Goal: Transaction & Acquisition: Purchase product/service

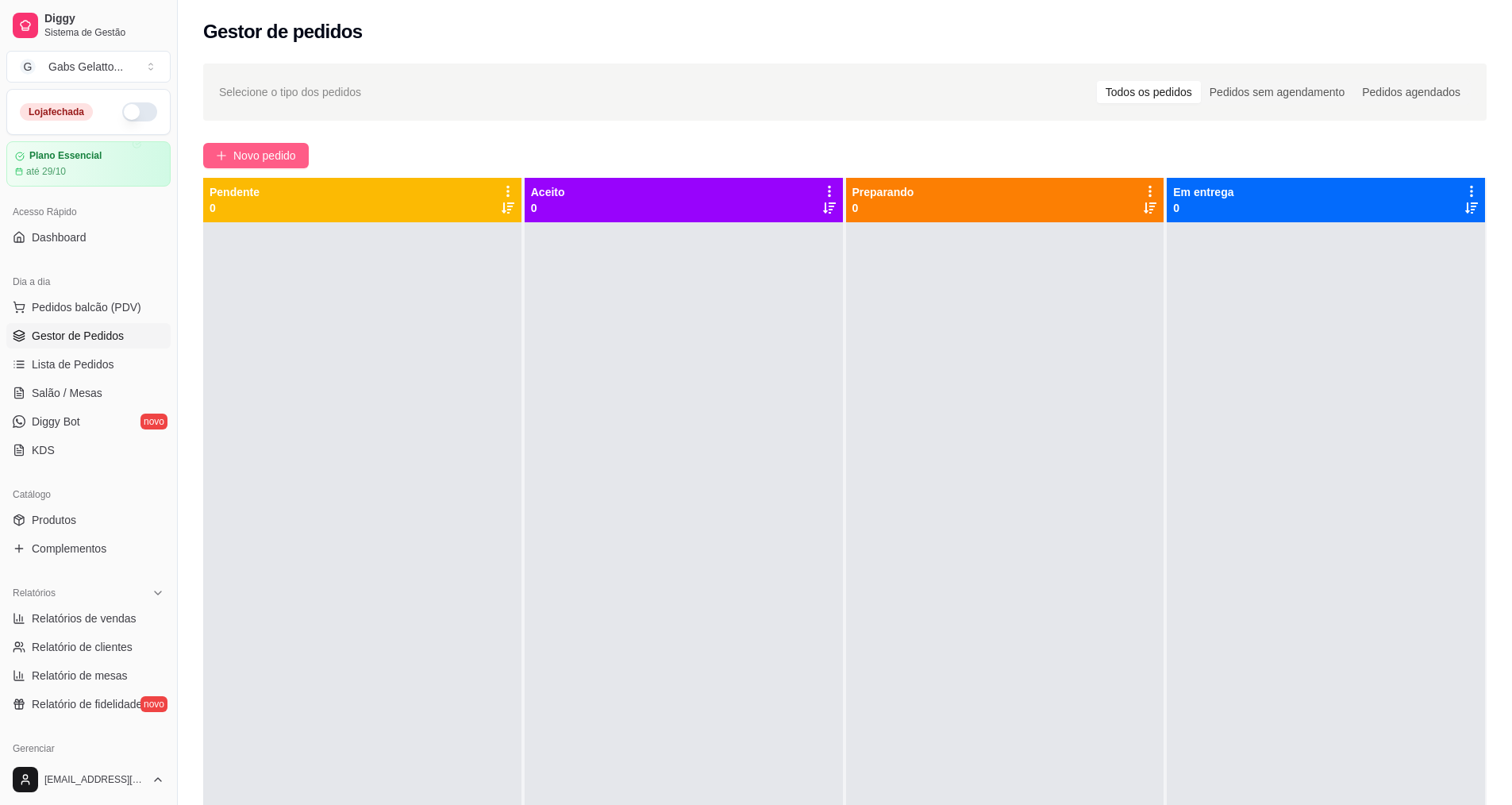
click at [241, 143] on div "Selecione o tipo dos pedidos Todos os pedidos Pedidos sem agendamento Pedidos a…" at bounding box center [844, 527] width 1335 height 948
click at [245, 166] on button "Novo pedido" at bounding box center [255, 155] width 105 height 26
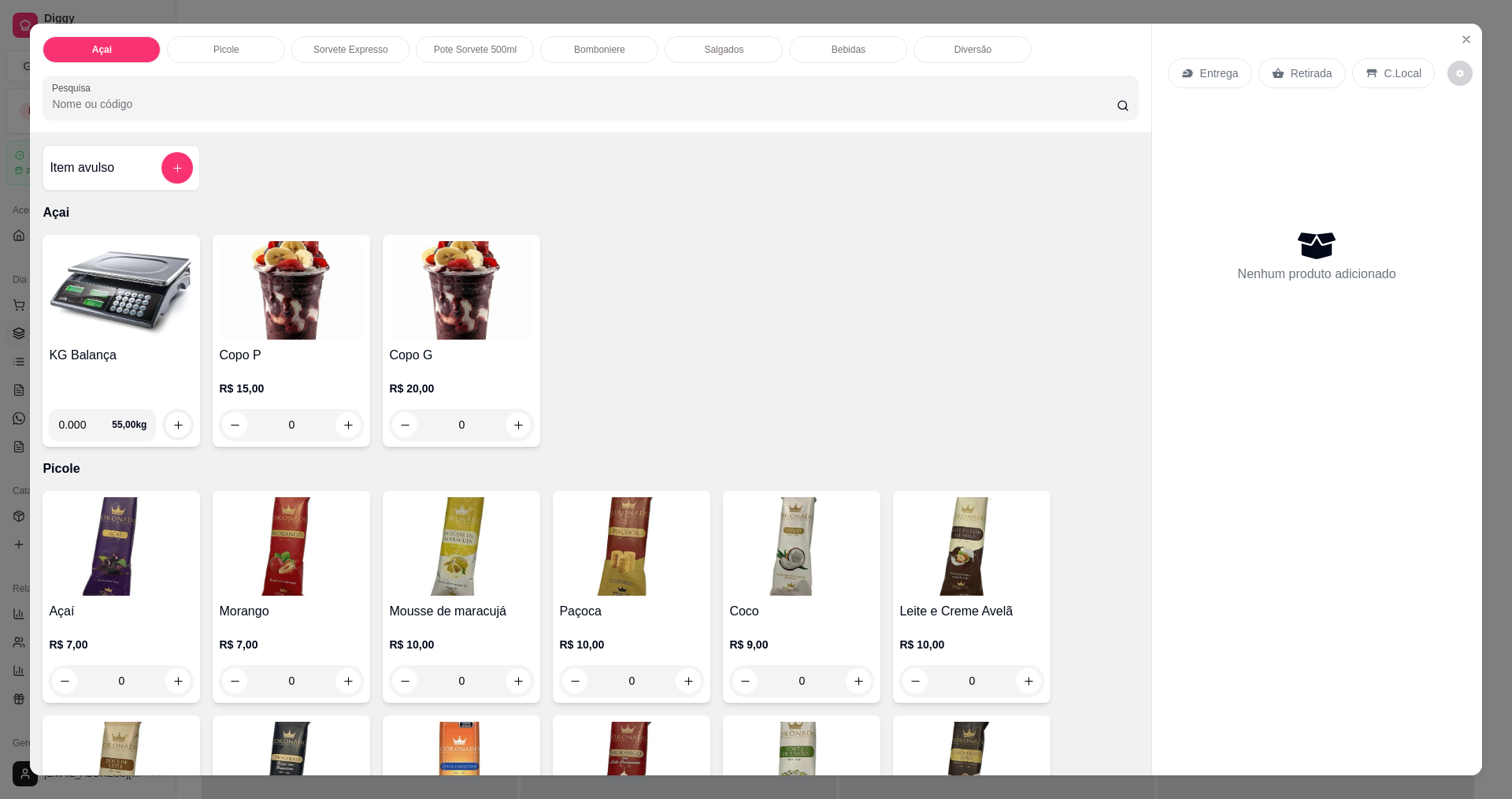
click at [530, 61] on div "Açai Picole Sorvete Expresso Pote Sorvete 500ml Bomboniere Salgados Bebidas Div…" at bounding box center [590, 49] width 1095 height 27
click at [587, 47] on p "Bomboniere" at bounding box center [600, 49] width 51 height 12
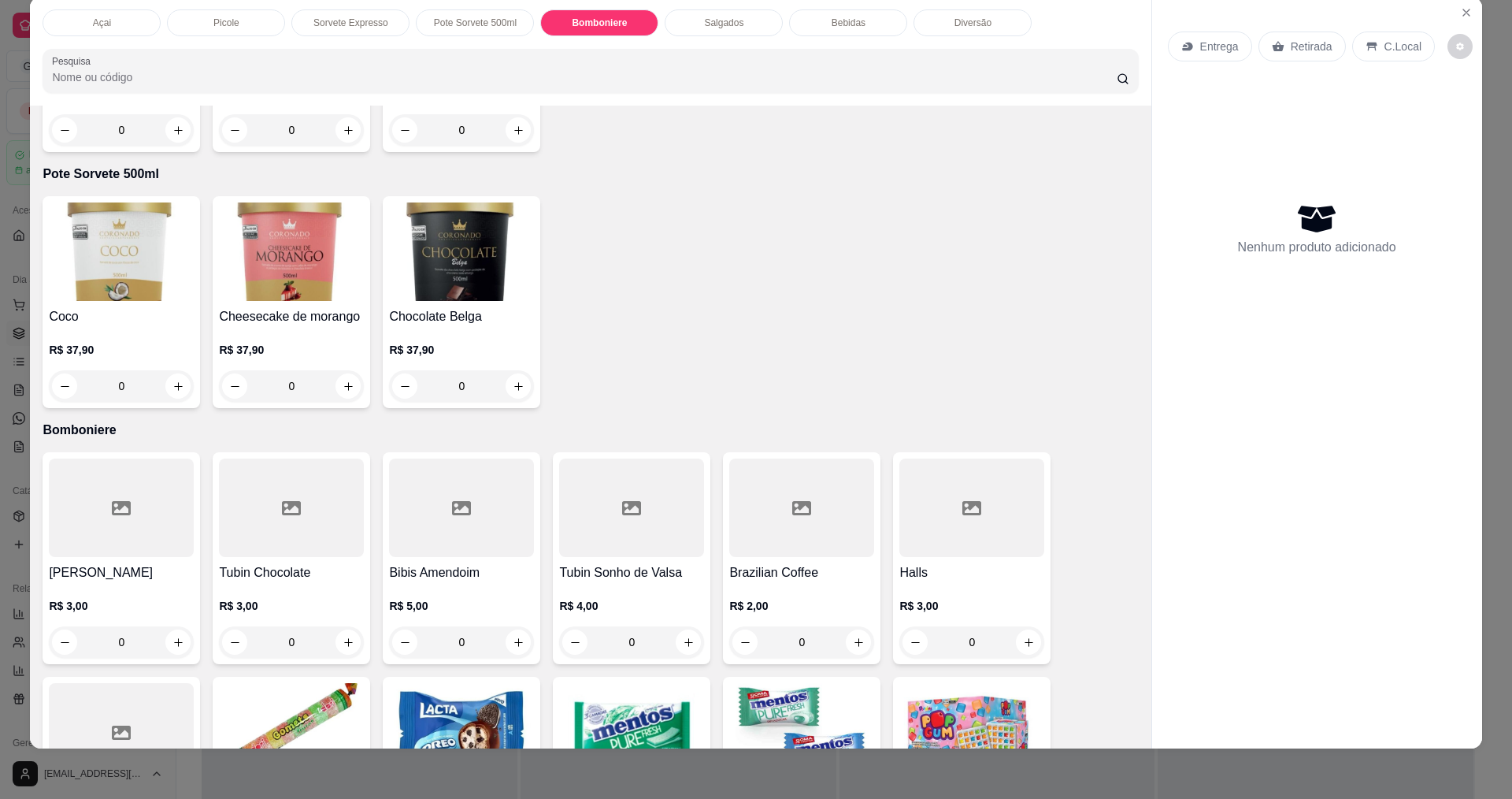
drag, startPoint x: 739, startPoint y: 26, endPoint x: 842, endPoint y: 23, distance: 103.0
click at [740, 26] on div "Salgados" at bounding box center [724, 22] width 118 height 27
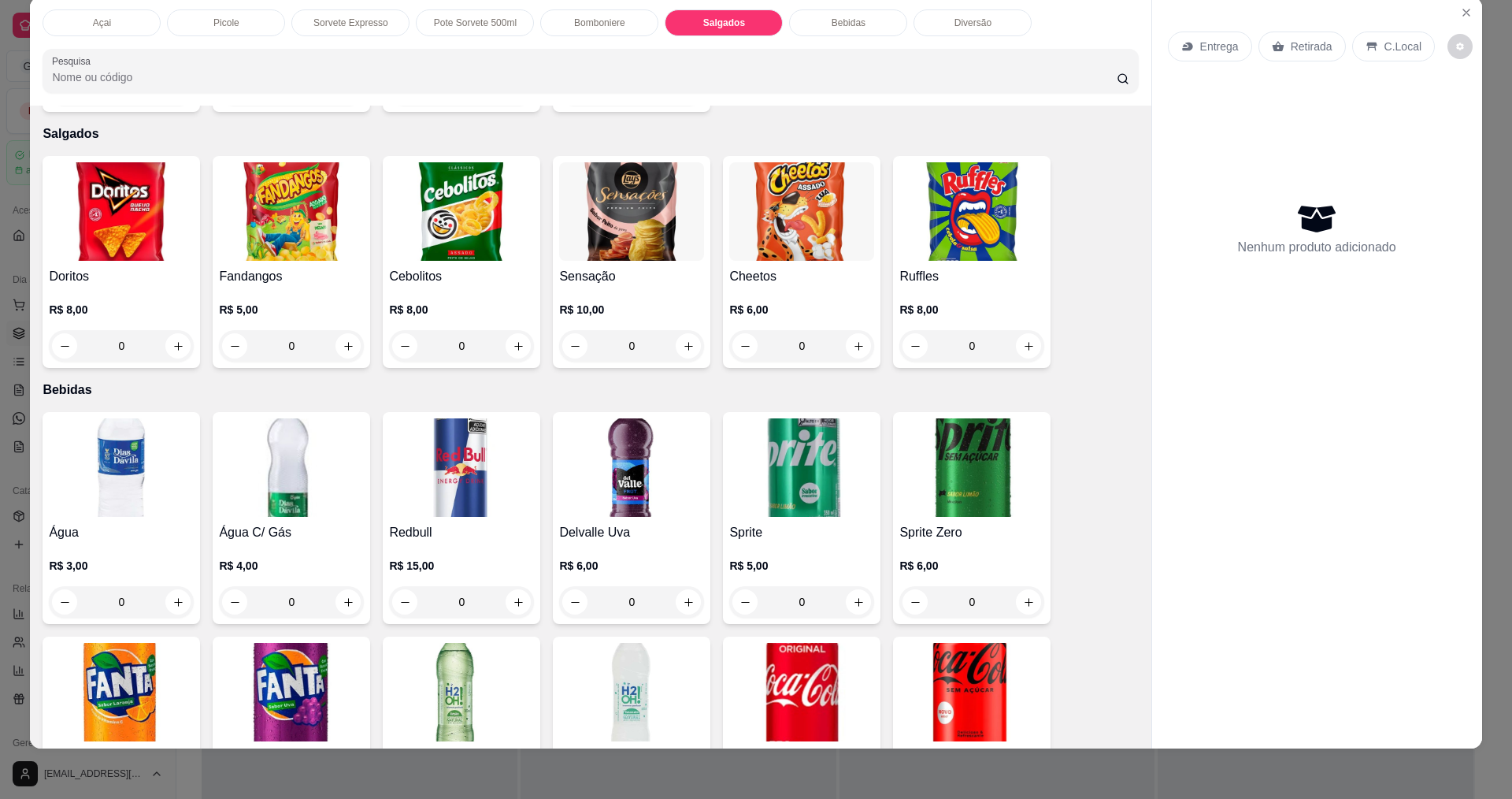
click at [849, 25] on p "Bebidas" at bounding box center [848, 22] width 34 height 12
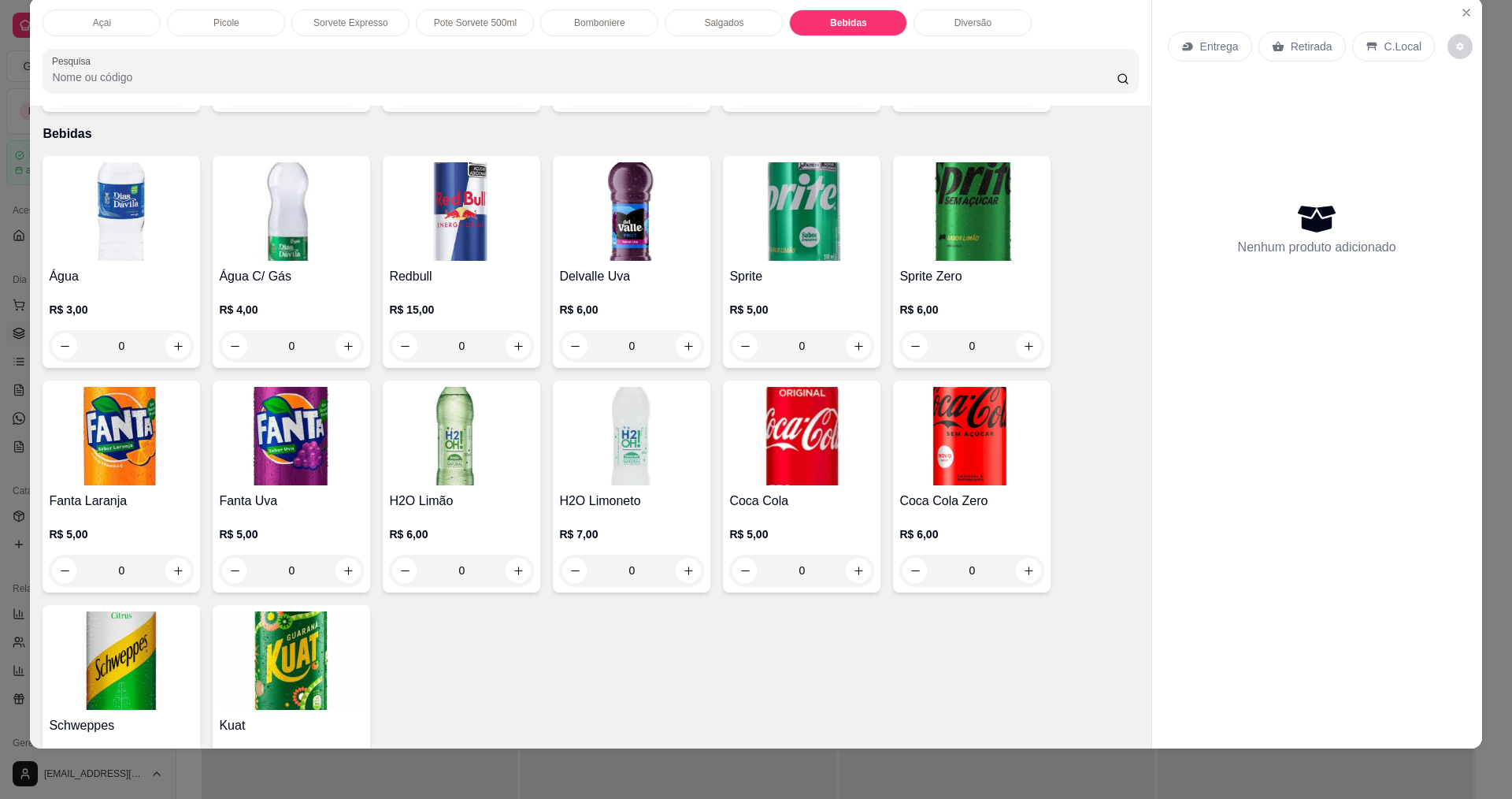
drag, startPoint x: 158, startPoint y: 333, endPoint x: 182, endPoint y: 328, distance: 24.5
click at [162, 333] on div "0" at bounding box center [121, 346] width 138 height 31
click at [178, 333] on button "increase-product-quantity" at bounding box center [178, 346] width 26 height 26
type input "1"
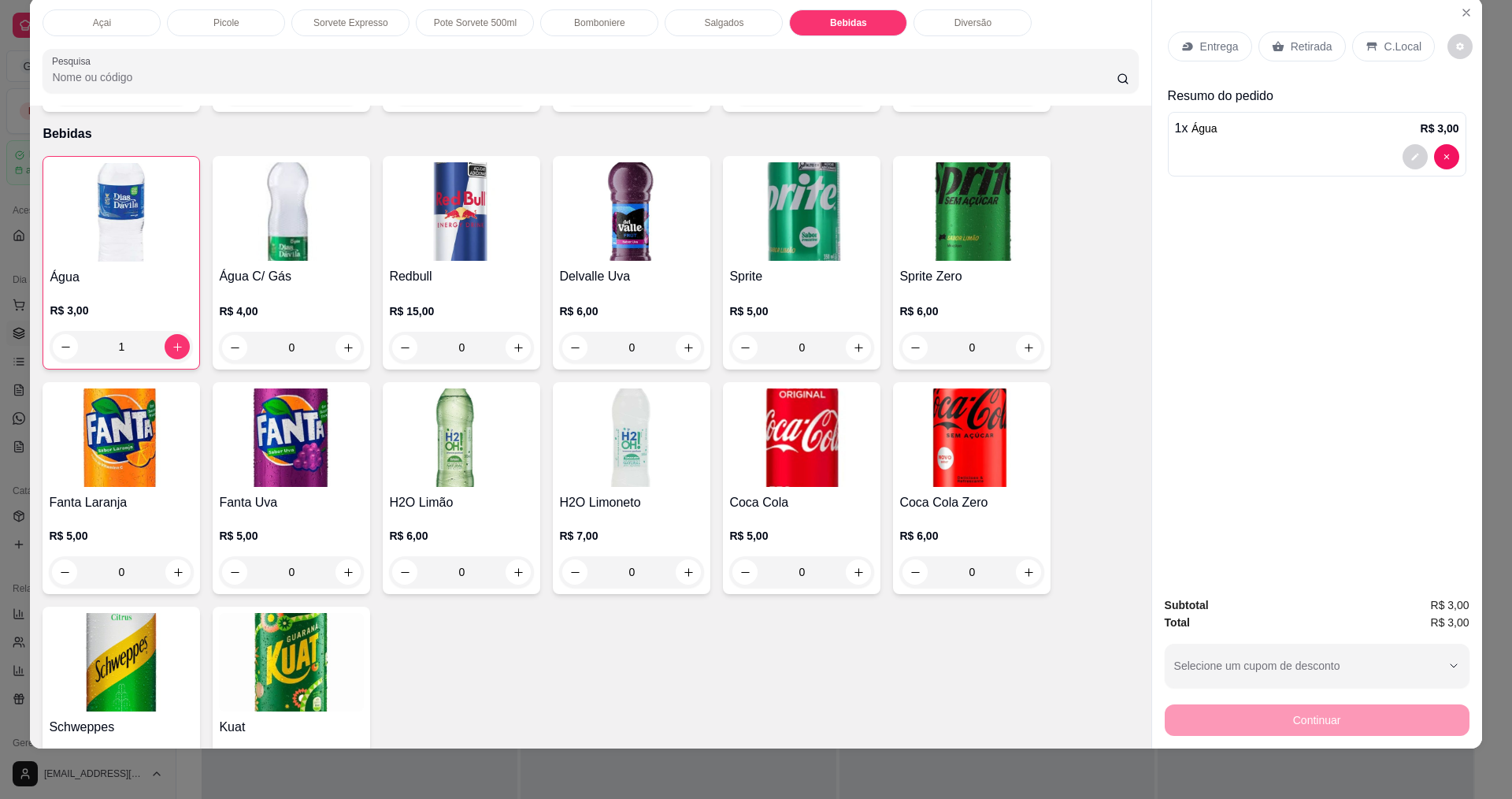
click at [1380, 49] on div "C.Local" at bounding box center [1393, 46] width 83 height 30
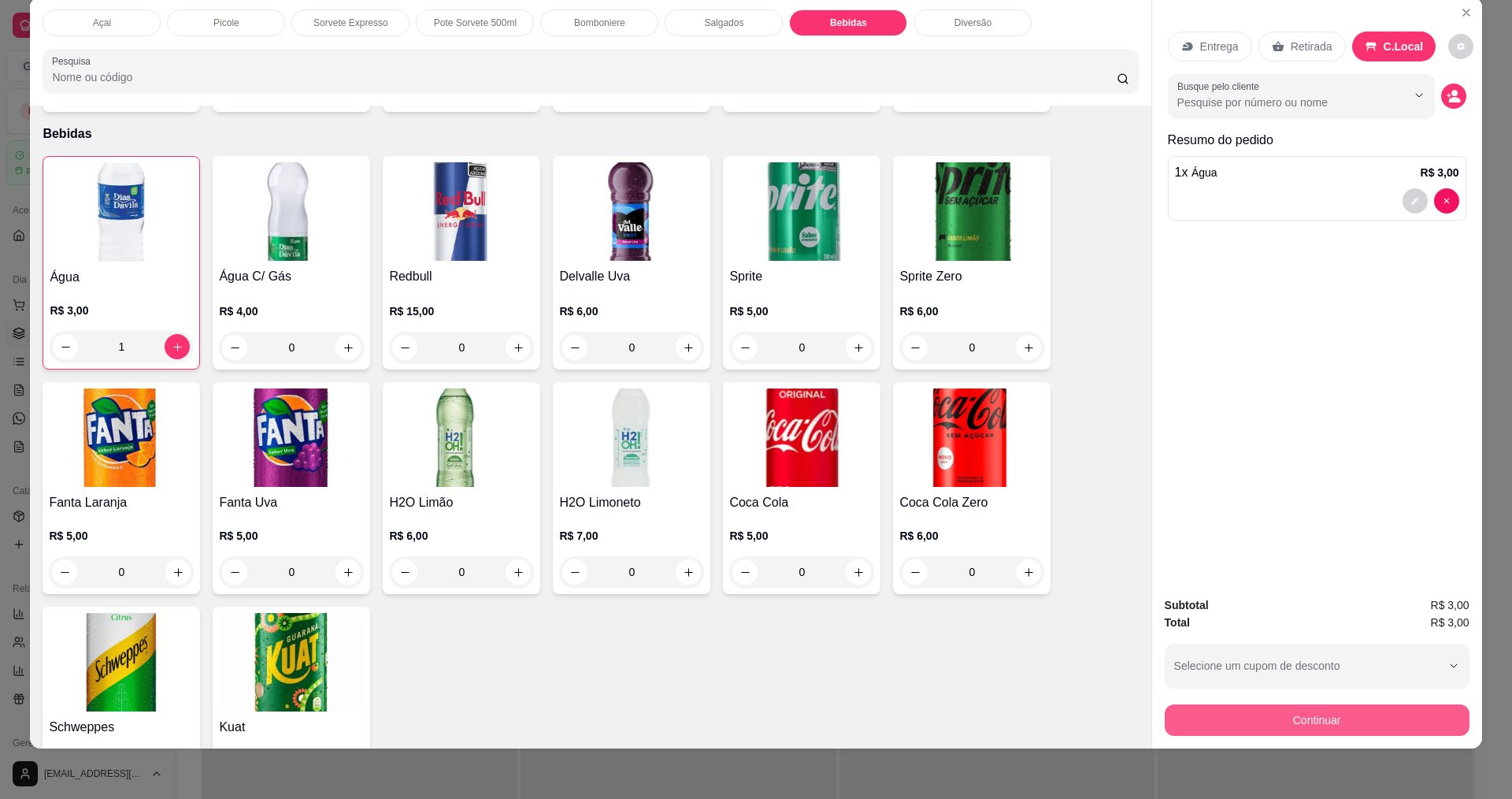
click at [1321, 720] on button "Continuar" at bounding box center [1317, 720] width 304 height 31
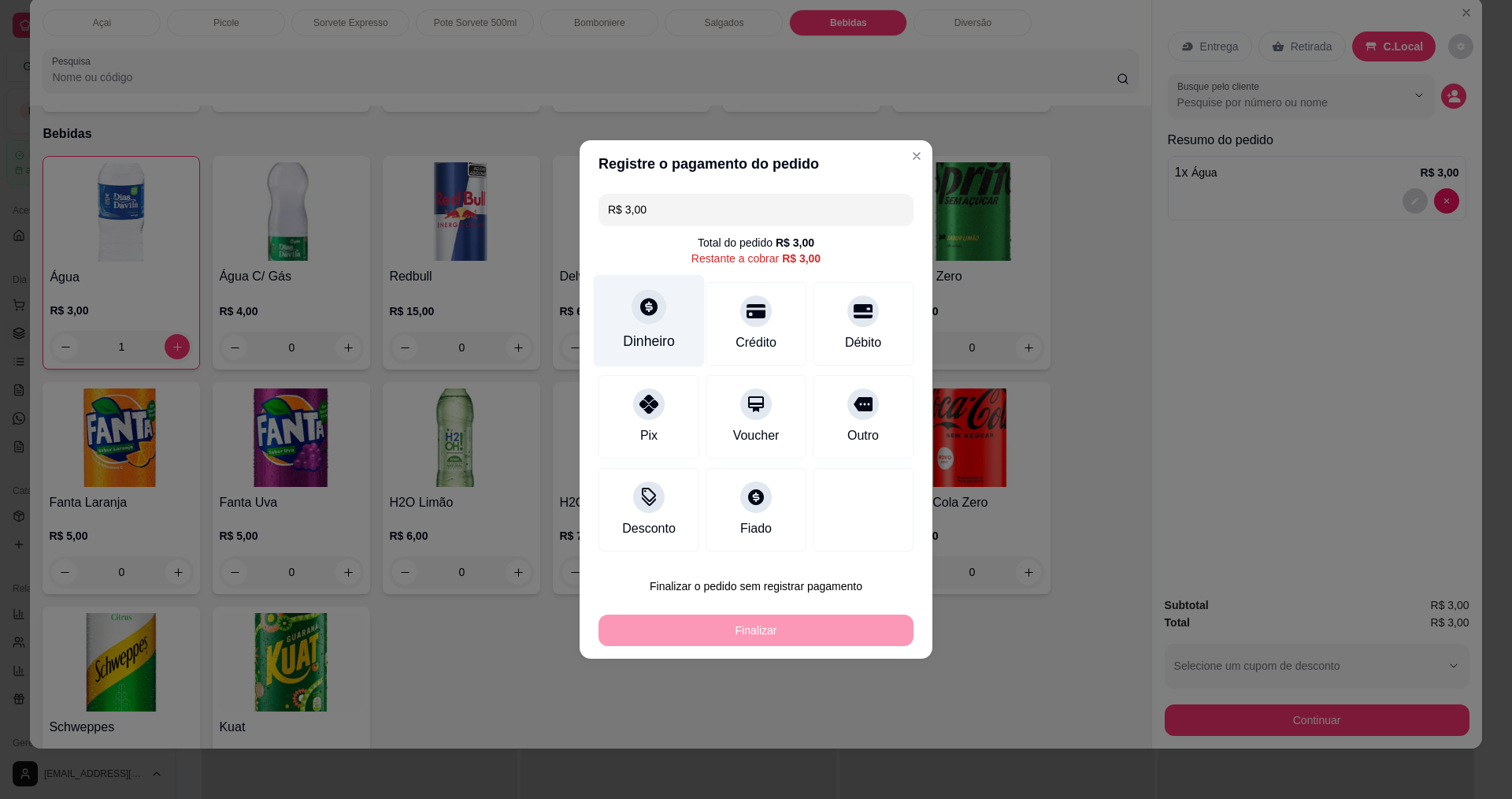
drag, startPoint x: 689, startPoint y: 329, endPoint x: 663, endPoint y: 326, distance: 26.2
click at [663, 326] on div "Dinheiro" at bounding box center [649, 321] width 111 height 92
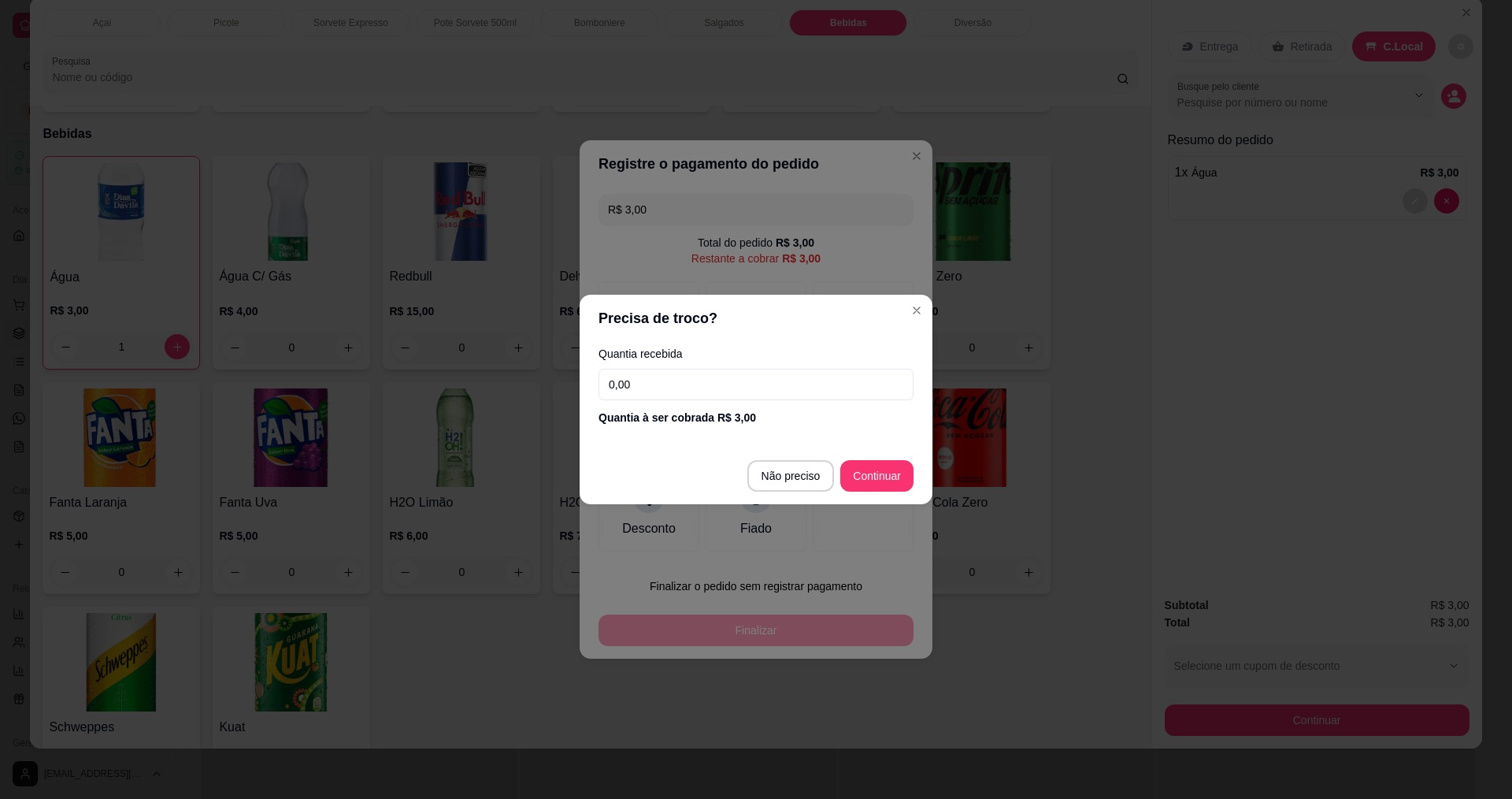
click at [717, 393] on input "0,00" at bounding box center [755, 384] width 315 height 31
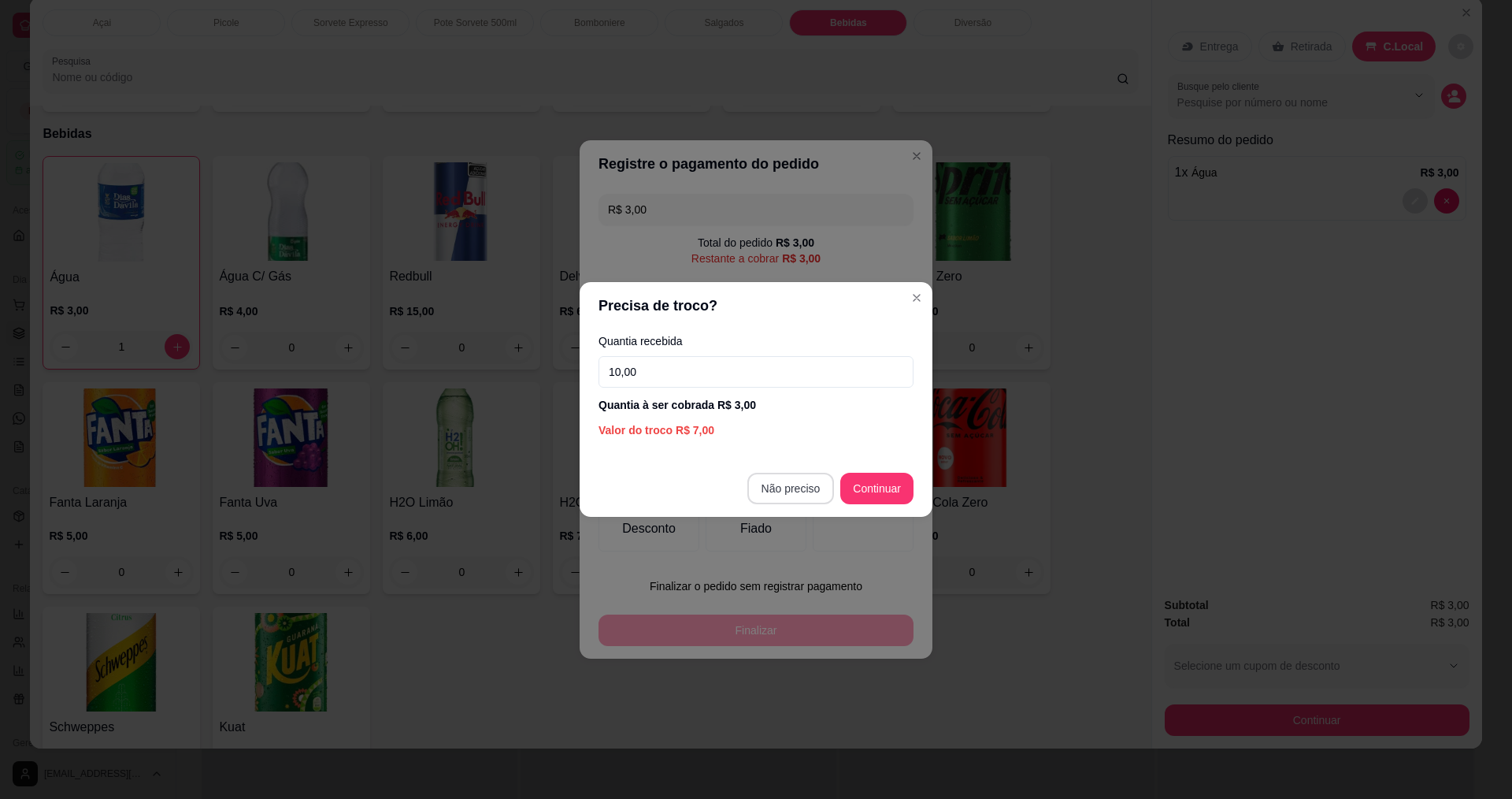
type input "10,00"
type input "R$ 0,00"
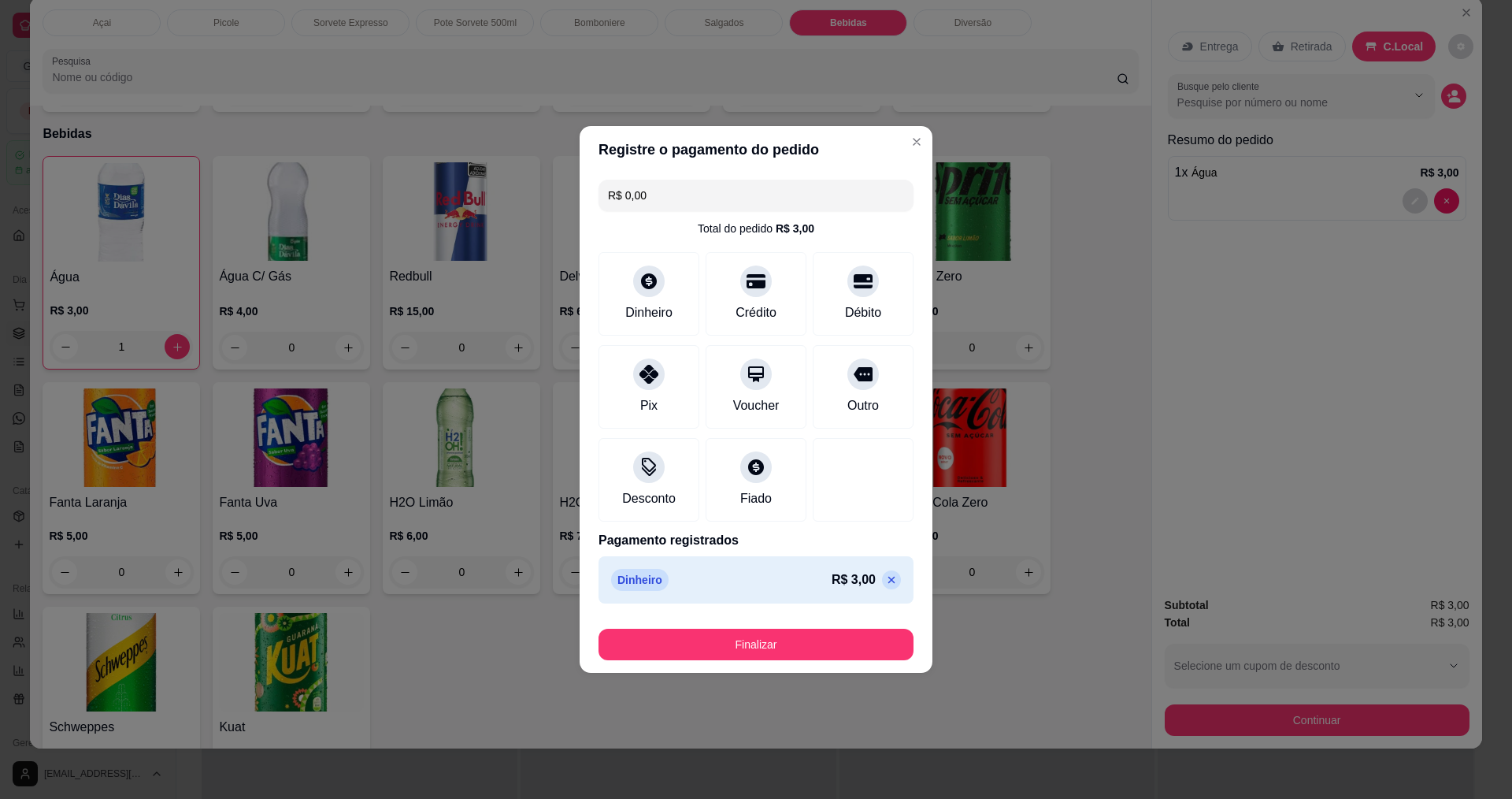
click at [782, 640] on button "Finalizar" at bounding box center [755, 644] width 315 height 31
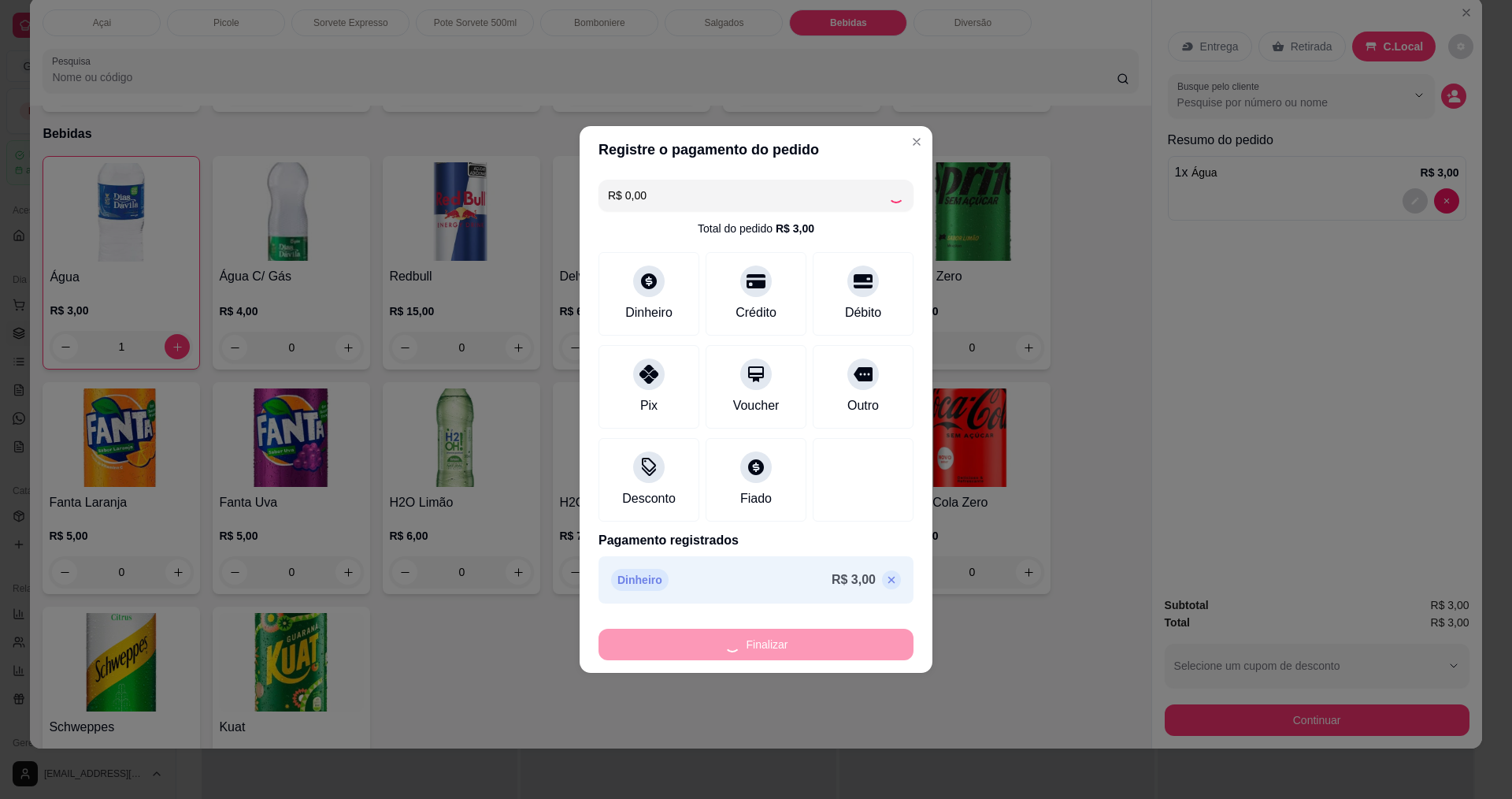
type input "0"
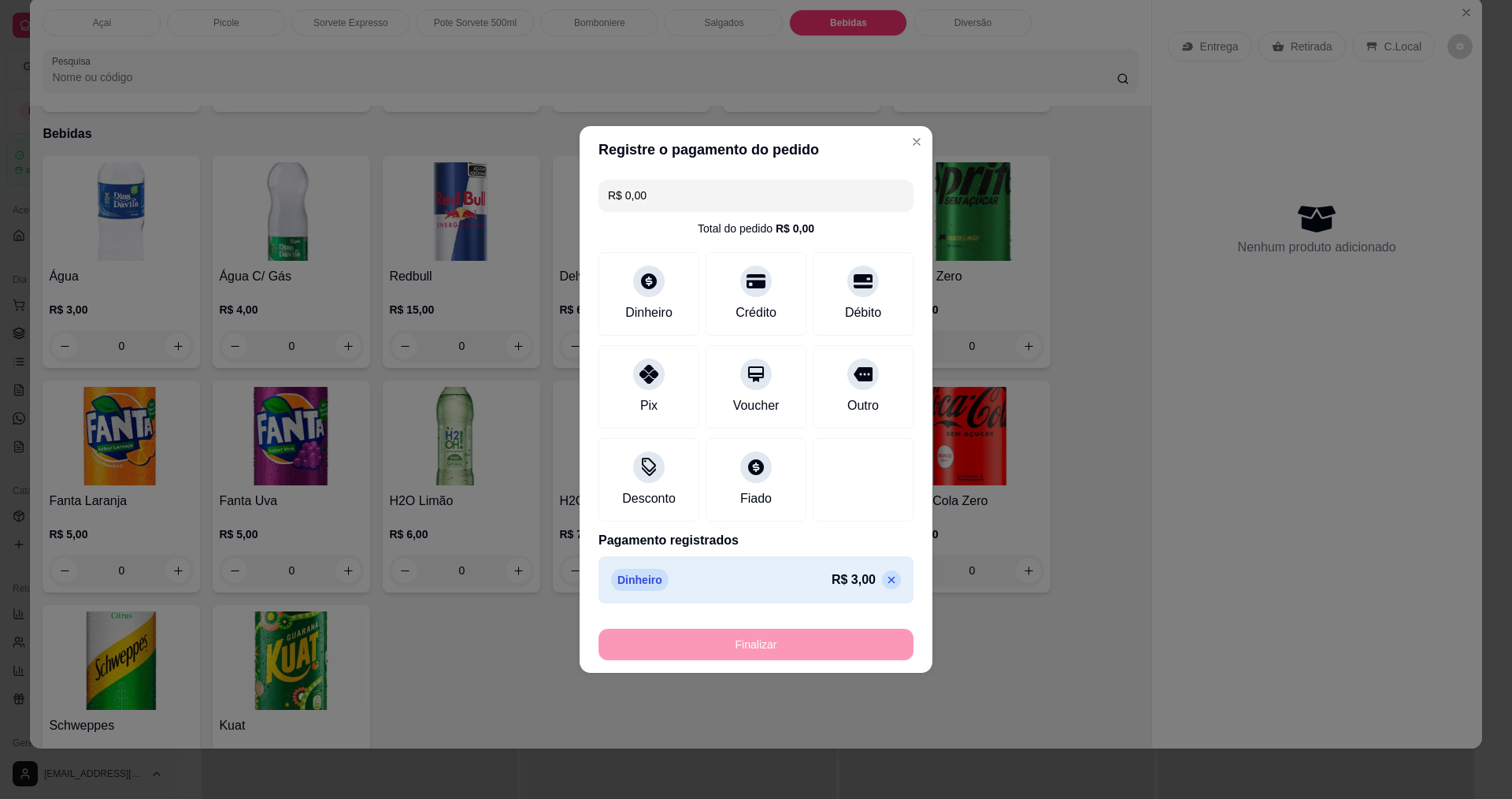
type input "-R$ 3,00"
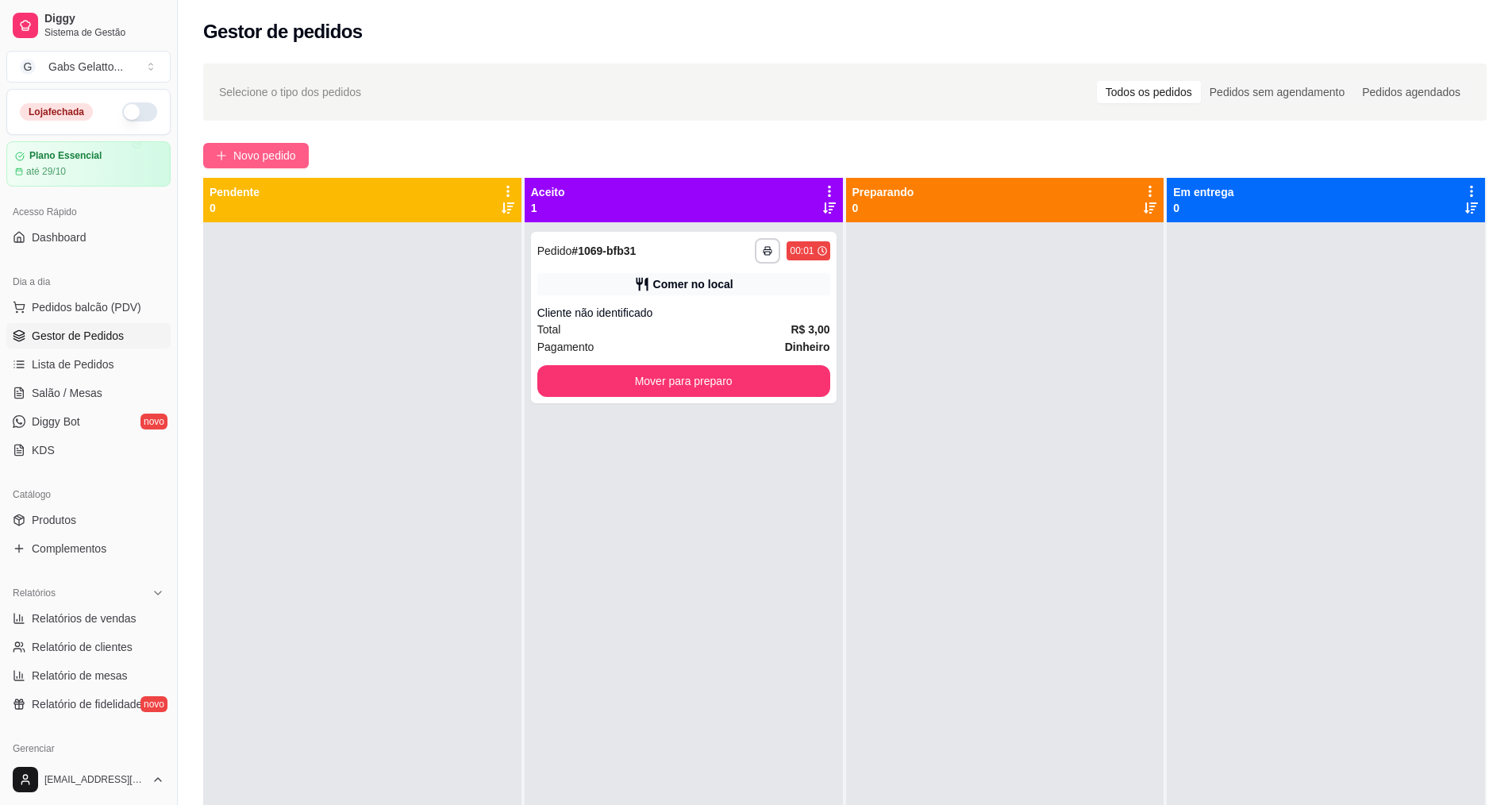
drag, startPoint x: 233, startPoint y: 129, endPoint x: 251, endPoint y: 167, distance: 42.0
click at [234, 129] on div "**********" at bounding box center [844, 527] width 1335 height 948
click at [254, 169] on div "**********" at bounding box center [844, 527] width 1335 height 948
click at [258, 163] on span "Novo pedido" at bounding box center [265, 155] width 63 height 17
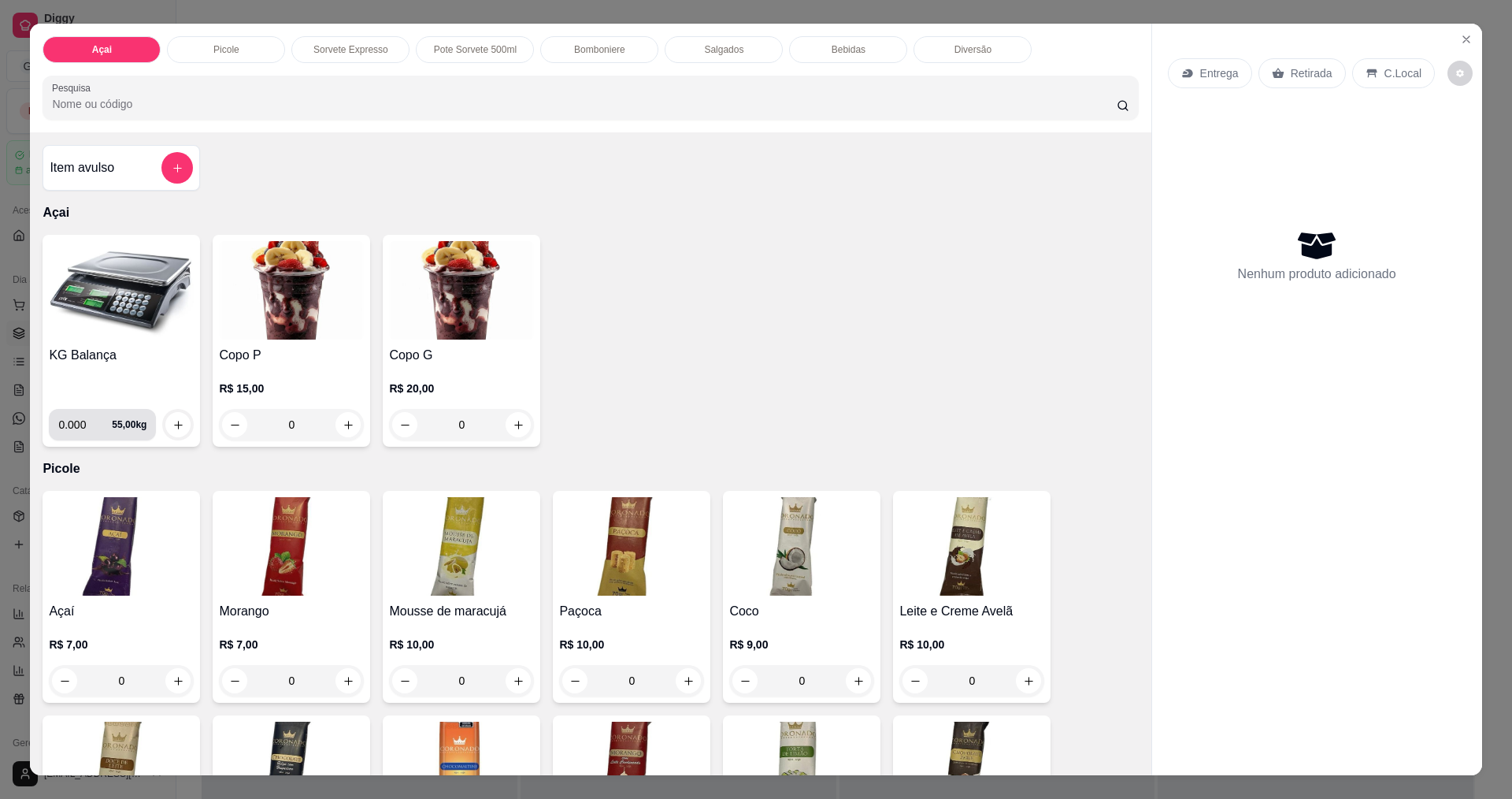
click at [81, 429] on input "0.000" at bounding box center [85, 425] width 53 height 31
click at [606, 53] on p "Bomboniere" at bounding box center [600, 49] width 51 height 12
click at [717, 49] on p "Salgados" at bounding box center [724, 49] width 39 height 12
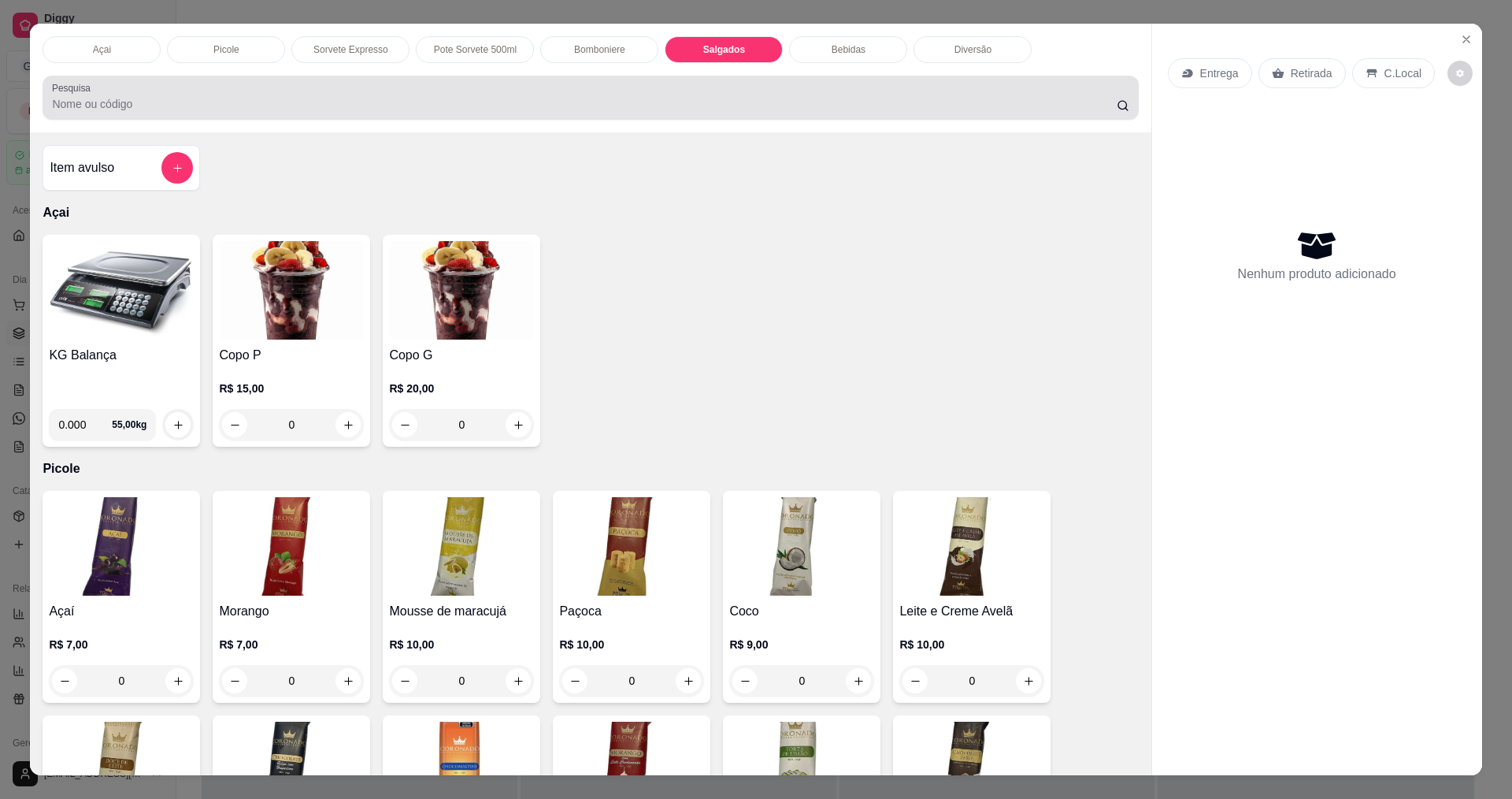
scroll to position [27, 0]
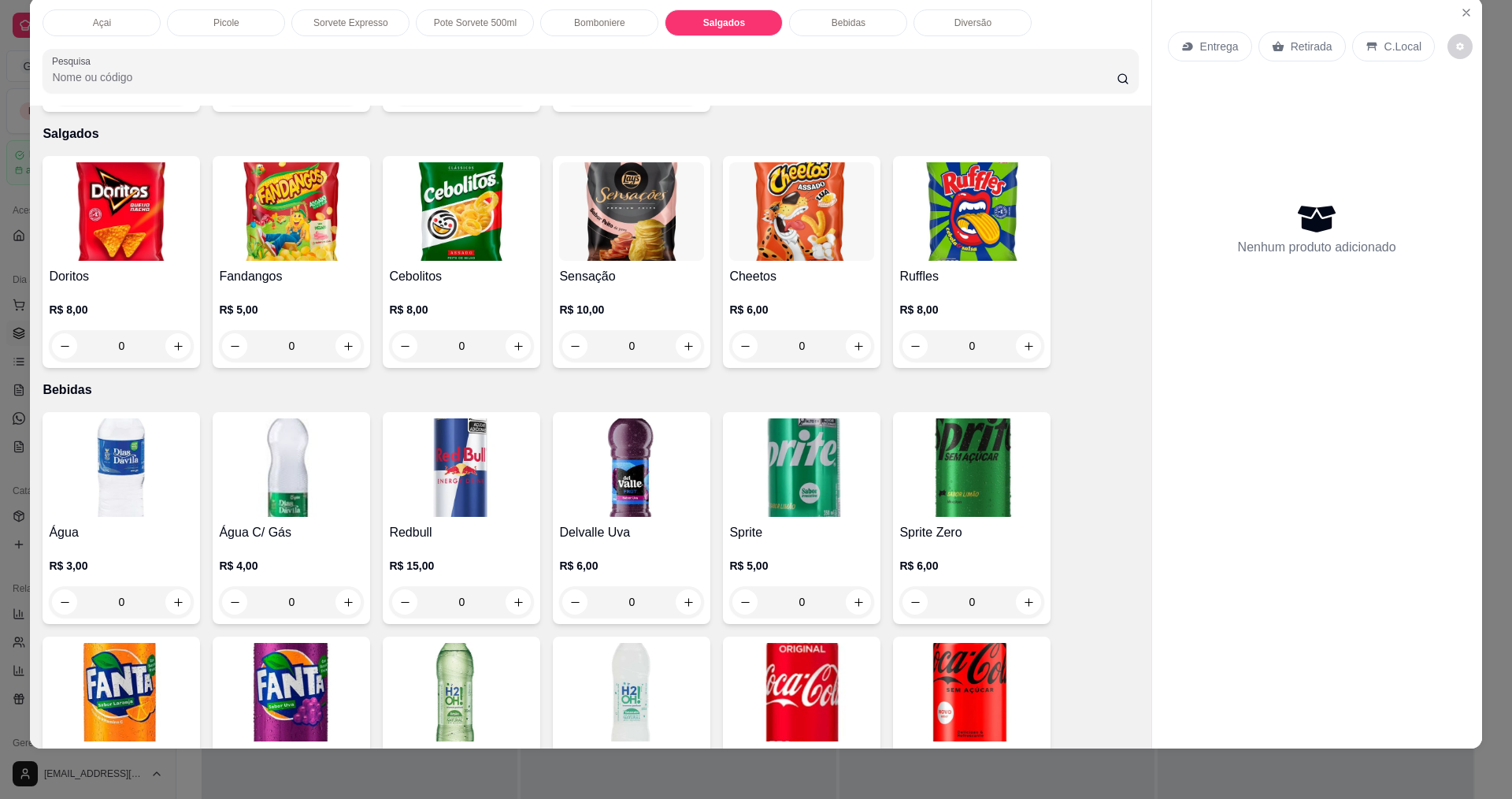
click at [239, 33] on div "Picole" at bounding box center [226, 22] width 118 height 27
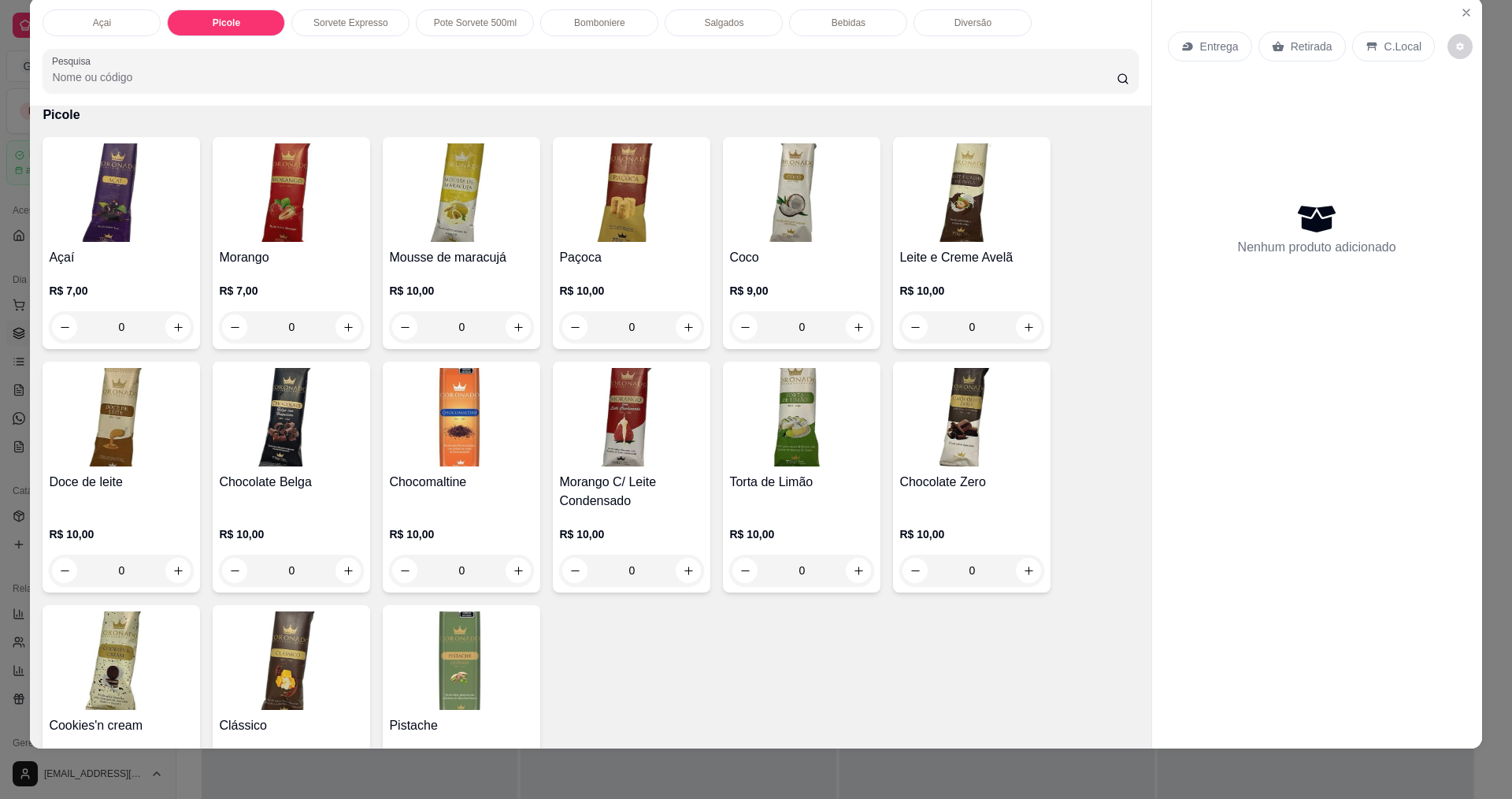
click at [465, 12] on div "Pote Sorvete 500ml" at bounding box center [475, 22] width 118 height 27
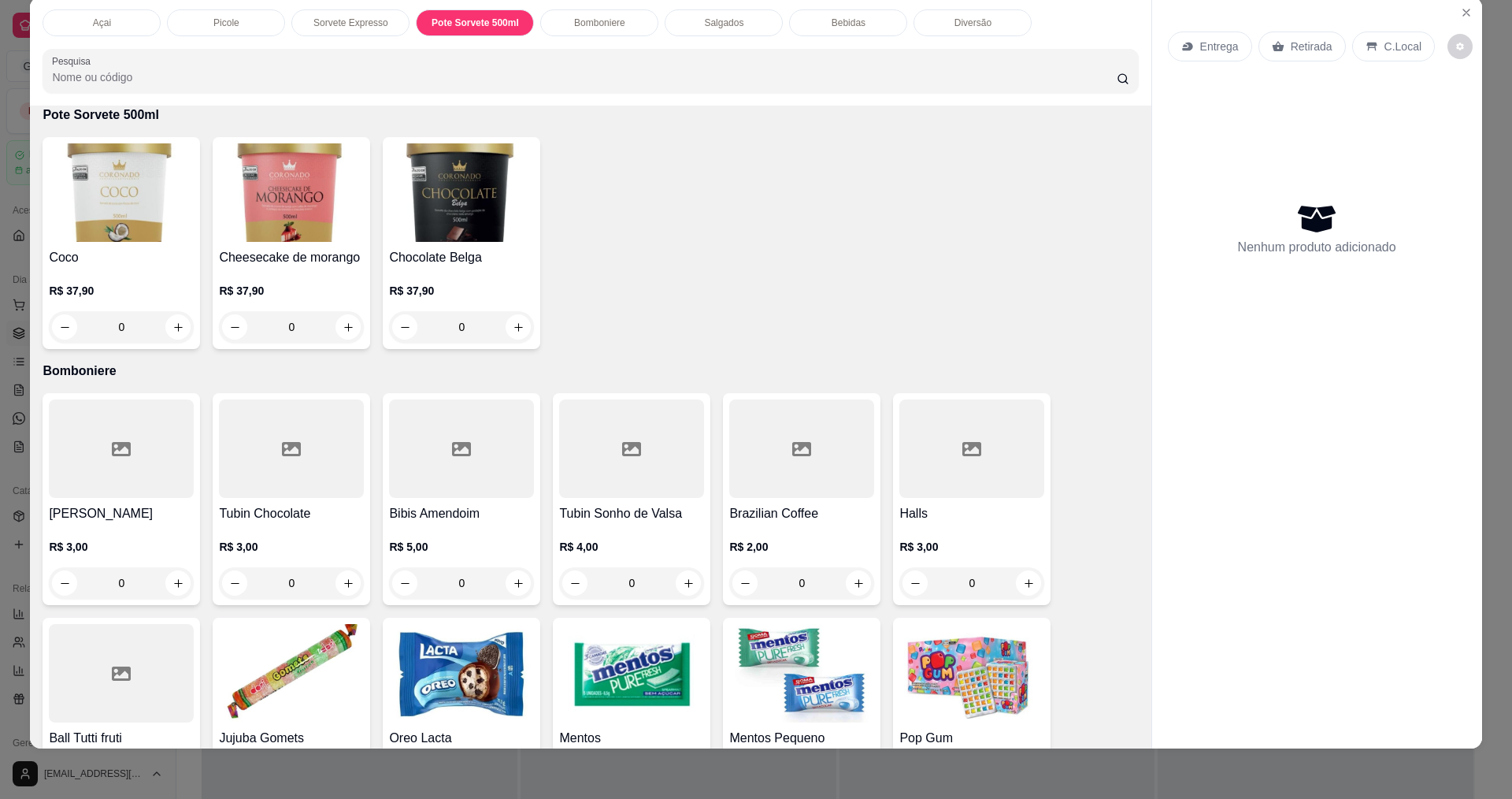
click at [609, 25] on p "Bomboniere" at bounding box center [600, 22] width 51 height 12
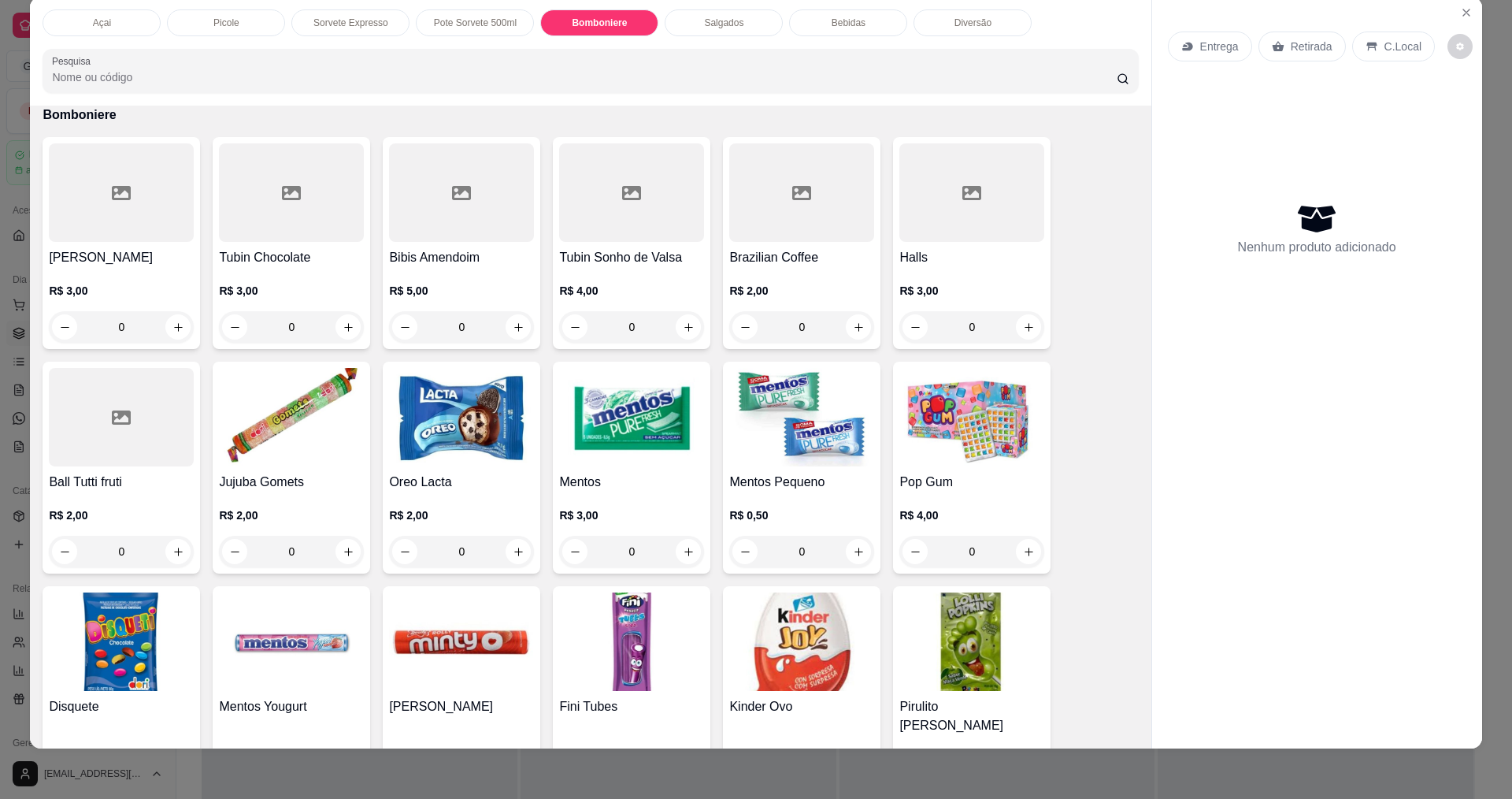
click at [733, 26] on p "Salgados" at bounding box center [724, 22] width 39 height 12
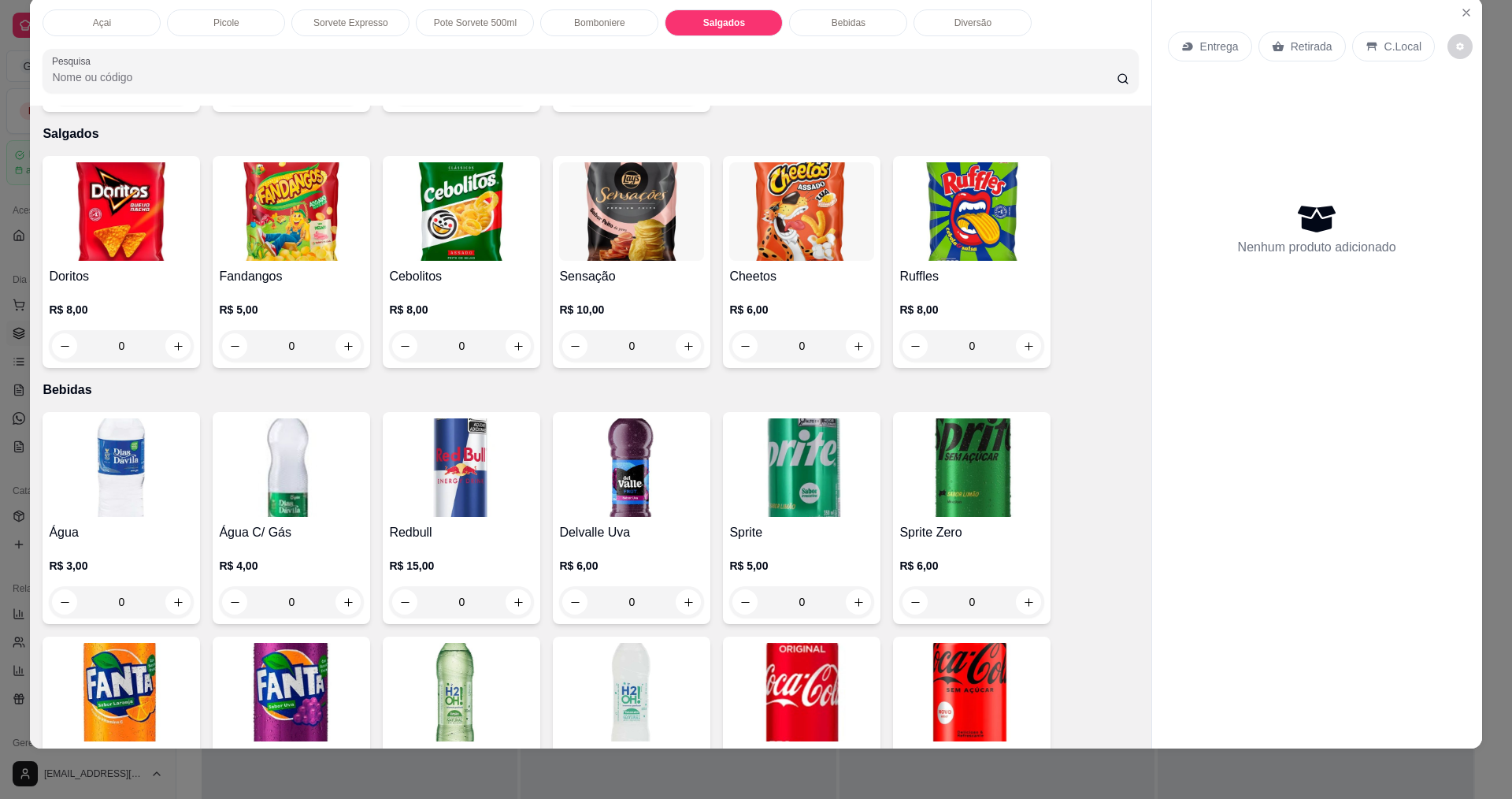
click at [615, 30] on div "Bomboniere" at bounding box center [600, 22] width 118 height 27
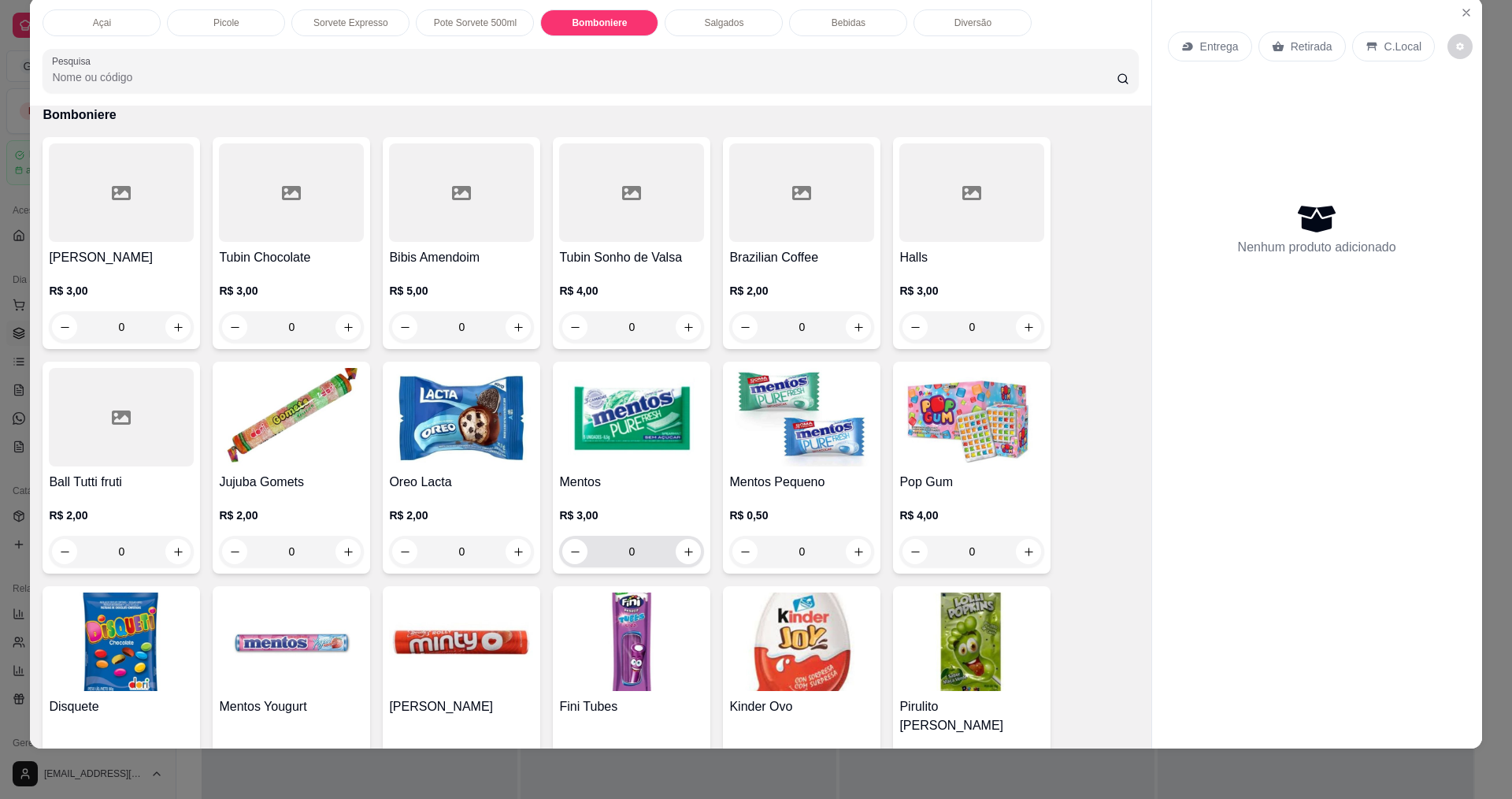
click at [670, 554] on input "0" at bounding box center [631, 551] width 88 height 31
click at [684, 551] on icon "increase-product-quantity" at bounding box center [689, 551] width 8 height 8
type input "1"
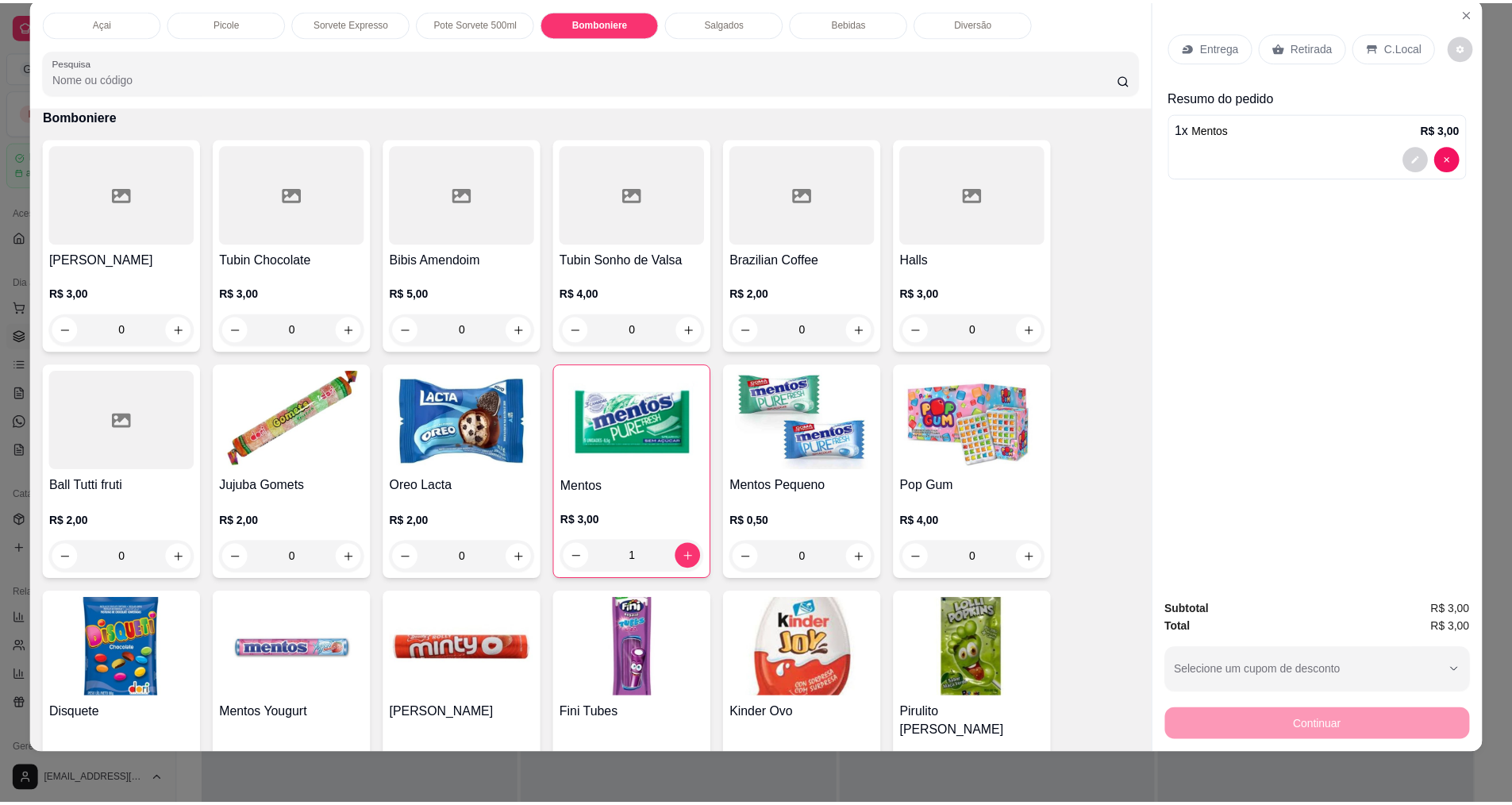
scroll to position [0, 0]
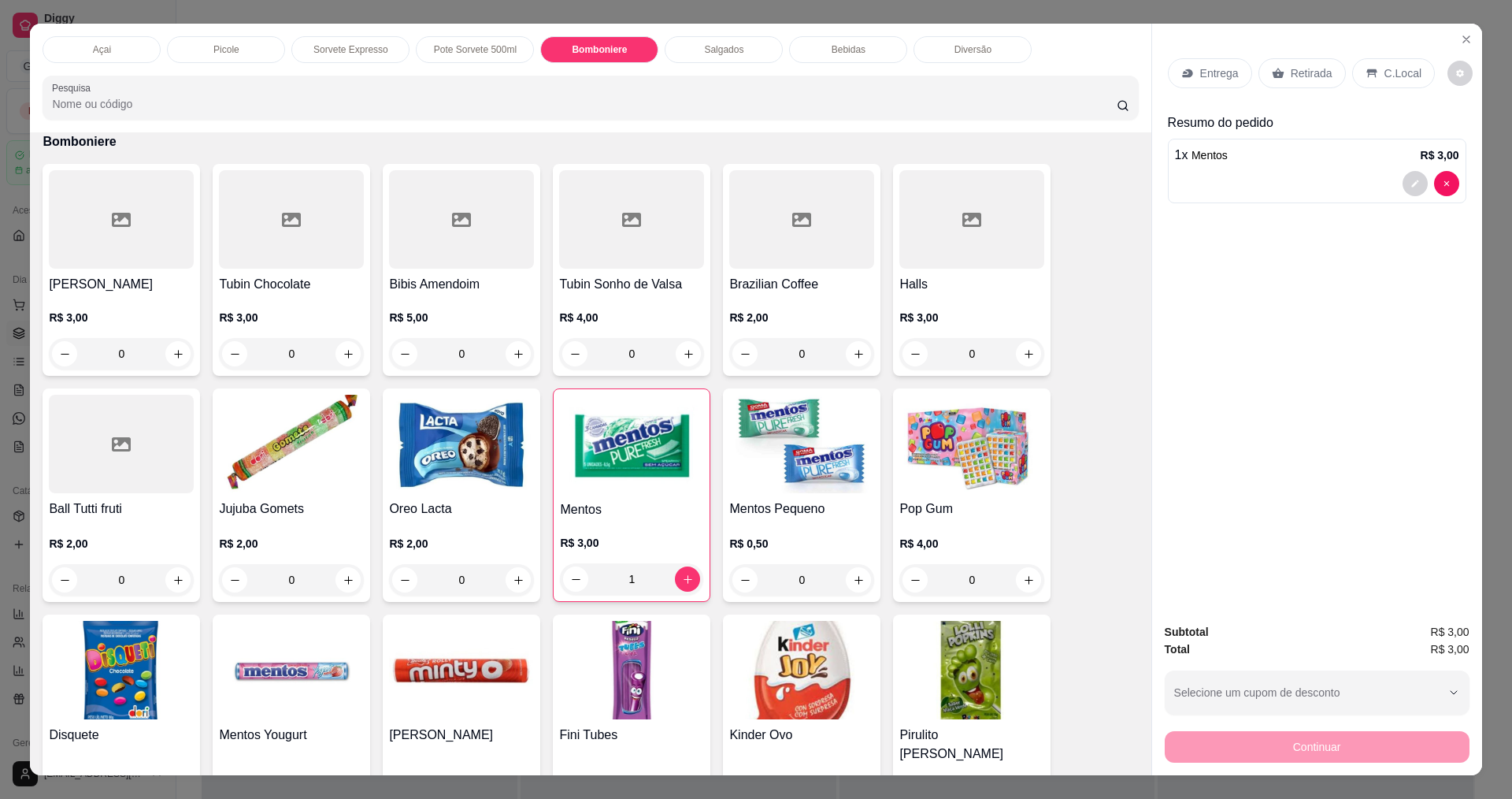
click at [1400, 73] on p "C.Local" at bounding box center [1403, 72] width 37 height 16
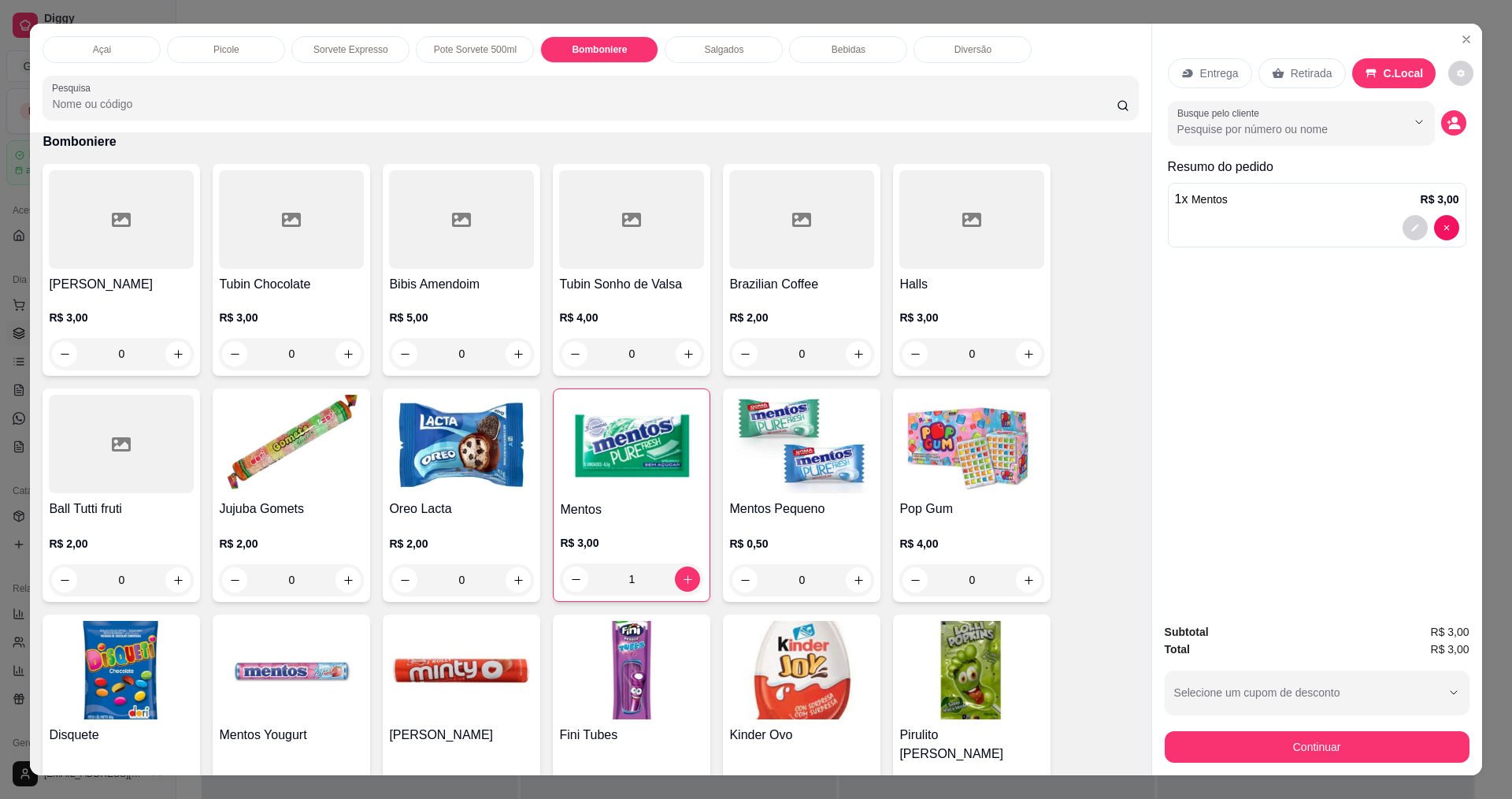
drag, startPoint x: 1309, startPoint y: 727, endPoint x: 1310, endPoint y: 739, distance: 12.0
click at [1312, 727] on div "Continuar" at bounding box center [1317, 744] width 304 height 35
click at [1306, 751] on button "Continuar" at bounding box center [1315, 746] width 295 height 30
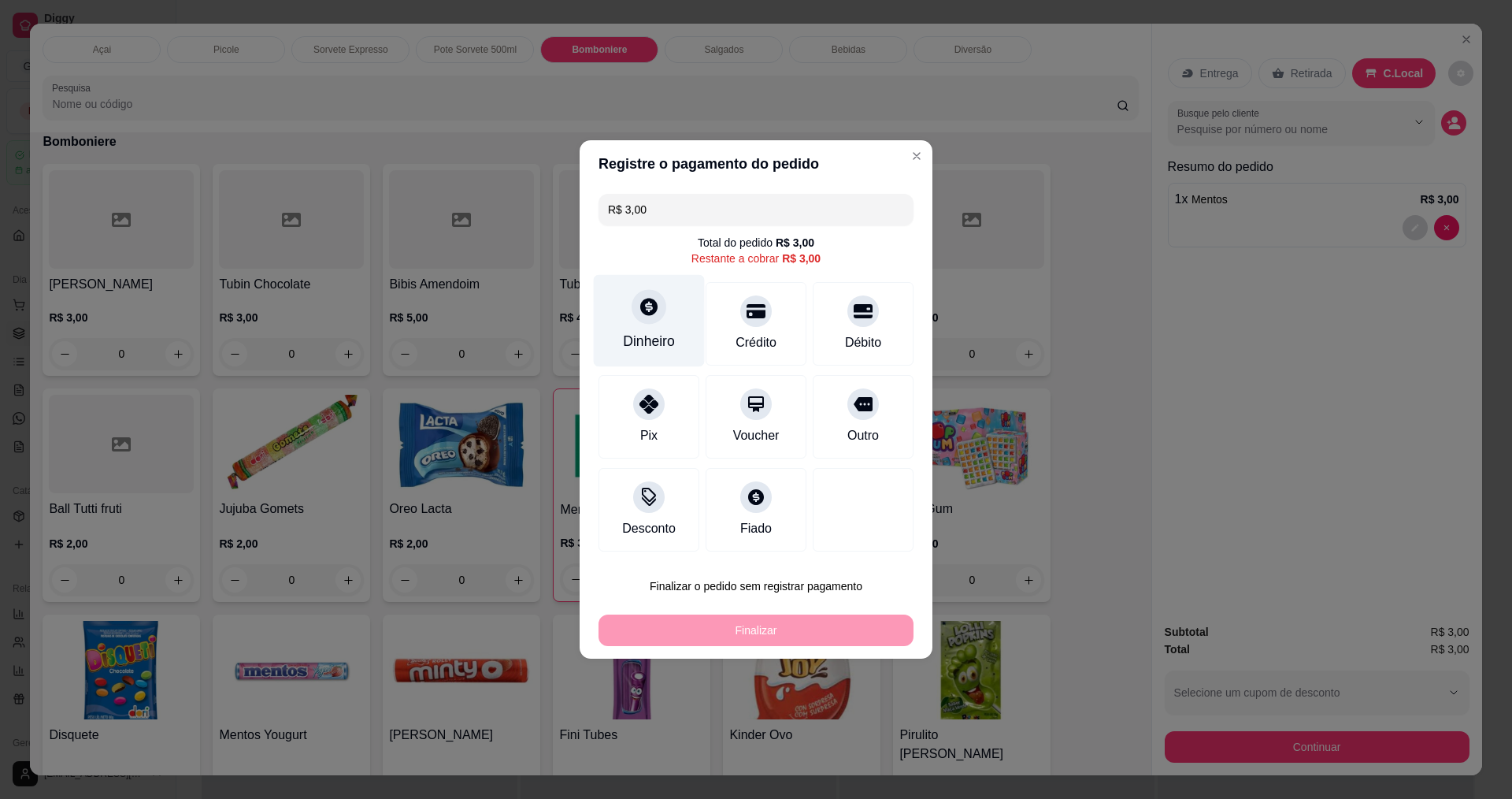
click at [646, 320] on div at bounding box center [649, 306] width 35 height 35
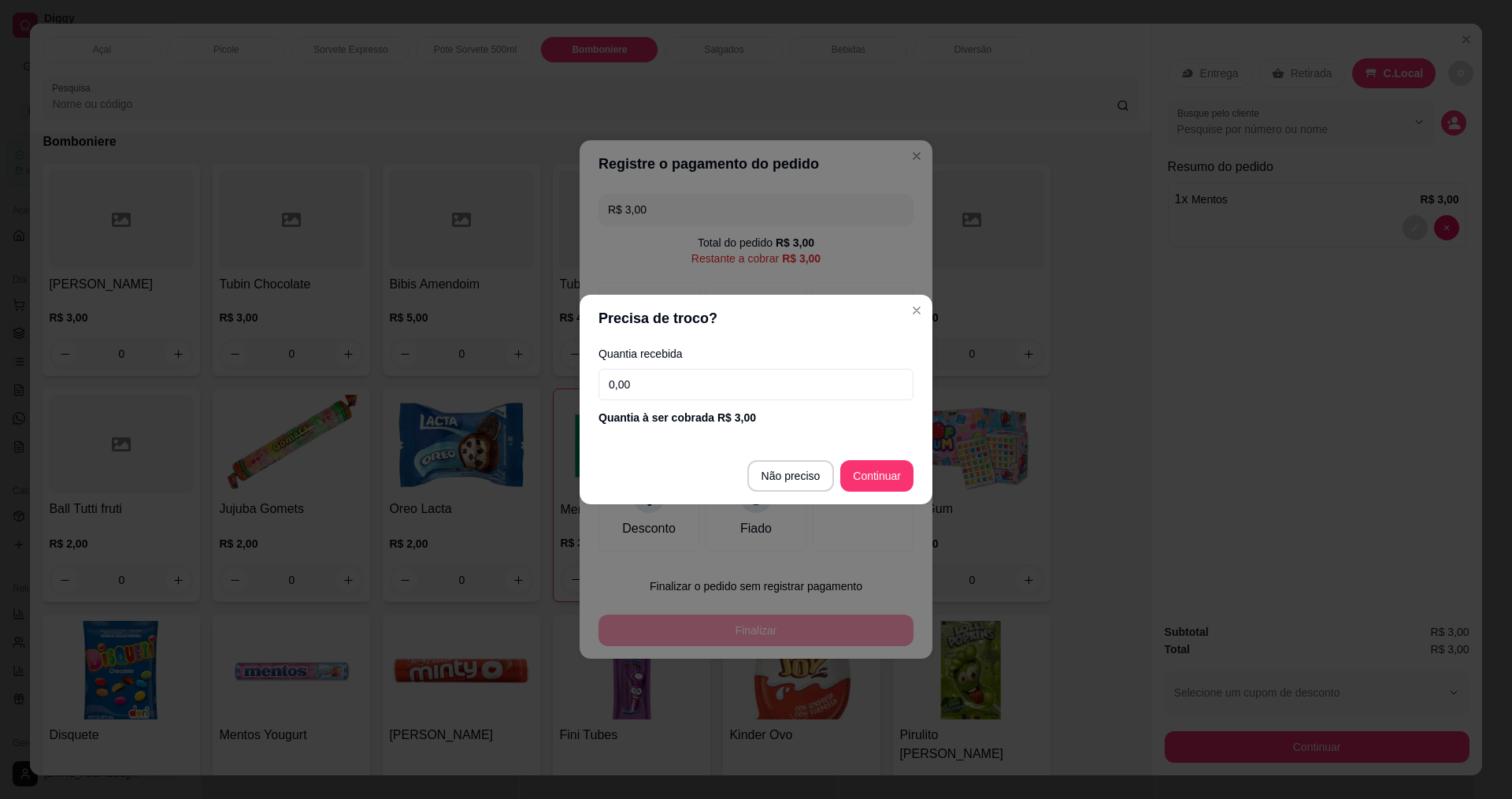
click at [743, 388] on input "0,00" at bounding box center [755, 384] width 315 height 31
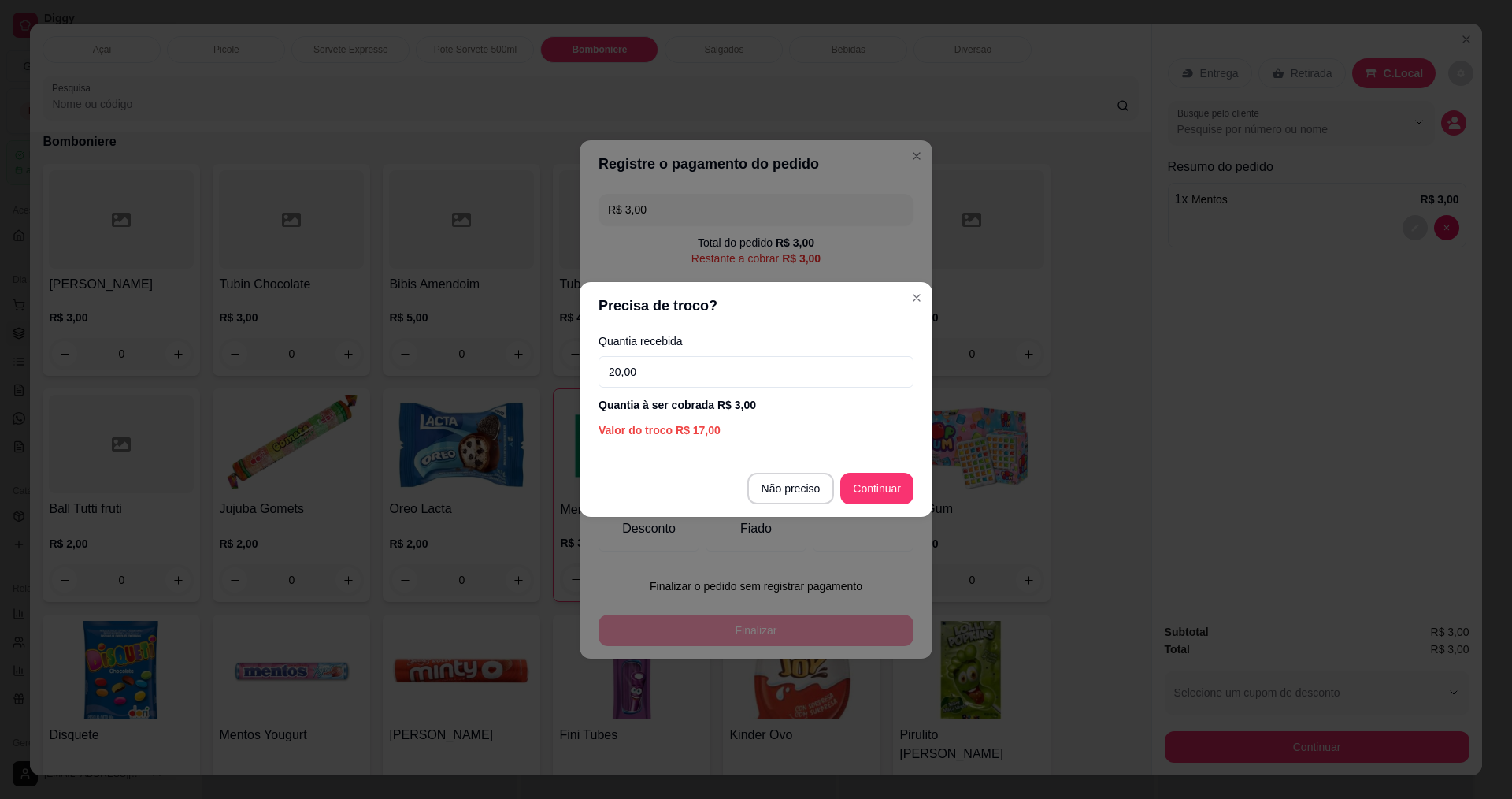
type input "20,00"
click at [869, 513] on footer "Não preciso Continuar" at bounding box center [755, 488] width 353 height 57
click at [874, 505] on footer "Não preciso Continuar" at bounding box center [755, 488] width 353 height 57
type input "R$ 0,00"
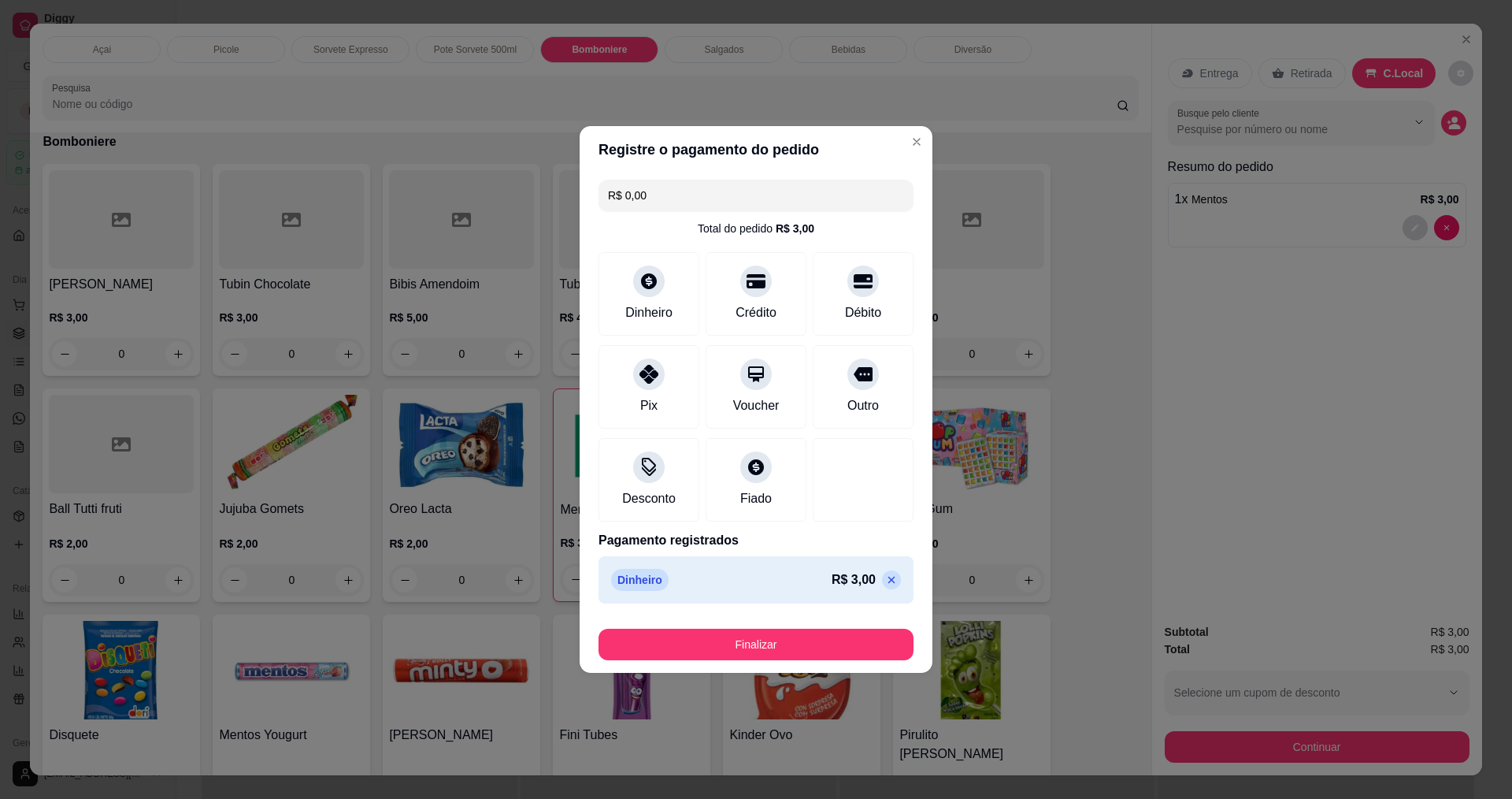
click at [745, 642] on button "Finalizar" at bounding box center [755, 644] width 315 height 31
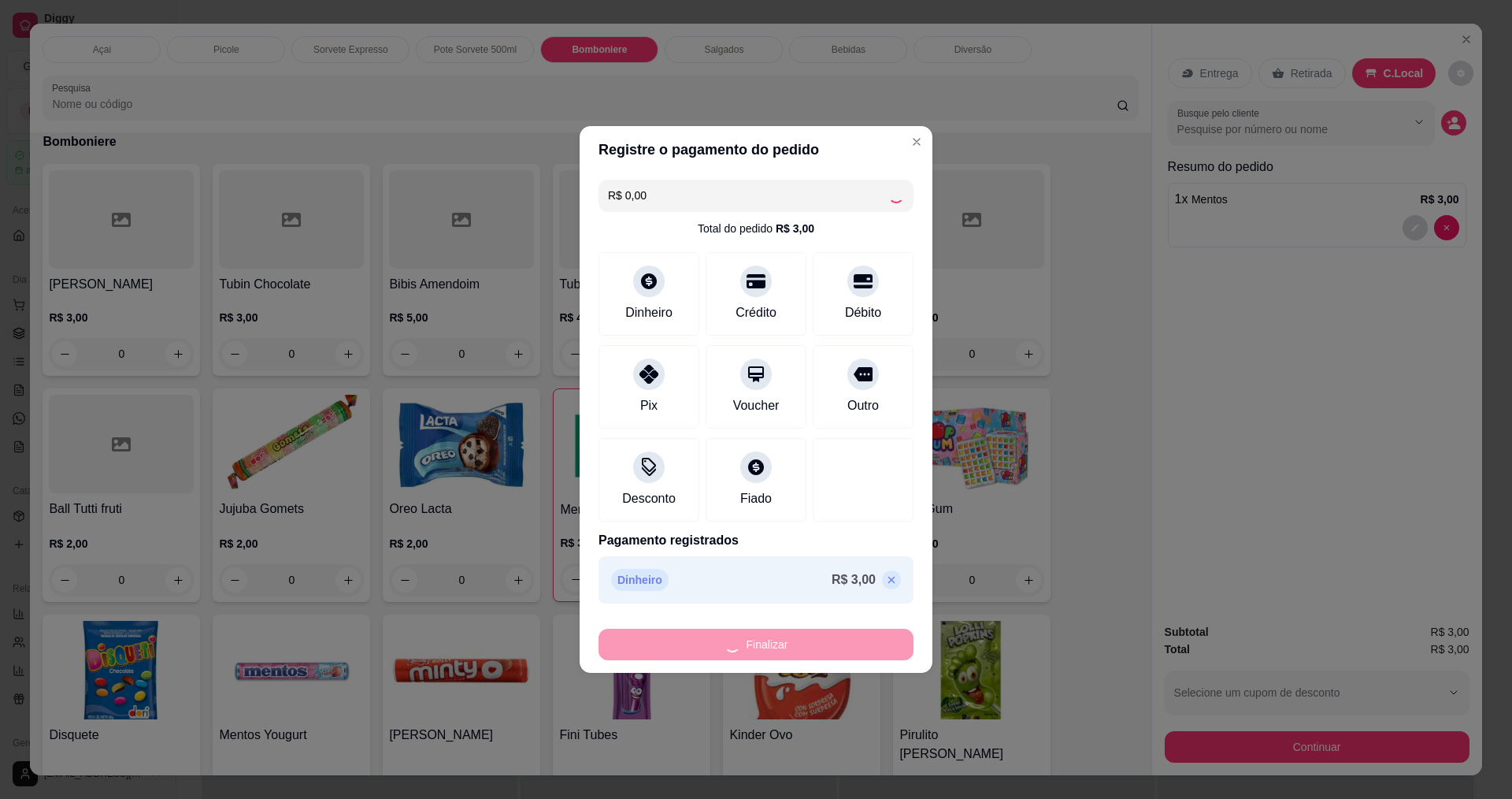
type input "0"
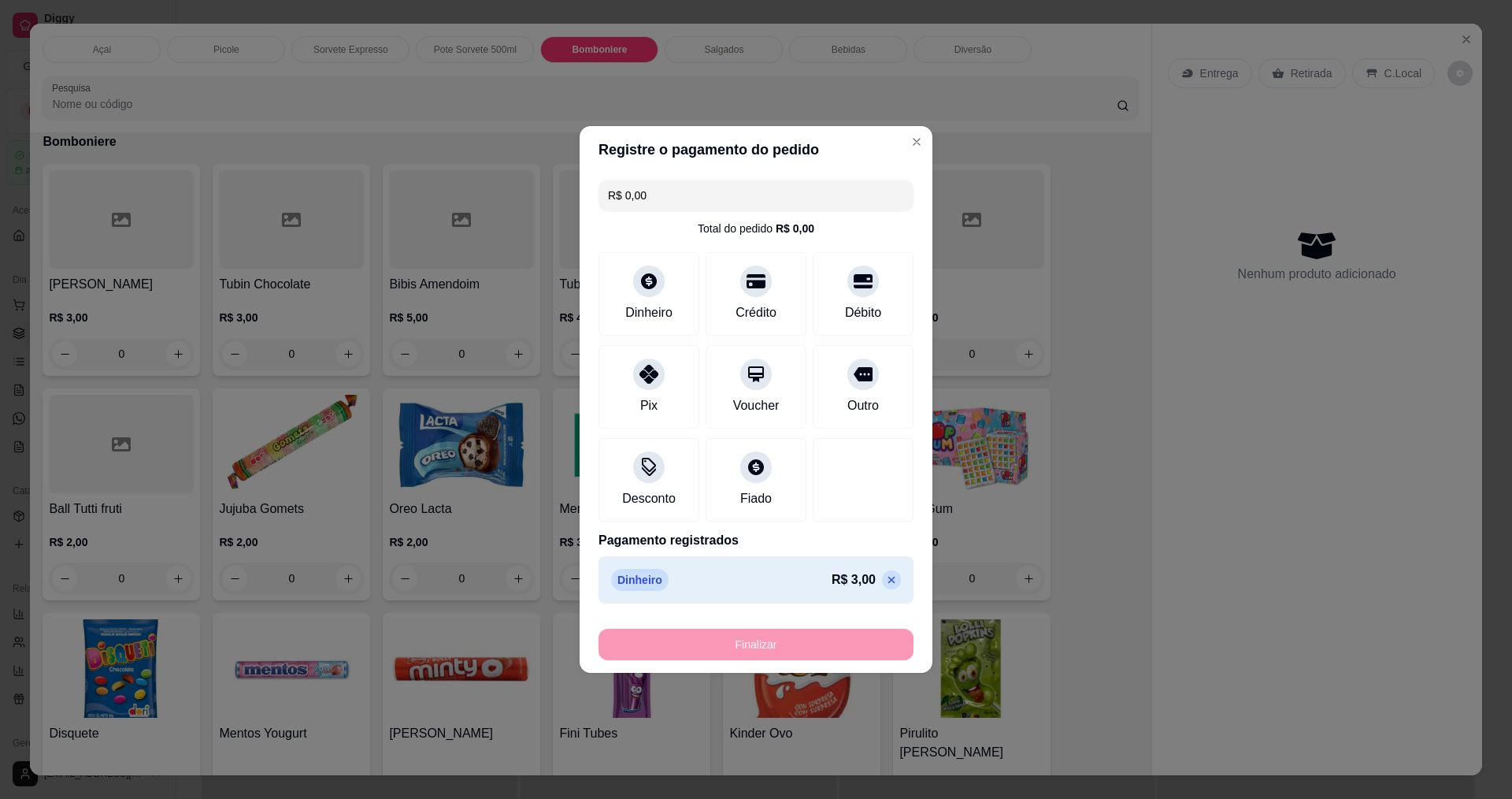
type input "-R$ 3,00"
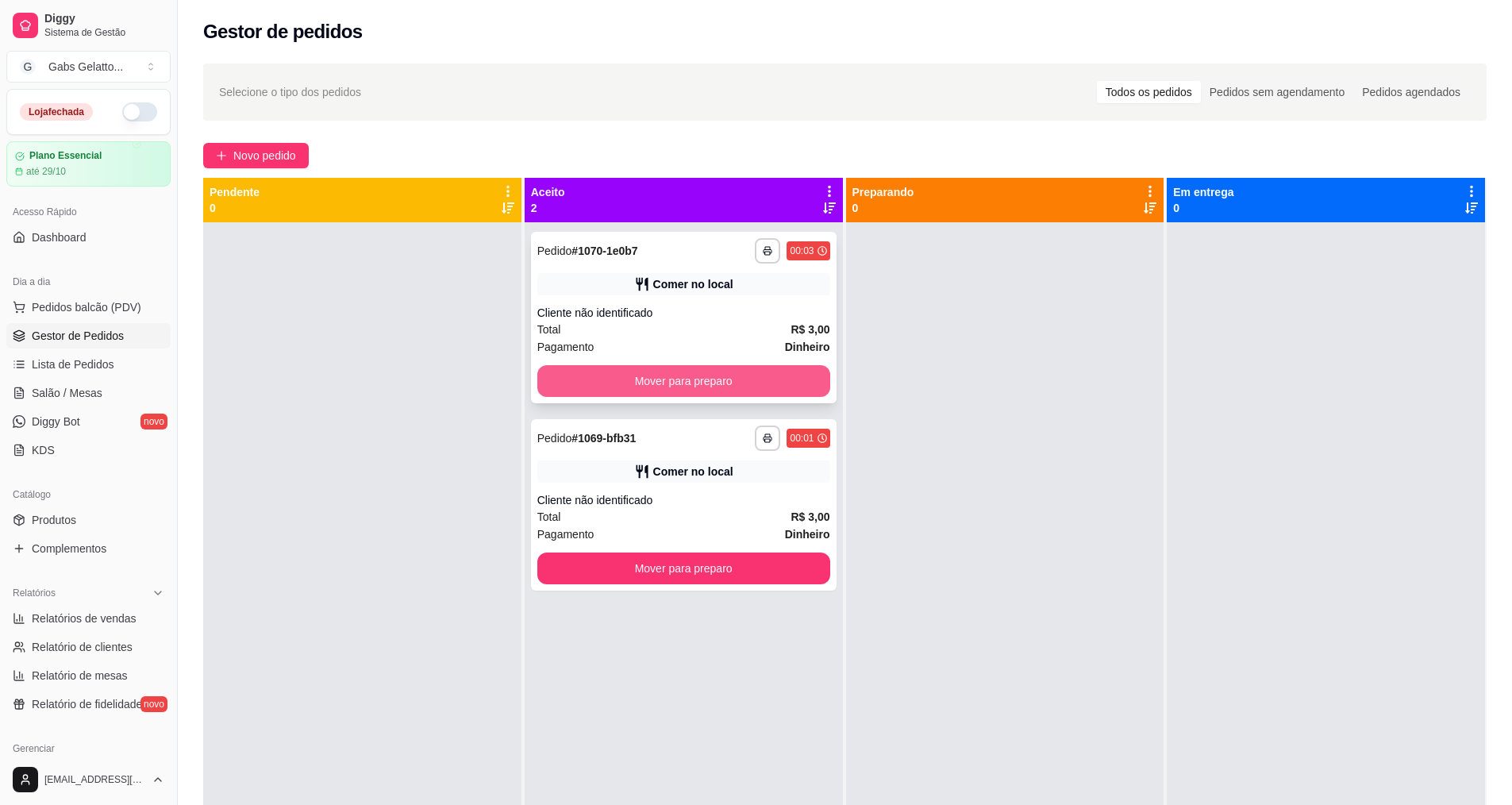
click at [649, 381] on button "Mover para preparo" at bounding box center [683, 381] width 293 height 32
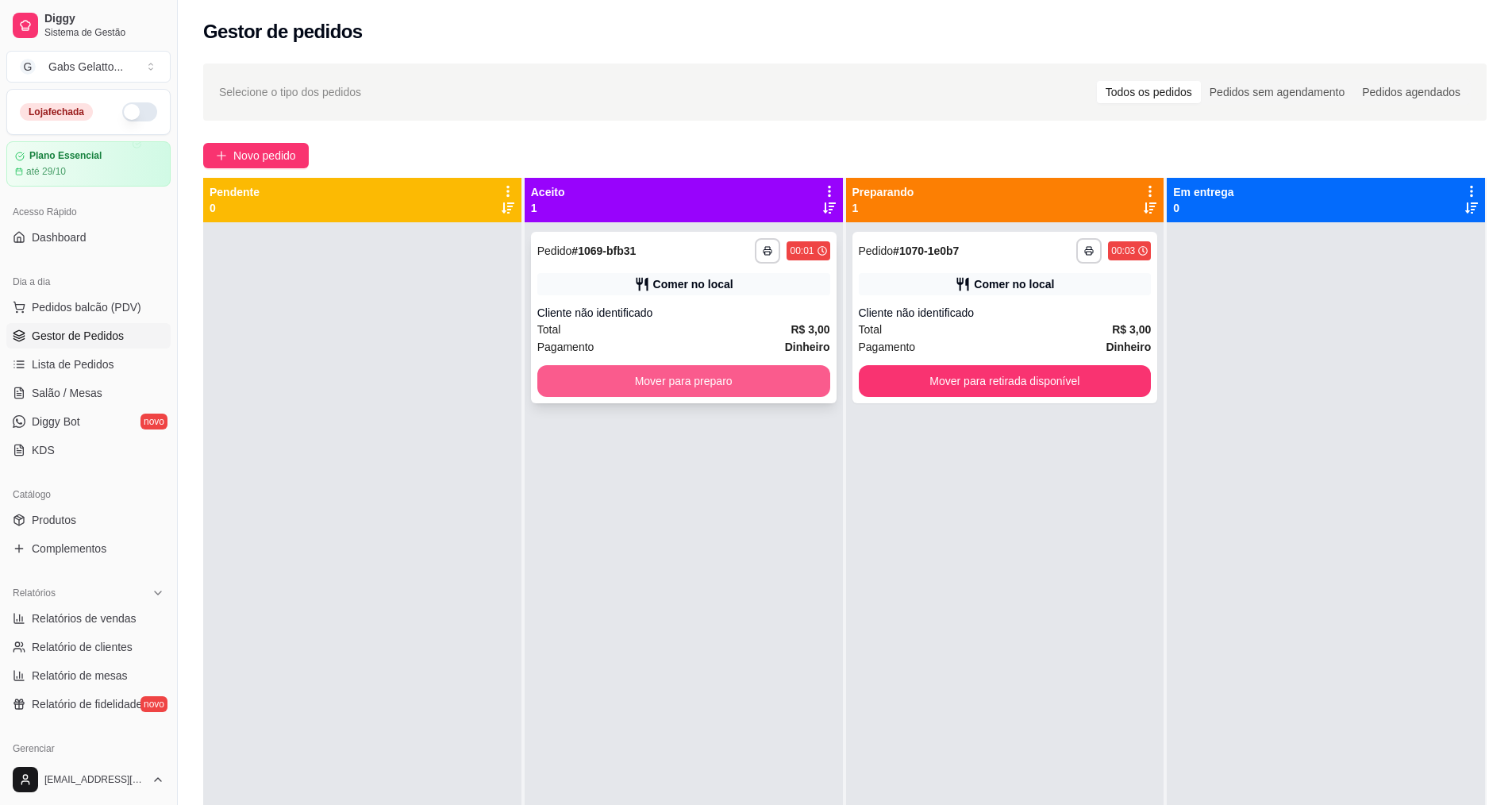
click at [666, 387] on button "Mover para preparo" at bounding box center [683, 381] width 293 height 32
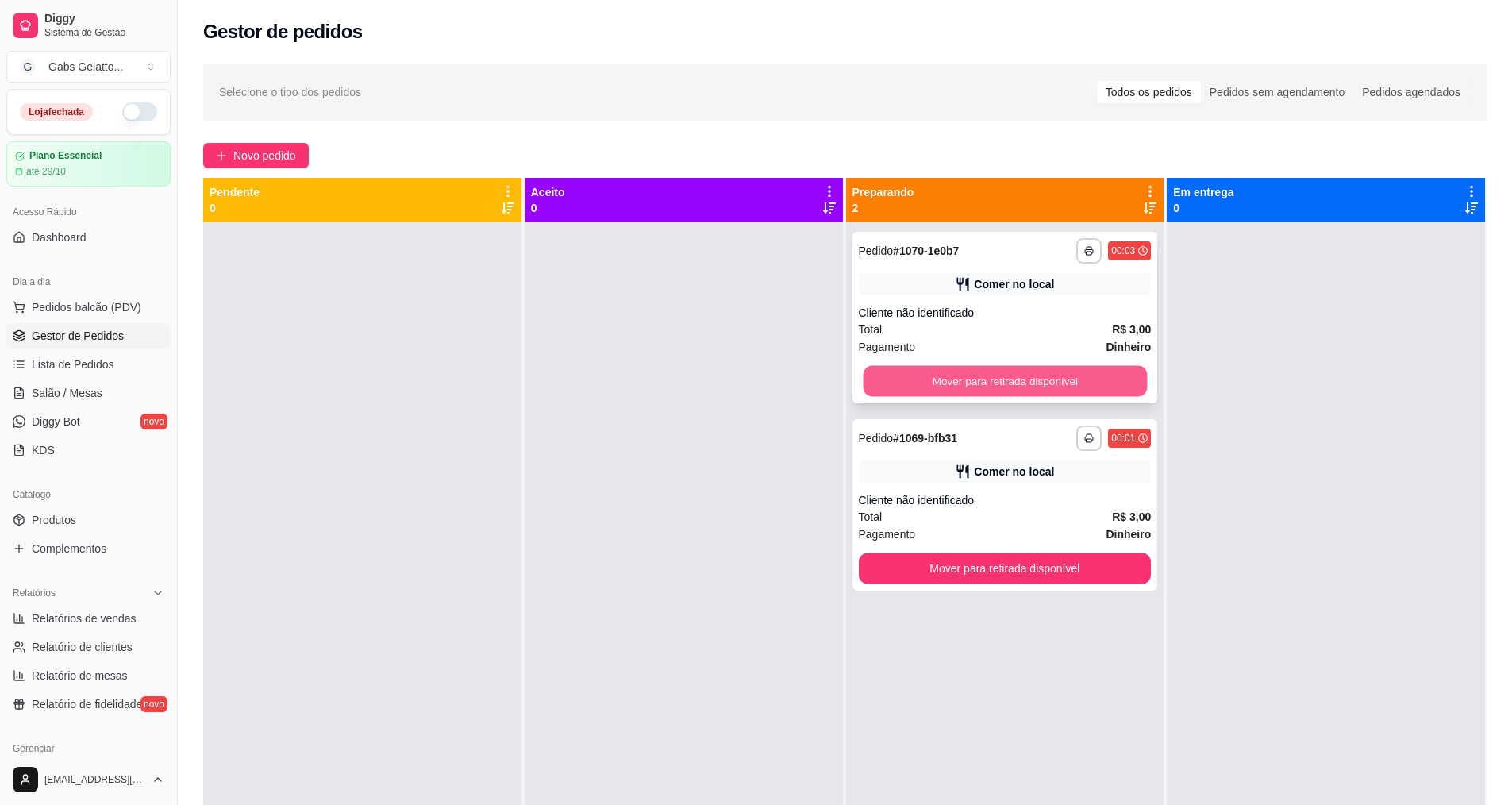
click at [877, 387] on button "Mover para retirada disponível" at bounding box center [1004, 381] width 284 height 31
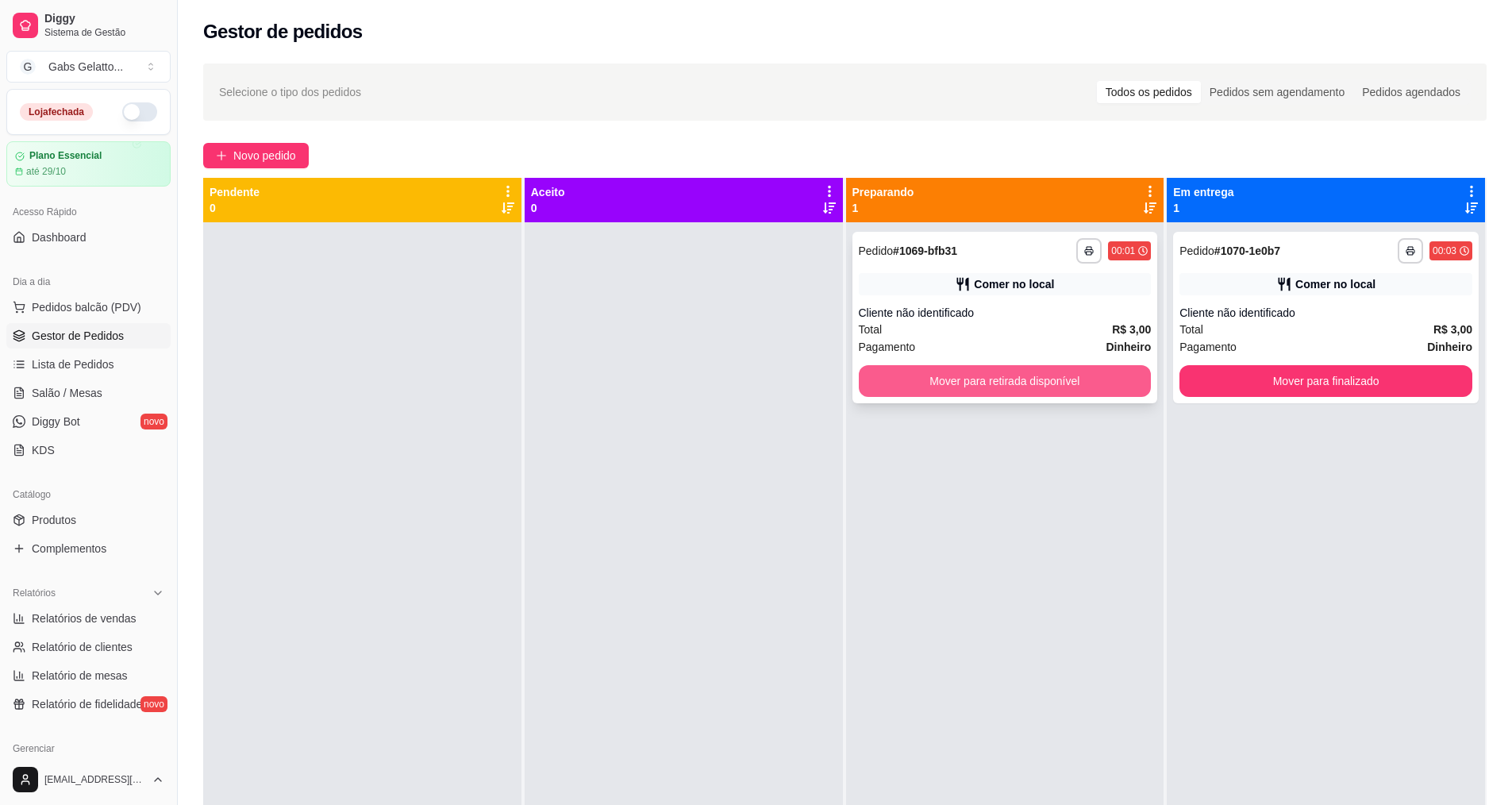
click at [955, 391] on button "Mover para retirada disponível" at bounding box center [1005, 381] width 293 height 32
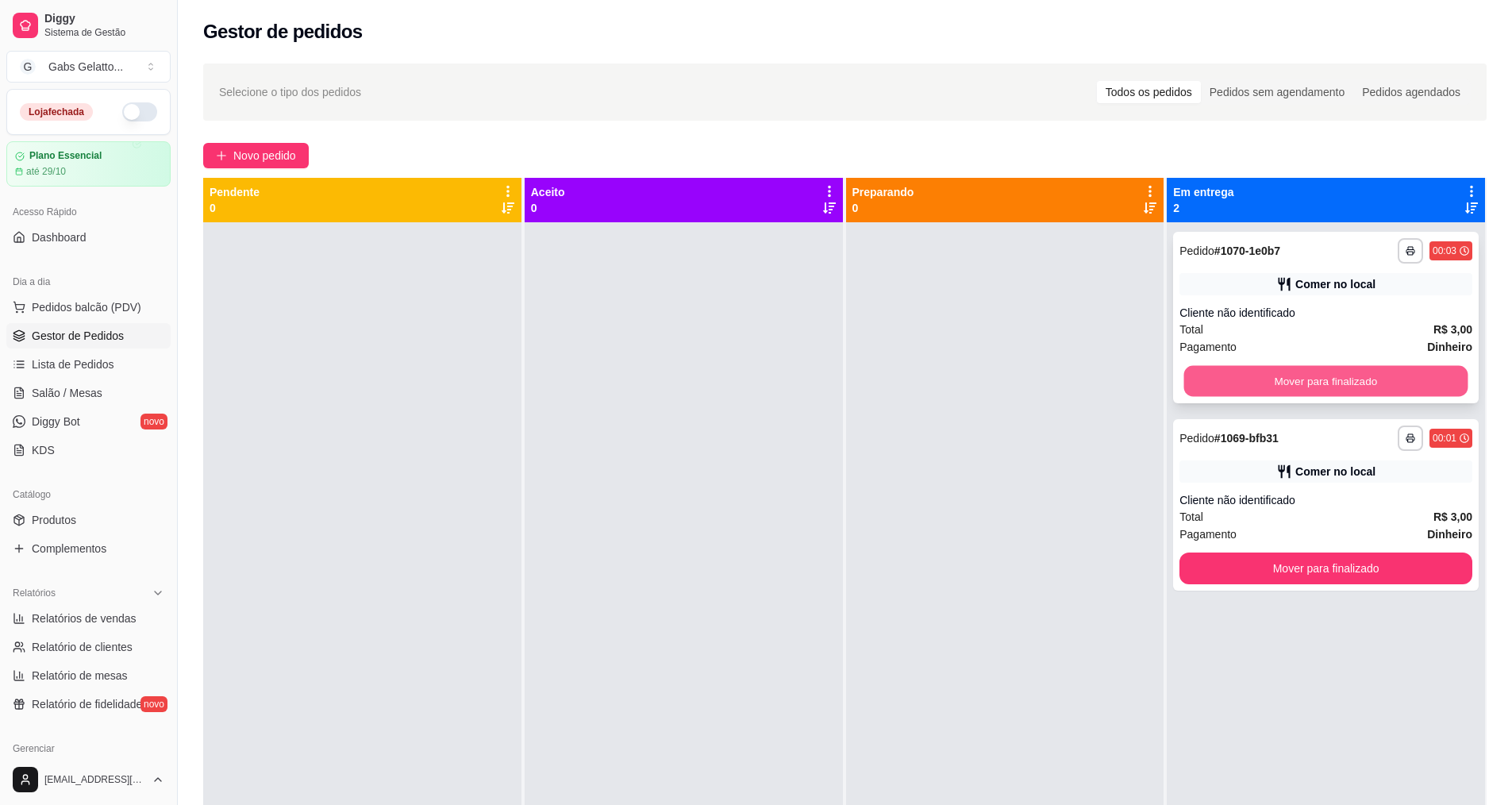
click at [1198, 392] on button "Mover para finalizado" at bounding box center [1326, 381] width 284 height 31
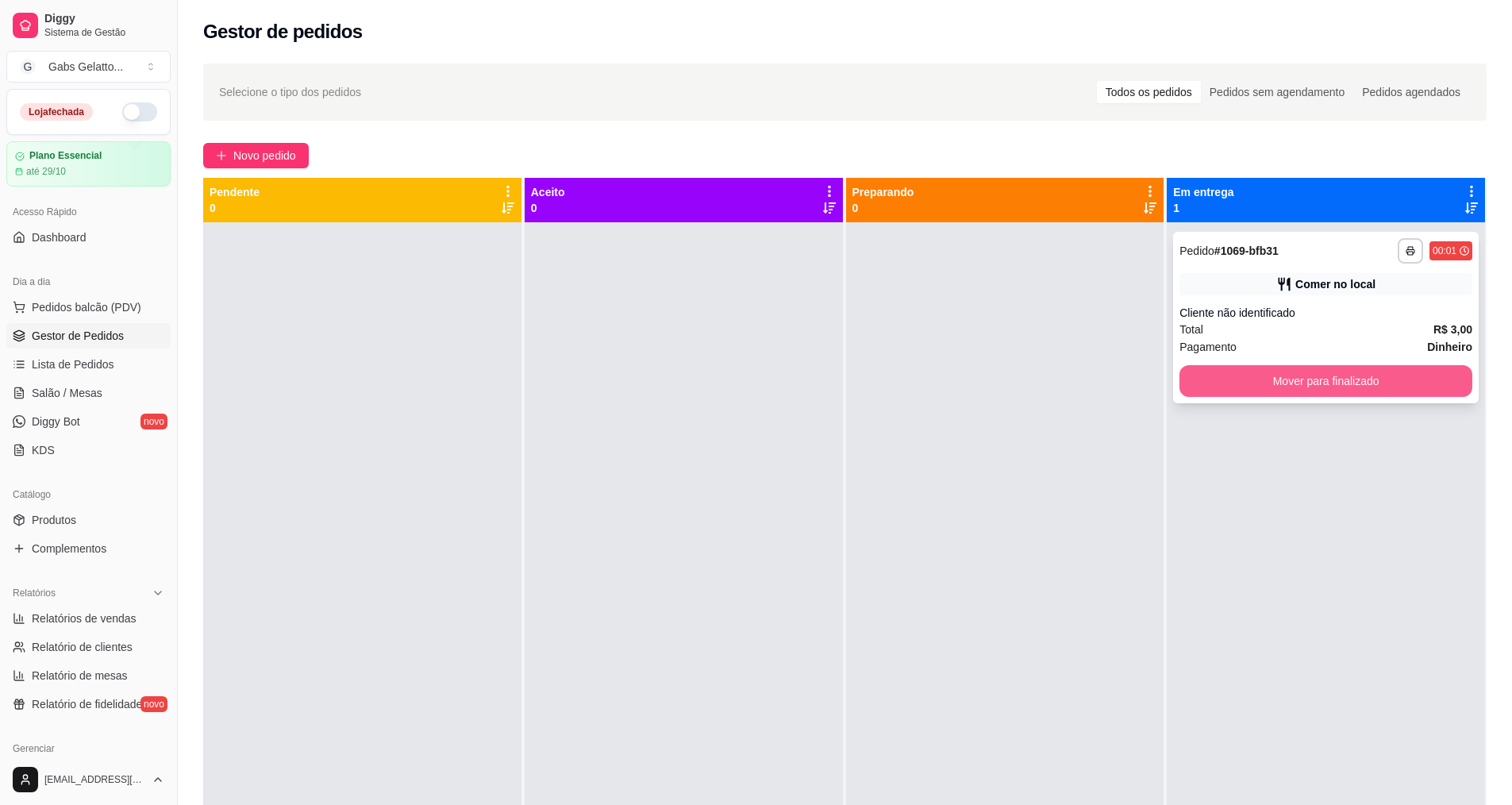
click at [1229, 388] on button "Mover para finalizado" at bounding box center [1325, 381] width 293 height 32
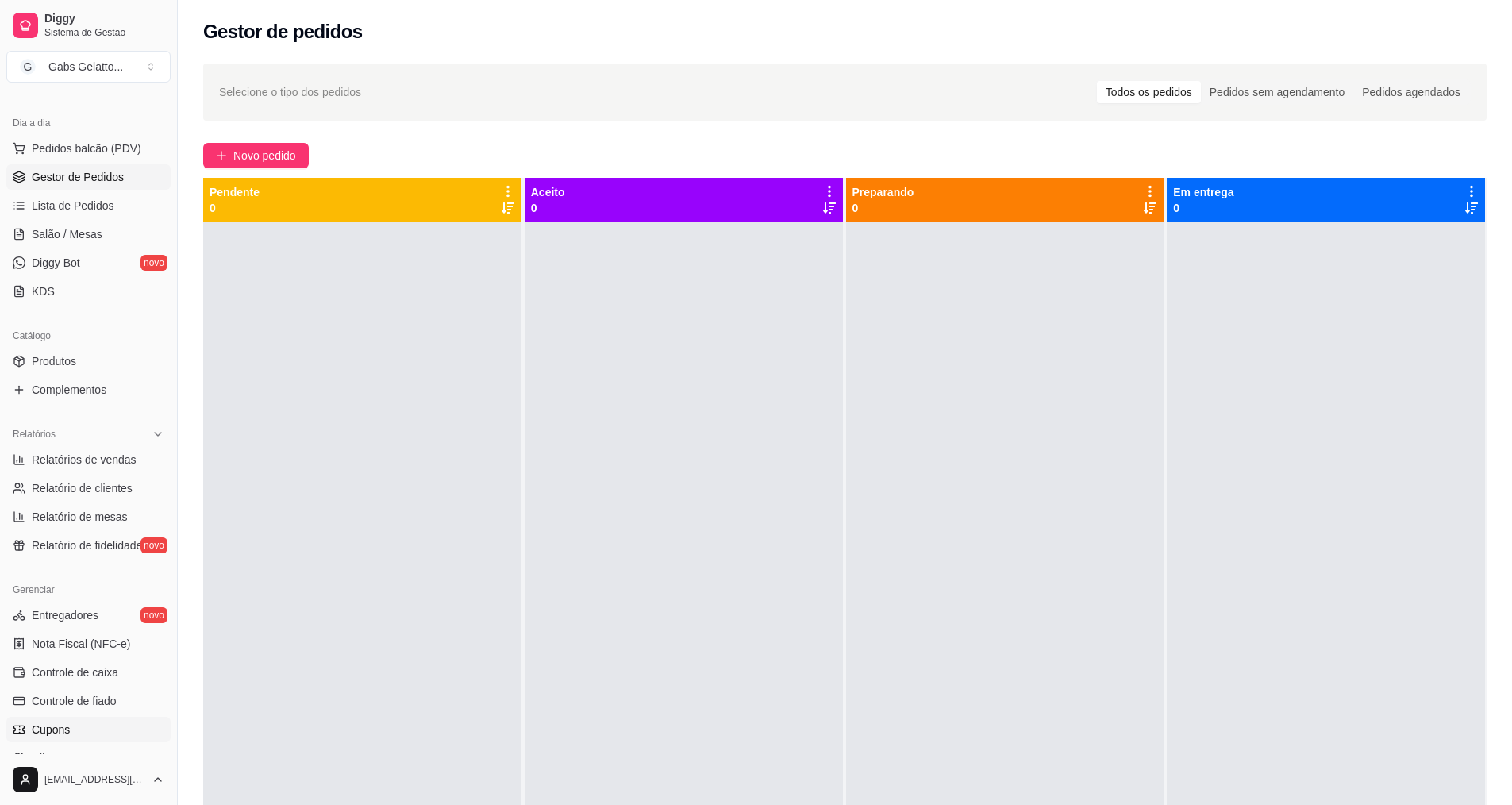
scroll to position [238, 0]
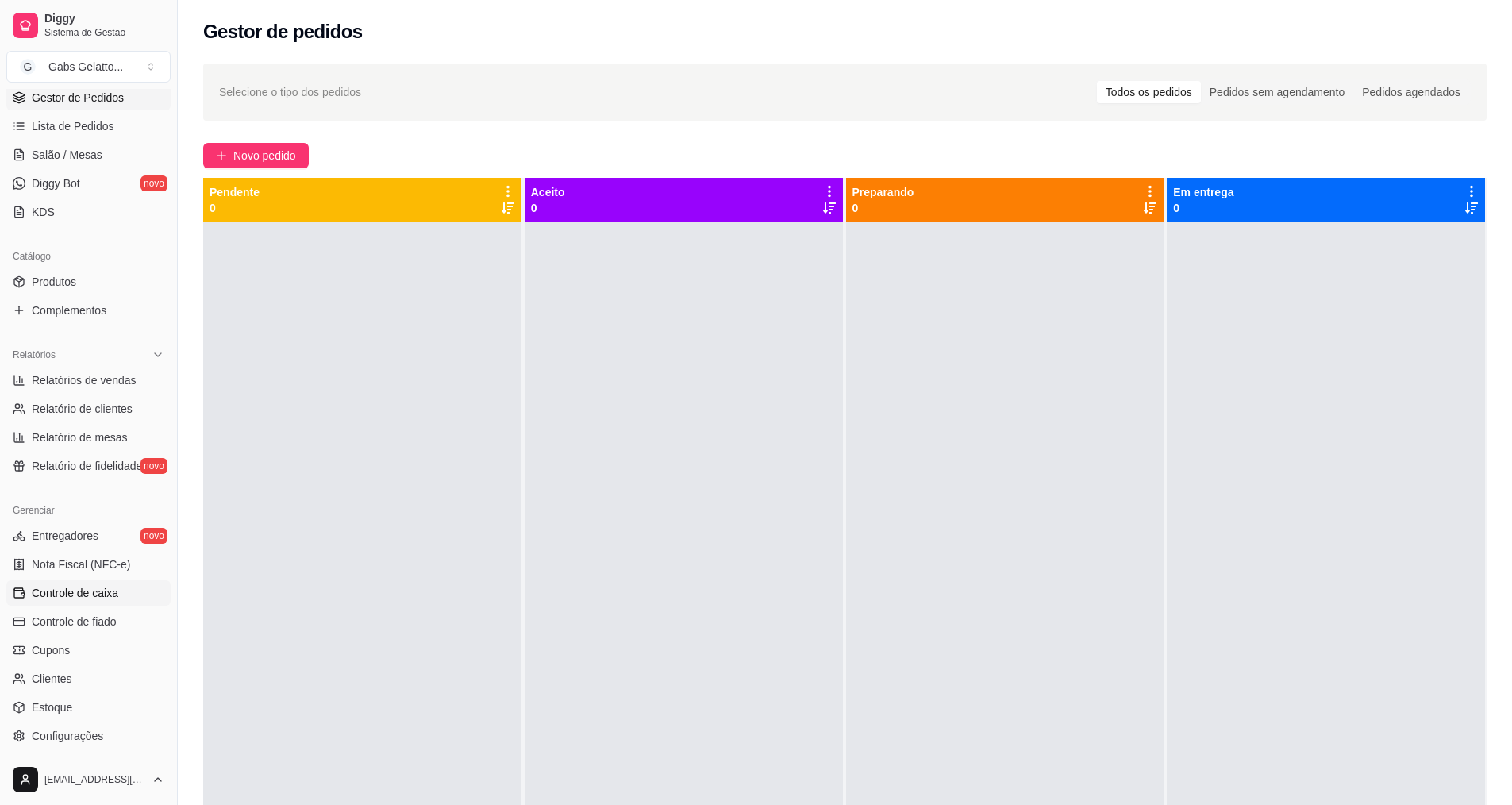
click at [90, 589] on span "Controle de caixa" at bounding box center [75, 592] width 86 height 16
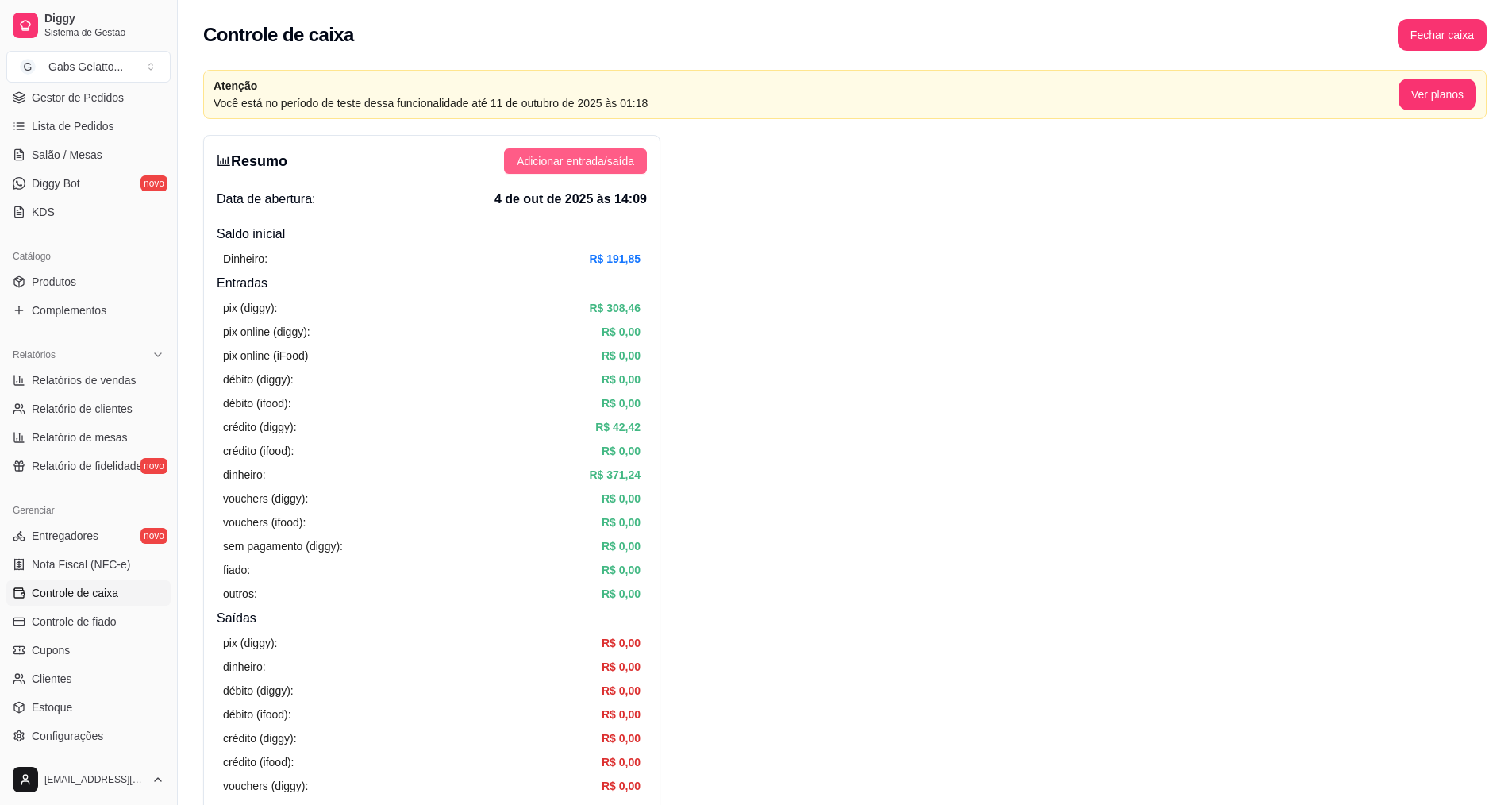
click at [596, 165] on span "Adicionar entrada/saída" at bounding box center [576, 161] width 118 height 17
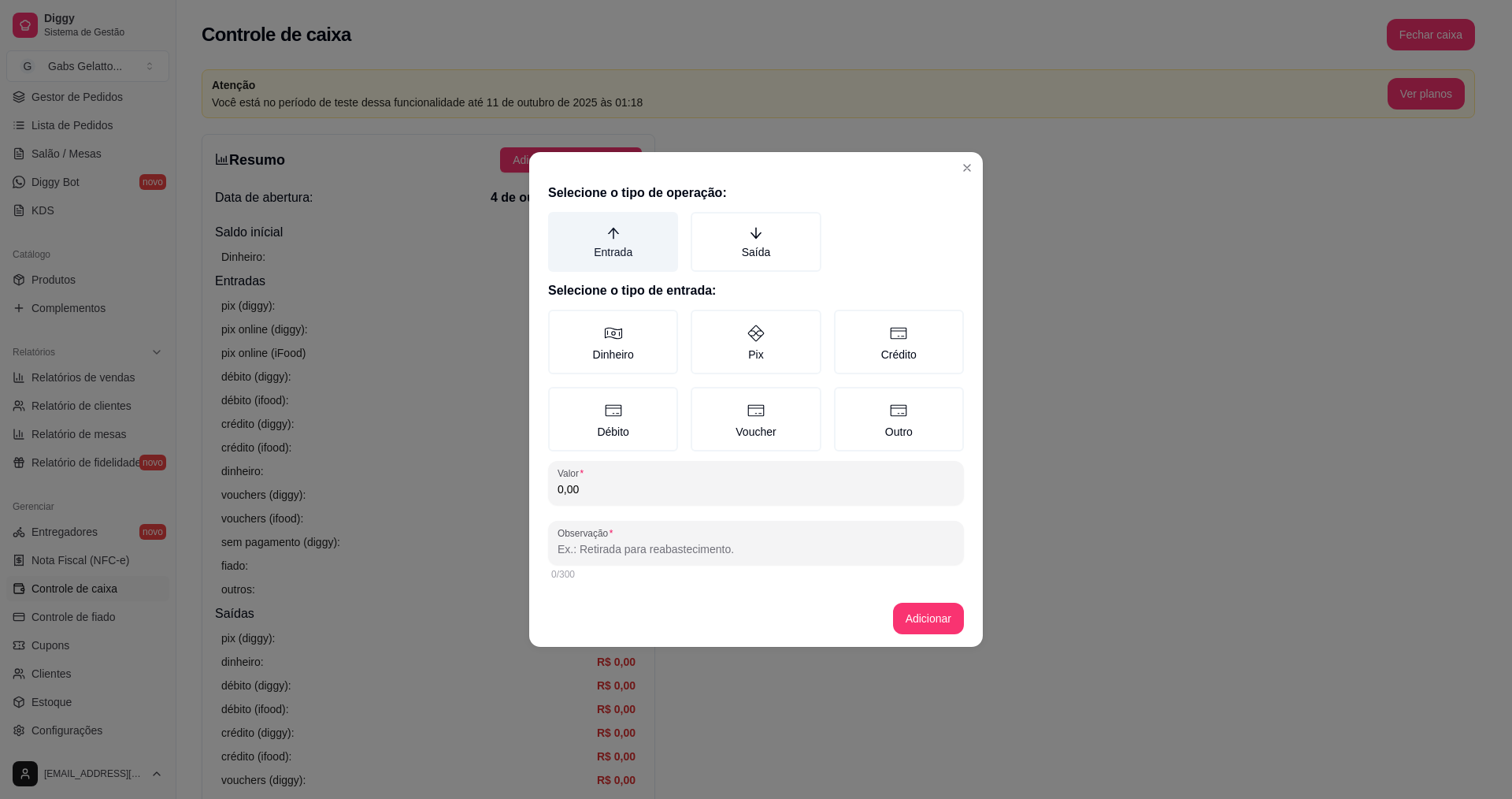
click at [615, 237] on icon "arrow-up" at bounding box center [613, 233] width 14 height 14
click at [560, 224] on button "Entrada" at bounding box center [553, 217] width 12 height 12
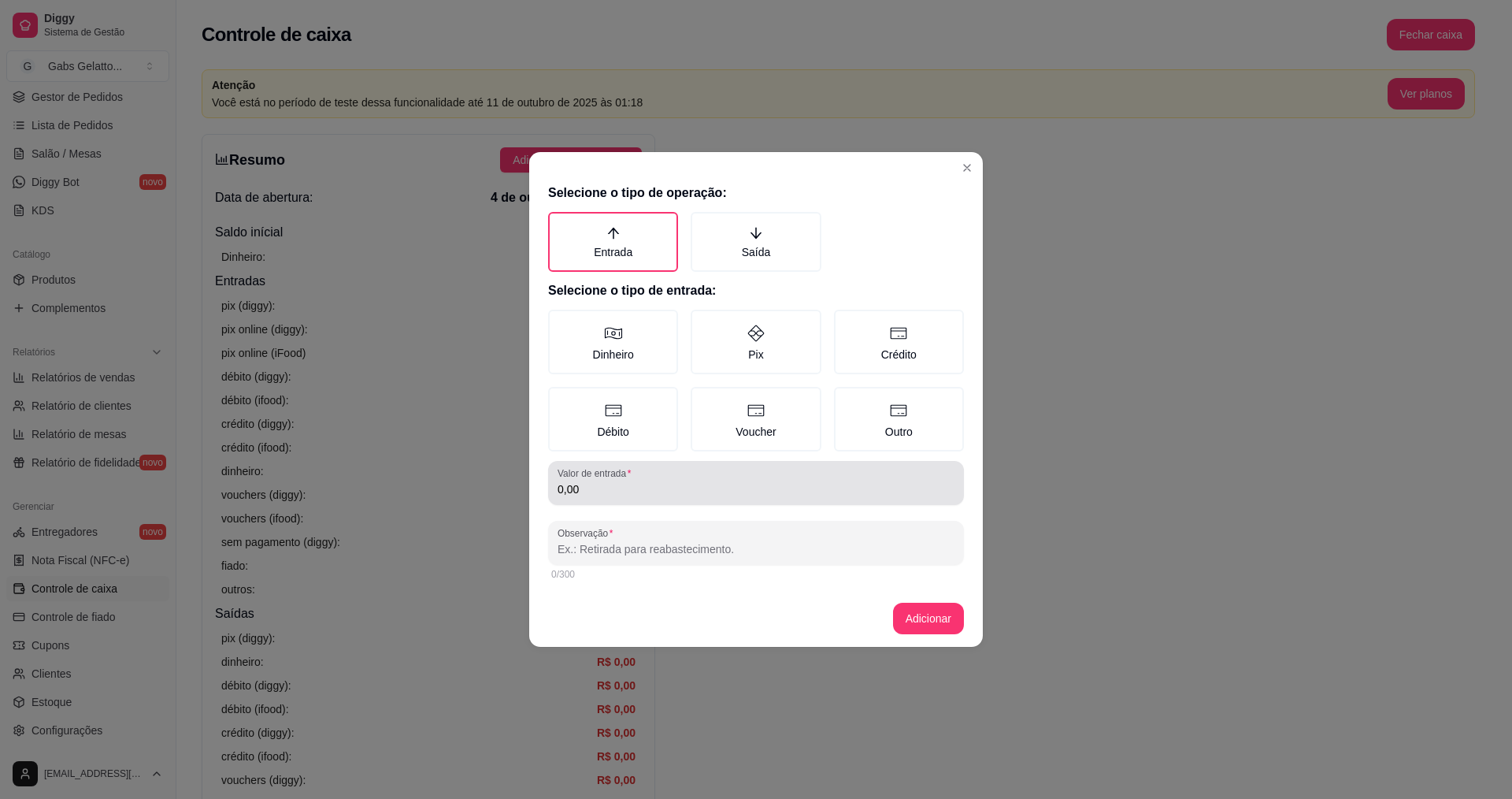
click at [604, 487] on input "0,00" at bounding box center [756, 489] width 397 height 16
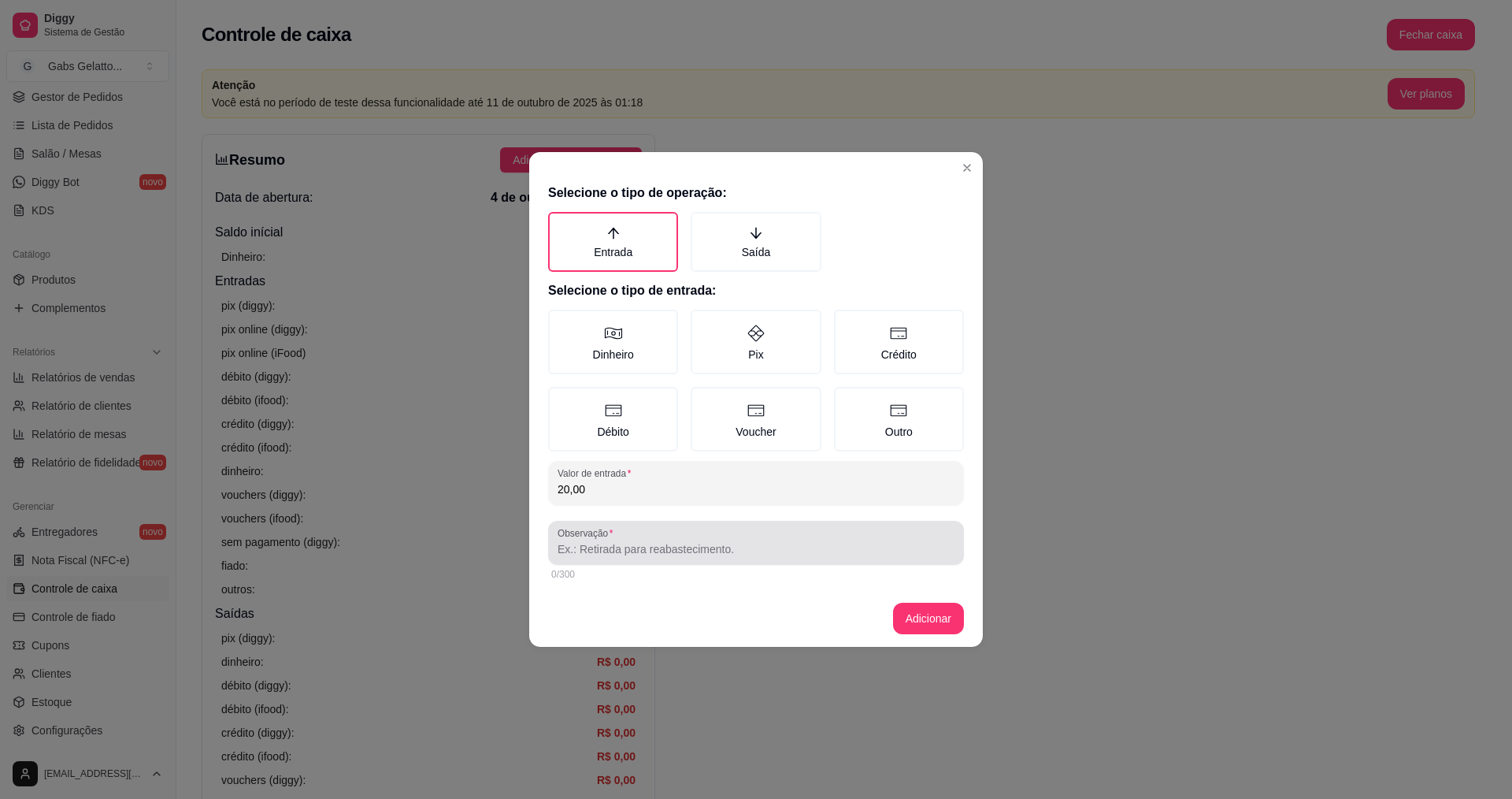
type input "20,00"
click at [630, 546] on input "Observação" at bounding box center [756, 549] width 397 height 16
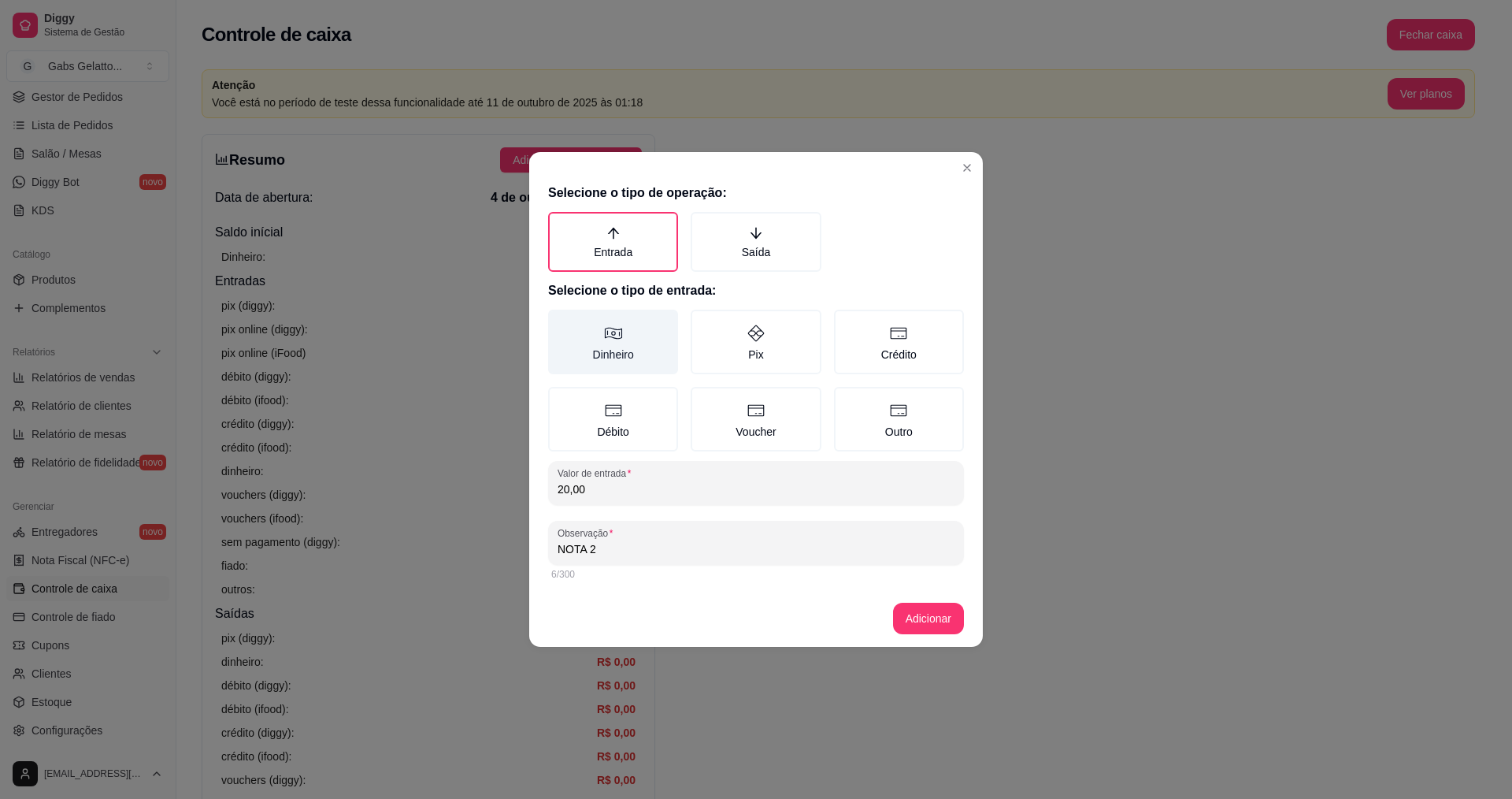
type input "NOTA 2"
click at [627, 341] on label "Dinheiro" at bounding box center [613, 341] width 130 height 64
click at [560, 322] on button "Dinheiro" at bounding box center [553, 314] width 12 height 12
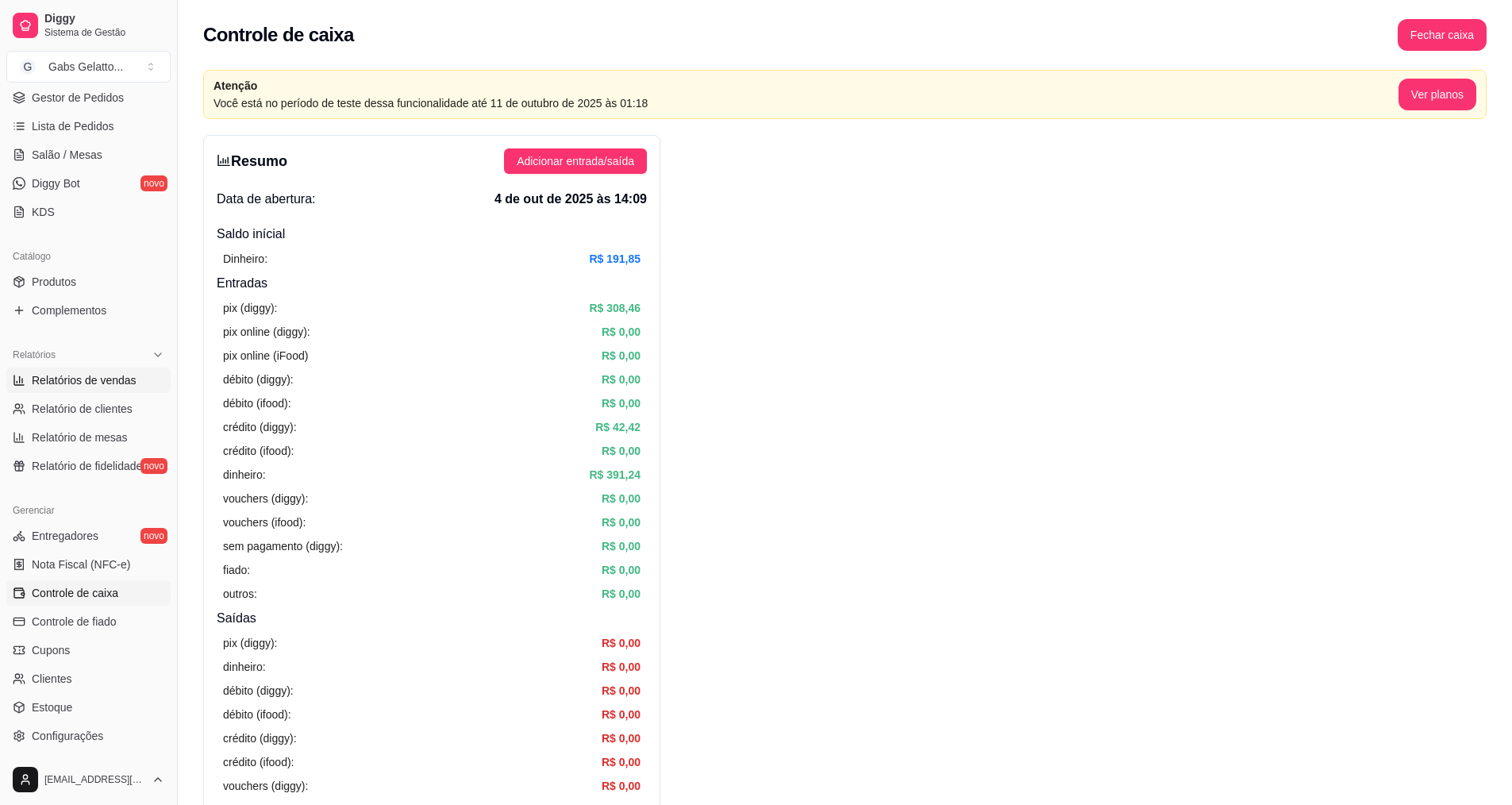
click at [81, 380] on span "Relatórios de vendas" at bounding box center [84, 380] width 105 height 16
select select "ALL"
select select "0"
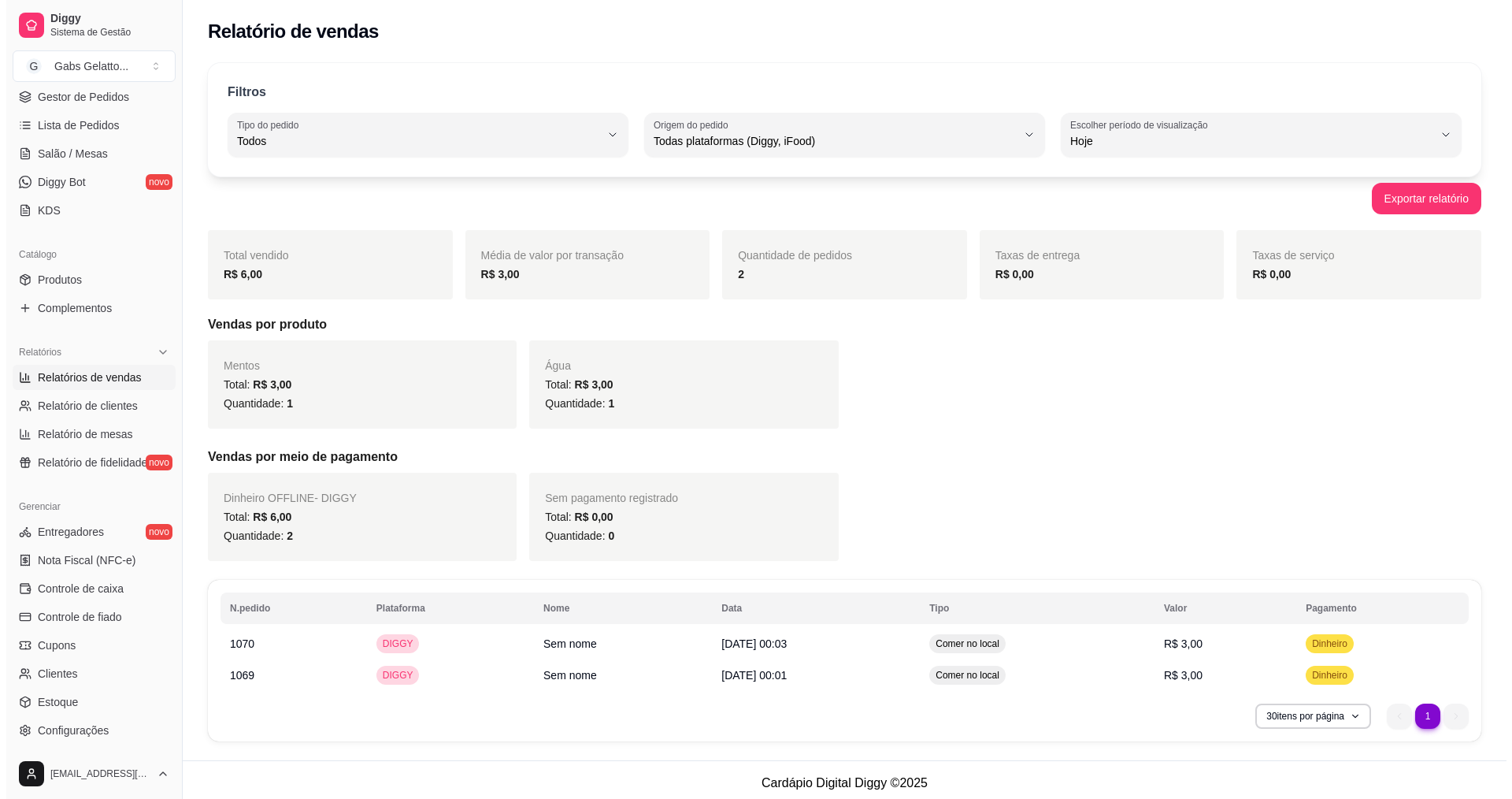
scroll to position [157, 0]
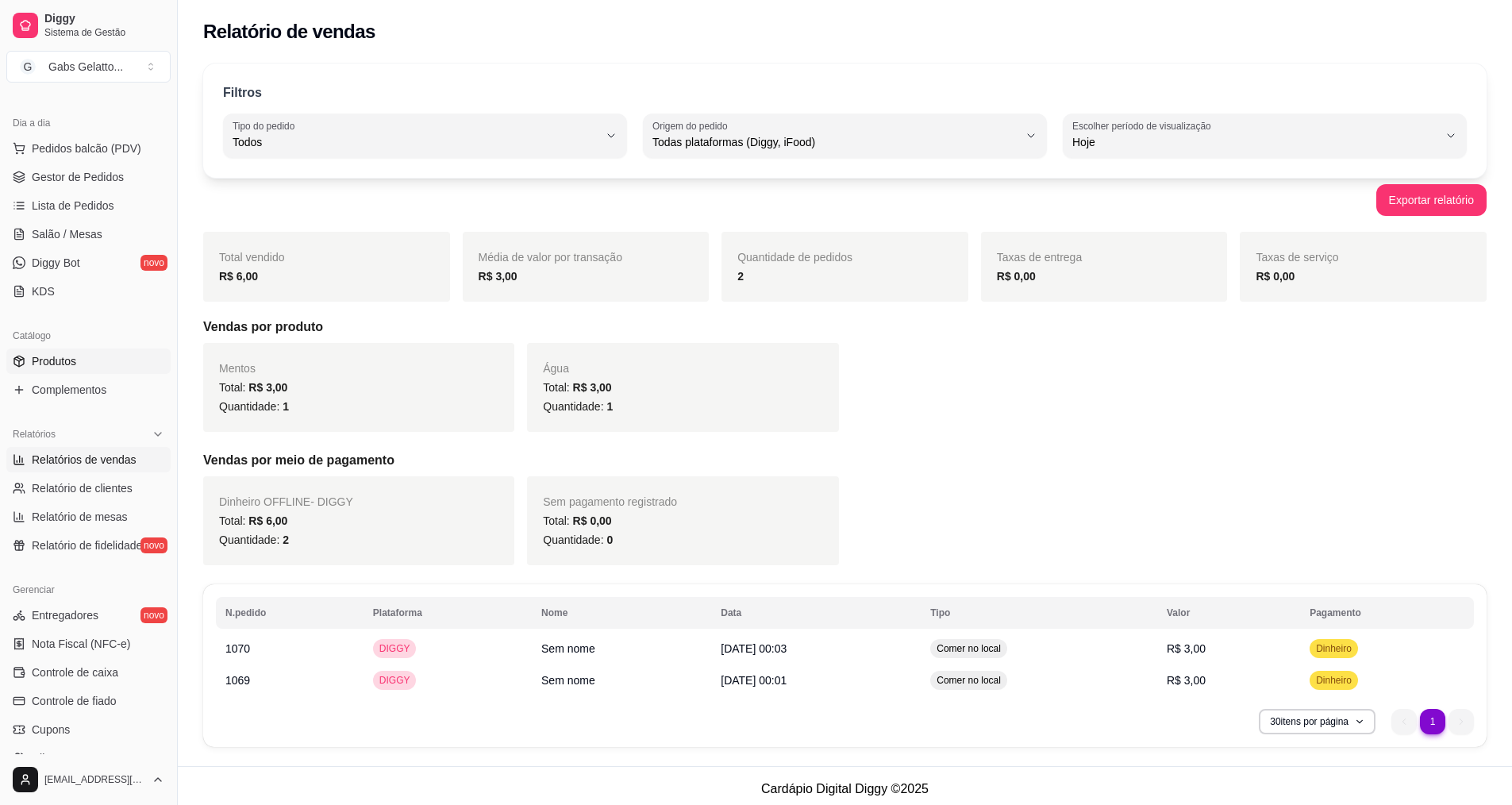
click at [91, 362] on link "Produtos" at bounding box center [89, 361] width 164 height 26
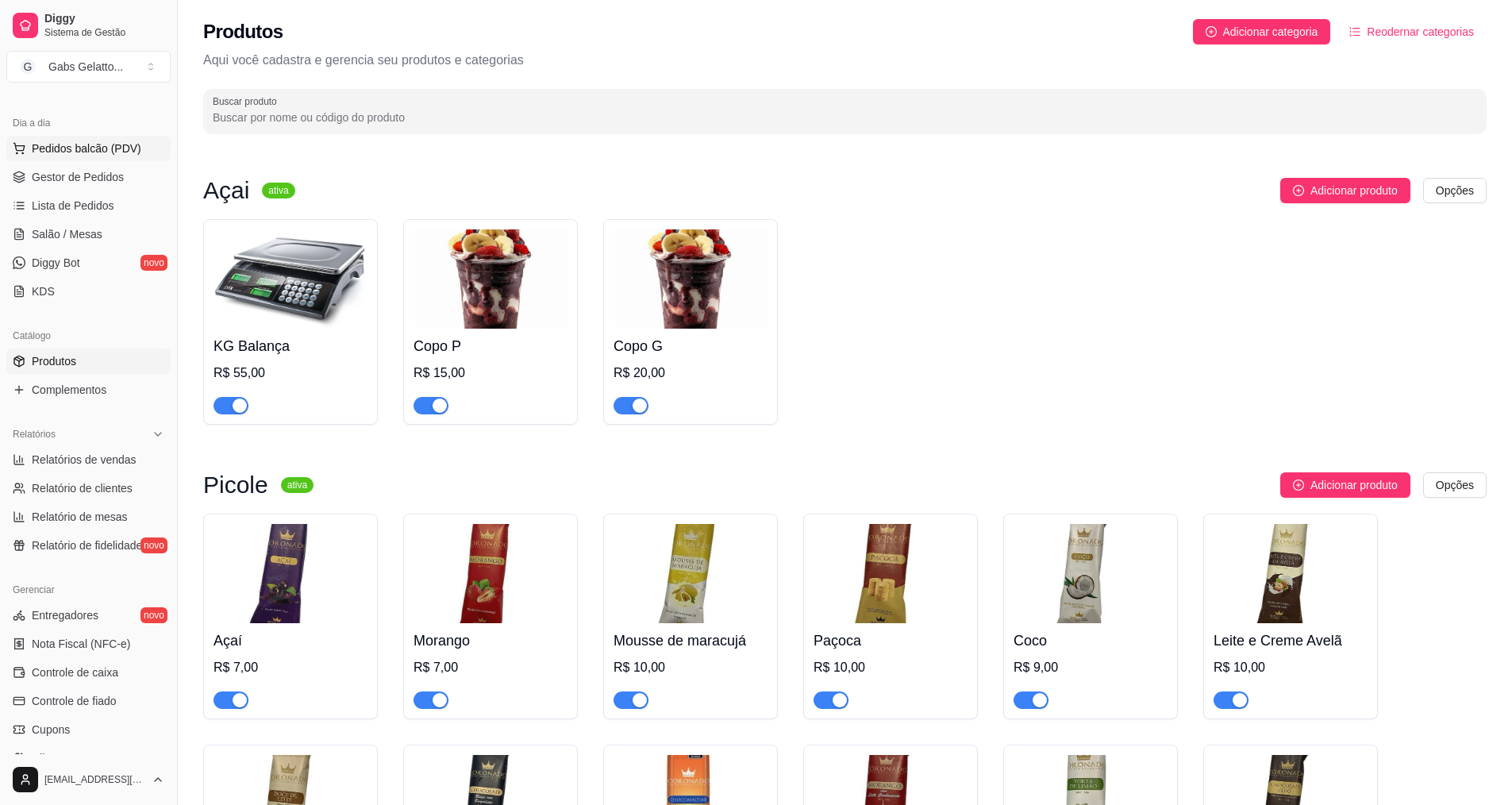
click at [108, 150] on span "Pedidos balcão (PDV)" at bounding box center [86, 148] width 109 height 16
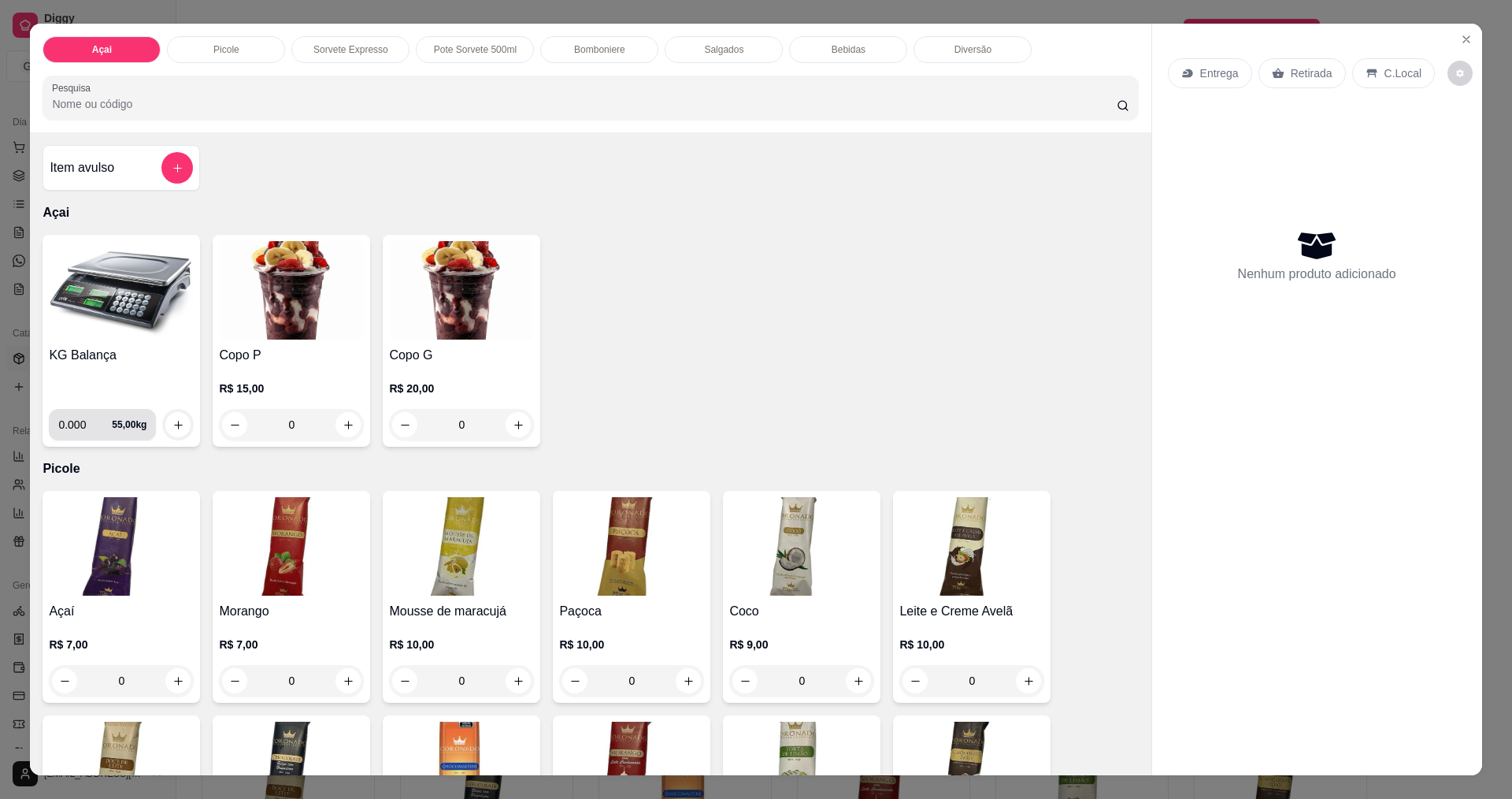
click at [77, 425] on input "0.000" at bounding box center [85, 425] width 53 height 31
type input "0.300"
click at [165, 418] on button "increase-product-quantity" at bounding box center [178, 425] width 26 height 26
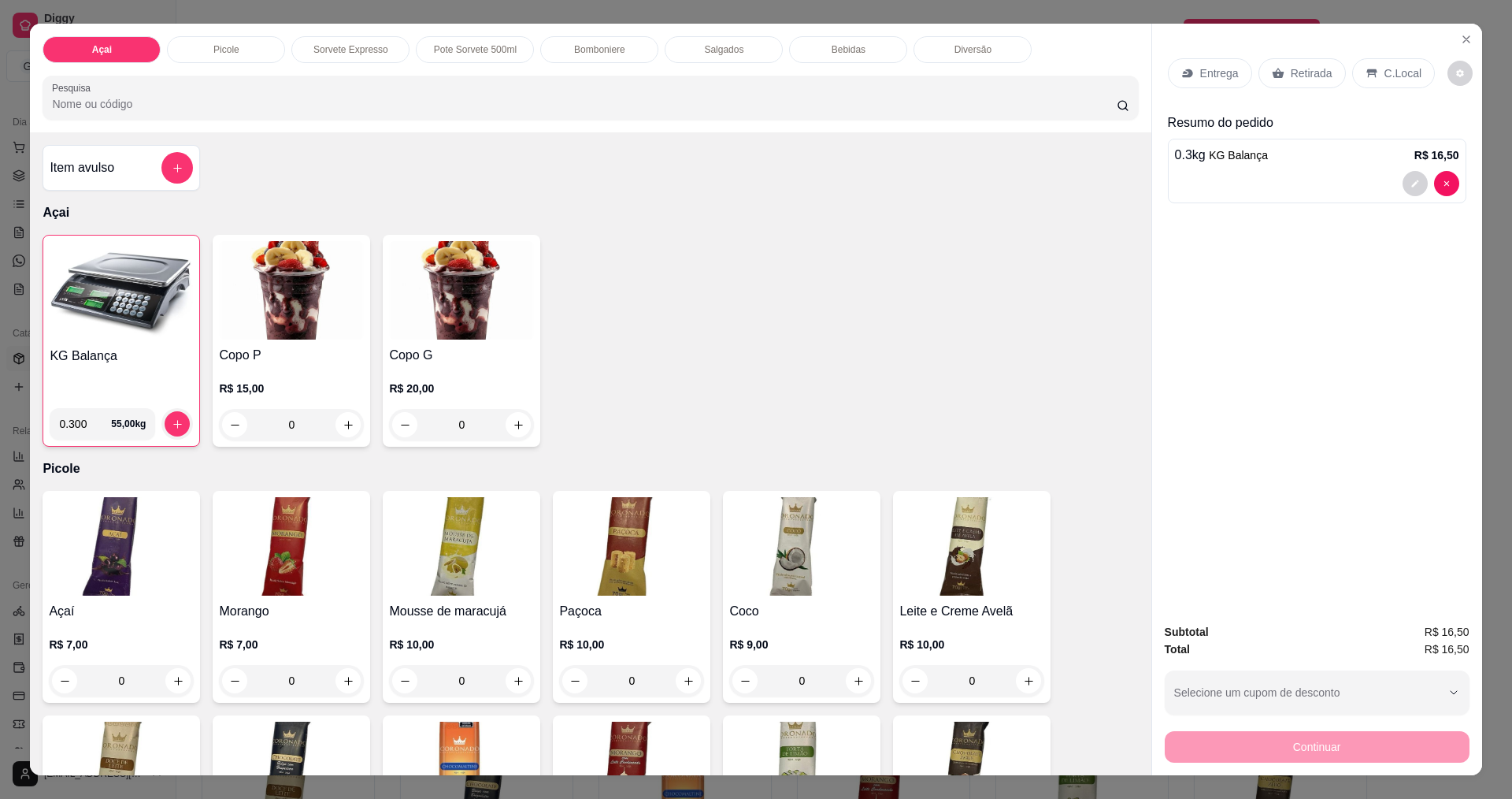
click at [873, 49] on div "Bebidas" at bounding box center [848, 49] width 118 height 27
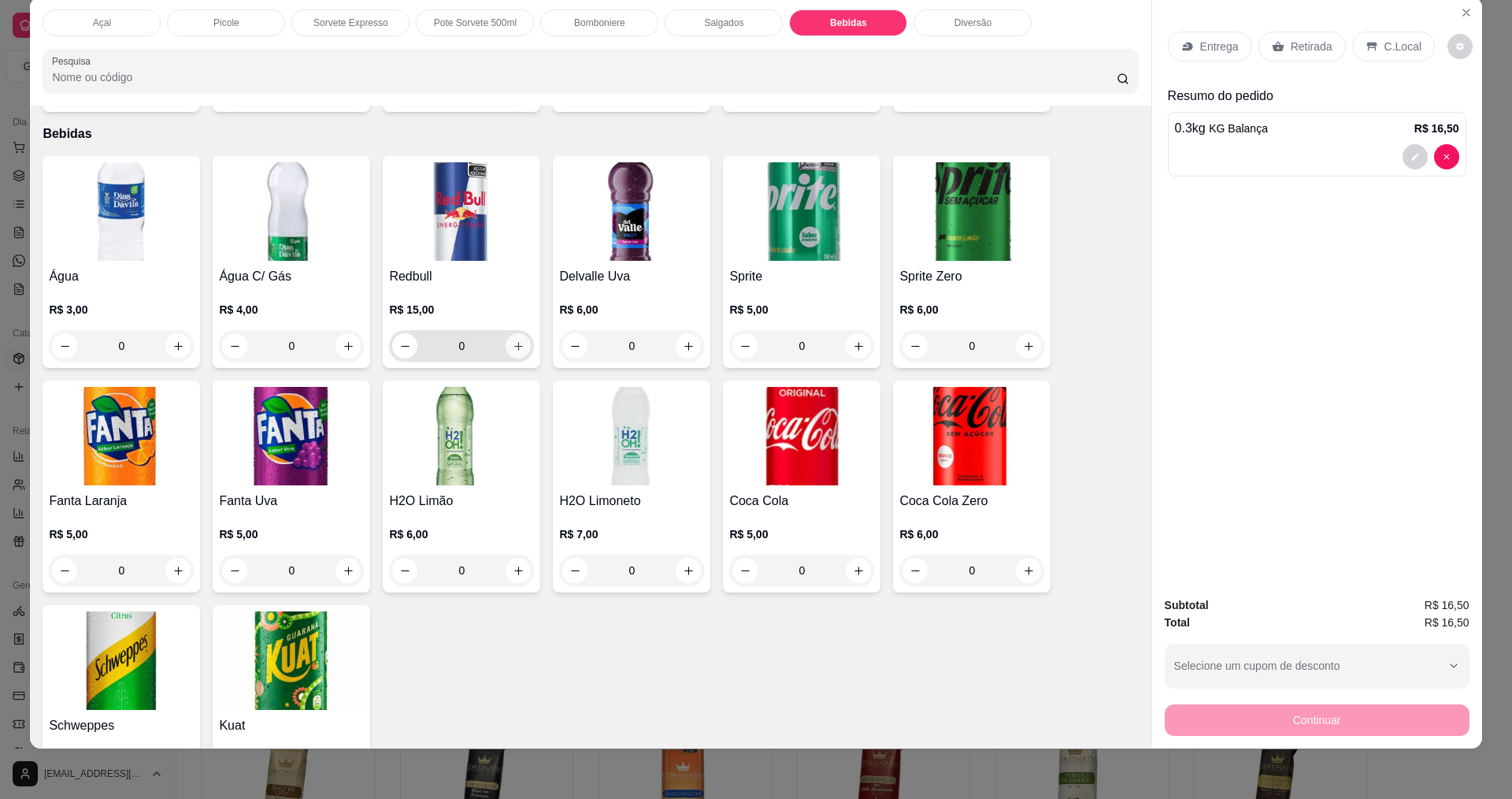
click at [514, 340] on icon "increase-product-quantity" at bounding box center [518, 346] width 12 height 12
type input "1"
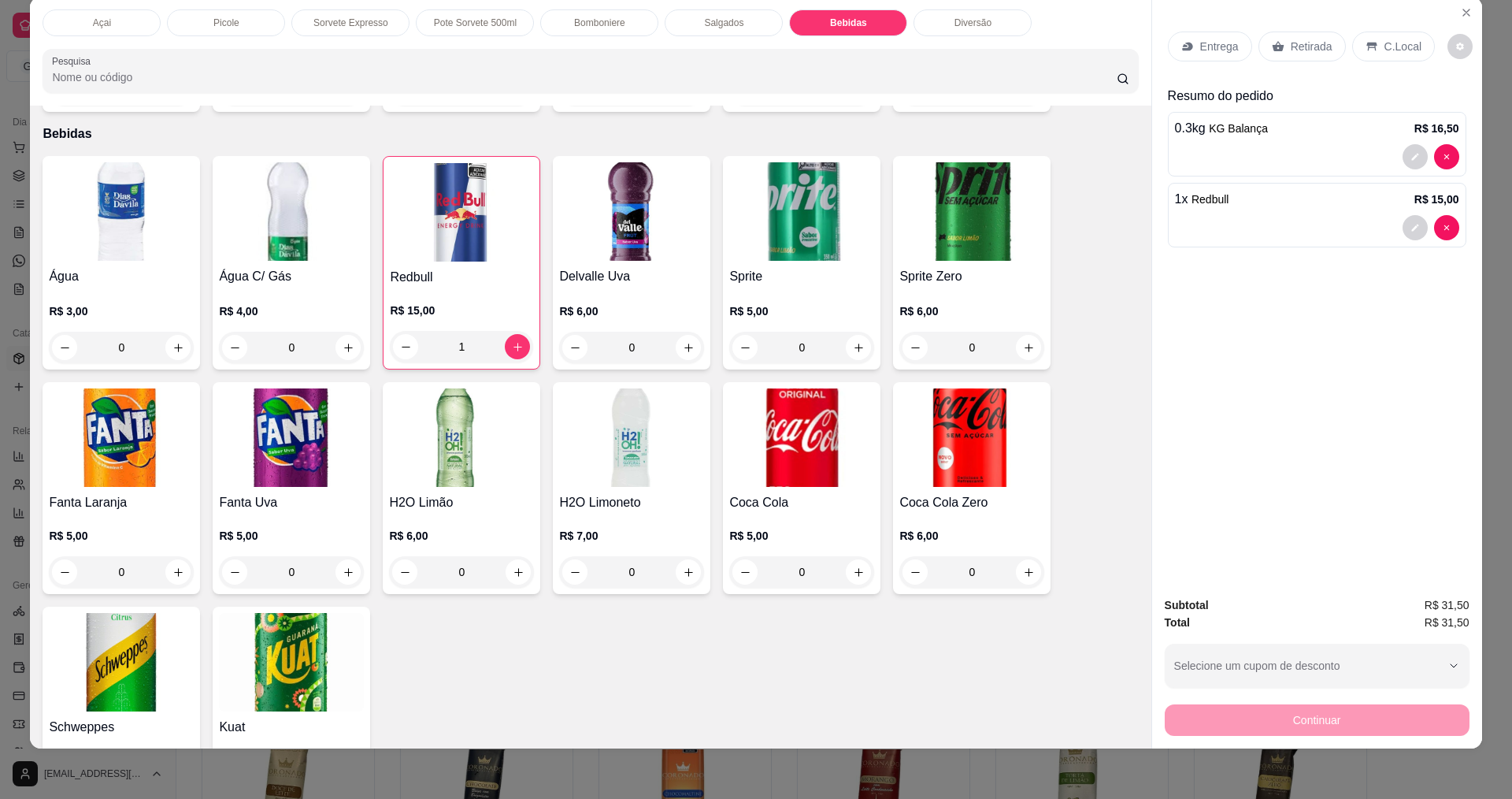
scroll to position [2669, 0]
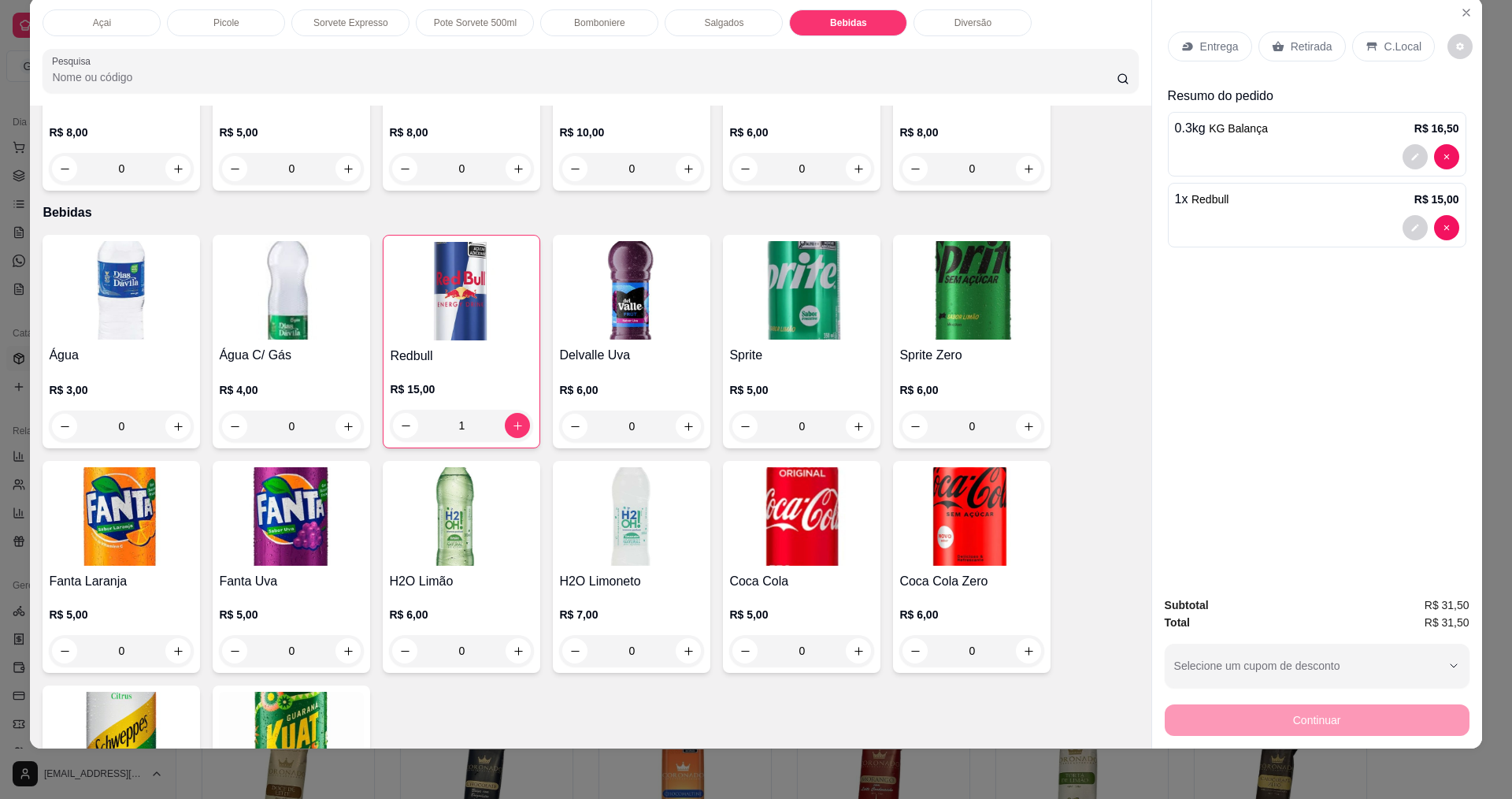
click at [1401, 53] on p "C.Local" at bounding box center [1403, 46] width 37 height 16
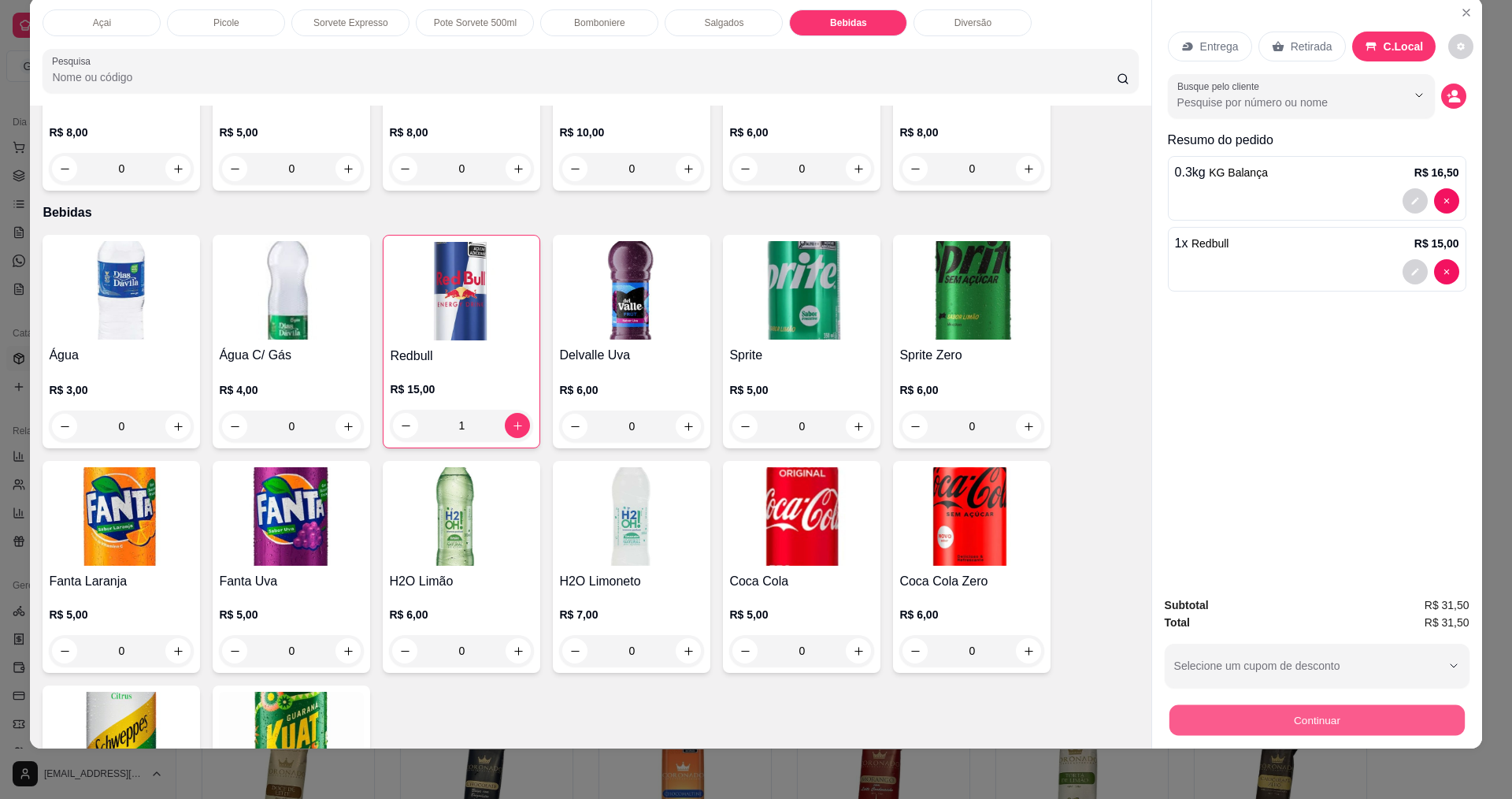
click at [1316, 712] on button "Continuar" at bounding box center [1315, 719] width 295 height 30
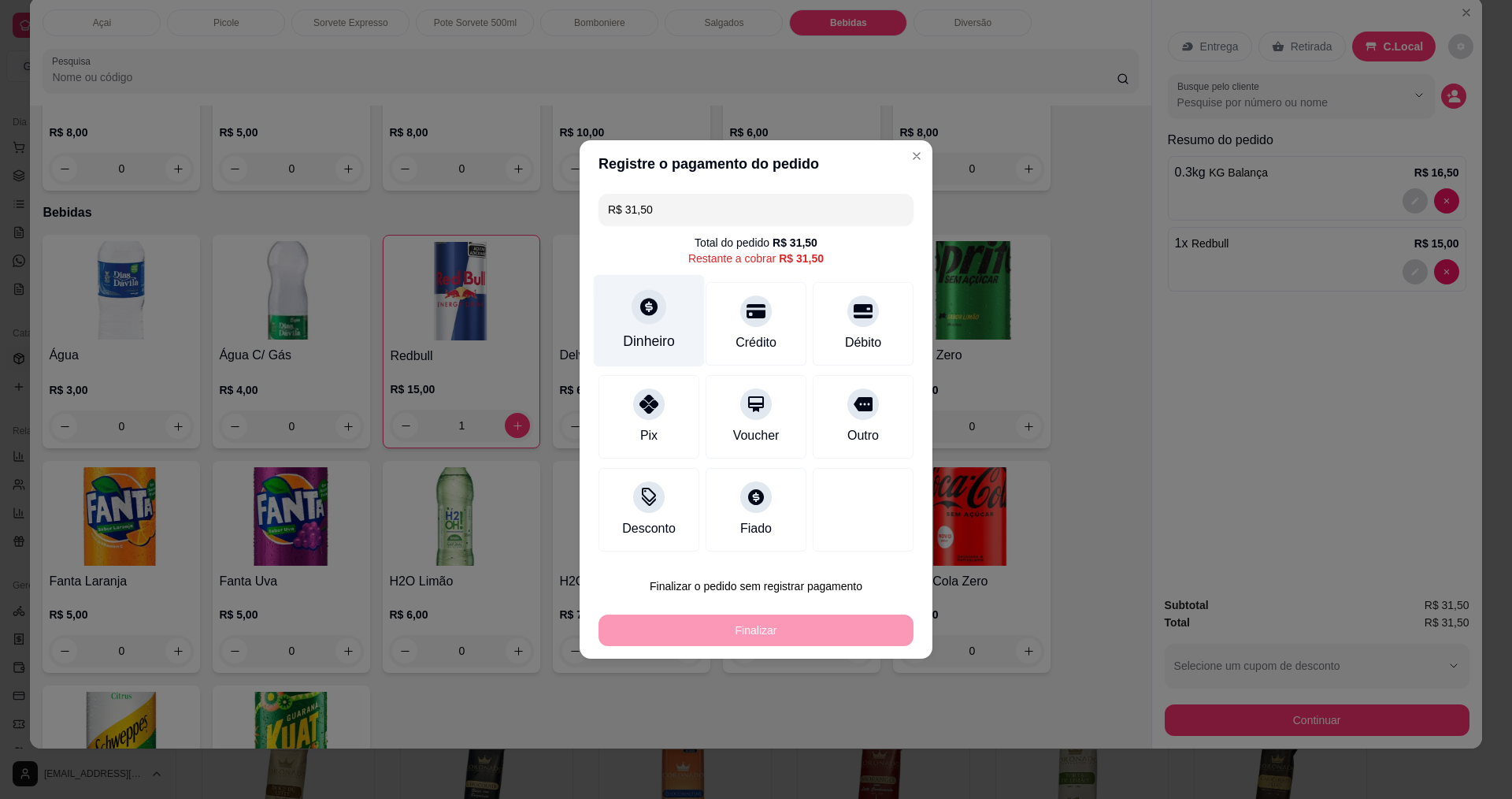
click at [653, 311] on icon at bounding box center [648, 306] width 17 height 17
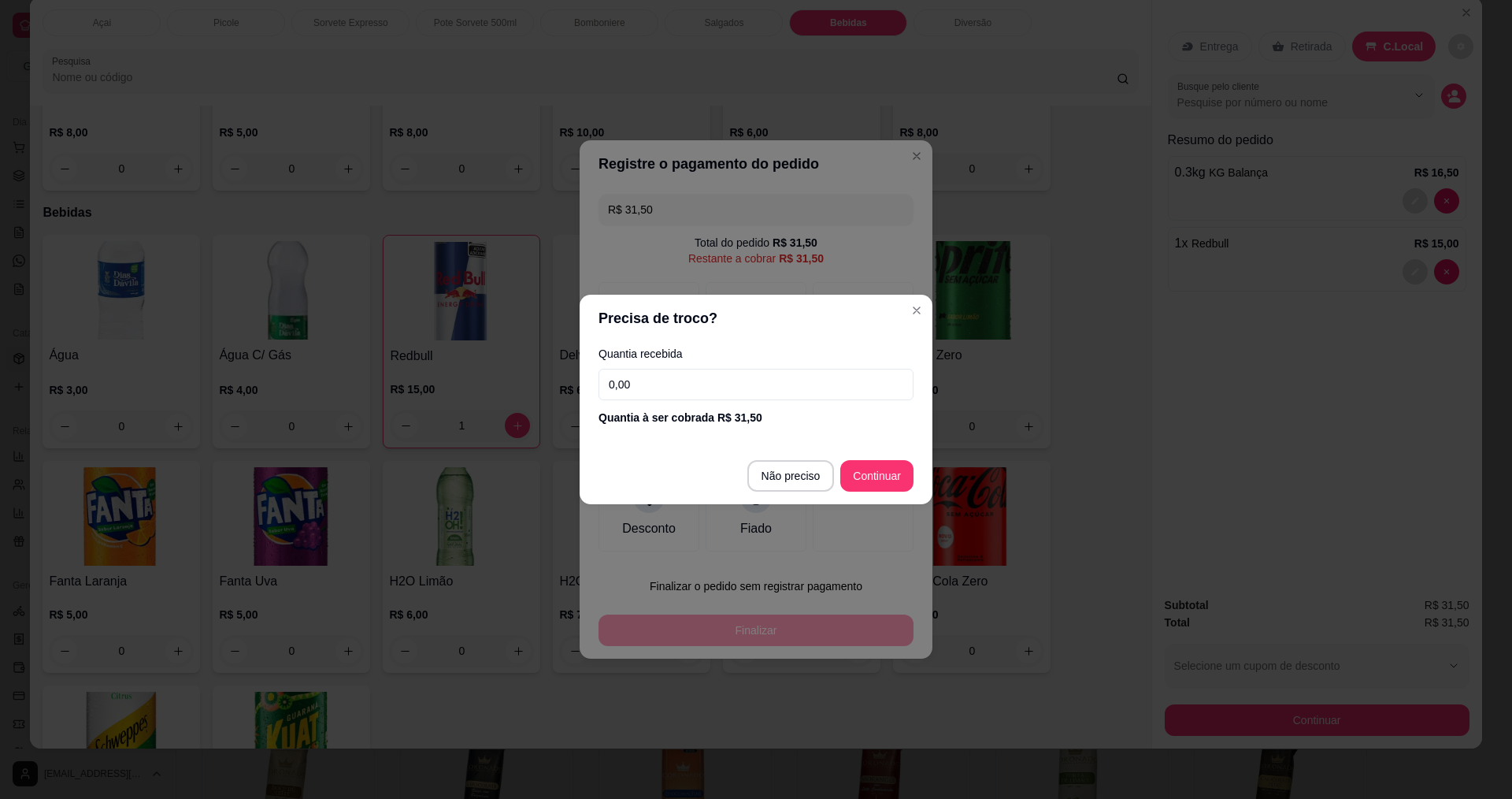
click at [673, 391] on input "0,00" at bounding box center [755, 384] width 315 height 31
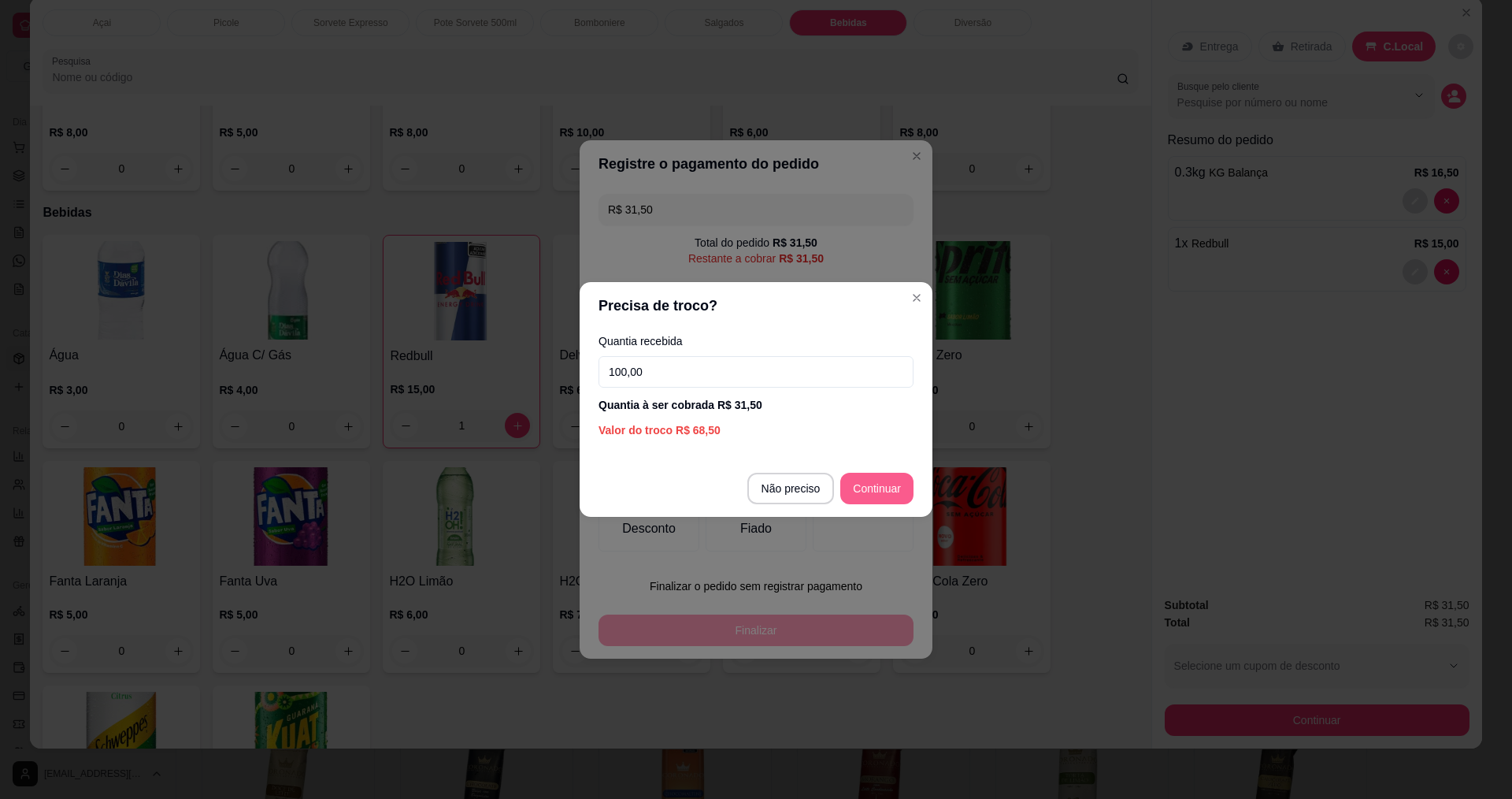
type input "100,00"
type input "R$ 0,00"
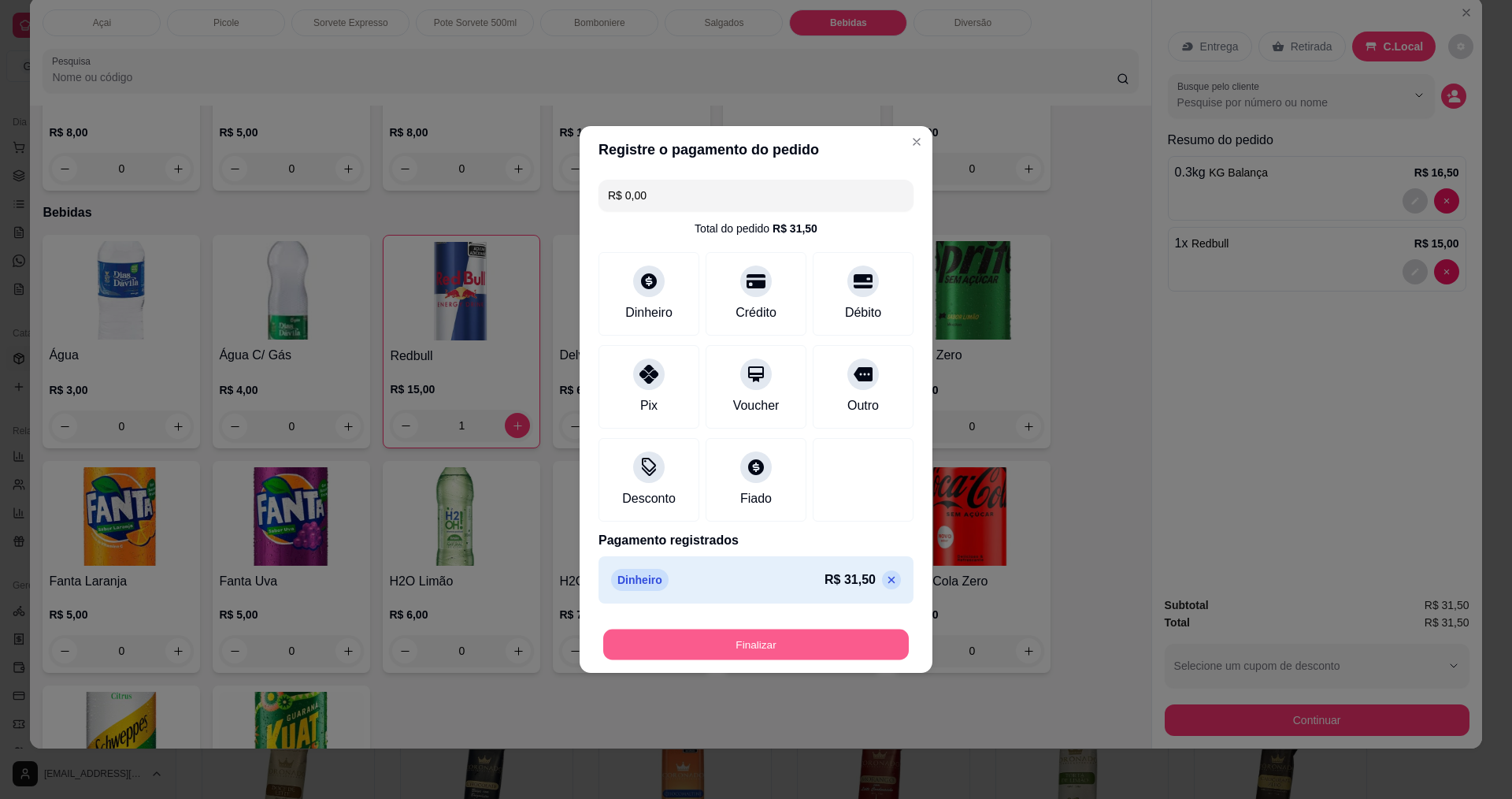
click at [738, 647] on button "Finalizar" at bounding box center [755, 644] width 305 height 30
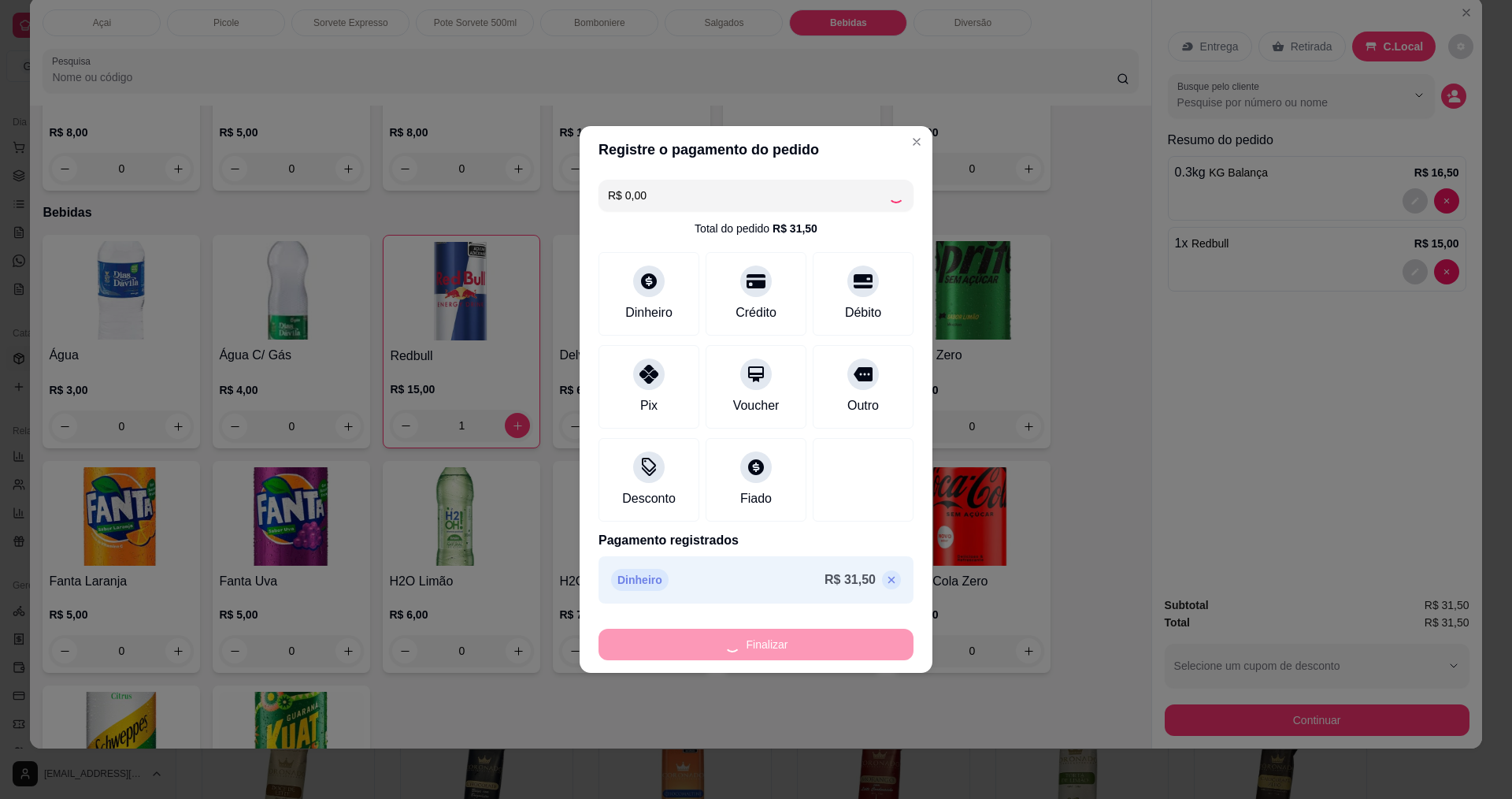
type input "0"
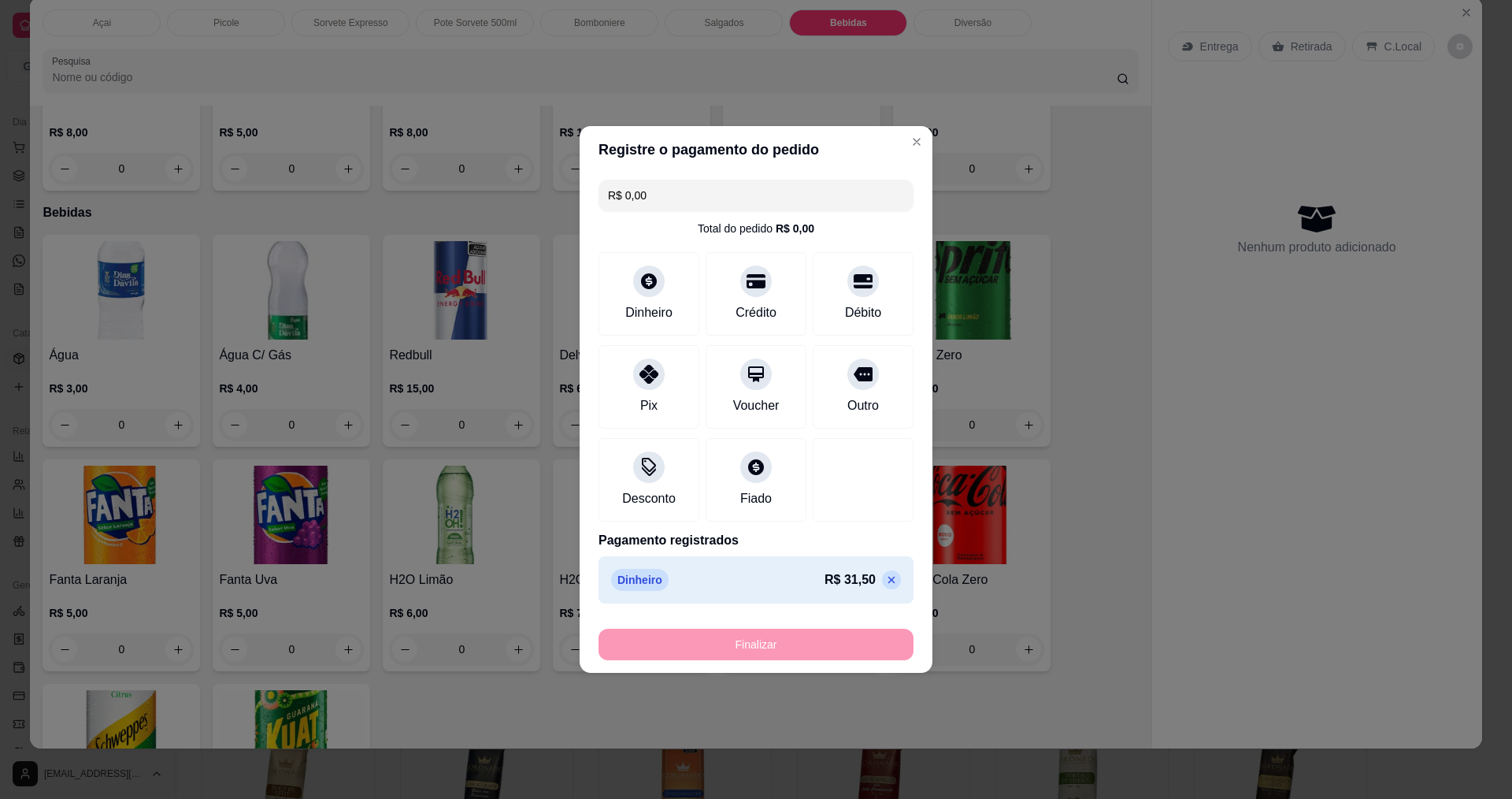
type input "-R$ 31,50"
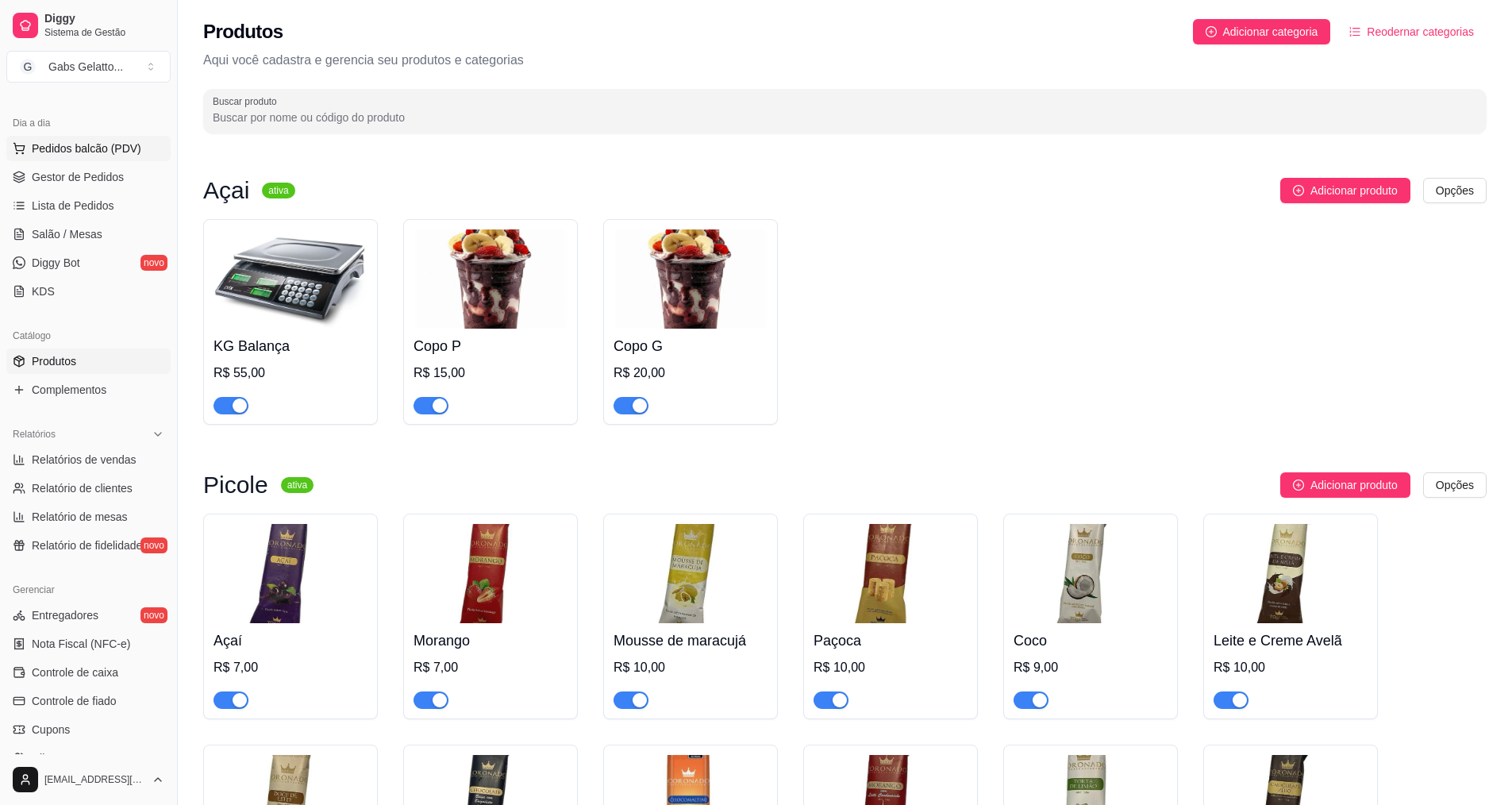
click at [138, 149] on button "Pedidos balcão (PDV)" at bounding box center [89, 148] width 164 height 26
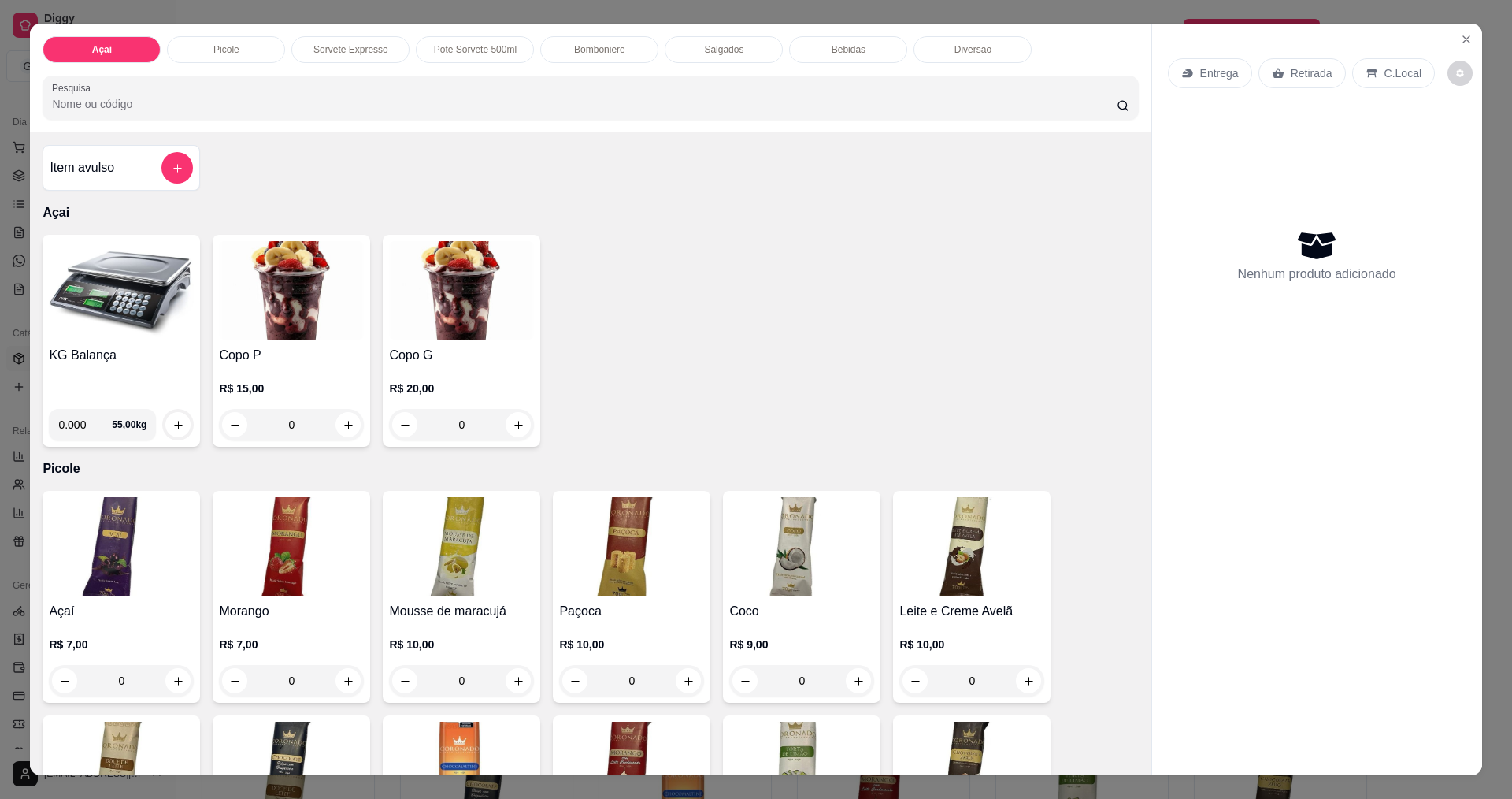
click at [580, 49] on p "Bomboniere" at bounding box center [600, 49] width 51 height 12
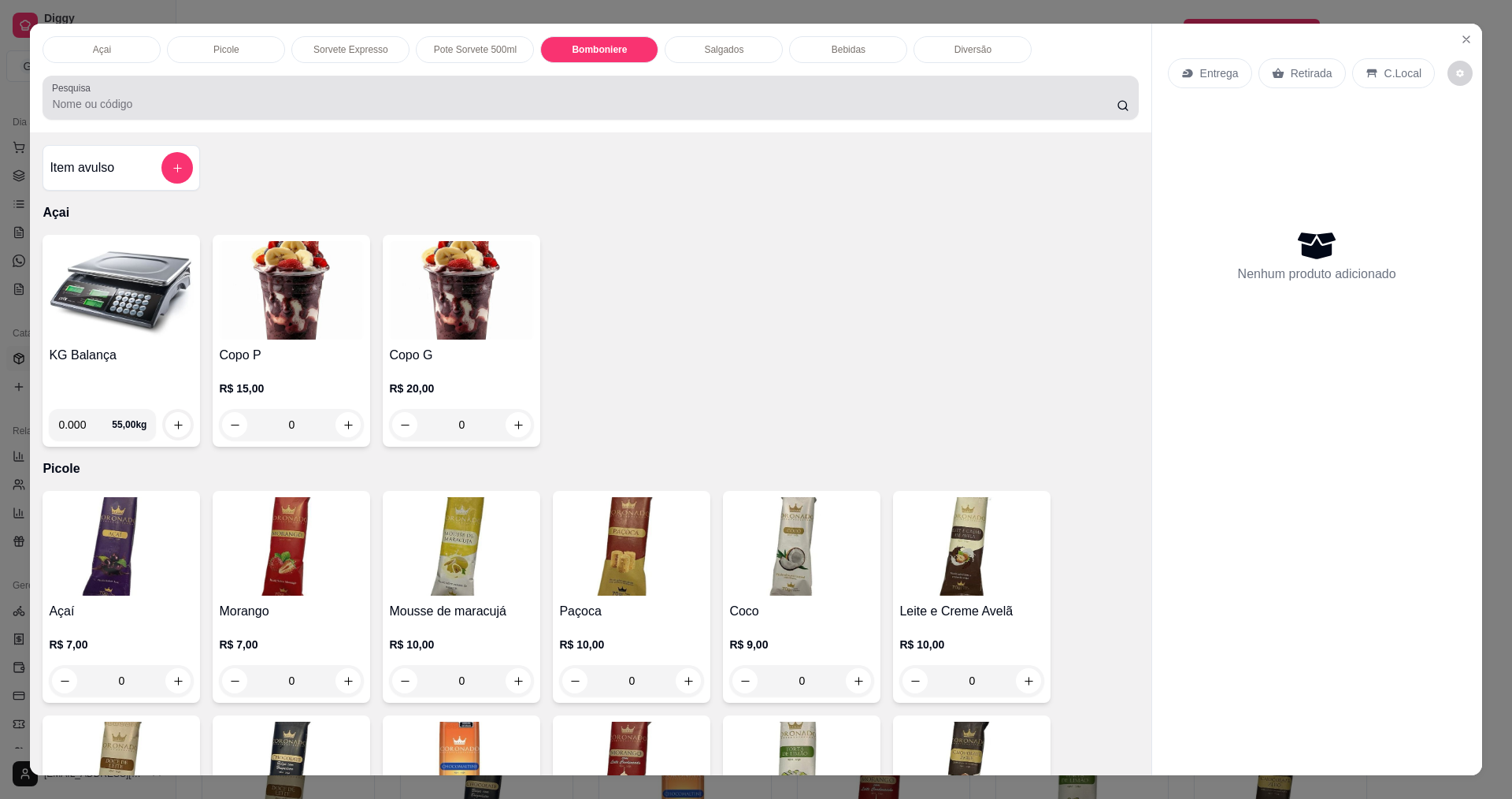
scroll to position [27, 0]
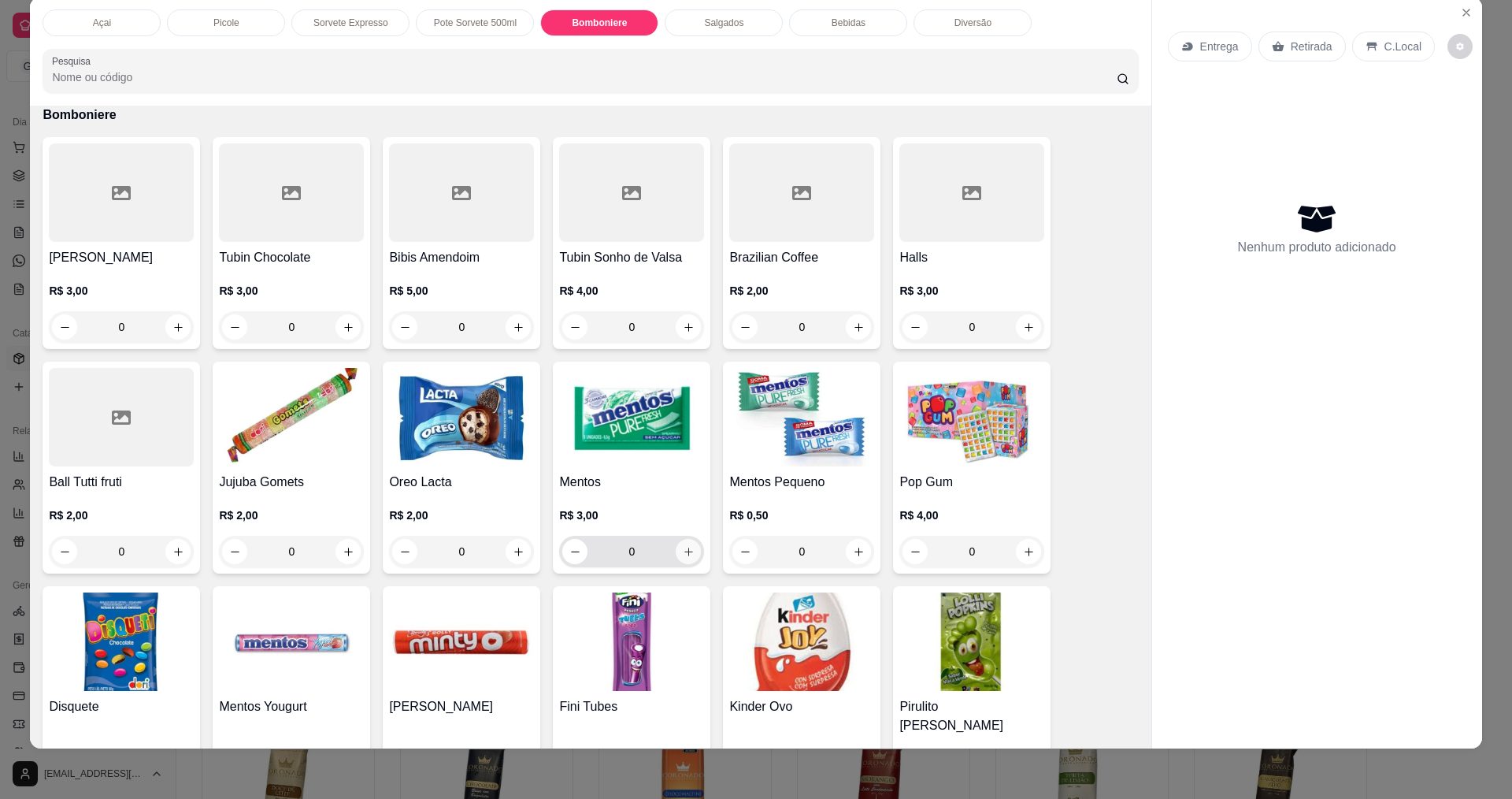
click at [683, 548] on icon "increase-product-quantity" at bounding box center [689, 551] width 12 height 12
type input "1"
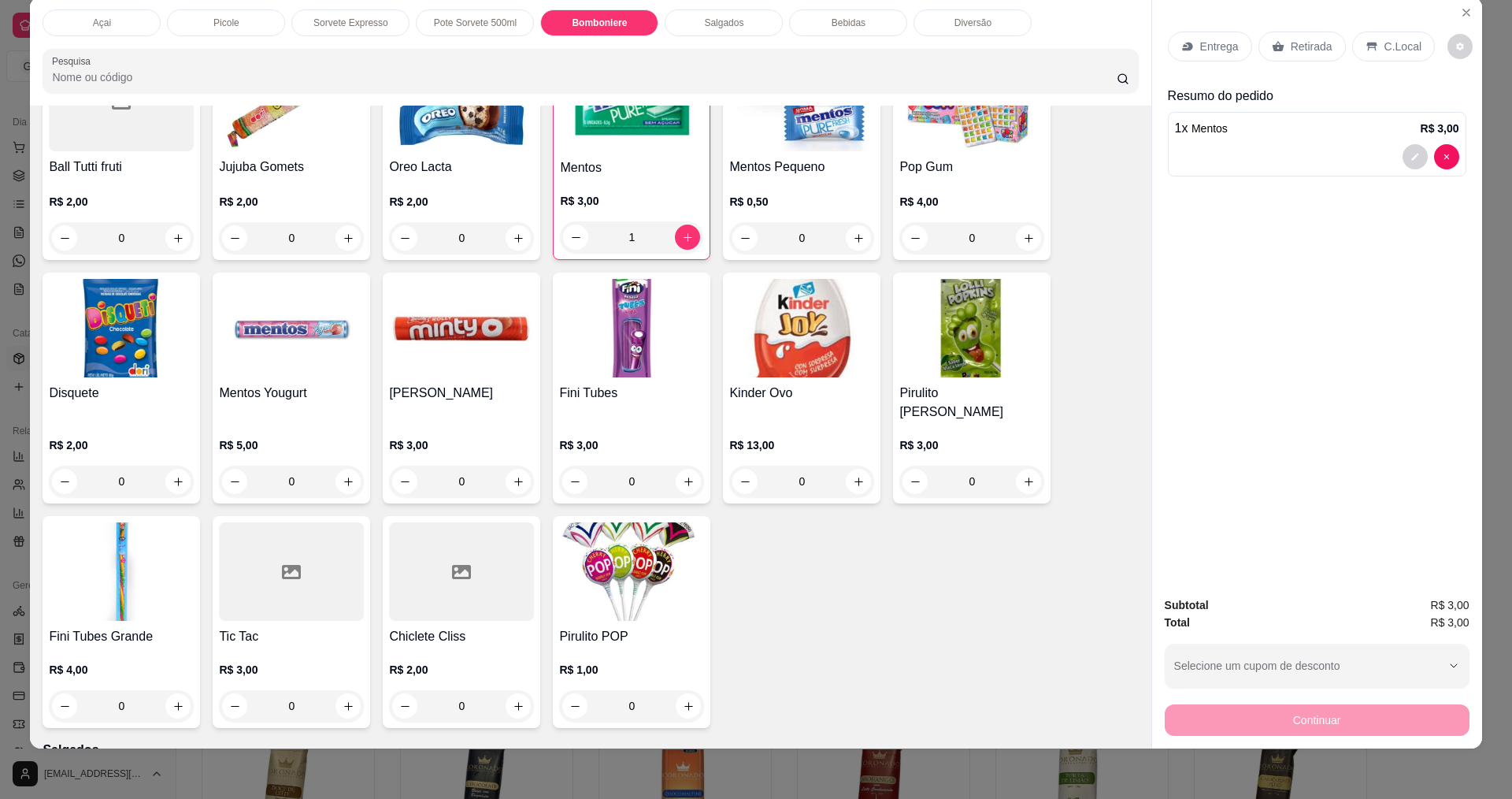
scroll to position [1799, 0]
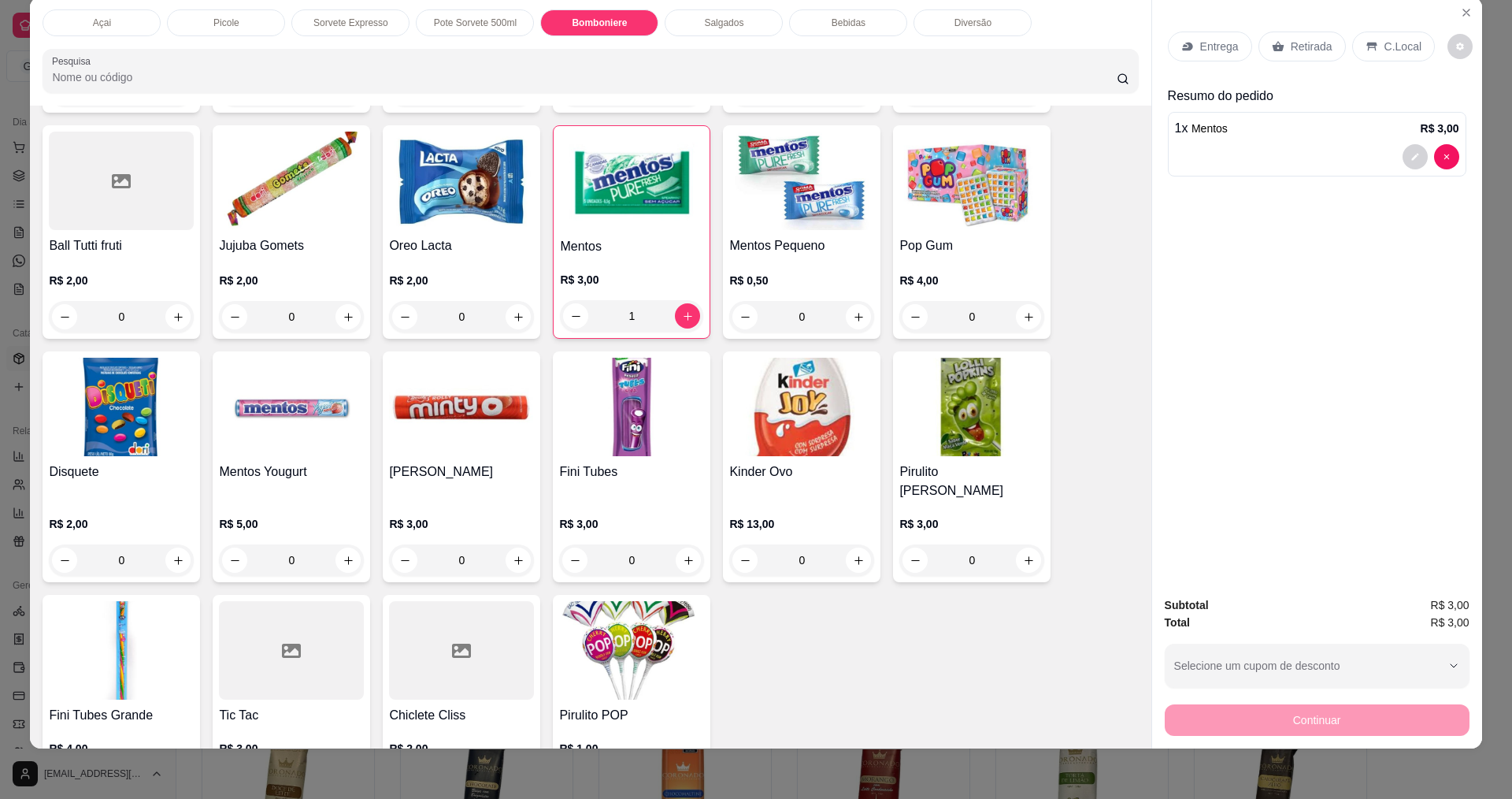
click at [660, 658] on img at bounding box center [632, 650] width 145 height 99
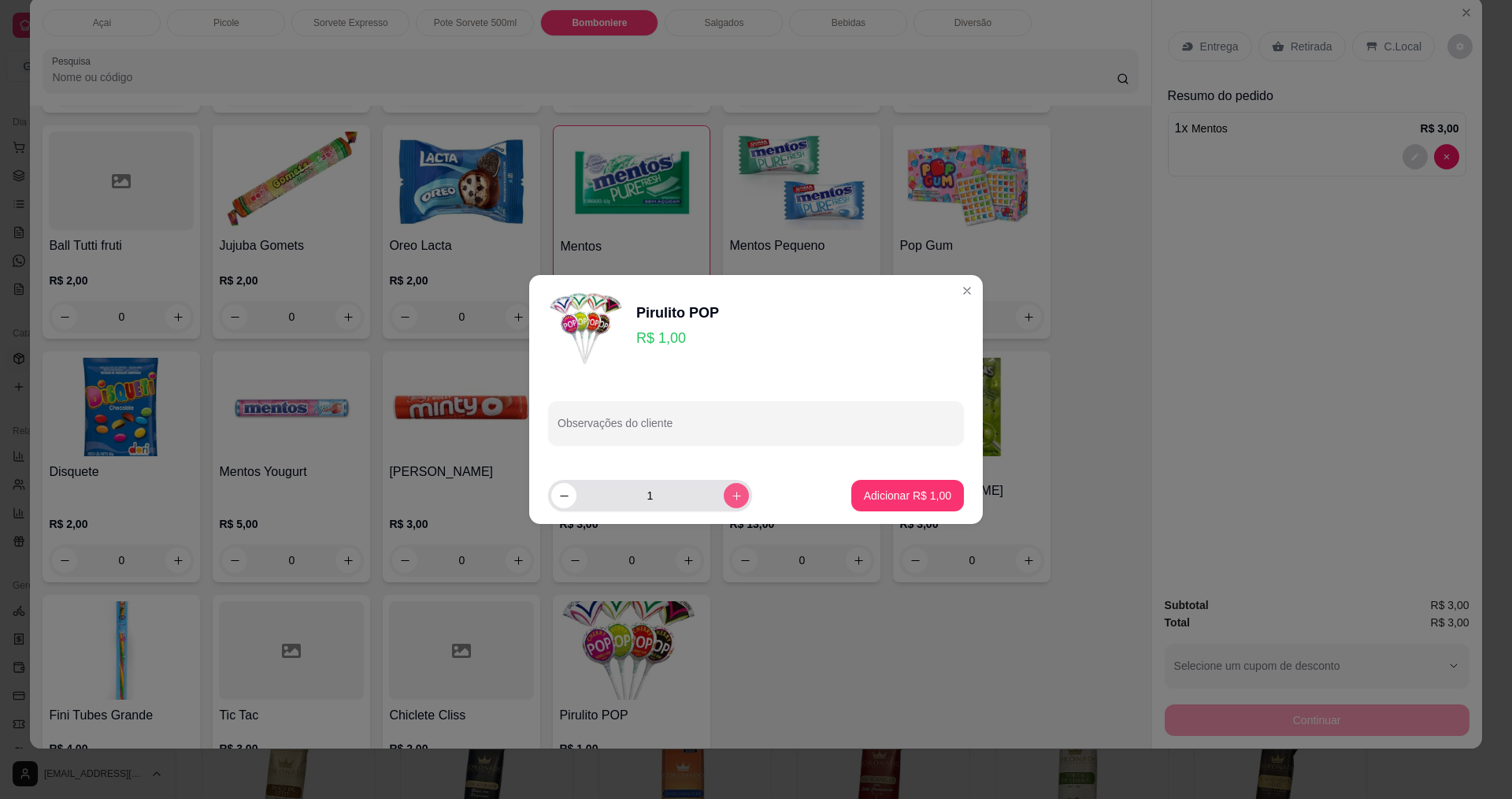
click at [732, 497] on button "increase-product-quantity" at bounding box center [736, 495] width 26 height 26
type input "3"
click at [905, 488] on p "Adicionar R$ 3,00" at bounding box center [907, 495] width 87 height 16
type input "3"
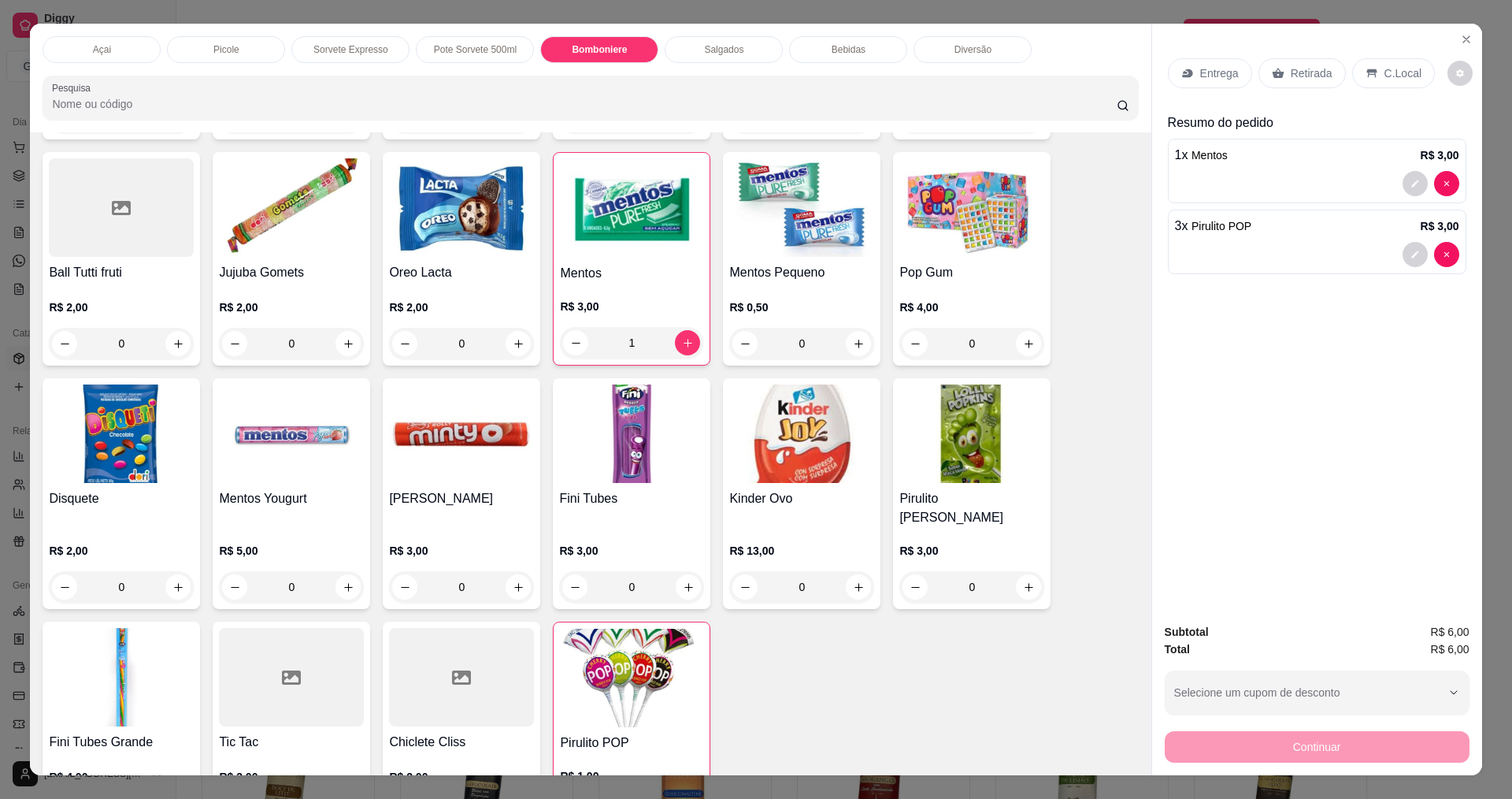
scroll to position [27, 0]
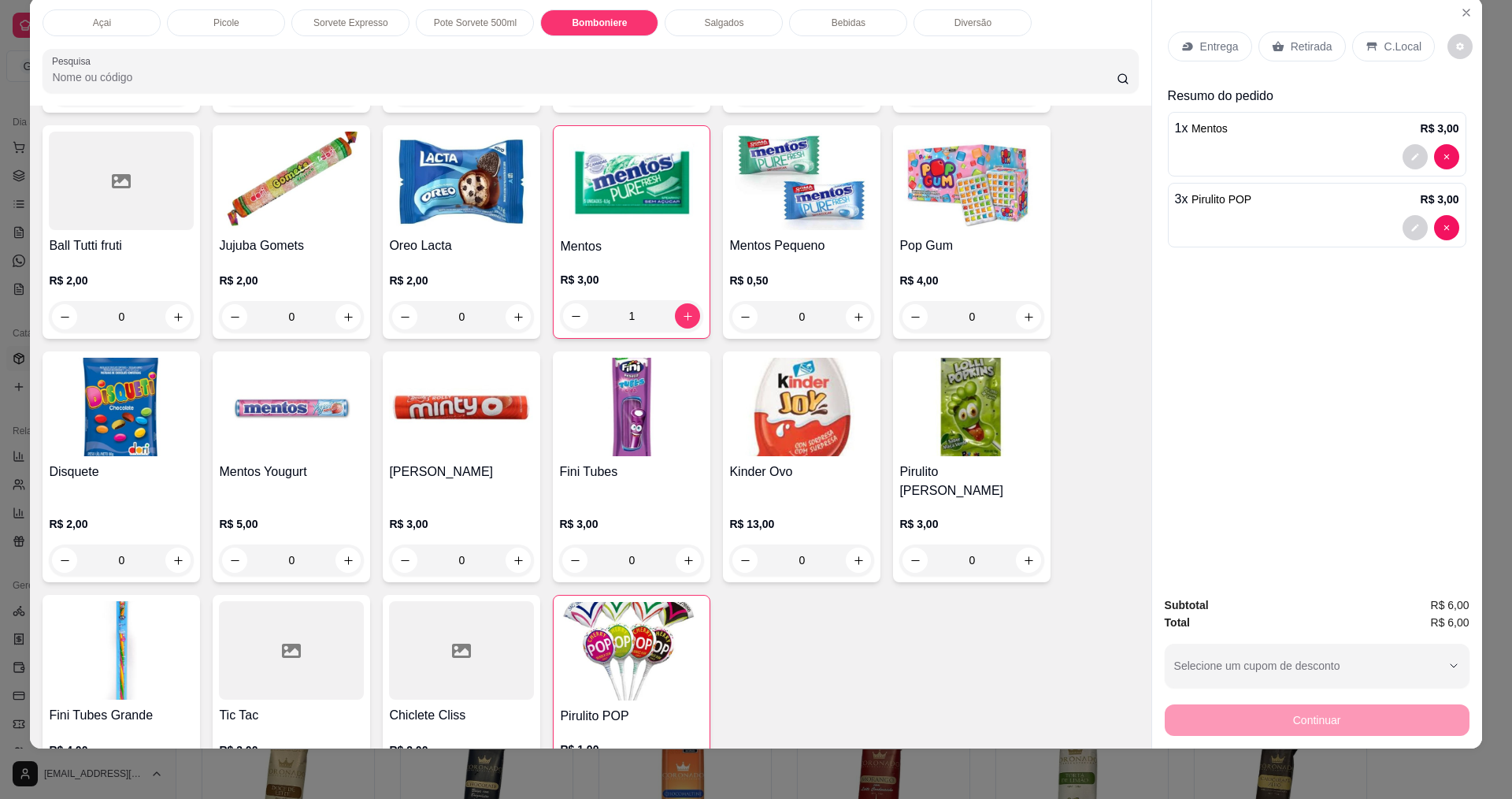
click at [1323, 225] on div at bounding box center [1317, 227] width 285 height 26
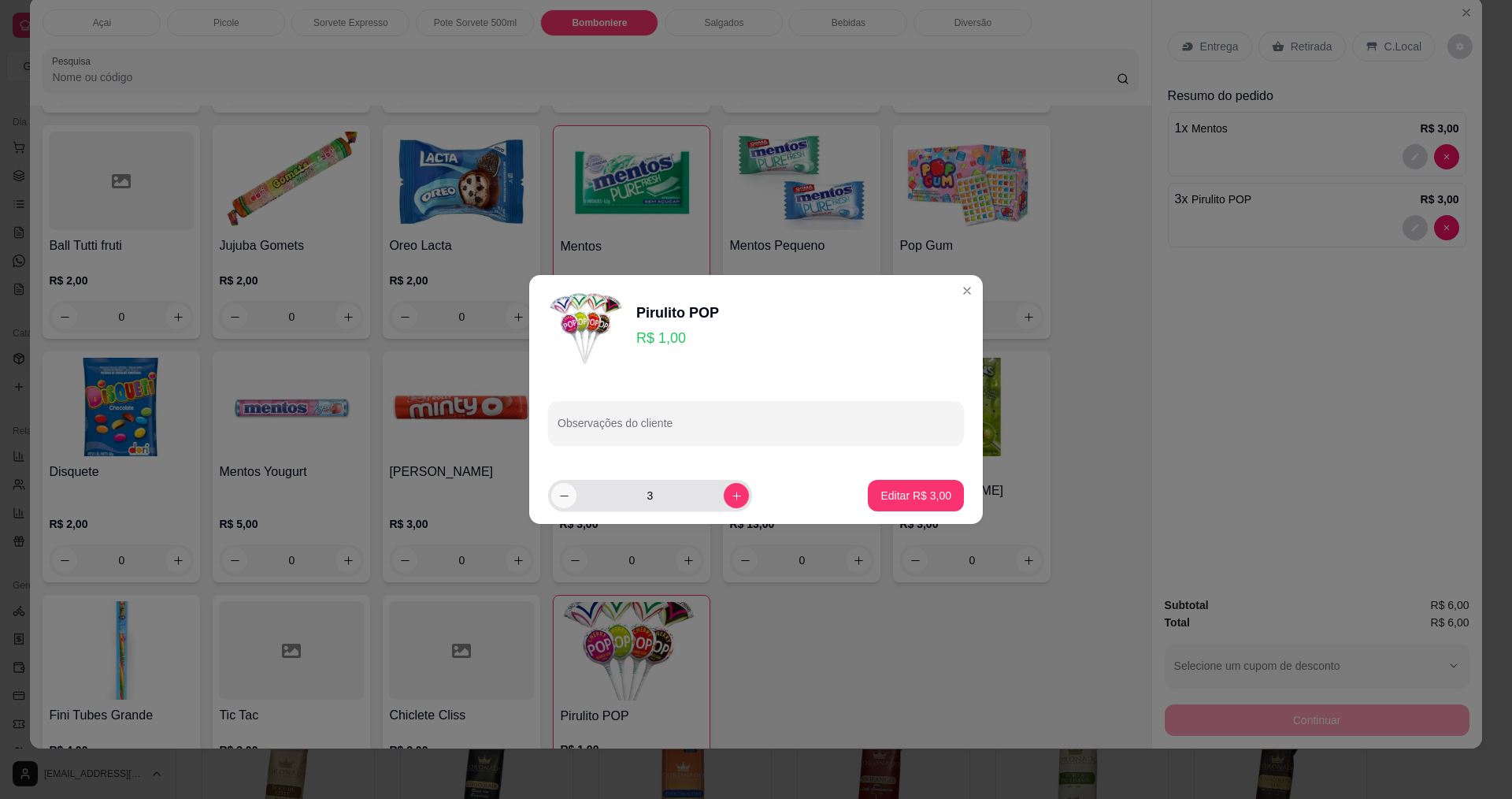
click at [568, 495] on icon "decrease-product-quantity" at bounding box center [564, 495] width 12 height 12
type input "2"
click at [904, 490] on p "Editar R$ 2,00" at bounding box center [916, 495] width 68 height 15
type input "2"
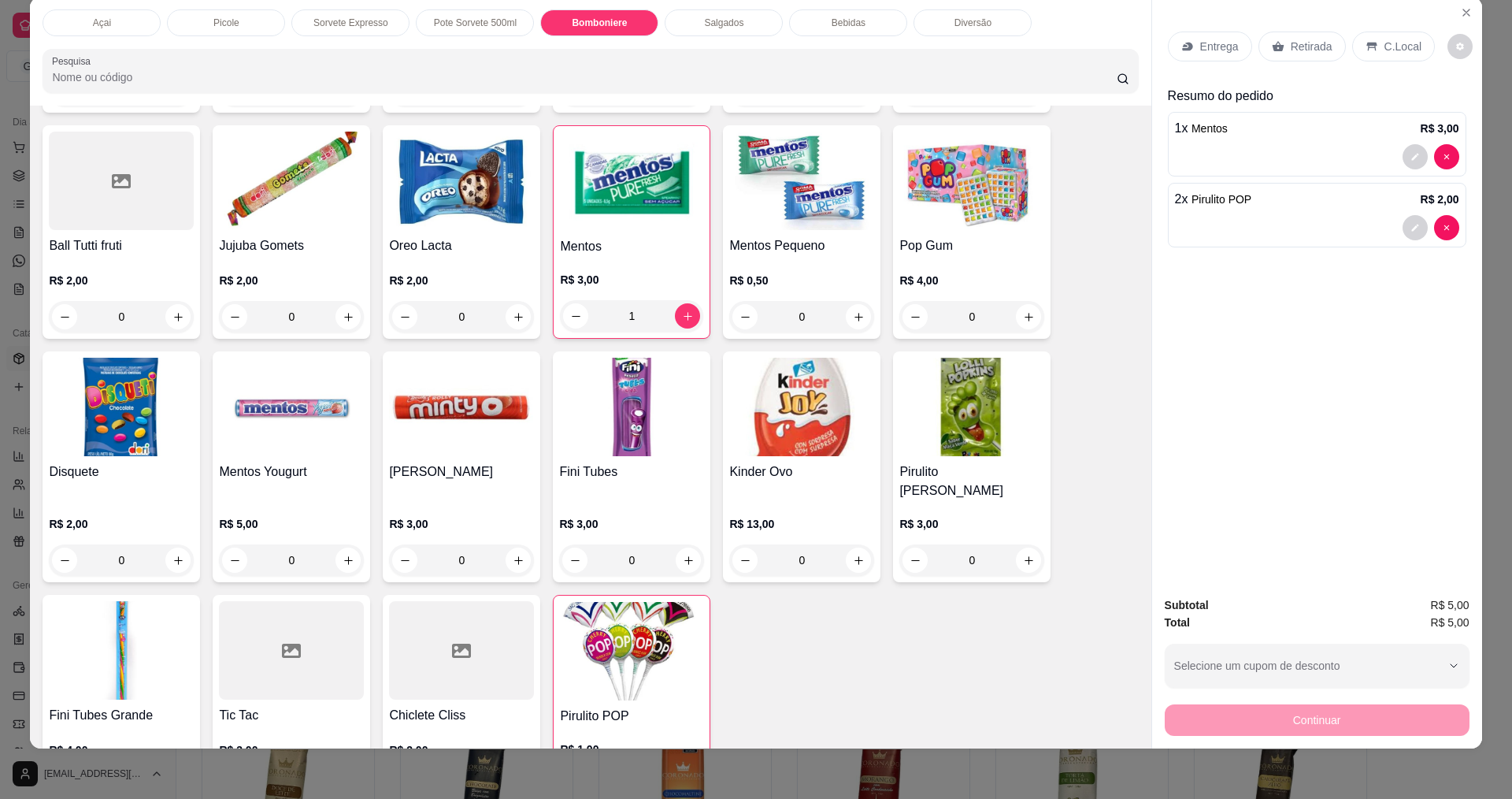
click at [1324, 731] on div "Continuar" at bounding box center [1317, 718] width 304 height 35
click at [1391, 52] on p "C.Local" at bounding box center [1403, 46] width 37 height 16
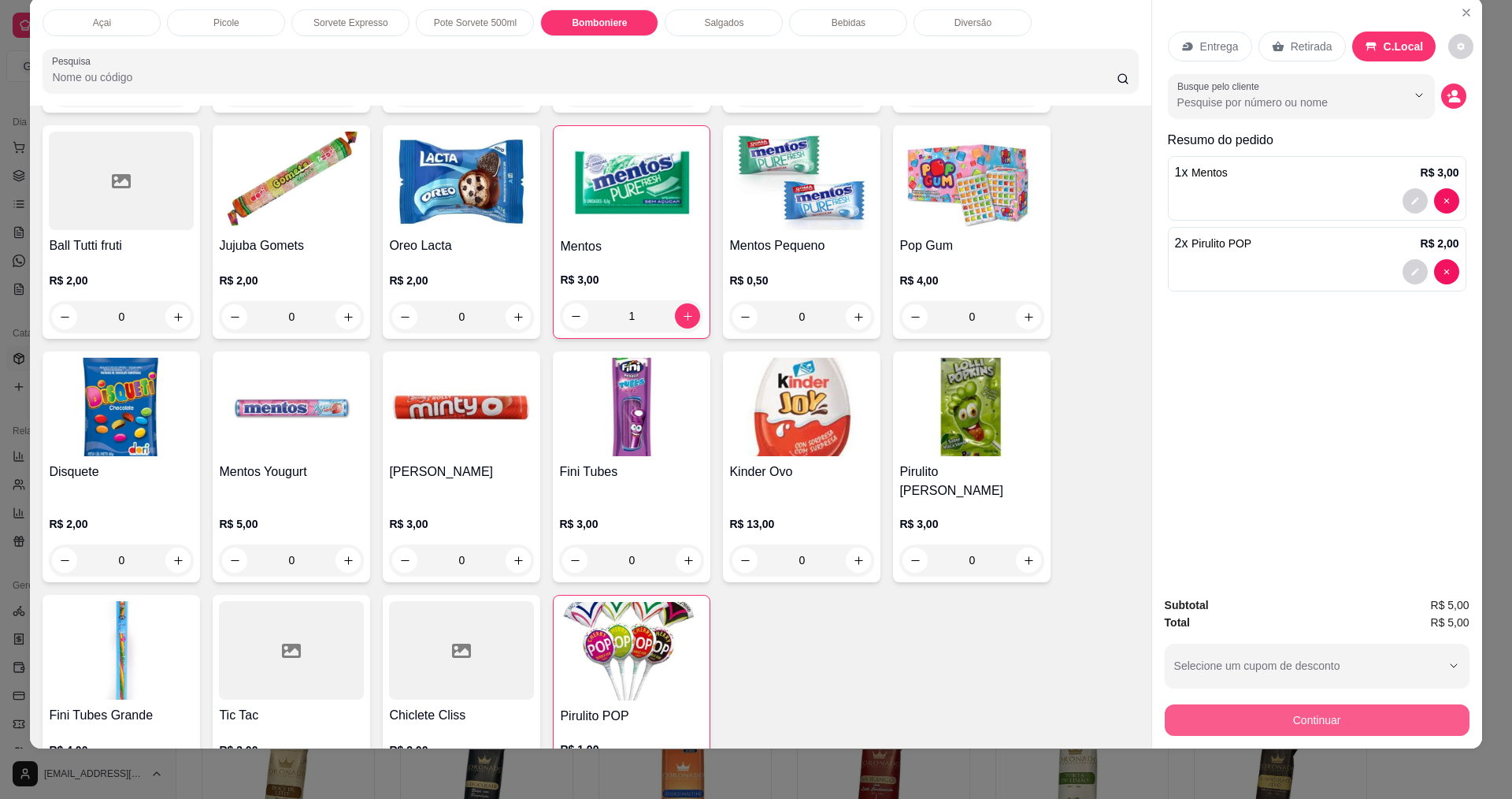
click at [1285, 715] on button "Continuar" at bounding box center [1317, 720] width 304 height 31
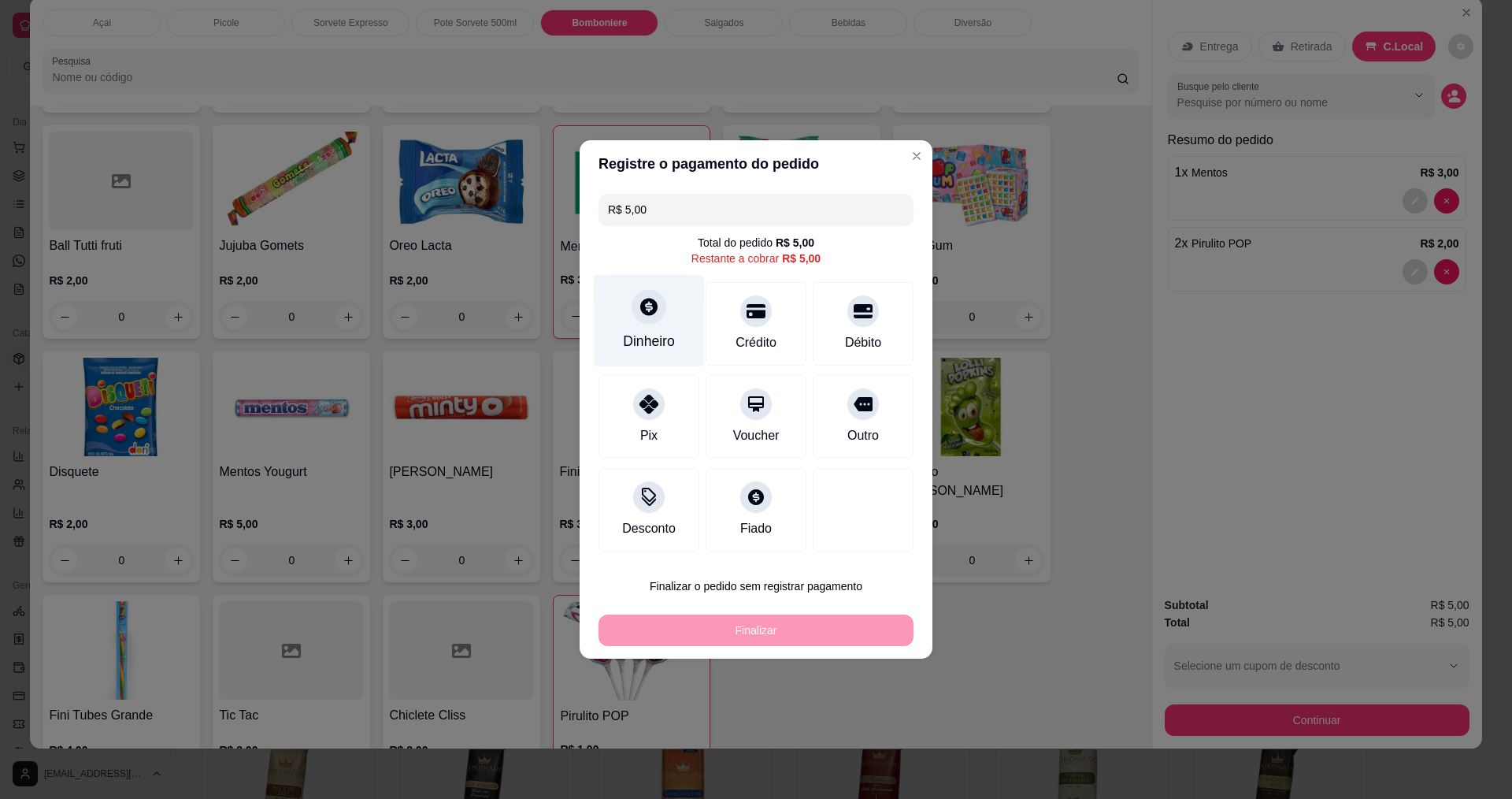
click at [642, 323] on div "Dinheiro" at bounding box center [649, 321] width 111 height 92
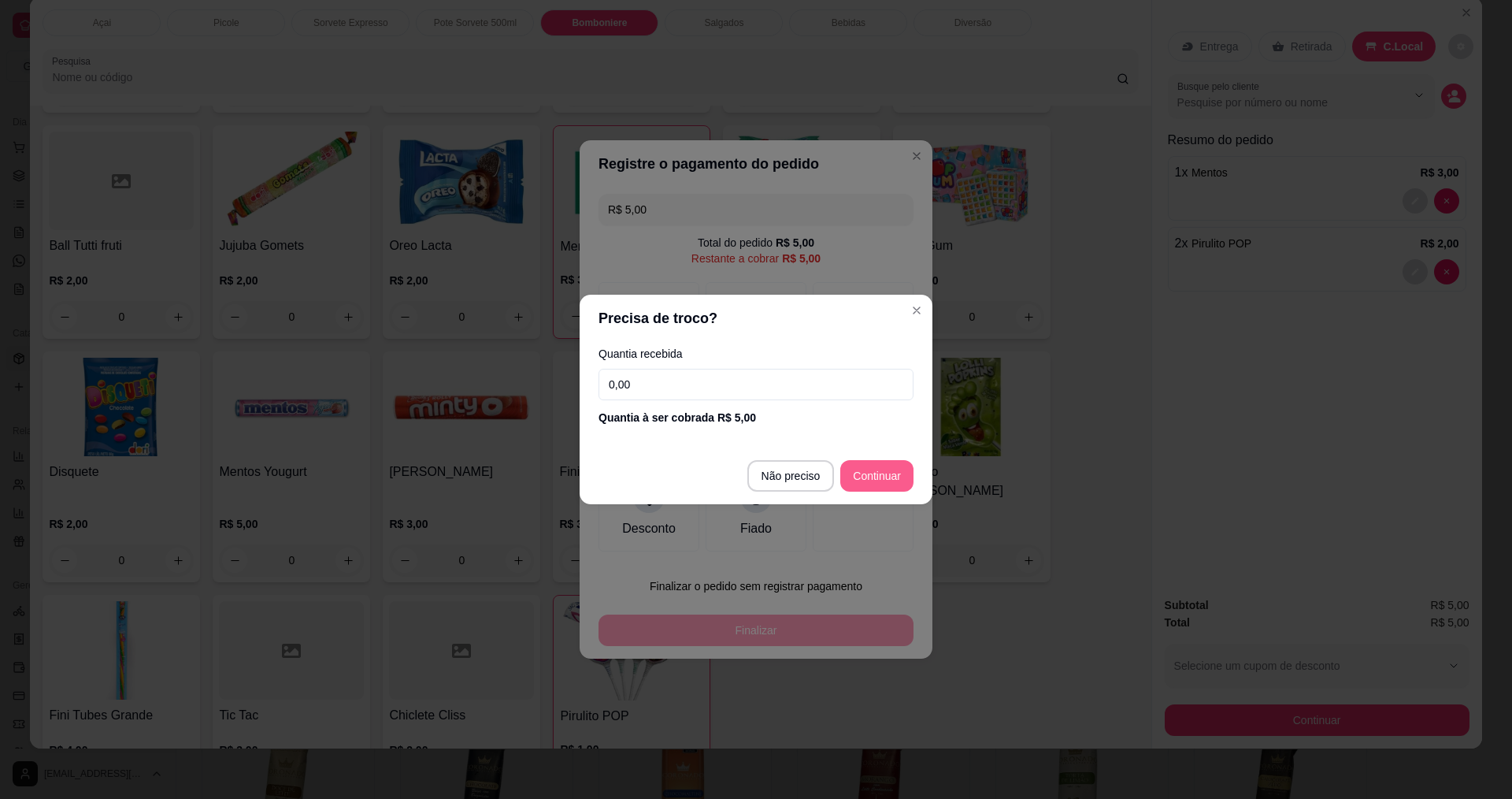
type input "R$ 0,00"
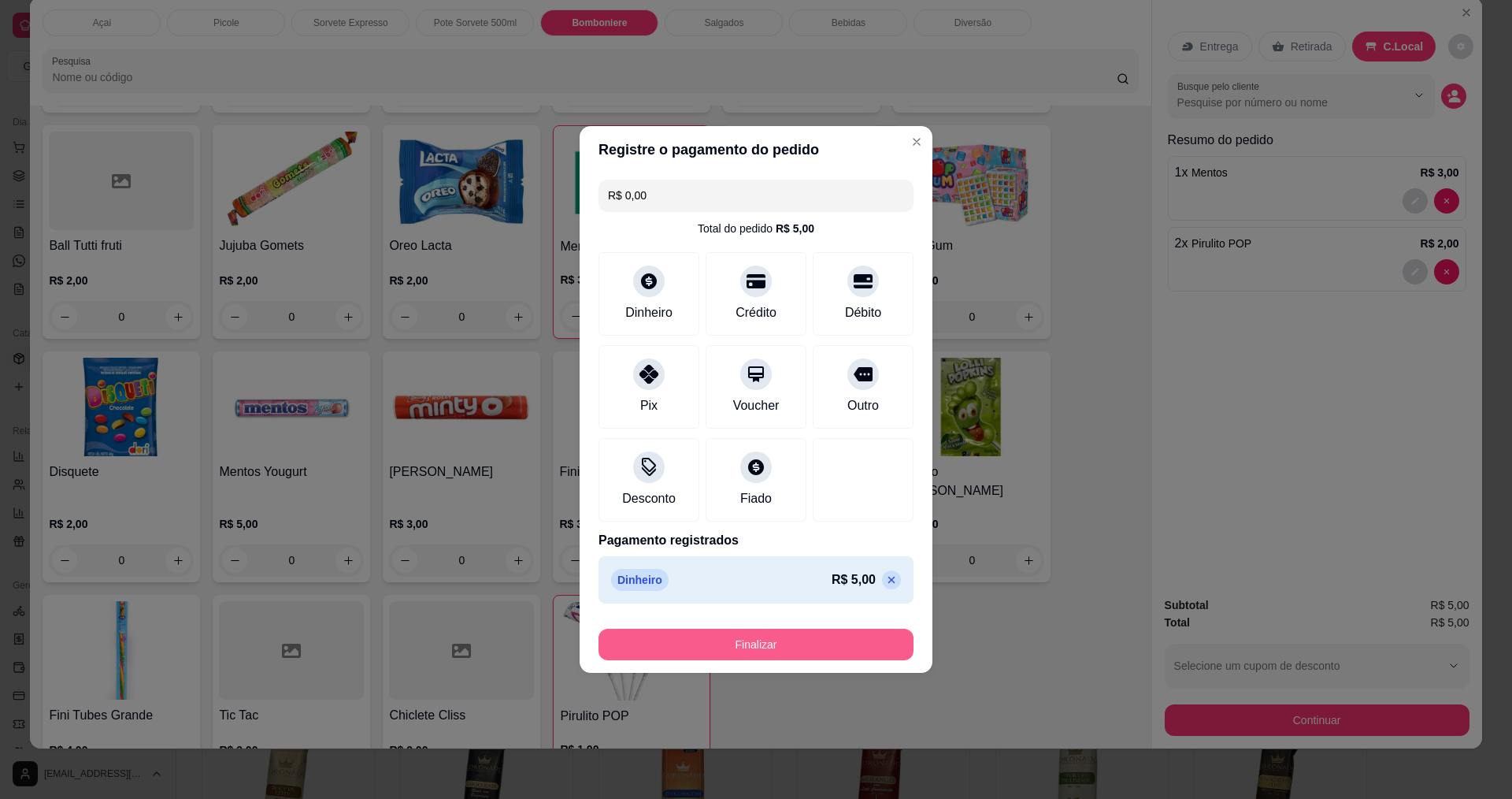
click at [802, 642] on button "Finalizar" at bounding box center [755, 644] width 315 height 31
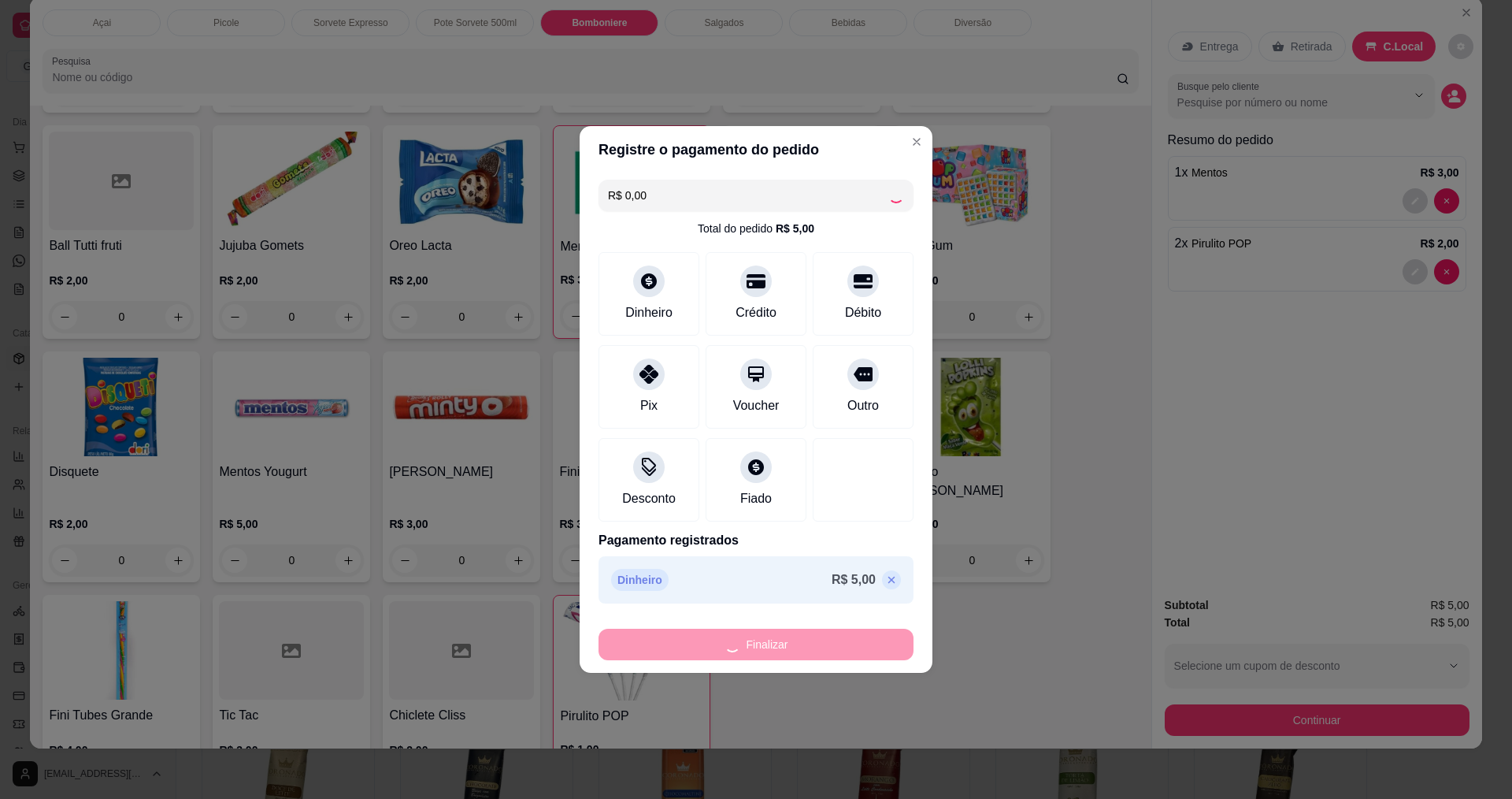
type input "0"
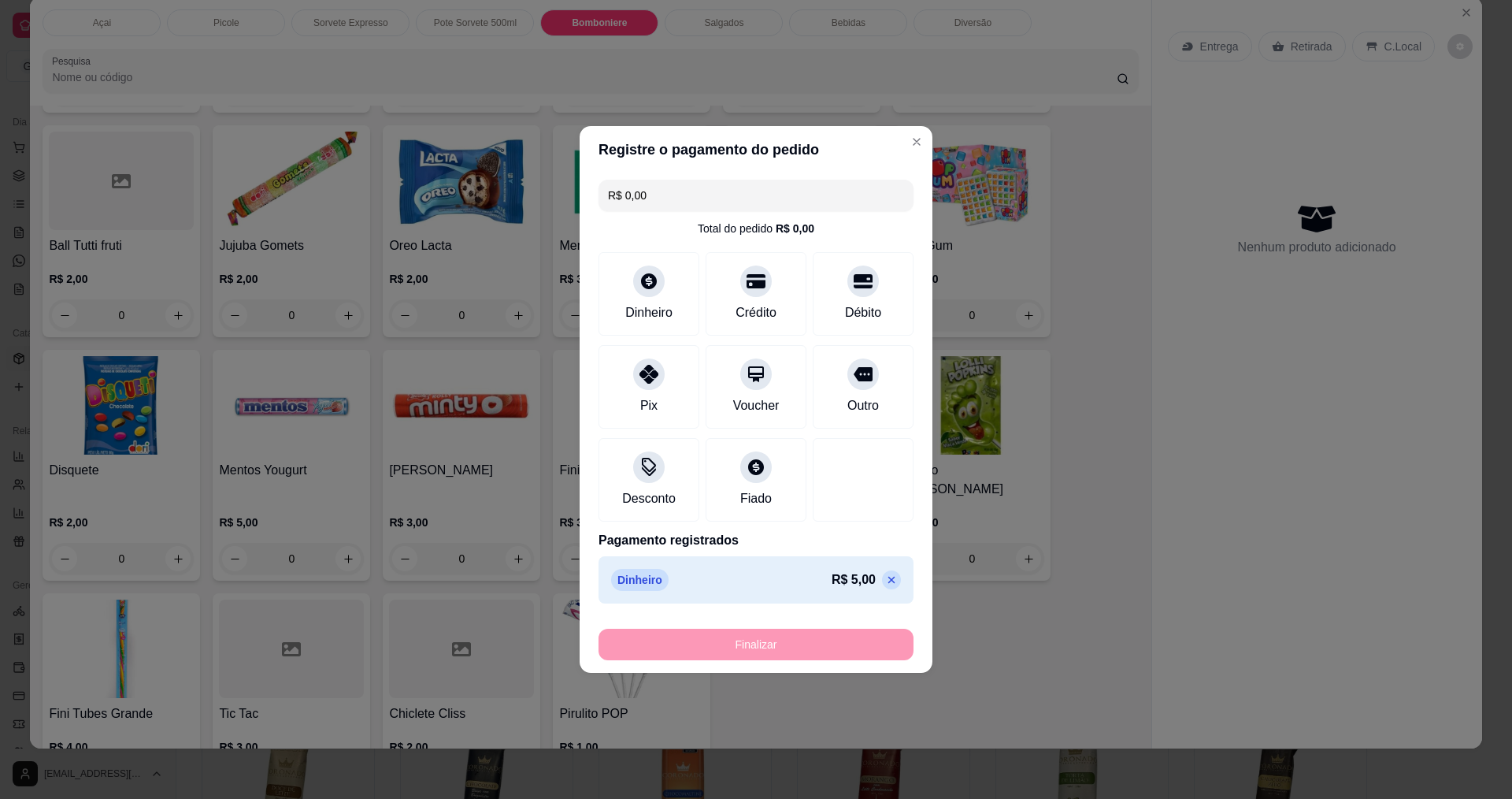
type input "-R$ 5,00"
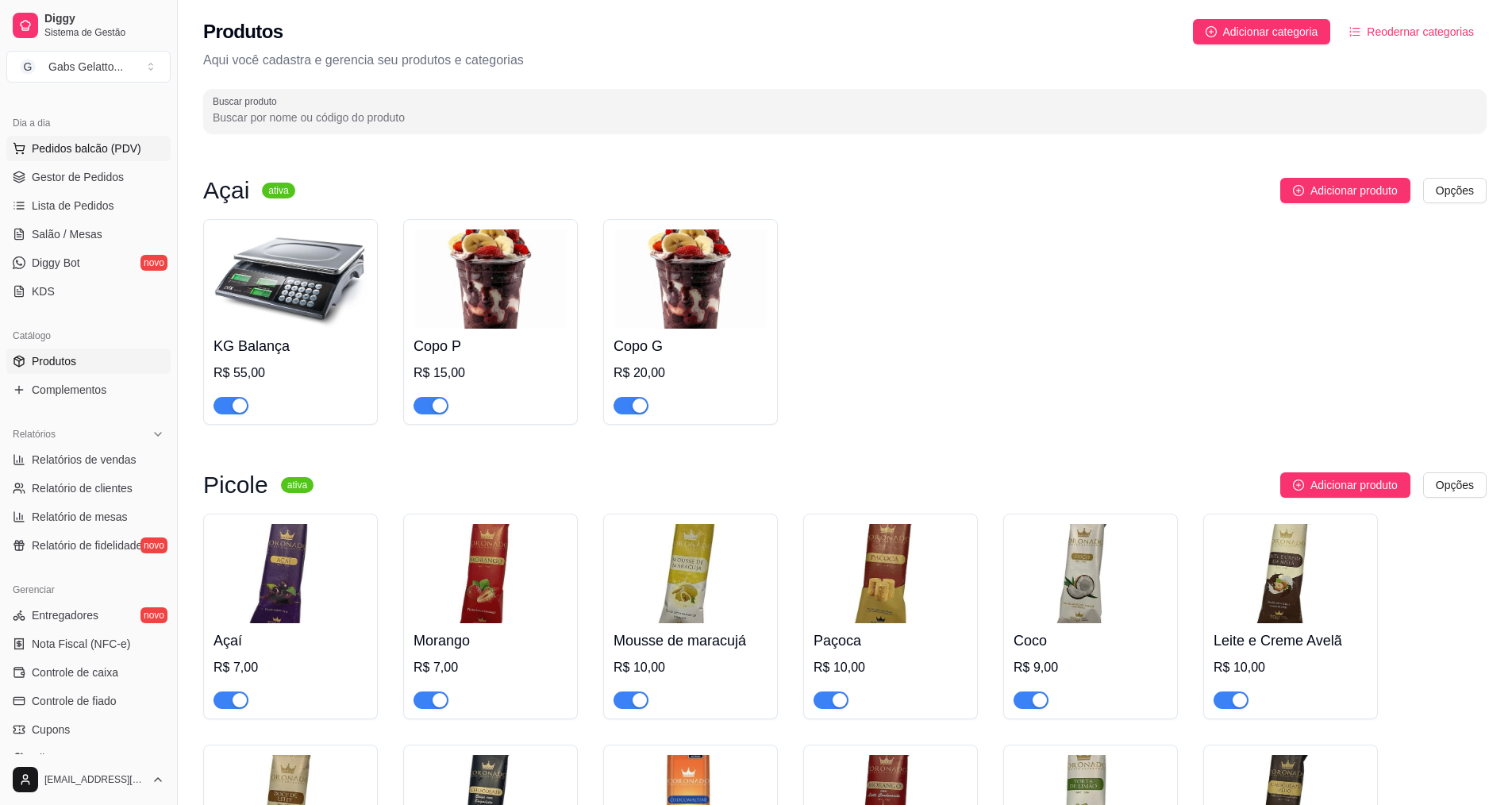
click at [86, 144] on span "Pedidos balcão (PDV)" at bounding box center [86, 148] width 109 height 16
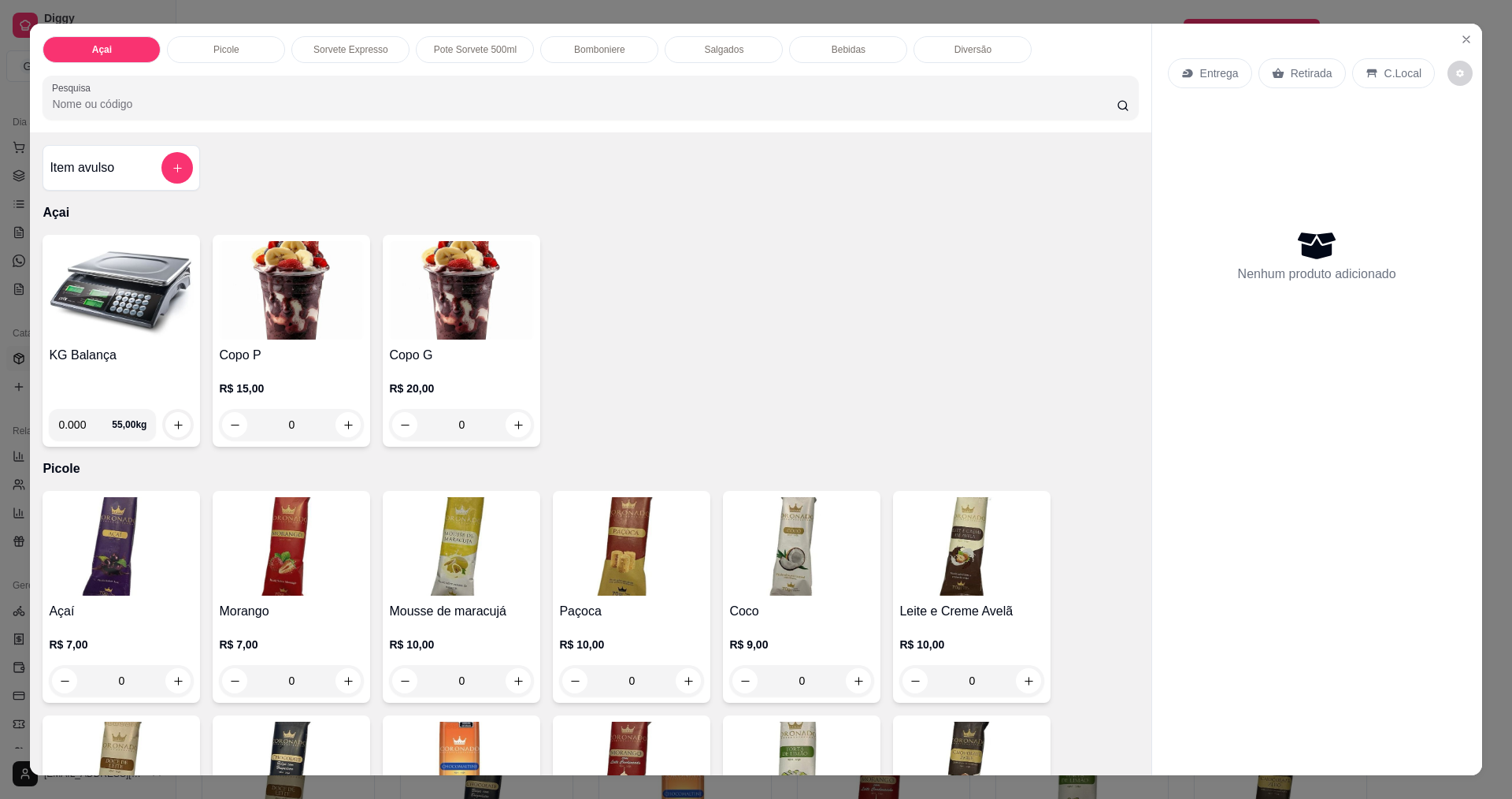
click at [81, 416] on input "0.000" at bounding box center [85, 425] width 53 height 31
click at [166, 422] on button "increase-product-quantity" at bounding box center [179, 425] width 25 height 25
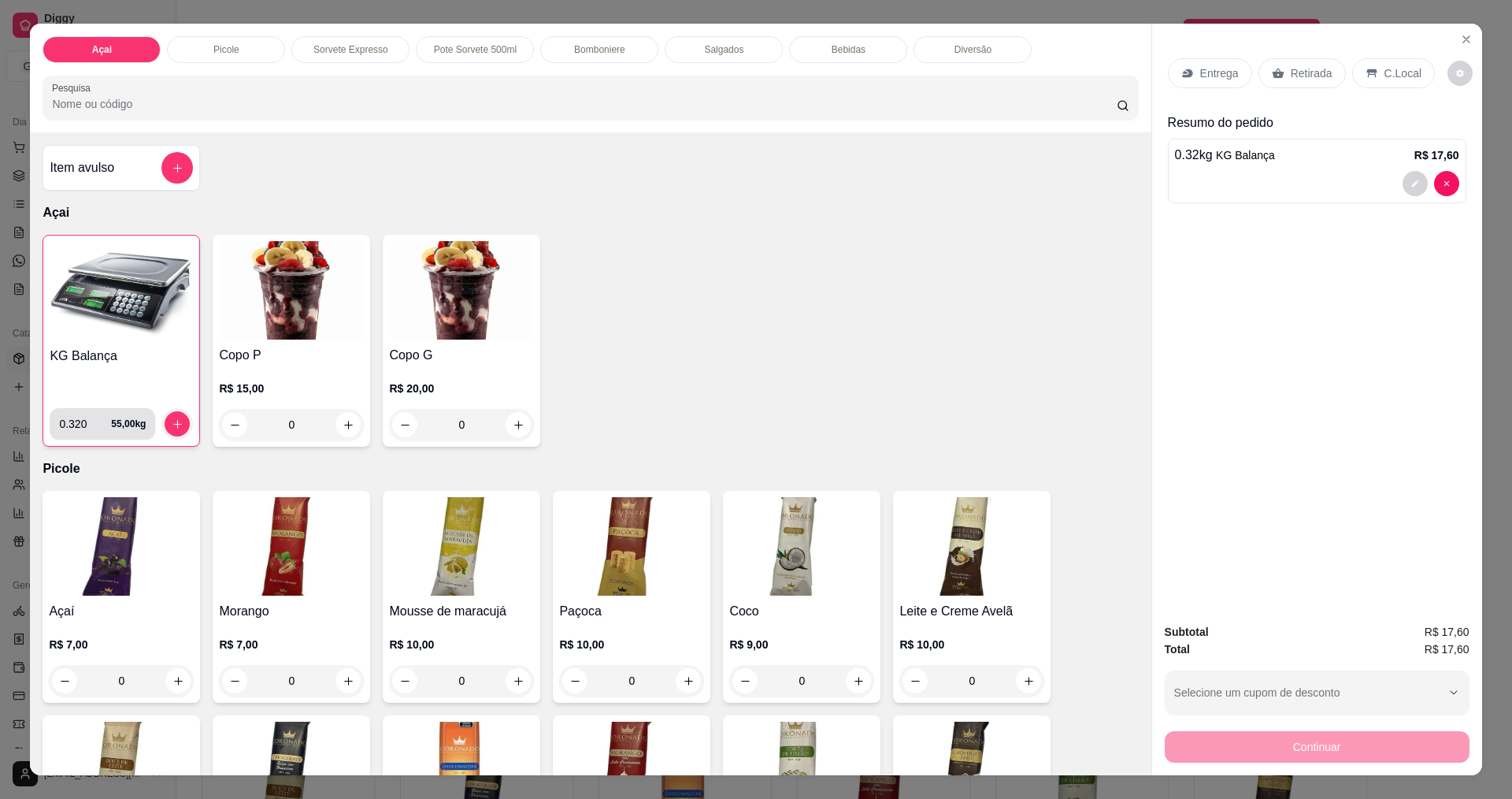
click at [84, 418] on input "0.320" at bounding box center [85, 424] width 52 height 31
click at [172, 419] on icon "increase-product-quantity" at bounding box center [178, 424] width 12 height 12
click at [84, 425] on input "0.318" at bounding box center [85, 424] width 52 height 31
type input "0.310"
click at [172, 423] on icon "increase-product-quantity" at bounding box center [178, 424] width 12 height 12
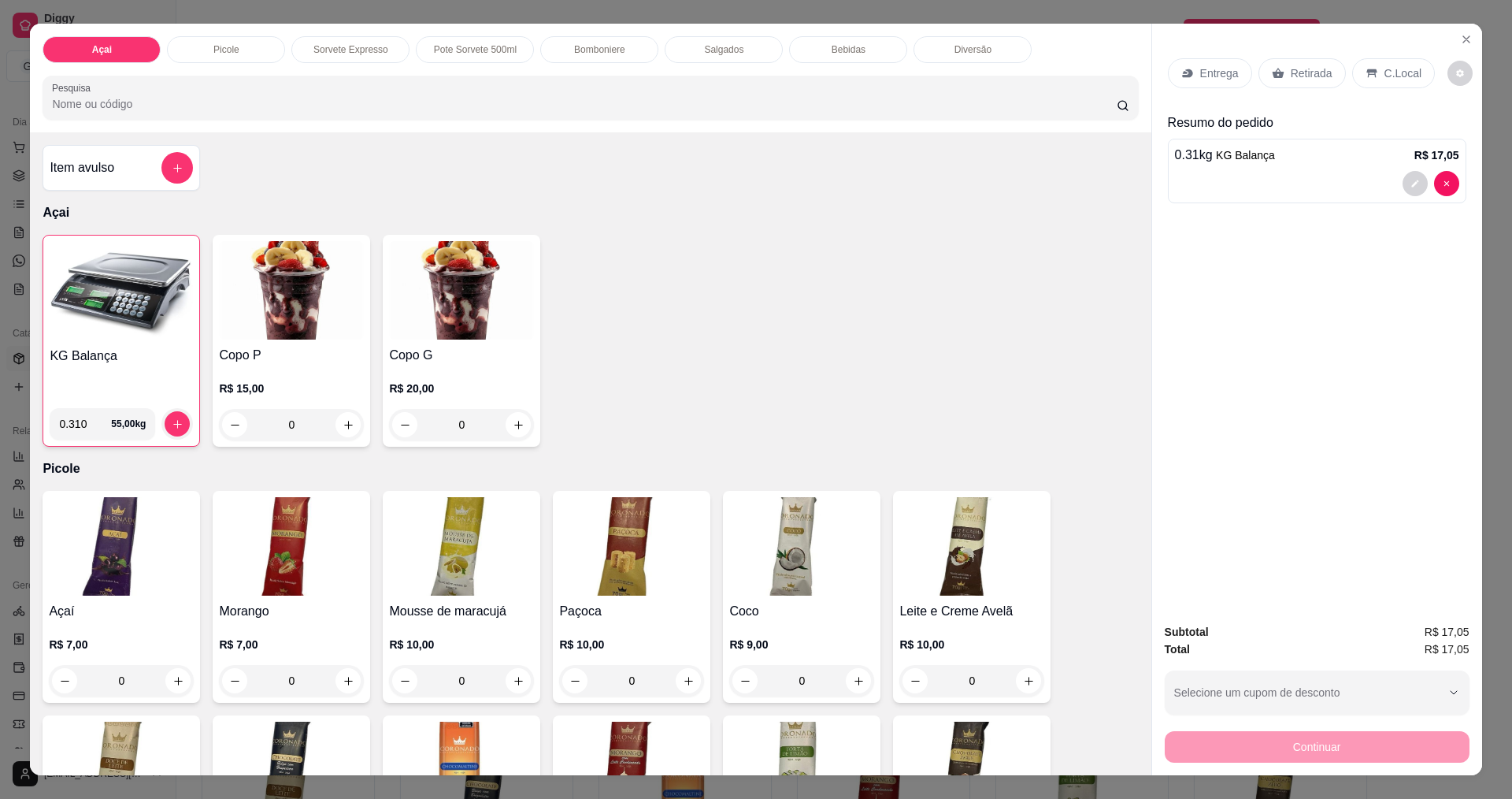
click at [1372, 75] on div "C.Local" at bounding box center [1393, 73] width 83 height 30
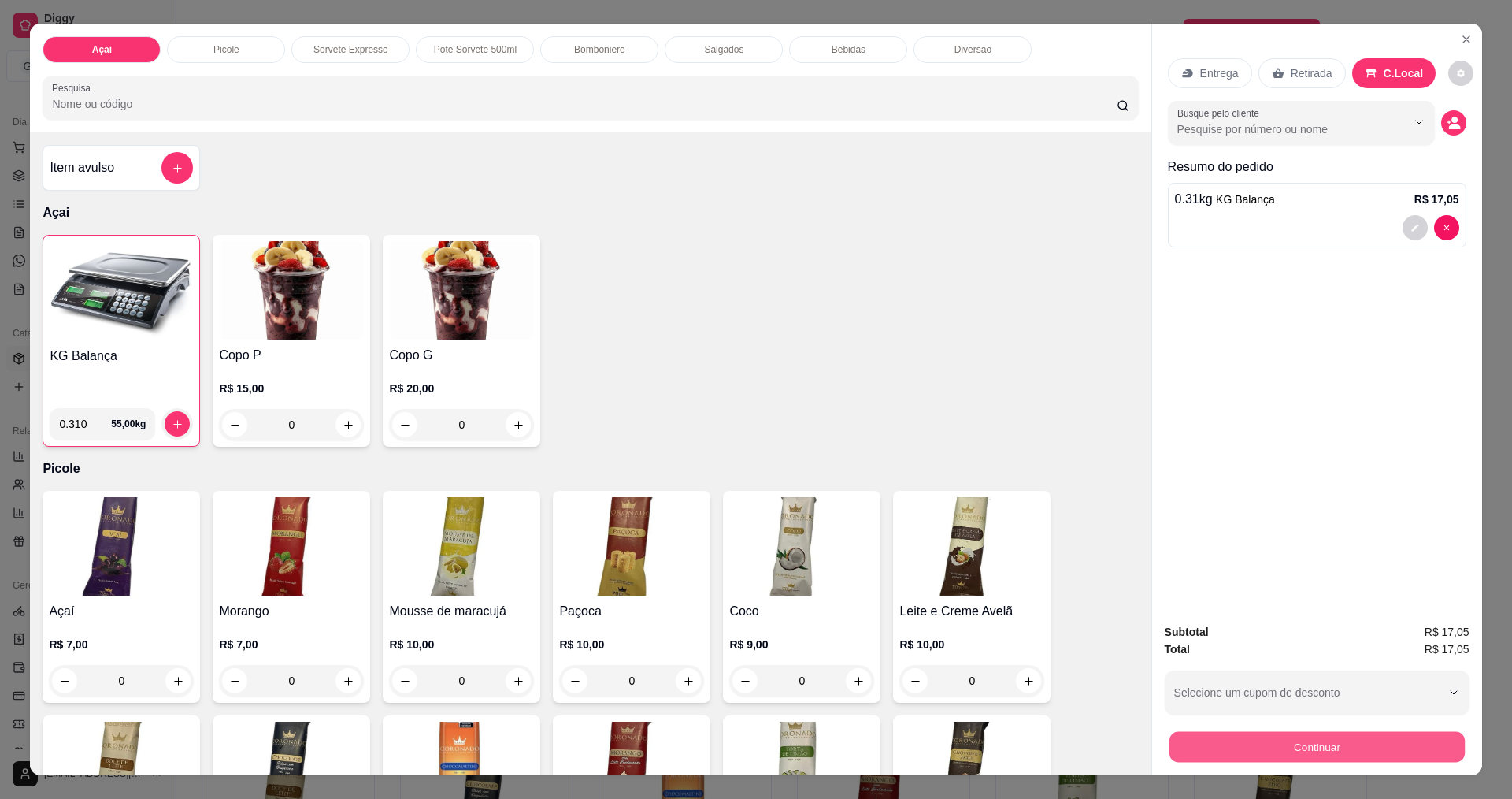
click at [1307, 736] on button "Continuar" at bounding box center [1315, 746] width 295 height 30
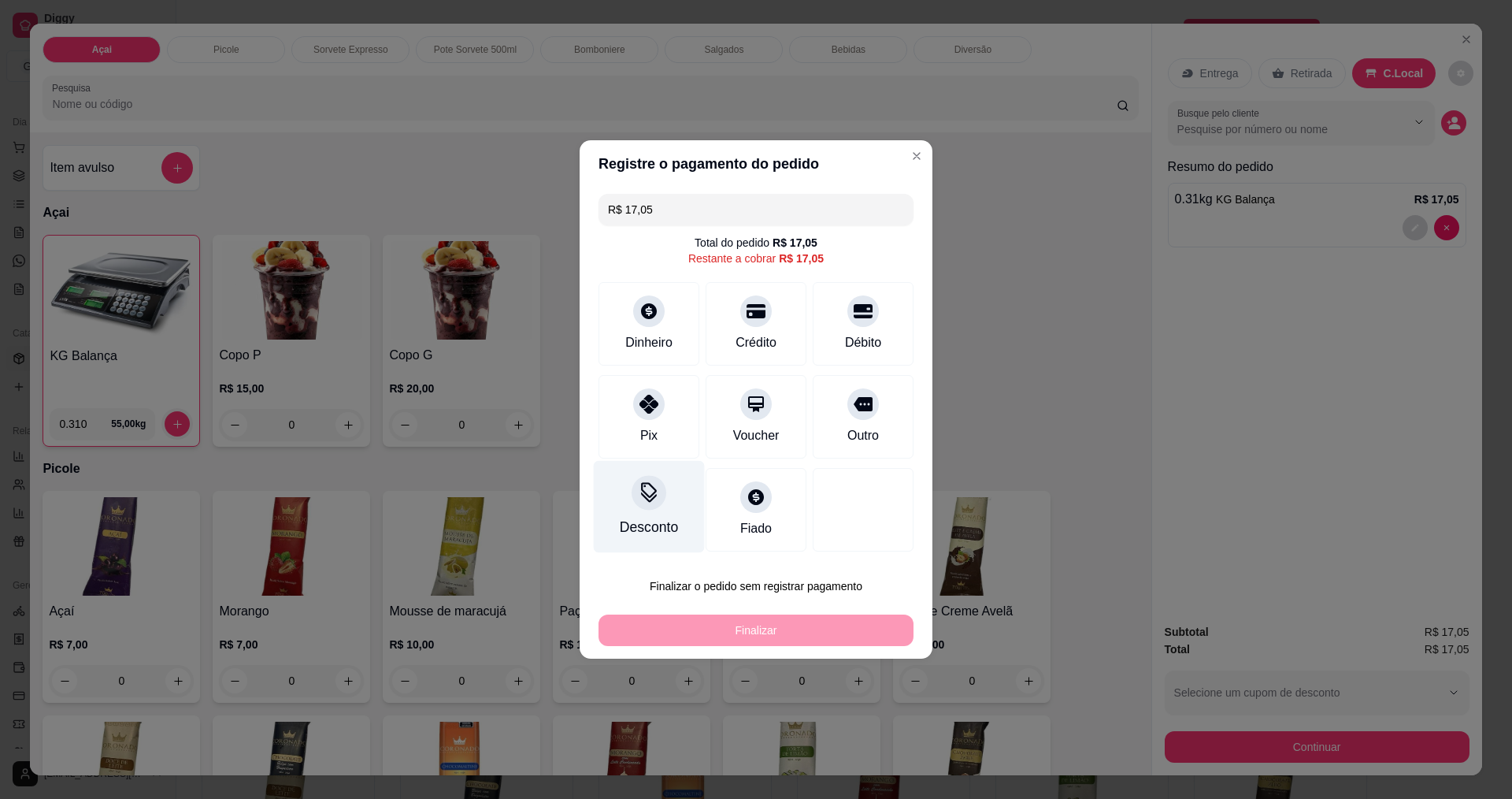
click at [657, 514] on div "Desconto" at bounding box center [649, 507] width 111 height 92
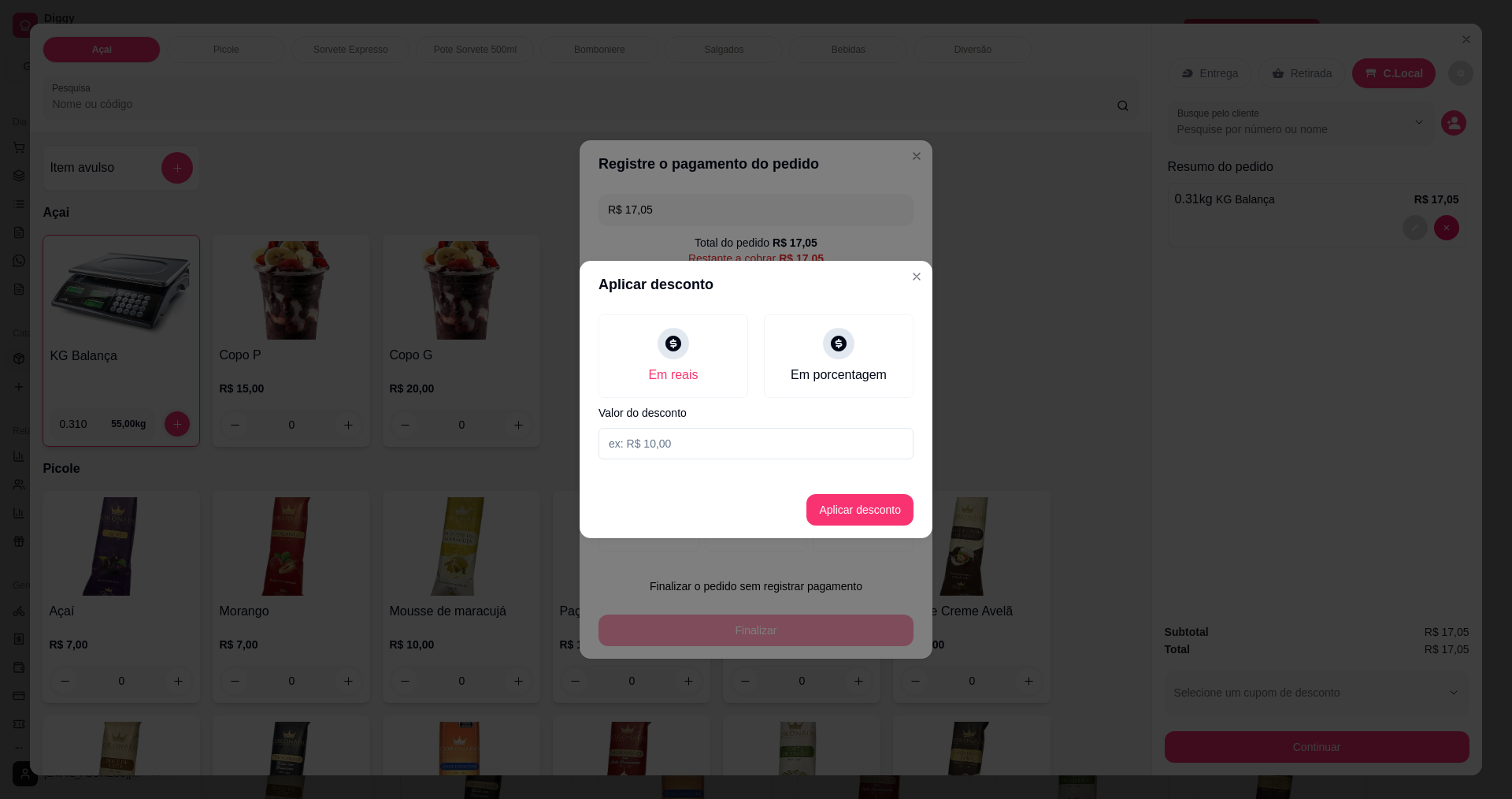
click at [661, 438] on input at bounding box center [755, 444] width 315 height 31
type input "0,05"
click at [843, 514] on button "Aplicar desconto" at bounding box center [860, 509] width 107 height 31
type input "R$ 17,00"
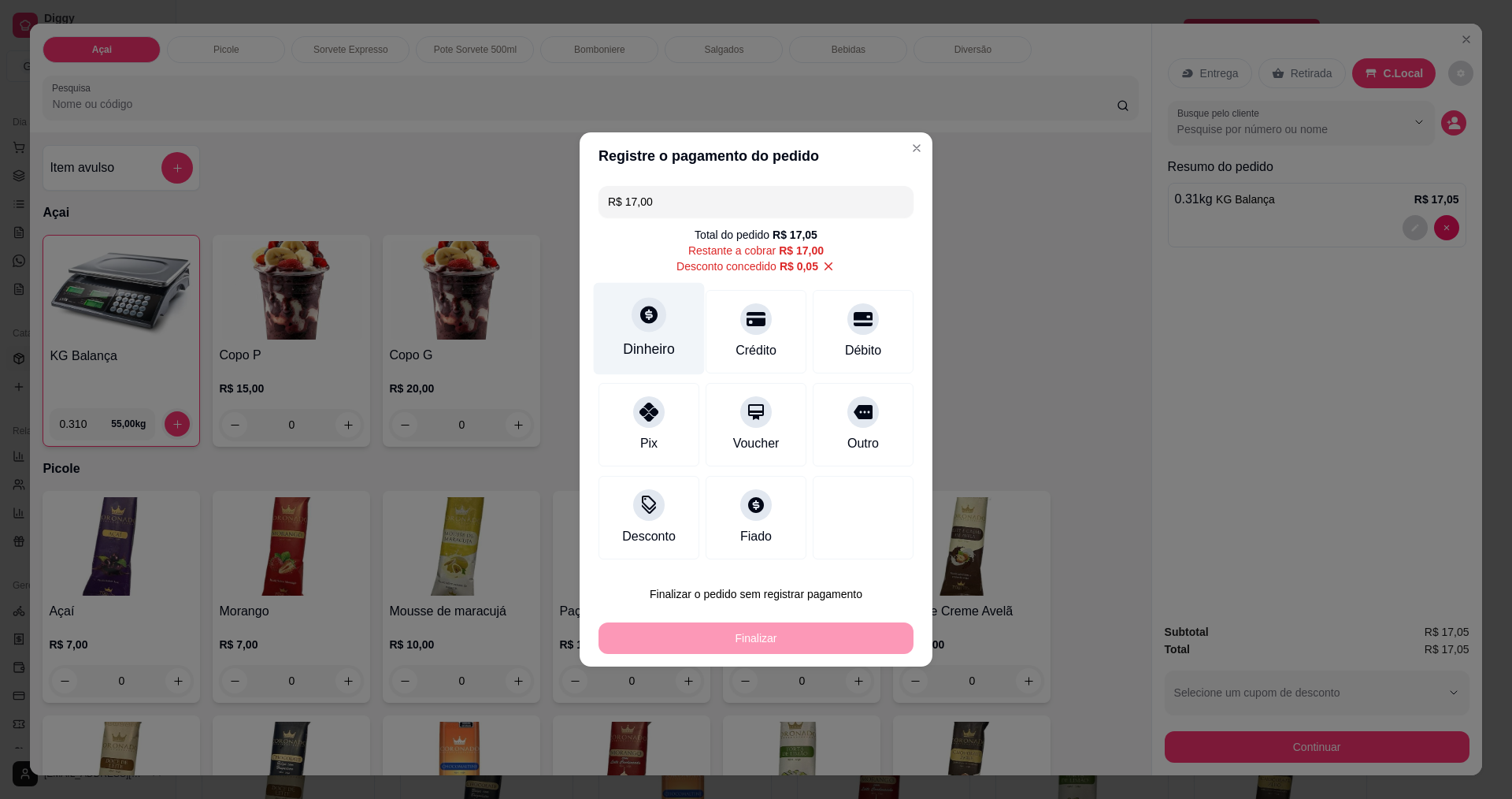
click at [665, 337] on div "Dinheiro" at bounding box center [649, 329] width 111 height 92
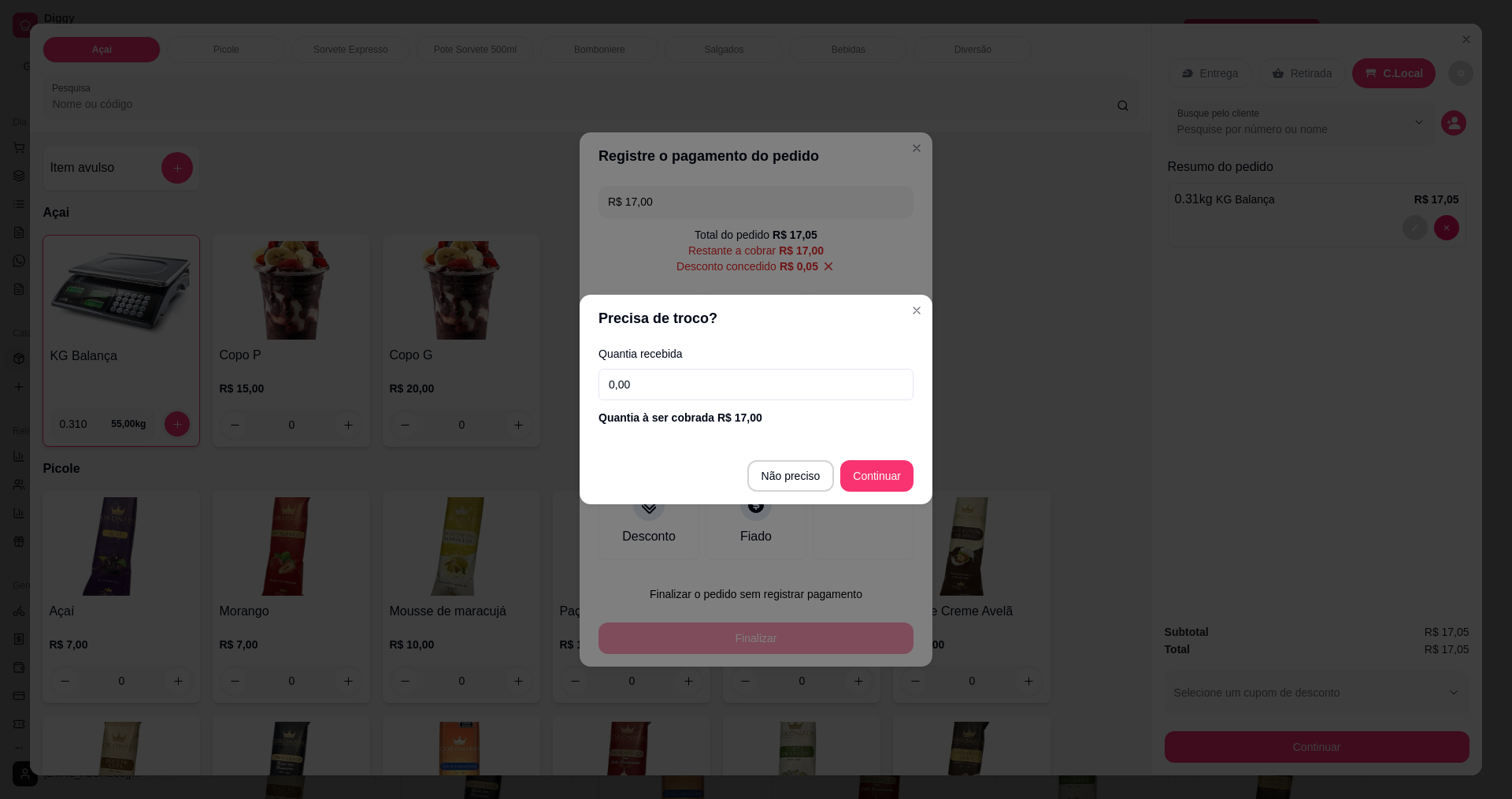
click at [751, 390] on input "0,00" at bounding box center [755, 384] width 315 height 31
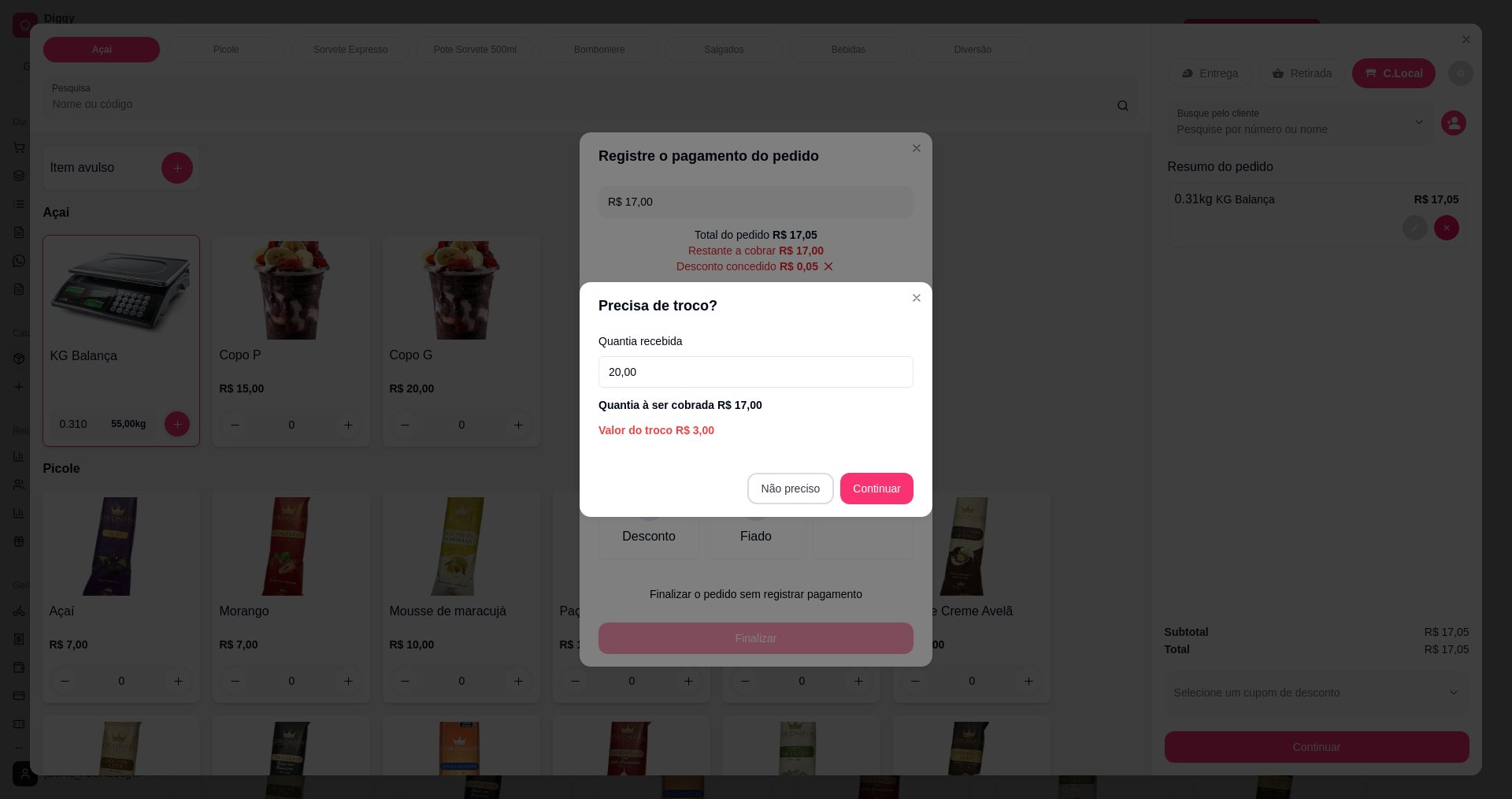
type input "20,00"
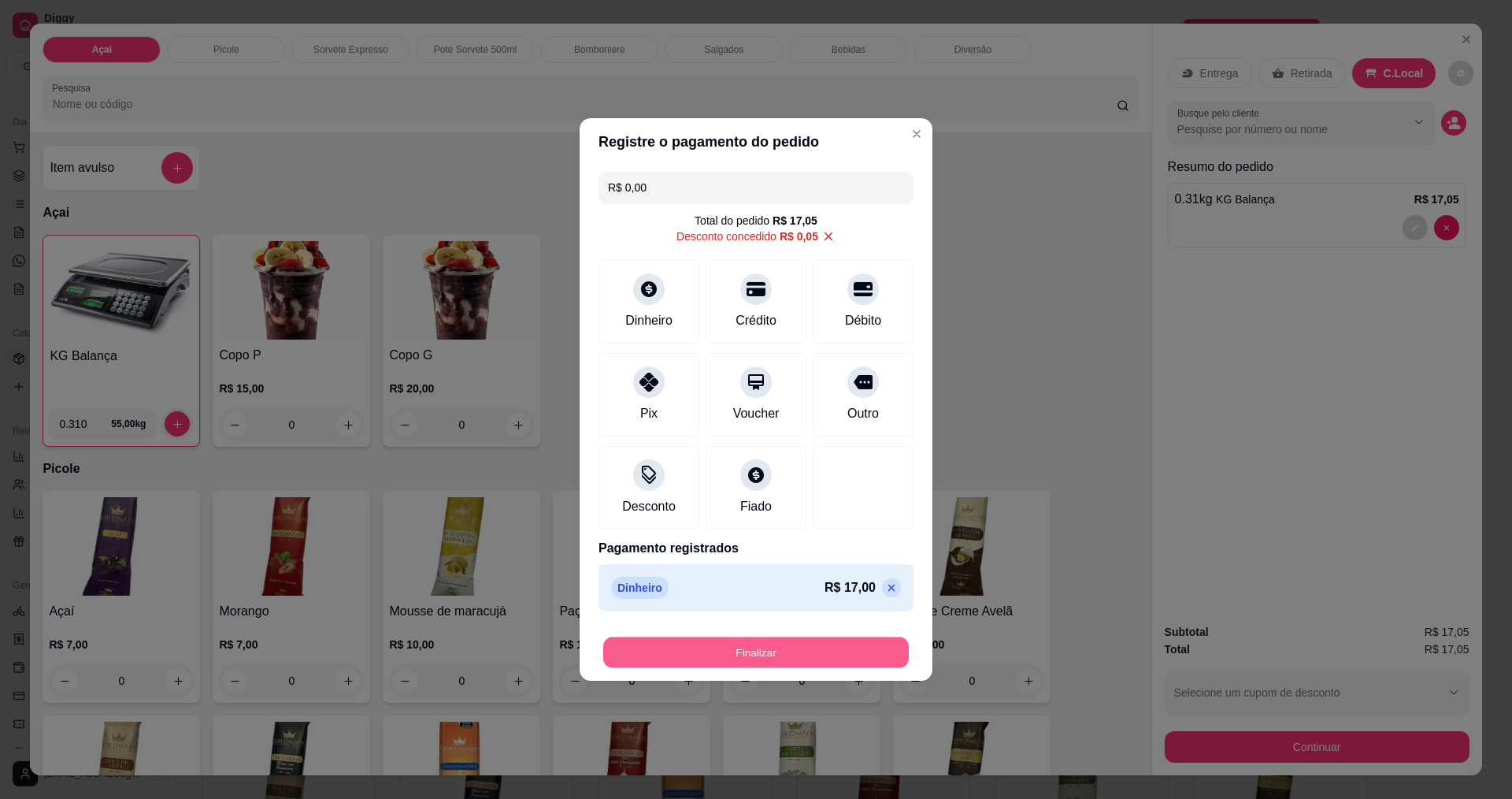
click at [804, 660] on button "Finalizar" at bounding box center [755, 652] width 305 height 30
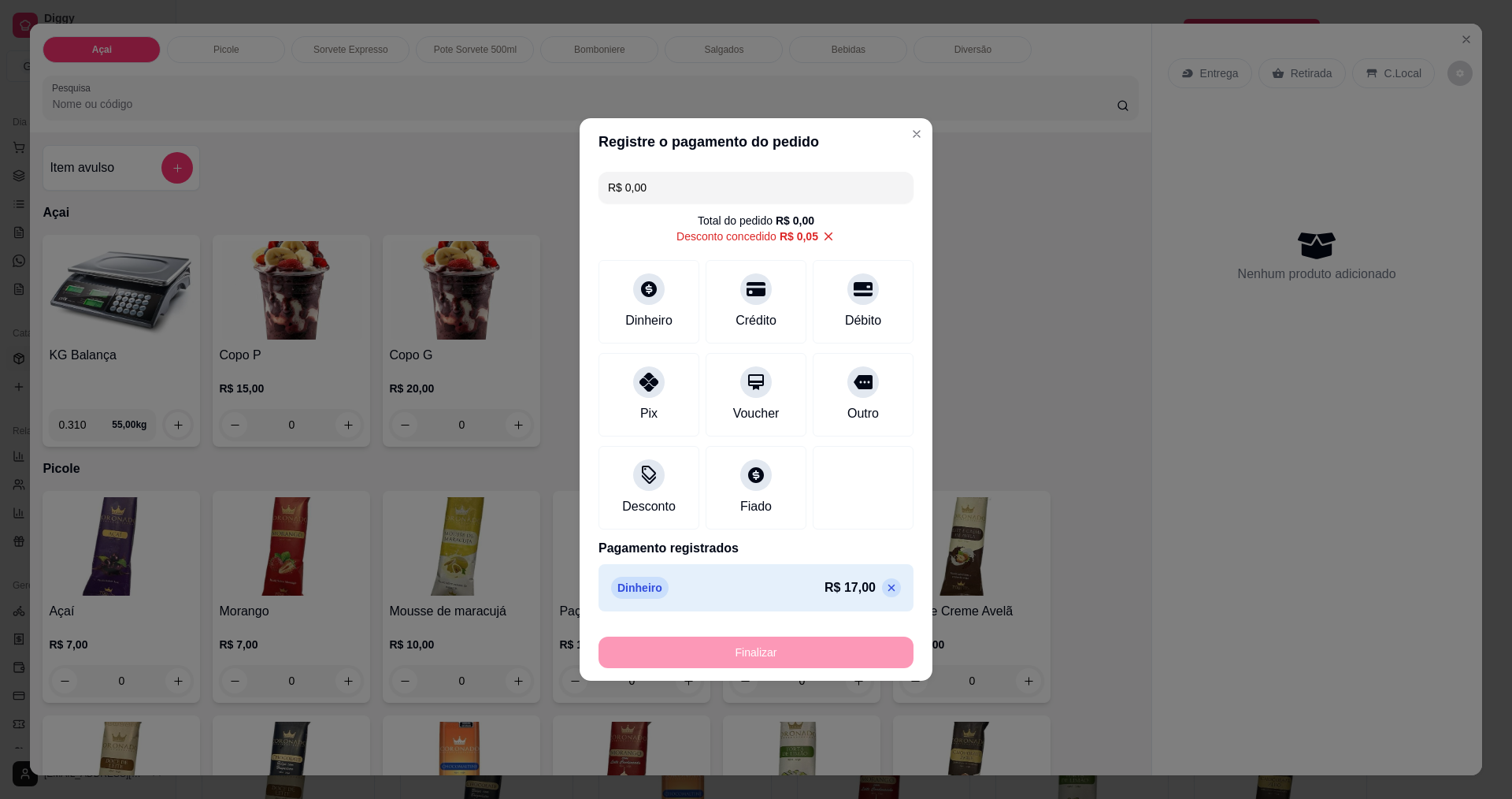
type input "-R$ 17,05"
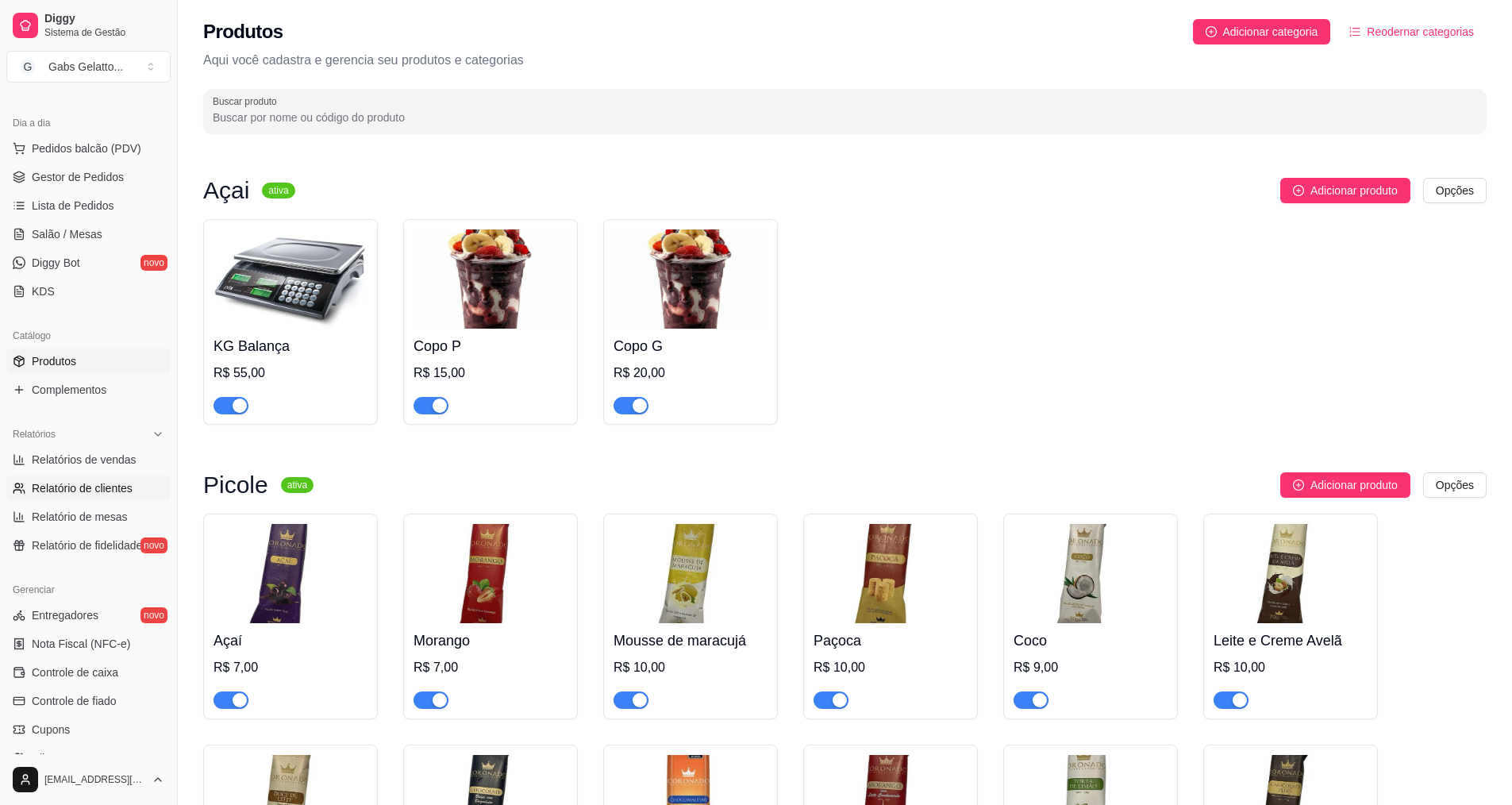
click at [104, 483] on span "Relatório de clientes" at bounding box center [82, 487] width 101 height 16
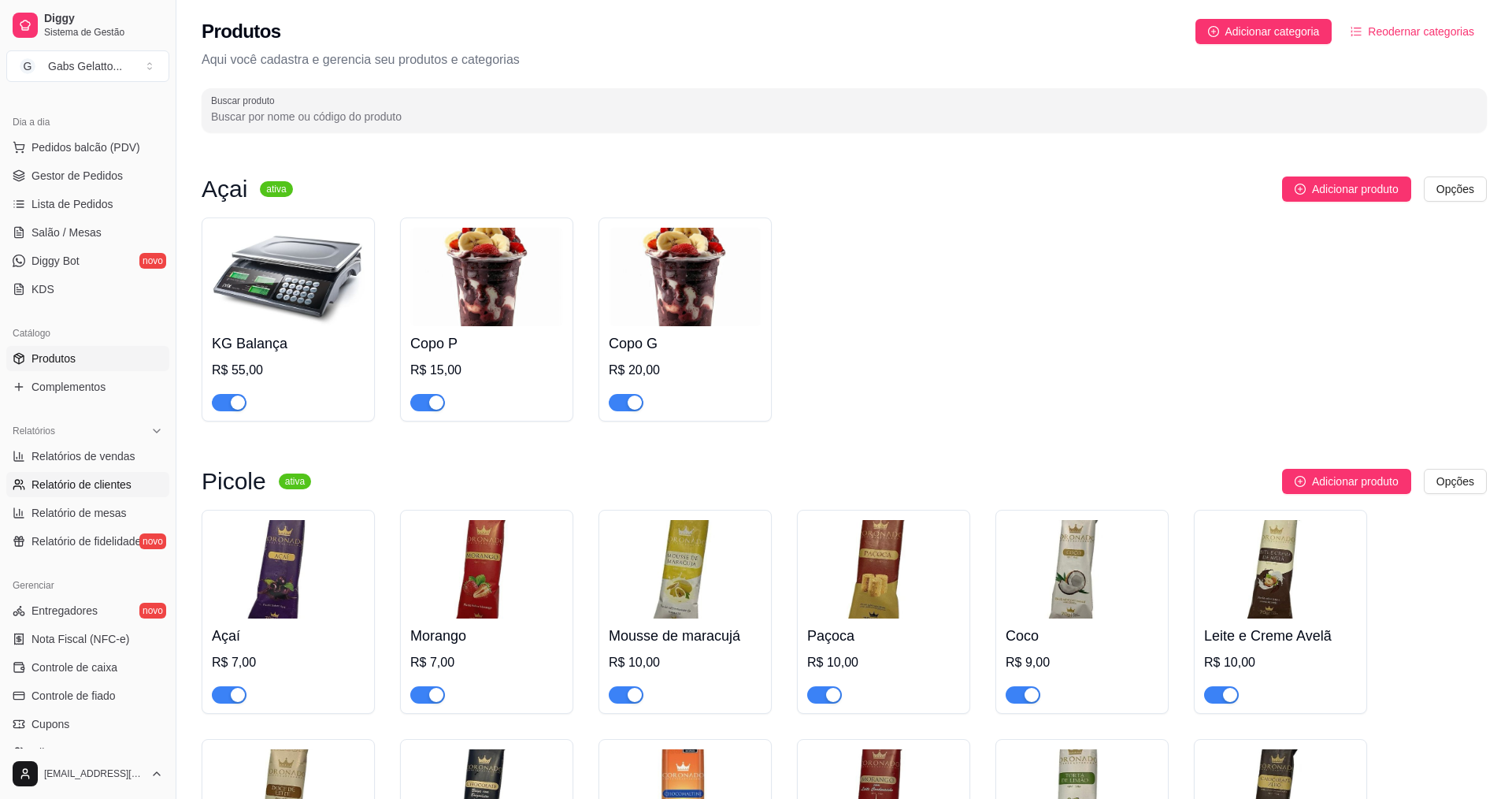
select select "30"
select select "HIGHEST_TOTAL_SPENT_WITH_ORDERS"
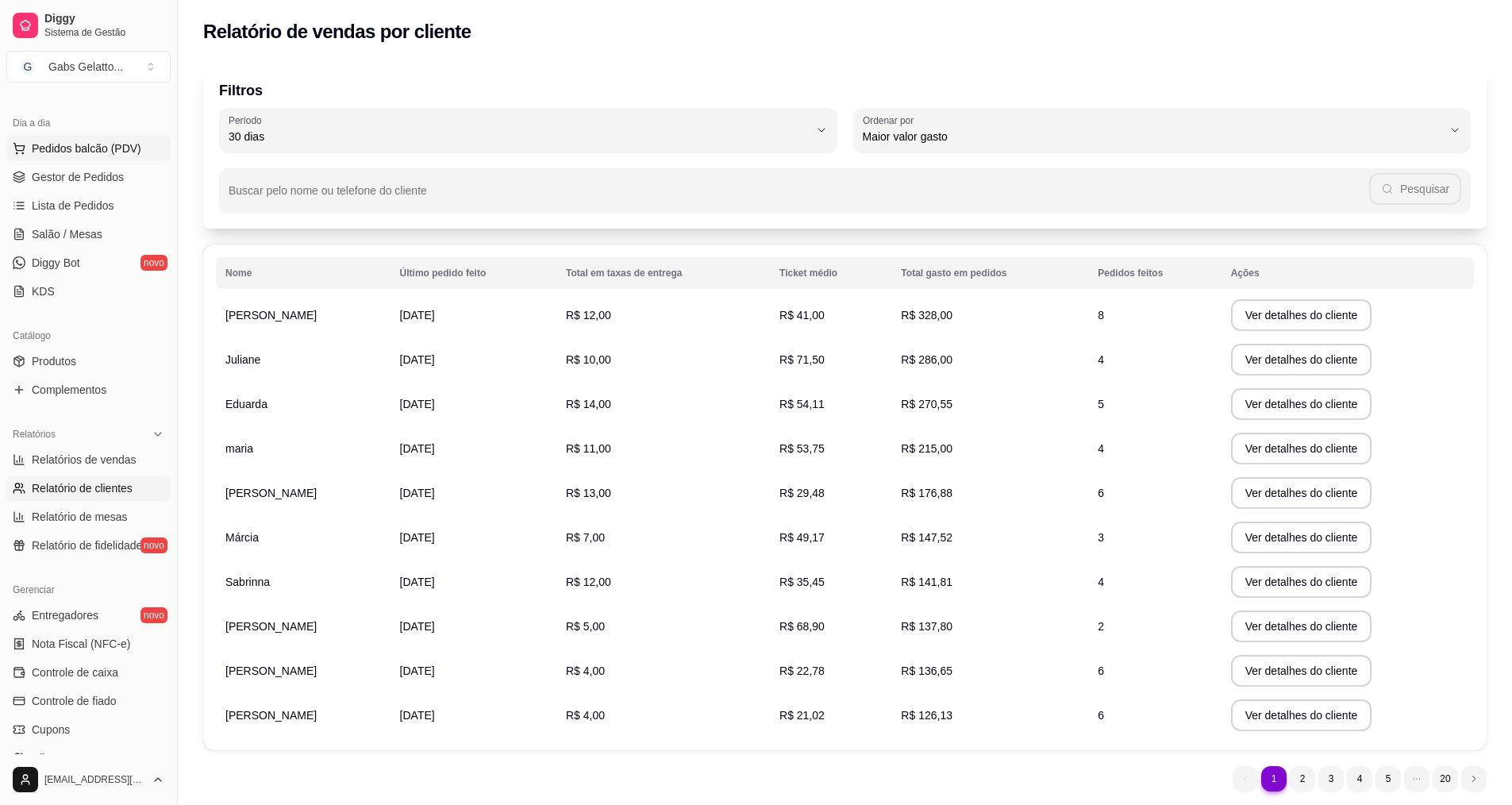
click at [117, 153] on span "Pedidos balcão (PDV)" at bounding box center [86, 148] width 109 height 16
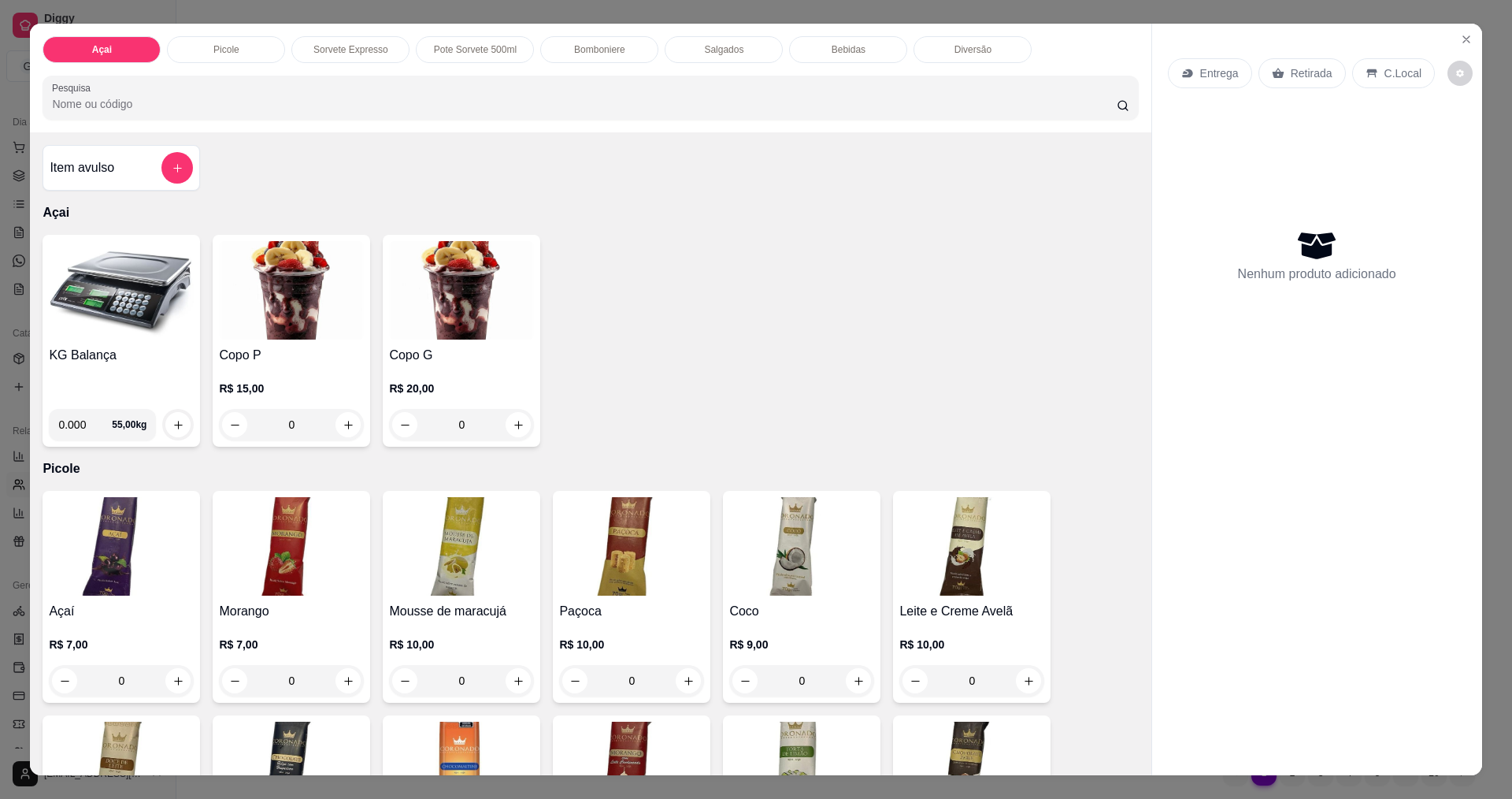
click at [86, 426] on input "0.000" at bounding box center [85, 425] width 53 height 31
type input "0.494"
click at [166, 426] on button "increase-product-quantity" at bounding box center [179, 425] width 25 height 25
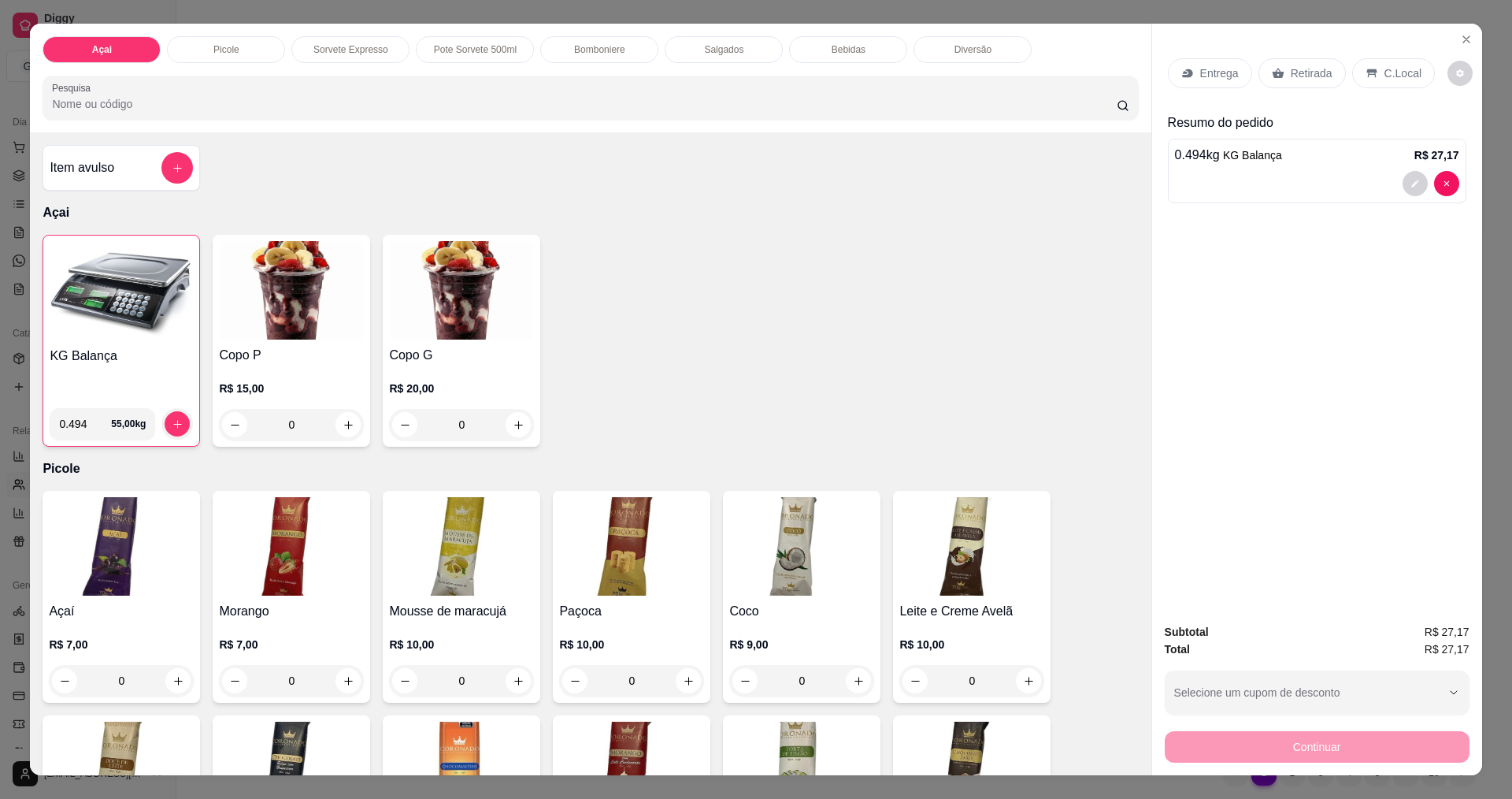
click at [1371, 67] on div "C.Local" at bounding box center [1393, 73] width 83 height 30
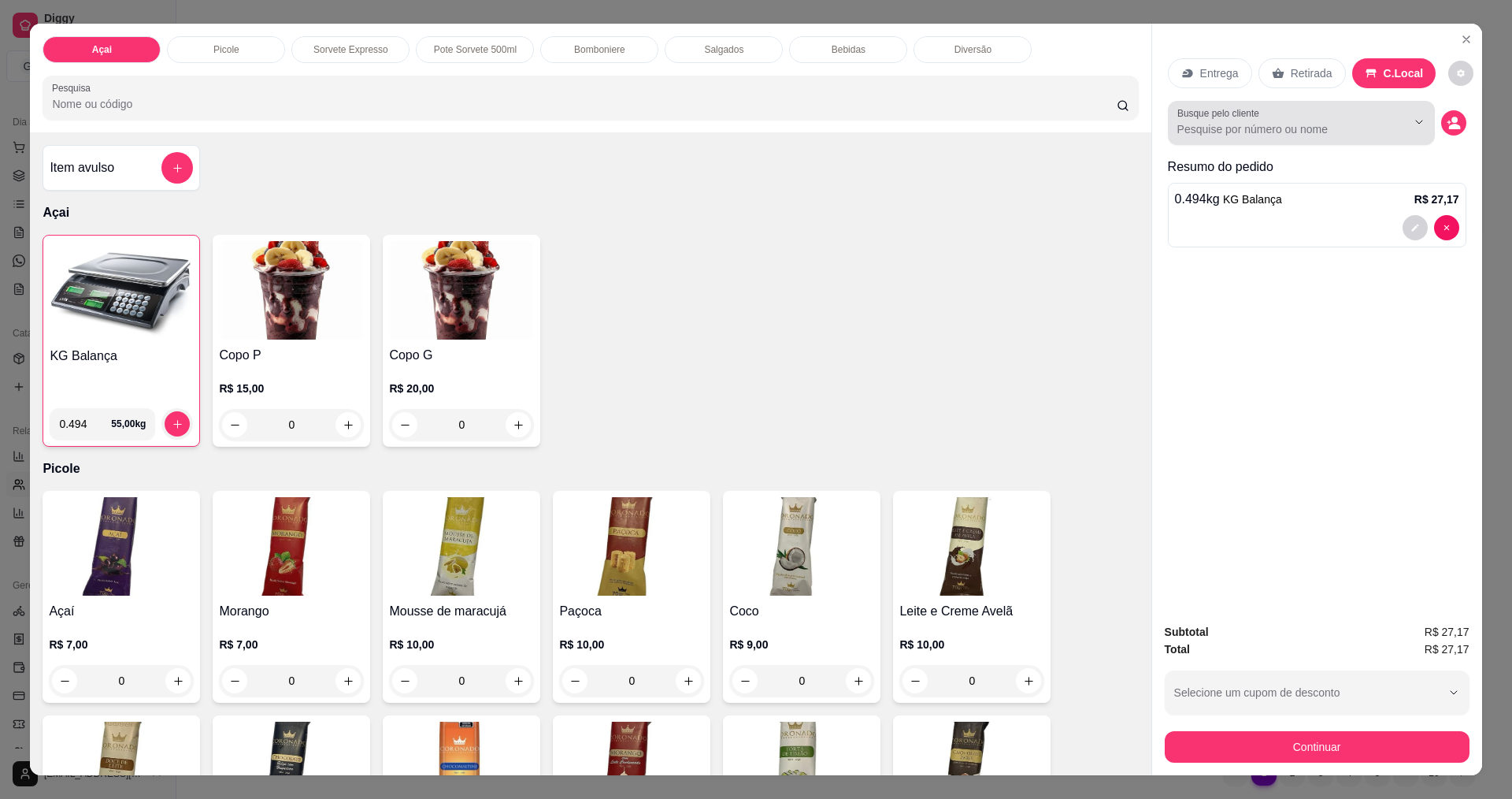
click at [1346, 130] on input "Busque pelo cliente" at bounding box center [1279, 128] width 204 height 16
type input "tais"
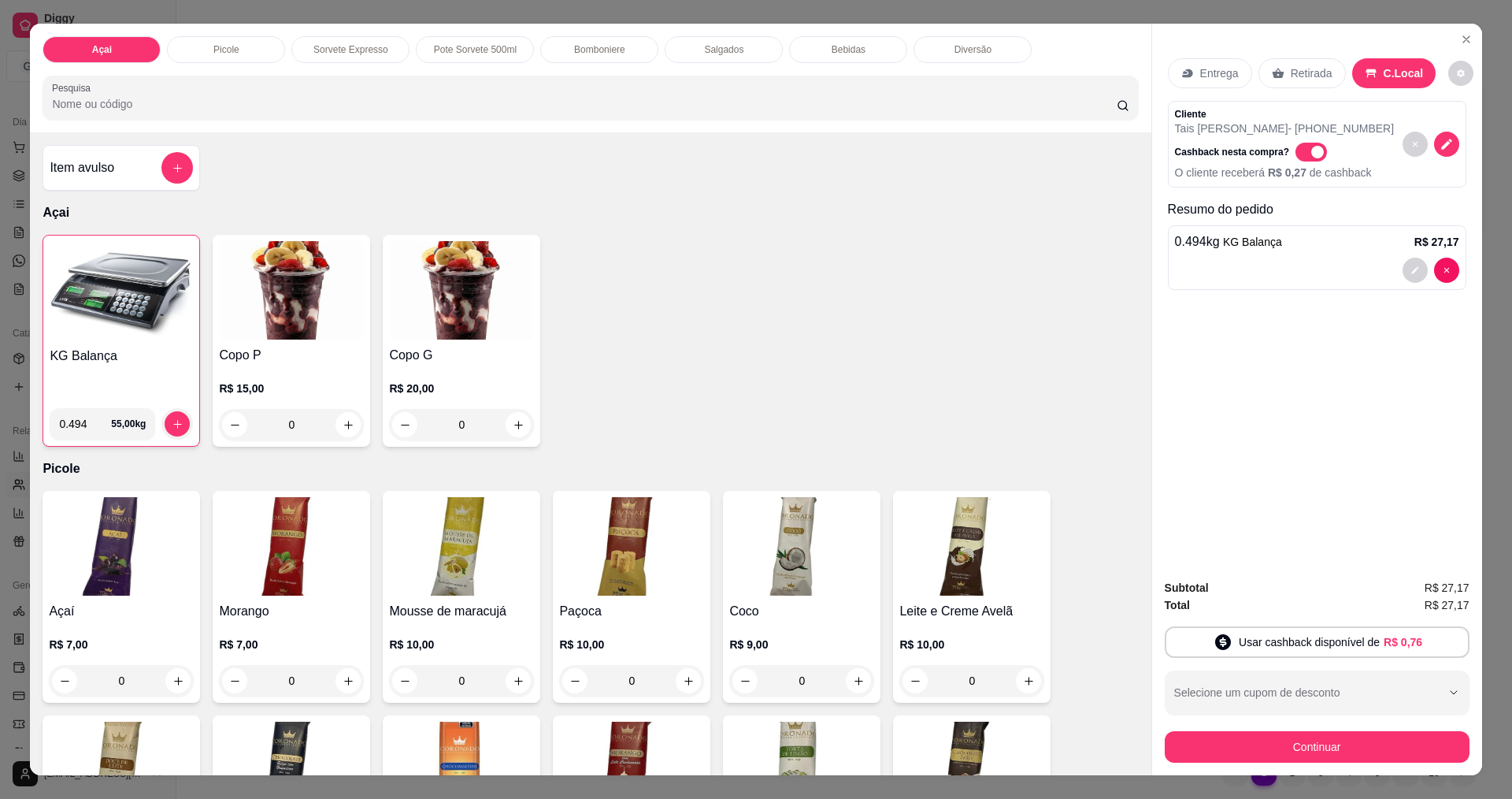
click at [1278, 263] on div at bounding box center [1317, 270] width 285 height 26
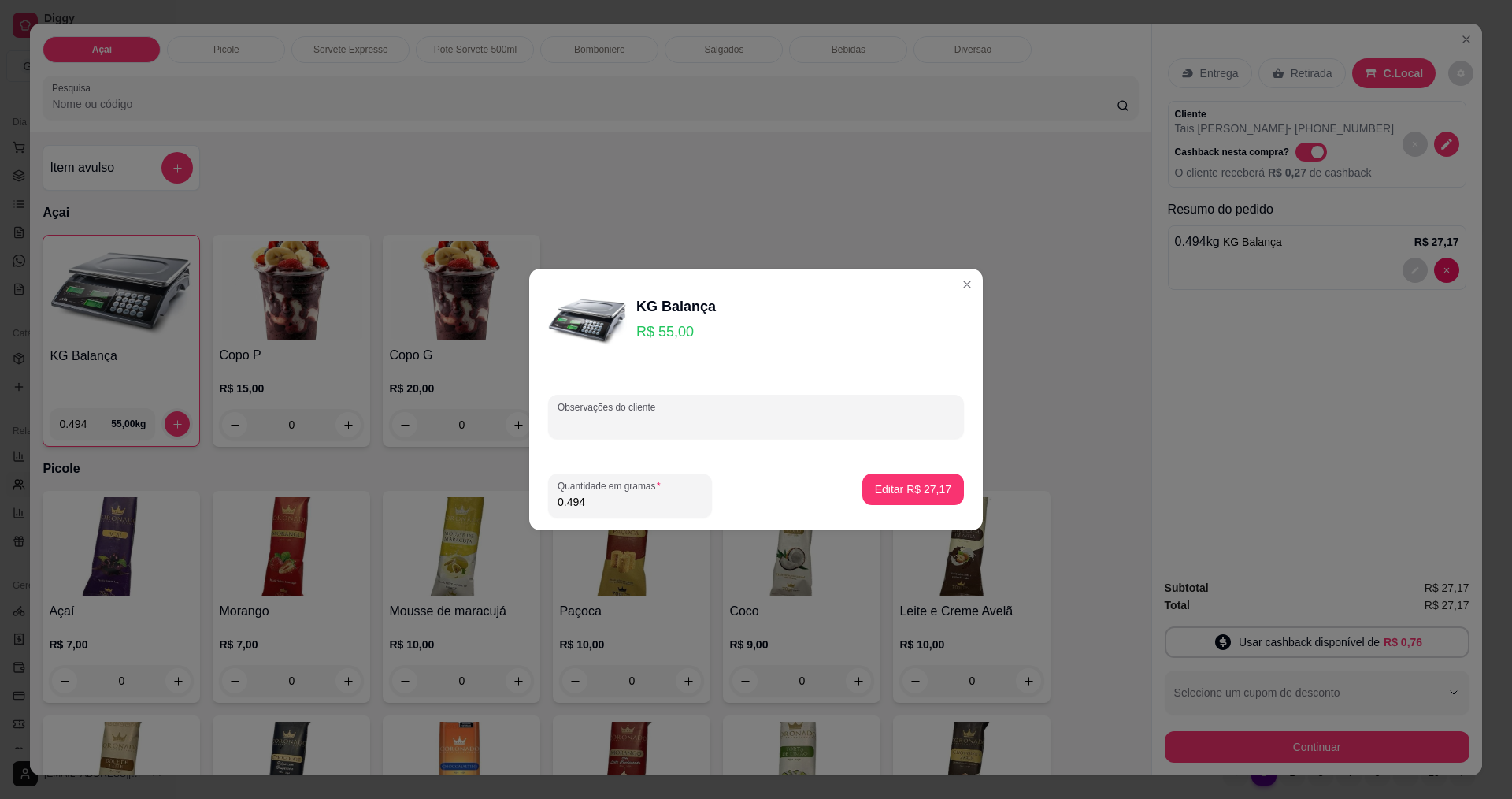
click at [641, 428] on input "Observações do cliente" at bounding box center [756, 422] width 397 height 16
type input "1"
click at [896, 484] on p "Editar R$ 27,17" at bounding box center [912, 489] width 74 height 15
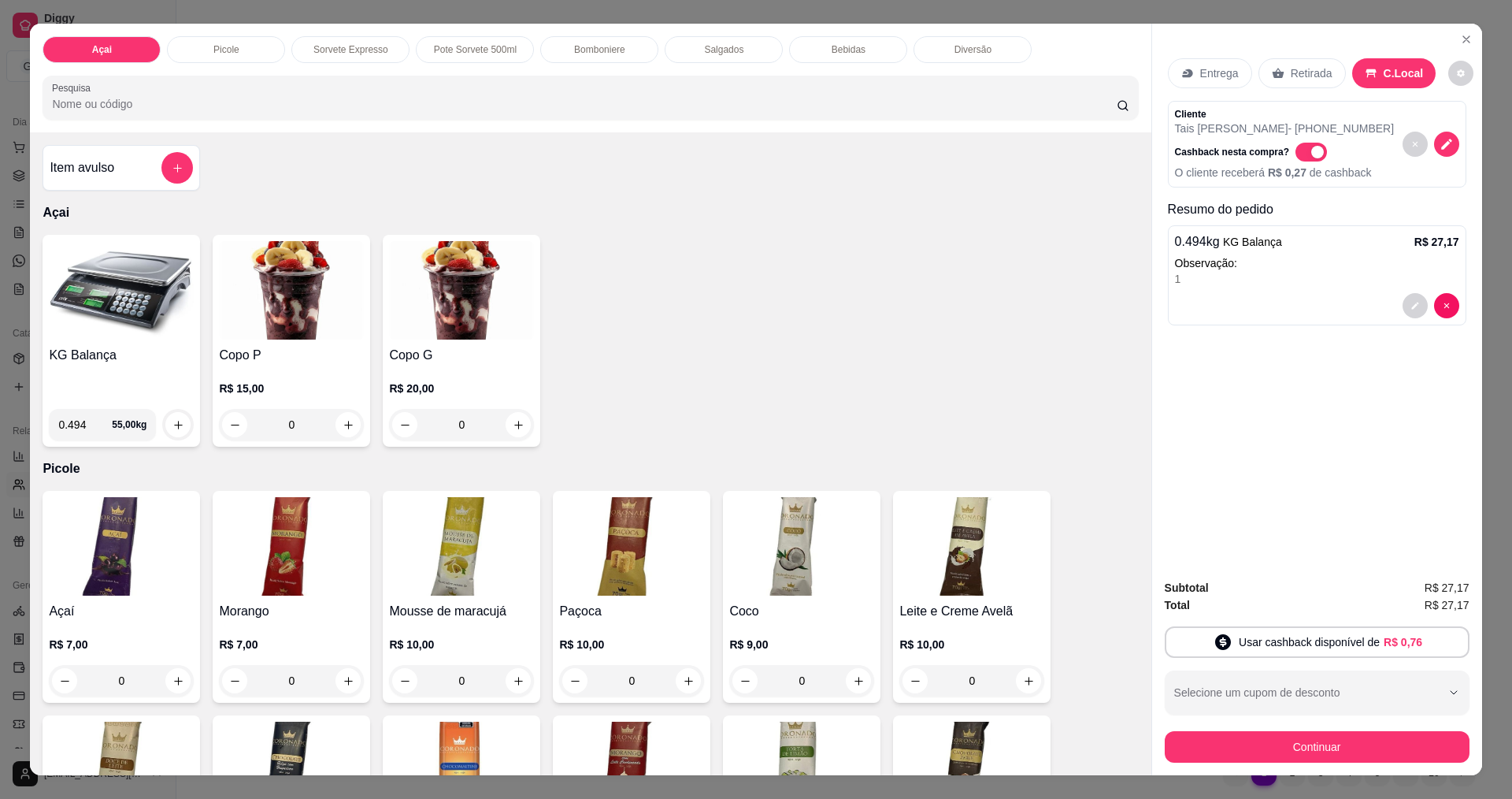
click at [79, 425] on input "0.494" at bounding box center [85, 425] width 53 height 31
type input "0.484"
click at [174, 421] on icon "increase-product-quantity" at bounding box center [179, 425] width 12 height 12
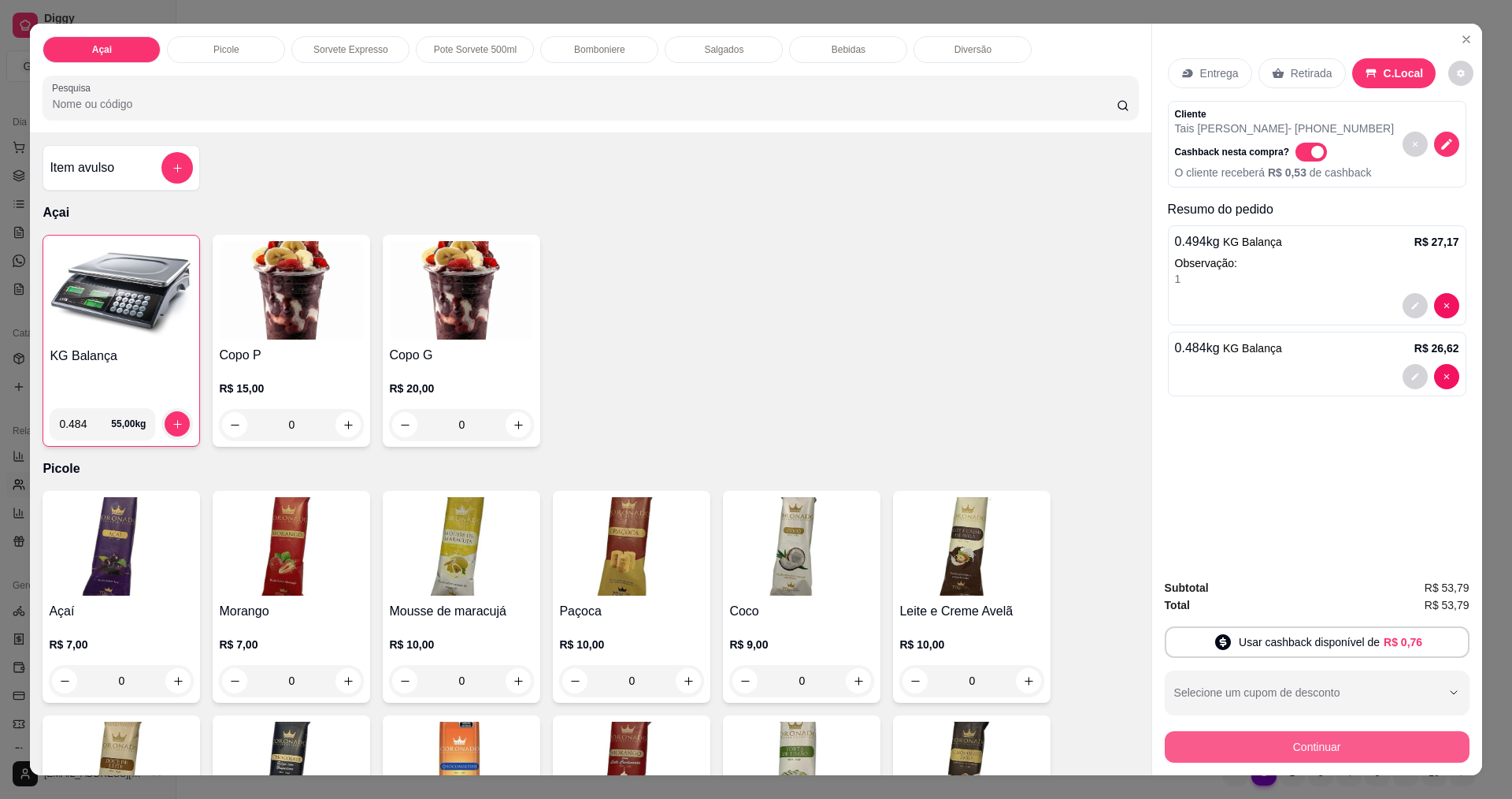
click at [1286, 735] on button "Continuar" at bounding box center [1317, 746] width 304 height 31
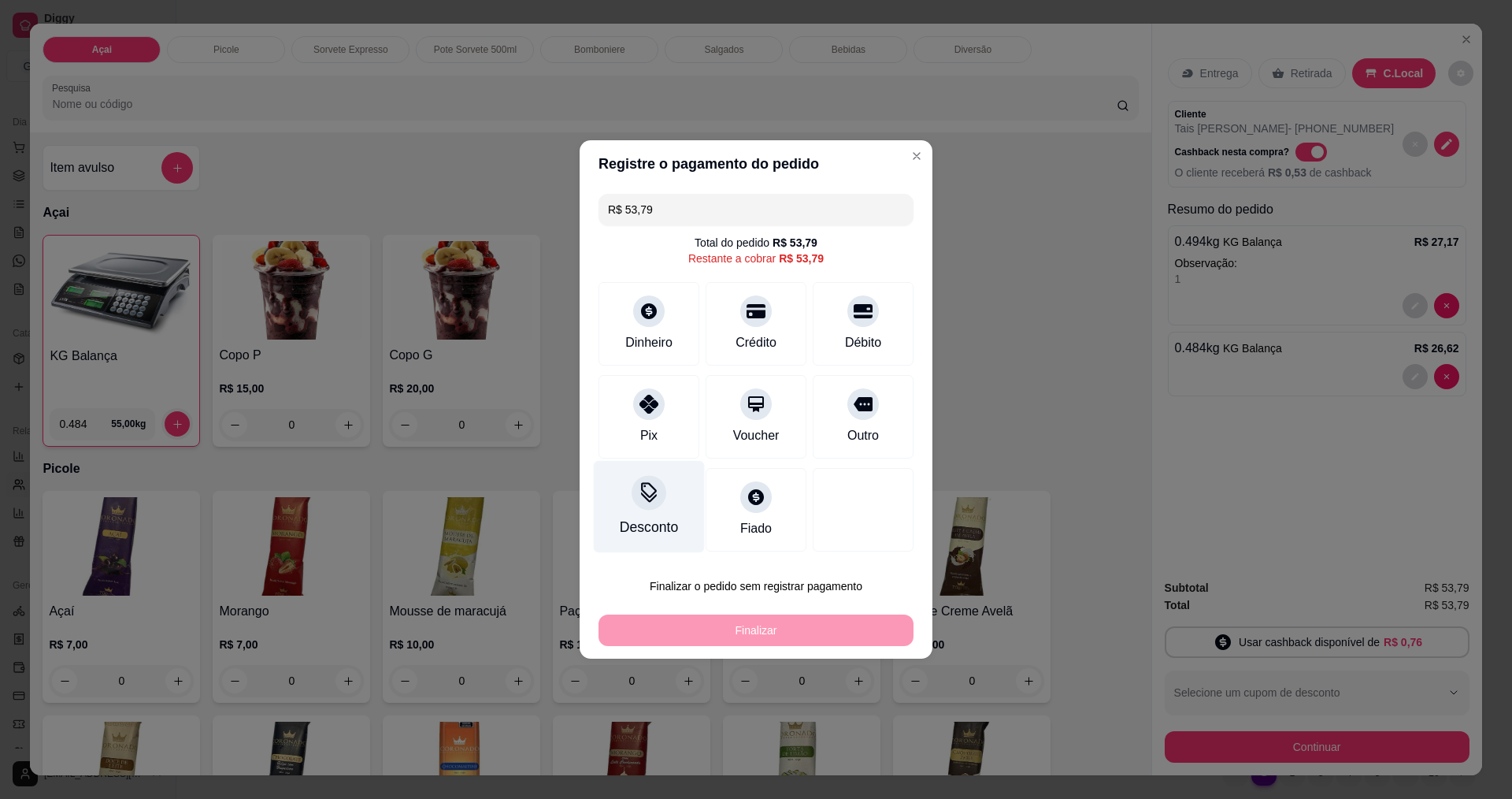
click at [630, 503] on div "Desconto" at bounding box center [649, 507] width 111 height 92
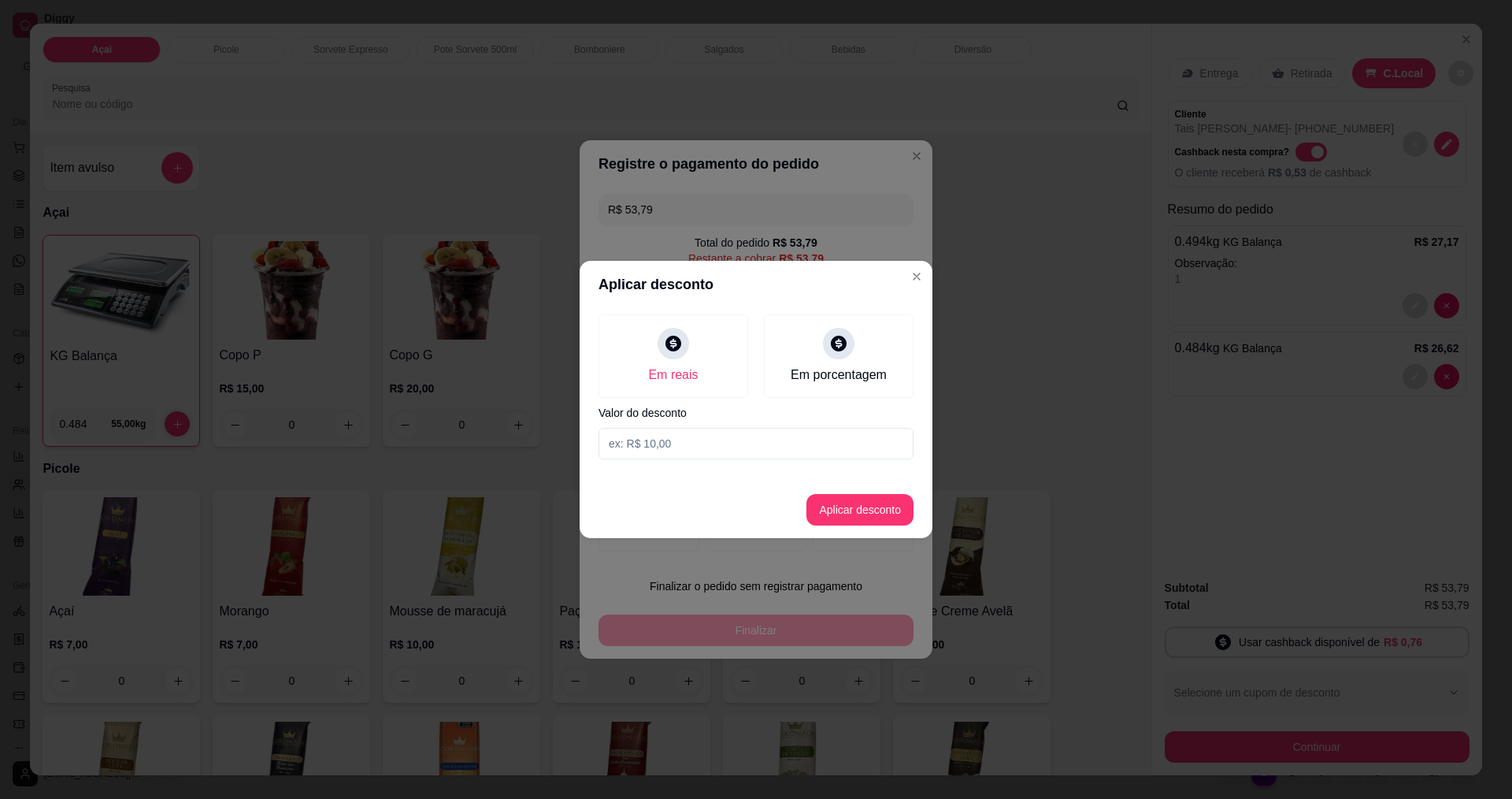
click at [597, 414] on div "Em reais Em porcentagem Valor do desconto" at bounding box center [755, 386] width 353 height 157
click at [634, 444] on input at bounding box center [755, 444] width 315 height 31
type input "0,79"
click at [867, 520] on button "Aplicar desconto" at bounding box center [860, 509] width 103 height 30
type input "R$ 53,00"
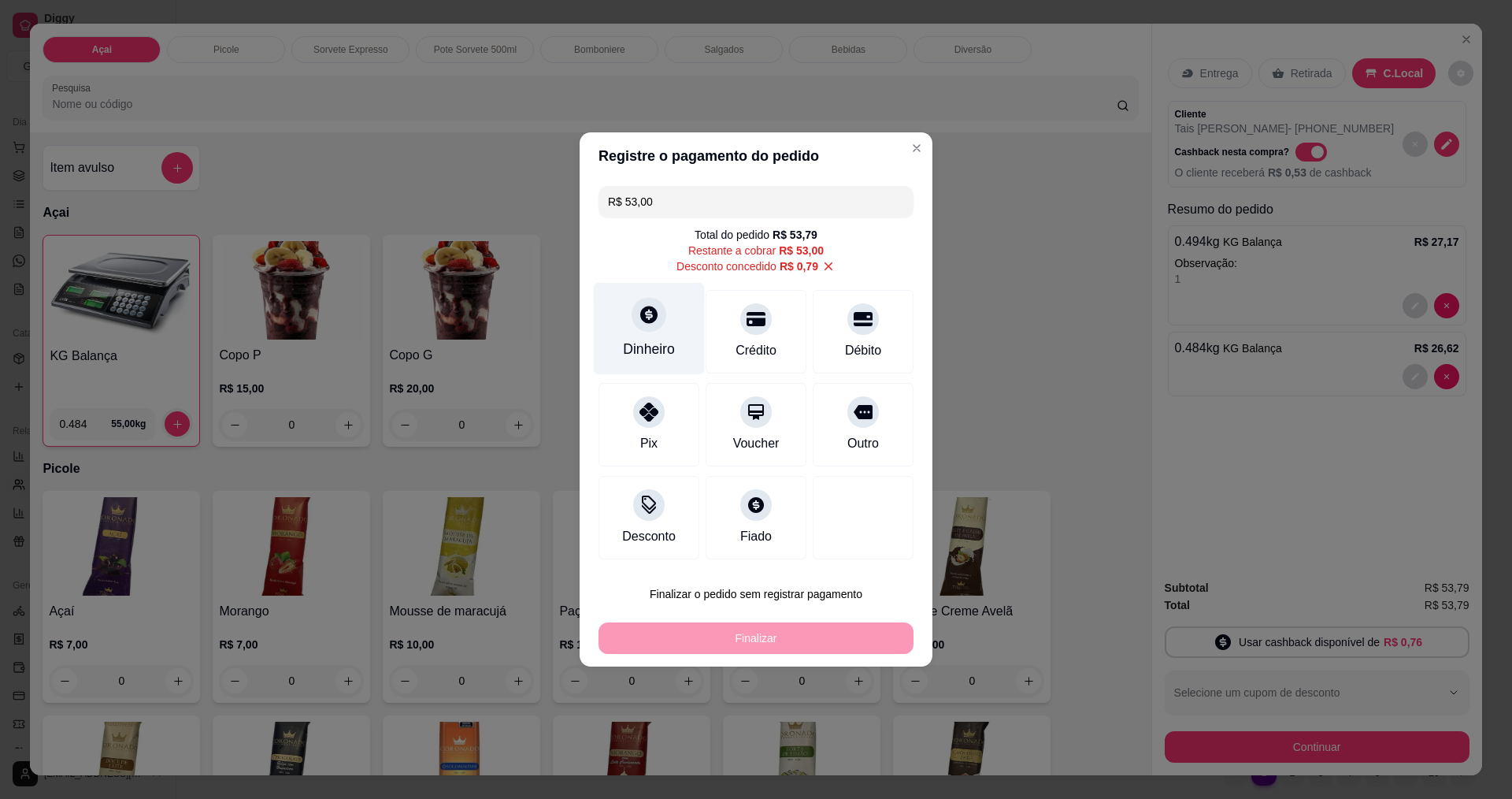
click at [644, 323] on icon at bounding box center [648, 314] width 21 height 21
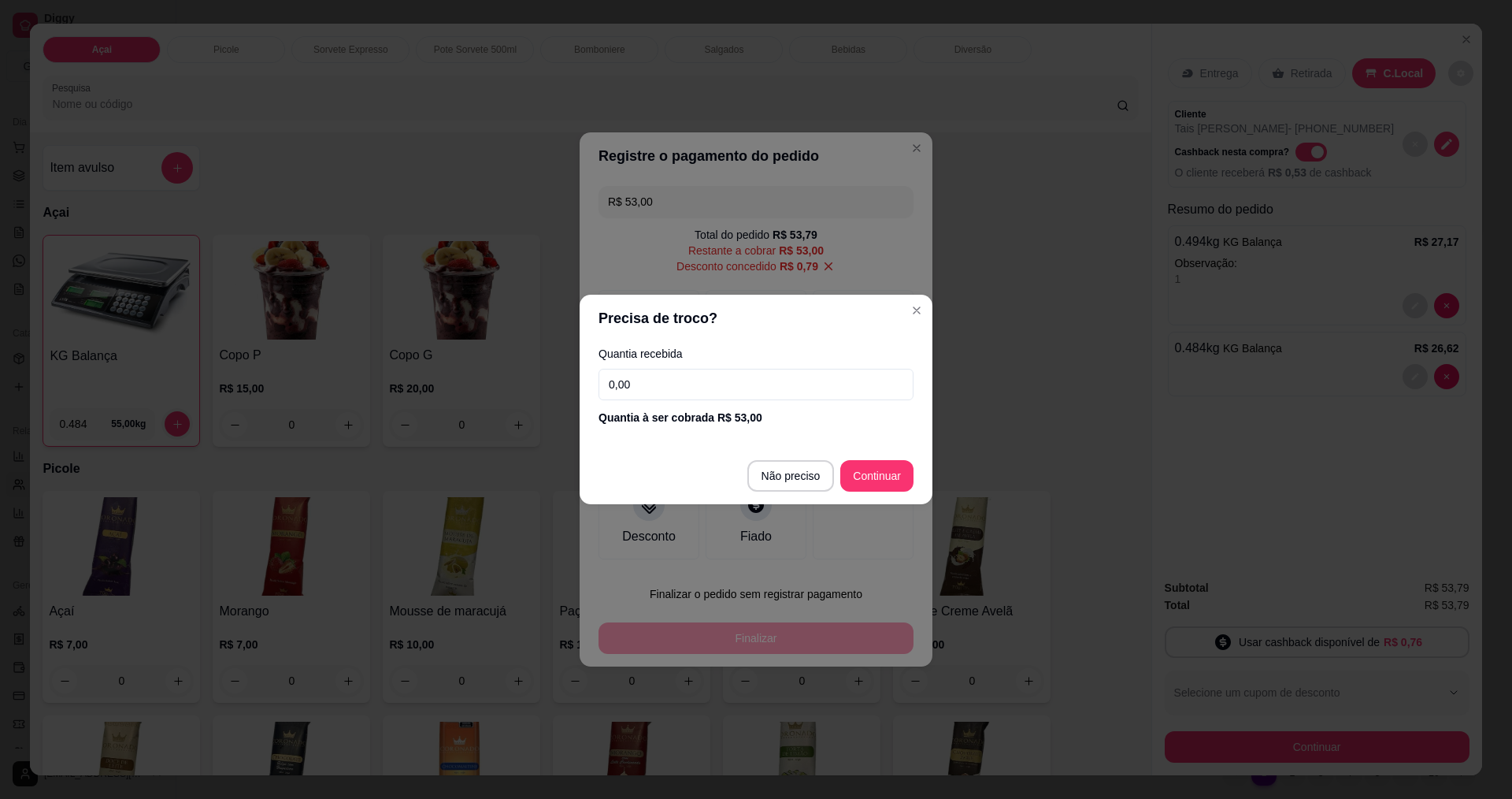
click at [676, 395] on input "0,00" at bounding box center [755, 384] width 315 height 31
type input "53,00"
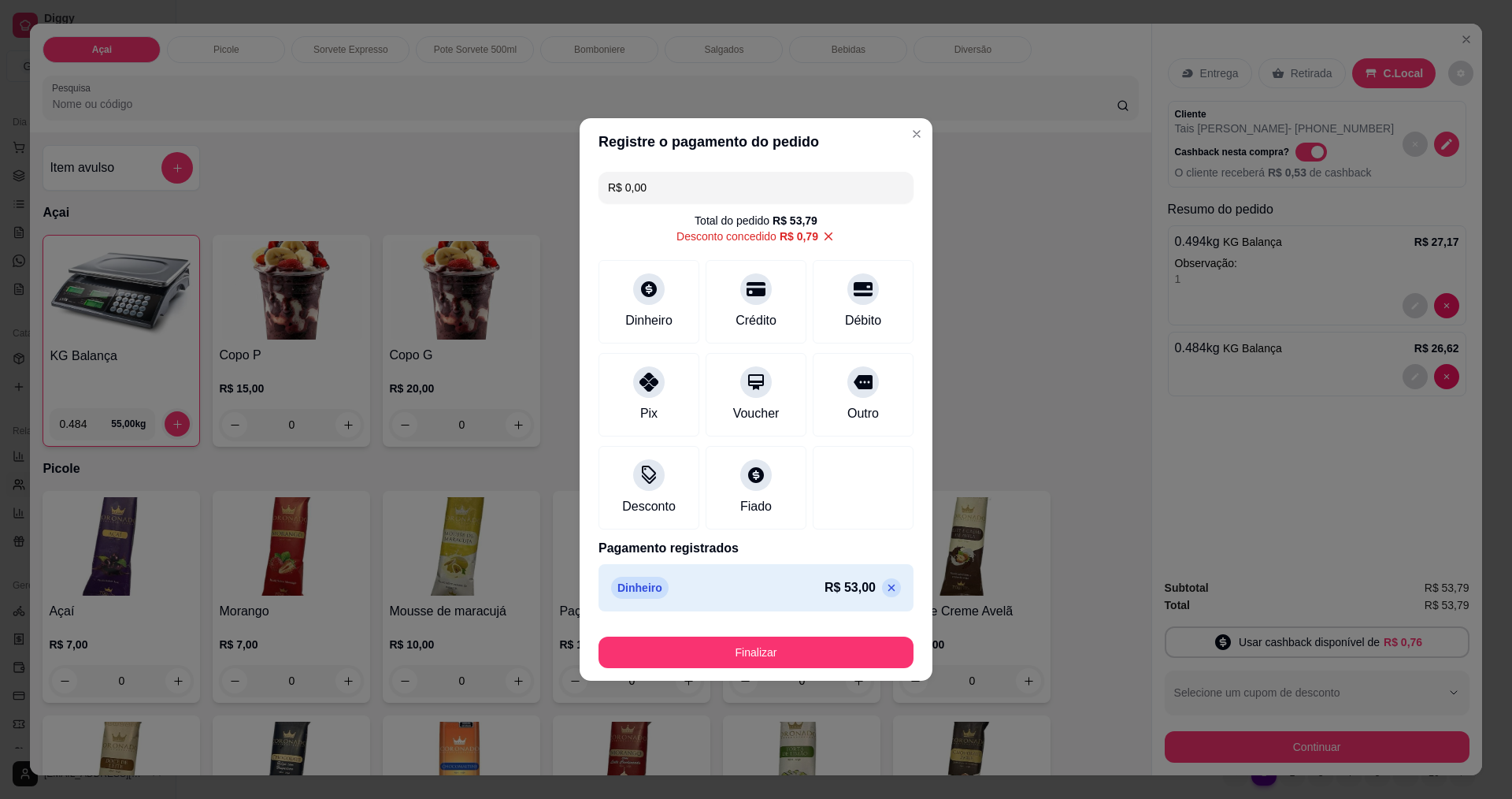
click at [720, 640] on button "Finalizar" at bounding box center [755, 652] width 315 height 31
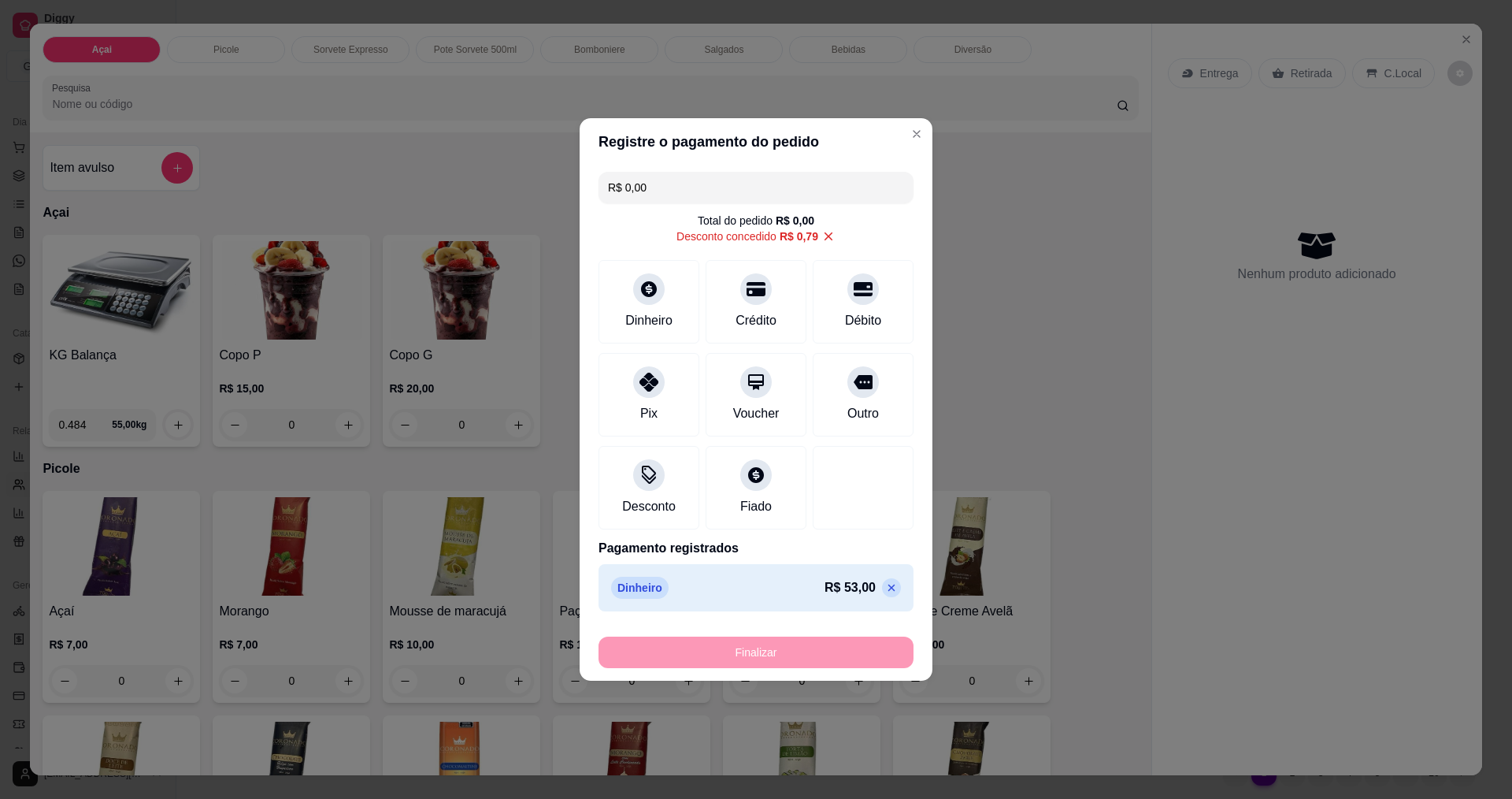
type input "-R$ 53,79"
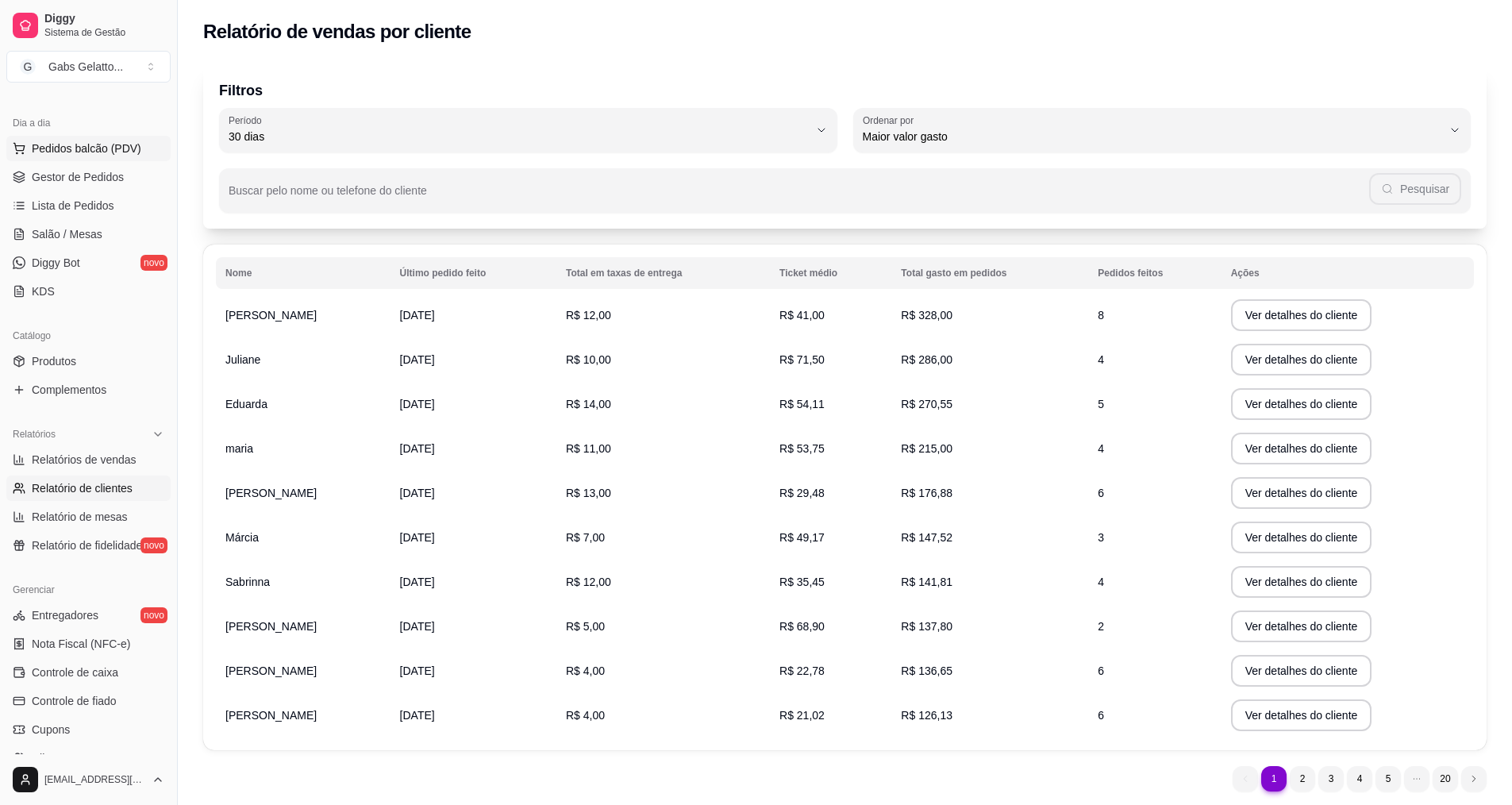
click at [99, 143] on span "Pedidos balcão (PDV)" at bounding box center [86, 148] width 109 height 16
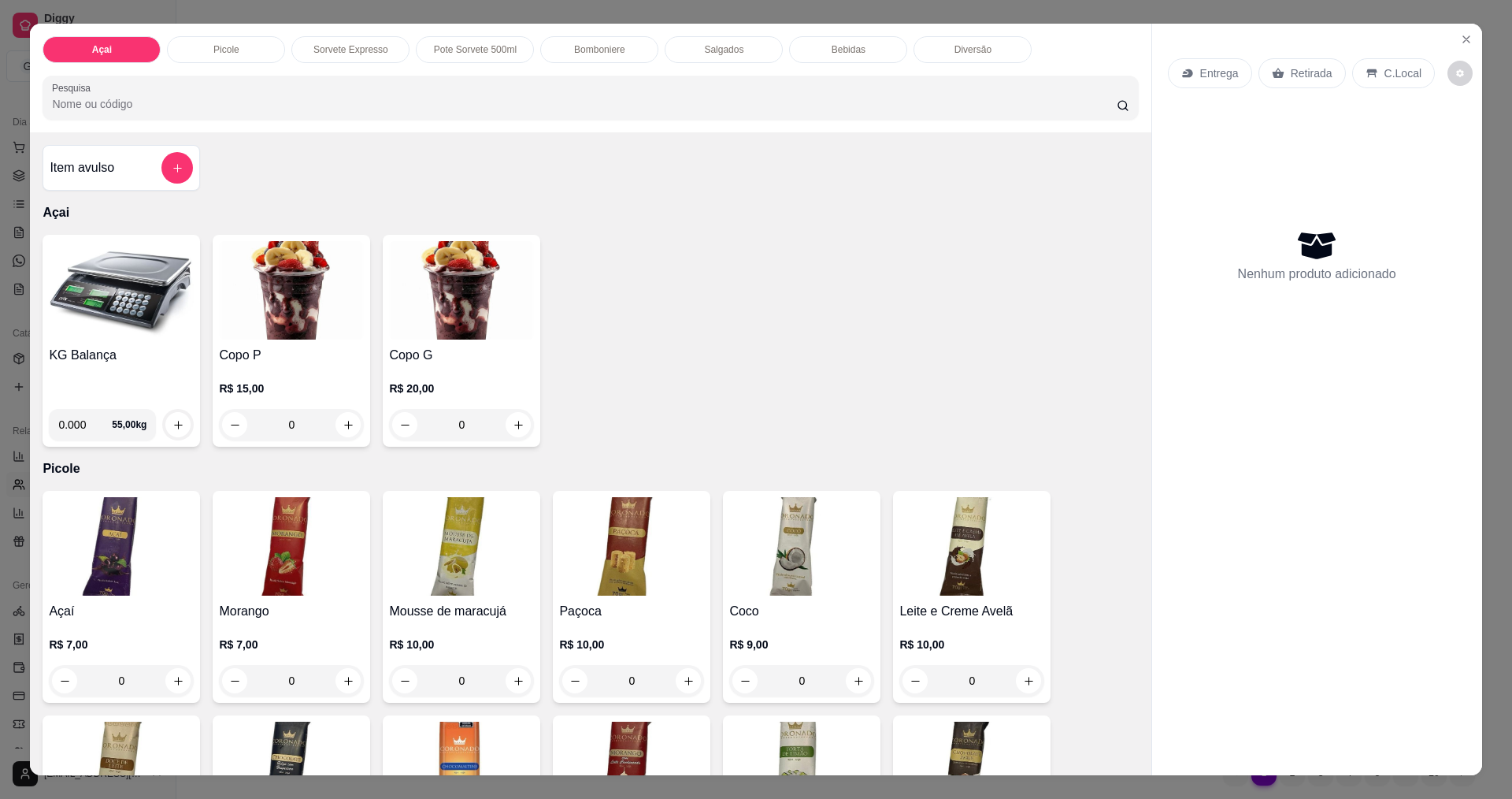
click at [610, 59] on div "Bomboniere" at bounding box center [600, 49] width 118 height 27
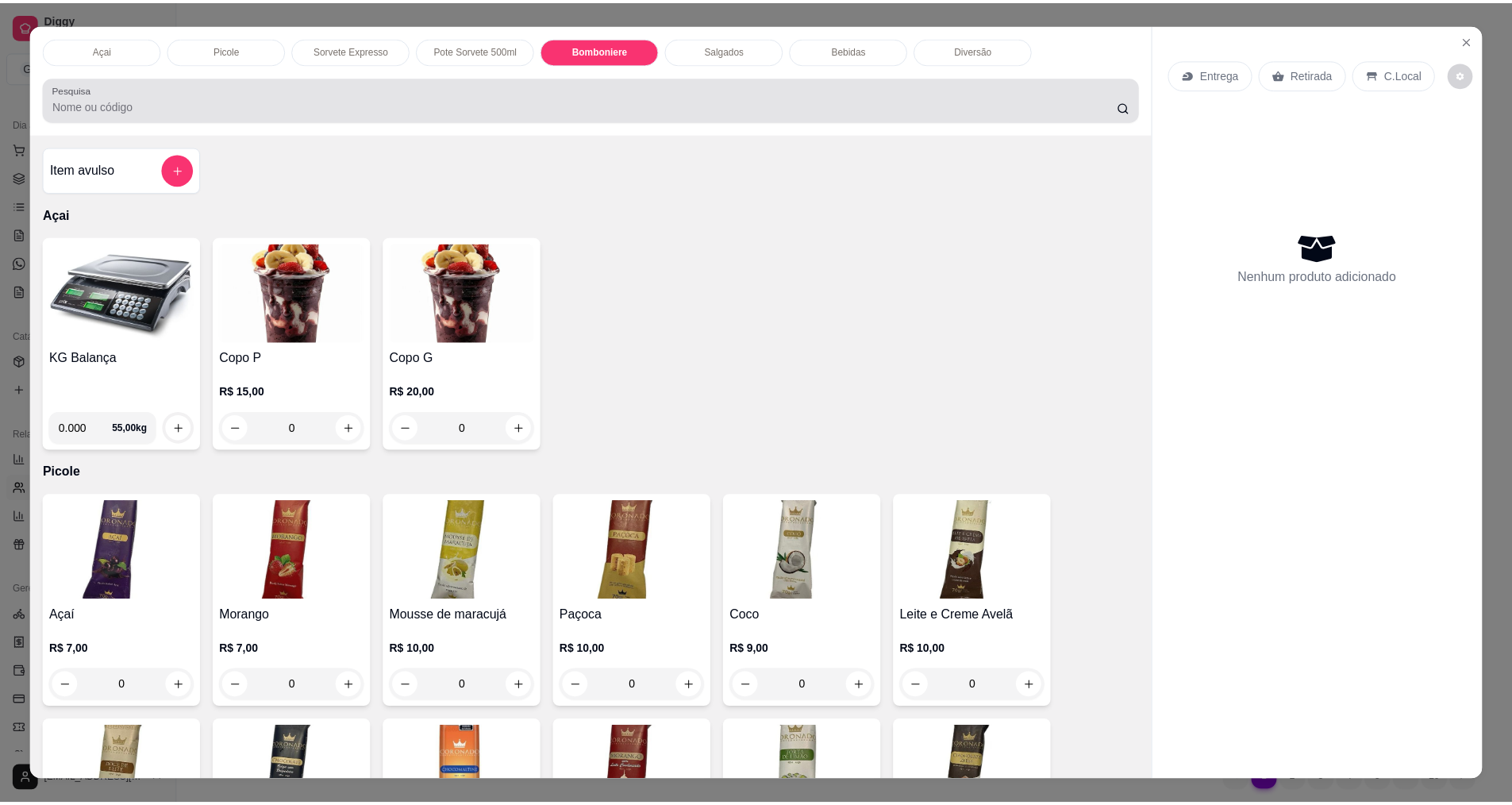
scroll to position [27, 0]
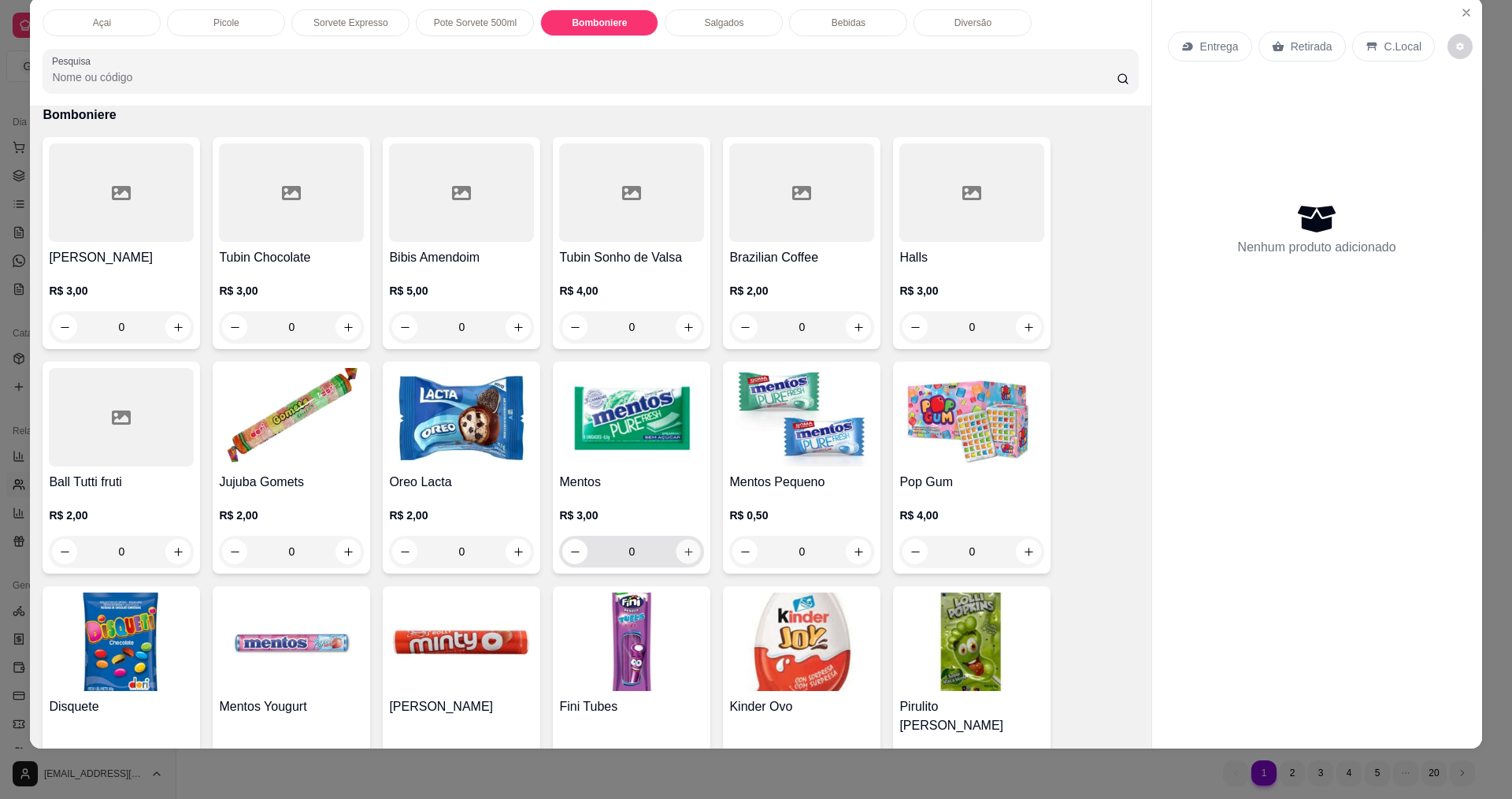
click at [683, 544] on button "increase-product-quantity" at bounding box center [689, 552] width 25 height 25
type input "1"
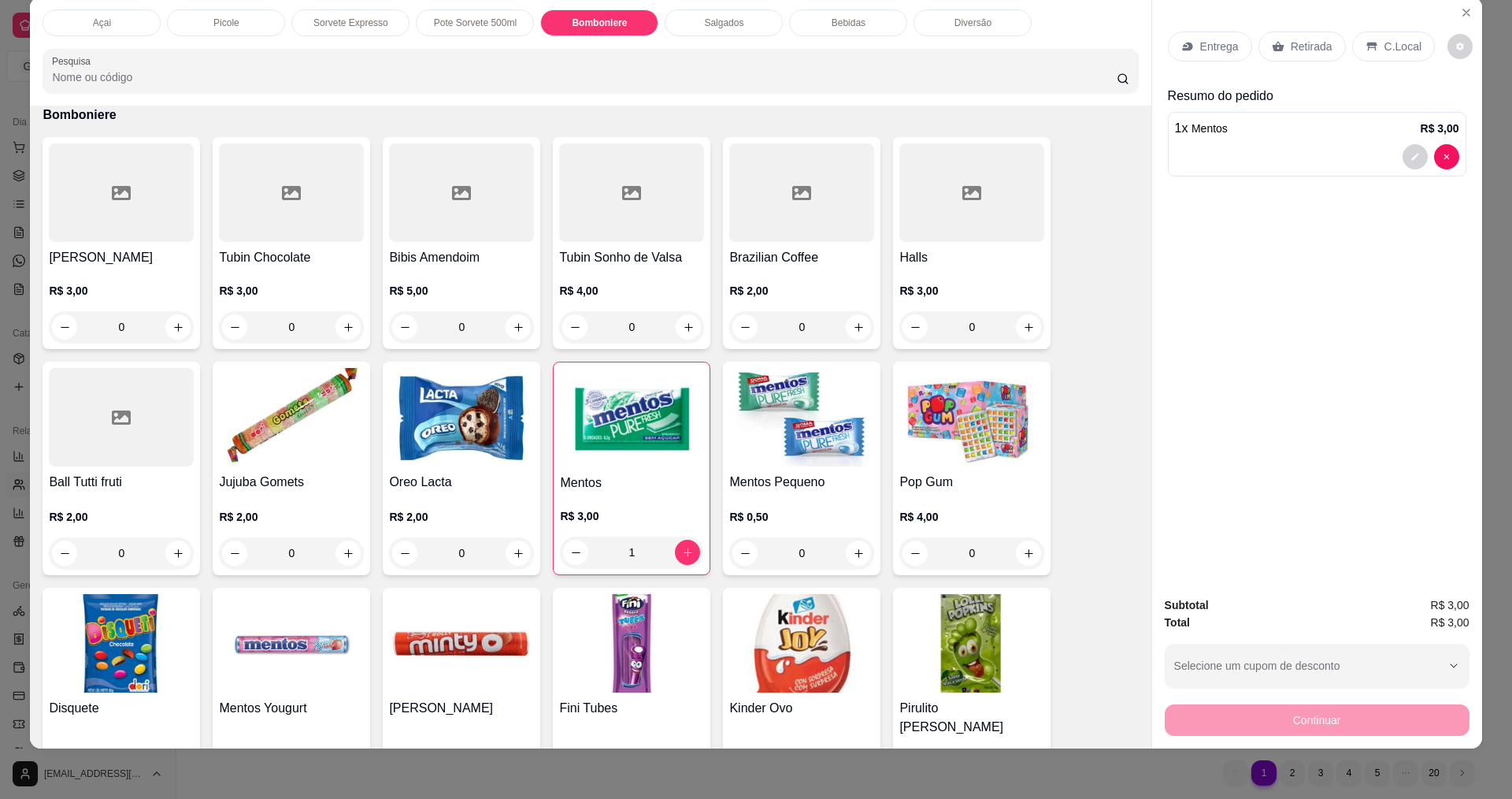
click at [1370, 46] on div "C.Local" at bounding box center [1393, 46] width 83 height 30
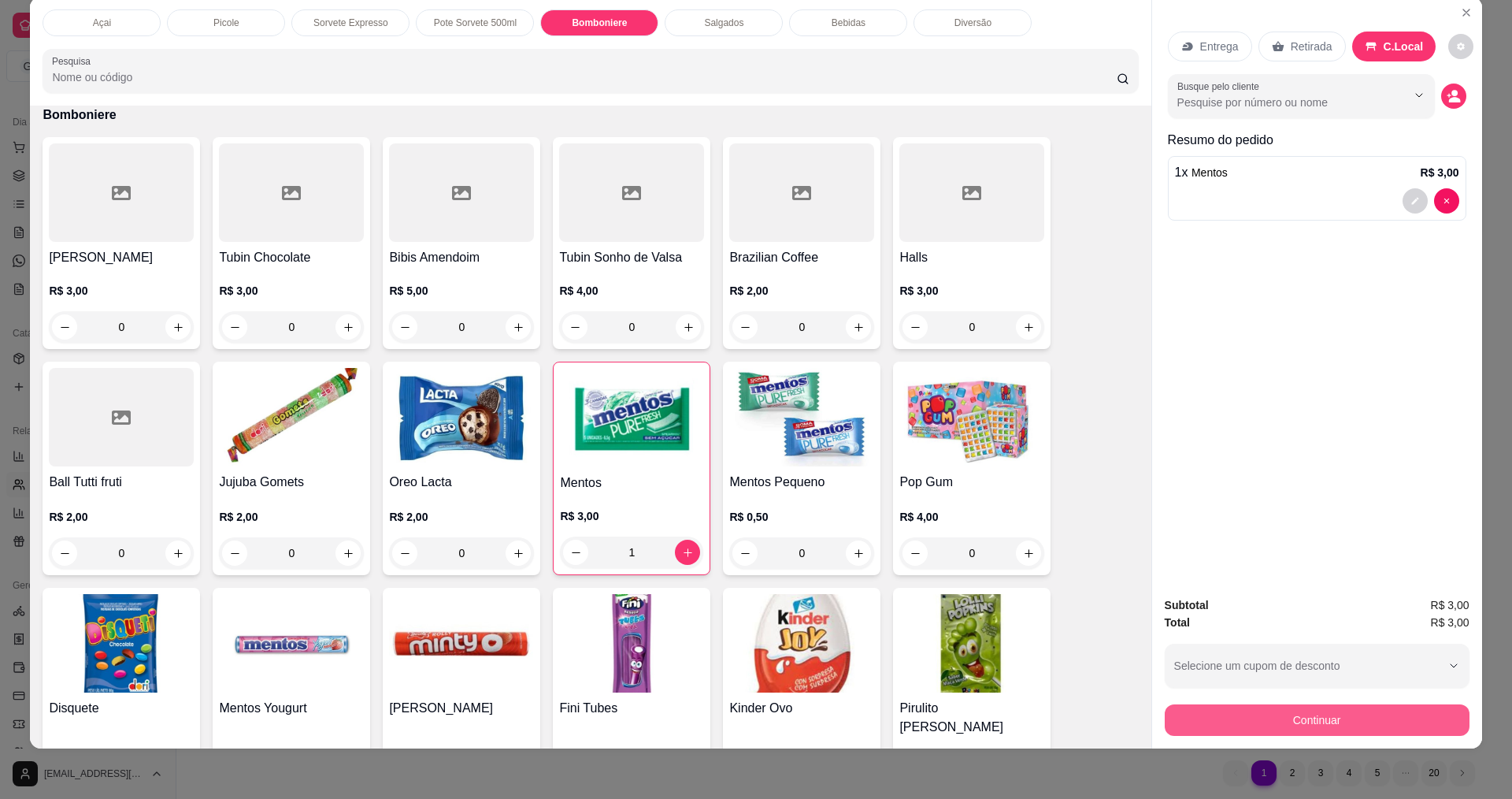
click at [1274, 717] on button "Continuar" at bounding box center [1317, 720] width 304 height 31
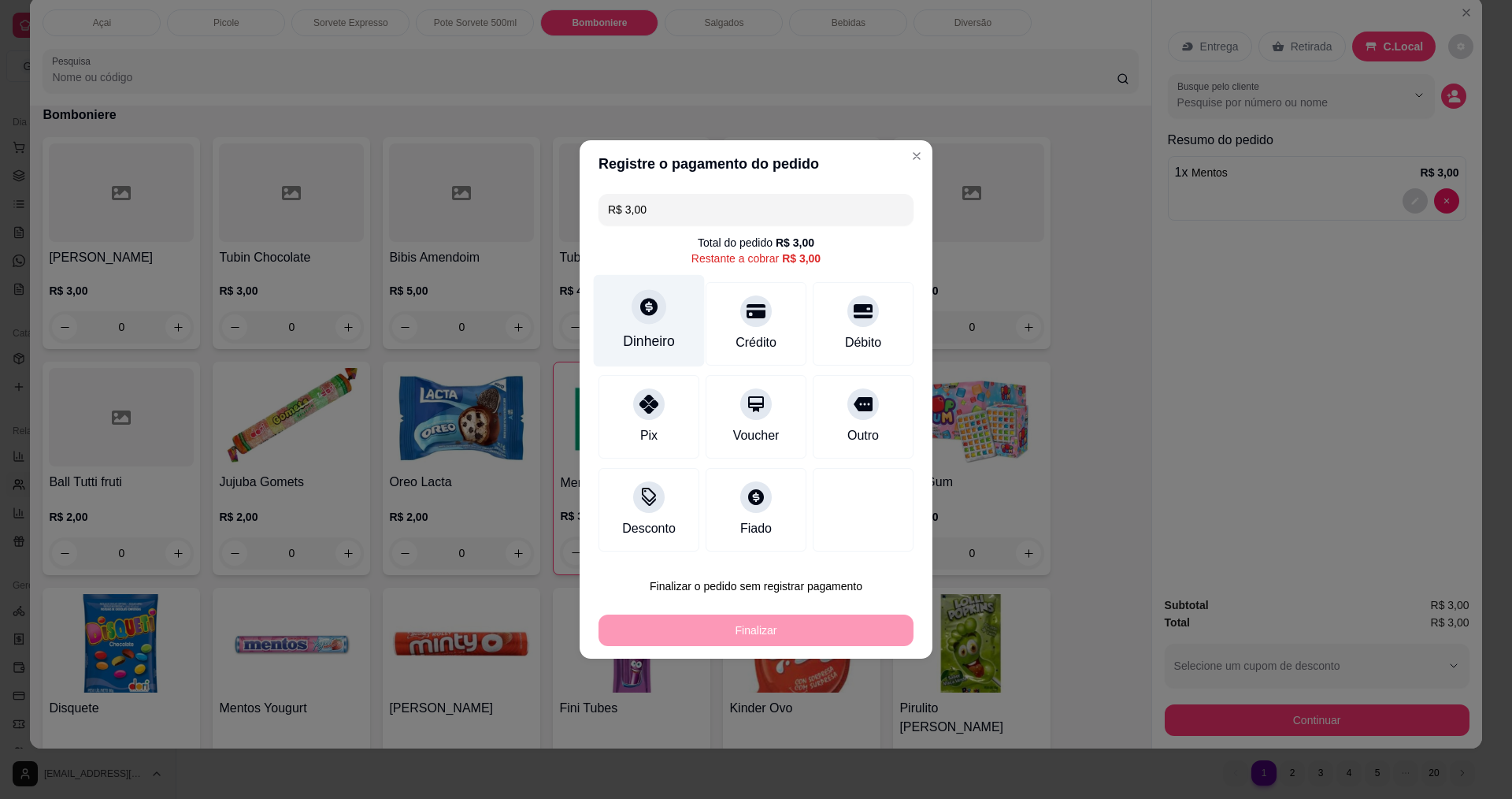
click at [651, 319] on div at bounding box center [649, 306] width 35 height 35
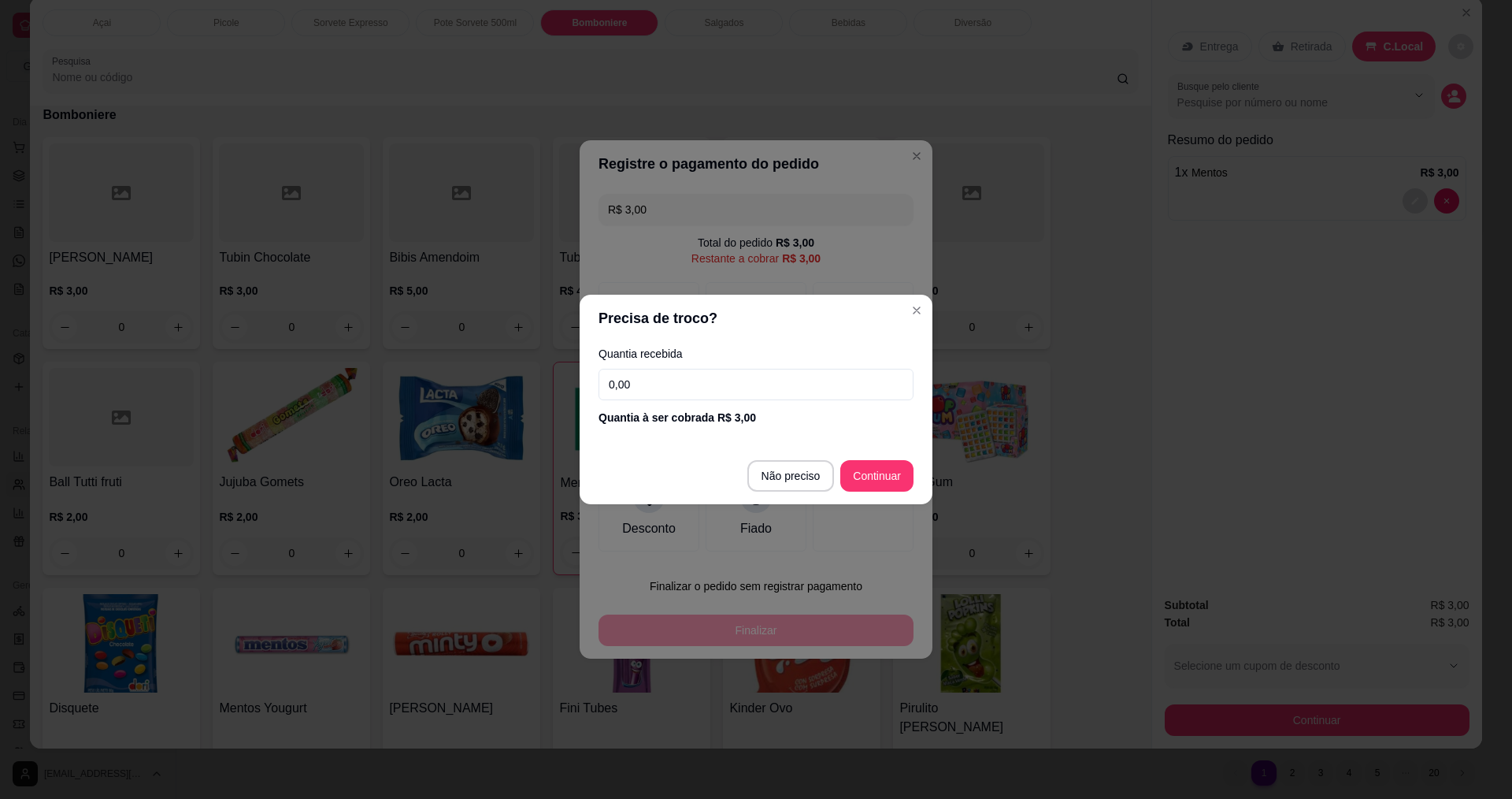
click at [674, 387] on input "0,00" at bounding box center [755, 384] width 315 height 31
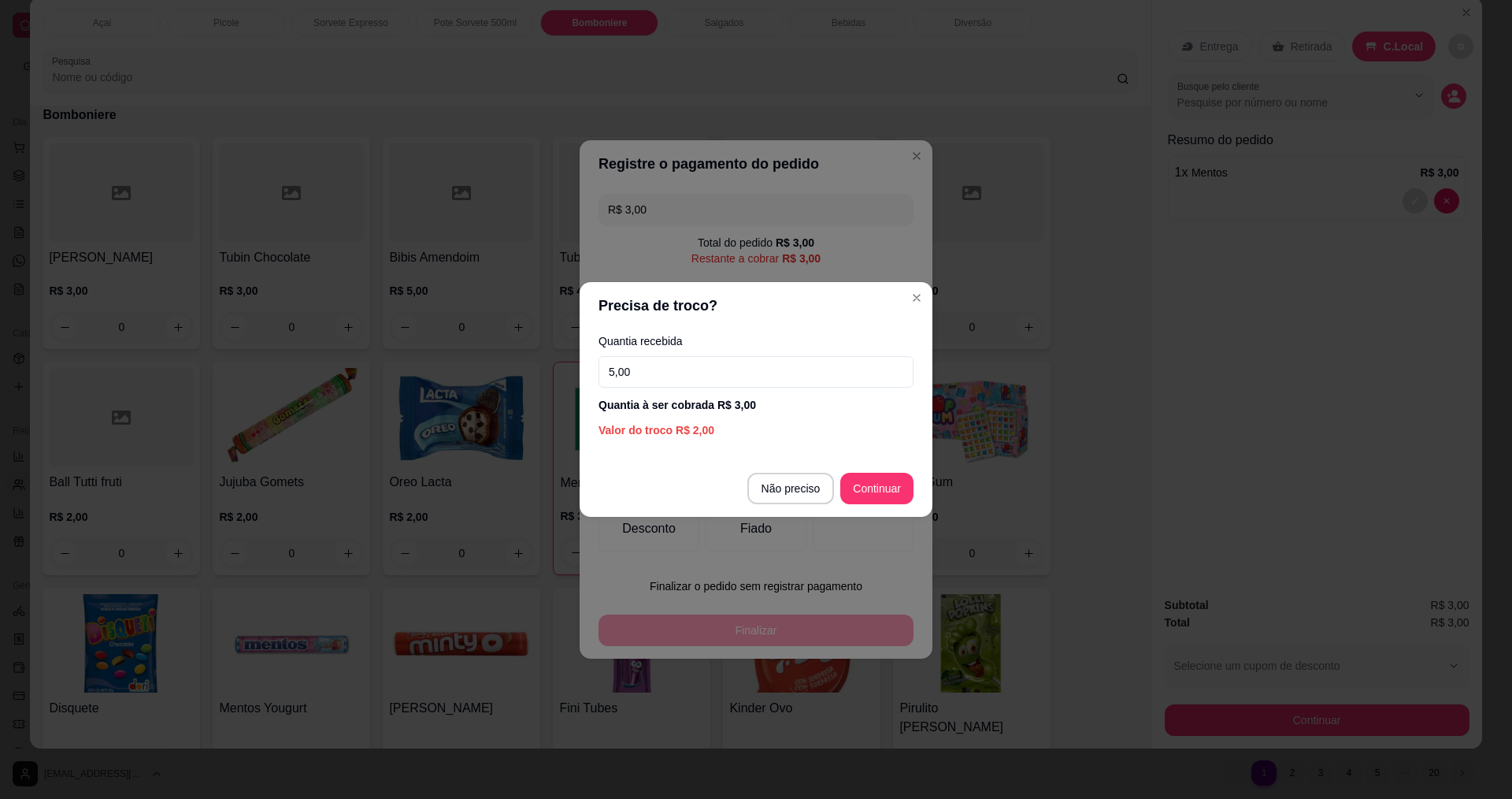
type input "5,00"
type input "R$ 0,00"
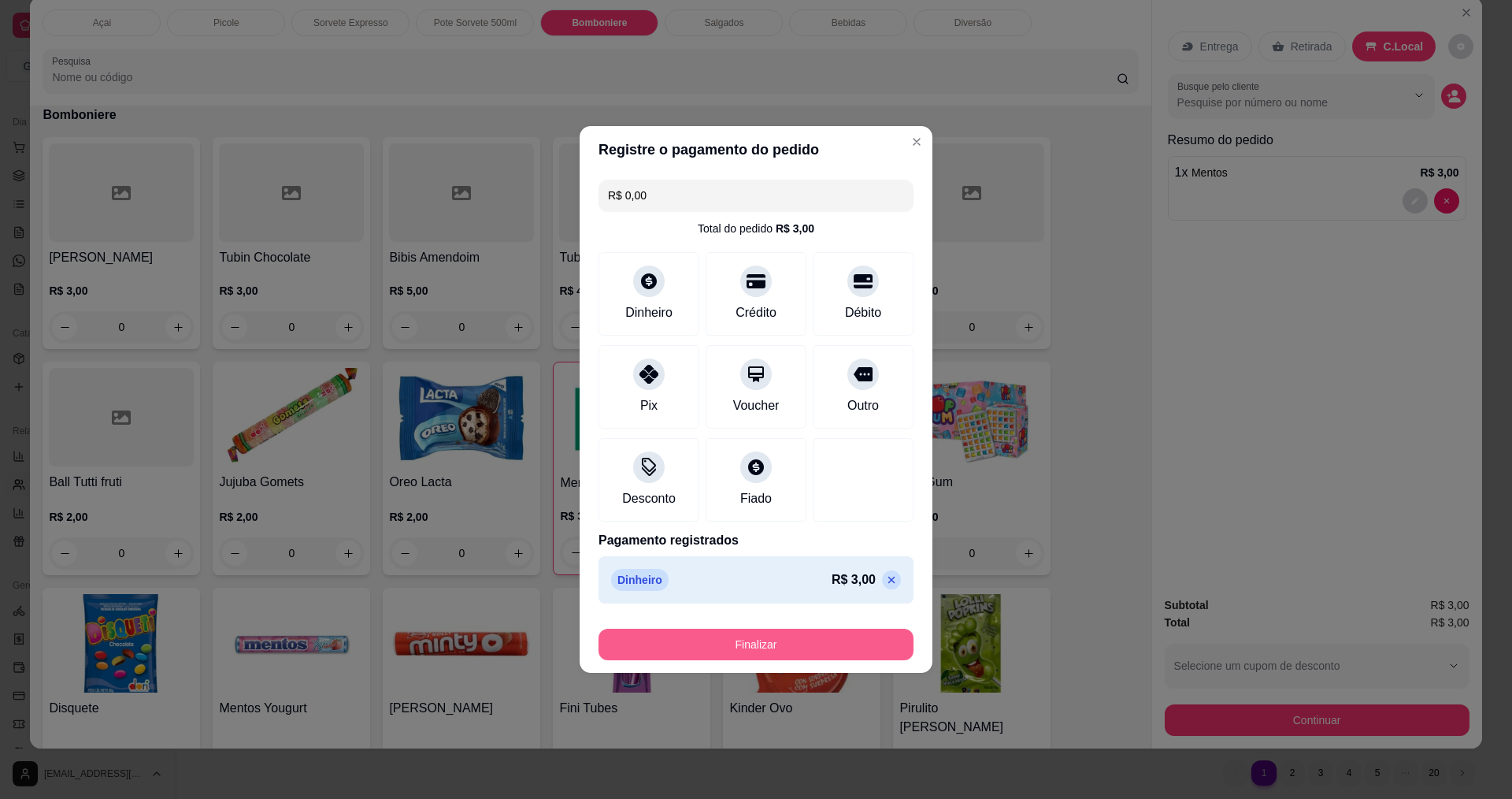
click at [782, 658] on button "Finalizar" at bounding box center [755, 644] width 315 height 31
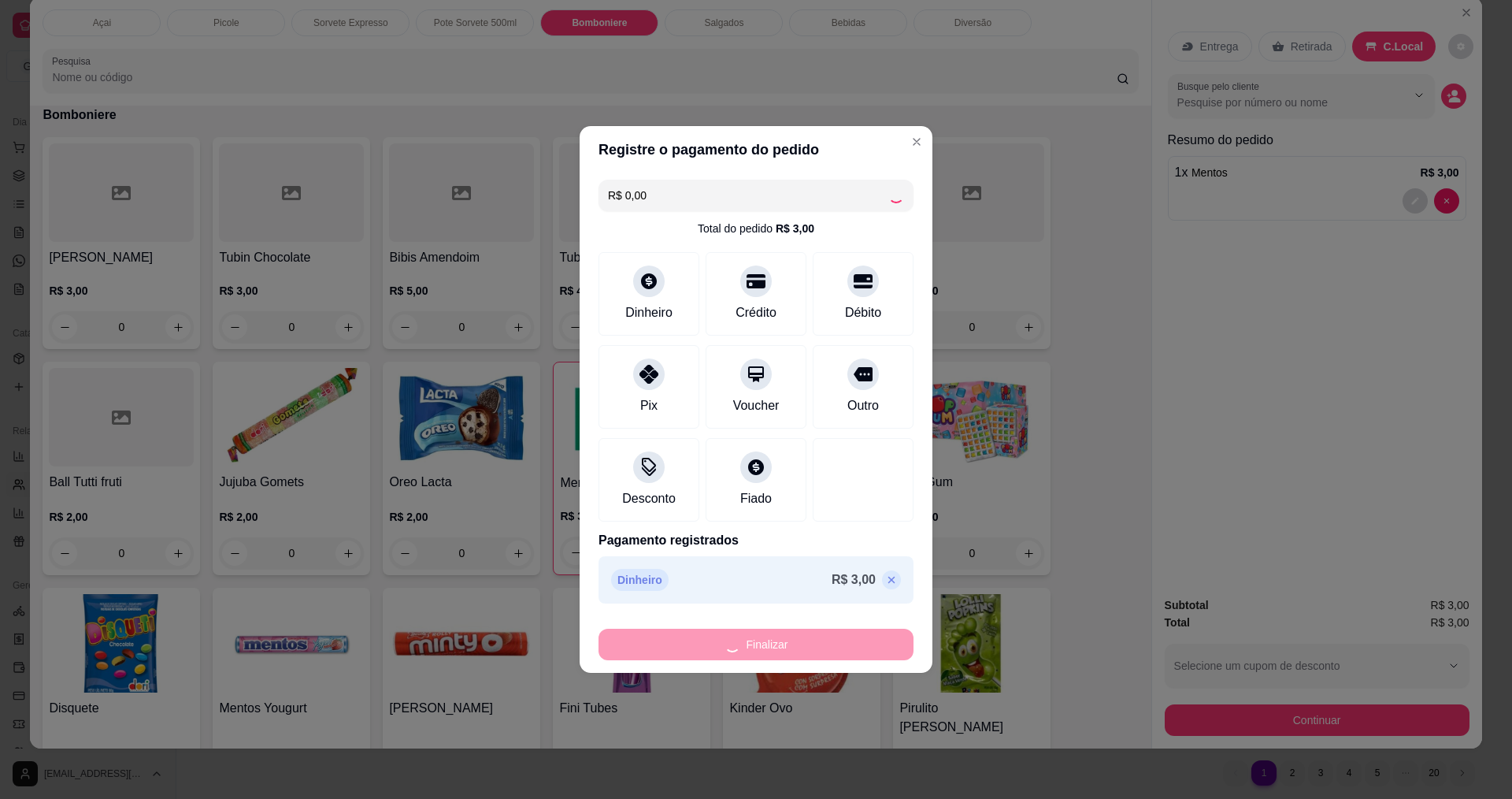
type input "0"
type input "-R$ 3,00"
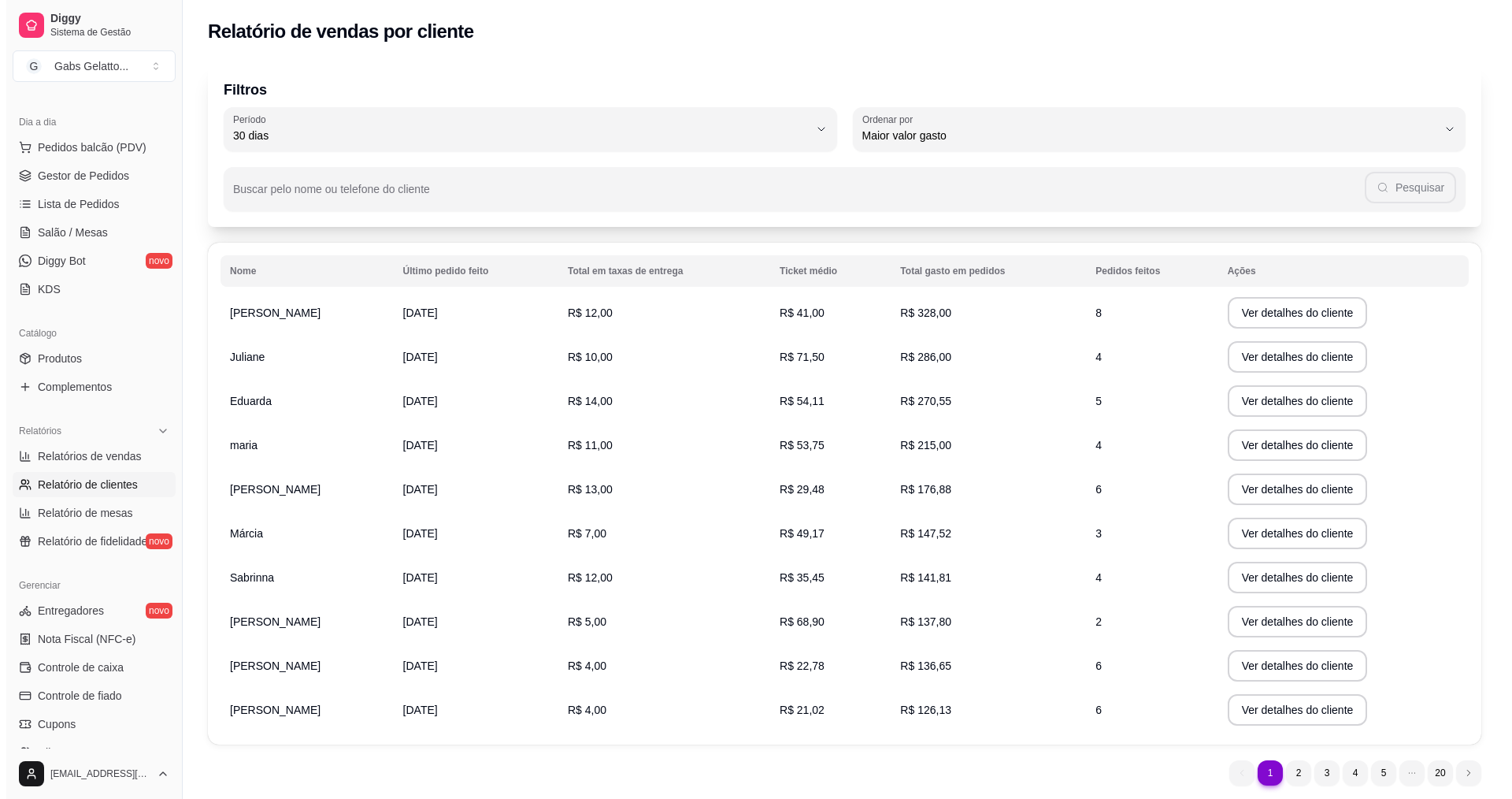
scroll to position [79, 0]
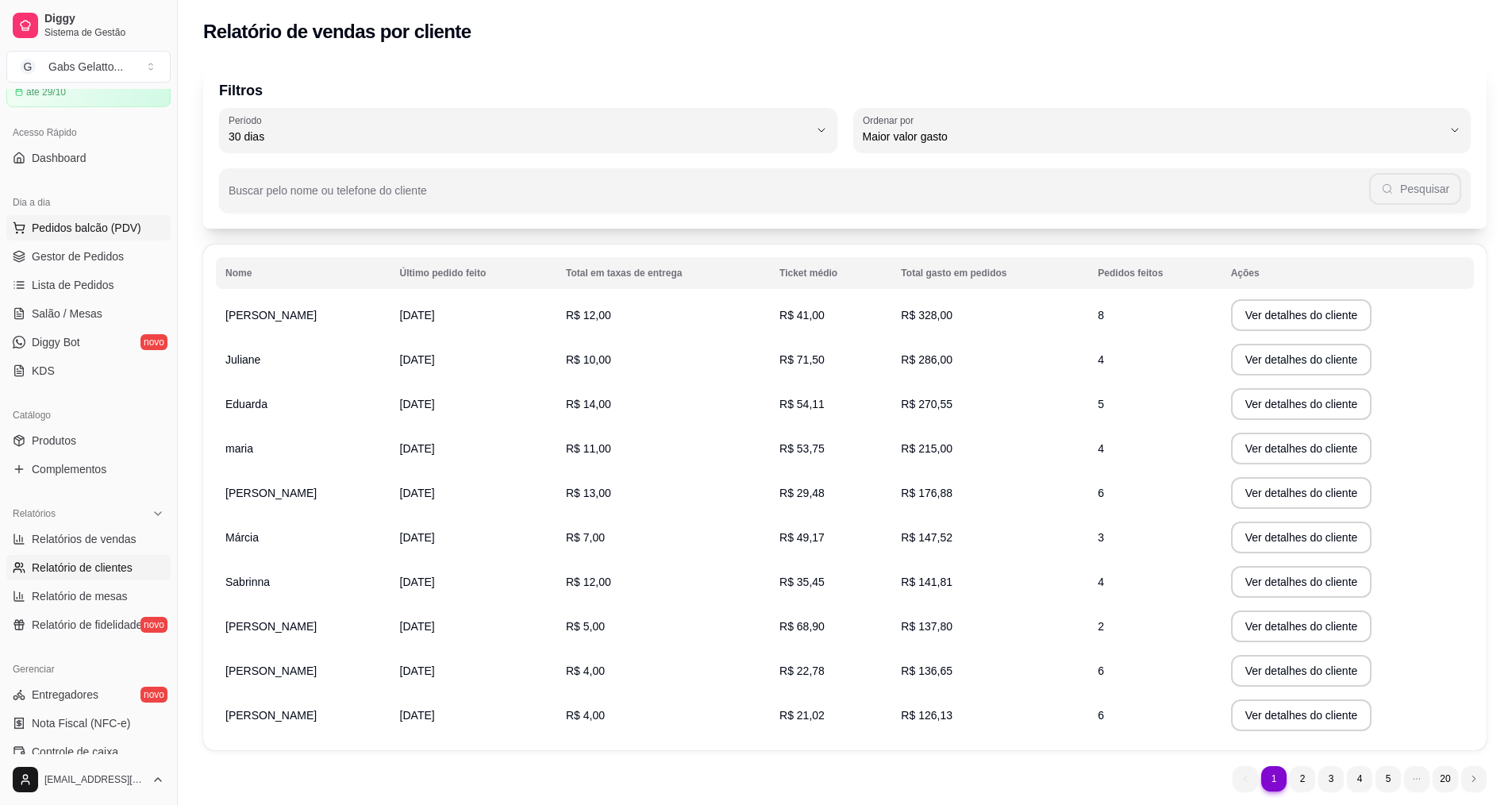
click at [74, 236] on button "Pedidos balcão (PDV)" at bounding box center [89, 227] width 164 height 26
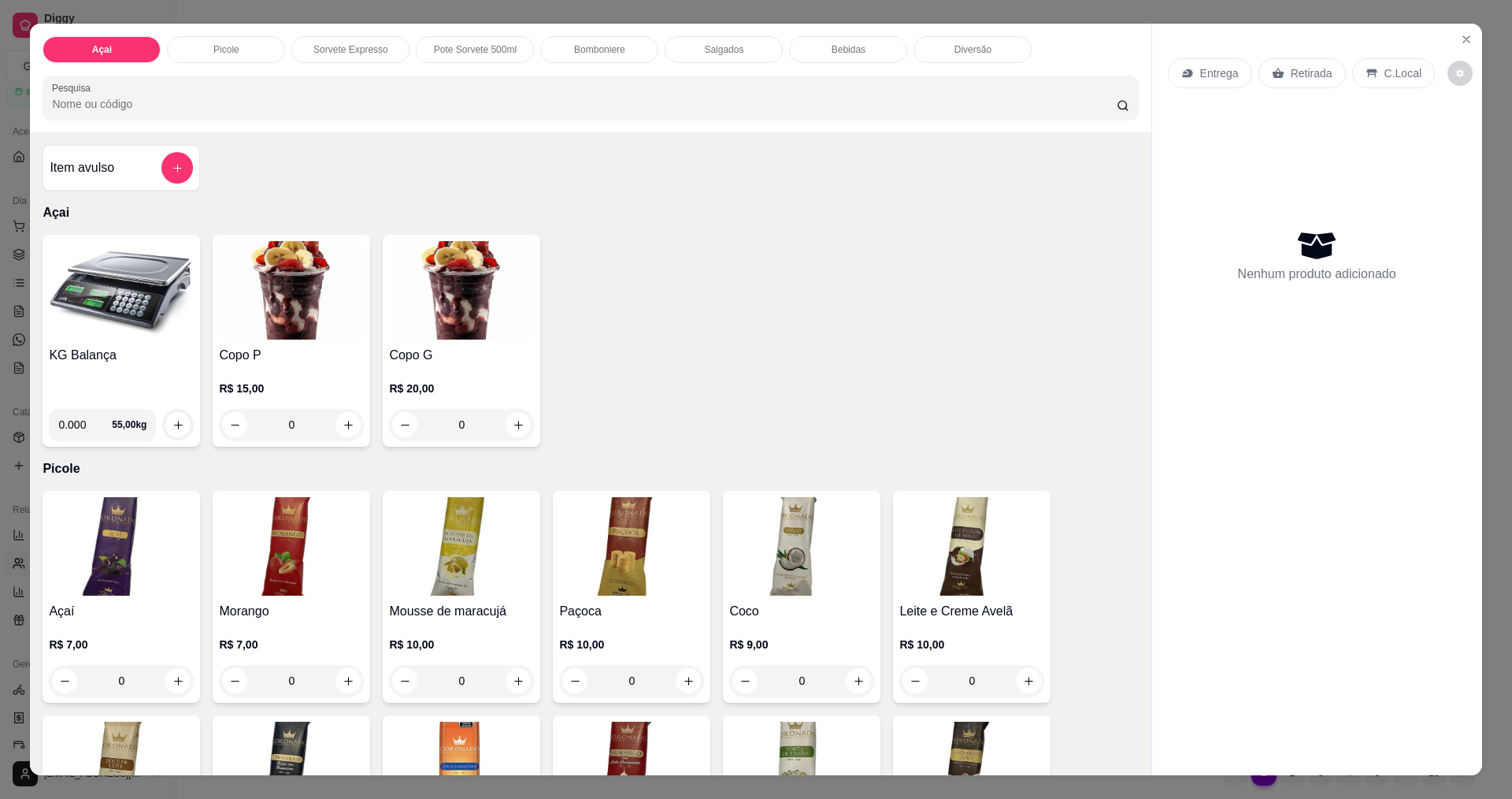
click at [642, 53] on div "Bomboniere" at bounding box center [600, 49] width 118 height 27
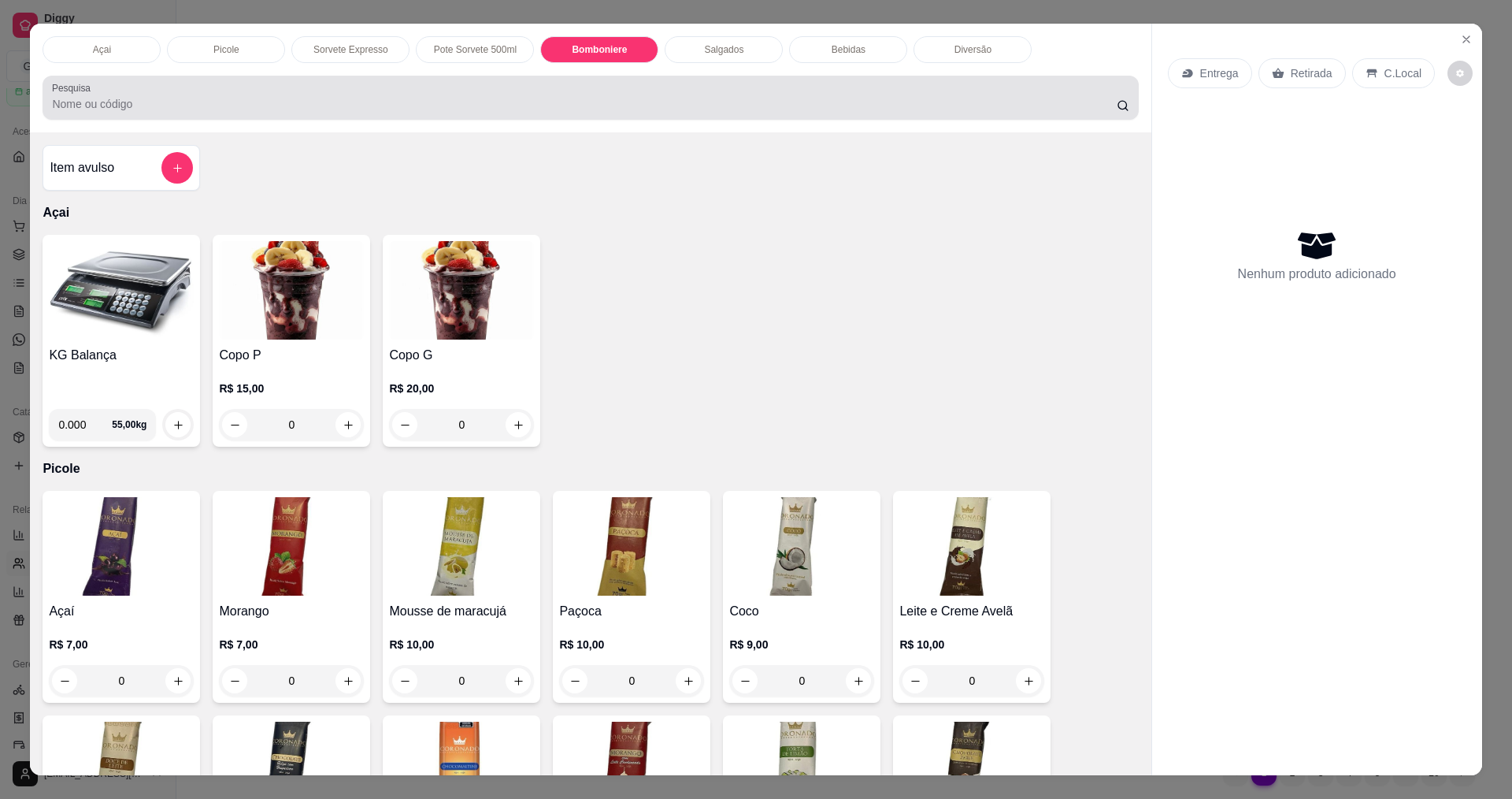
scroll to position [27, 0]
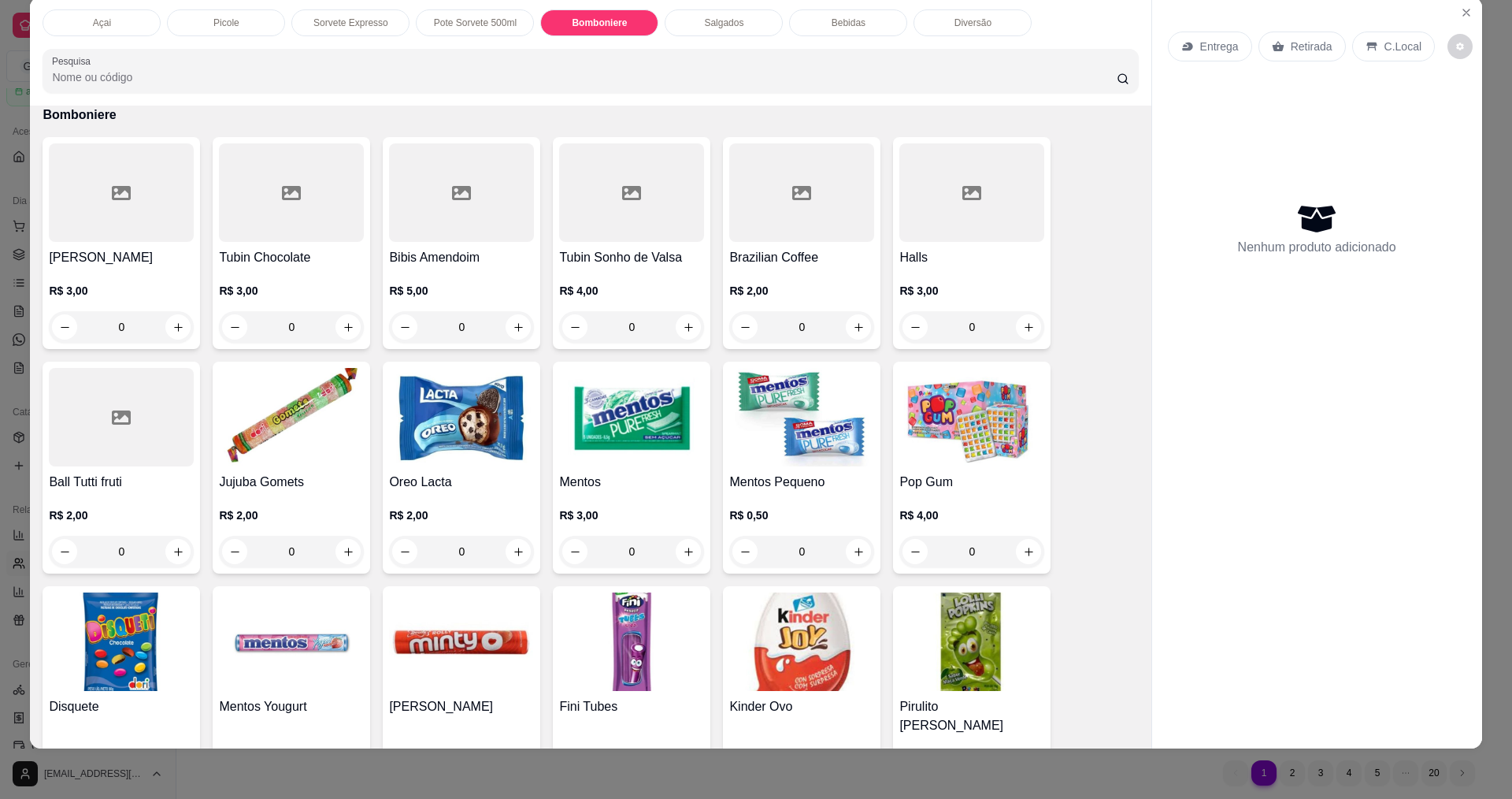
click at [847, 24] on p "Bebidas" at bounding box center [848, 22] width 34 height 12
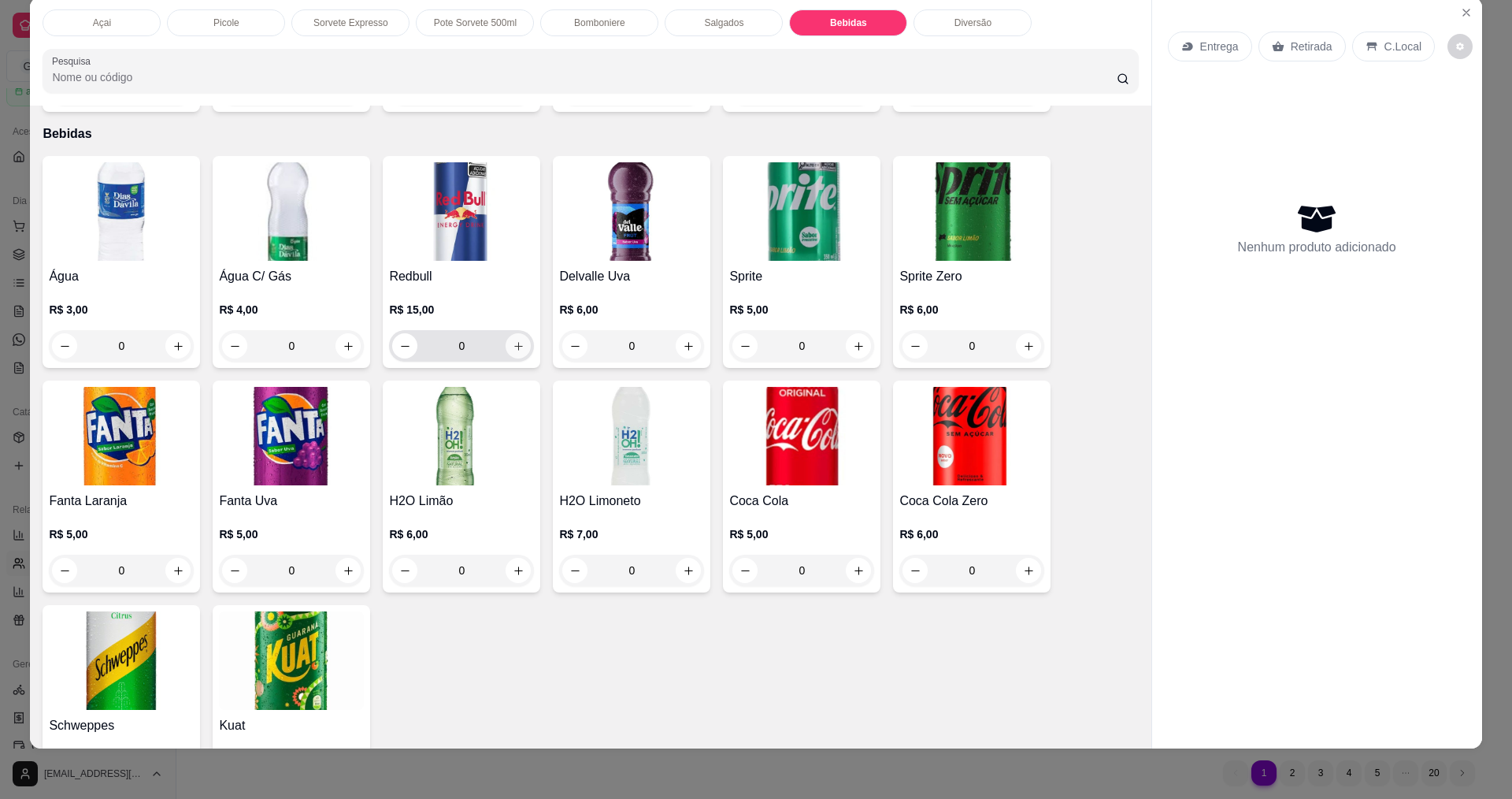
click at [509, 336] on button "increase-product-quantity" at bounding box center [517, 346] width 26 height 26
type input "1"
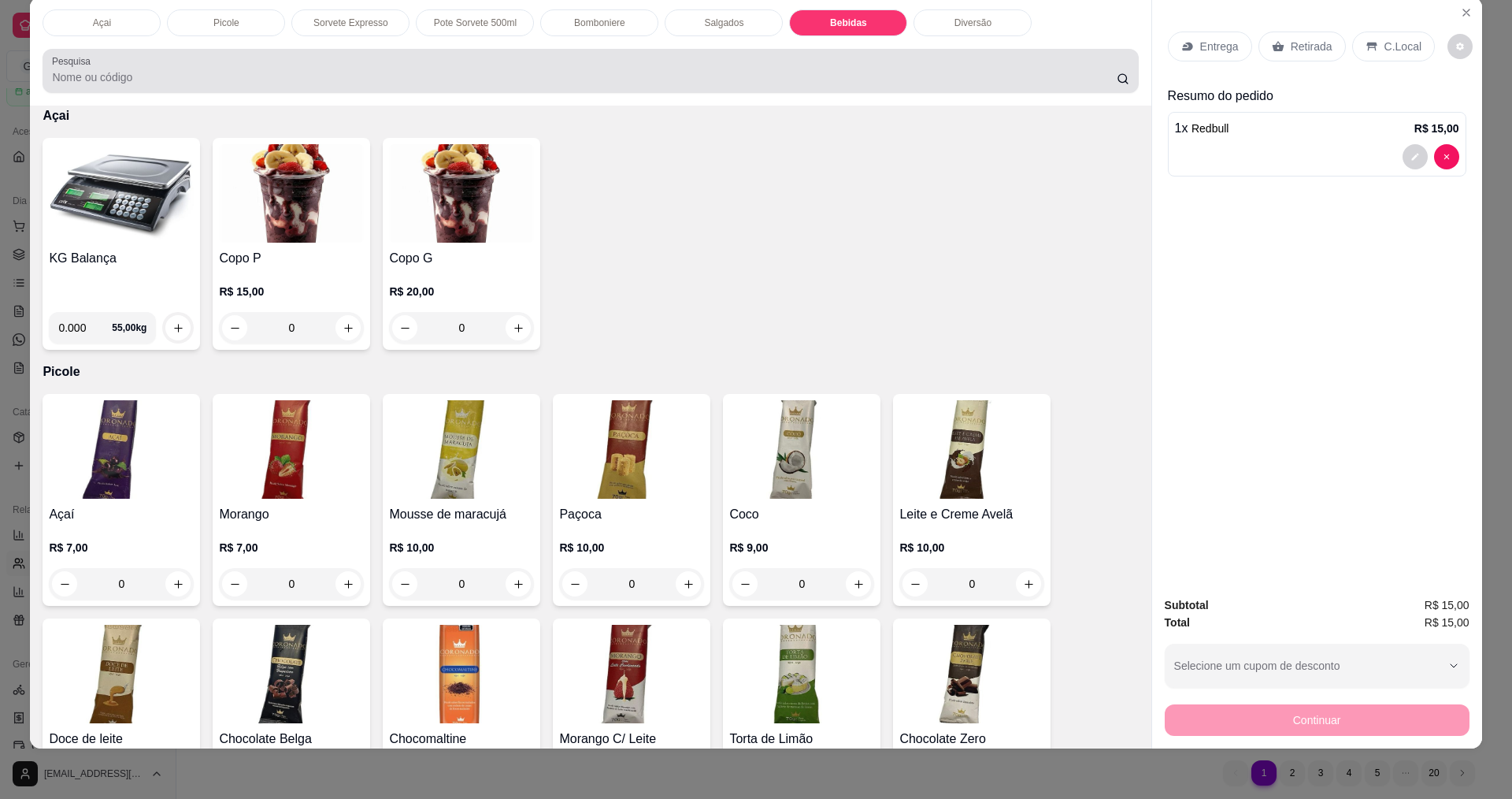
scroll to position [0, 0]
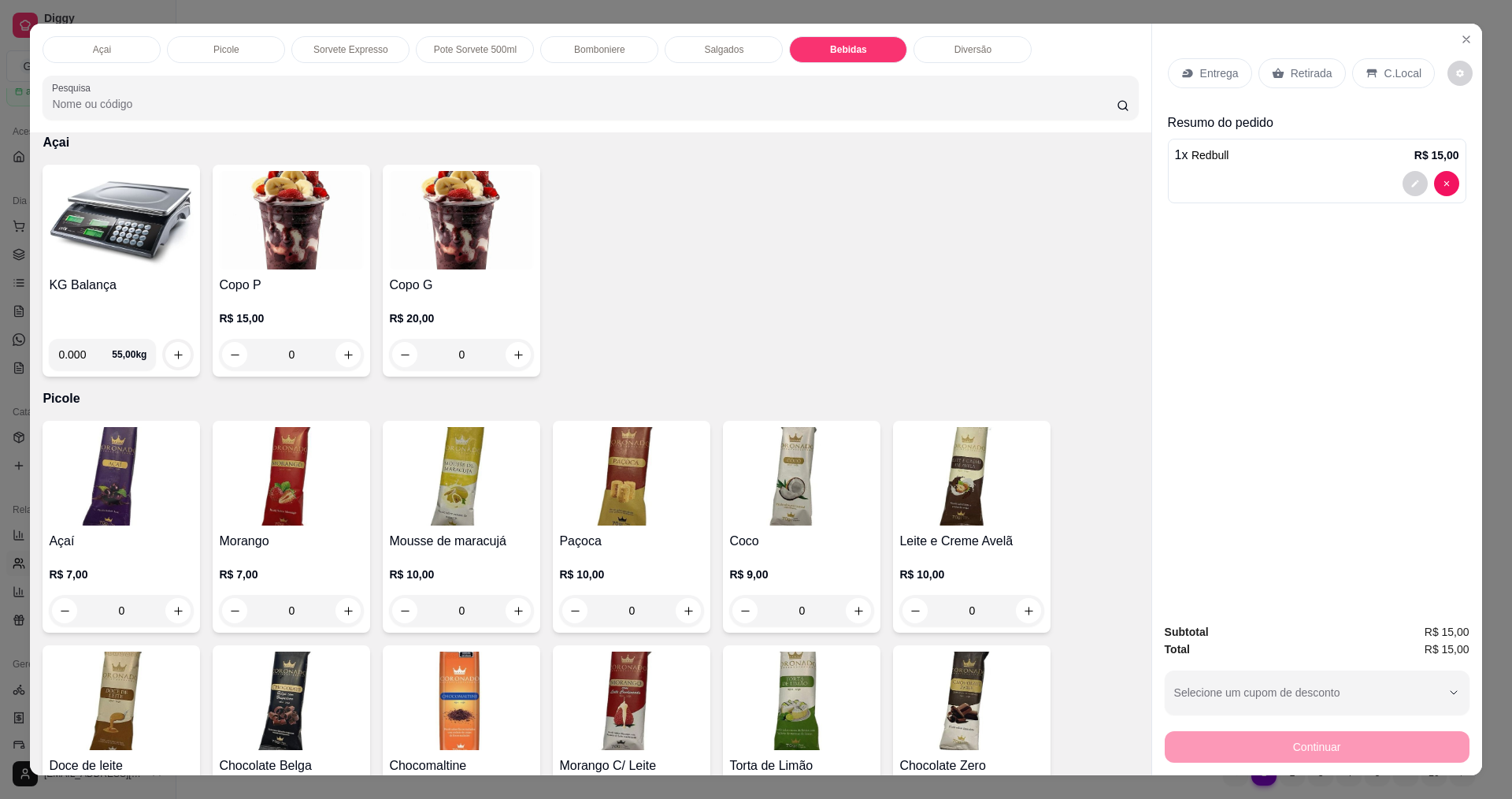
click at [104, 46] on p "Açai" at bounding box center [102, 49] width 18 height 12
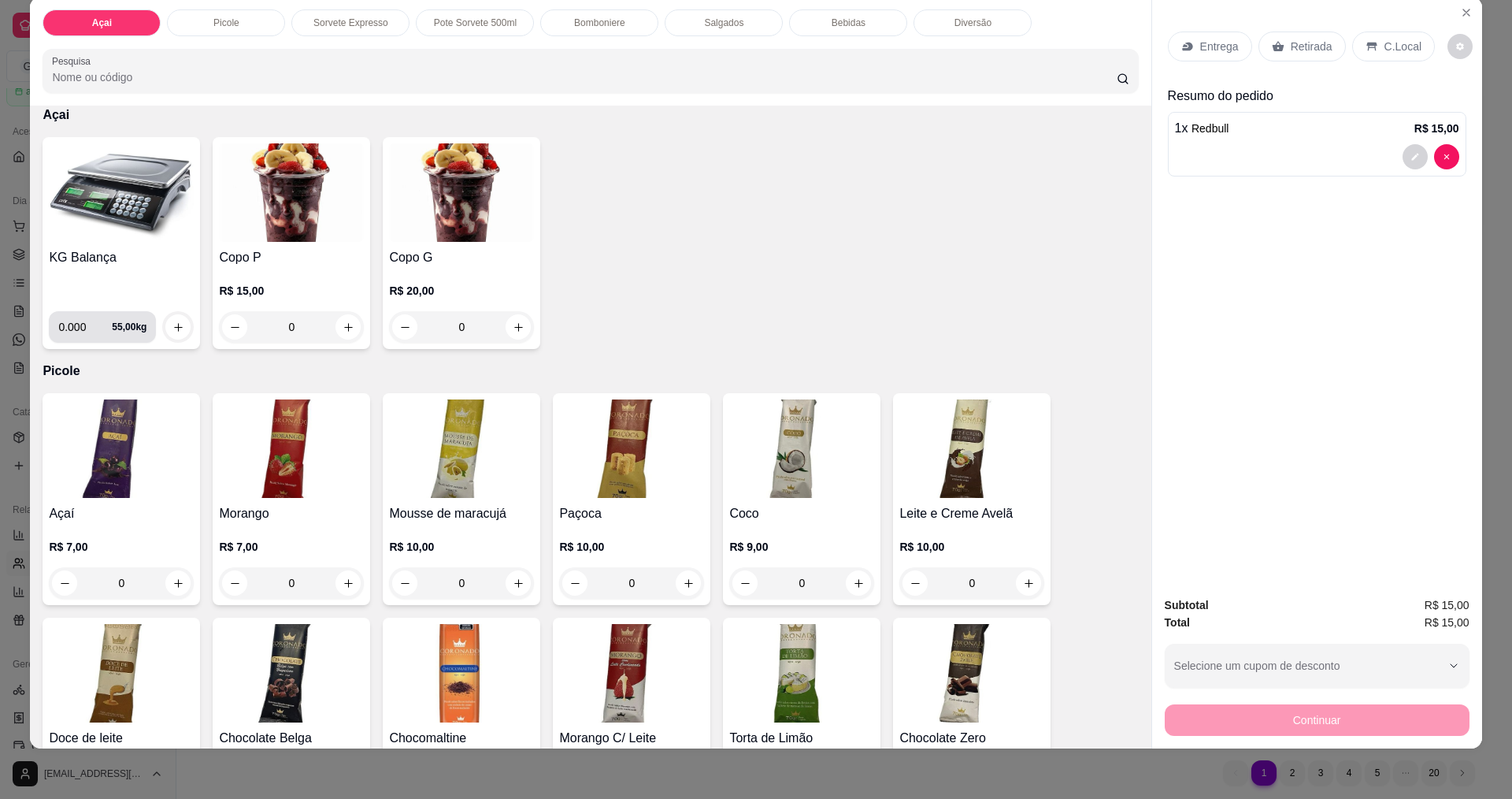
click at [81, 321] on input "0.000" at bounding box center [85, 327] width 53 height 31
type input "0.200"
click at [170, 320] on button "increase-product-quantity" at bounding box center [178, 327] width 26 height 26
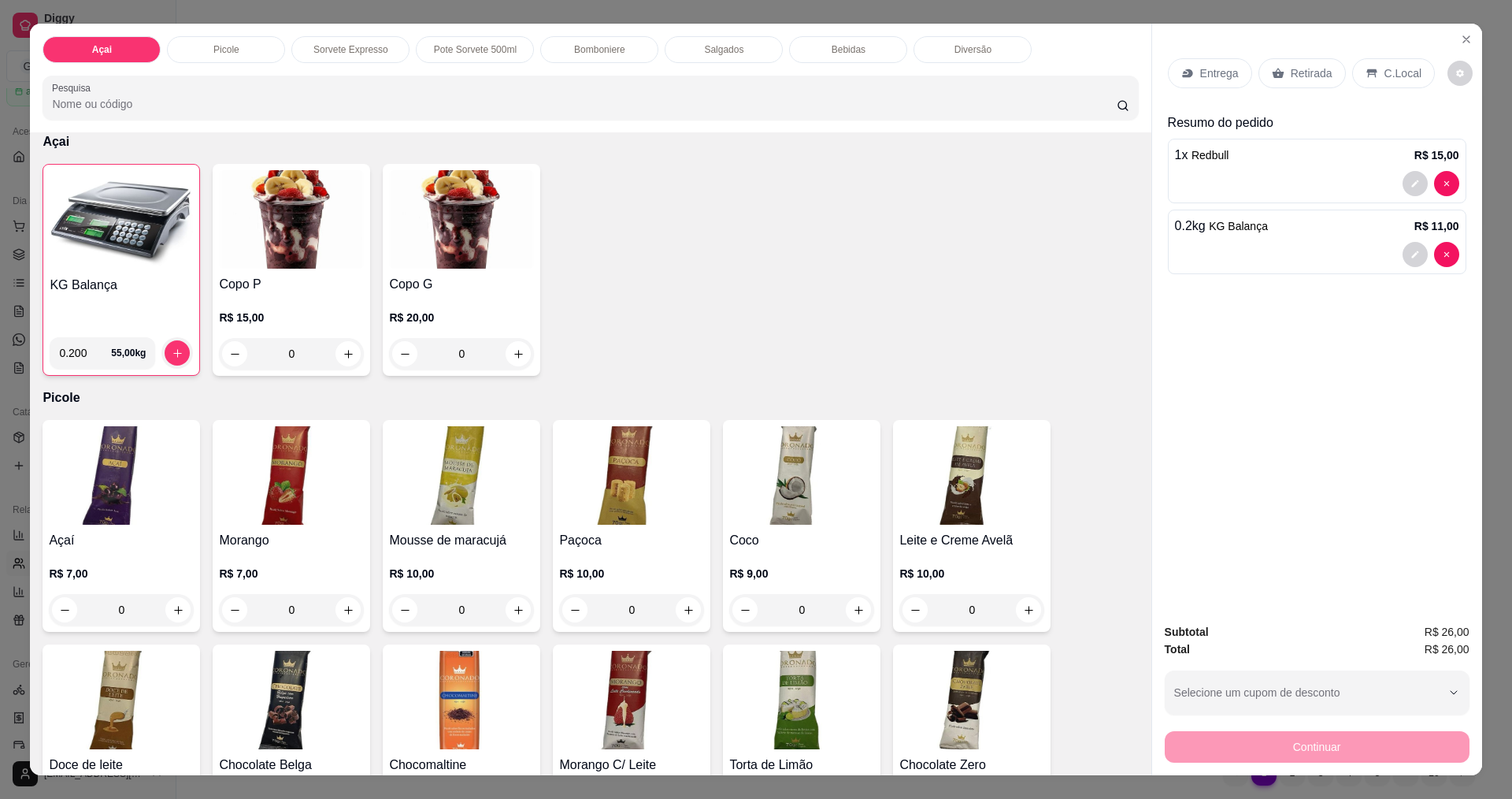
click at [1377, 84] on div "C.Local" at bounding box center [1393, 73] width 83 height 30
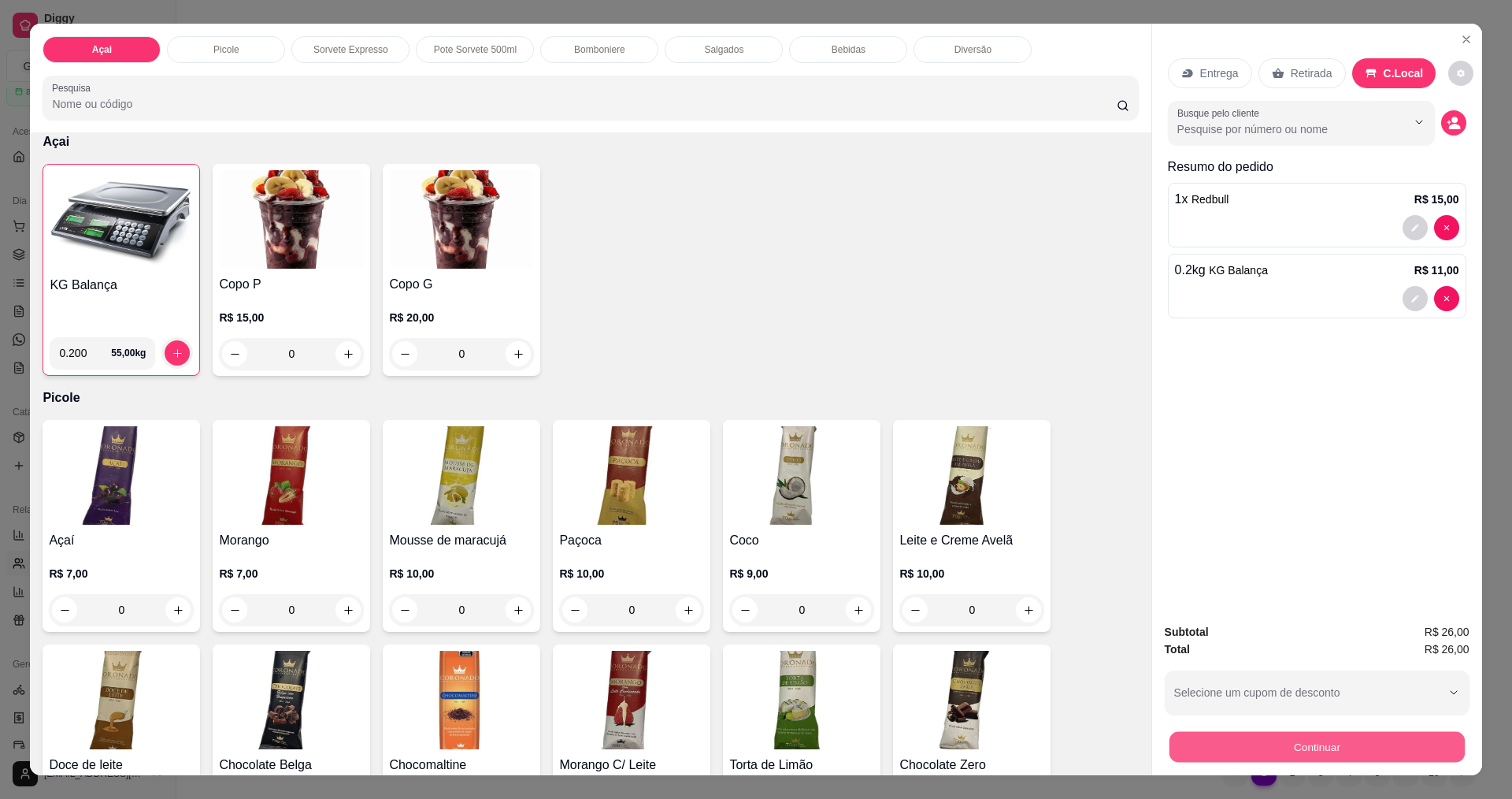
click at [1317, 750] on button "Continuar" at bounding box center [1315, 746] width 295 height 30
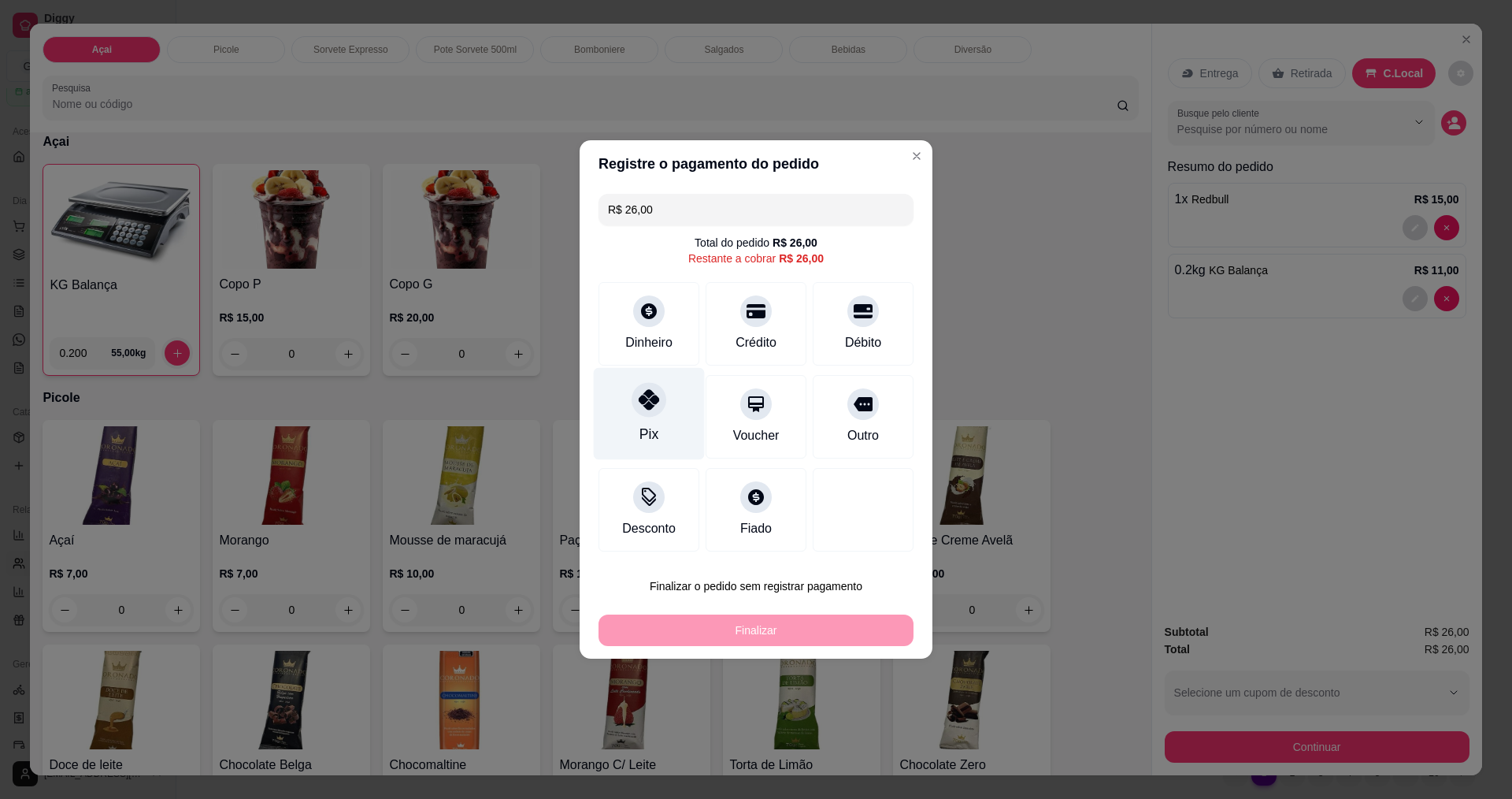
click at [656, 419] on div "Pix" at bounding box center [649, 414] width 111 height 92
type input "R$ 0,00"
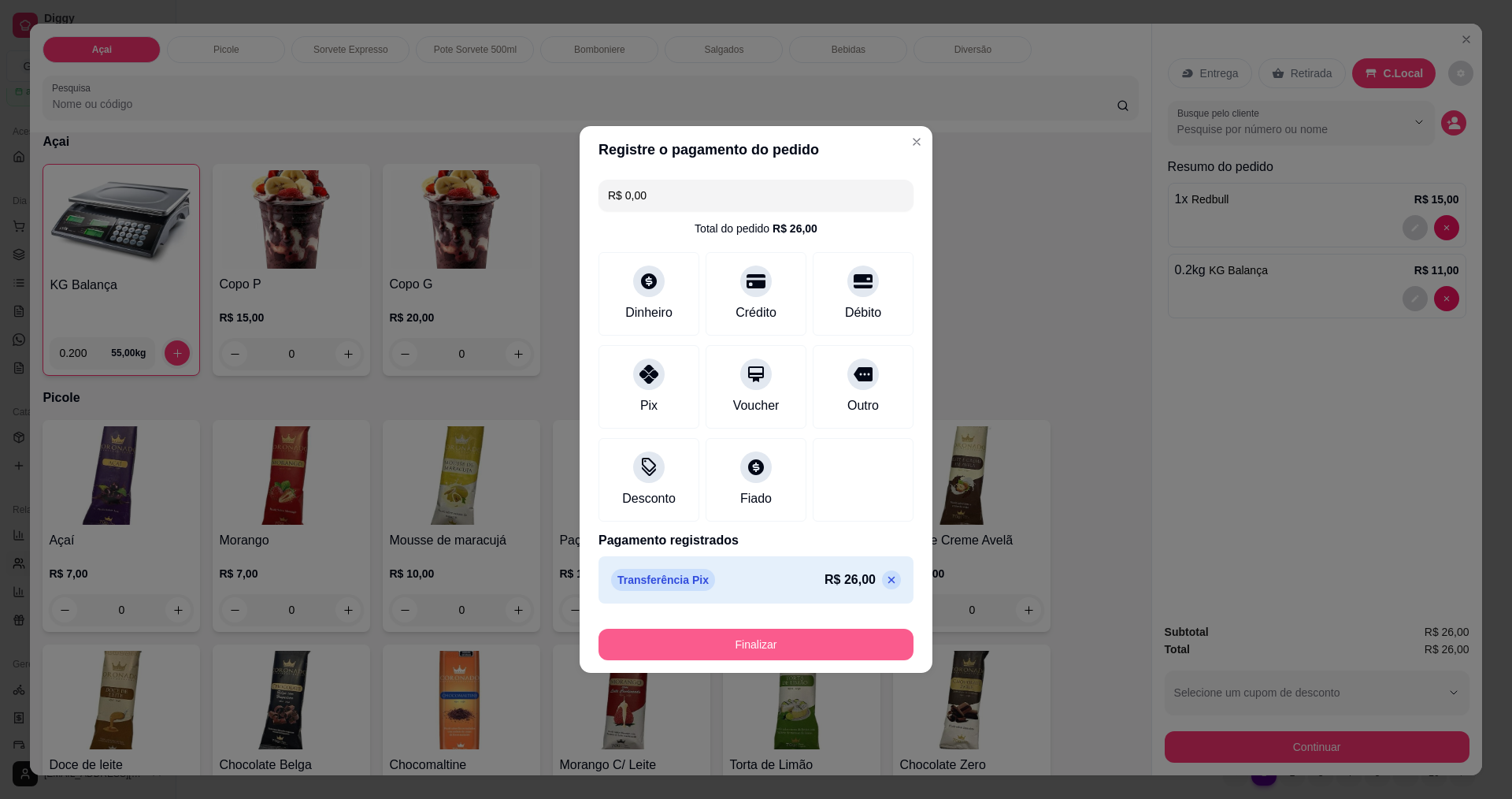
click at [837, 634] on button "Finalizar" at bounding box center [755, 644] width 315 height 31
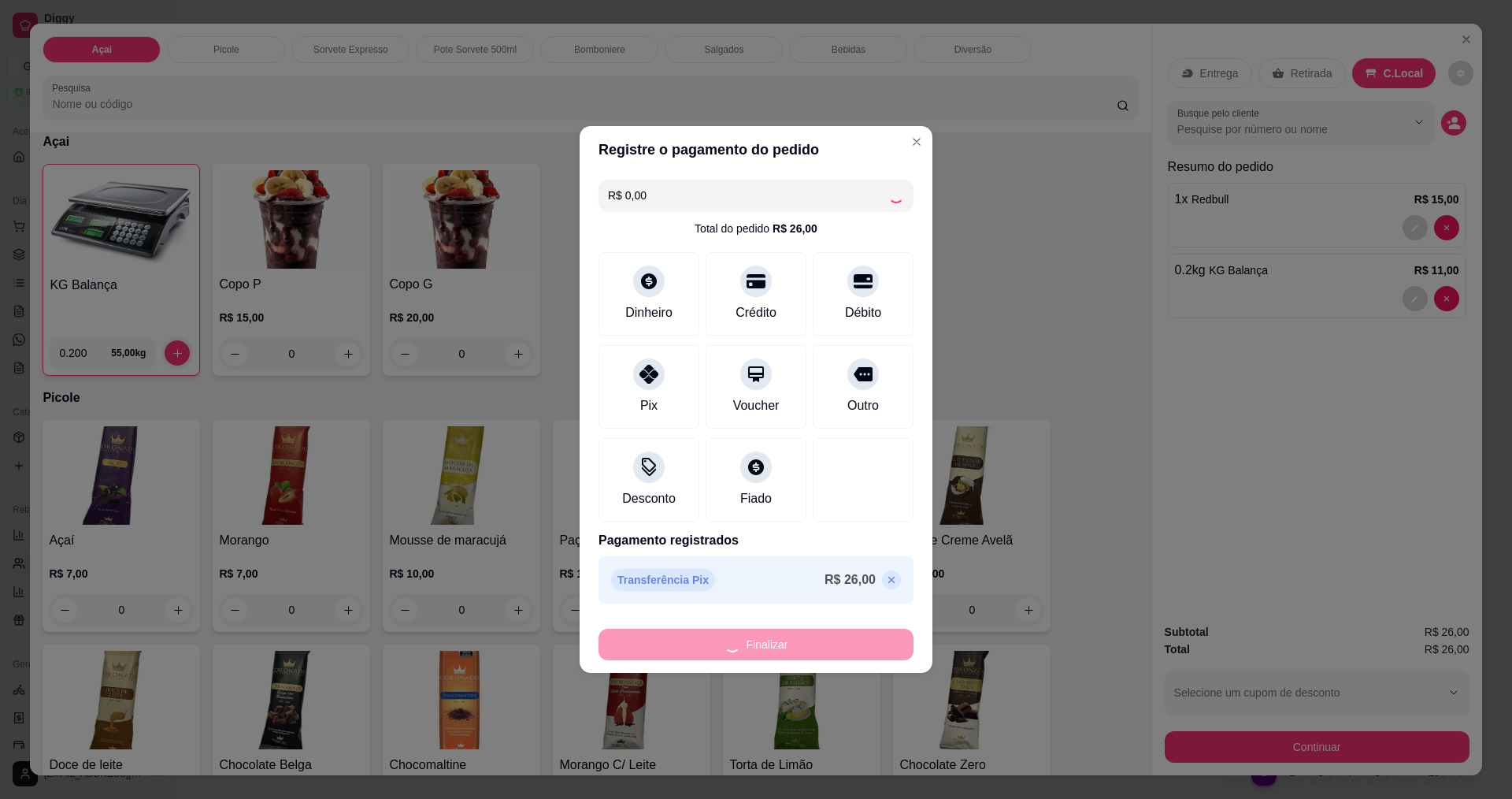
type input "0"
type input "-R$ 26,00"
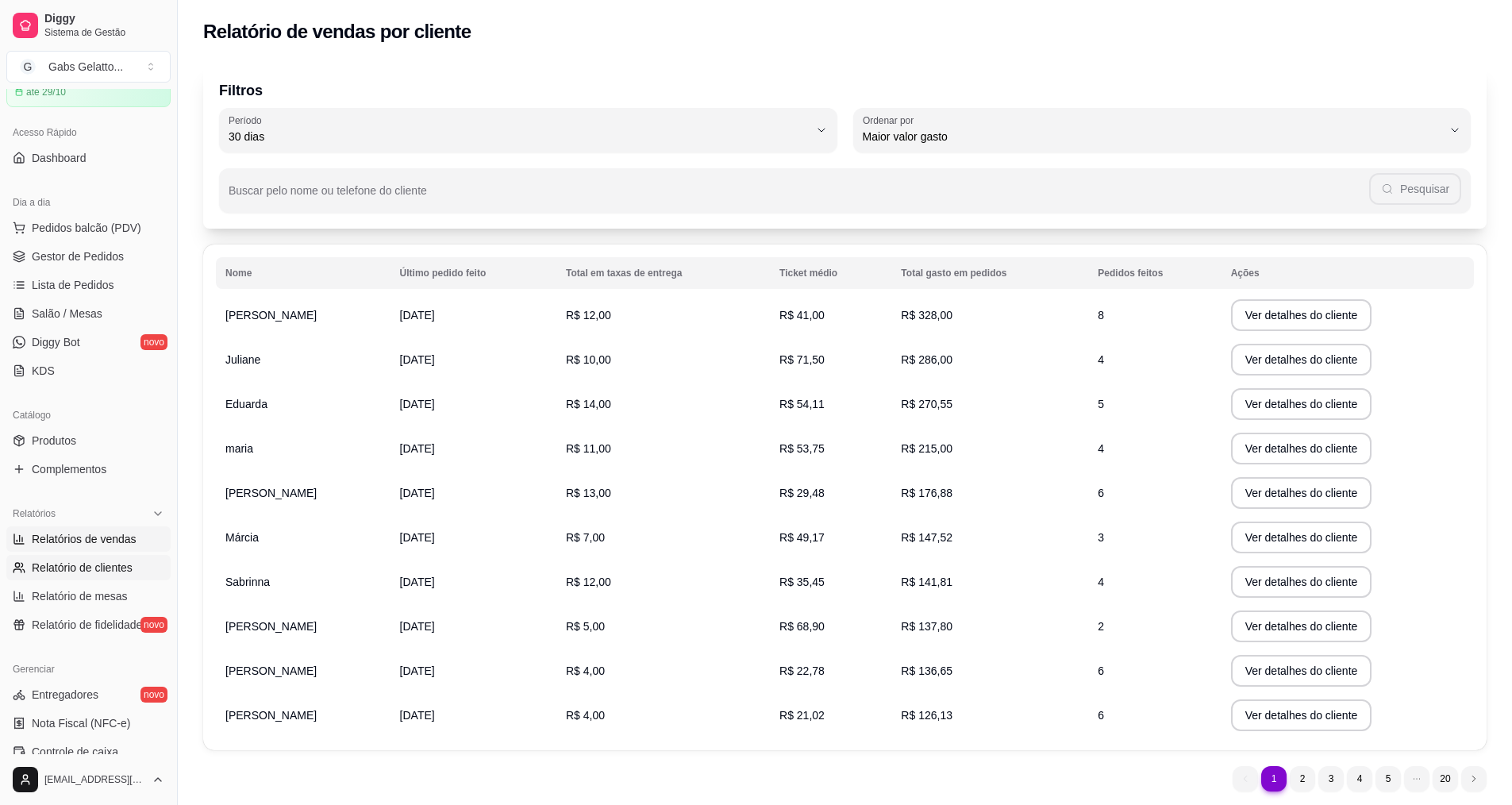
click at [78, 546] on span "Relatórios de vendas" at bounding box center [84, 538] width 105 height 16
select select "ALL"
select select "0"
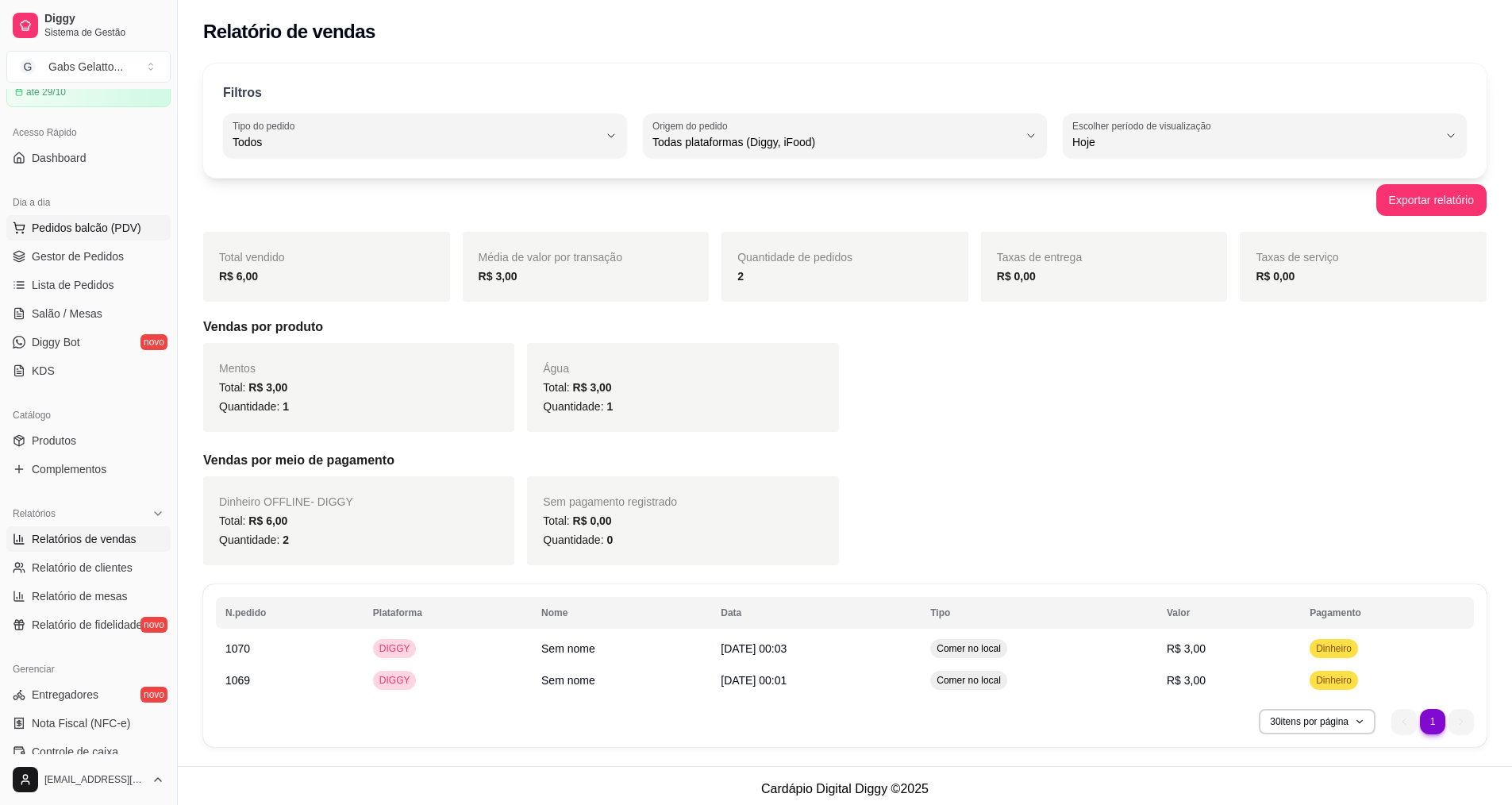
click at [80, 231] on span "Pedidos balcão (PDV)" at bounding box center [86, 227] width 109 height 16
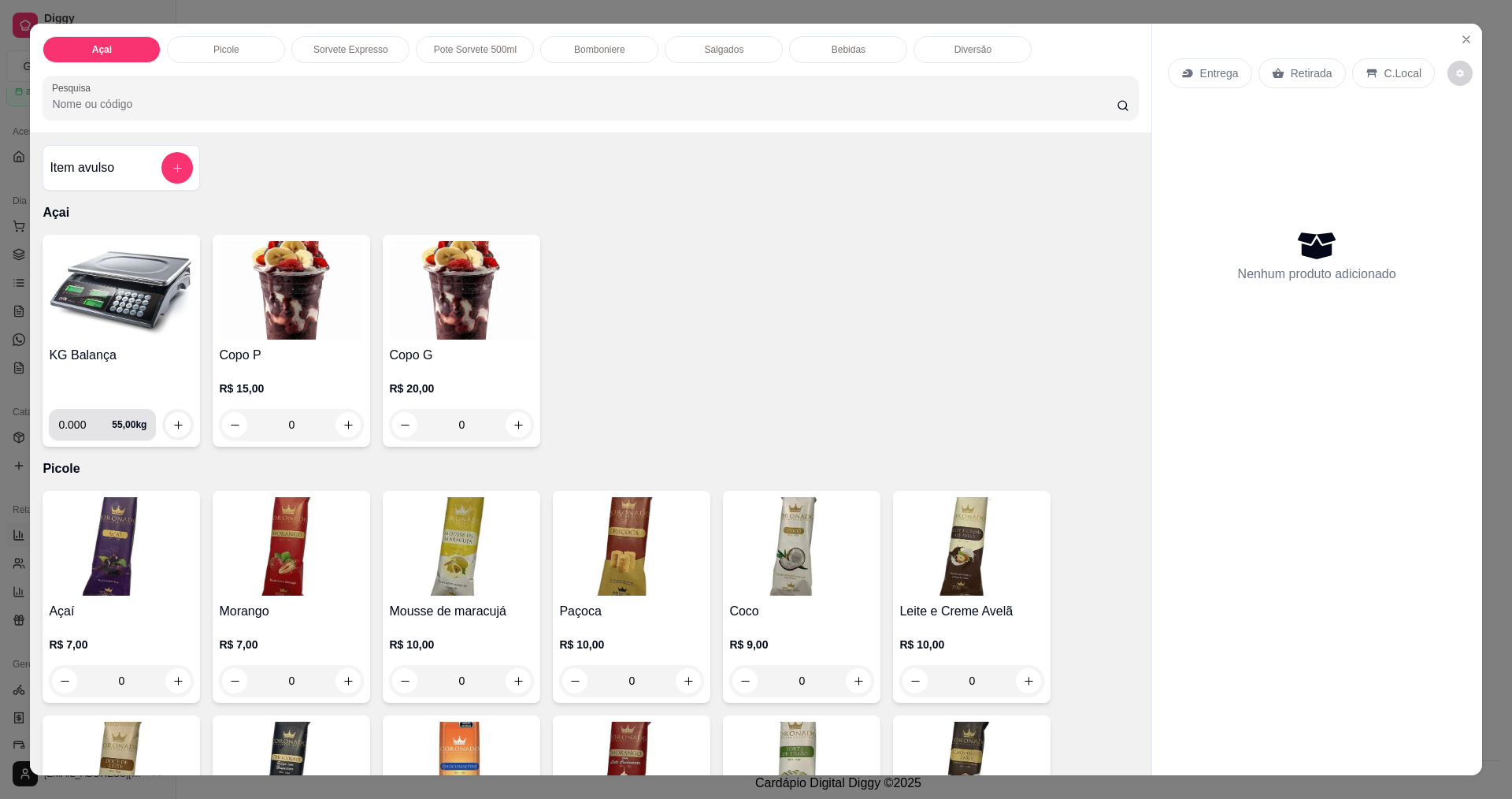
click at [86, 420] on input "0.000" at bounding box center [85, 425] width 53 height 31
type input "0.292"
click at [175, 426] on icon "increase-product-quantity" at bounding box center [179, 425] width 12 height 12
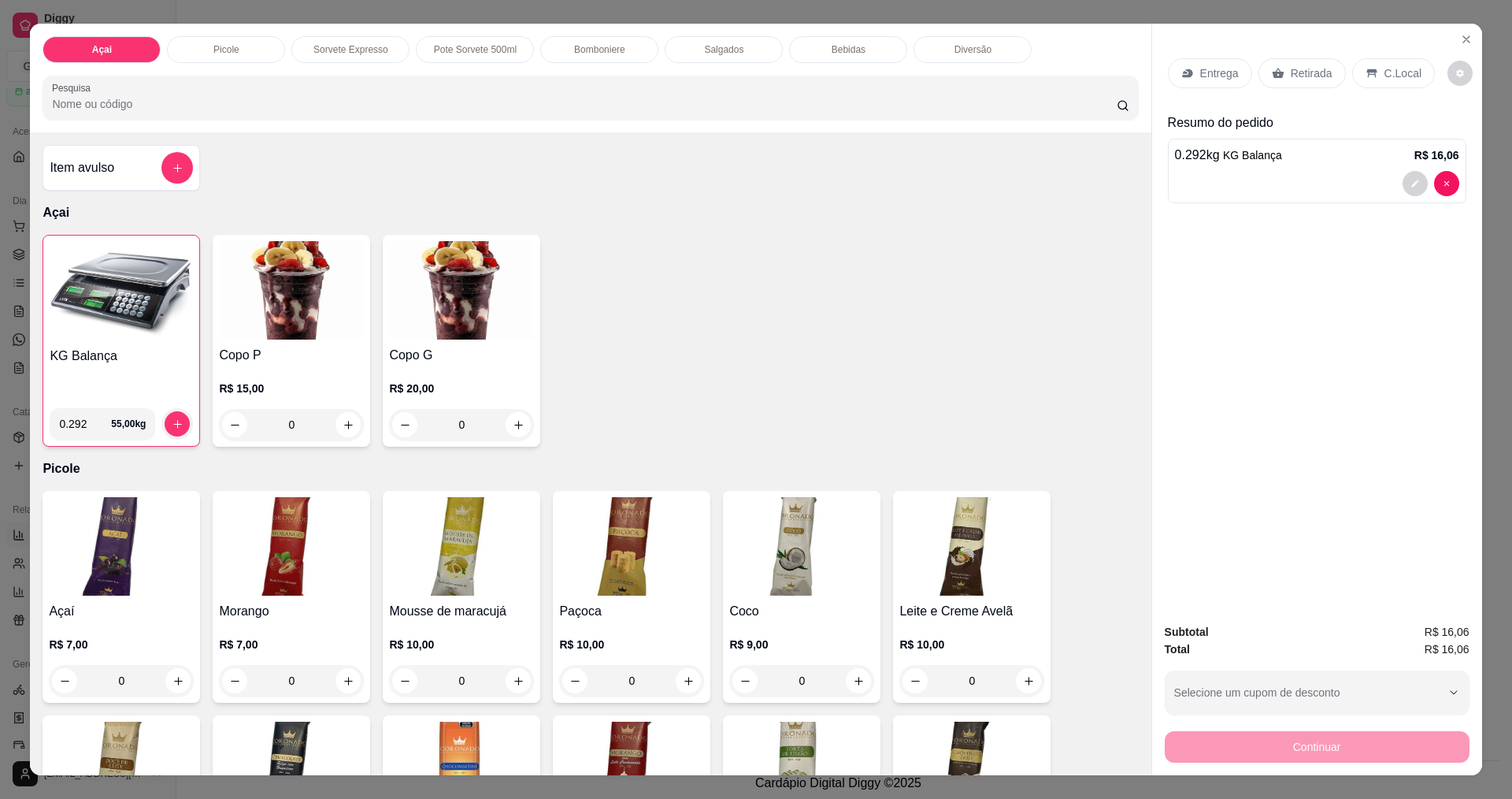
click at [1396, 81] on div "C.Local" at bounding box center [1393, 73] width 83 height 30
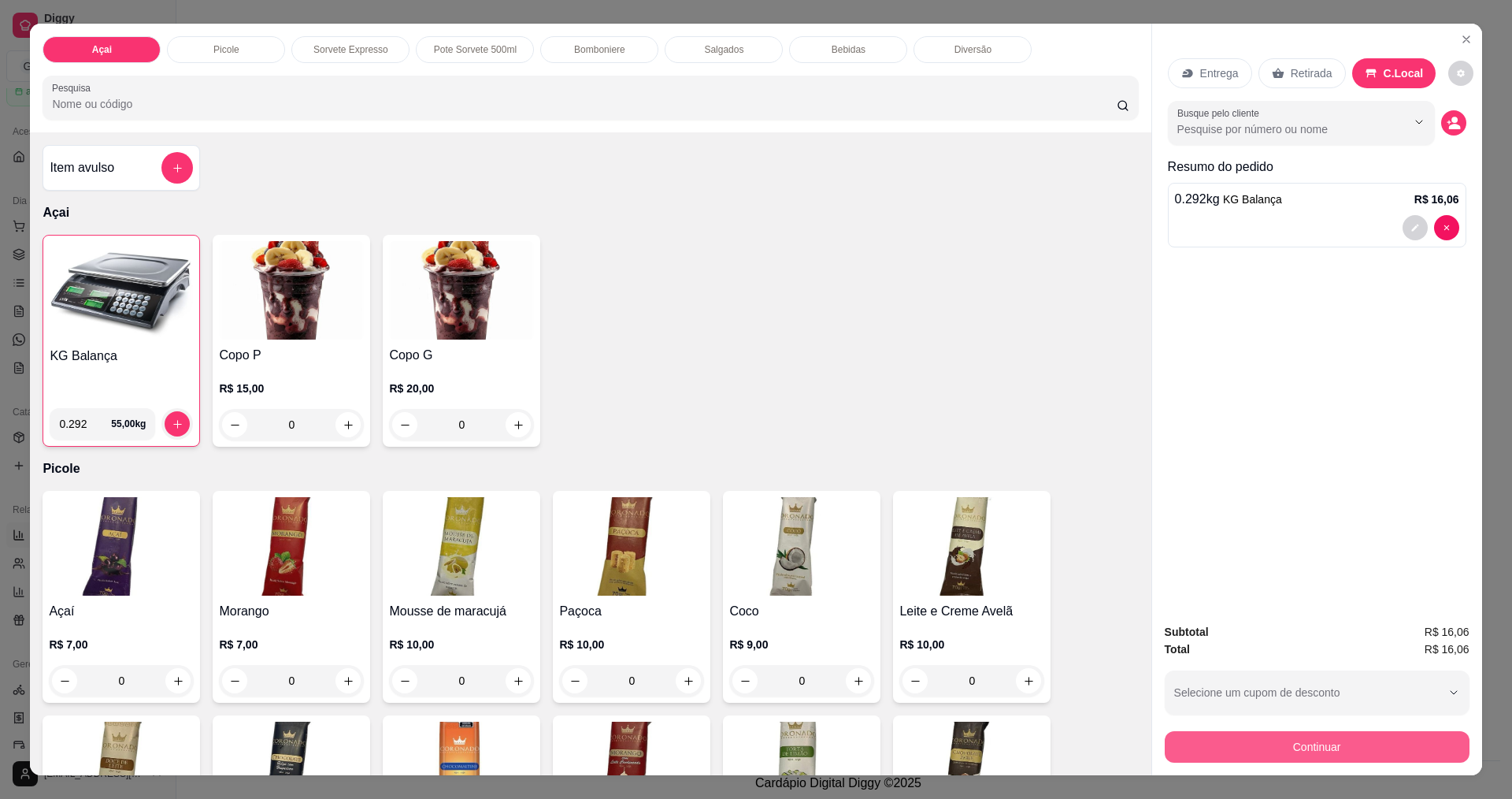
click at [1323, 738] on button "Continuar" at bounding box center [1317, 746] width 304 height 31
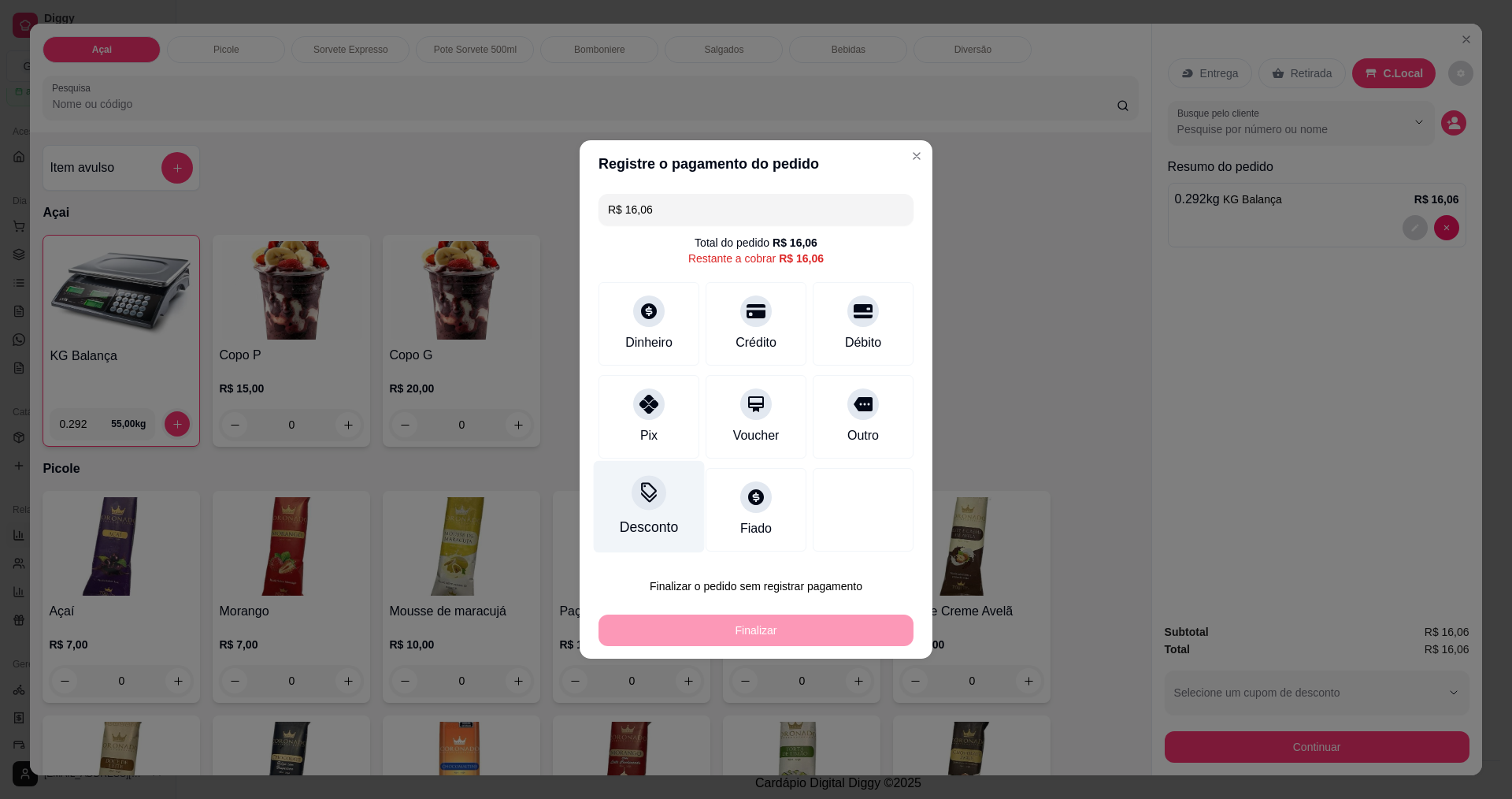
click at [658, 499] on div at bounding box center [649, 492] width 35 height 35
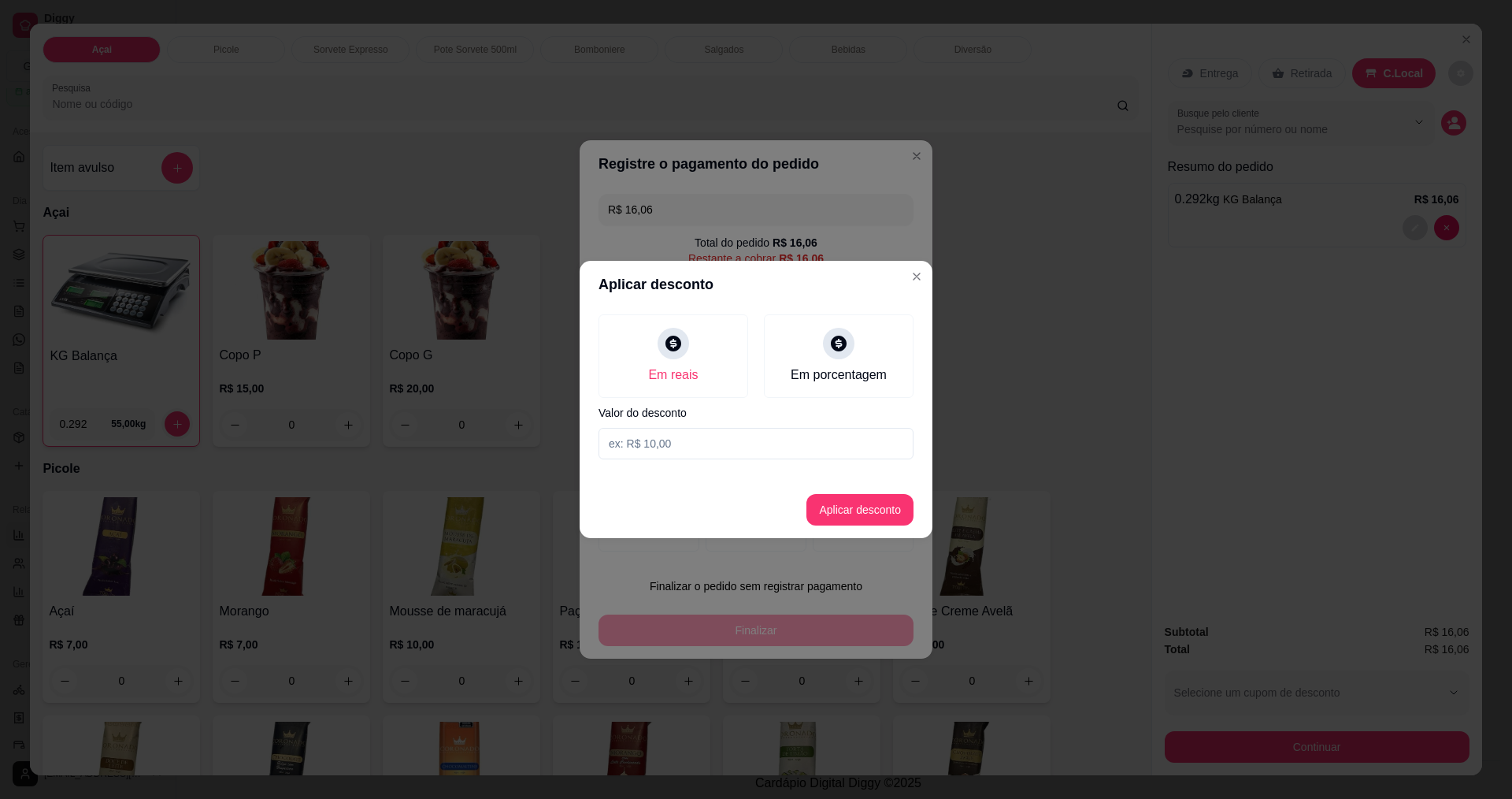
click at [677, 443] on input at bounding box center [755, 444] width 315 height 31
type input "0,06"
click at [880, 510] on button "Aplicar desconto" at bounding box center [860, 509] width 107 height 31
type input "R$ 16,00"
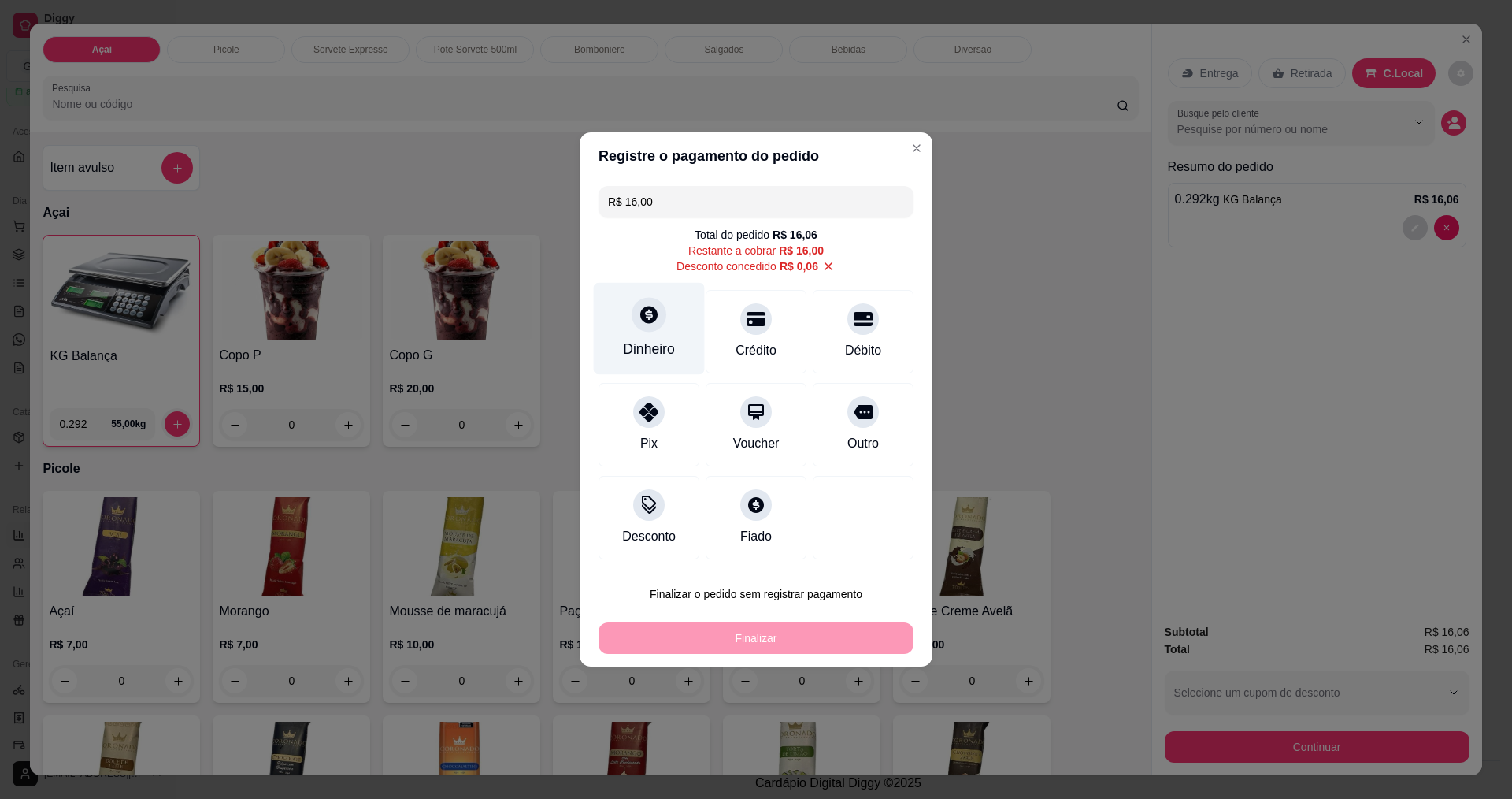
click at [645, 334] on div "Dinheiro" at bounding box center [649, 329] width 111 height 92
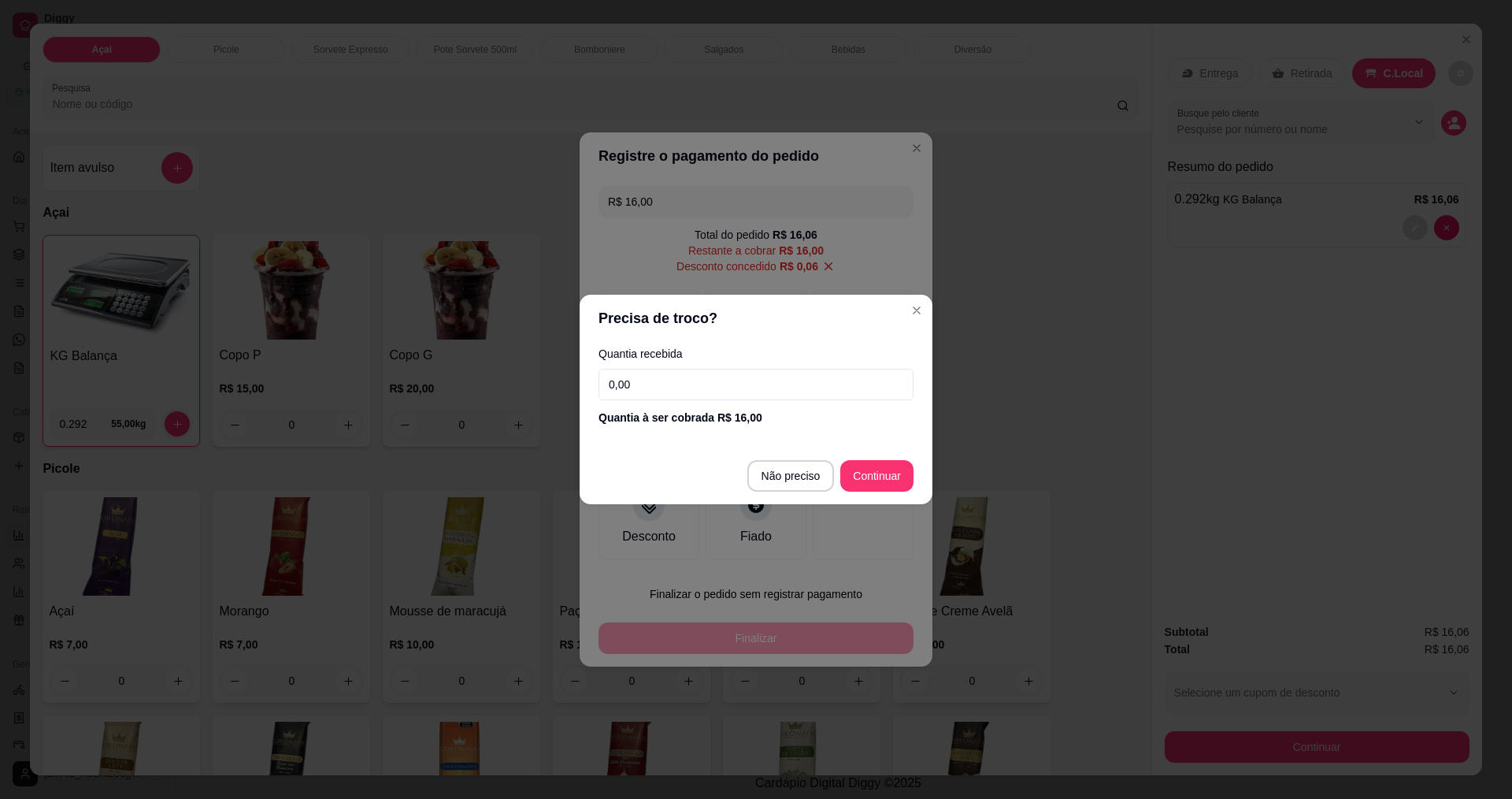
click at [740, 380] on input "0,00" at bounding box center [755, 384] width 315 height 31
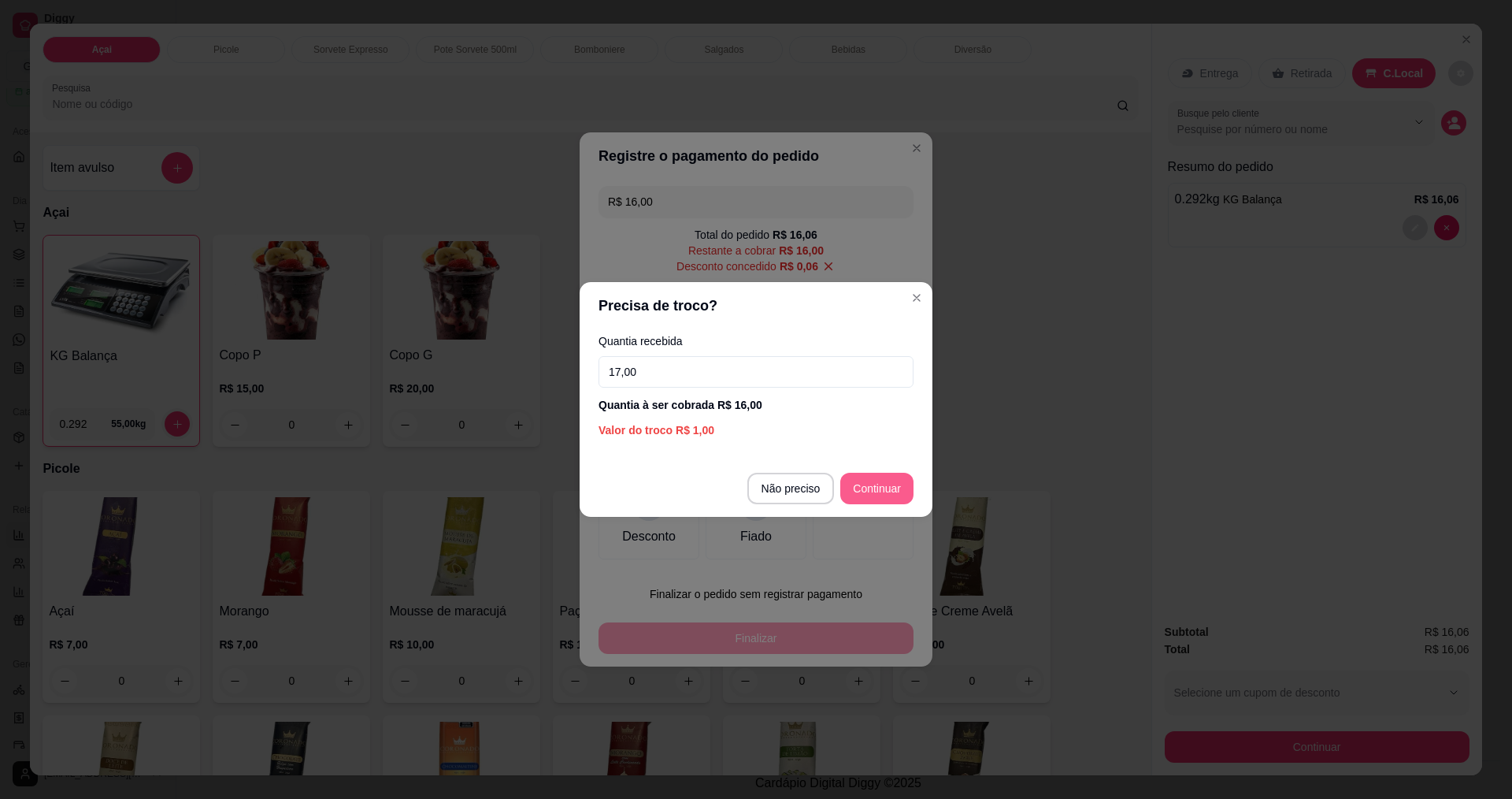
type input "17,00"
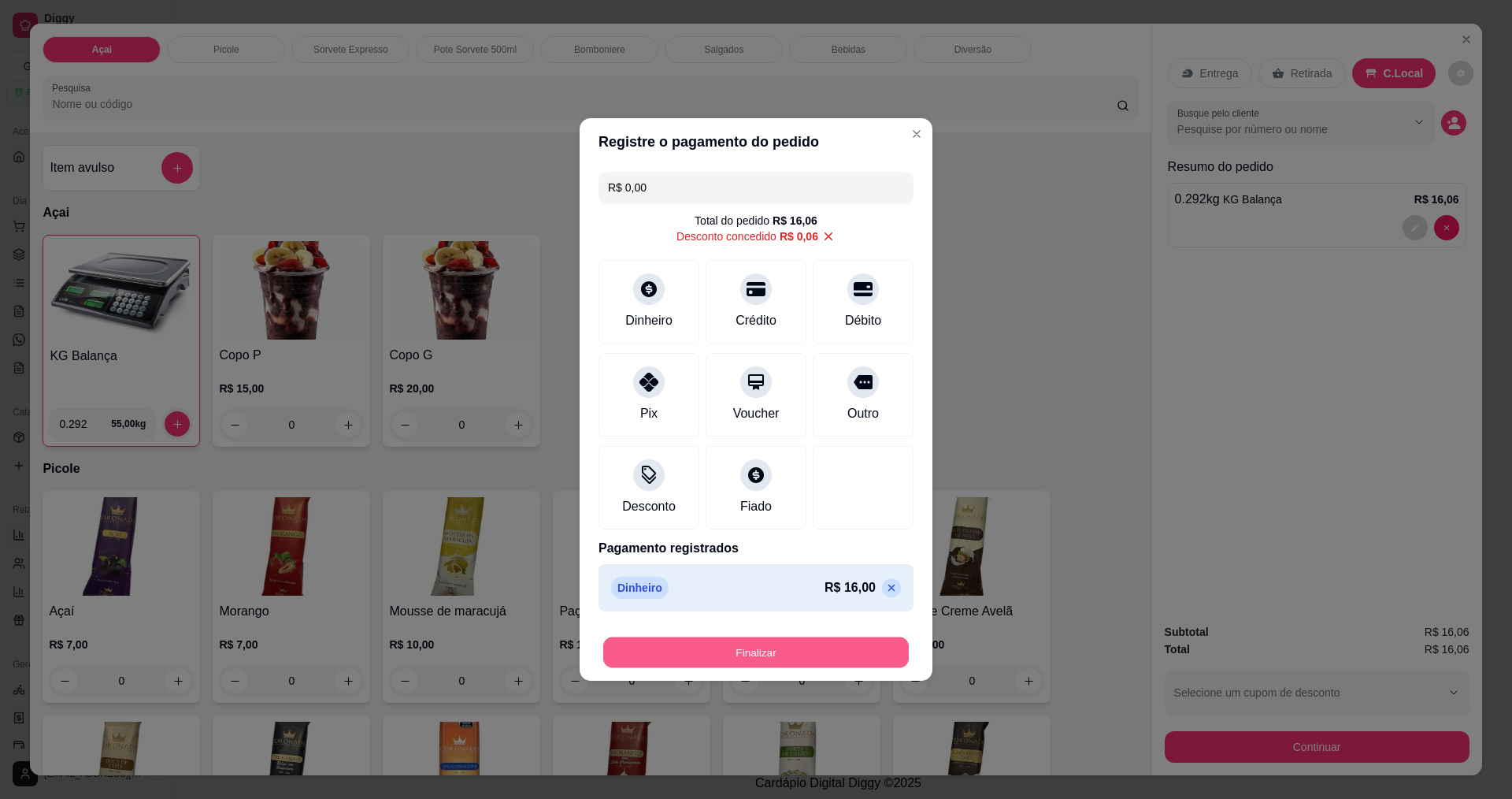
click at [752, 656] on button "Finalizar" at bounding box center [755, 652] width 305 height 30
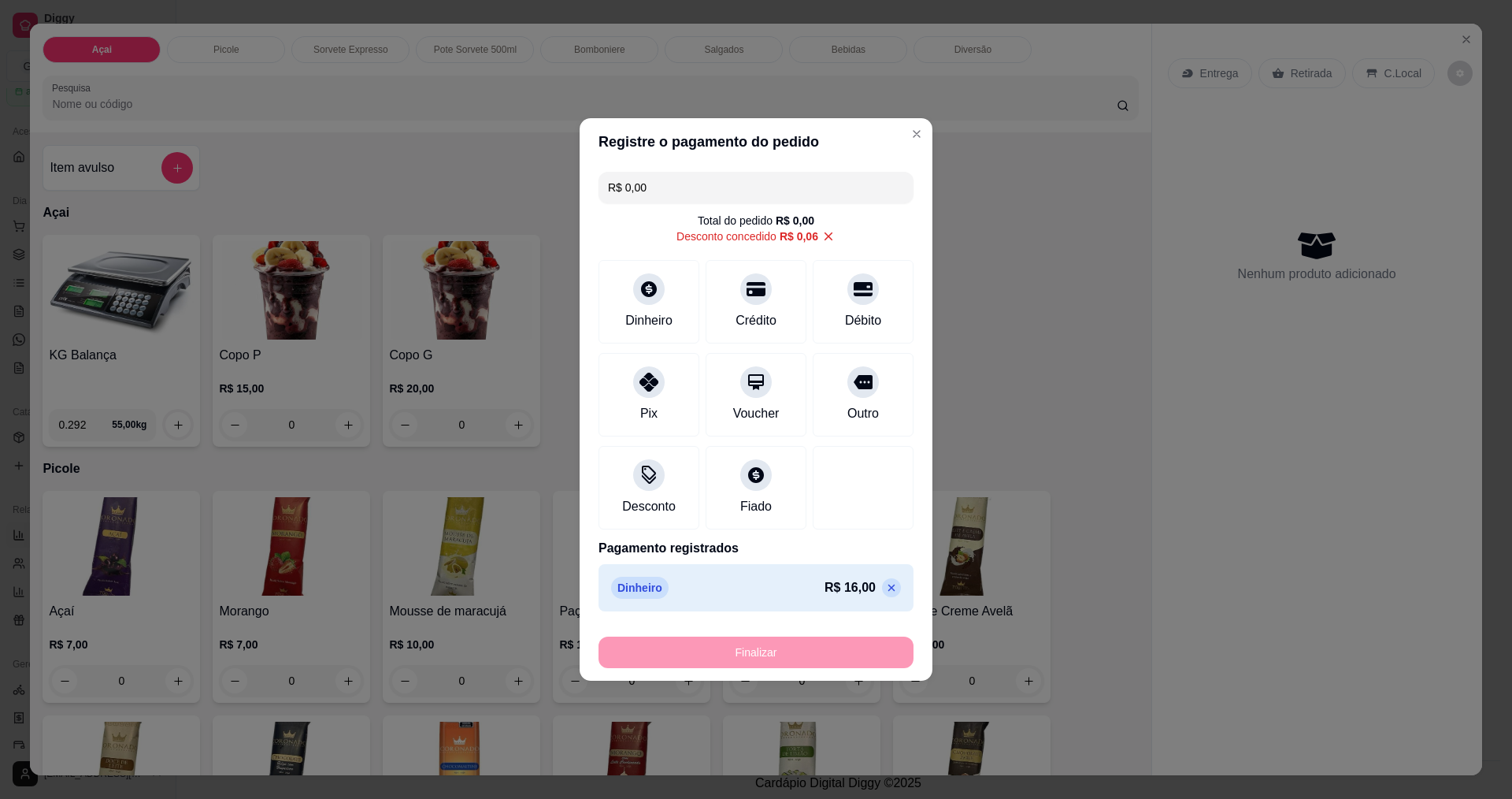
type input "-R$ 16,06"
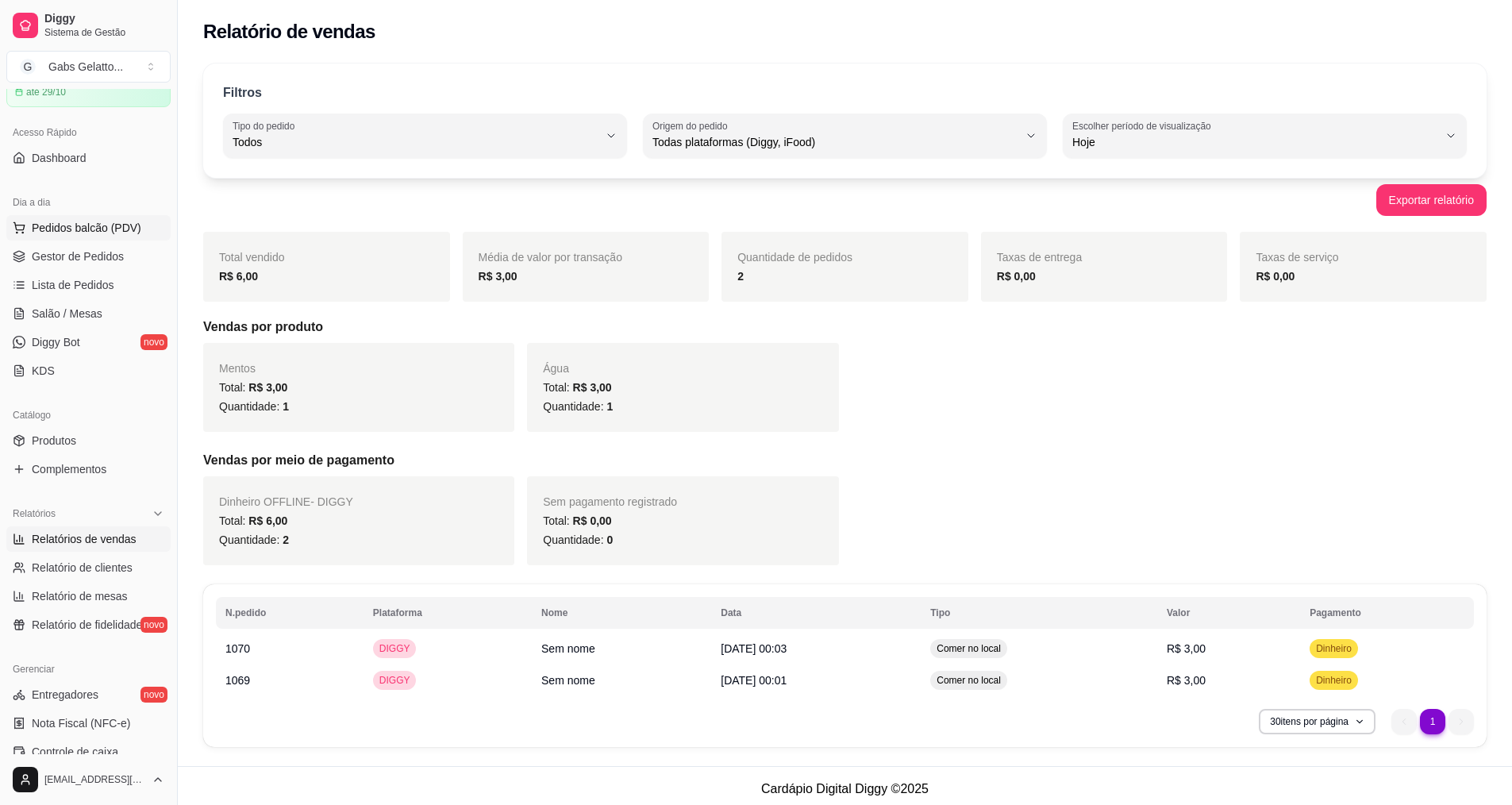
click at [56, 217] on button "Pedidos balcão (PDV)" at bounding box center [89, 227] width 164 height 26
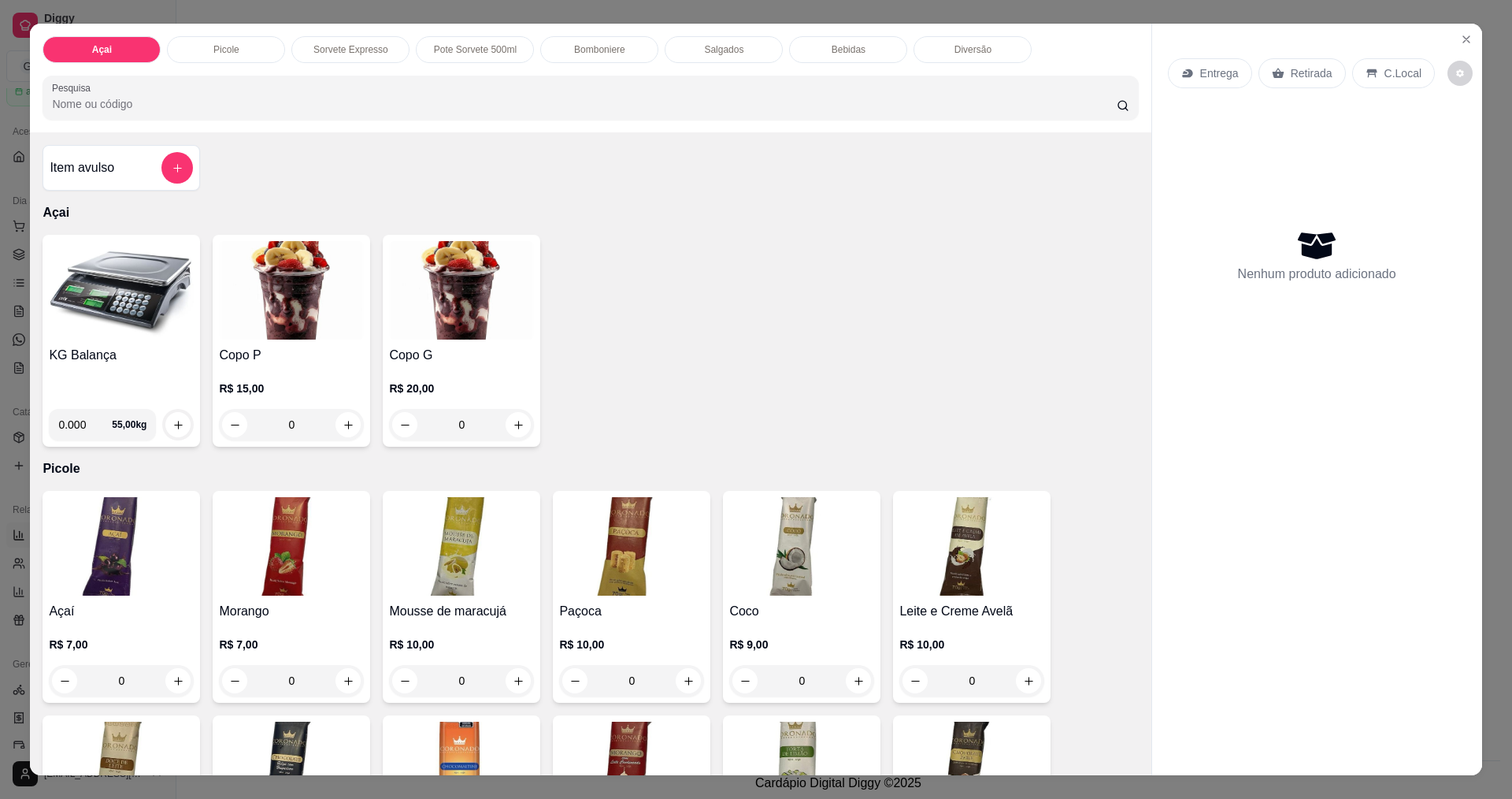
click at [861, 49] on div "Bebidas" at bounding box center [848, 49] width 118 height 27
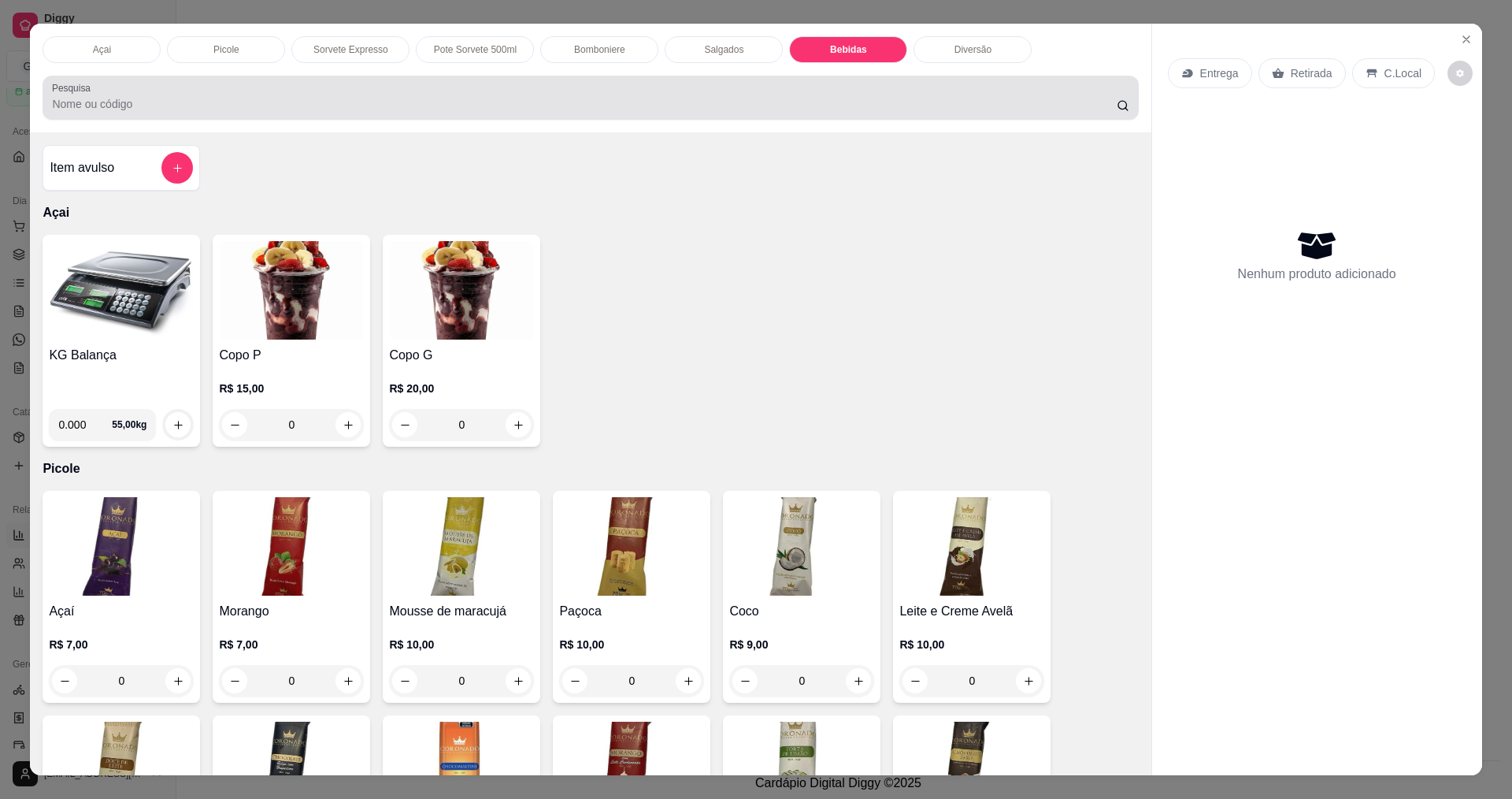
scroll to position [27, 0]
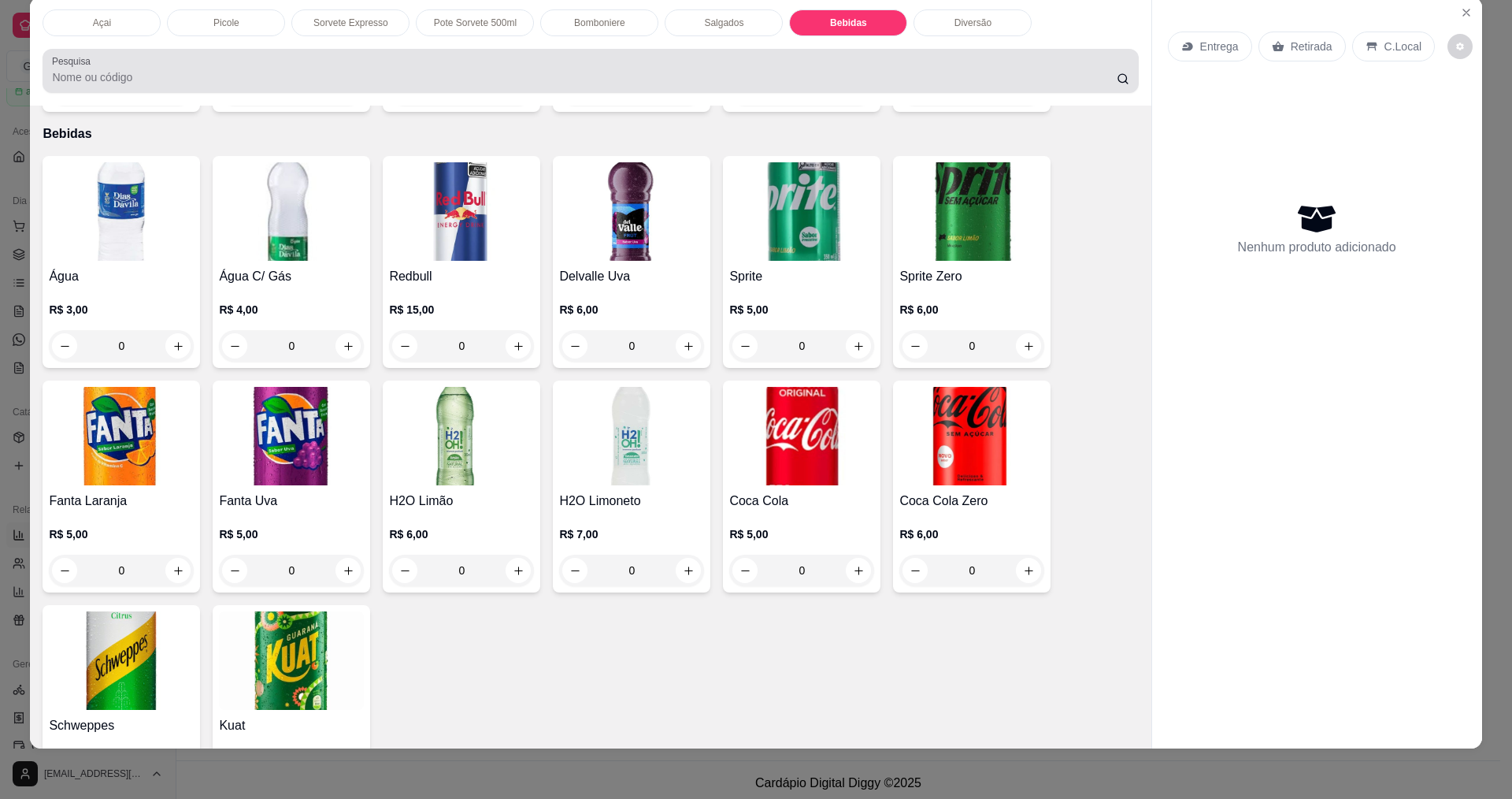
click at [754, 57] on div at bounding box center [590, 71] width 1076 height 31
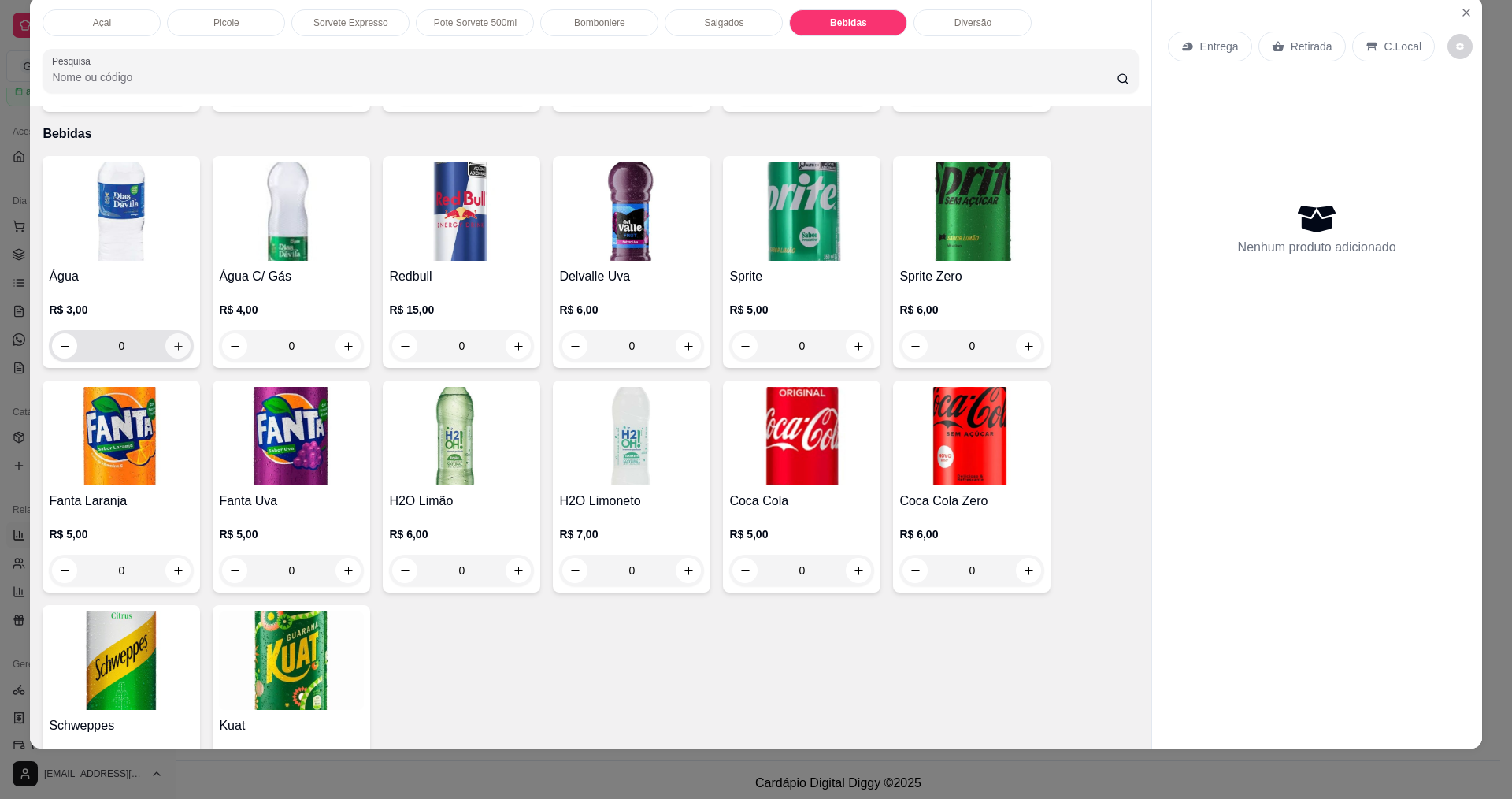
click at [174, 333] on button "increase-product-quantity" at bounding box center [178, 346] width 26 height 26
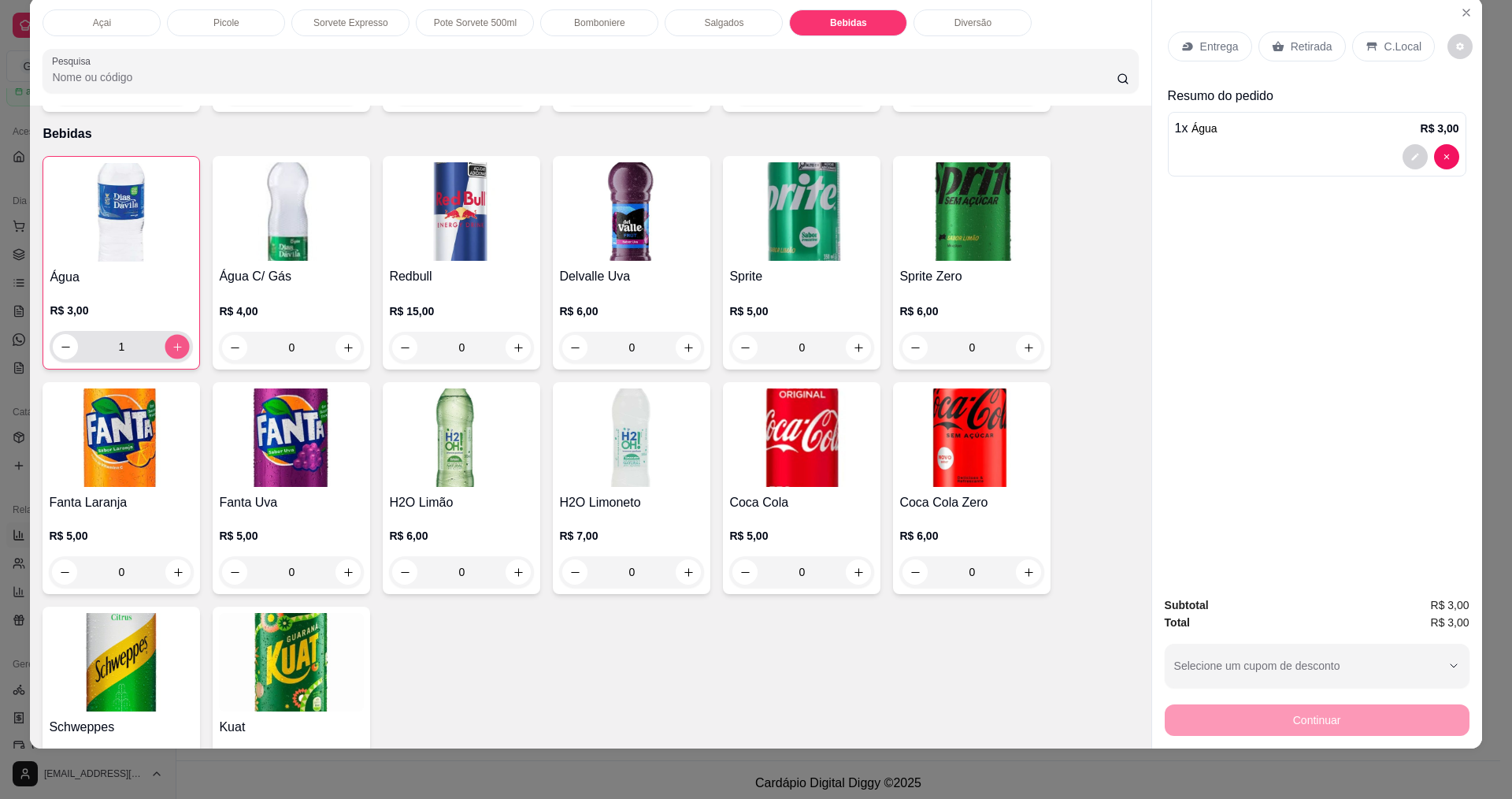
click at [174, 335] on button "increase-product-quantity" at bounding box center [178, 347] width 25 height 25
type input "2"
click at [1397, 47] on p "C.Local" at bounding box center [1403, 46] width 37 height 16
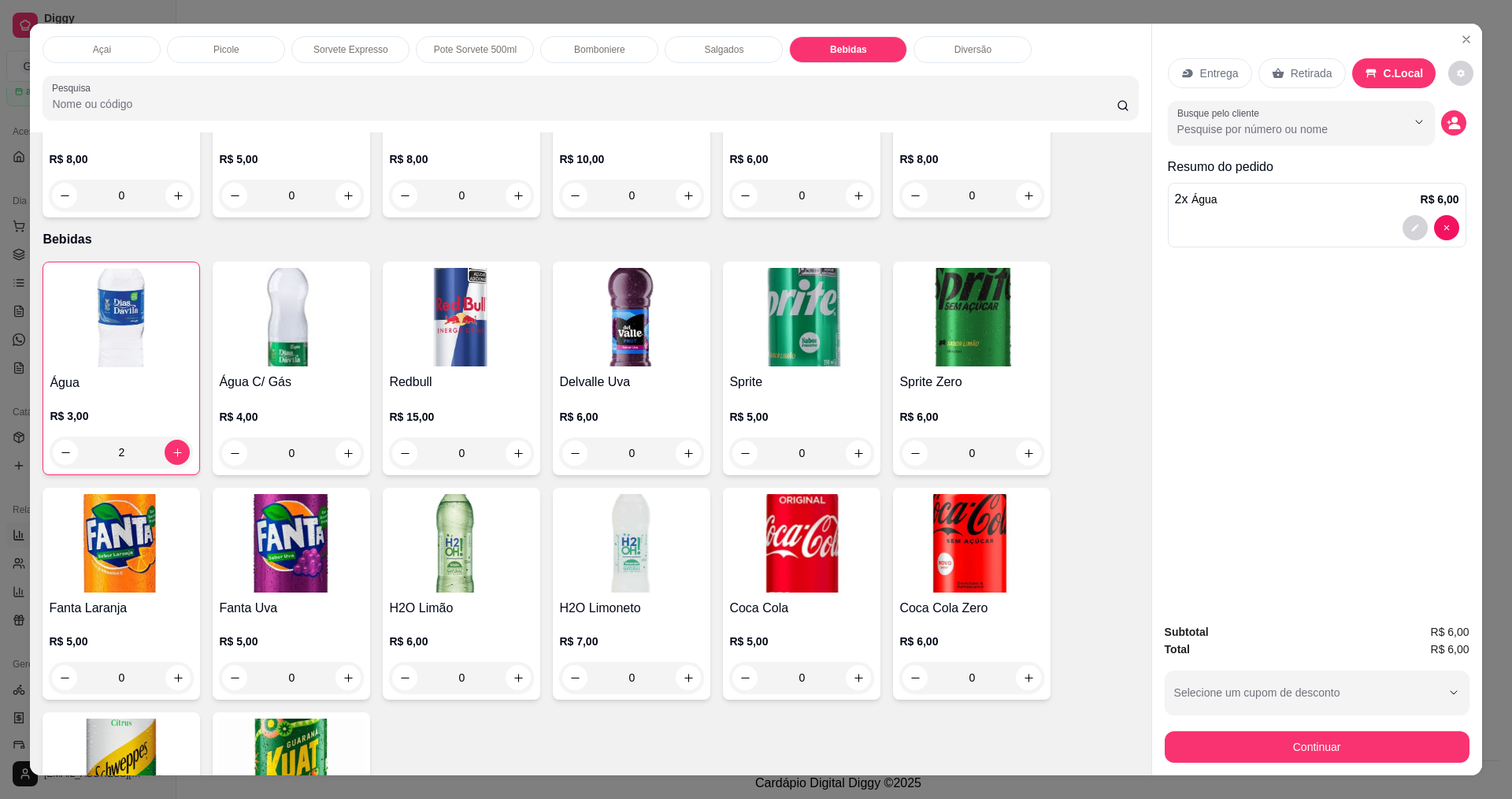
scroll to position [2590, 0]
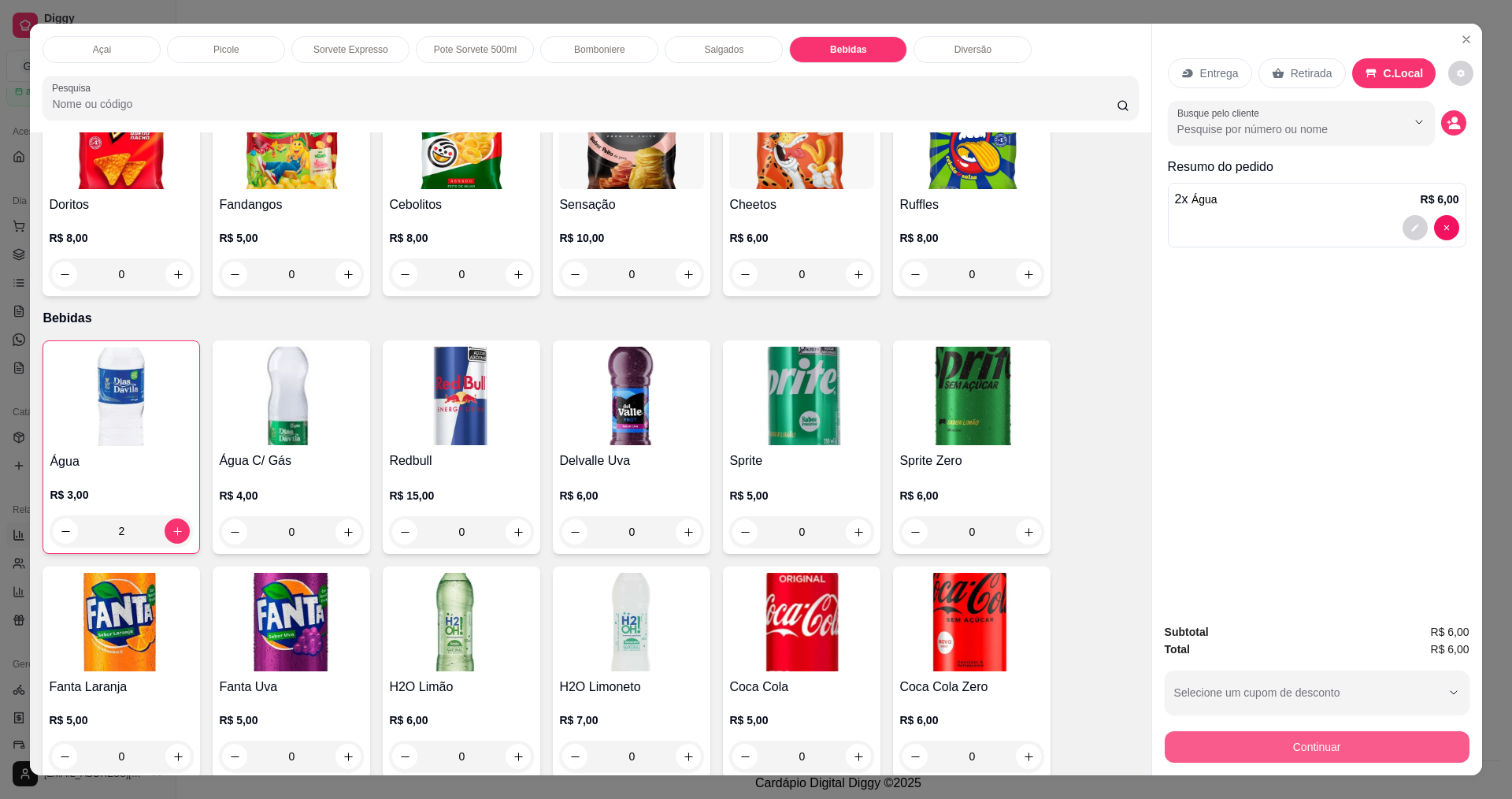
click at [1295, 755] on button "Continuar" at bounding box center [1317, 746] width 304 height 31
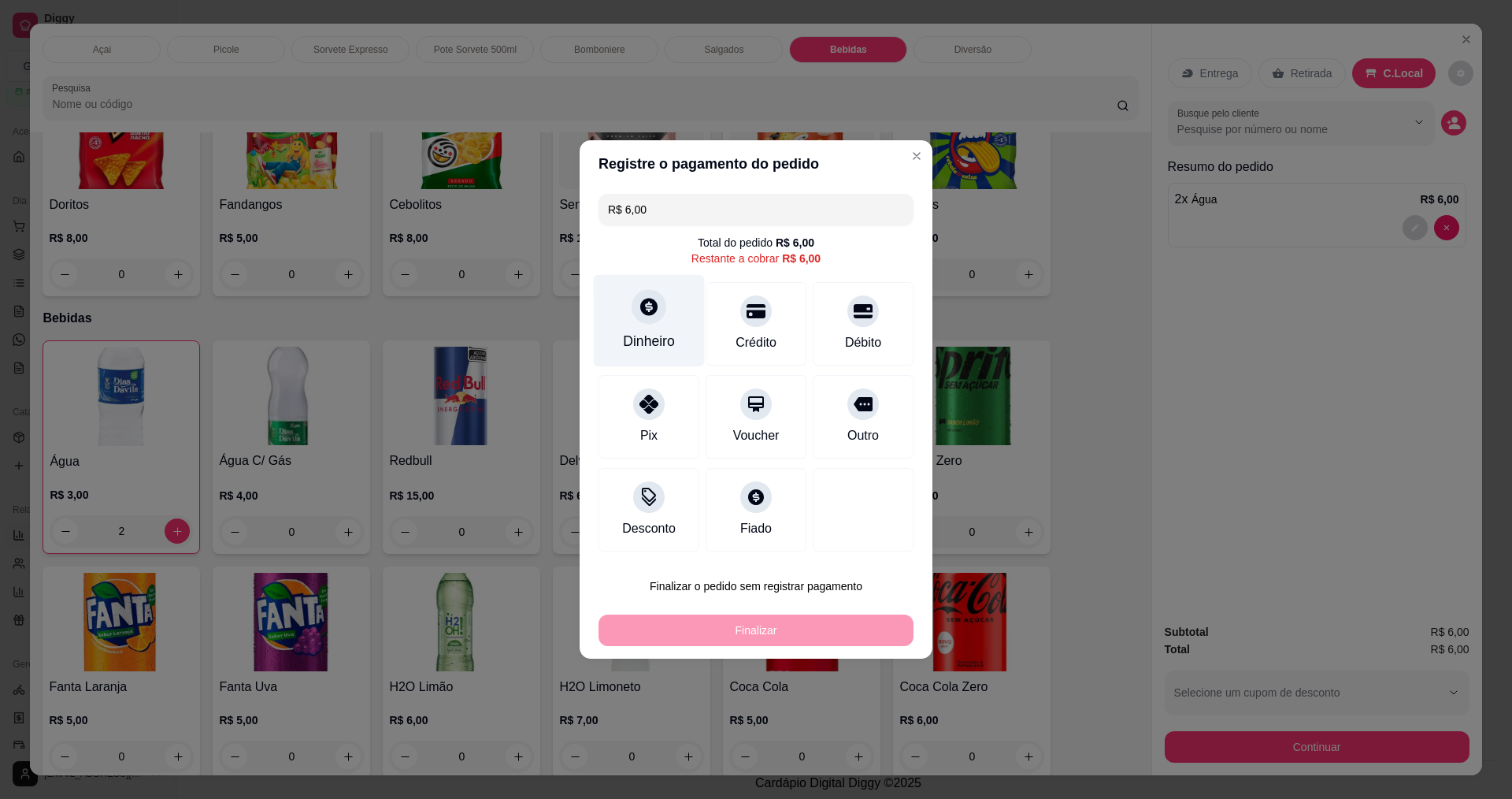
click at [649, 319] on div at bounding box center [649, 306] width 35 height 35
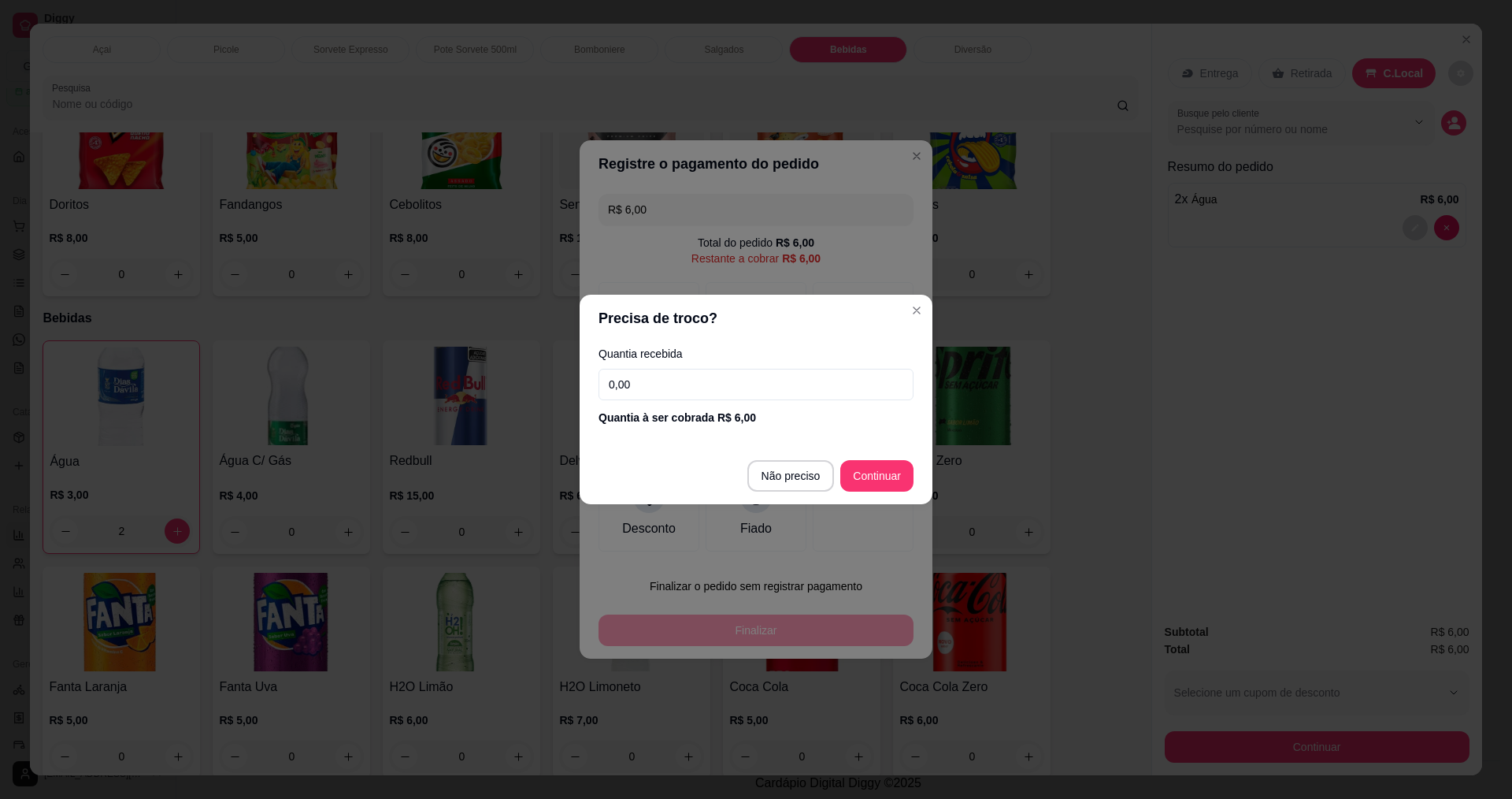
click at [700, 380] on input "0,00" at bounding box center [755, 384] width 315 height 31
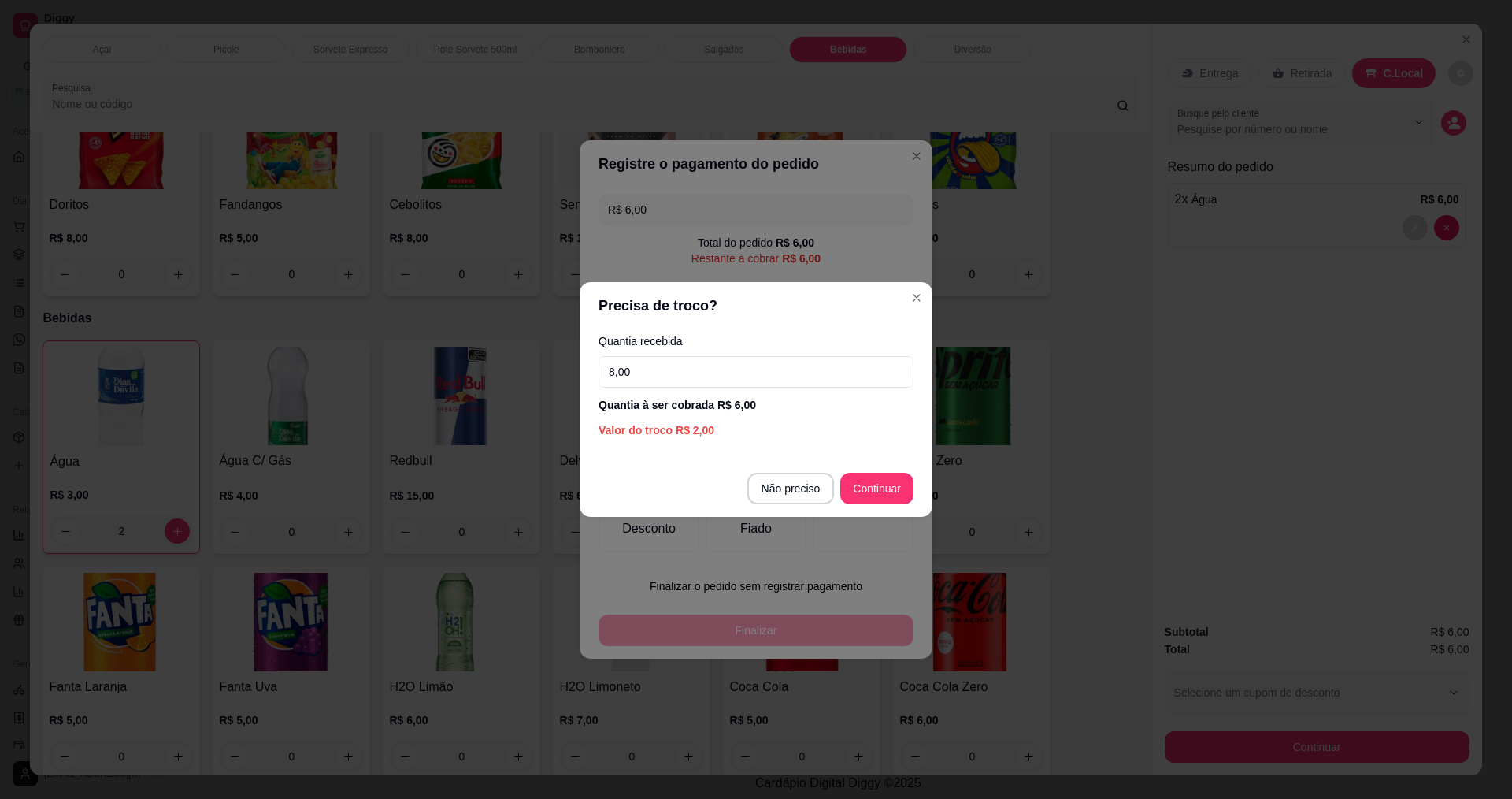
click at [652, 375] on input "8,00" at bounding box center [755, 372] width 315 height 31
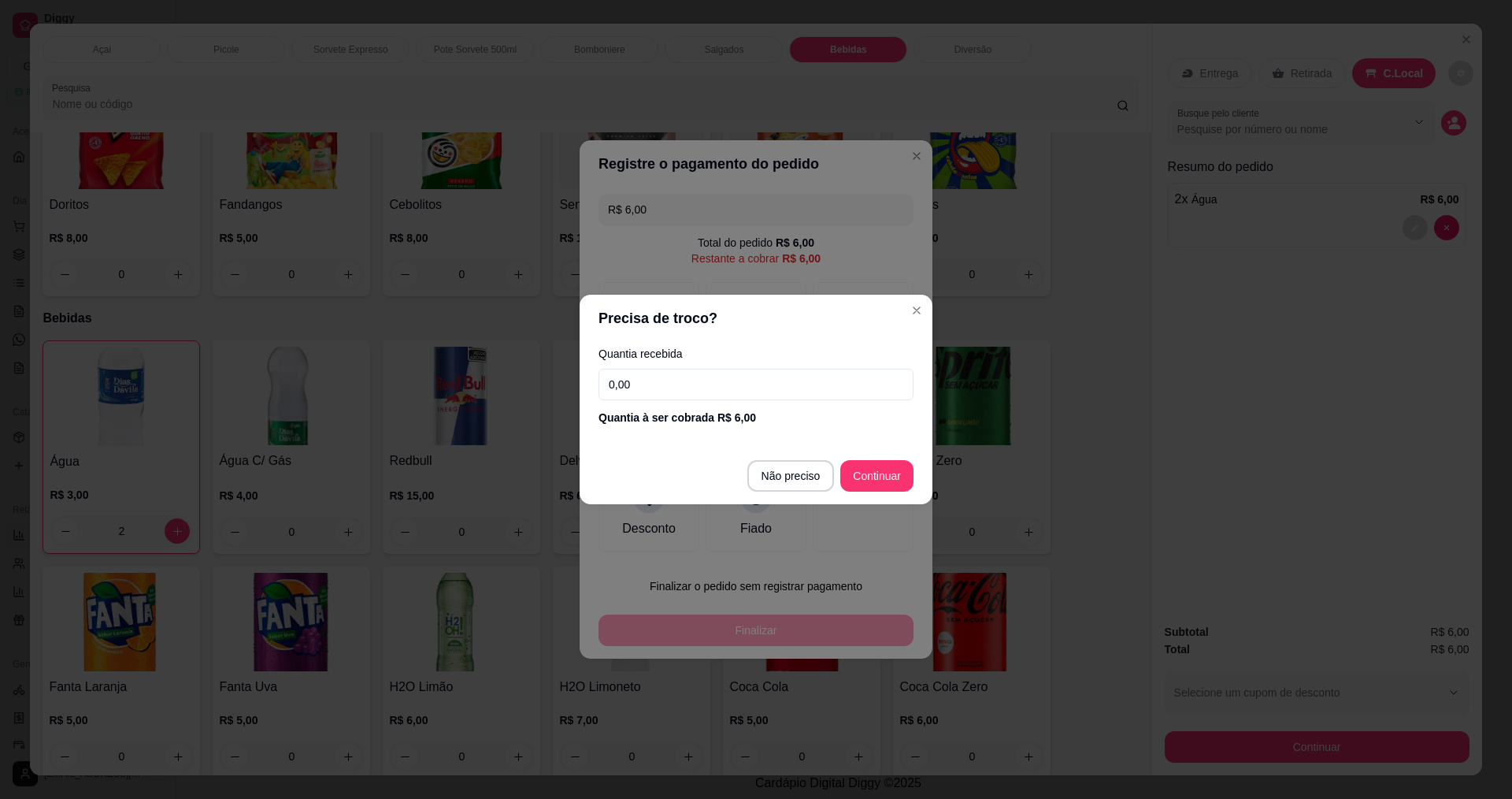
type input "0,00"
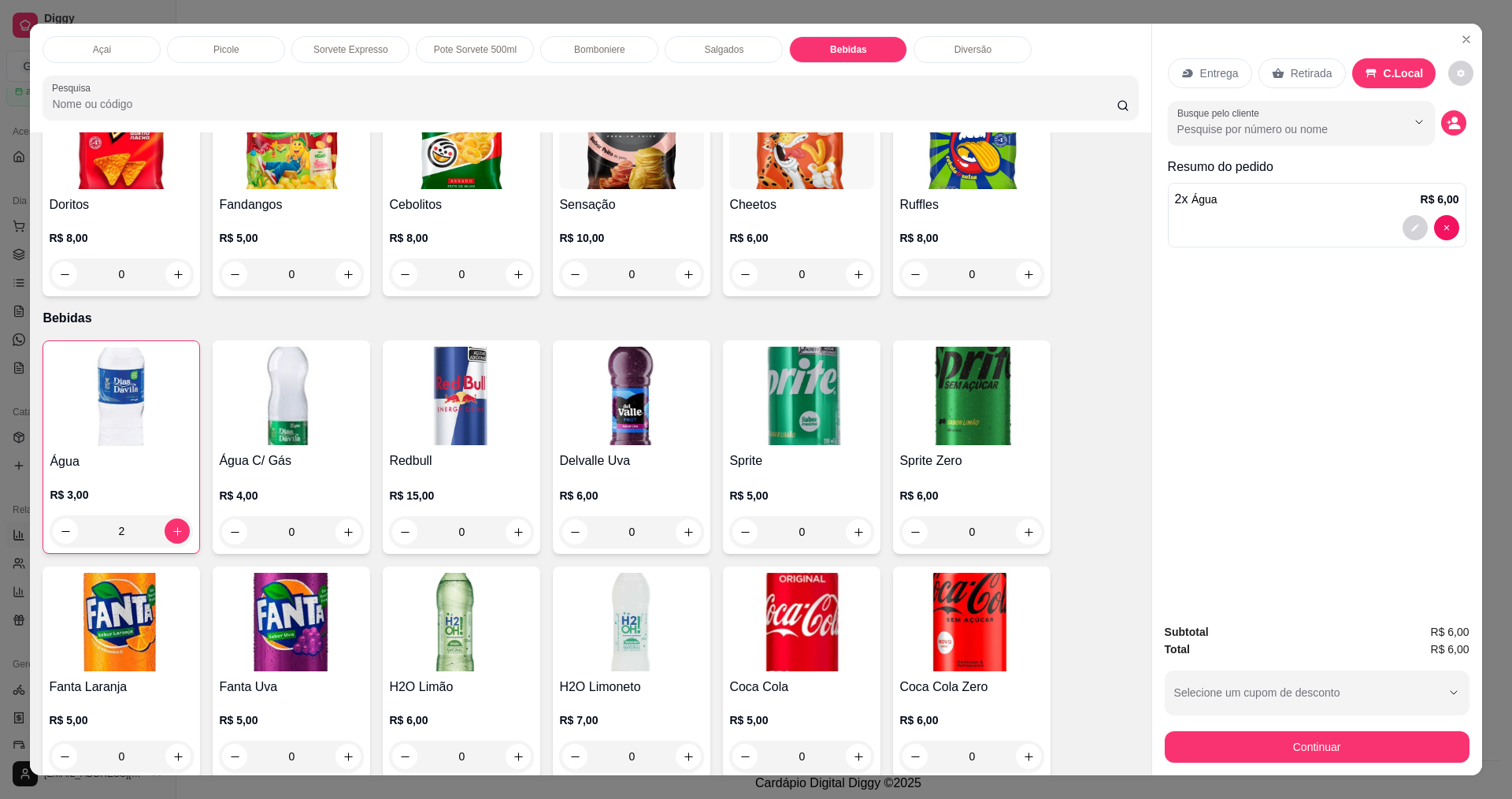
click at [1276, 216] on div at bounding box center [1317, 227] width 285 height 26
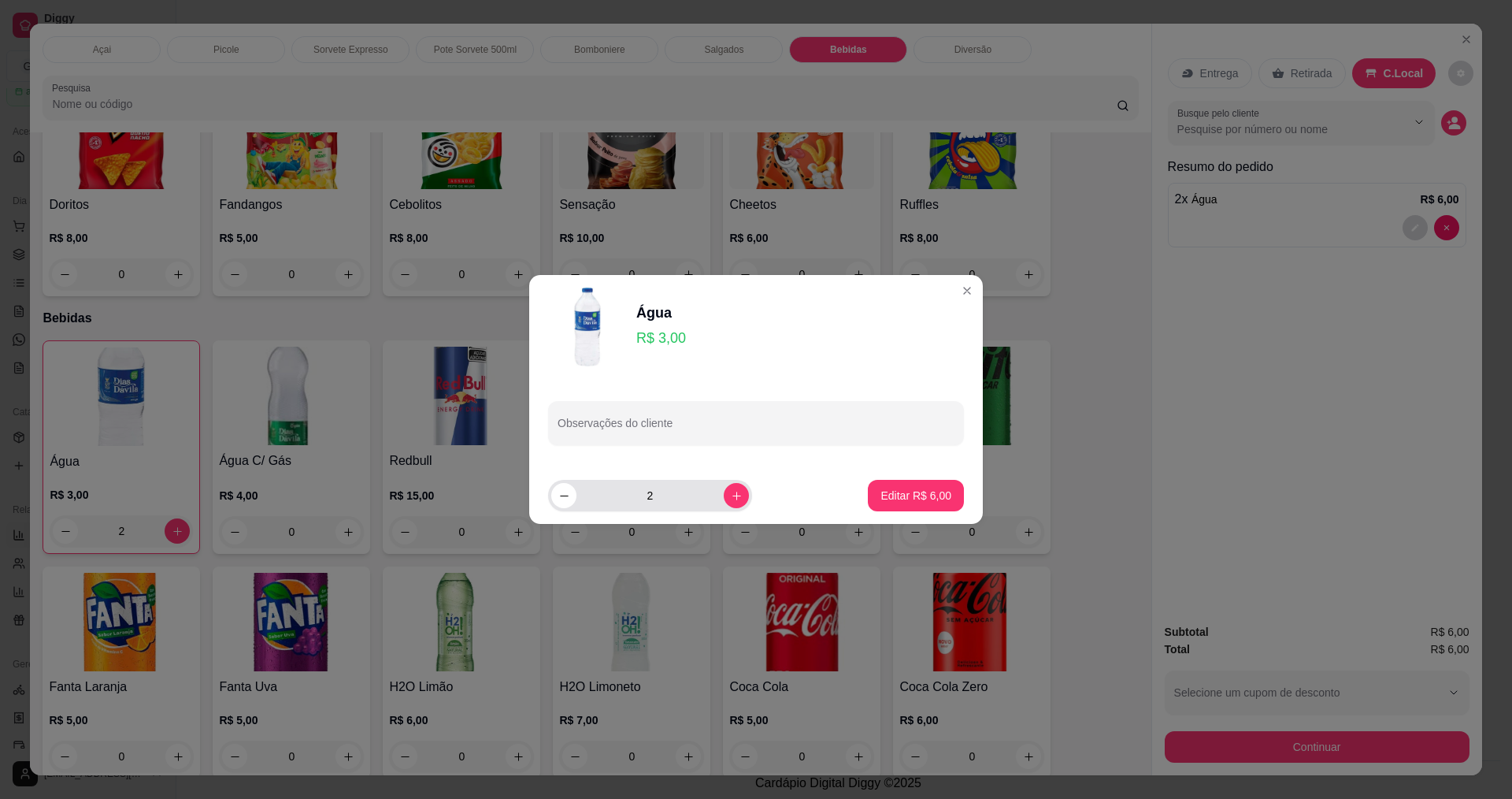
click at [567, 481] on div "2" at bounding box center [650, 495] width 197 height 31
click at [564, 494] on icon "decrease-product-quantity" at bounding box center [564, 495] width 12 height 12
type input "1"
click at [920, 502] on p "Editar R$ 3,00" at bounding box center [916, 495] width 68 height 15
type input "1"
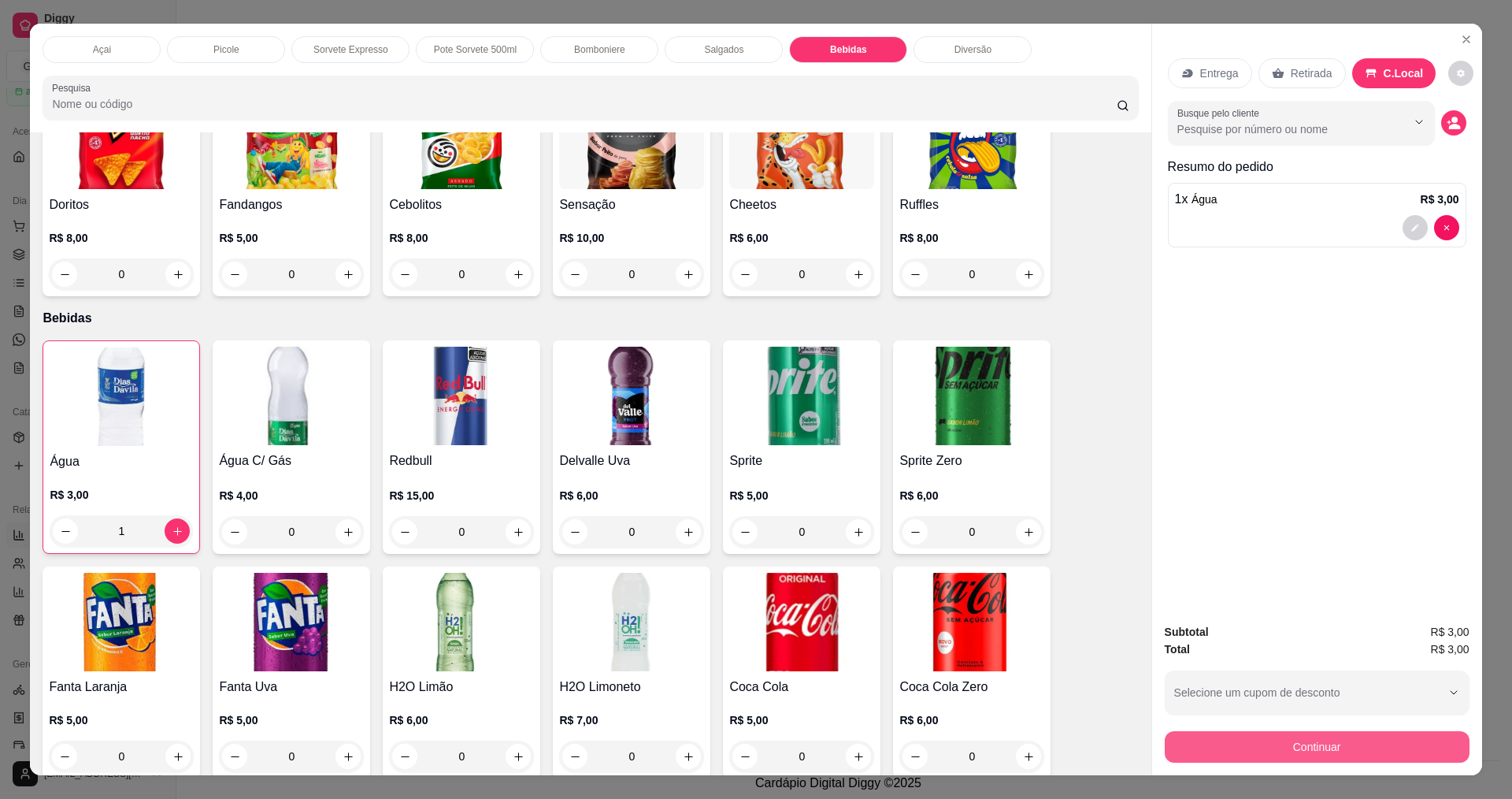
click at [1278, 743] on button "Continuar" at bounding box center [1317, 746] width 304 height 31
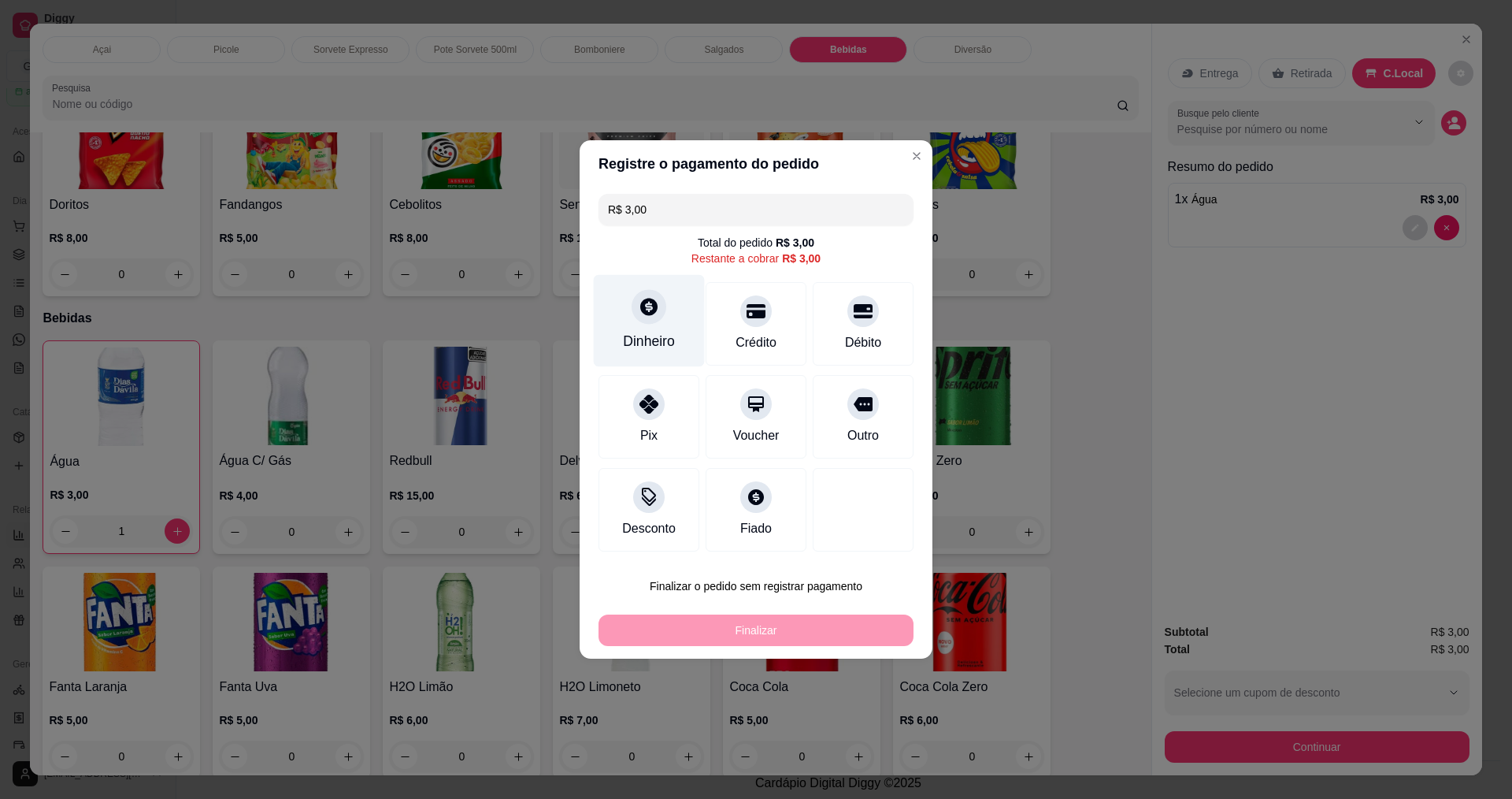
click at [630, 341] on div "Dinheiro" at bounding box center [648, 341] width 52 height 21
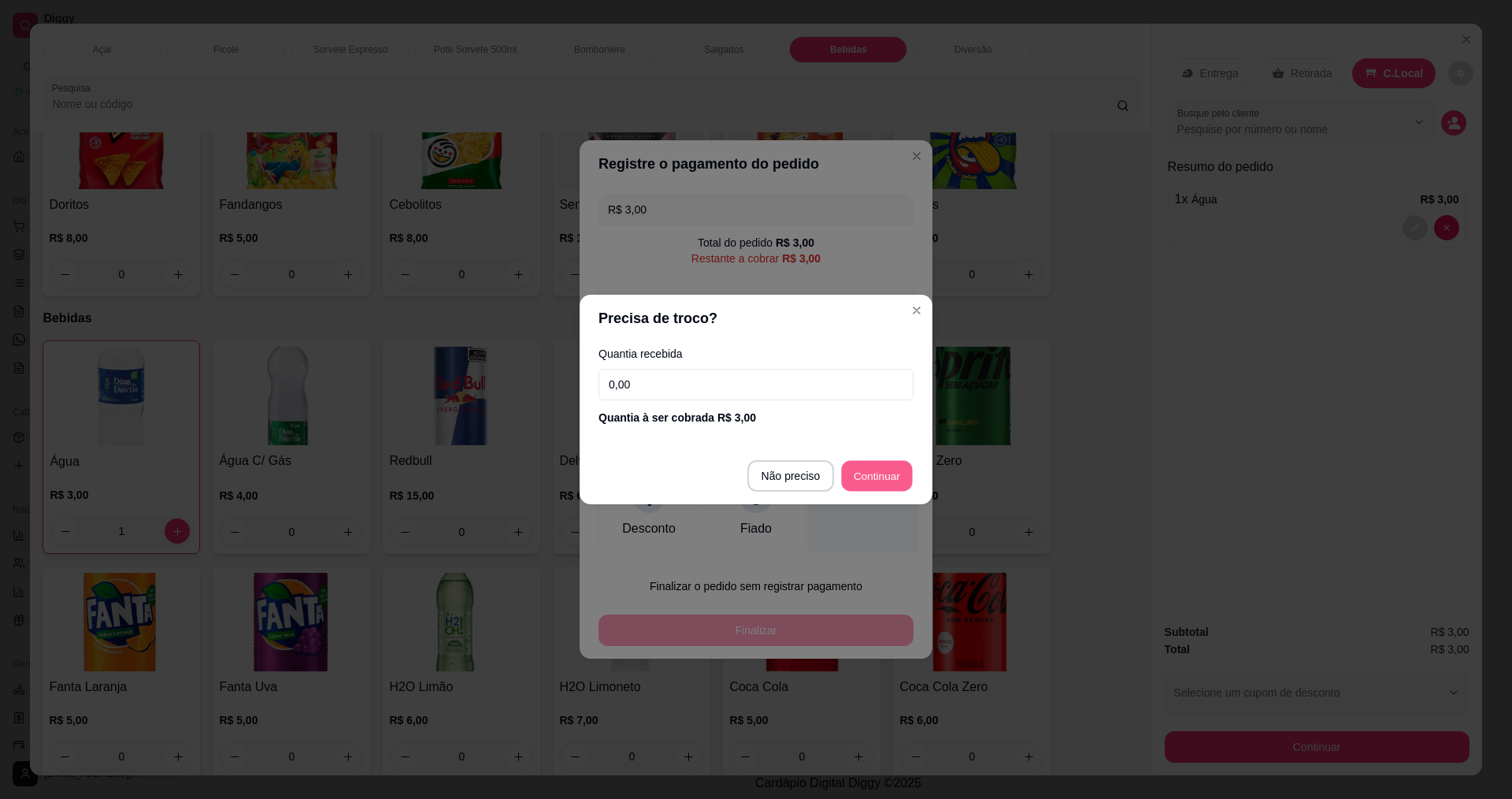
type input "R$ 0,00"
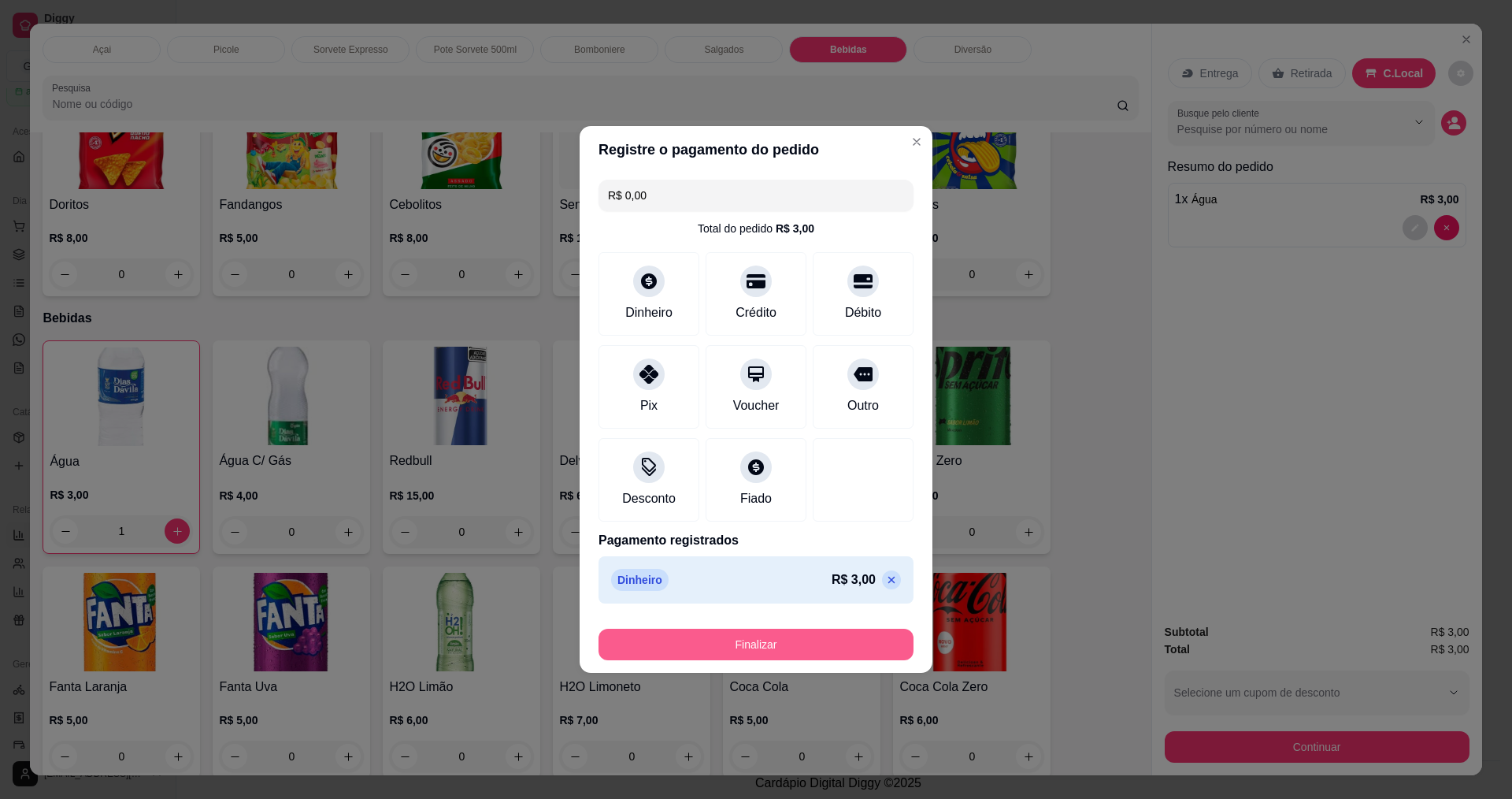
click at [743, 639] on button "Finalizar" at bounding box center [755, 644] width 315 height 31
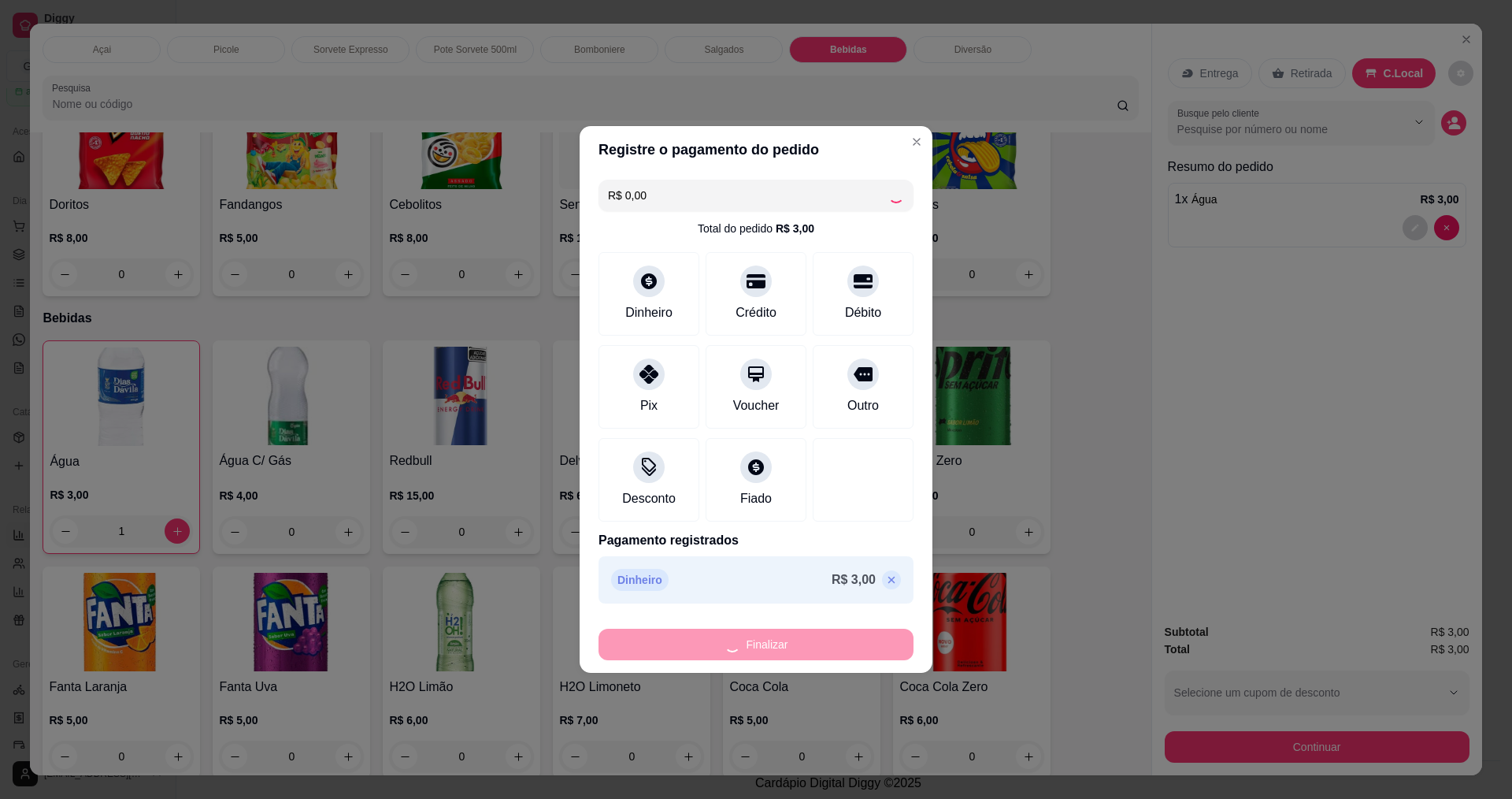
type input "0"
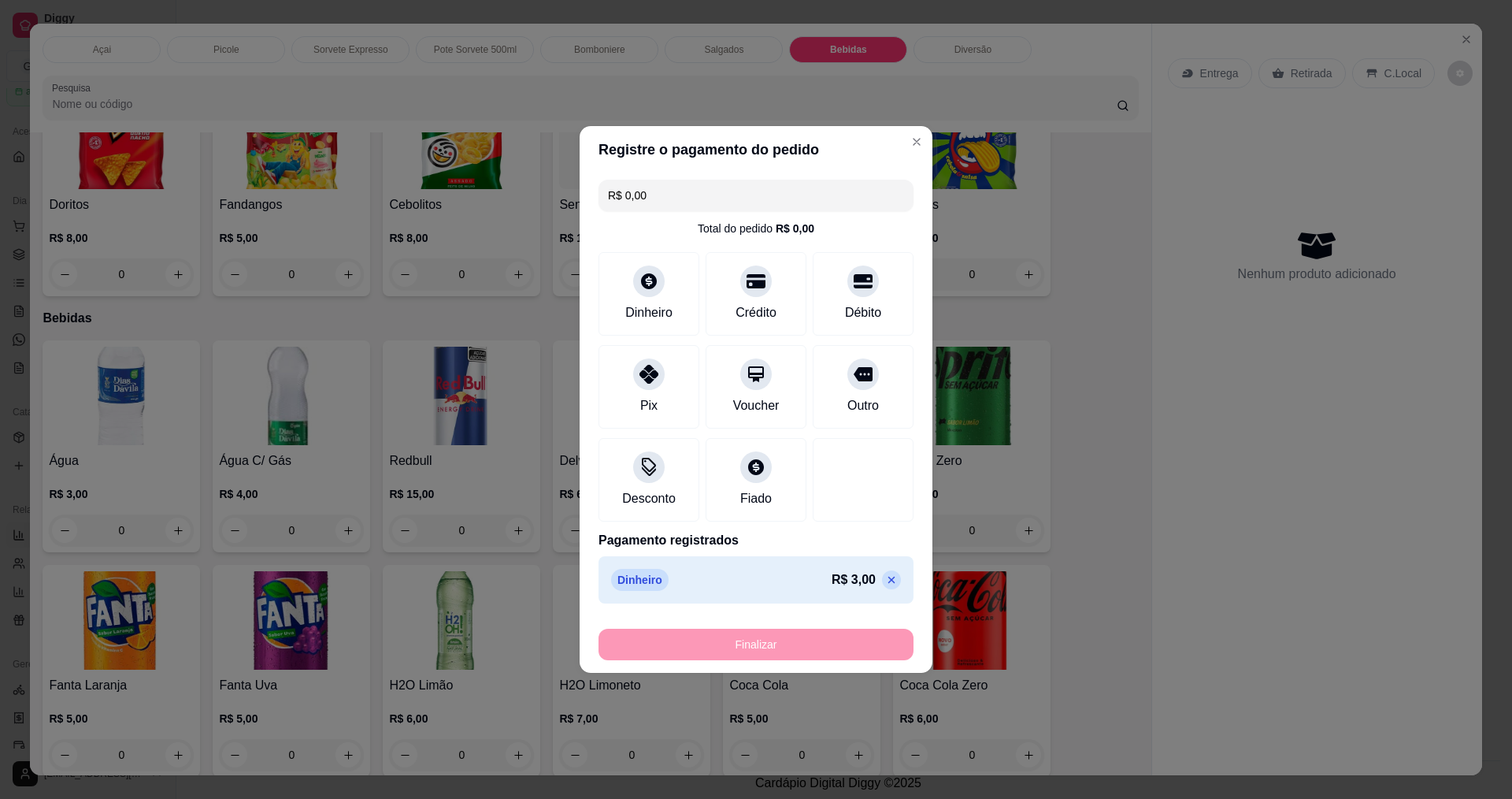
type input "-R$ 3,00"
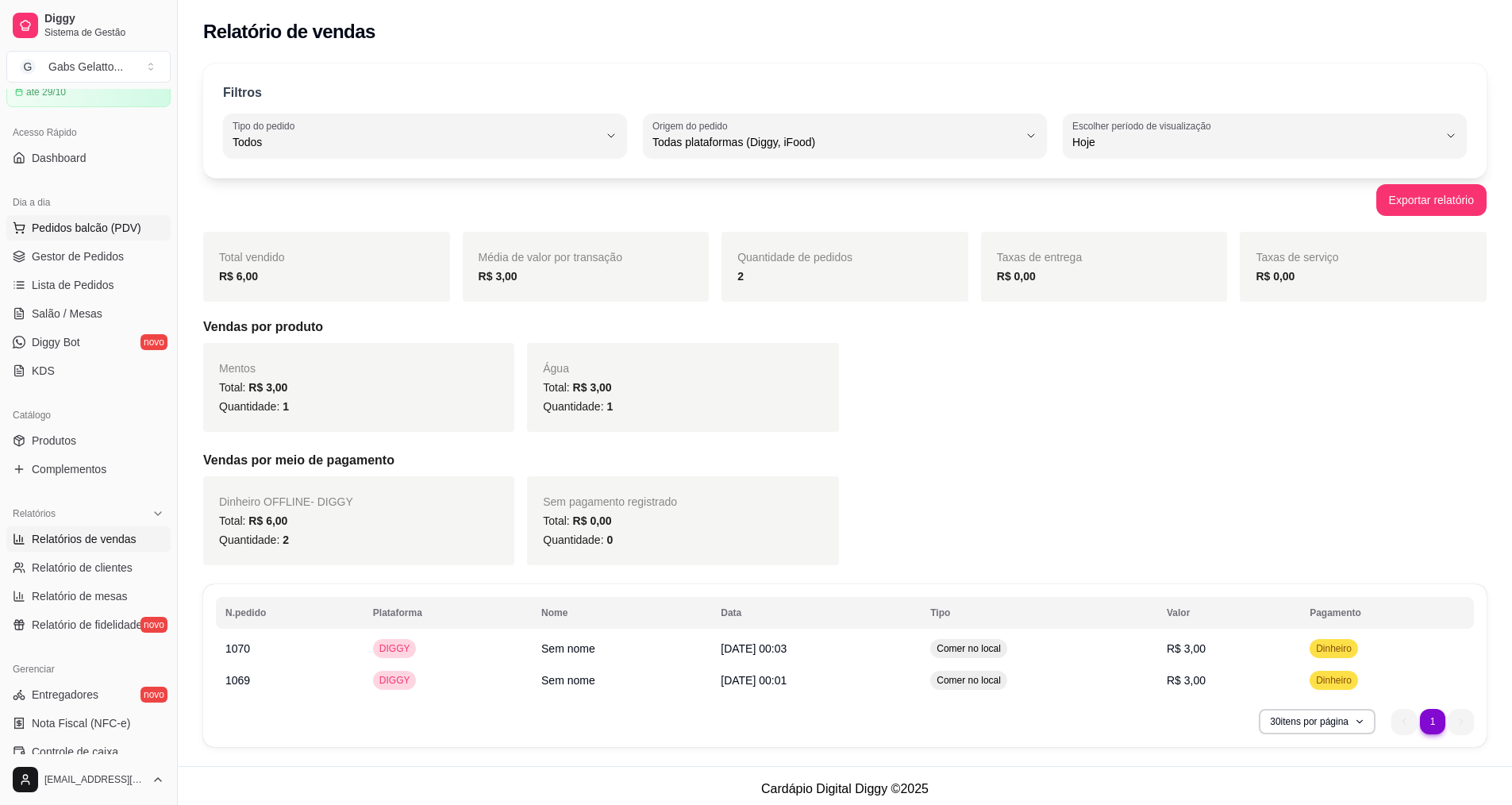
click at [89, 227] on span "Pedidos balcão (PDV)" at bounding box center [86, 227] width 109 height 16
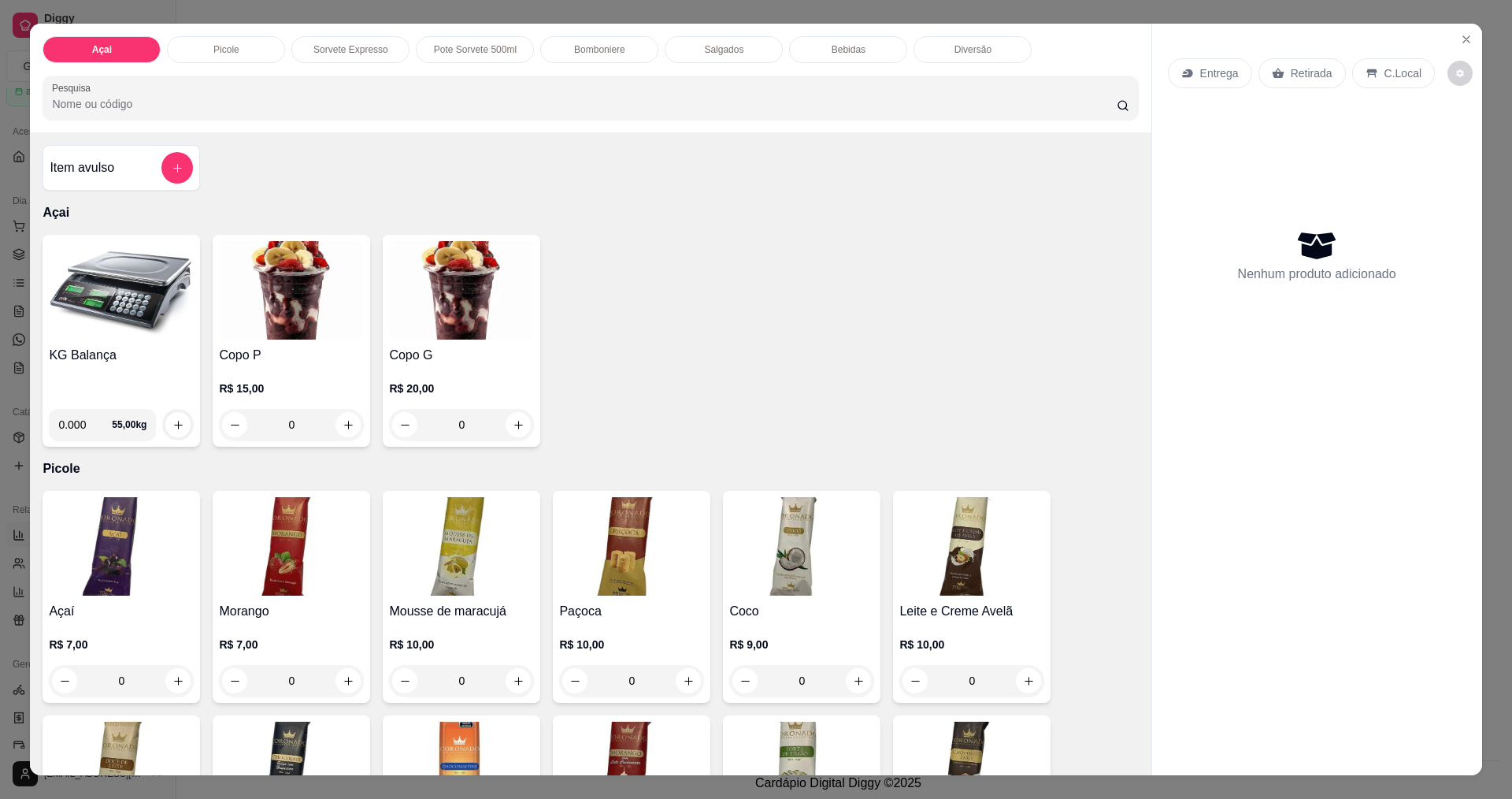
click at [82, 421] on input "0.000" at bounding box center [85, 425] width 53 height 31
click at [610, 57] on div "Bomboniere" at bounding box center [600, 49] width 118 height 27
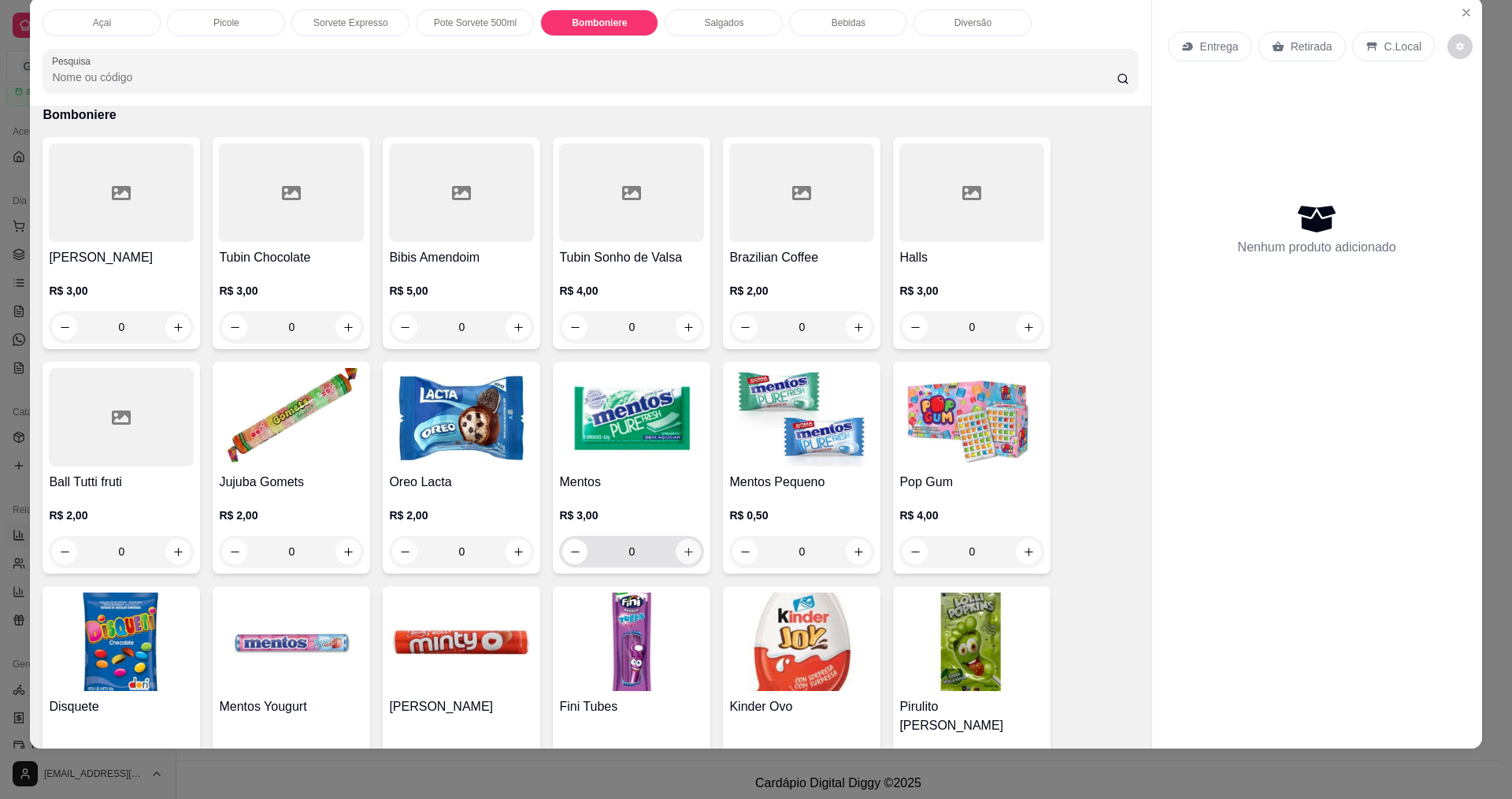
click at [683, 550] on icon "increase-product-quantity" at bounding box center [689, 551] width 12 height 12
type input "1"
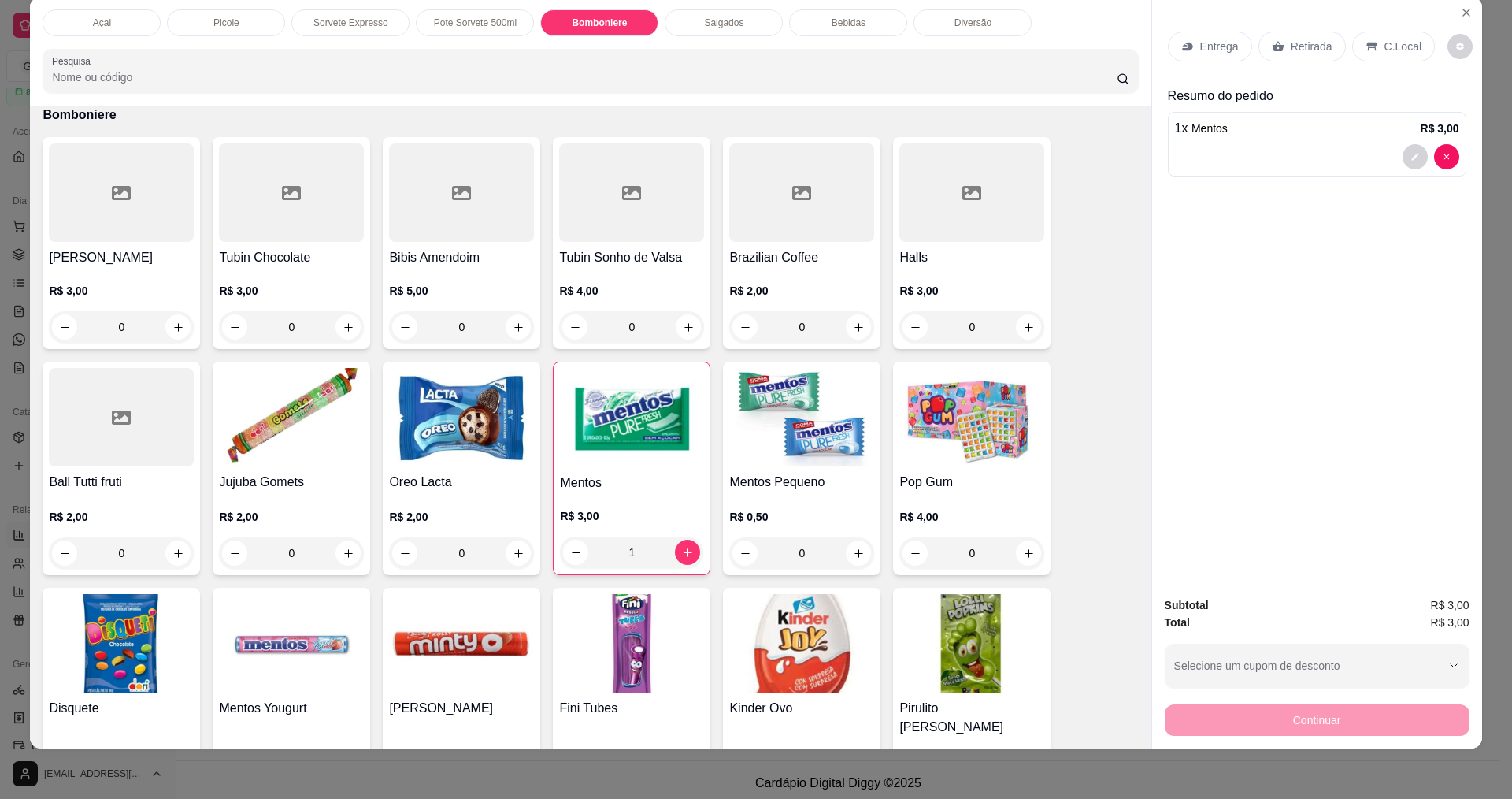
click at [1397, 39] on p "C.Local" at bounding box center [1403, 46] width 37 height 16
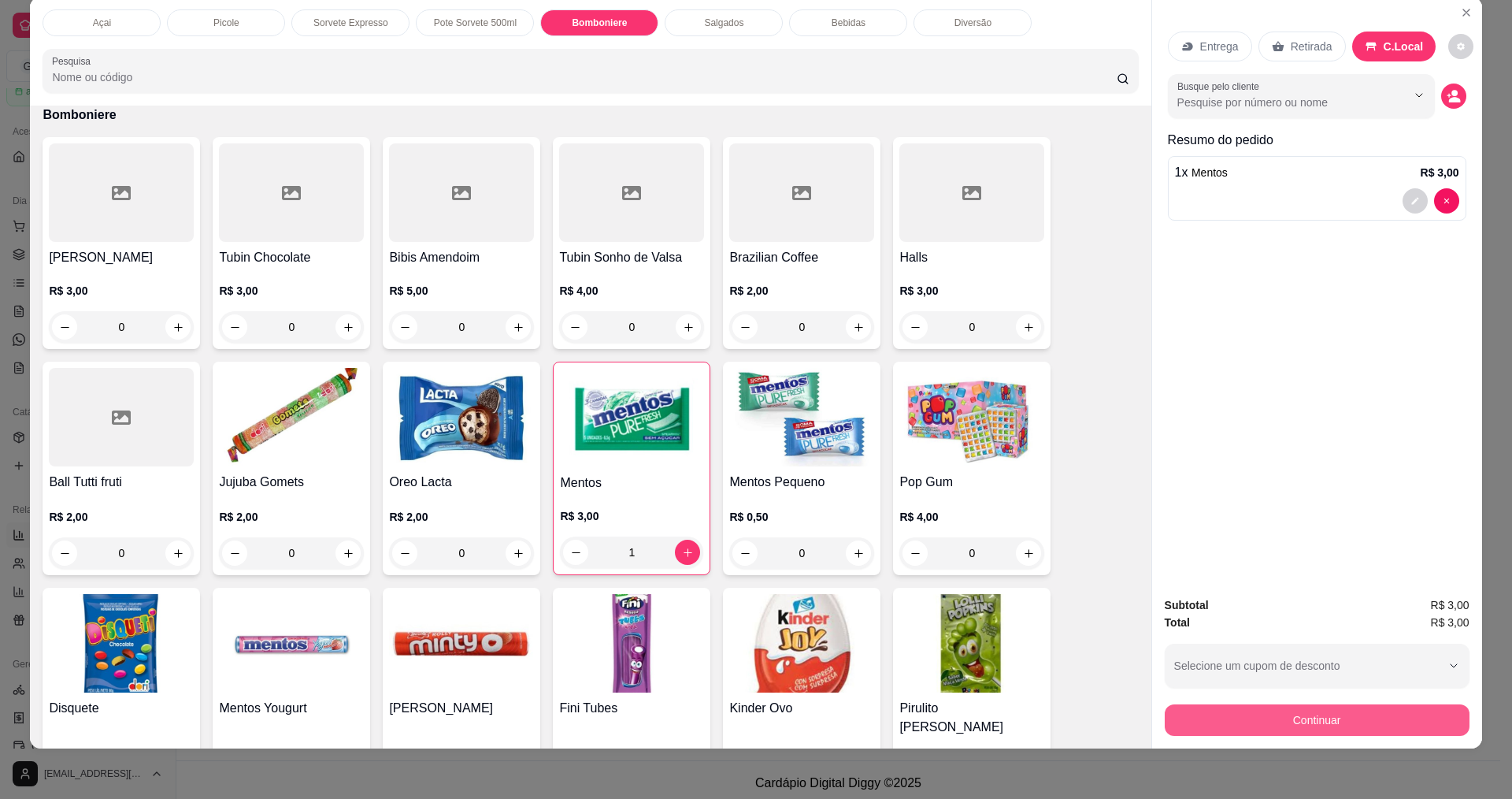
click at [1328, 710] on button "Continuar" at bounding box center [1317, 720] width 304 height 31
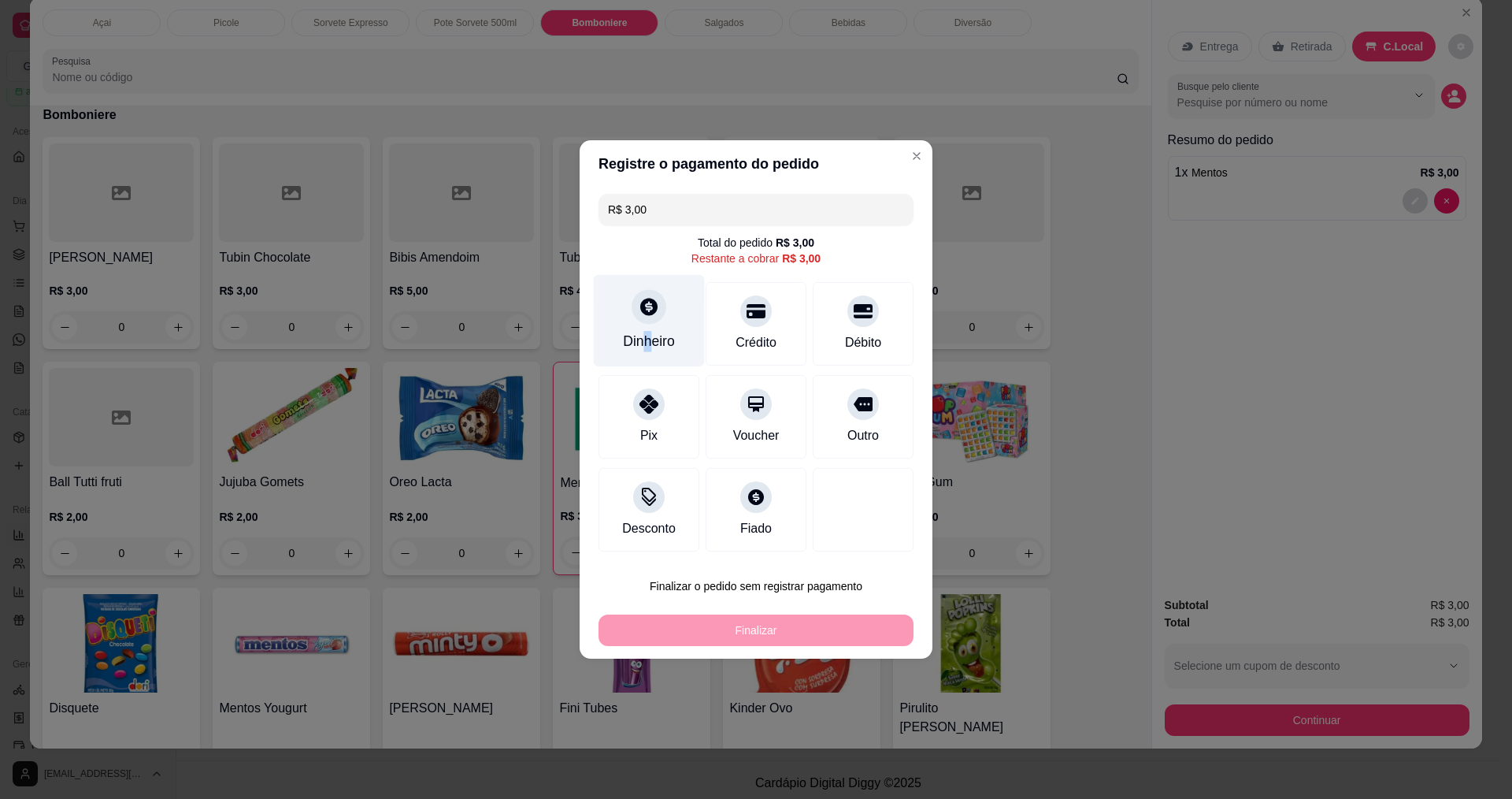
click at [647, 340] on div "Dinheiro" at bounding box center [648, 341] width 52 height 21
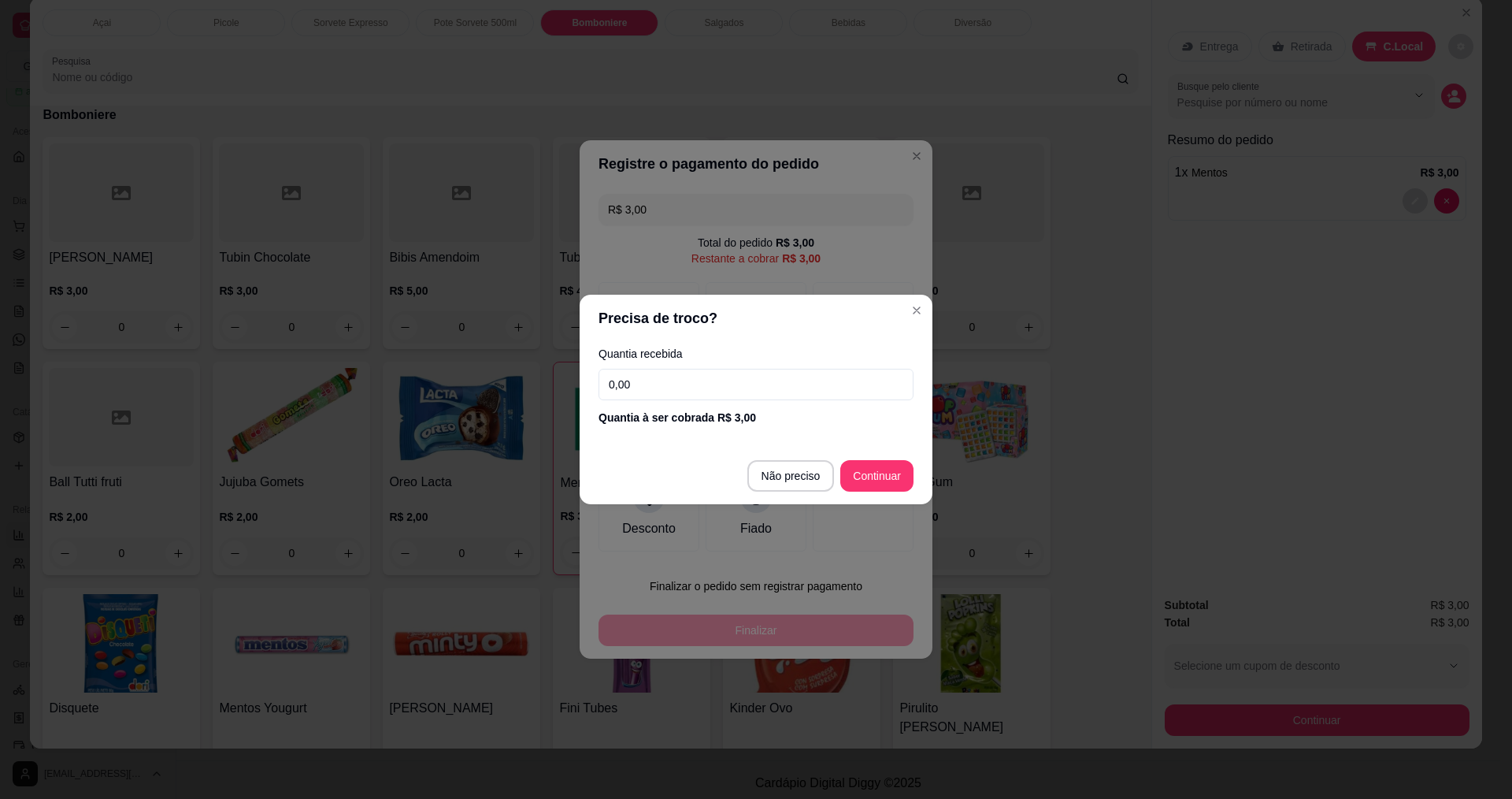
click at [717, 372] on input "0,00" at bounding box center [755, 384] width 315 height 31
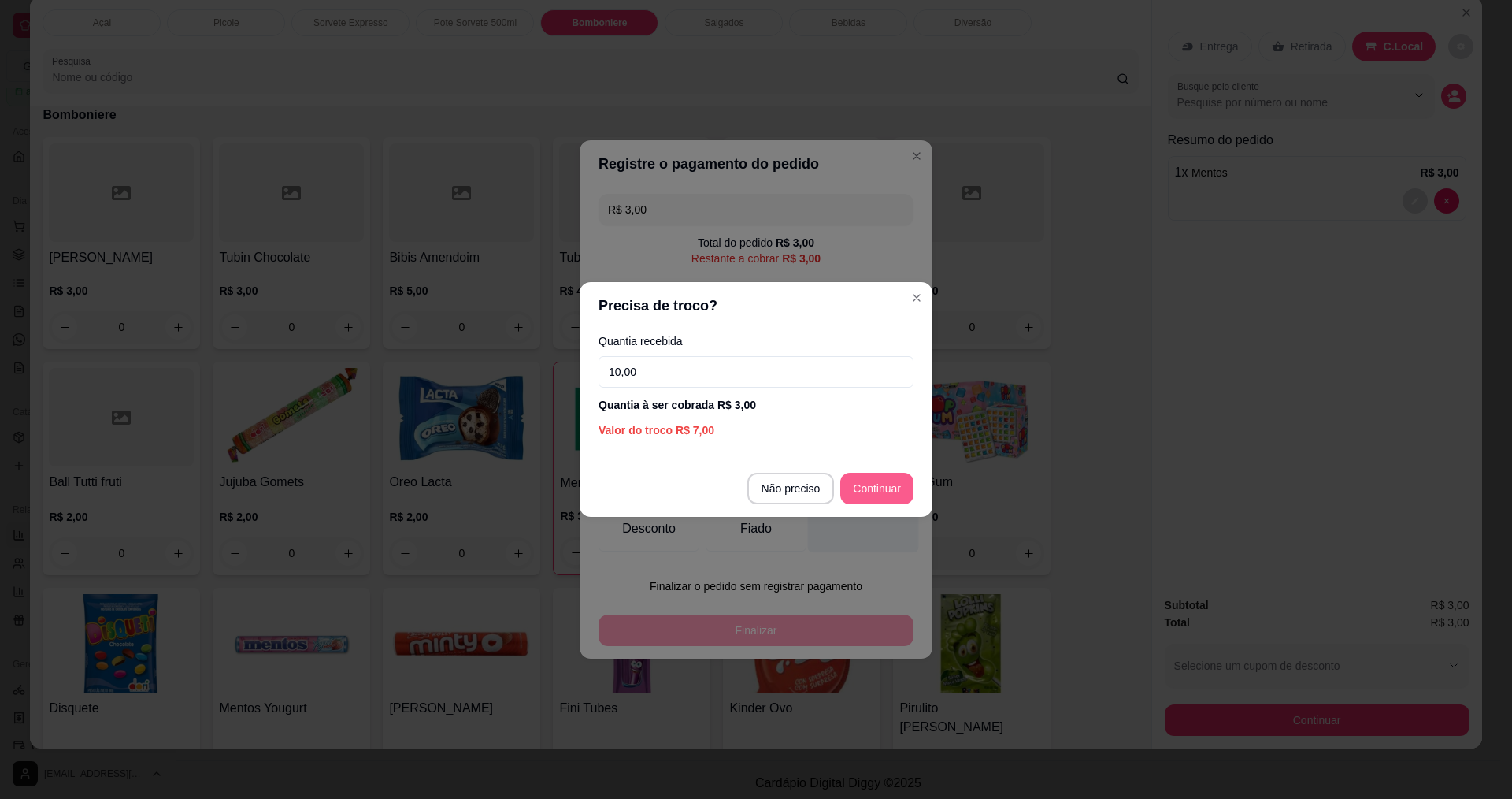
type input "10,00"
type input "R$ 0,00"
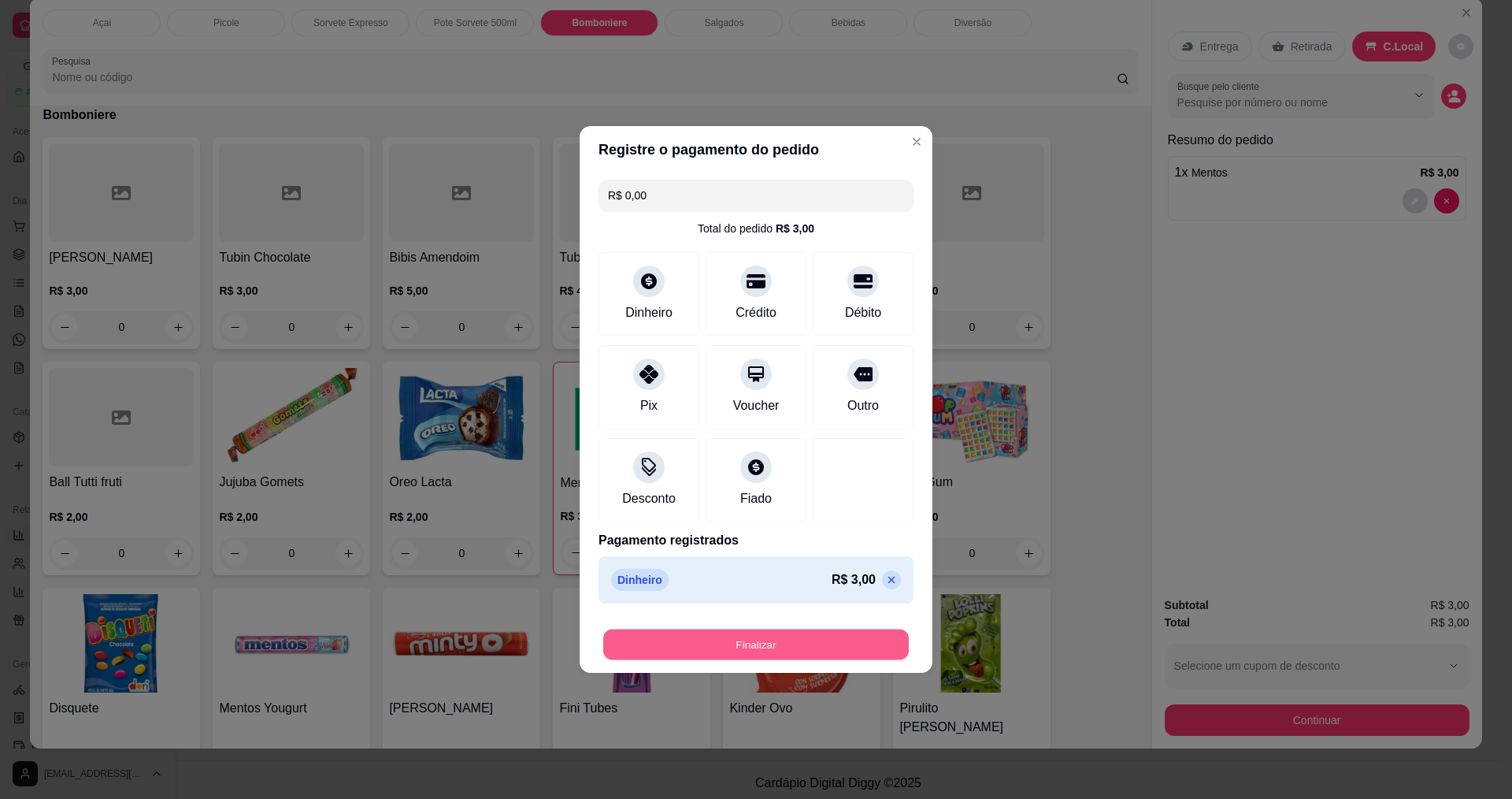
click at [782, 646] on button "Finalizar" at bounding box center [755, 644] width 305 height 30
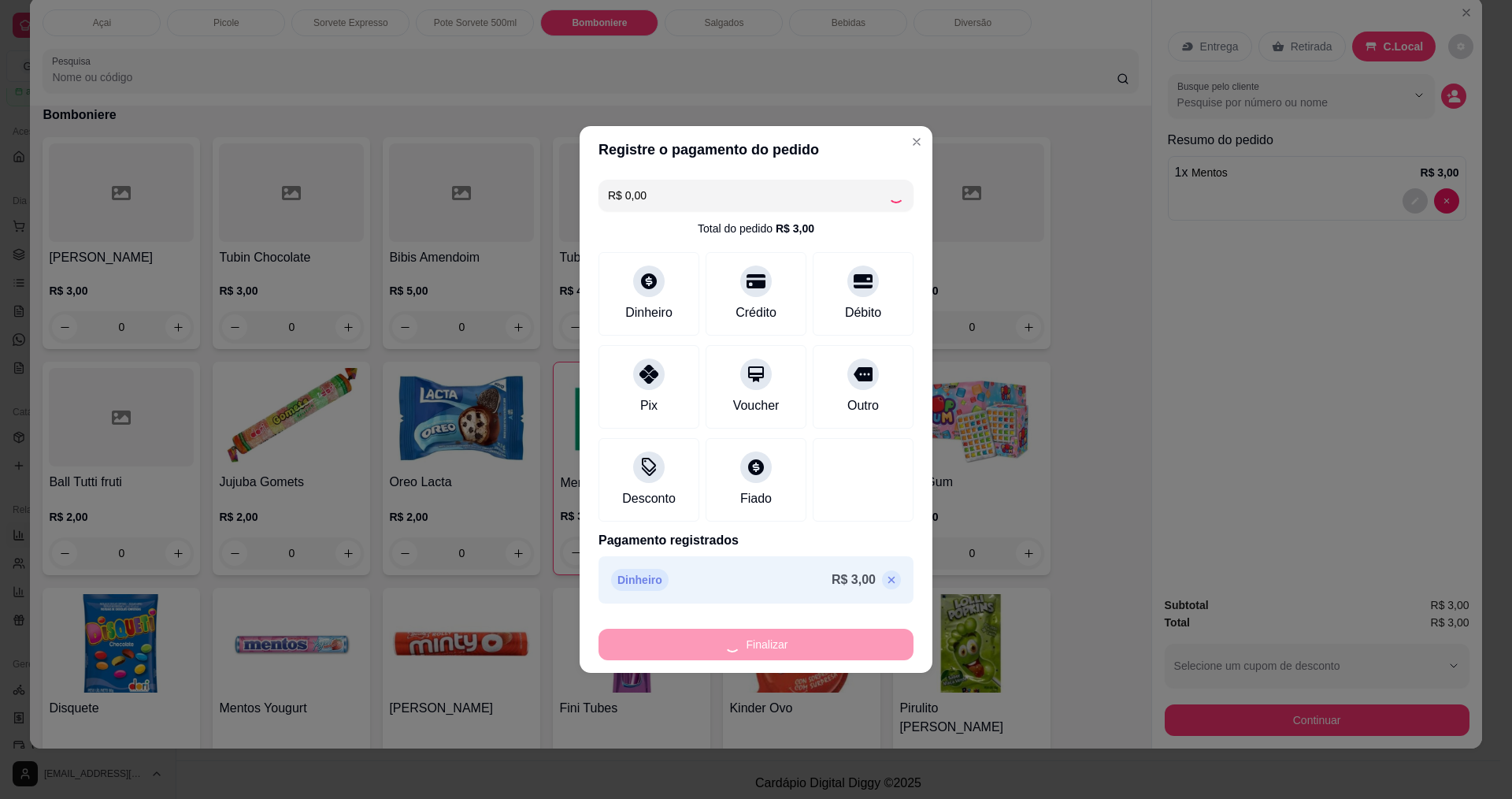
type input "0"
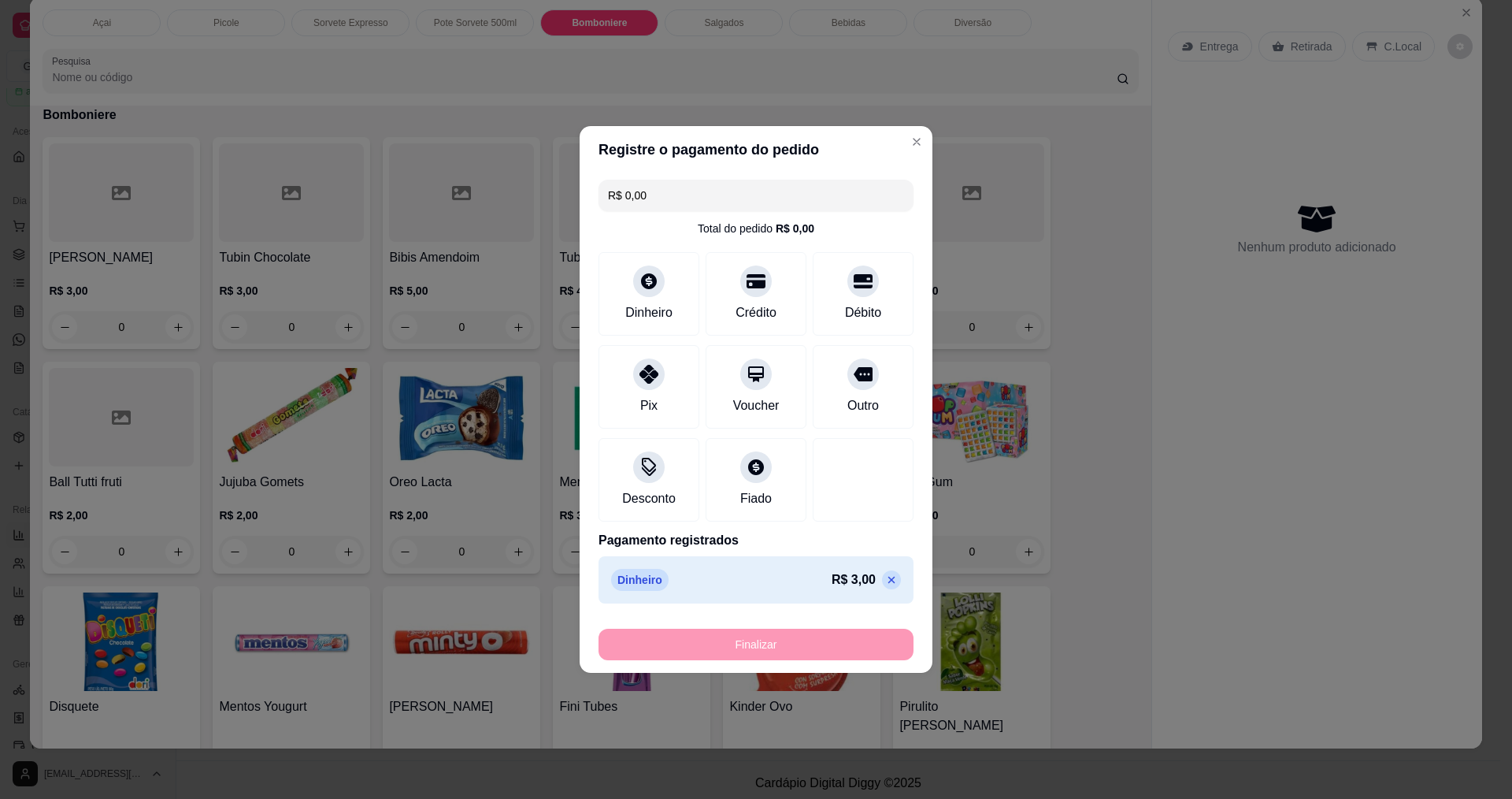
type input "-R$ 3,00"
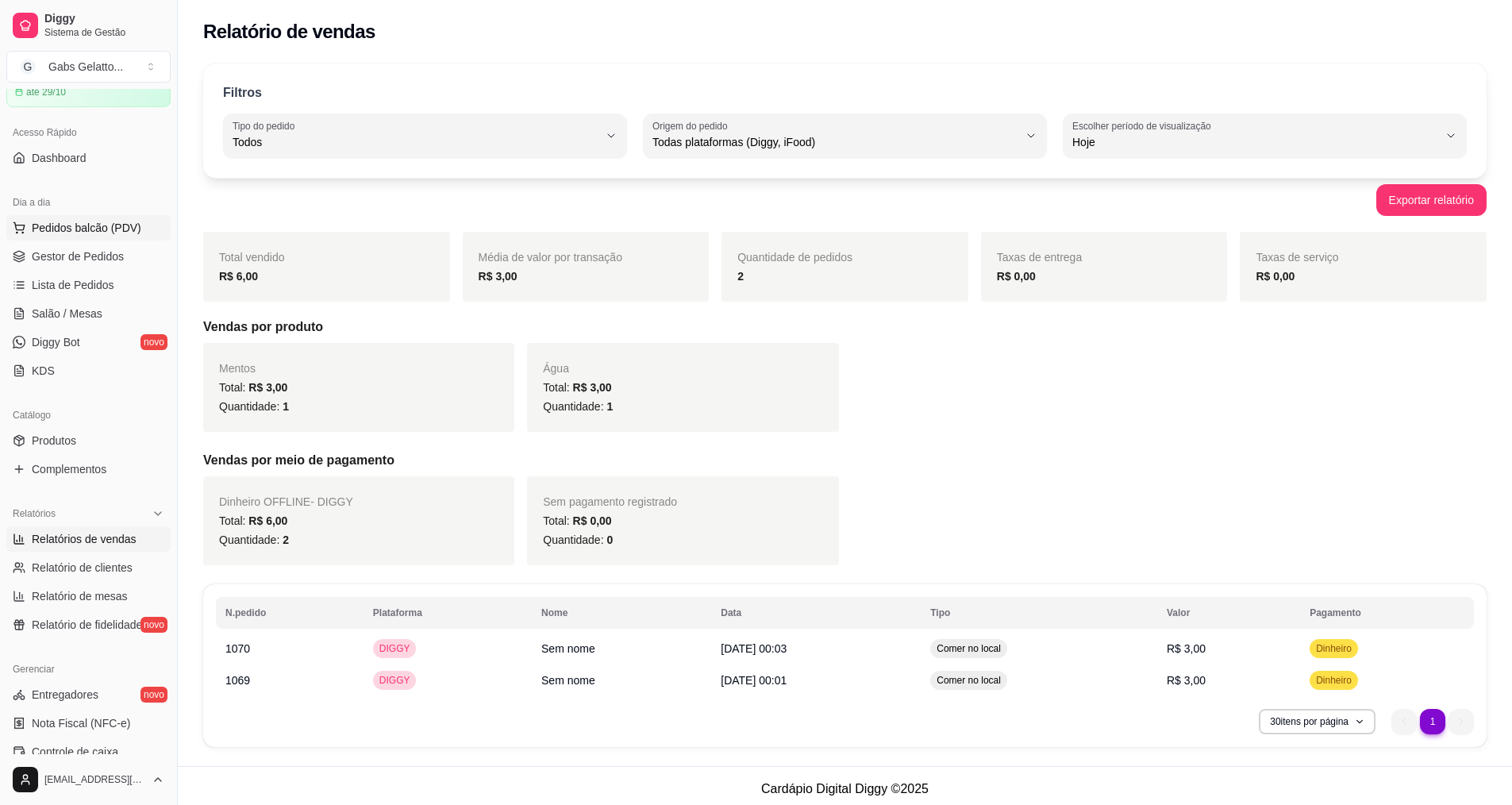
click at [92, 221] on span "Pedidos balcão (PDV)" at bounding box center [86, 227] width 109 height 16
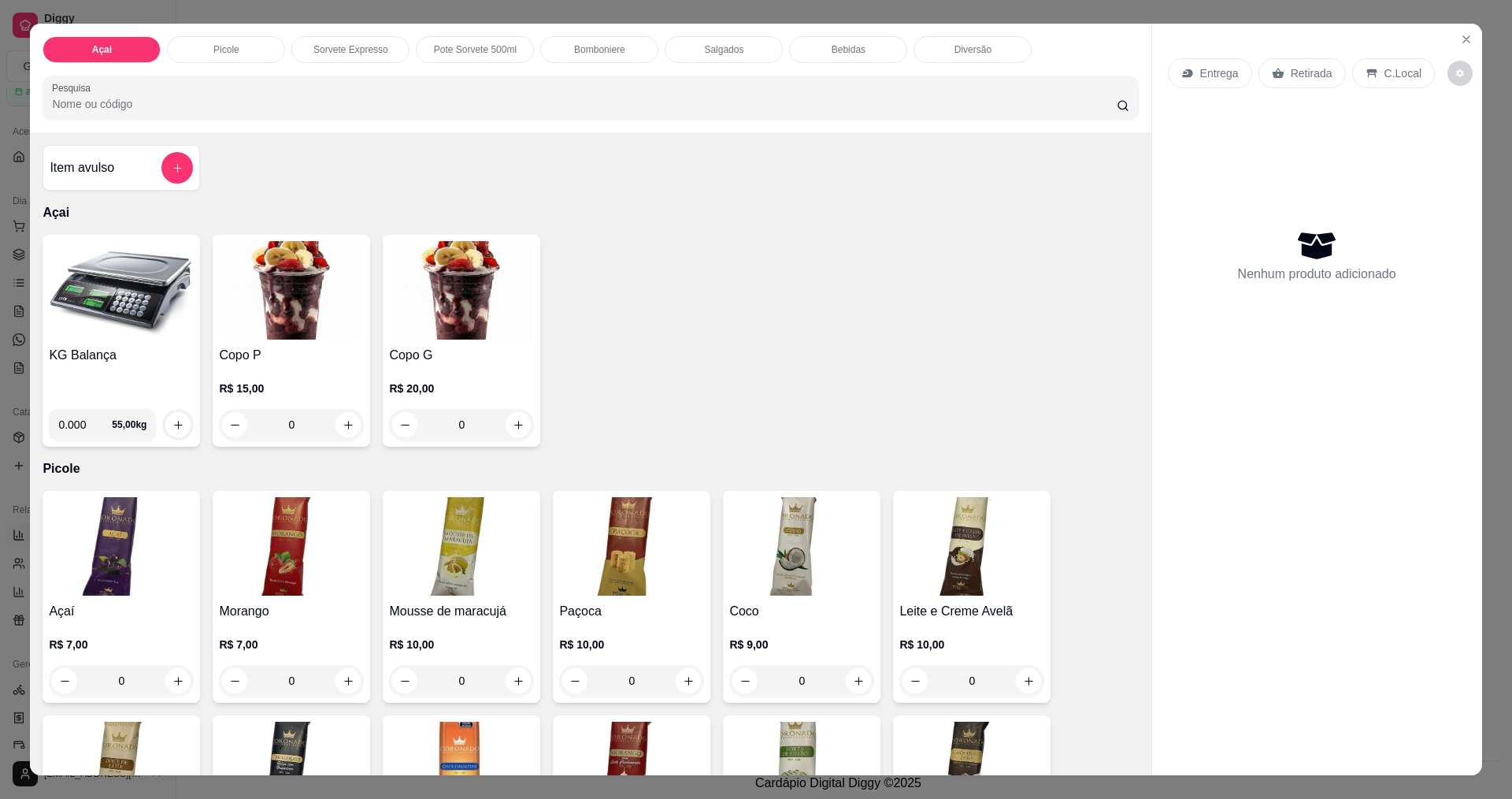
click at [832, 51] on p "Bebidas" at bounding box center [848, 49] width 34 height 12
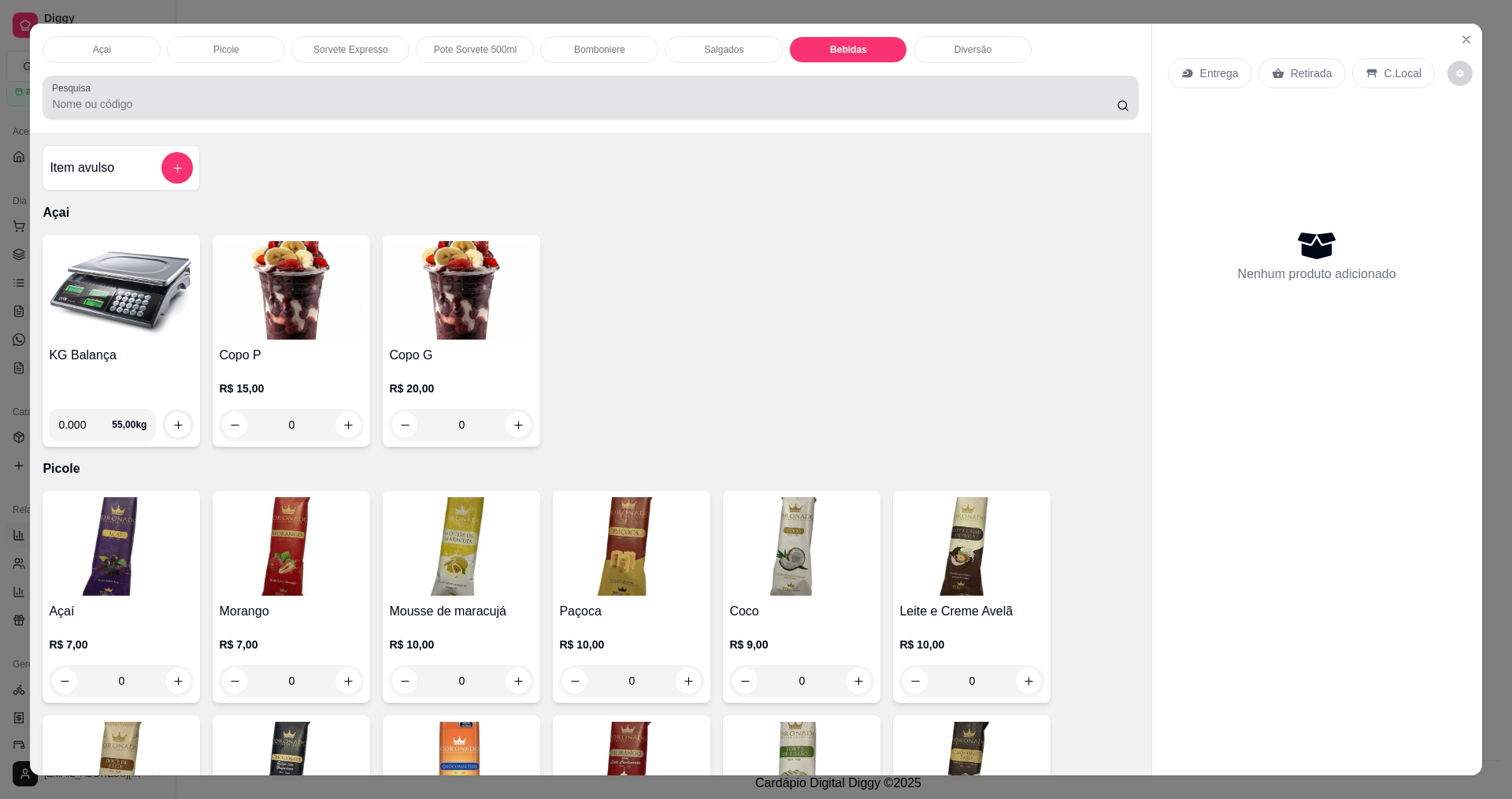
scroll to position [27, 0]
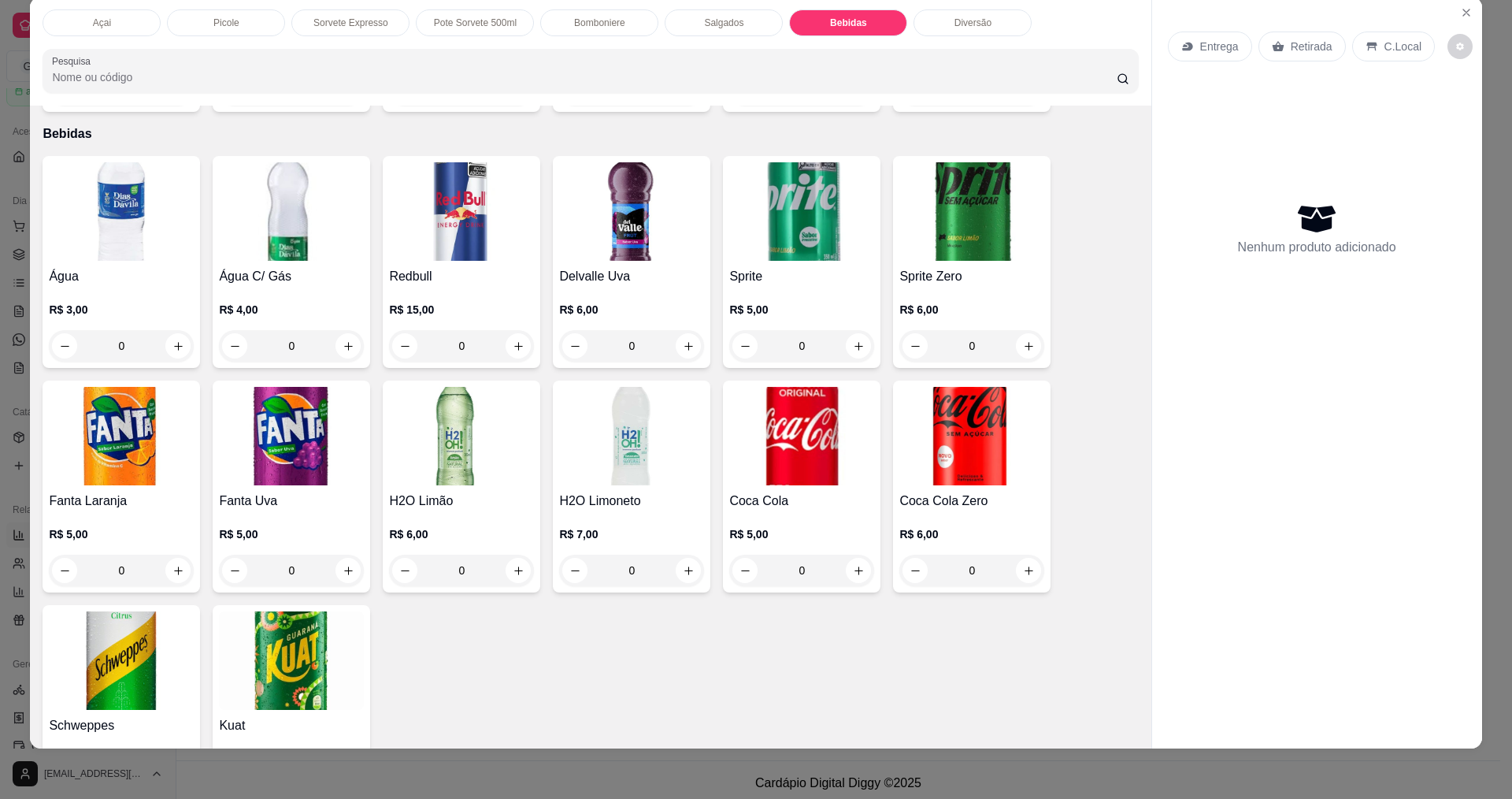
click at [139, 267] on h4 "Água" at bounding box center [121, 276] width 145 height 19
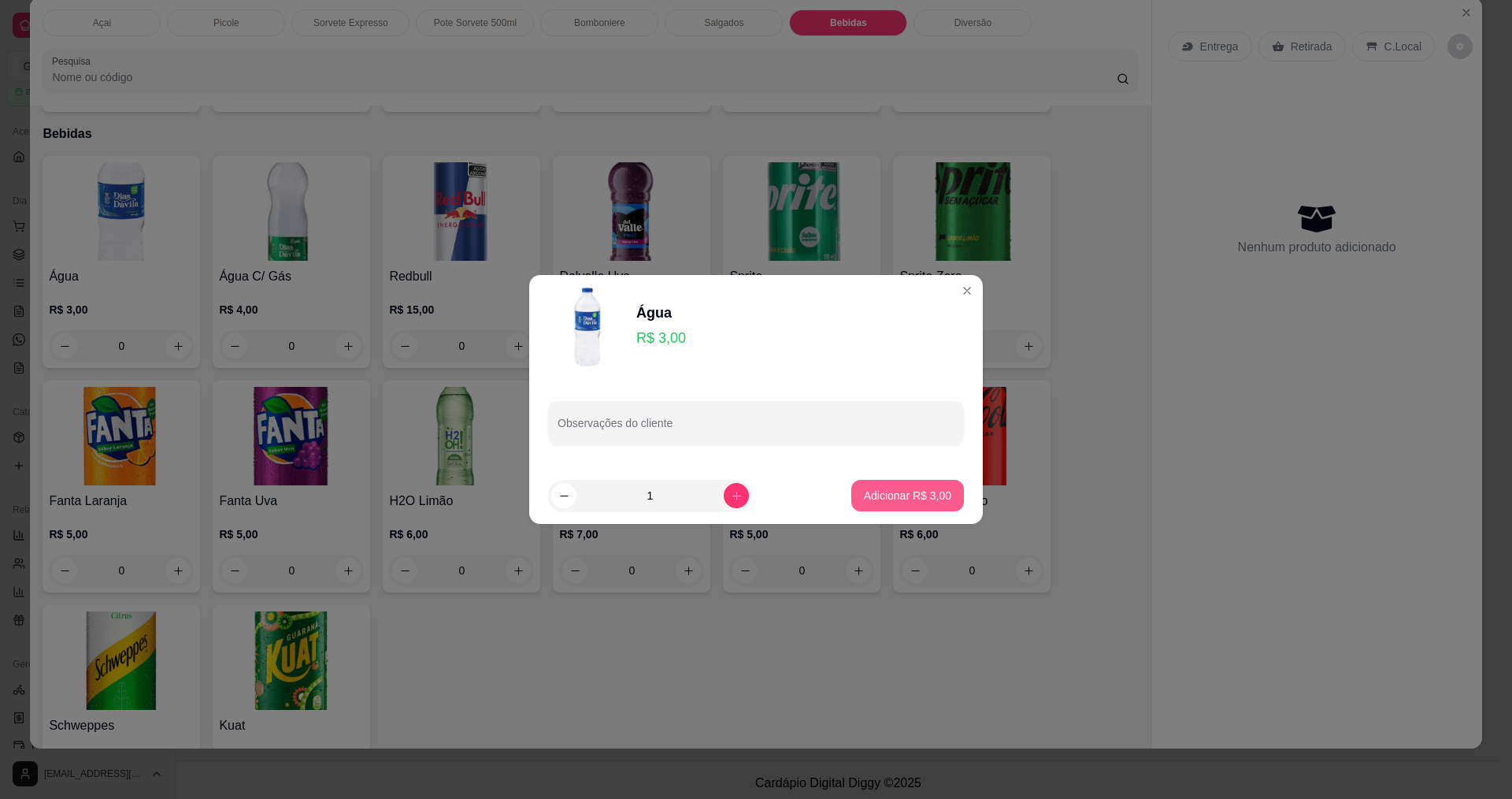
click at [903, 497] on p "Adicionar R$ 3,00" at bounding box center [907, 495] width 87 height 16
type input "1"
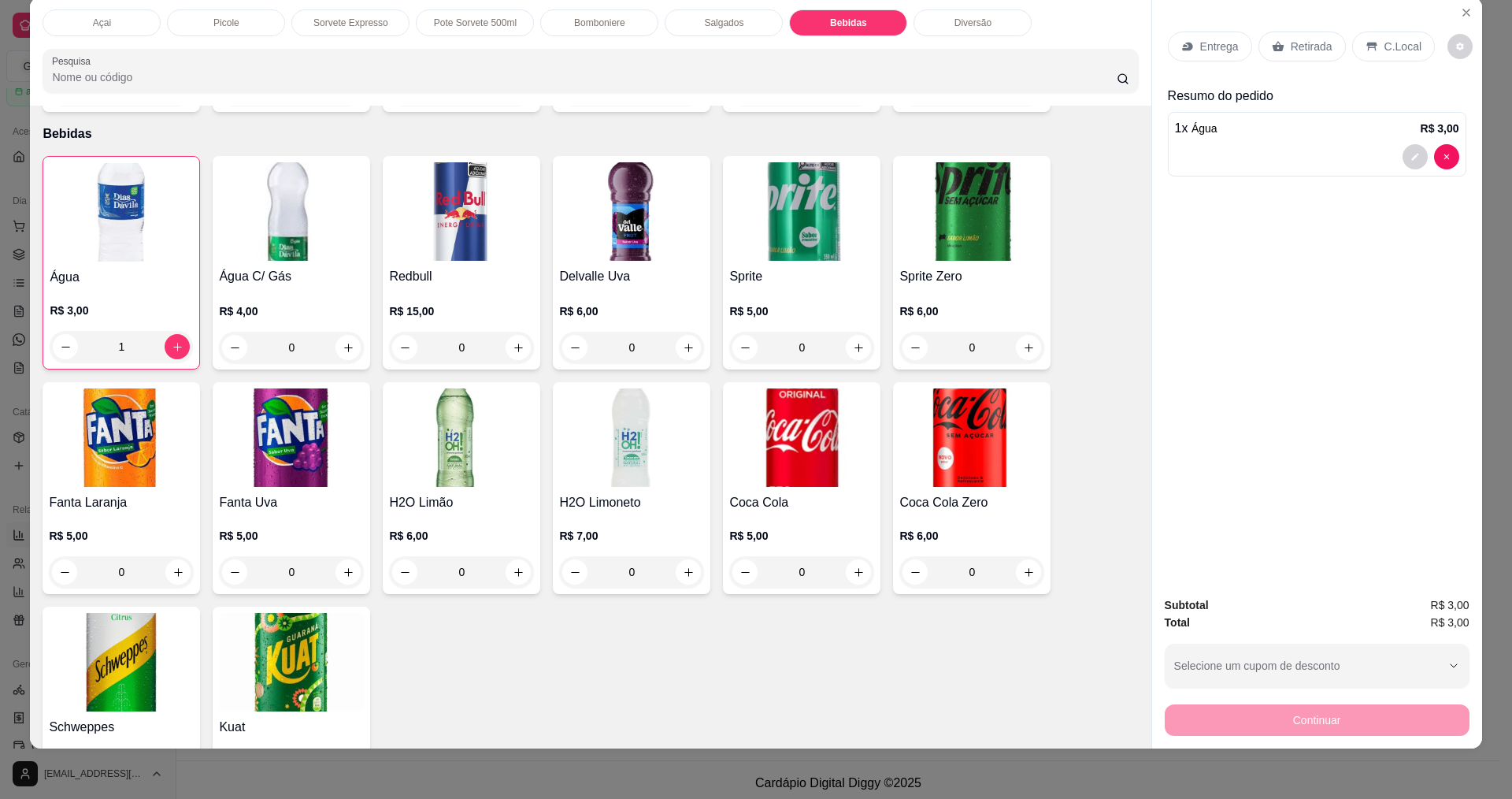
click at [1372, 50] on div "C.Local" at bounding box center [1393, 46] width 83 height 30
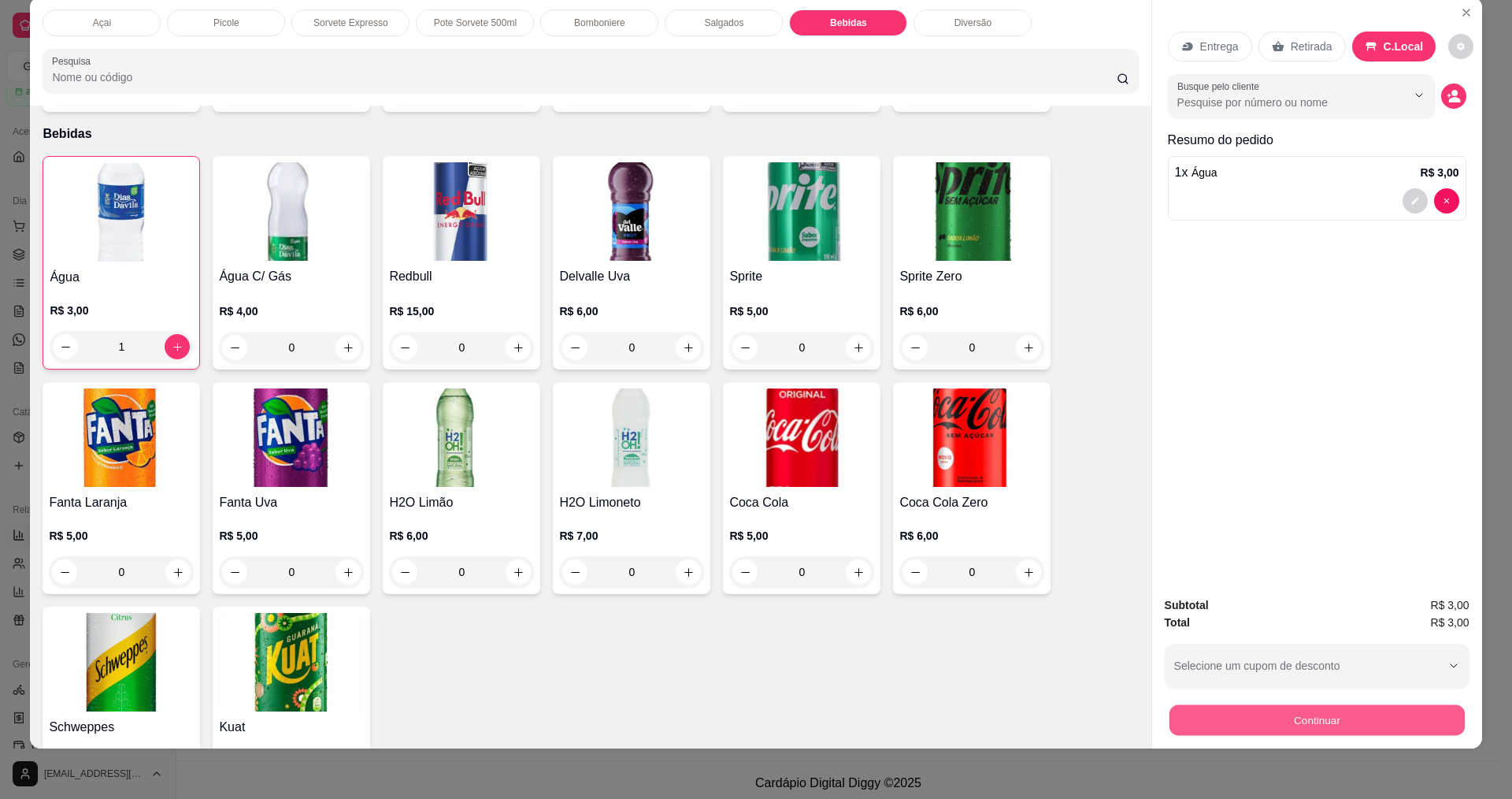
click at [1302, 722] on button "Continuar" at bounding box center [1315, 719] width 295 height 30
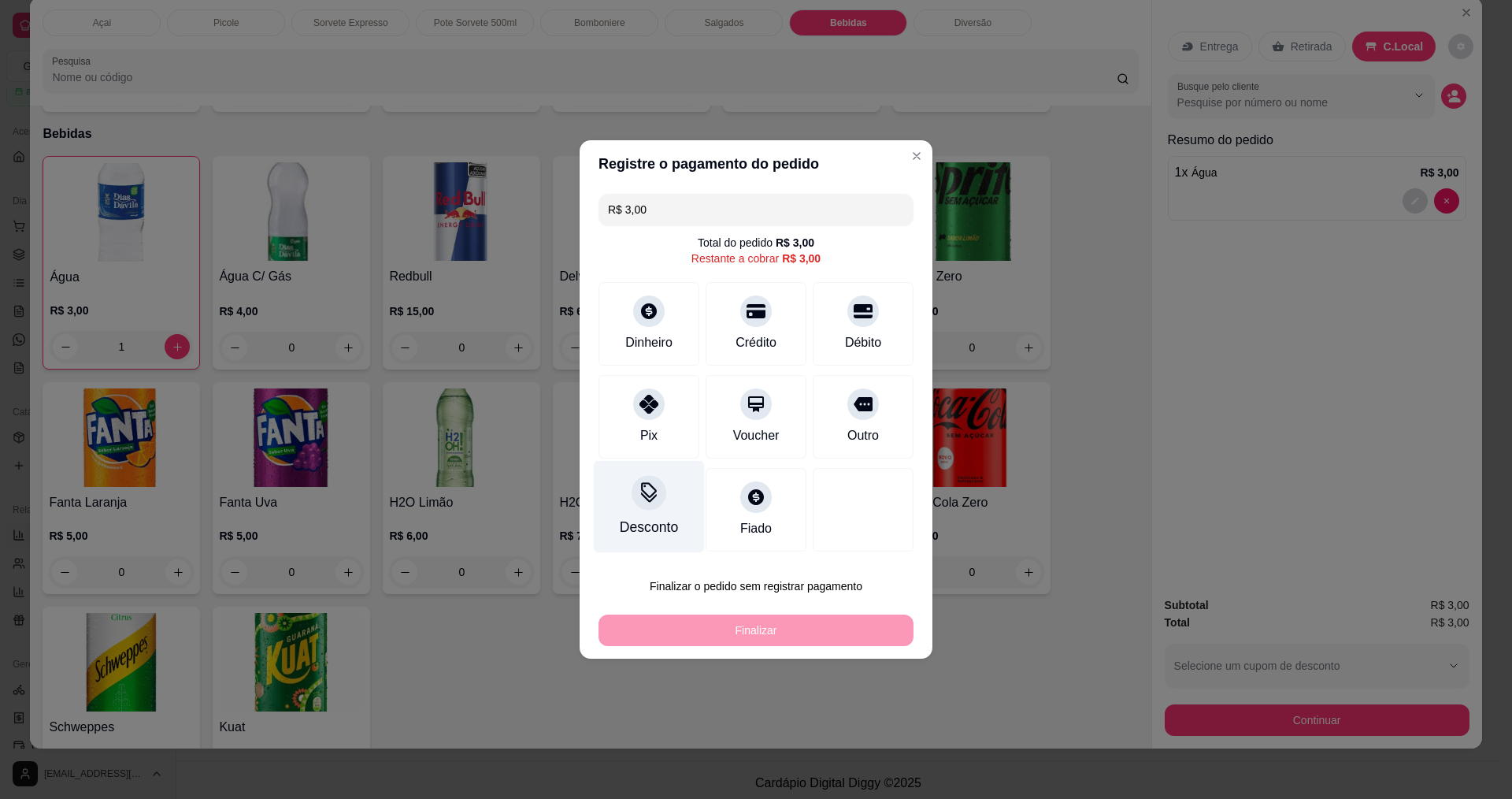
click at [646, 511] on div "Desconto" at bounding box center [649, 507] width 111 height 92
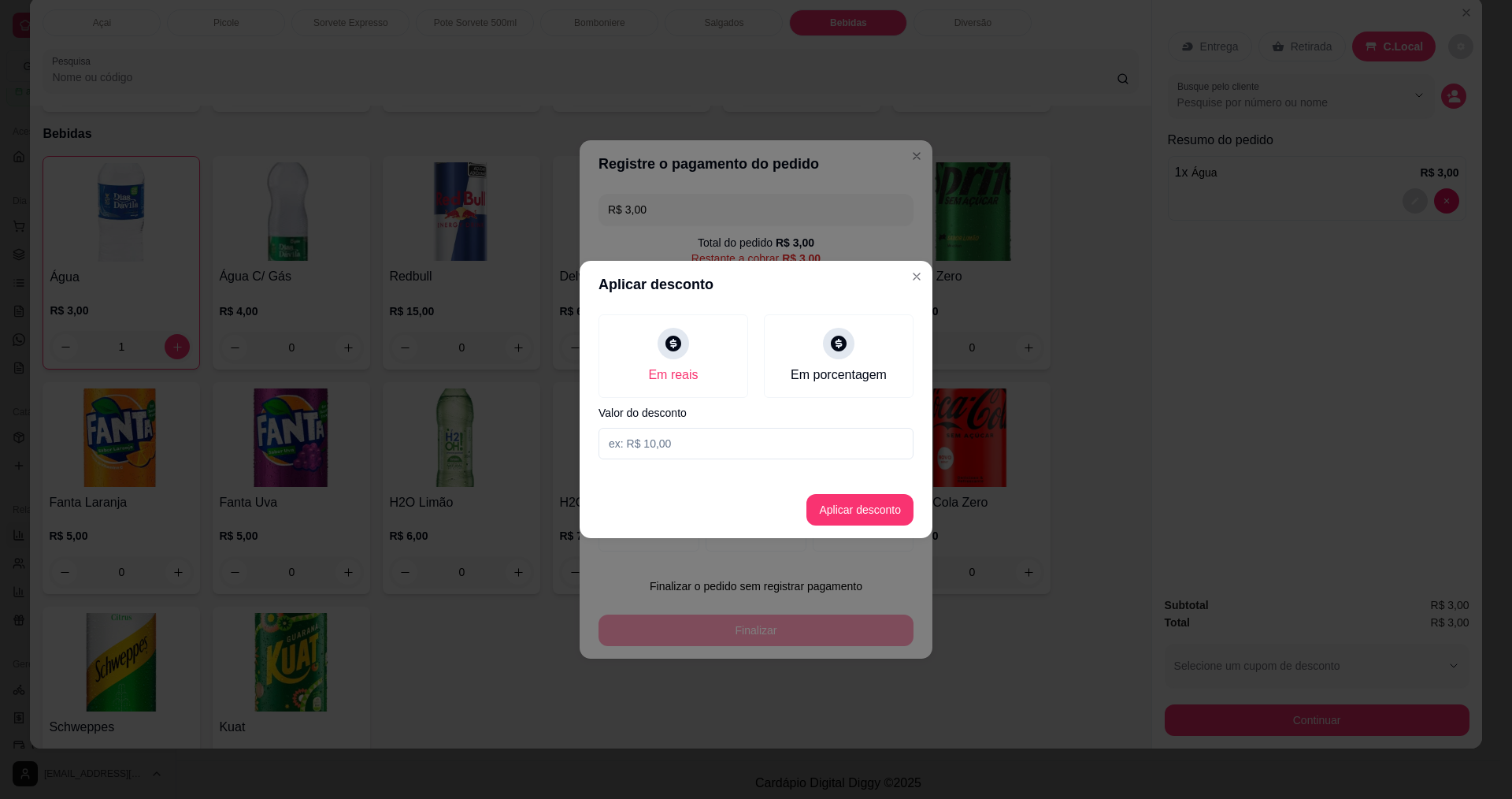
click at [692, 462] on div "Em reais Em porcentagem Valor do desconto" at bounding box center [755, 386] width 353 height 157
click at [703, 454] on input at bounding box center [755, 444] width 315 height 31
type input "1,00"
click at [835, 513] on button "Aplicar desconto" at bounding box center [860, 509] width 103 height 30
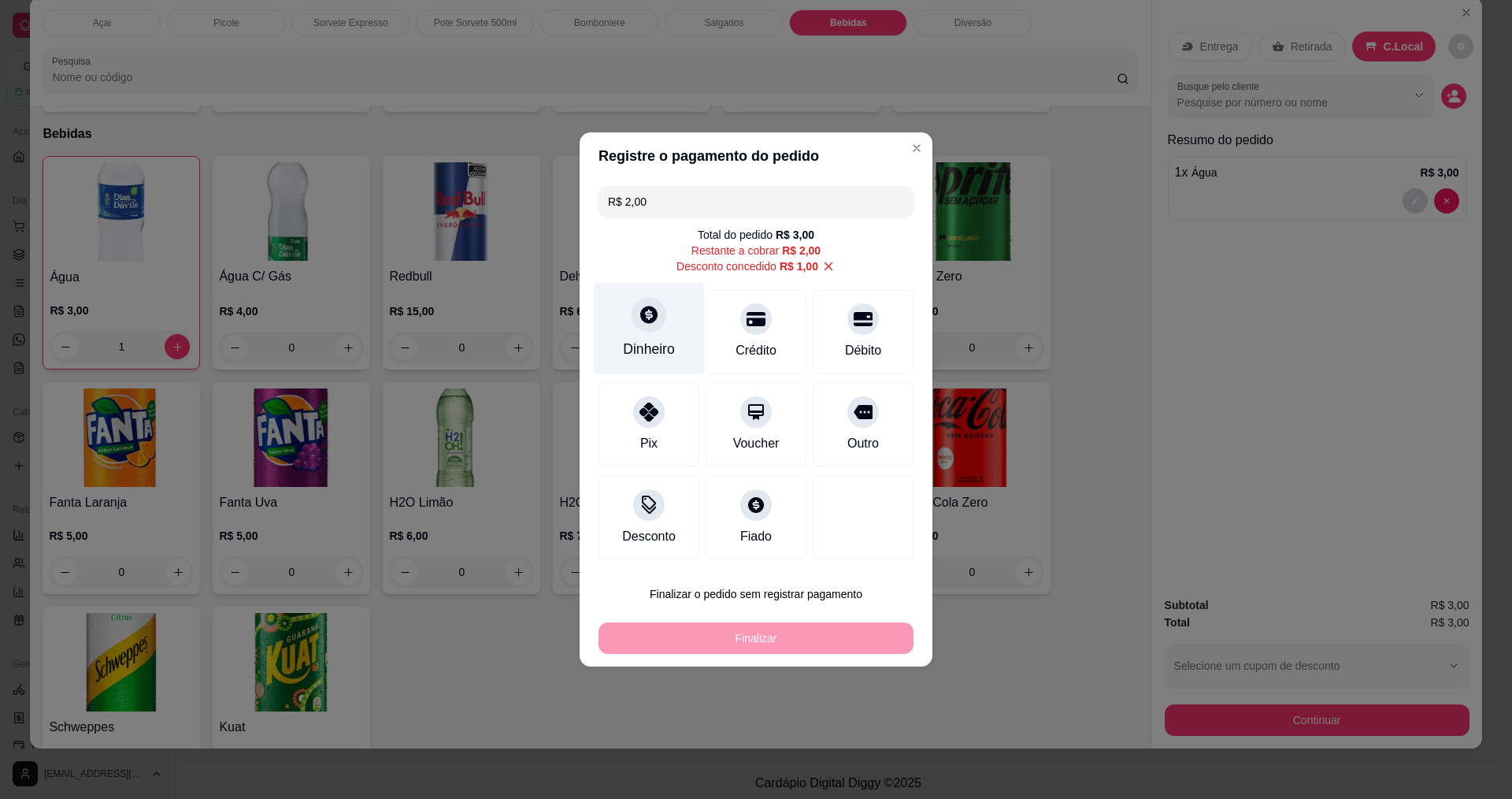
click at [633, 327] on div at bounding box center [649, 314] width 35 height 35
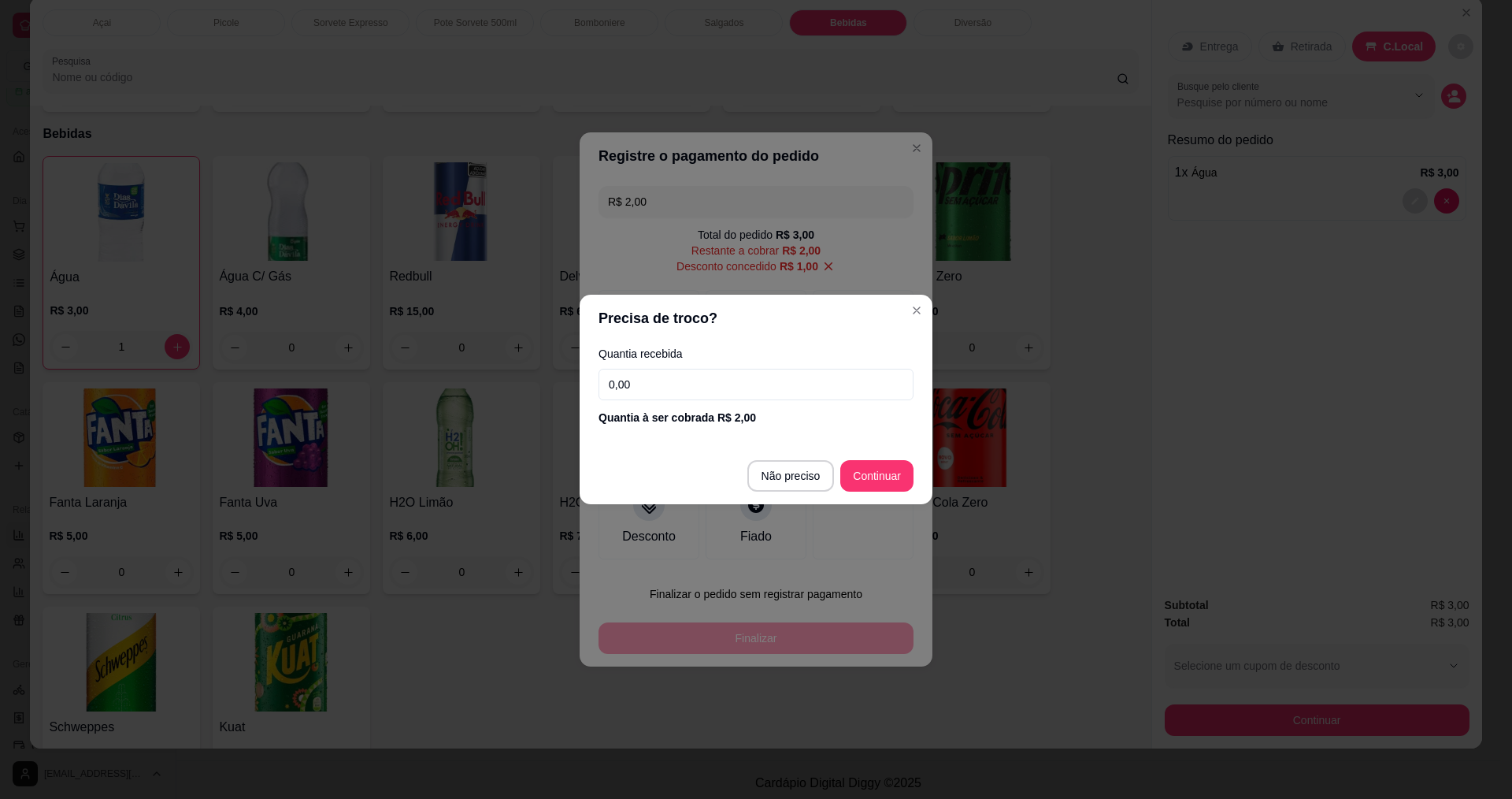
click at [713, 388] on input "0,00" at bounding box center [755, 384] width 315 height 31
type input "R$ 0,00"
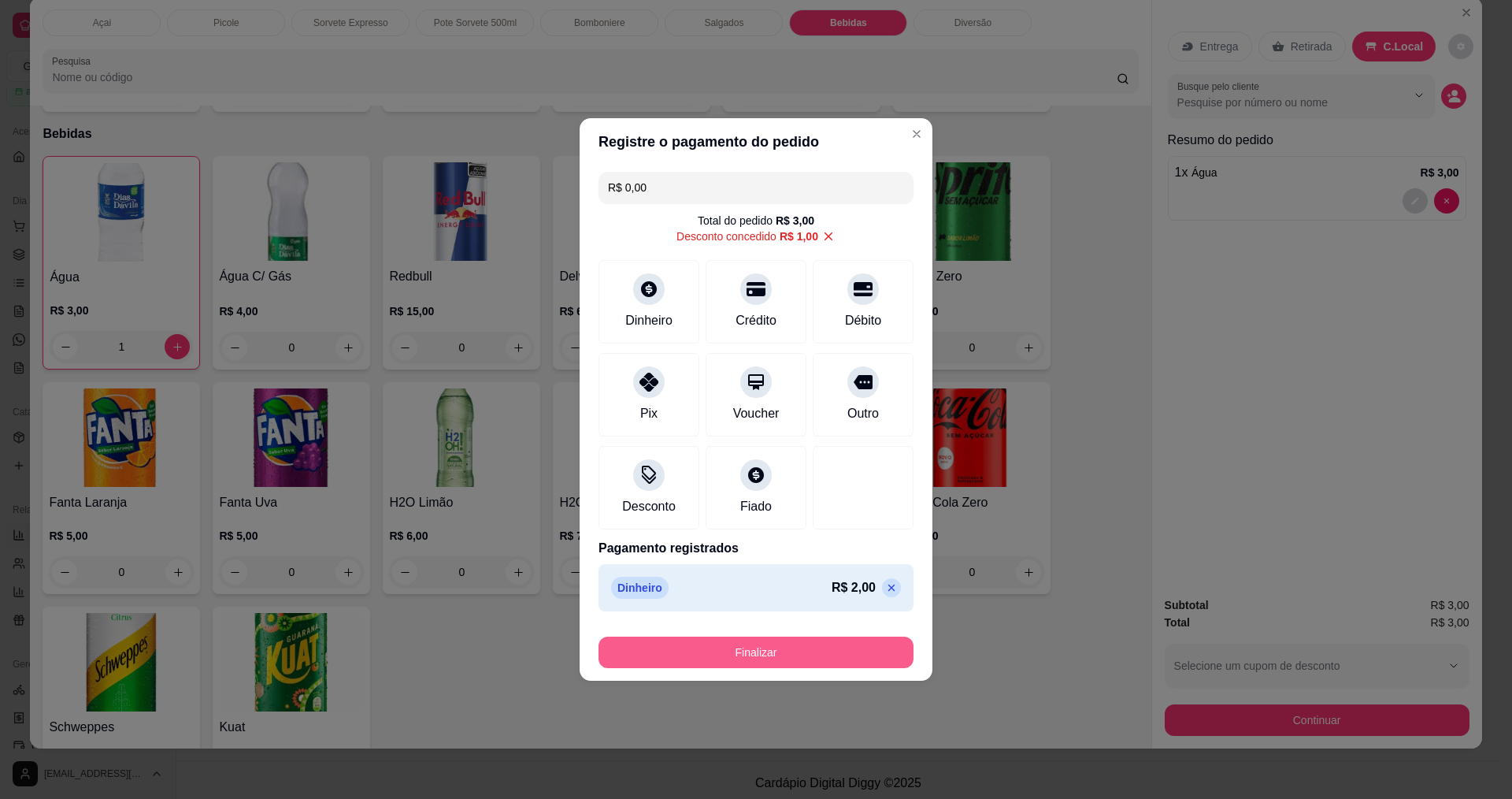
click at [737, 645] on button "Finalizar" at bounding box center [755, 652] width 315 height 31
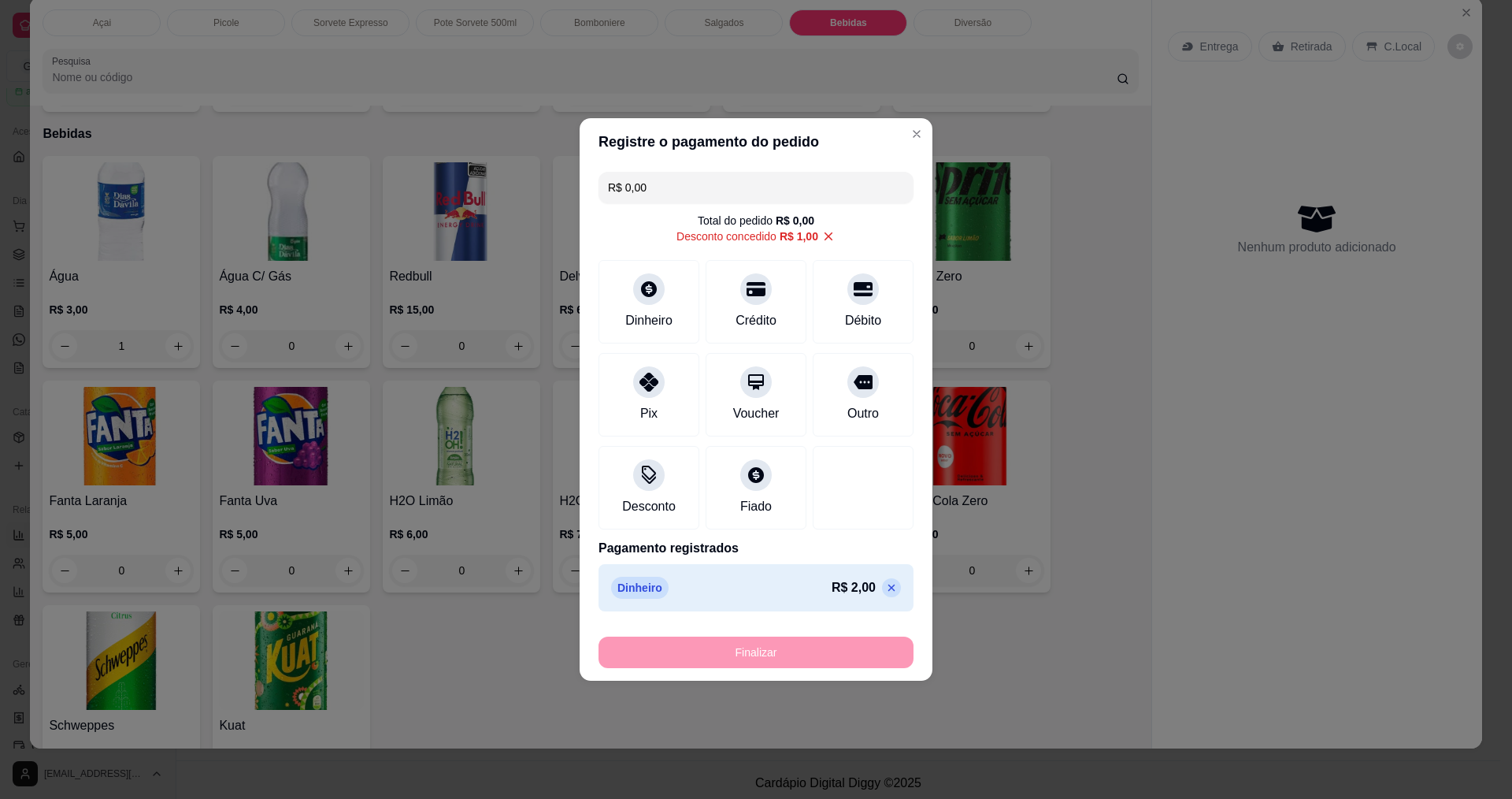
type input "0"
type input "-R$ 3,00"
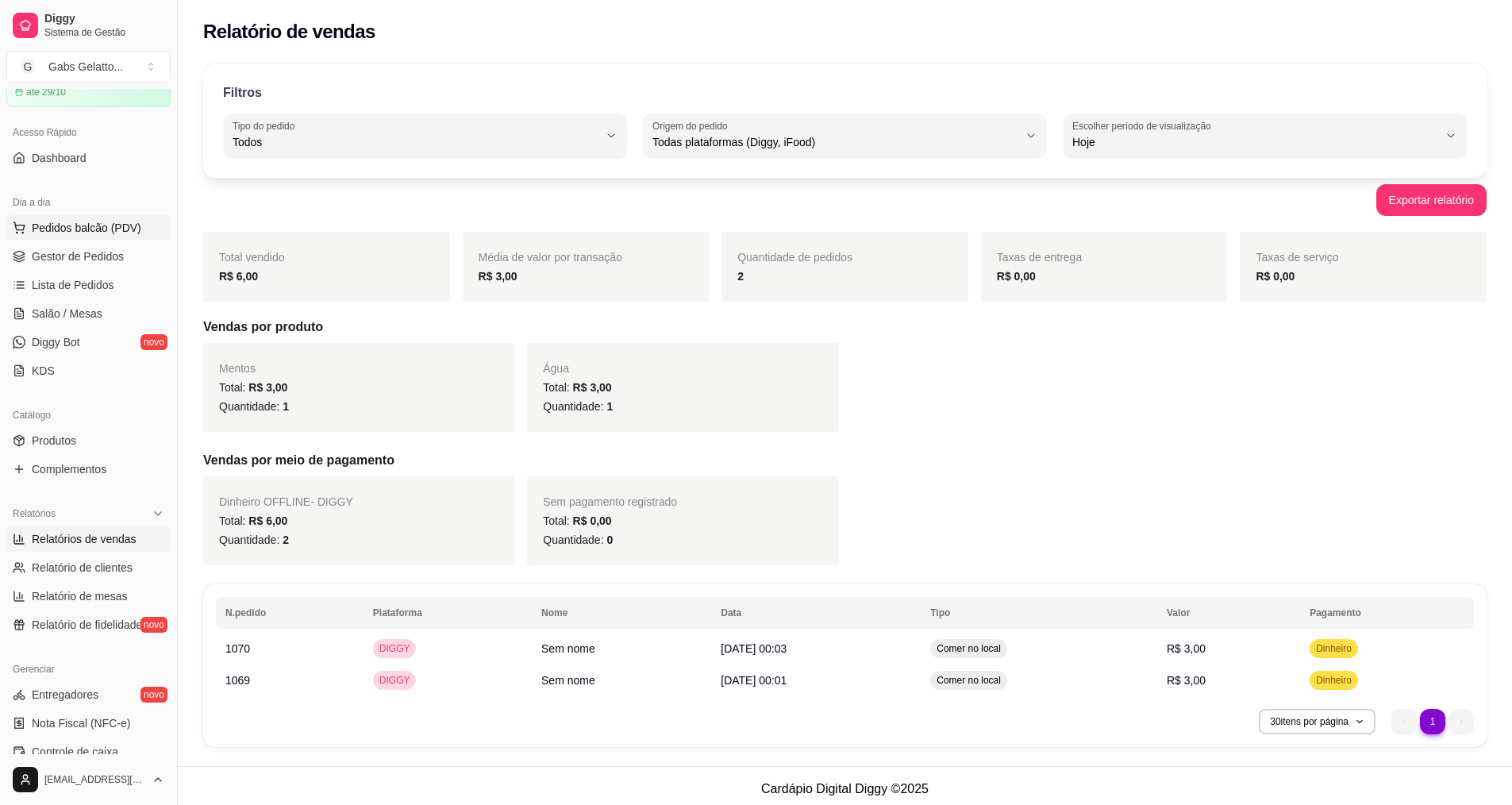
click at [119, 215] on button "Pedidos balcão (PDV)" at bounding box center [89, 227] width 164 height 26
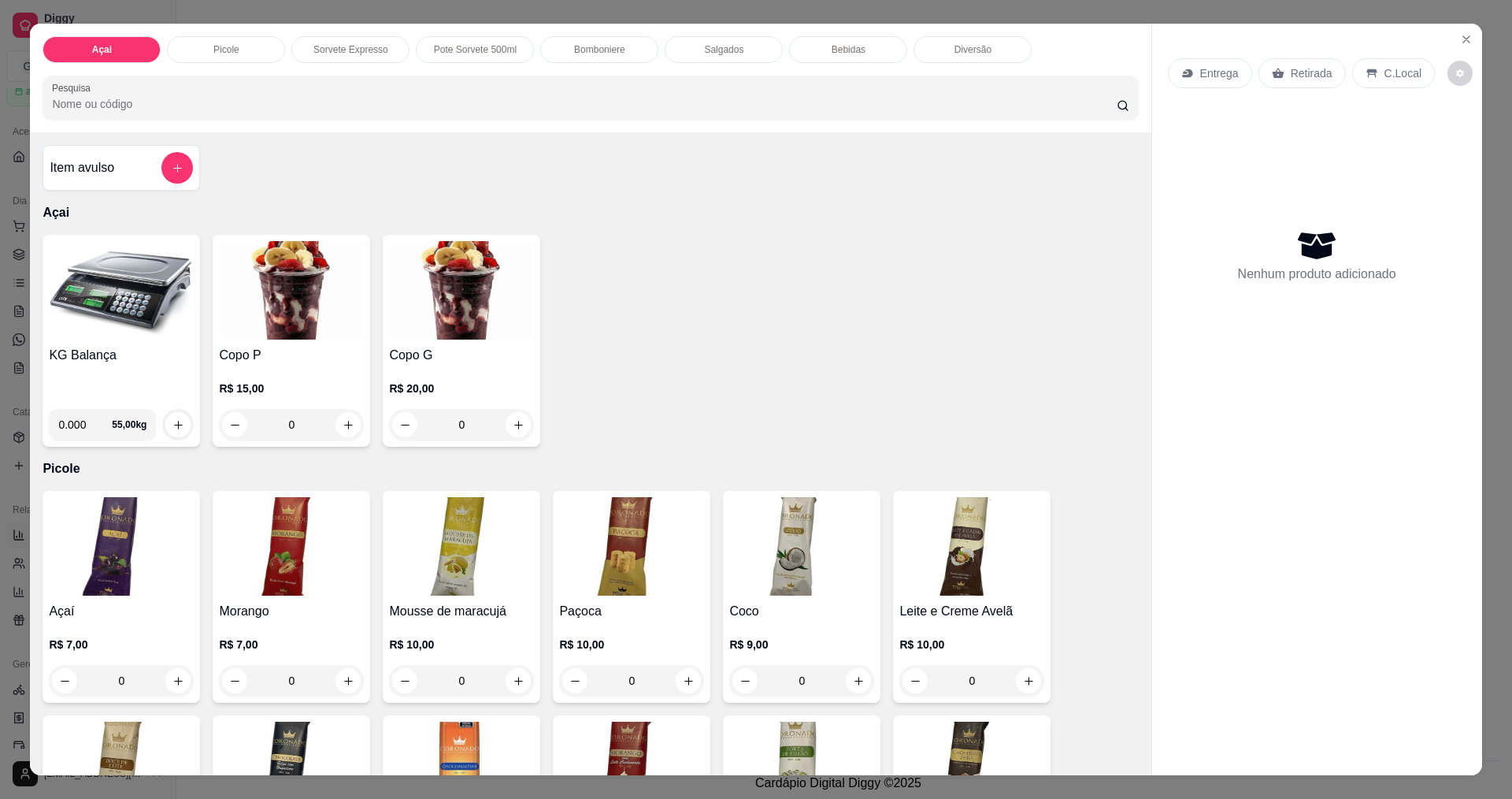
click at [698, 50] on div "Salgados" at bounding box center [724, 49] width 118 height 27
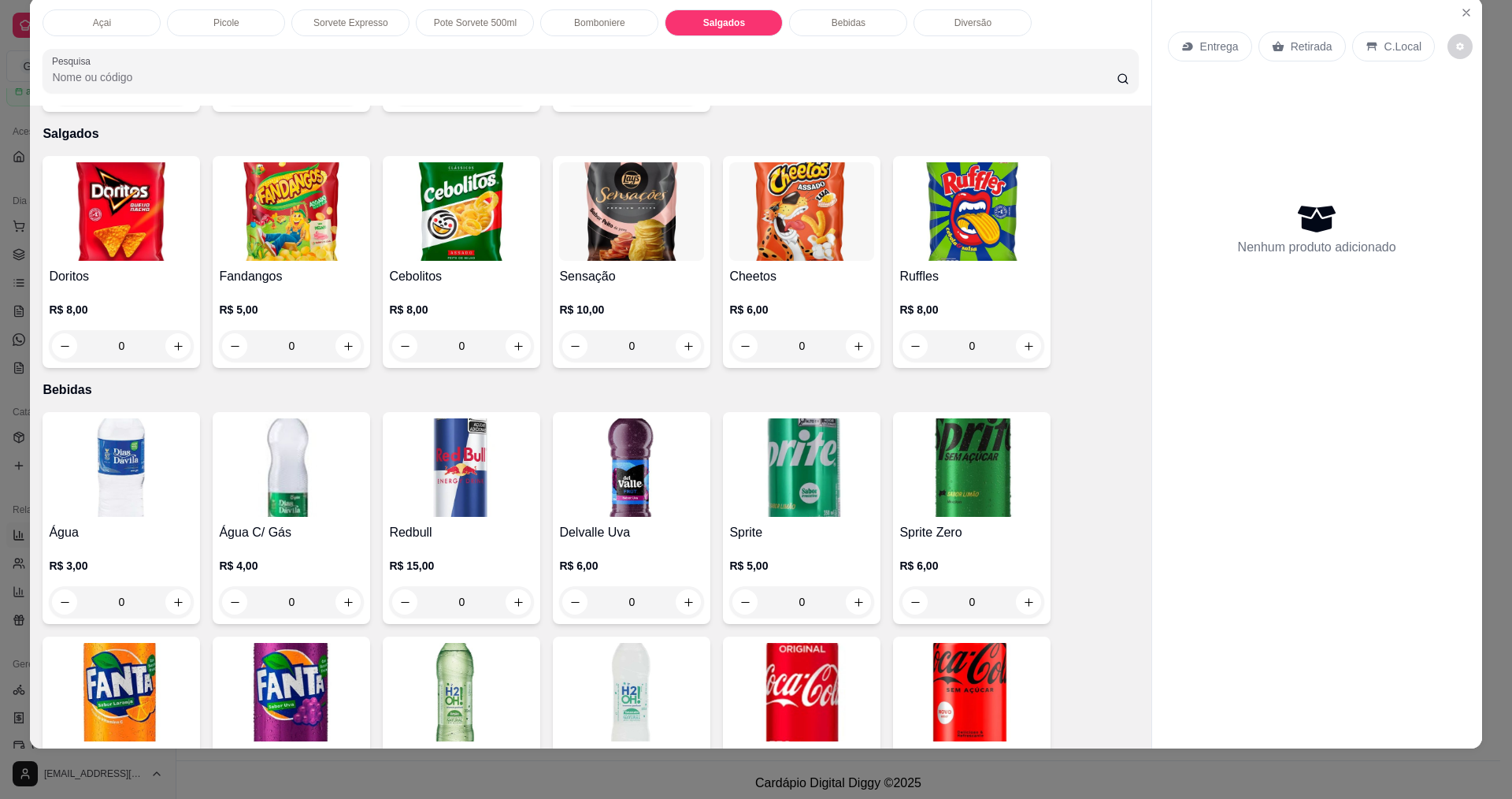
drag, startPoint x: 612, startPoint y: 23, endPoint x: 646, endPoint y: 15, distance: 34.9
click at [620, 21] on div "Bomboniere" at bounding box center [600, 22] width 118 height 27
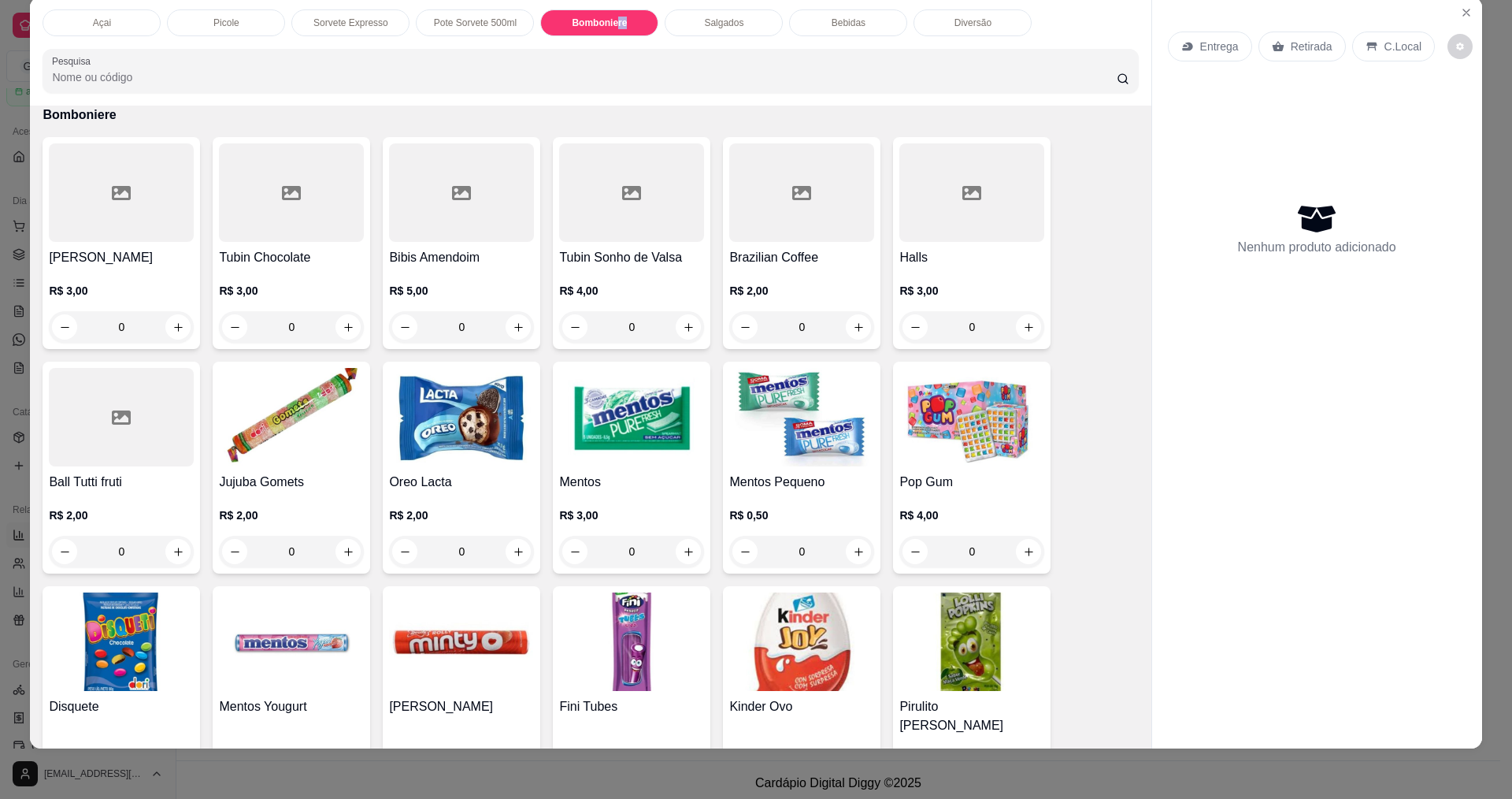
scroll to position [1484, 0]
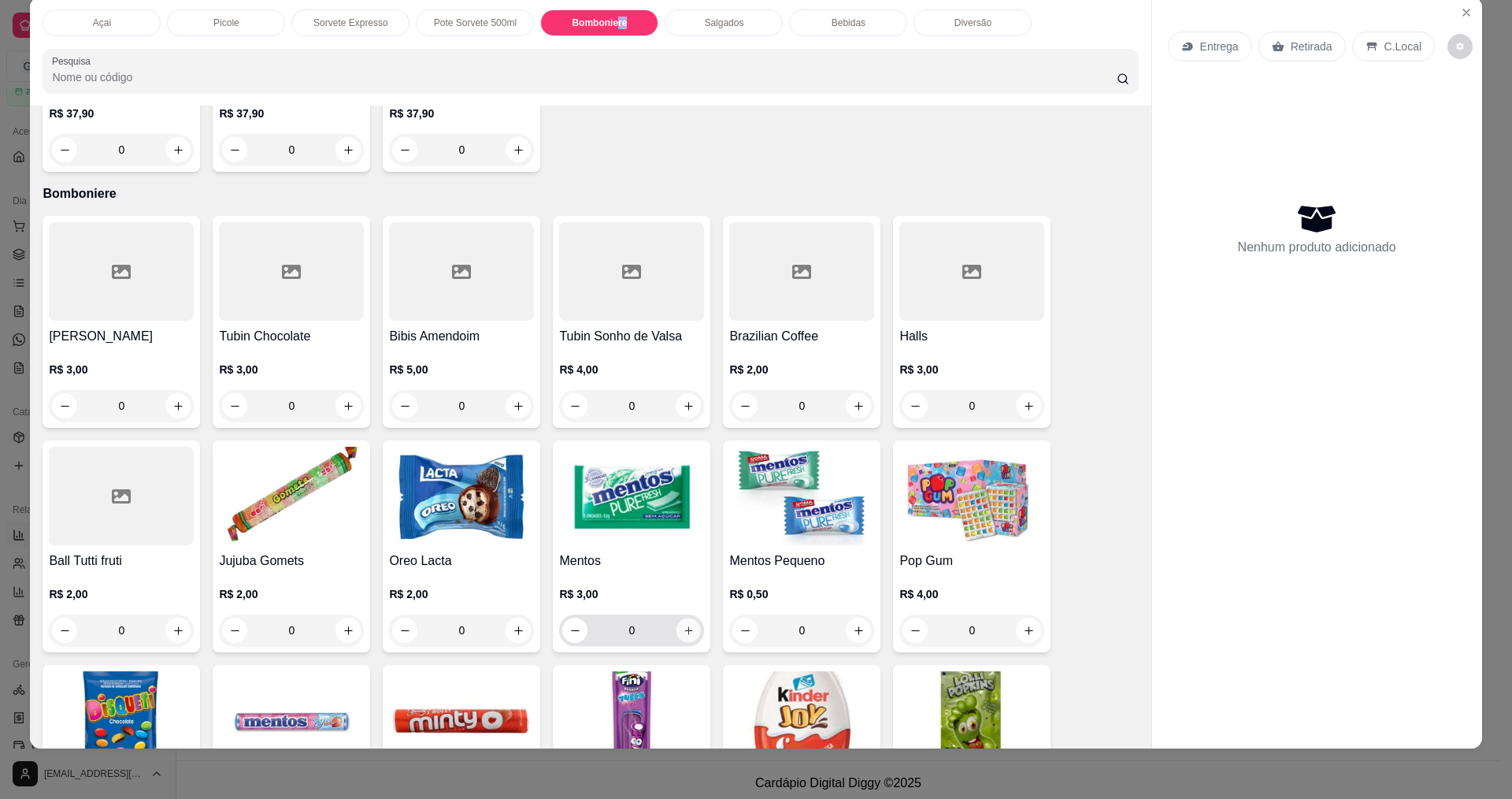
click at [683, 628] on icon "increase-product-quantity" at bounding box center [689, 630] width 12 height 12
type input "1"
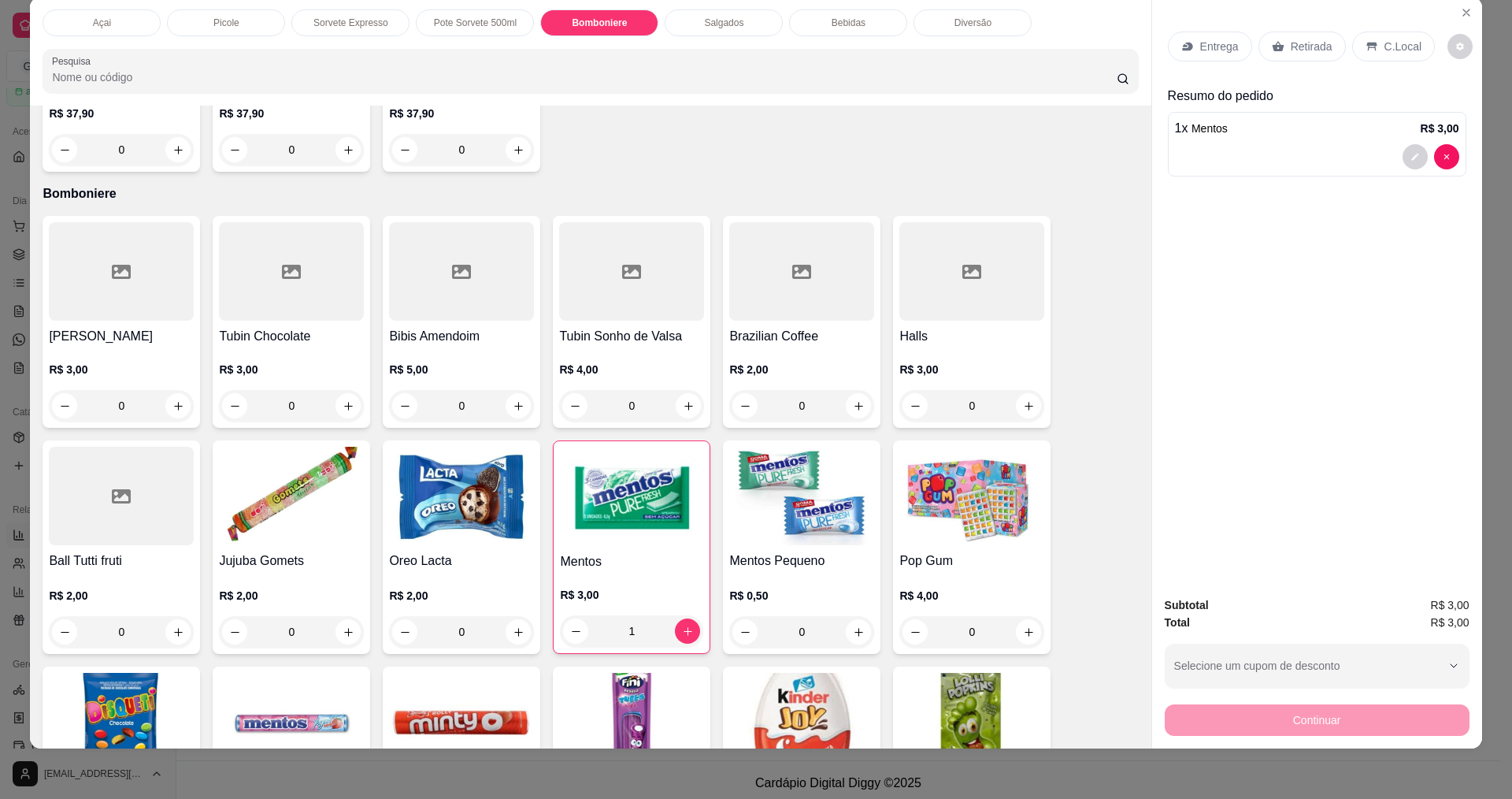
click at [1384, 47] on p "C.Local" at bounding box center [1403, 46] width 37 height 16
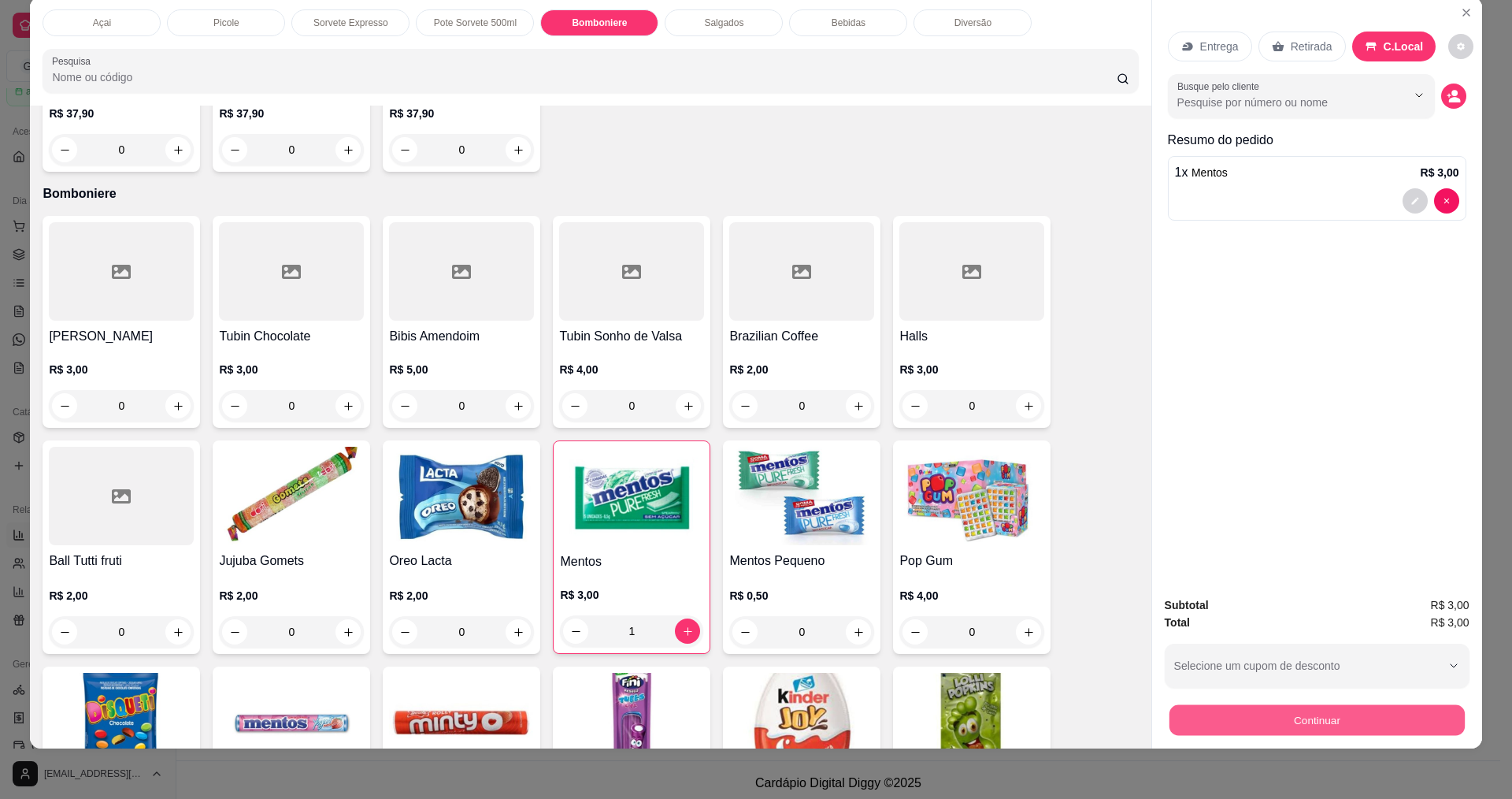
click at [1295, 726] on button "Continuar" at bounding box center [1315, 719] width 295 height 30
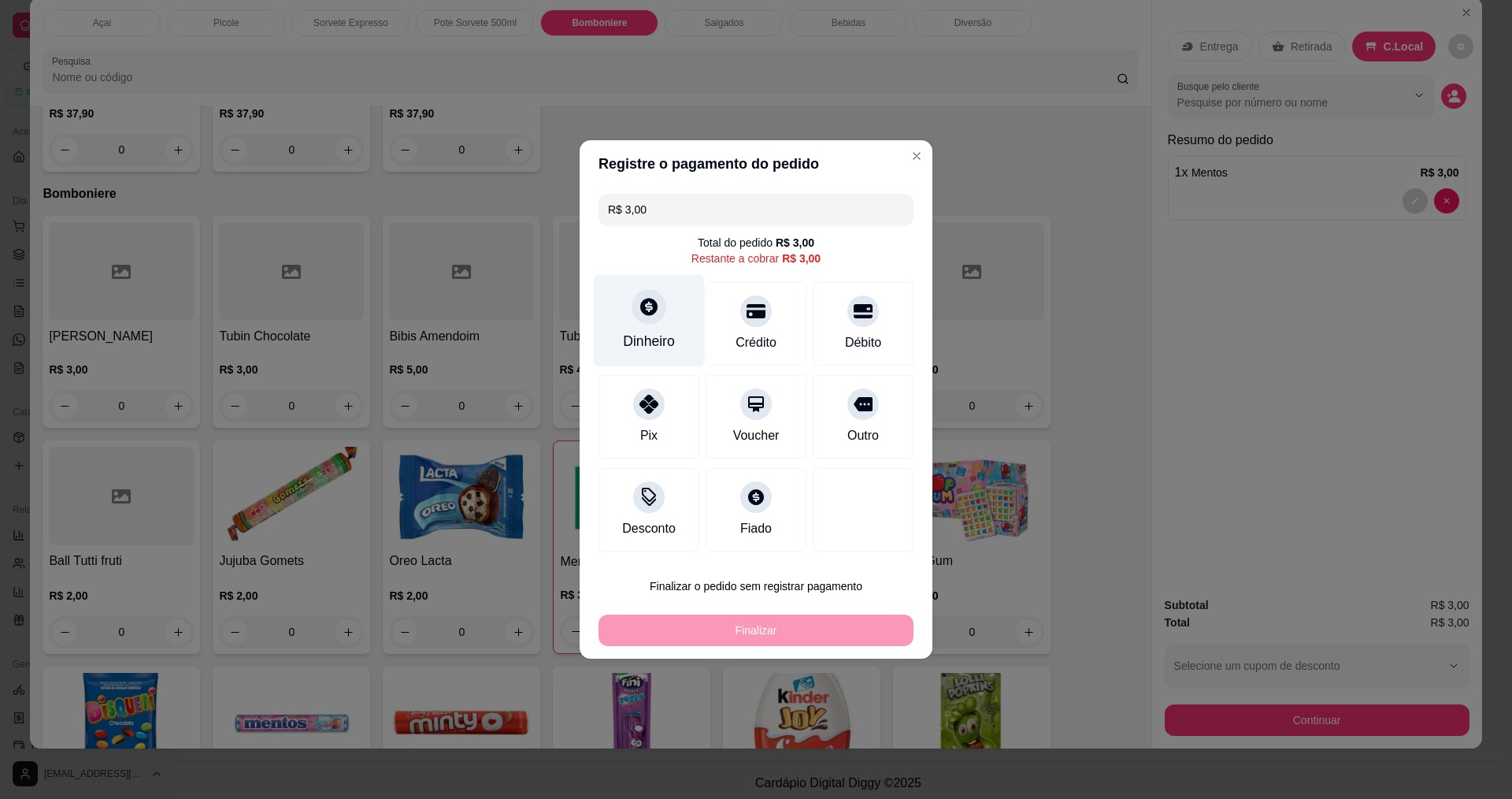
click at [666, 320] on div "Dinheiro" at bounding box center [649, 321] width 111 height 92
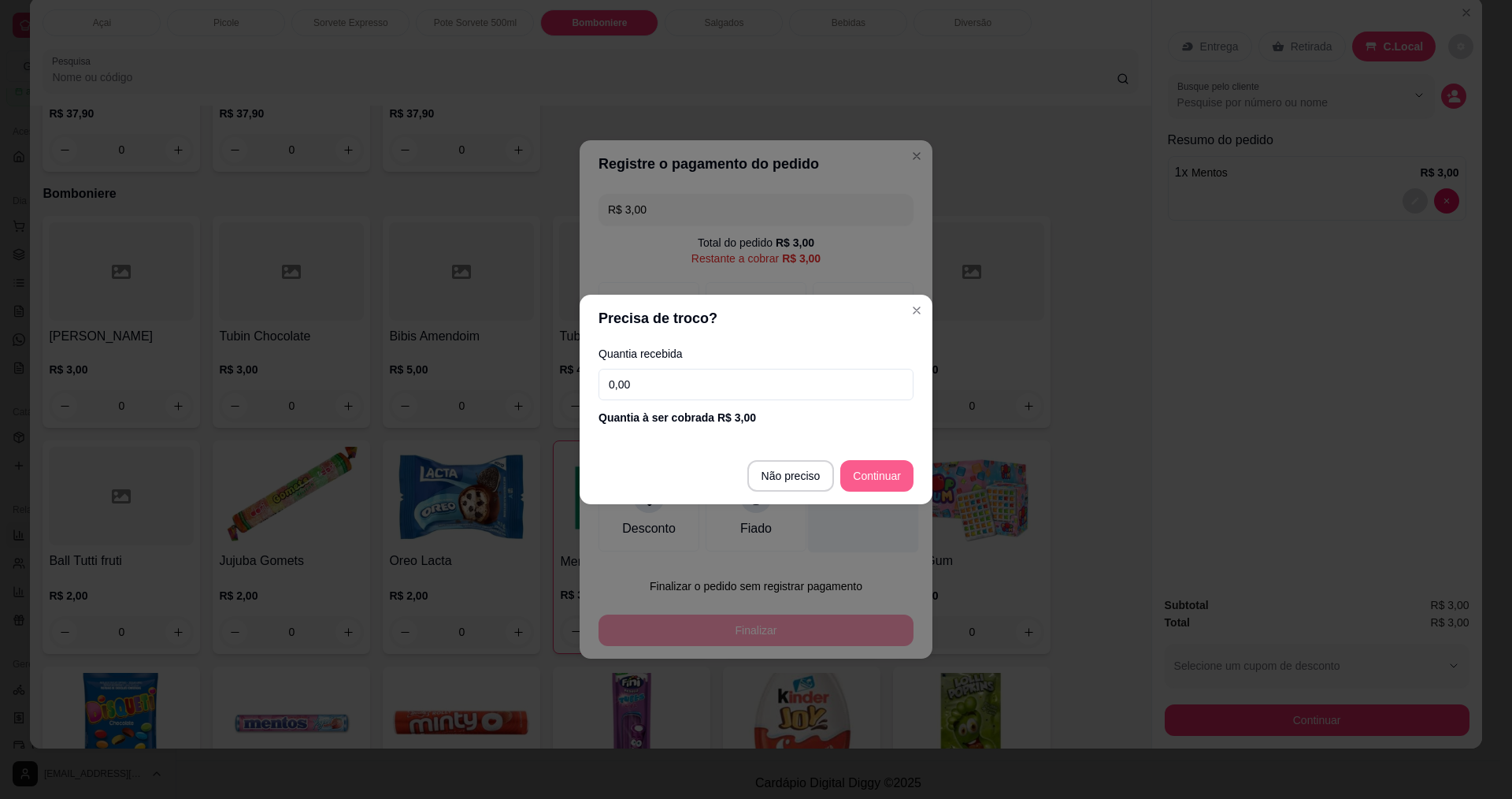
type input "R$ 0,00"
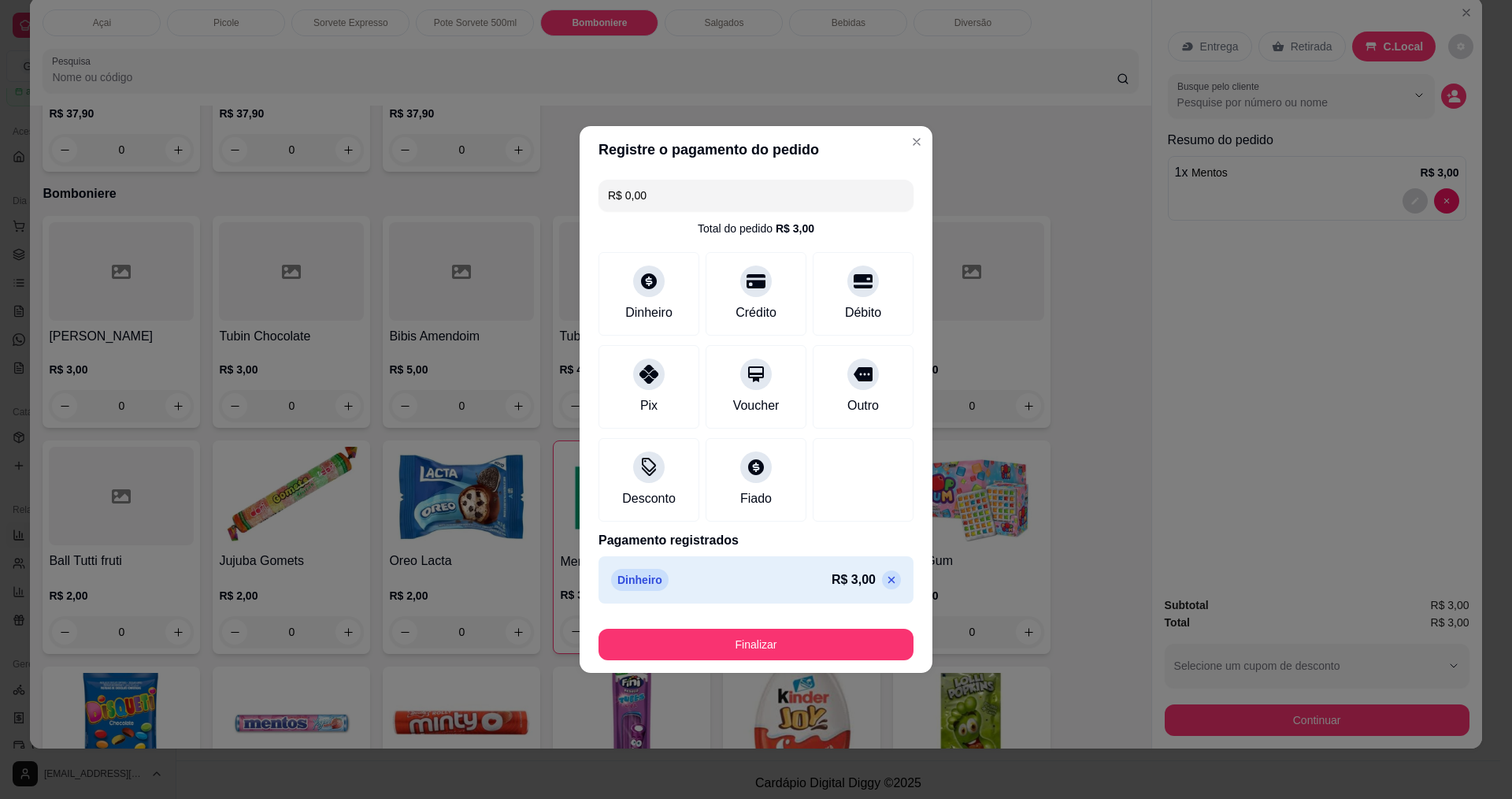
click at [782, 628] on div "Finalizar" at bounding box center [755, 641] width 315 height 38
click at [785, 639] on button "Finalizar" at bounding box center [755, 644] width 315 height 31
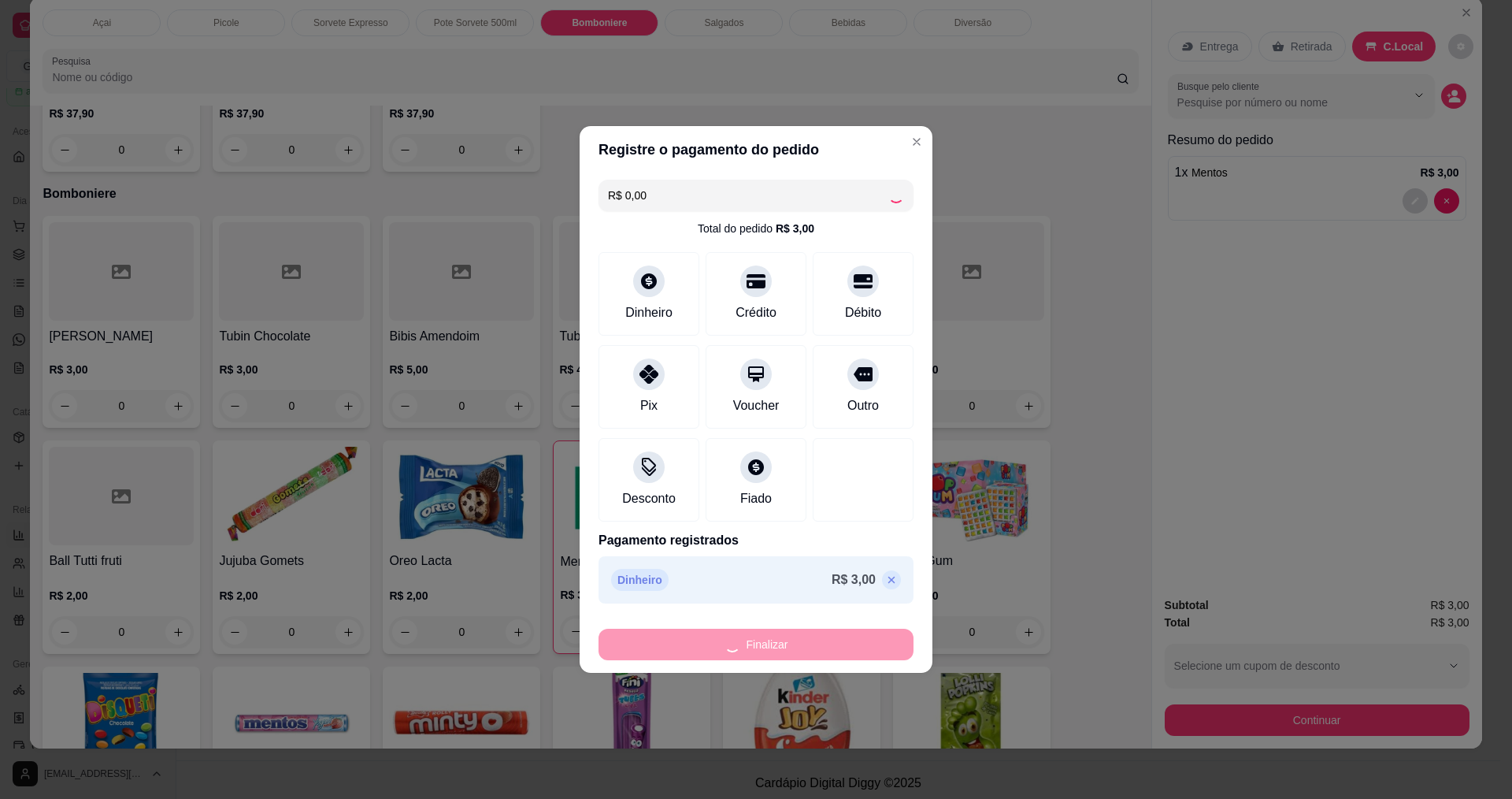
type input "0"
type input "-R$ 3,00"
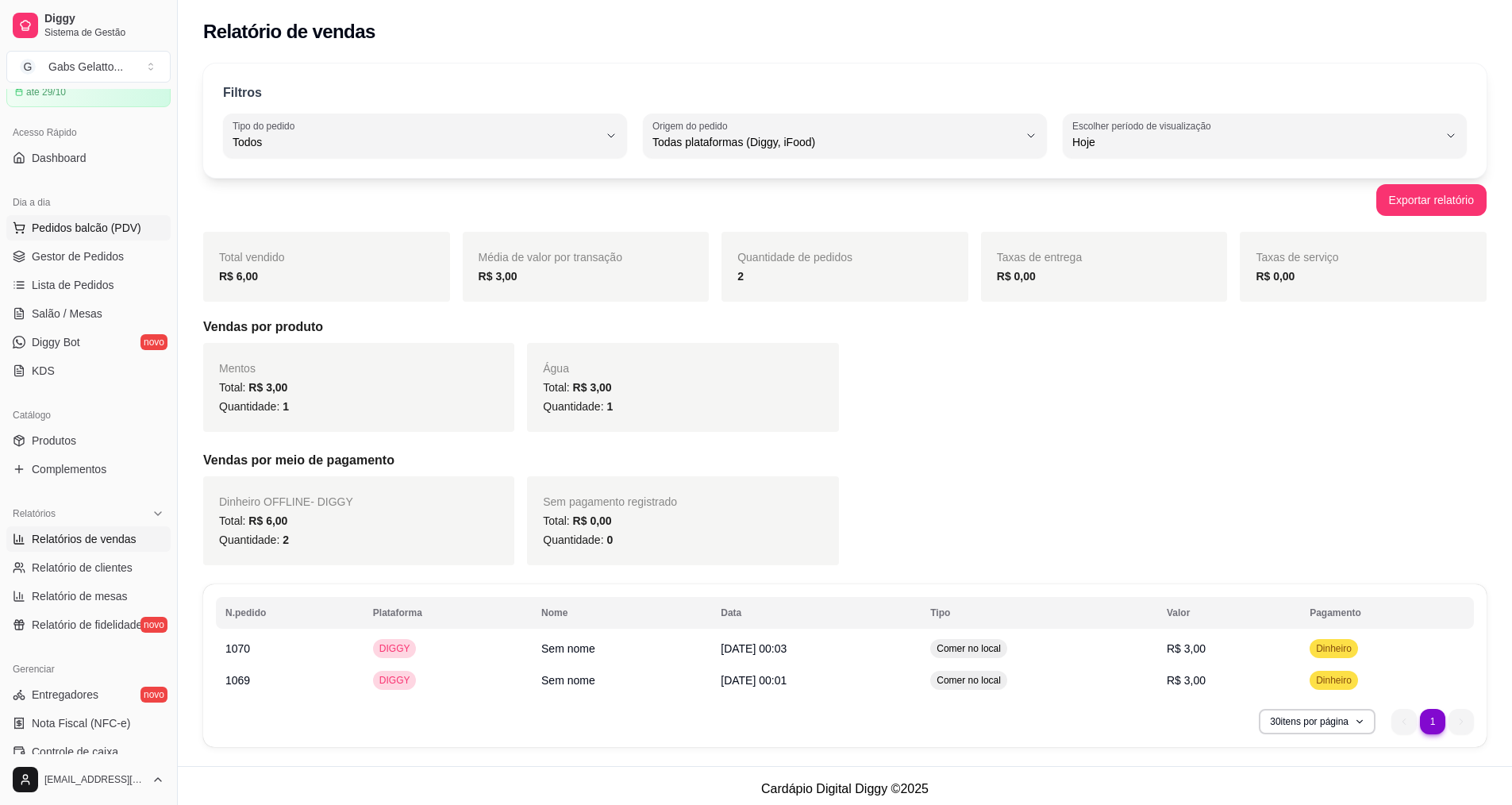
click at [90, 232] on span "Pedidos balcão (PDV)" at bounding box center [86, 227] width 109 height 16
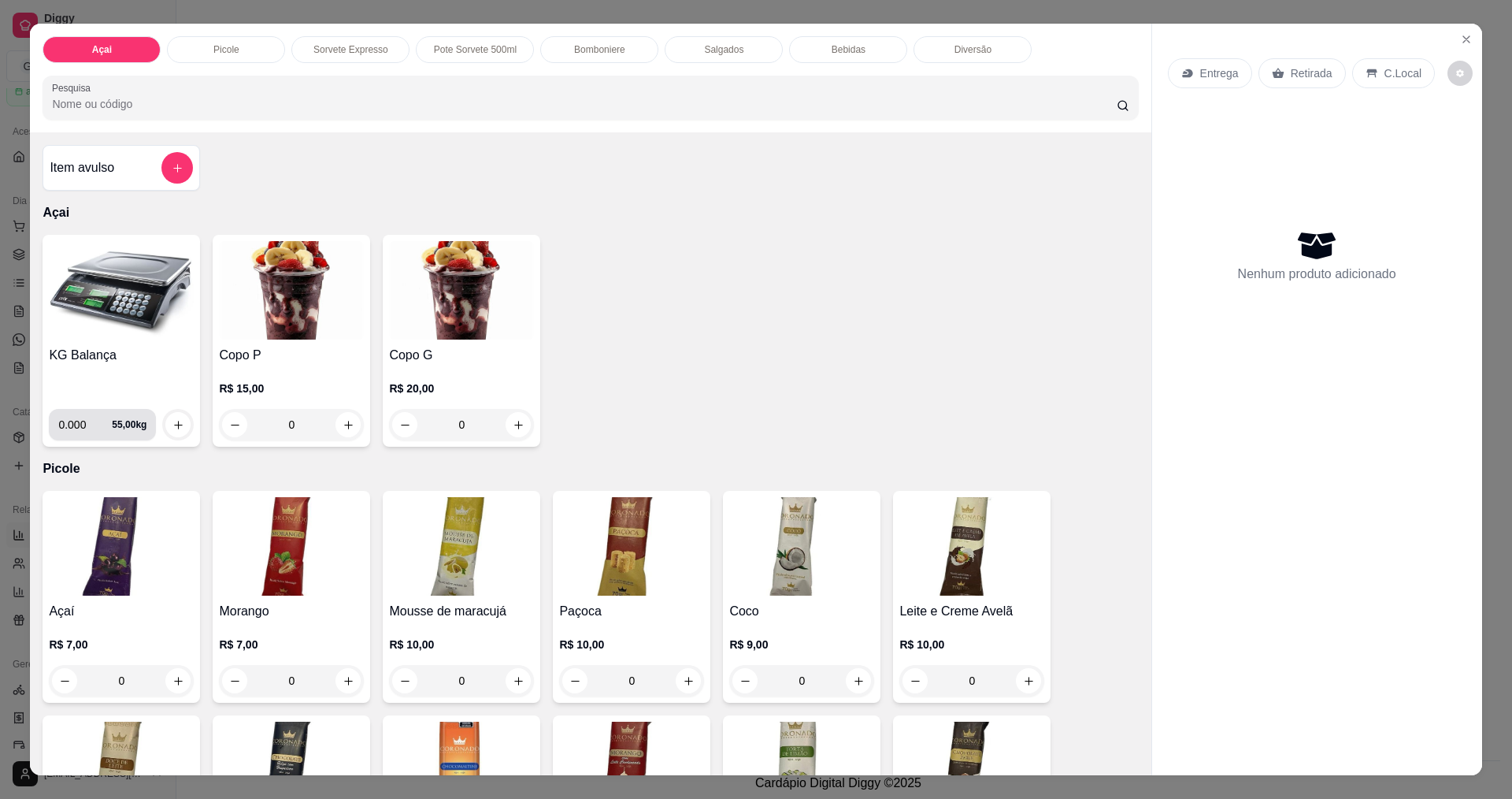
click at [85, 434] on input "0.000" at bounding box center [85, 425] width 53 height 31
type input "0.130"
click at [166, 425] on button "increase-product-quantity" at bounding box center [179, 425] width 25 height 25
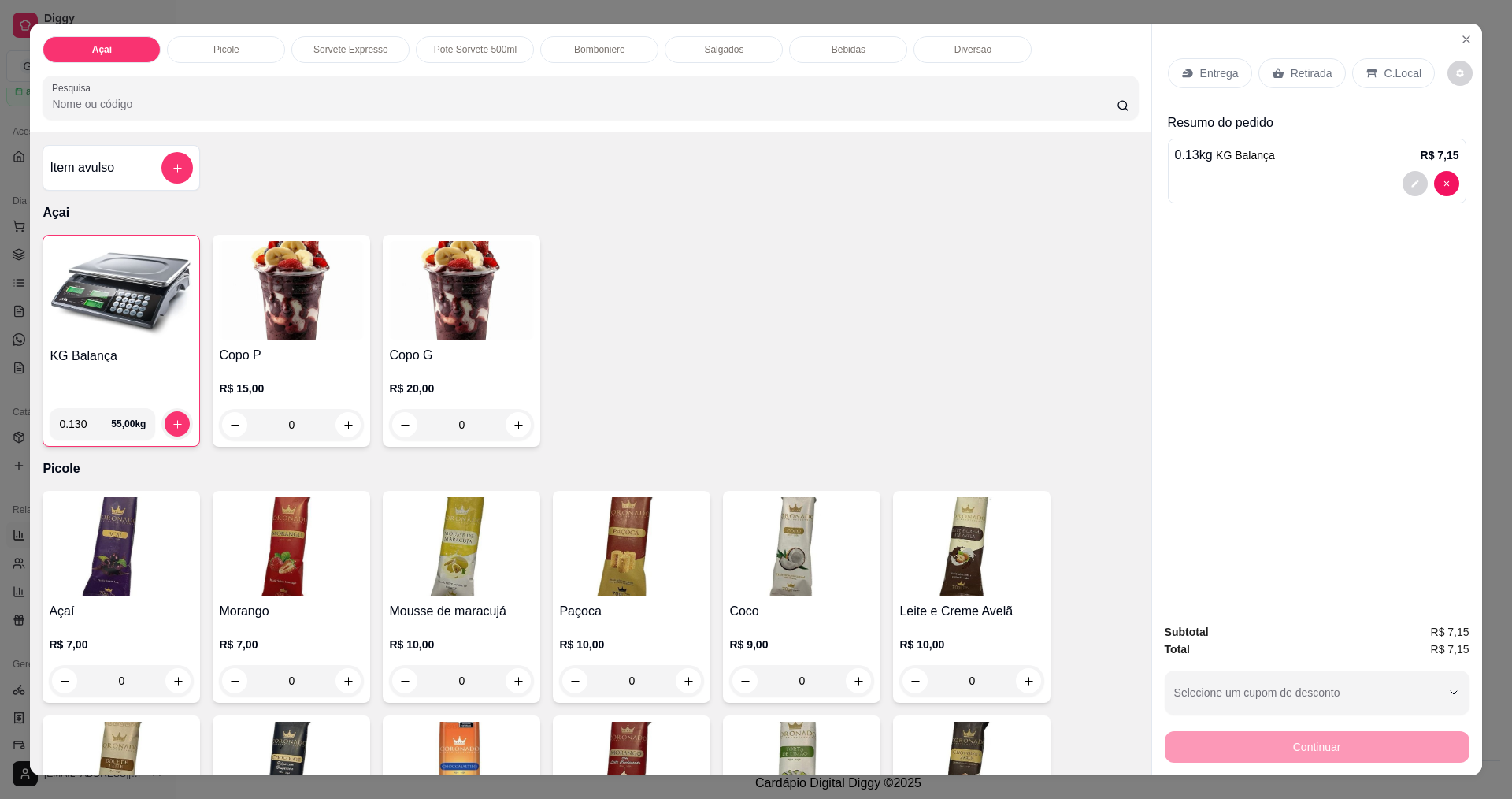
drag, startPoint x: 1365, startPoint y: 63, endPoint x: 1366, endPoint y: 77, distance: 14.0
click at [1366, 64] on div "C.Local" at bounding box center [1393, 73] width 83 height 30
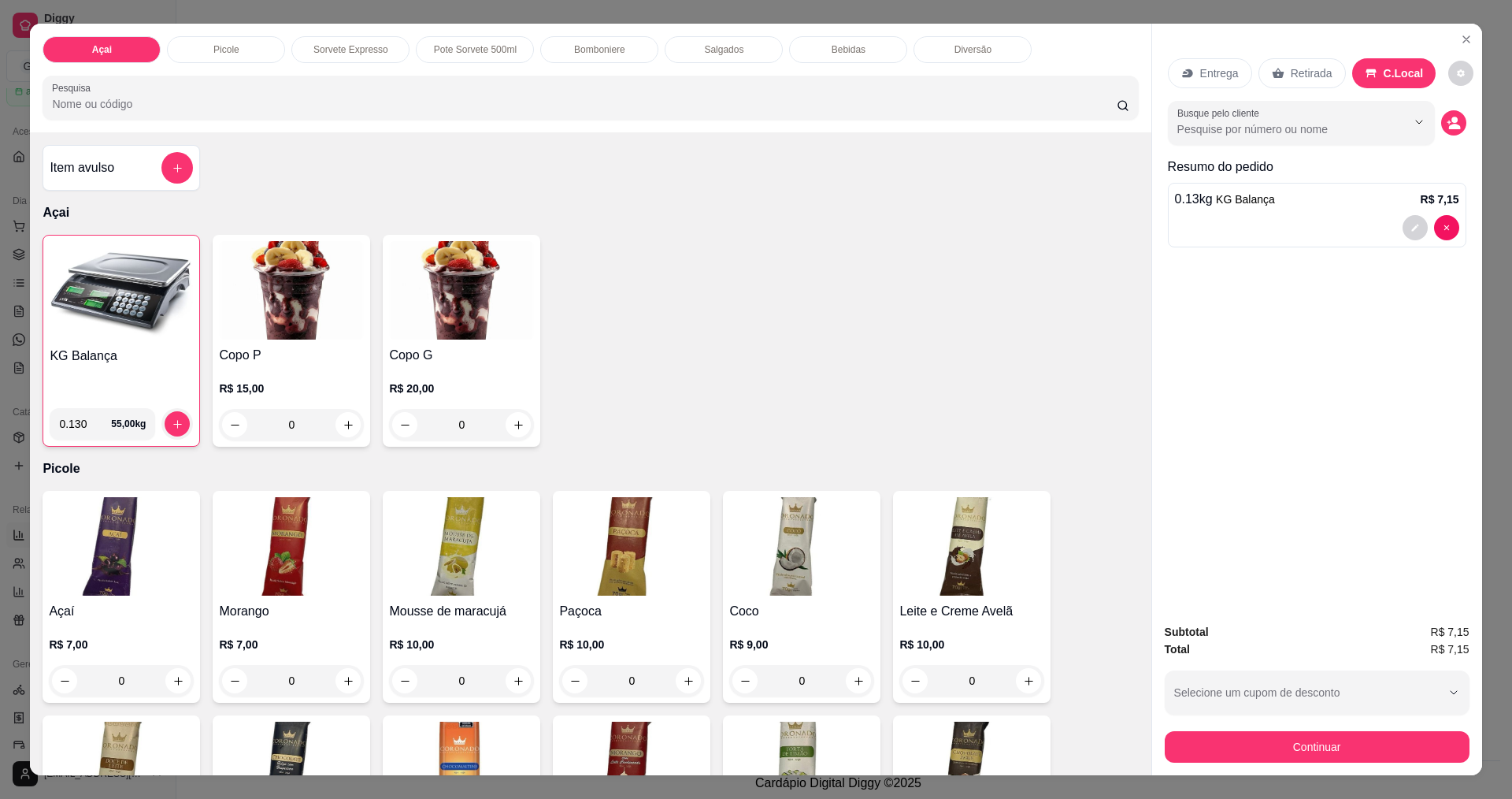
click at [1441, 123] on button "decrease-product-quantity" at bounding box center [1454, 123] width 26 height 26
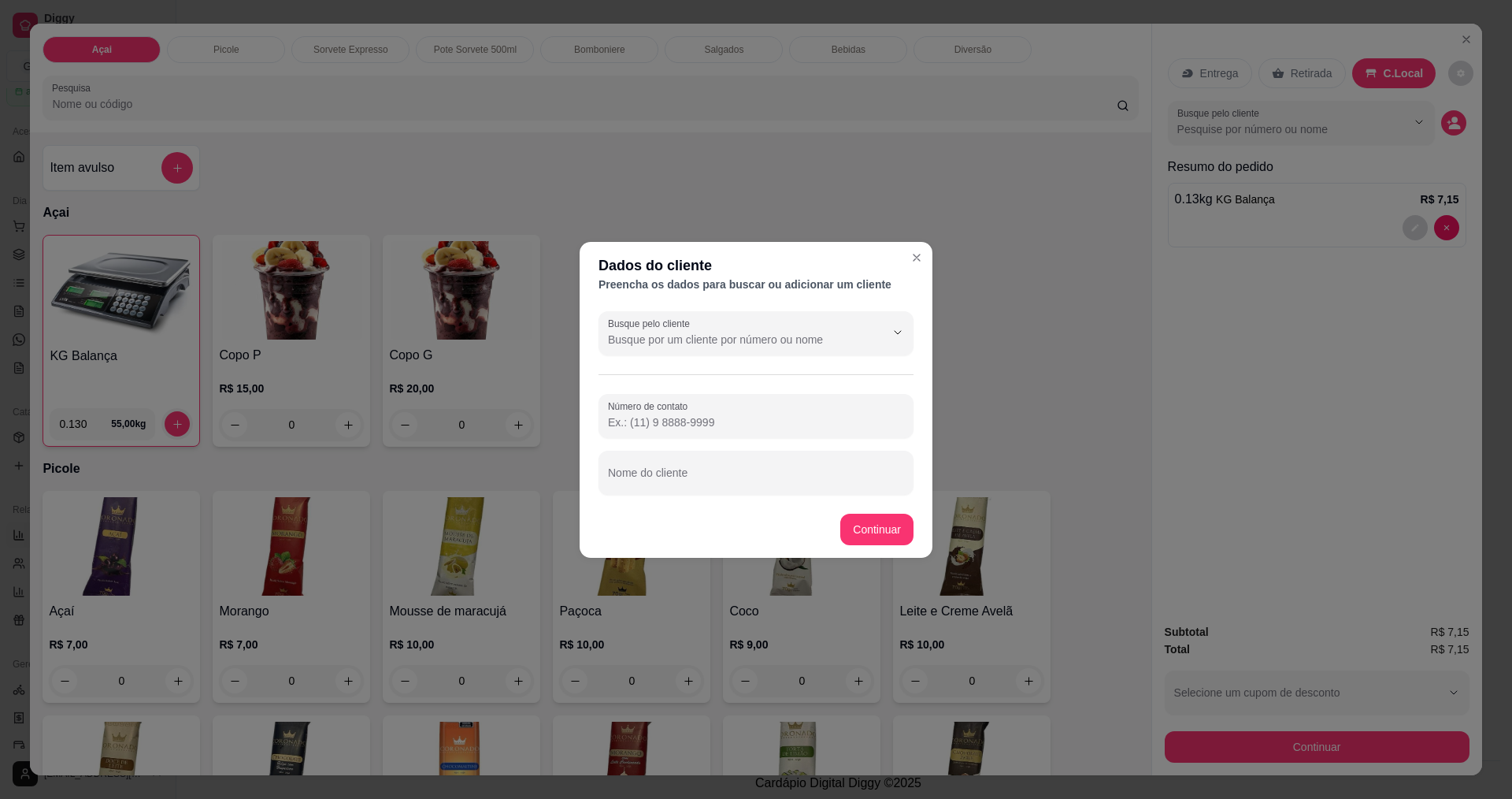
click at [707, 424] on input "Número de contato" at bounding box center [756, 421] width 296 height 16
click at [707, 351] on div "Busque pelo cliente" at bounding box center [755, 333] width 315 height 44
click at [679, 434] on span "Jeanderson" at bounding box center [748, 430] width 274 height 16
type input "Jeanderson"
type input "[PHONE_NUMBER]"
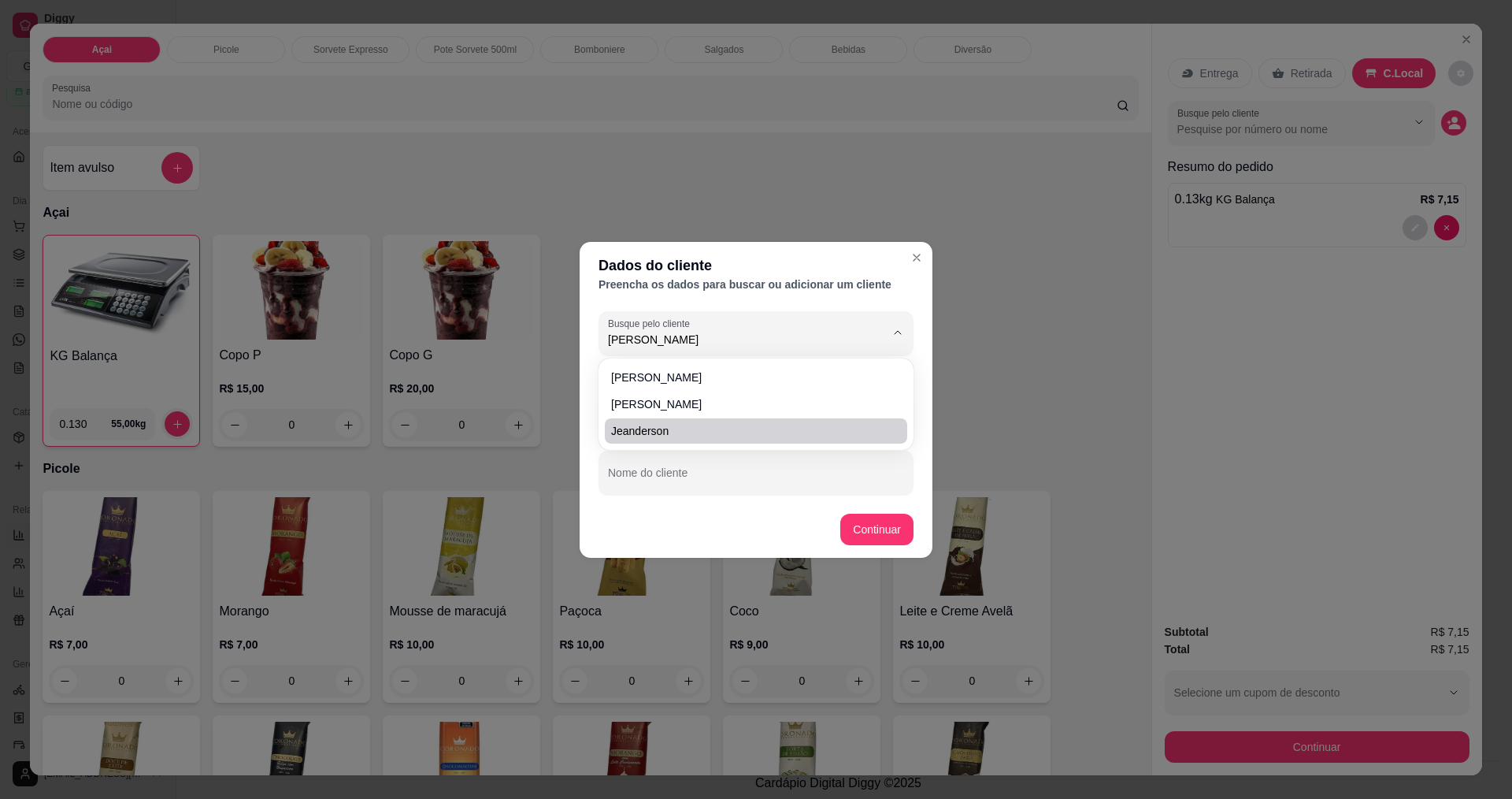
type input "Jeanderson"
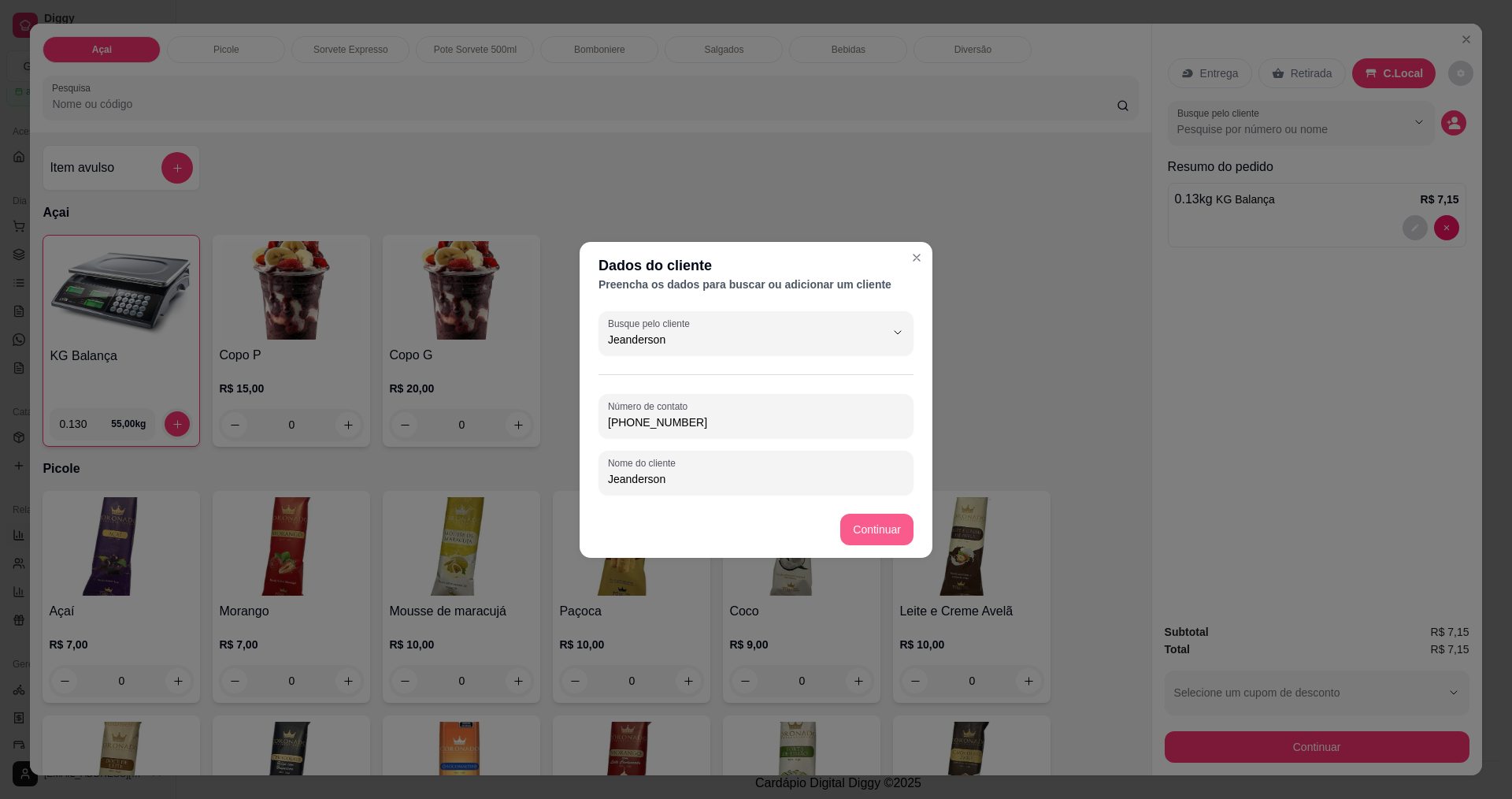
type input "Jeanderson"
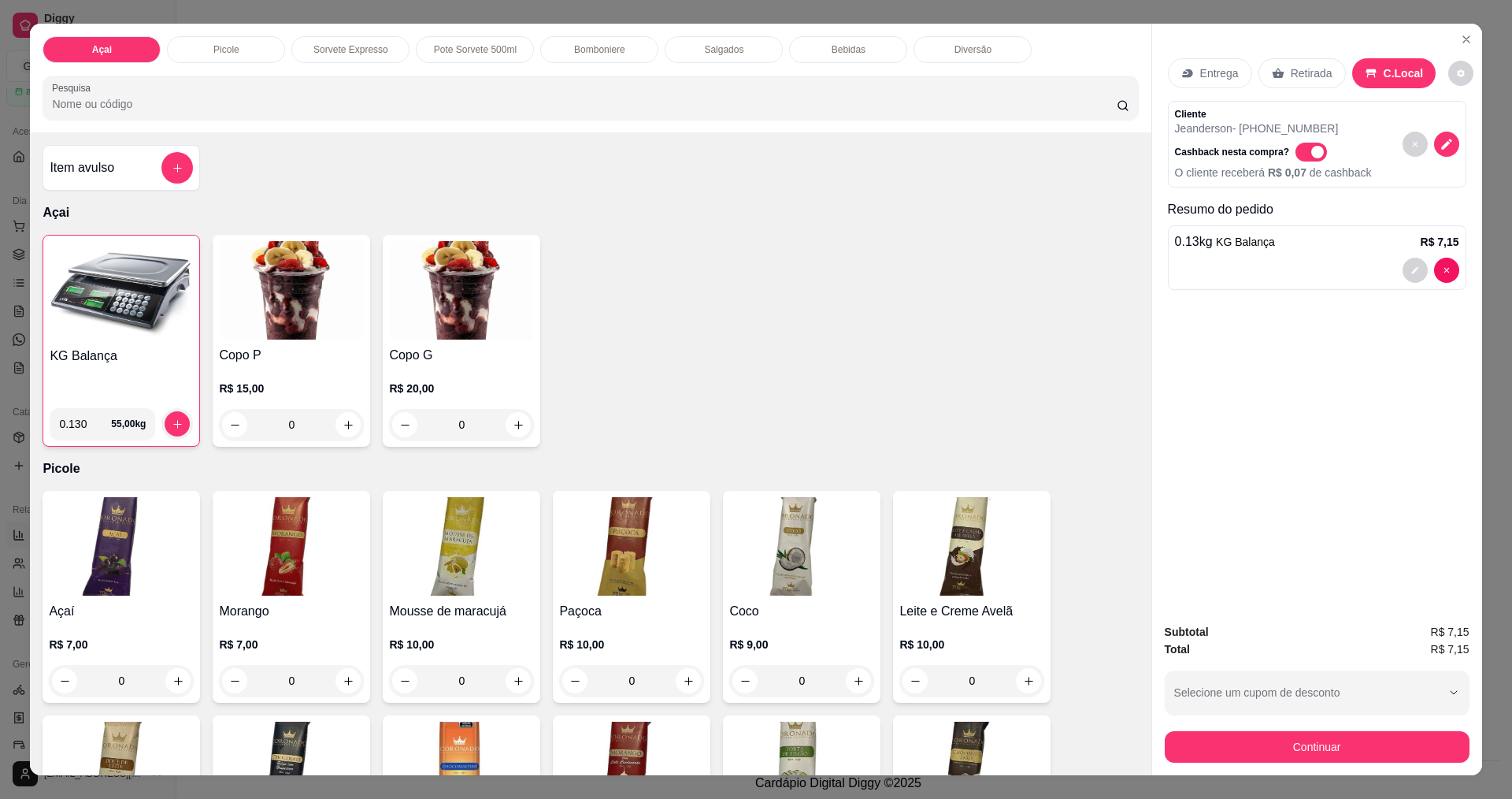
click at [1355, 745] on button "Continuar" at bounding box center [1317, 746] width 304 height 31
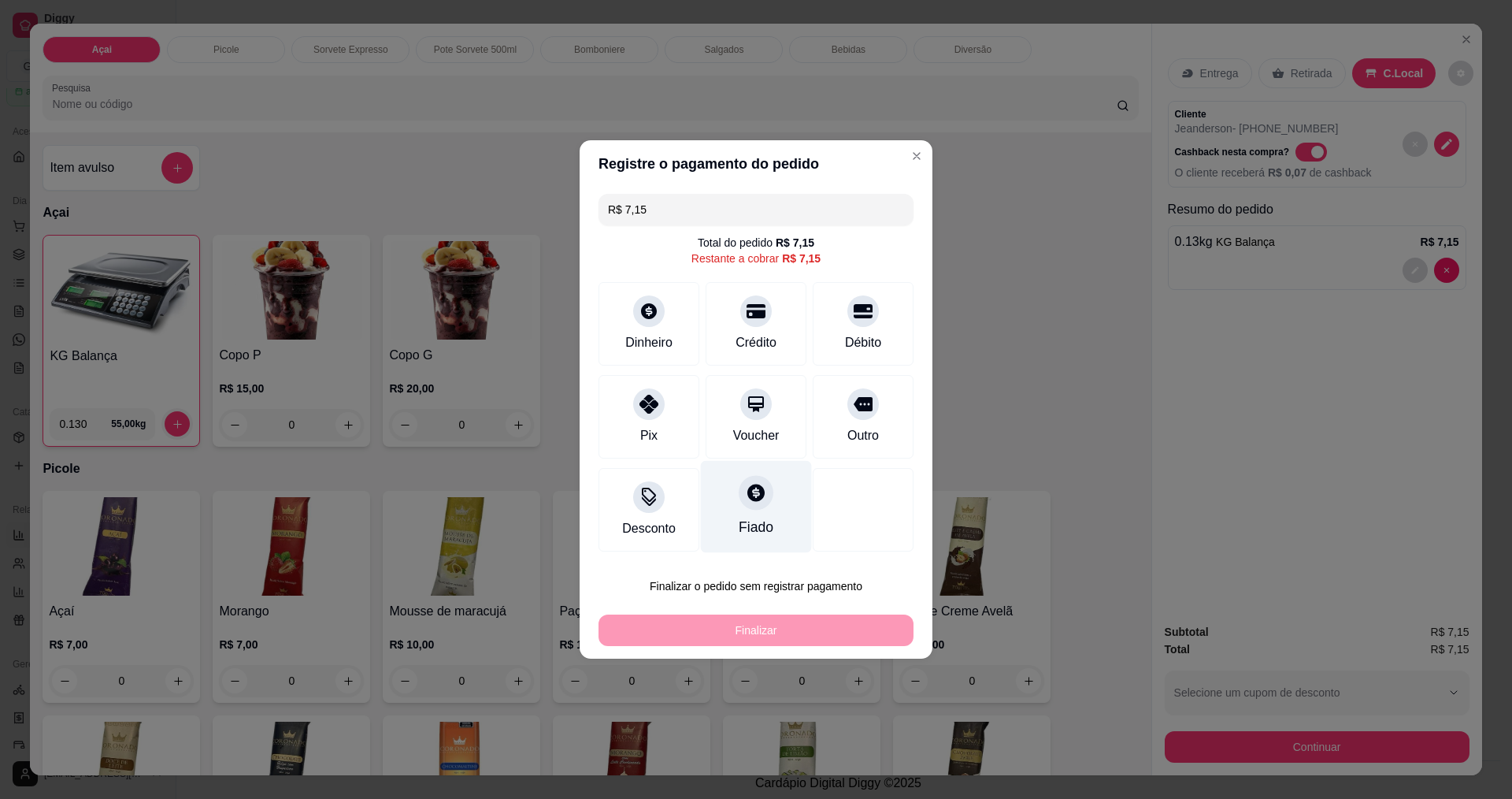
click at [759, 503] on icon at bounding box center [755, 492] width 21 height 21
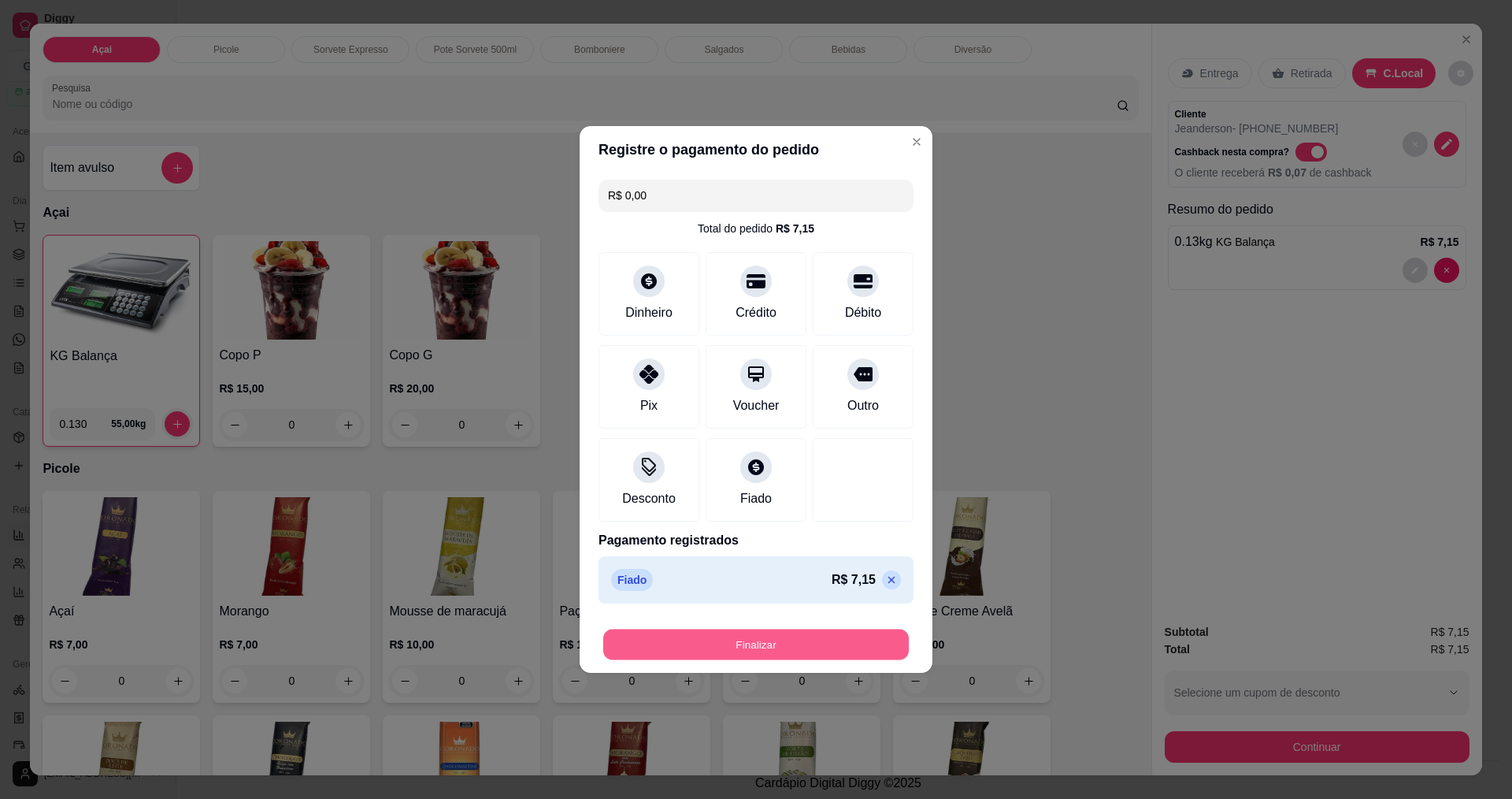
click at [818, 654] on button "Finalizar" at bounding box center [755, 644] width 305 height 30
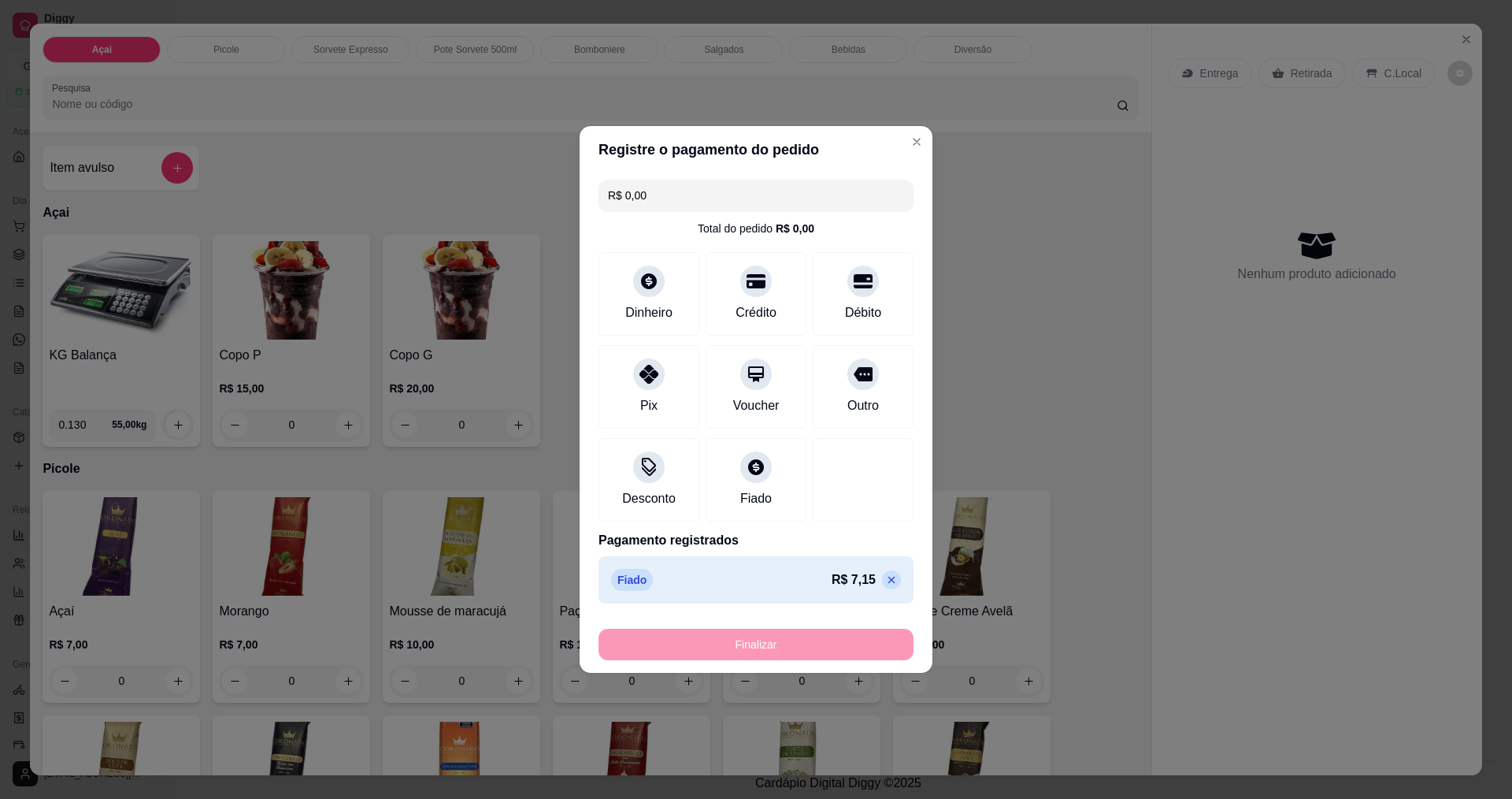
type input "-R$ 7,15"
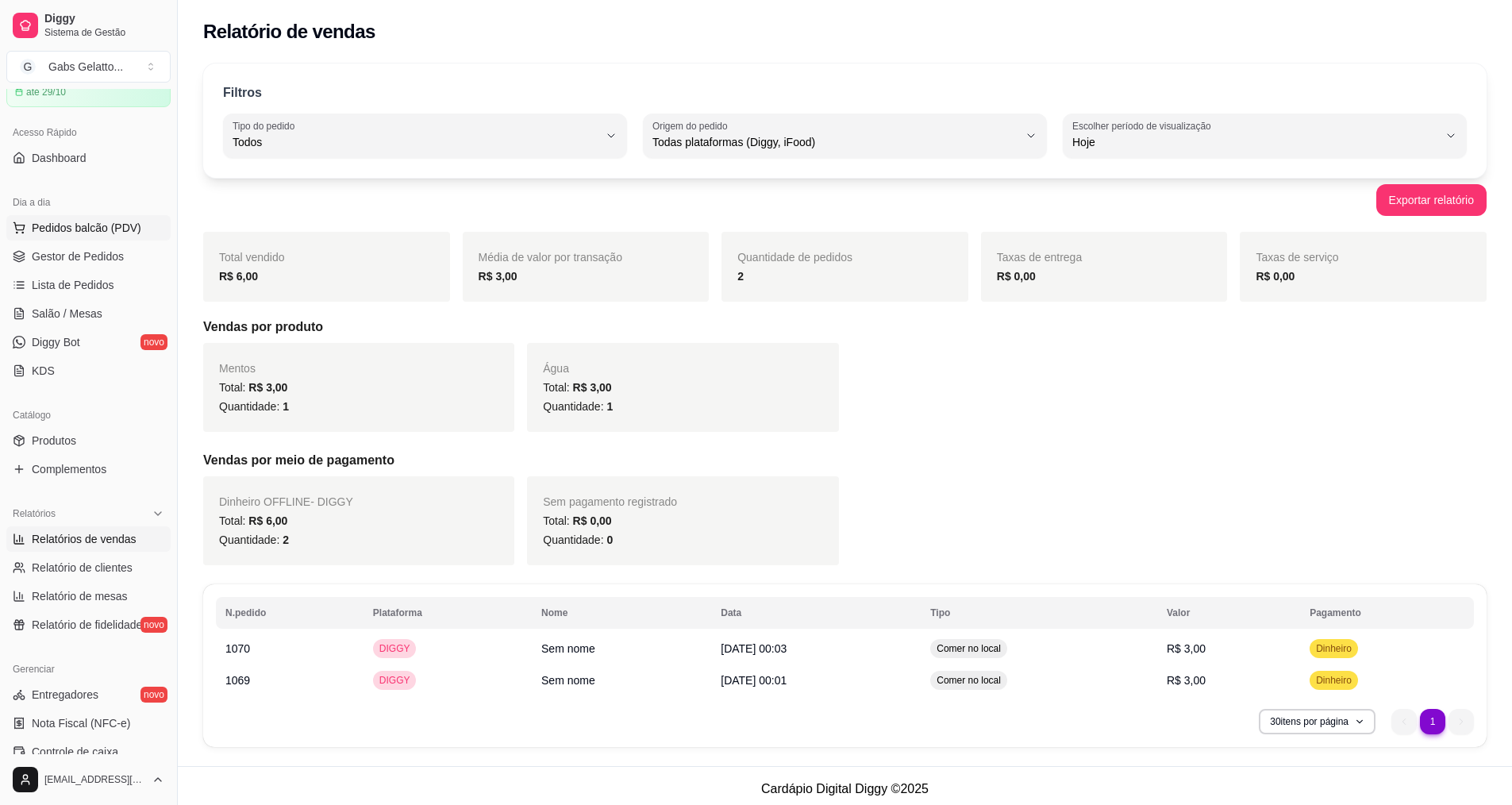
click at [69, 238] on button "Pedidos balcão (PDV)" at bounding box center [89, 227] width 164 height 26
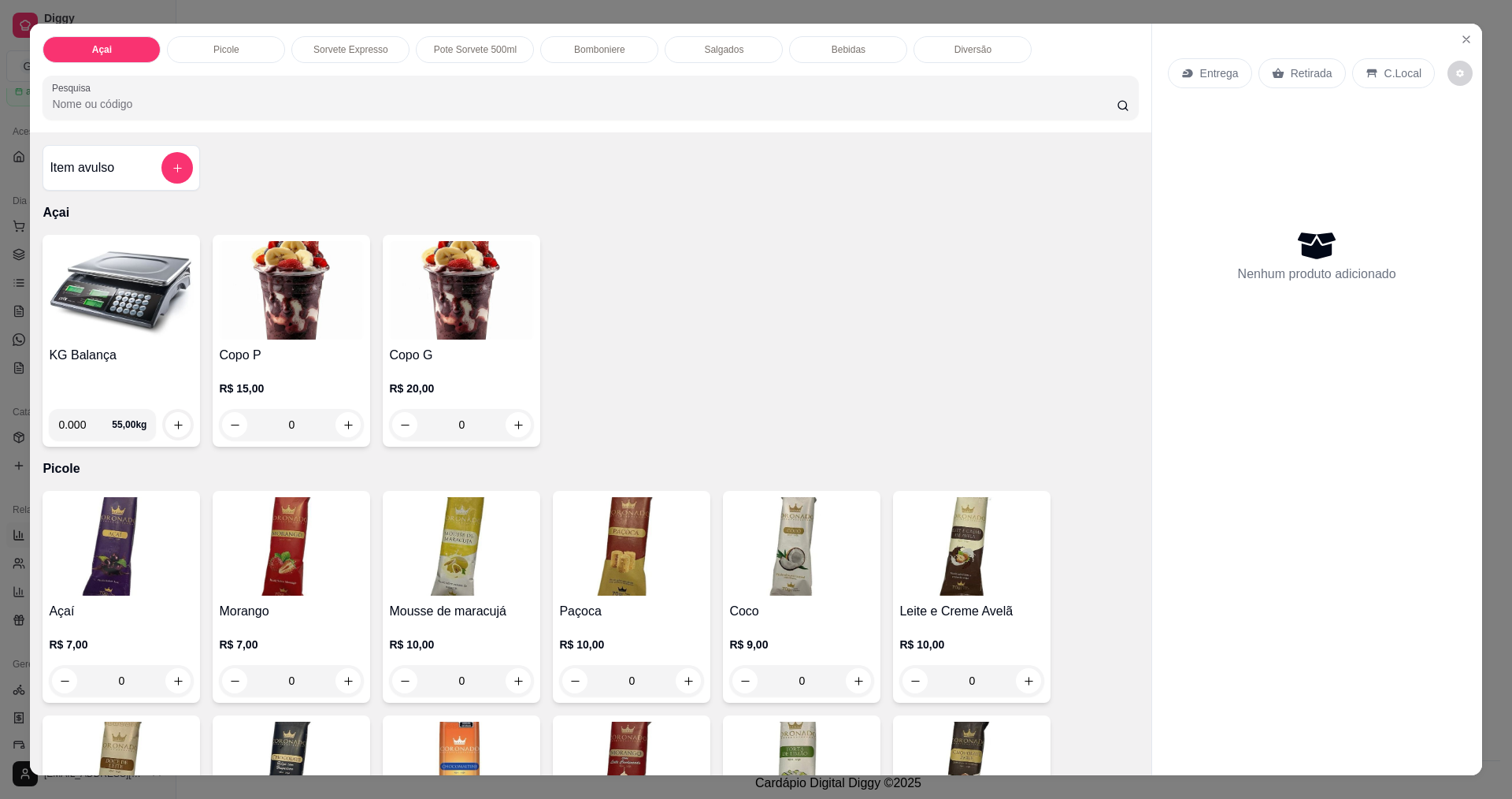
click at [85, 431] on input "0.000" at bounding box center [85, 425] width 53 height 31
type input "0.202"
click at [174, 421] on icon "increase-product-quantity" at bounding box center [179, 425] width 12 height 12
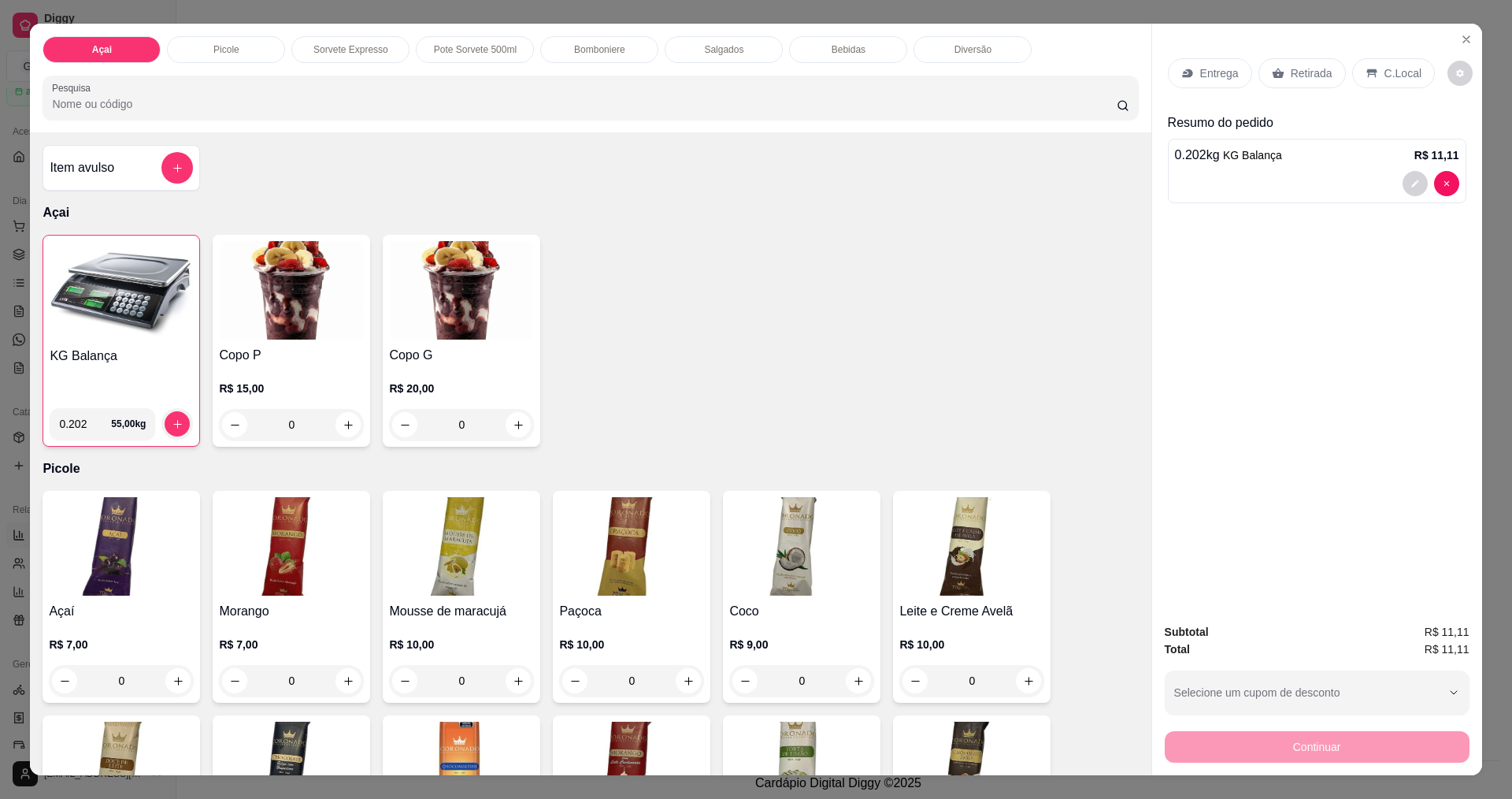
click at [1366, 70] on icon at bounding box center [1371, 73] width 10 height 9
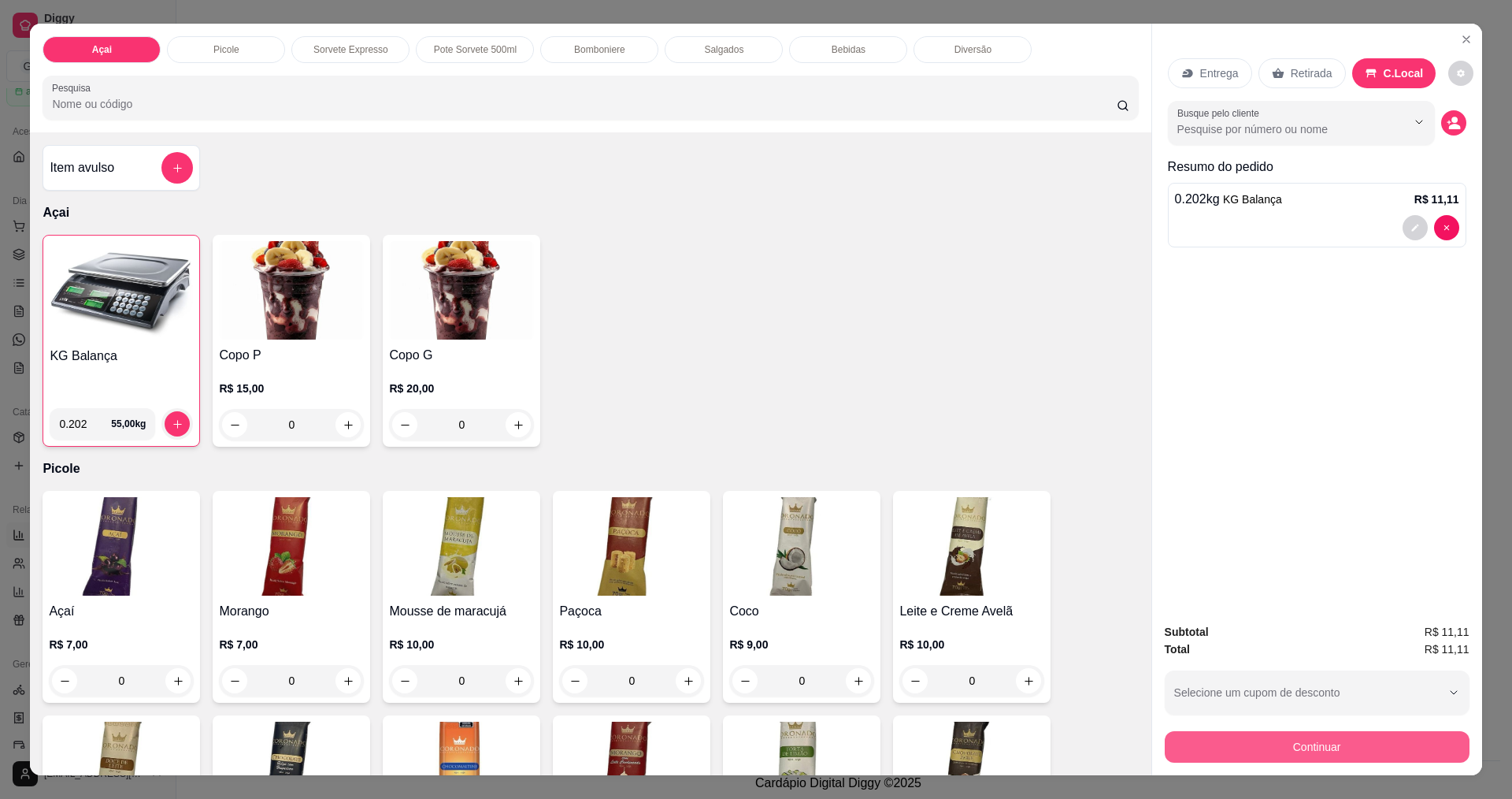
click at [1296, 754] on button "Continuar" at bounding box center [1317, 746] width 304 height 31
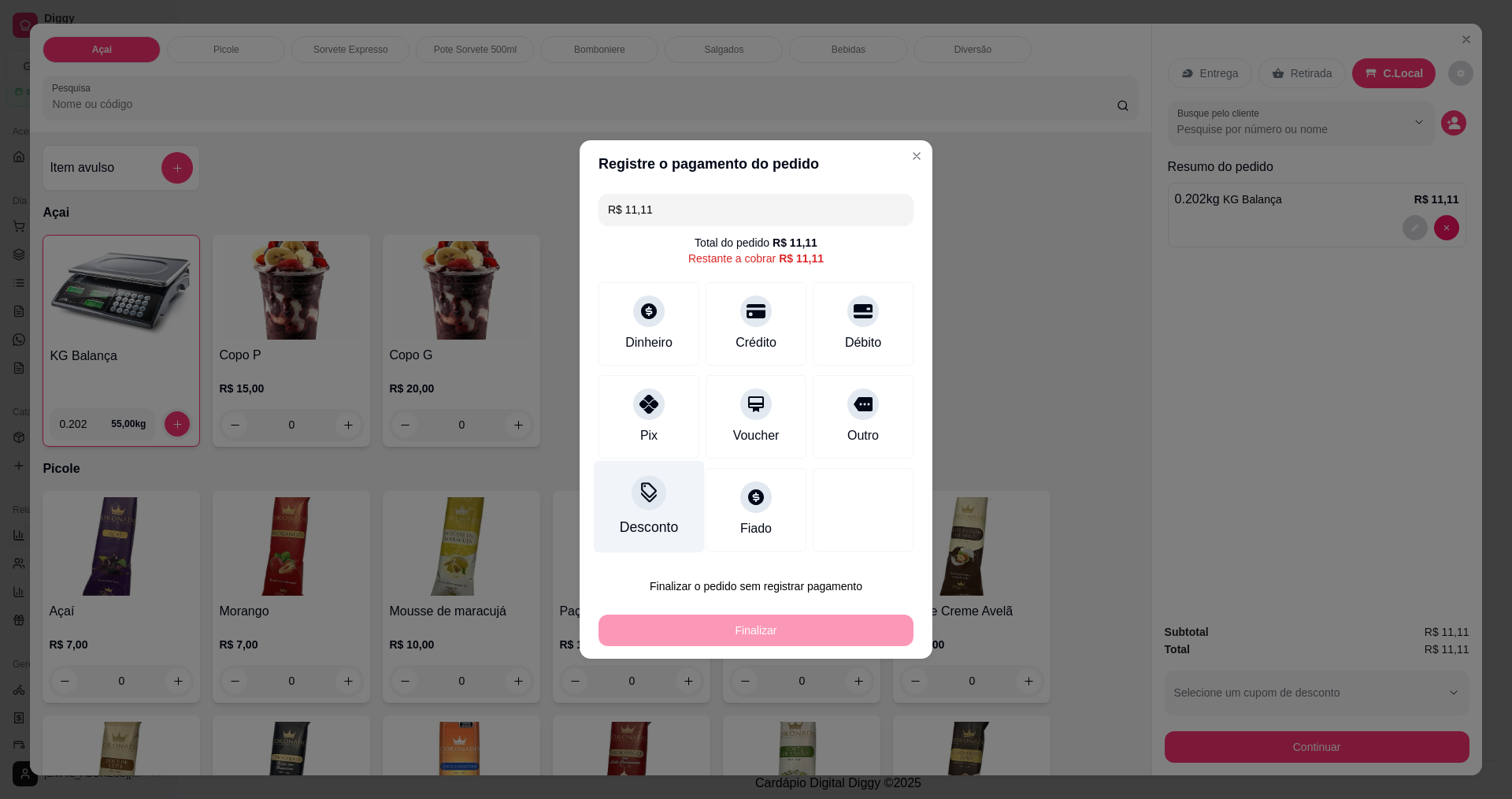
click at [624, 504] on div "Desconto" at bounding box center [649, 507] width 111 height 92
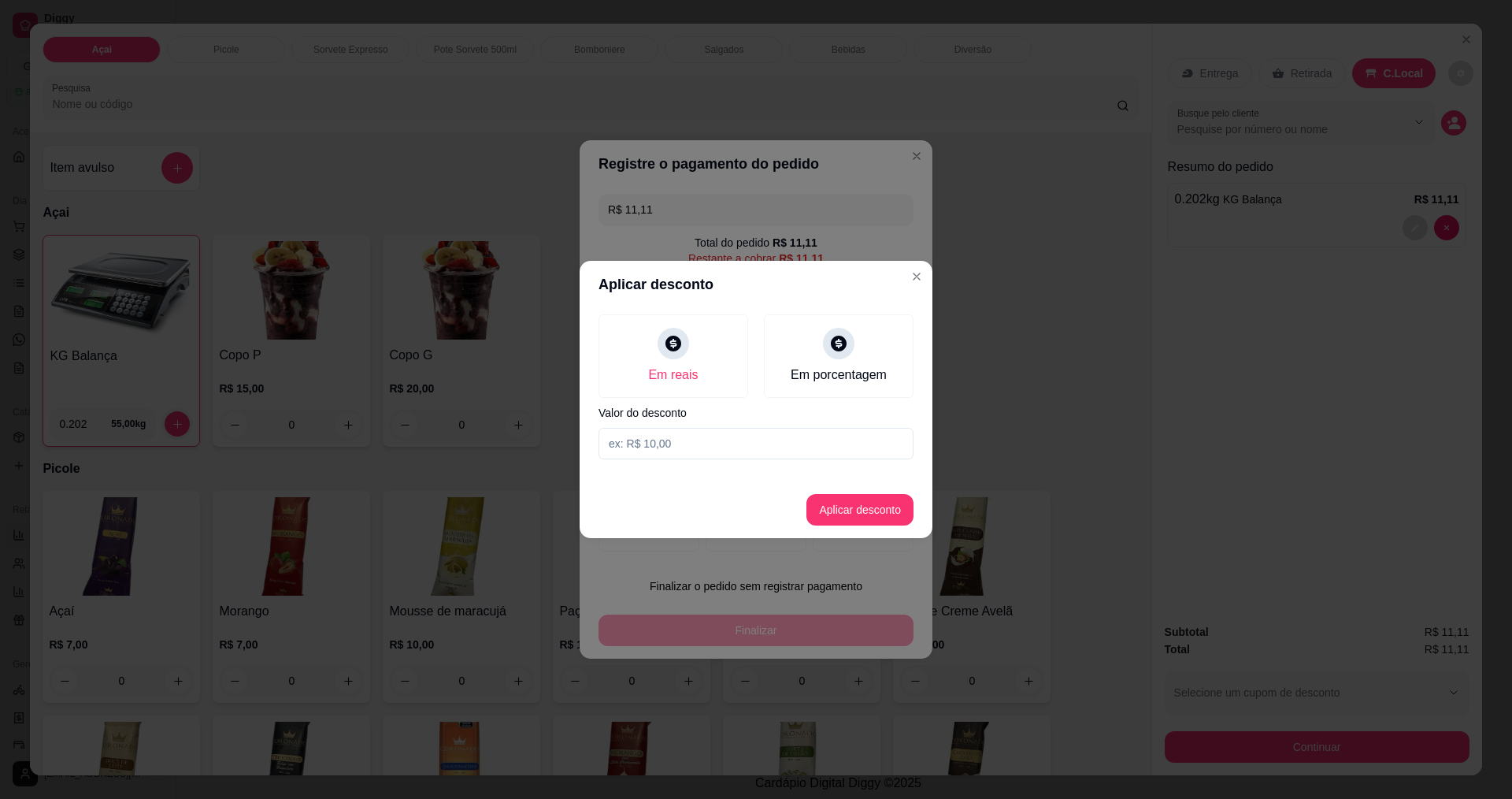
click at [693, 432] on input at bounding box center [755, 444] width 315 height 31
type input "0,11"
click at [843, 501] on button "Aplicar desconto" at bounding box center [860, 509] width 103 height 30
type input "R$ 11,00"
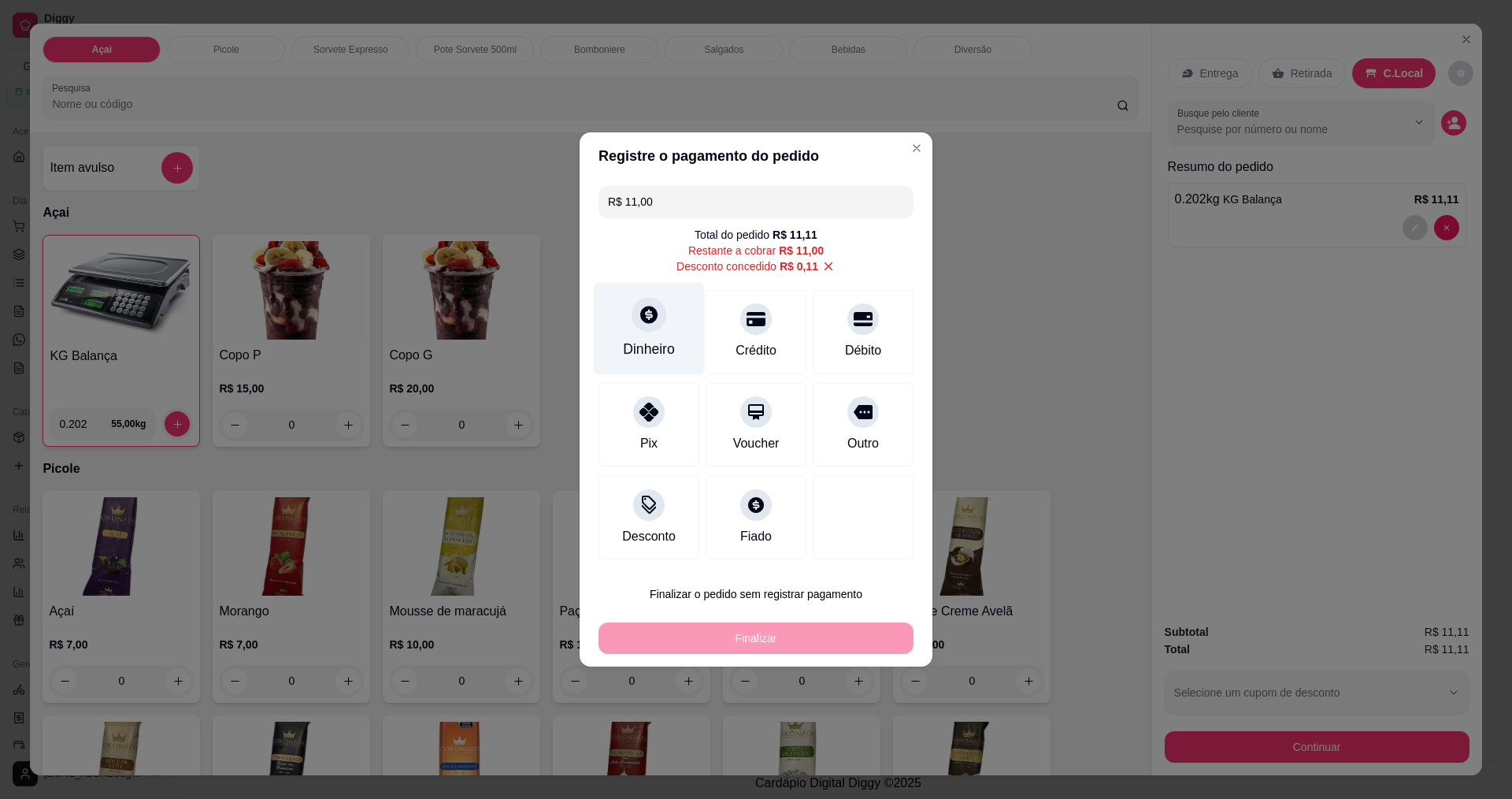
click at [638, 348] on div "Dinheiro" at bounding box center [648, 349] width 52 height 21
click at [673, 379] on input "0,00" at bounding box center [755, 384] width 315 height 31
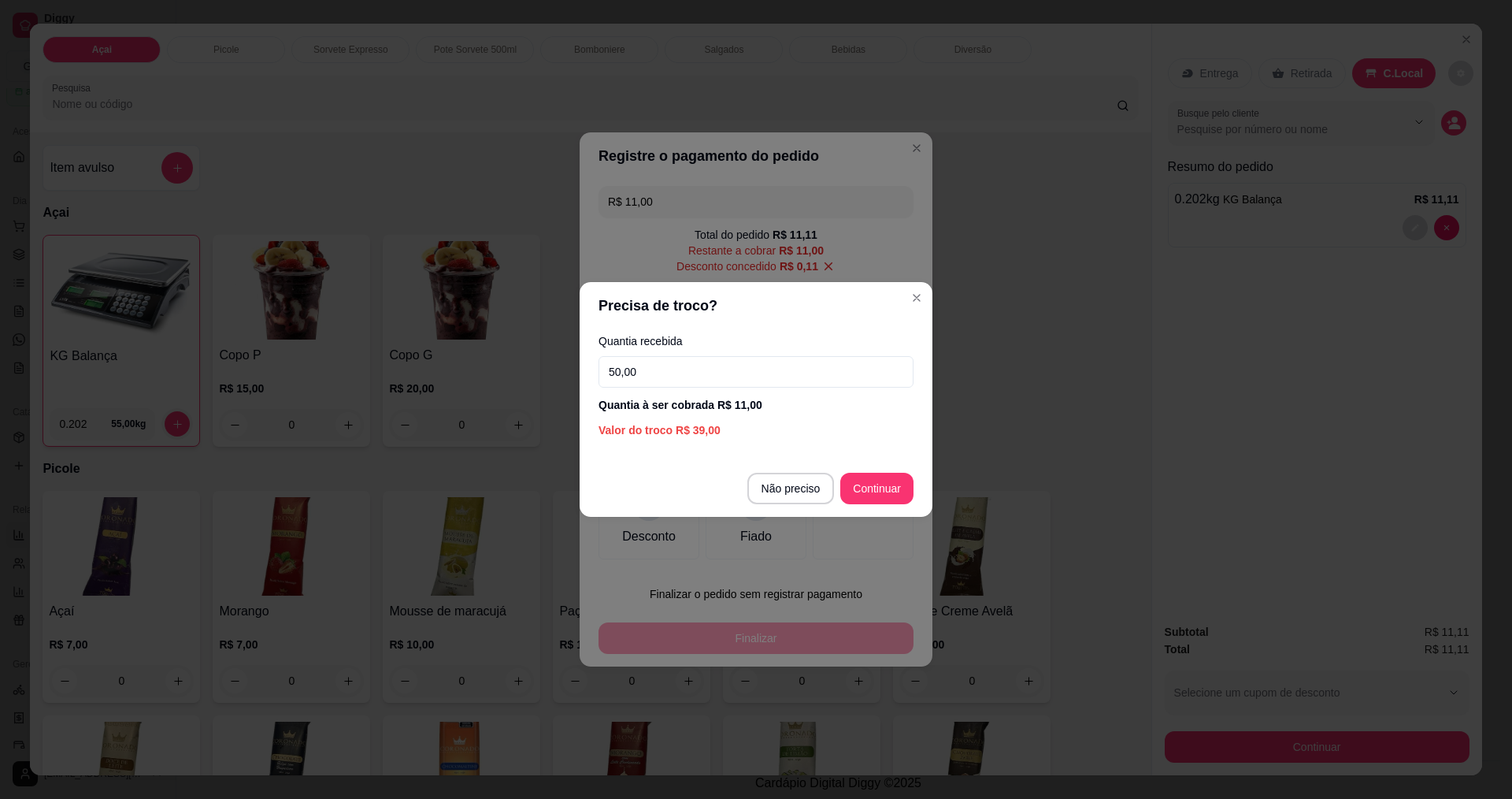
type input "50,00"
drag, startPoint x: 862, startPoint y: 469, endPoint x: 866, endPoint y: 480, distance: 11.7
click at [862, 468] on footer "Não preciso Continuar" at bounding box center [755, 488] width 353 height 57
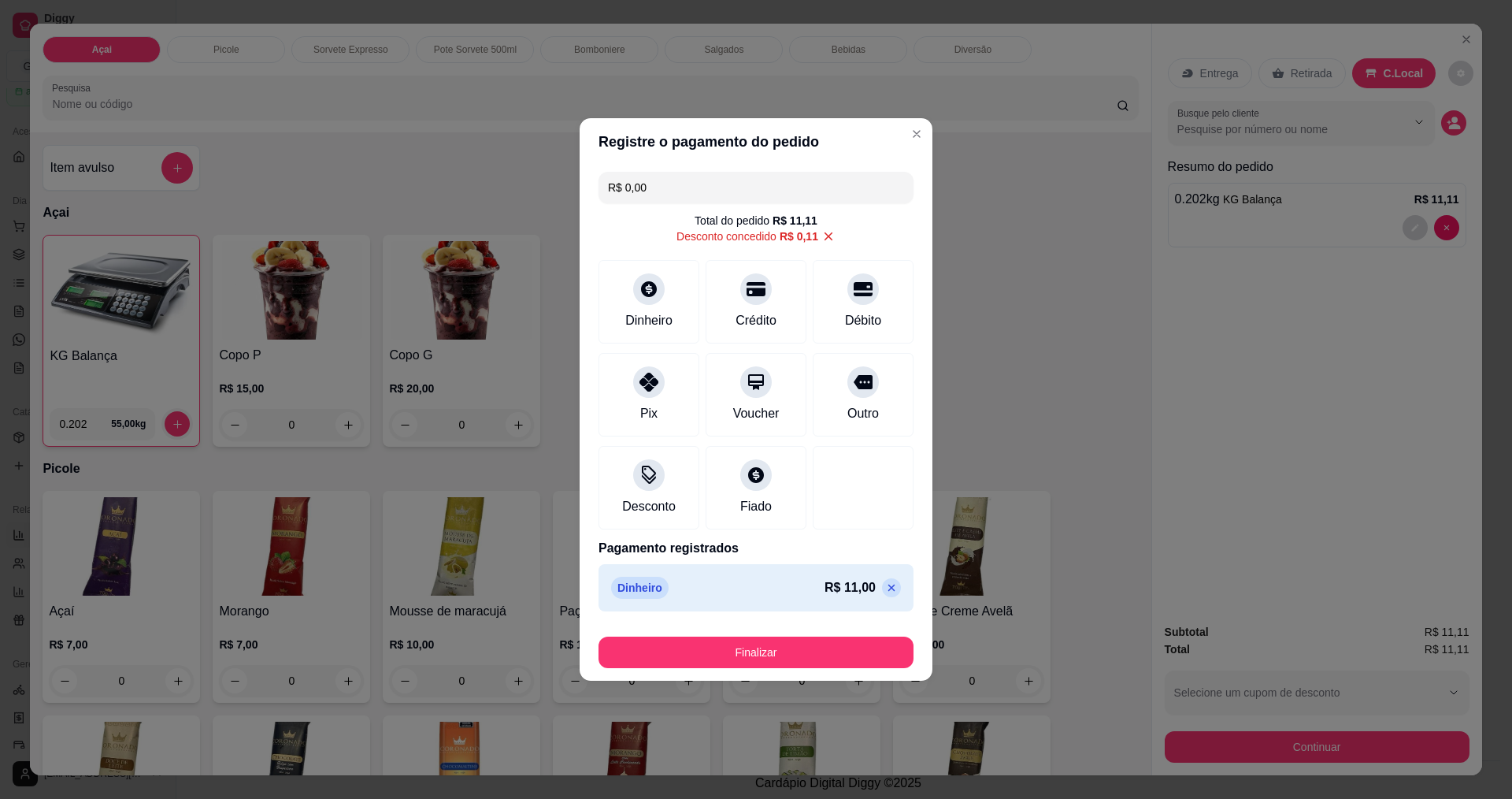
click at [781, 637] on button "Finalizar" at bounding box center [755, 652] width 315 height 31
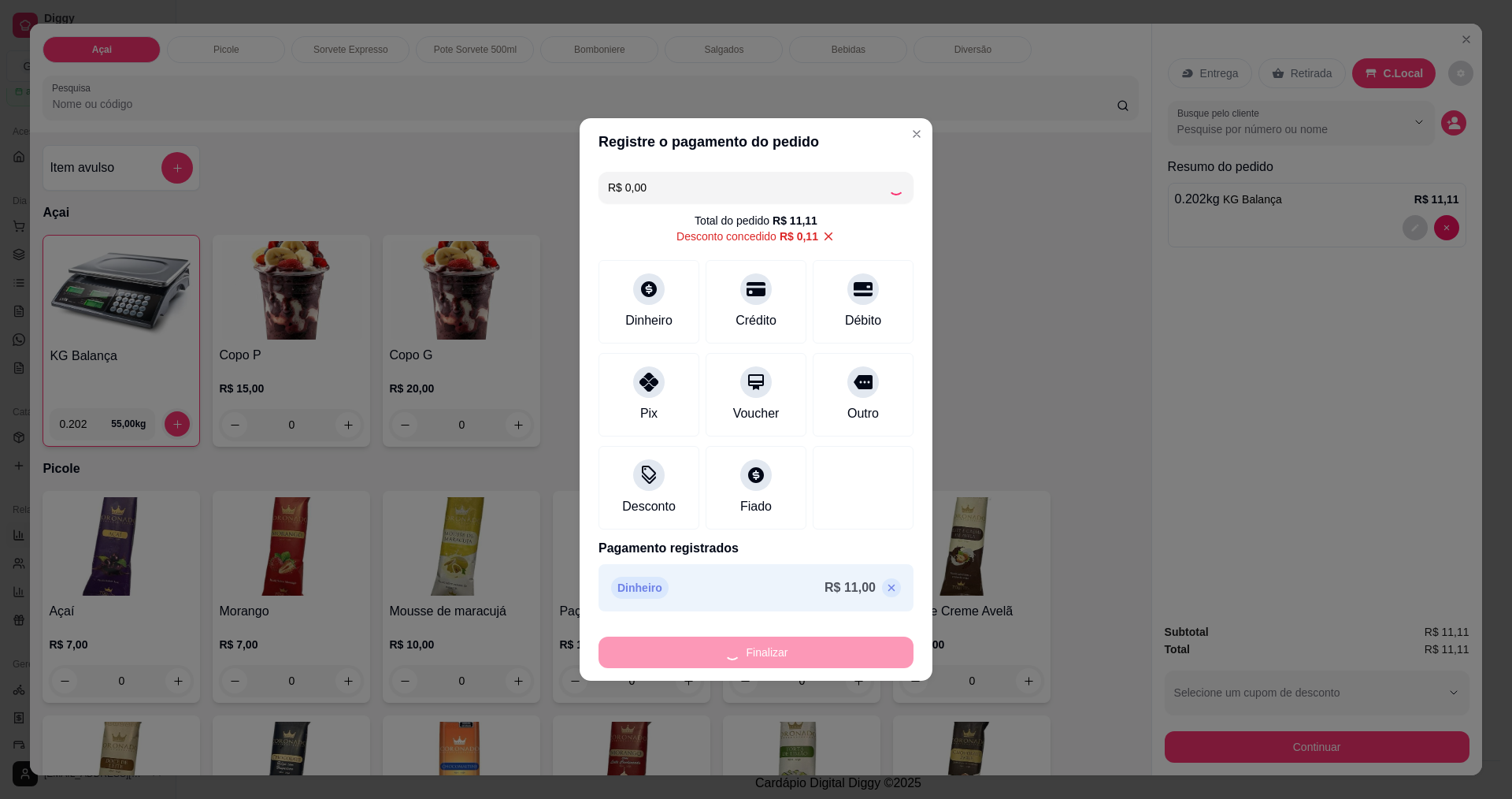
type input "-R$ 11,11"
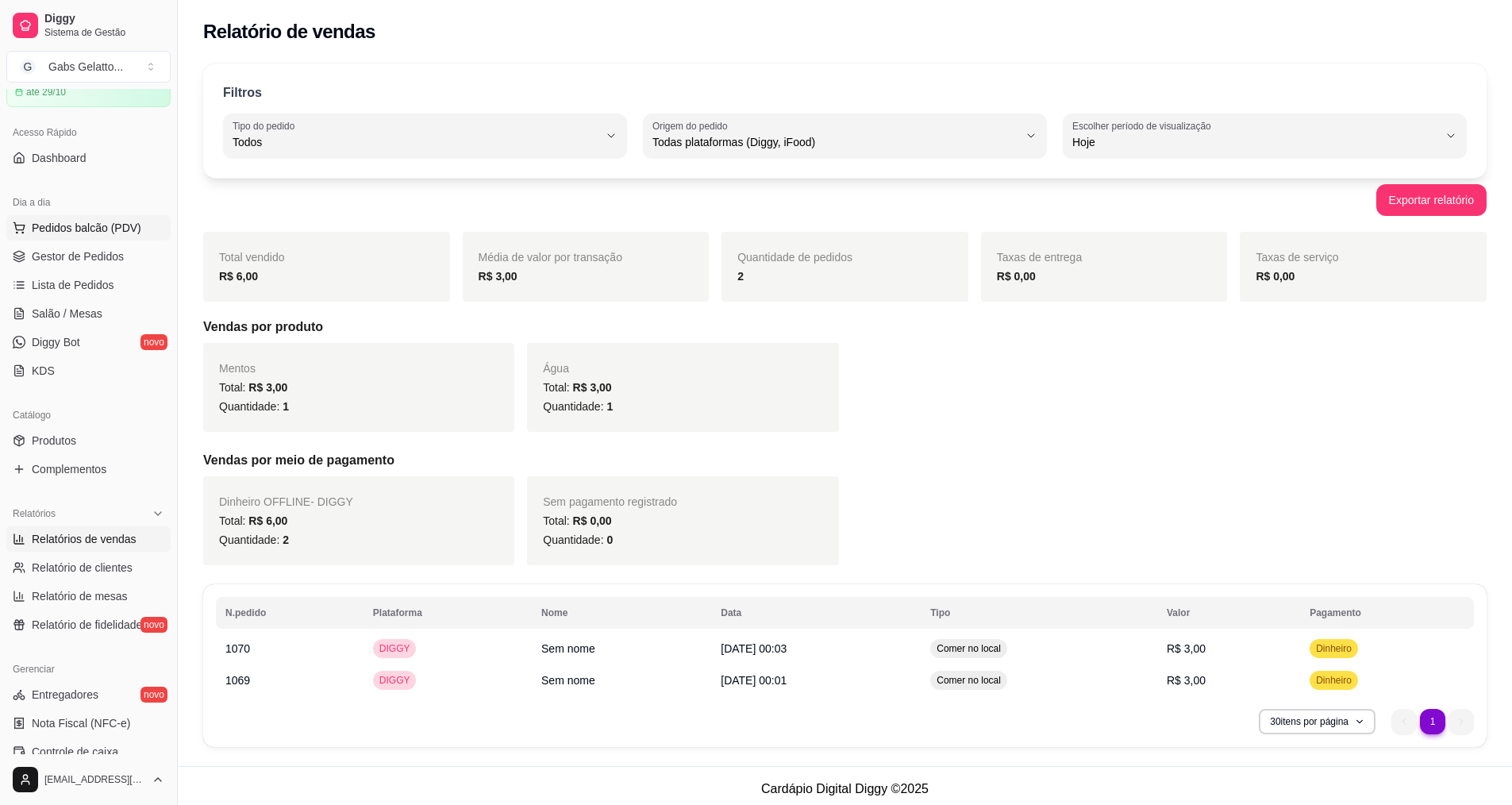
click at [65, 221] on span "Pedidos balcão (PDV)" at bounding box center [86, 227] width 109 height 16
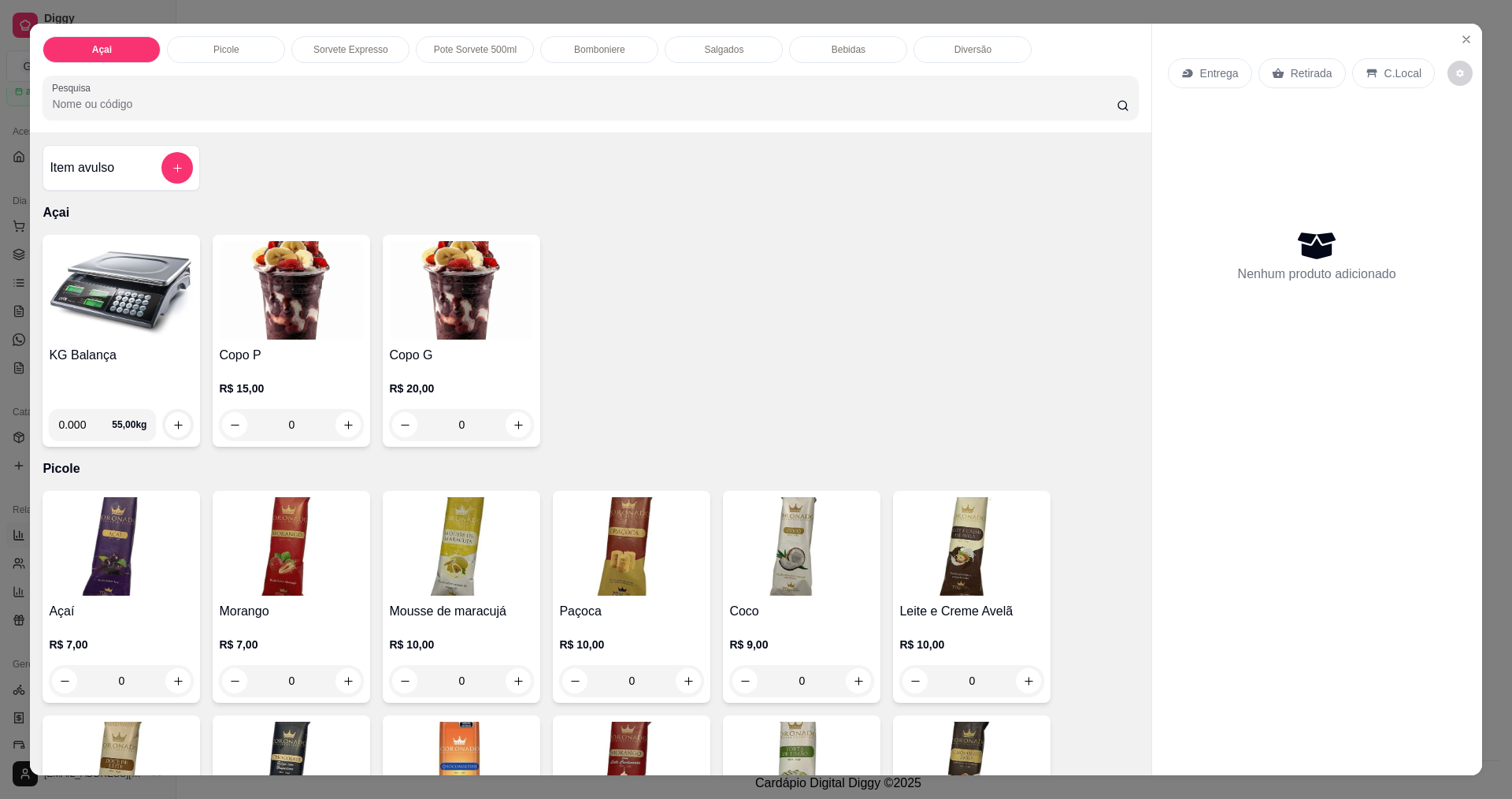
click at [85, 422] on input "0.000" at bounding box center [85, 425] width 53 height 31
type input "0.344"
click at [166, 416] on button "increase-product-quantity" at bounding box center [178, 425] width 26 height 26
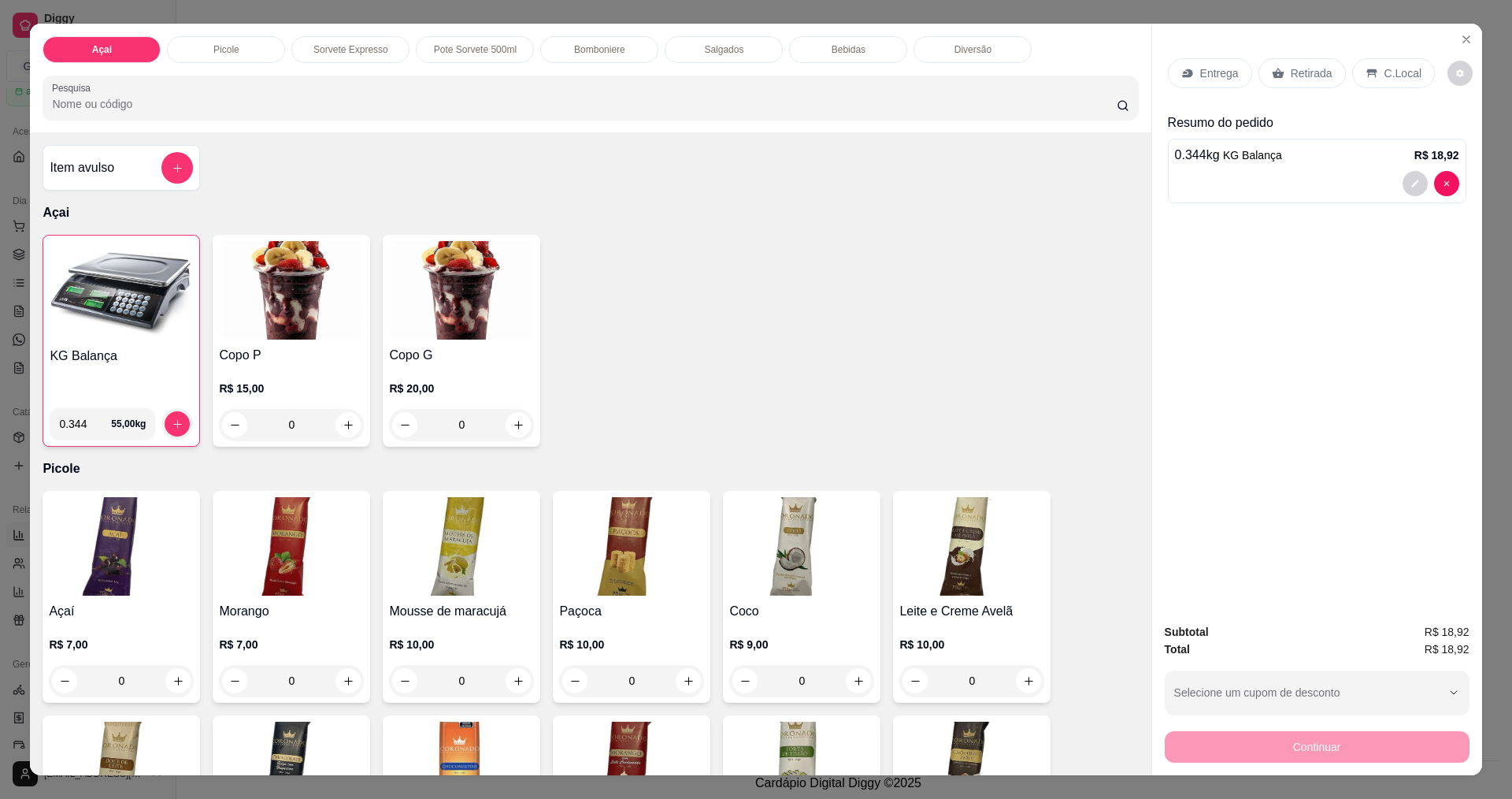
click at [1366, 185] on div at bounding box center [1317, 183] width 285 height 26
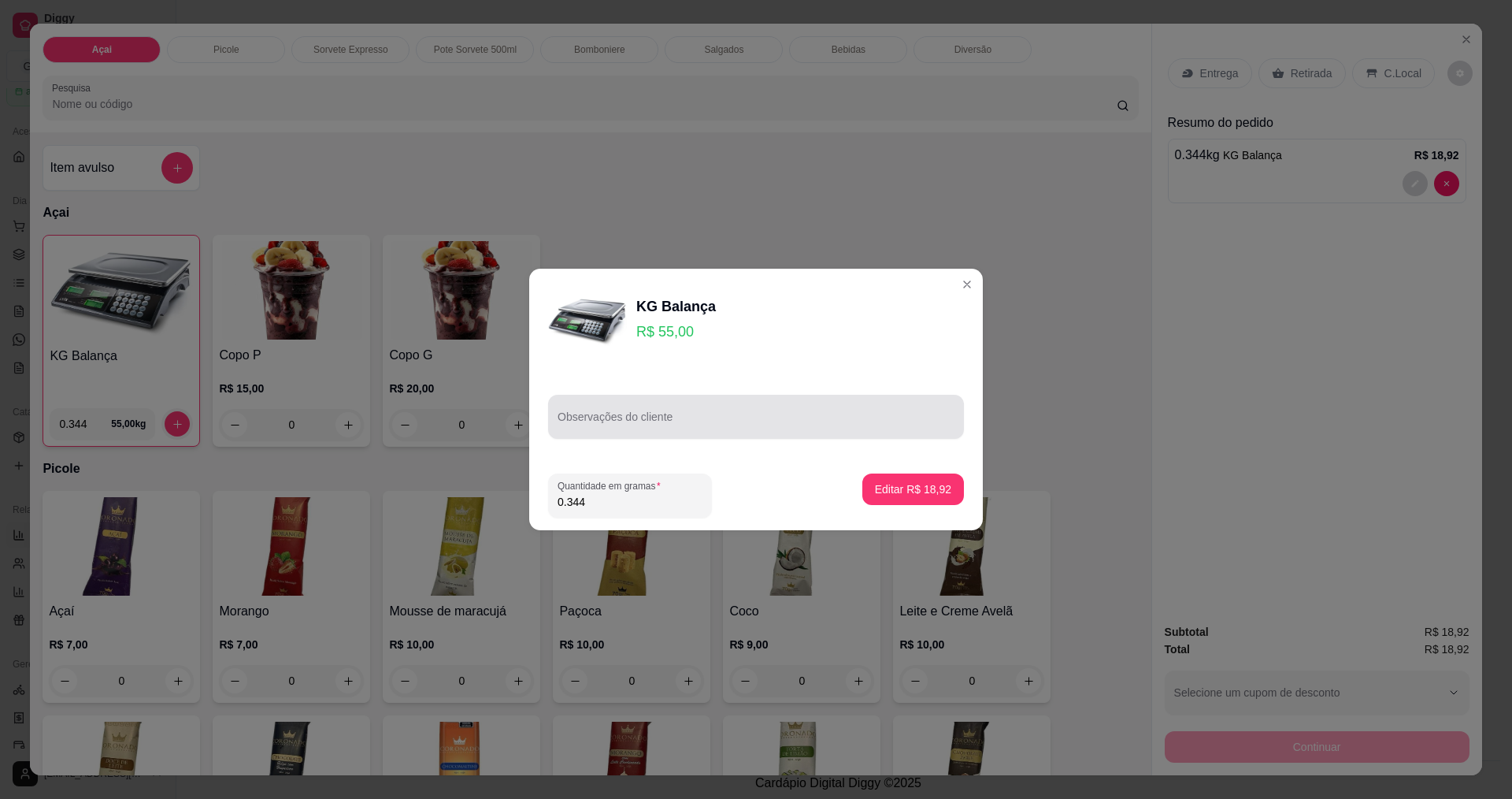
click at [681, 422] on input "Observações do cliente" at bounding box center [756, 422] width 397 height 16
type input "Nauana"
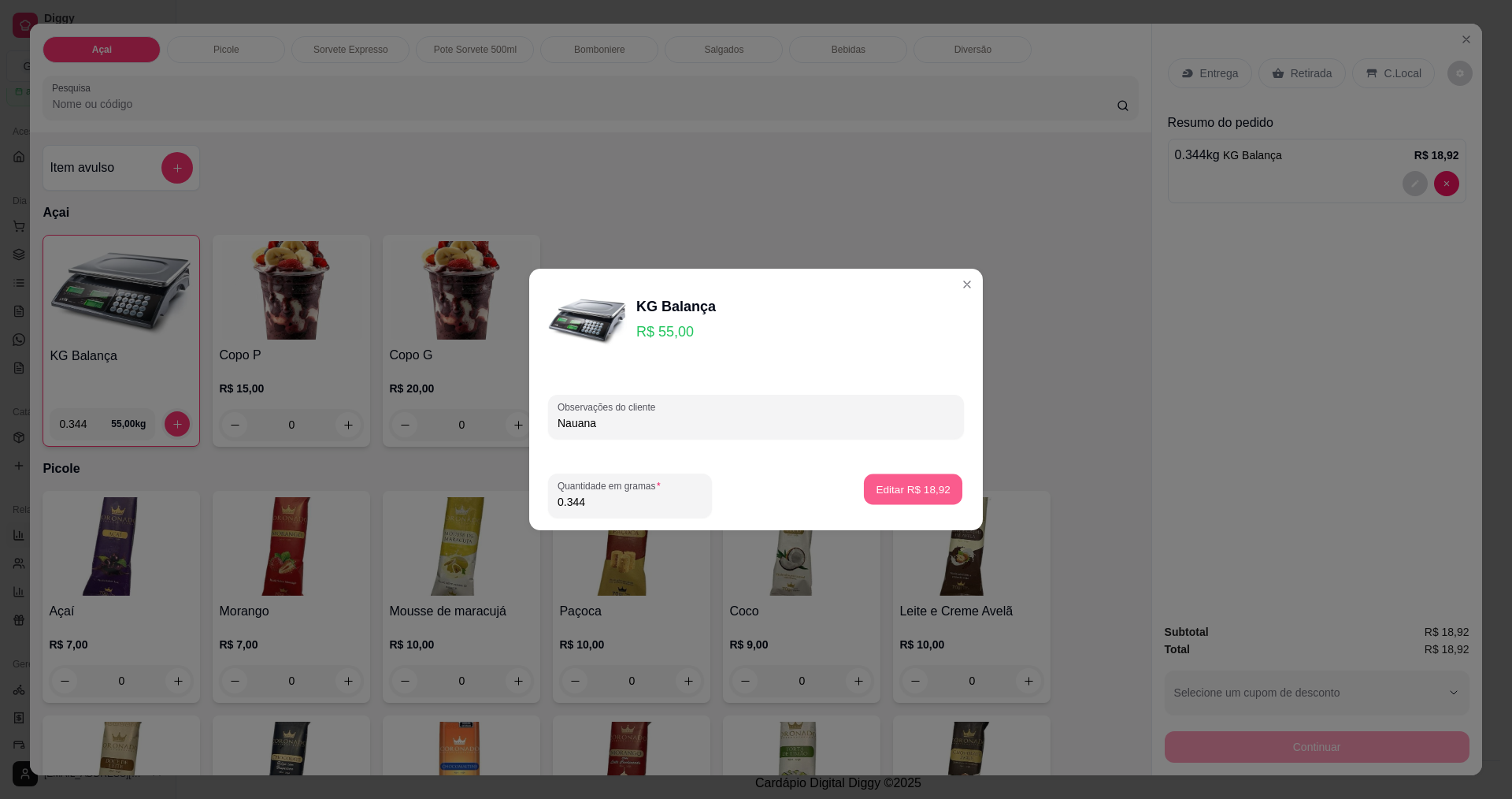
click at [887, 485] on p "Editar R$ 18,92" at bounding box center [912, 489] width 74 height 15
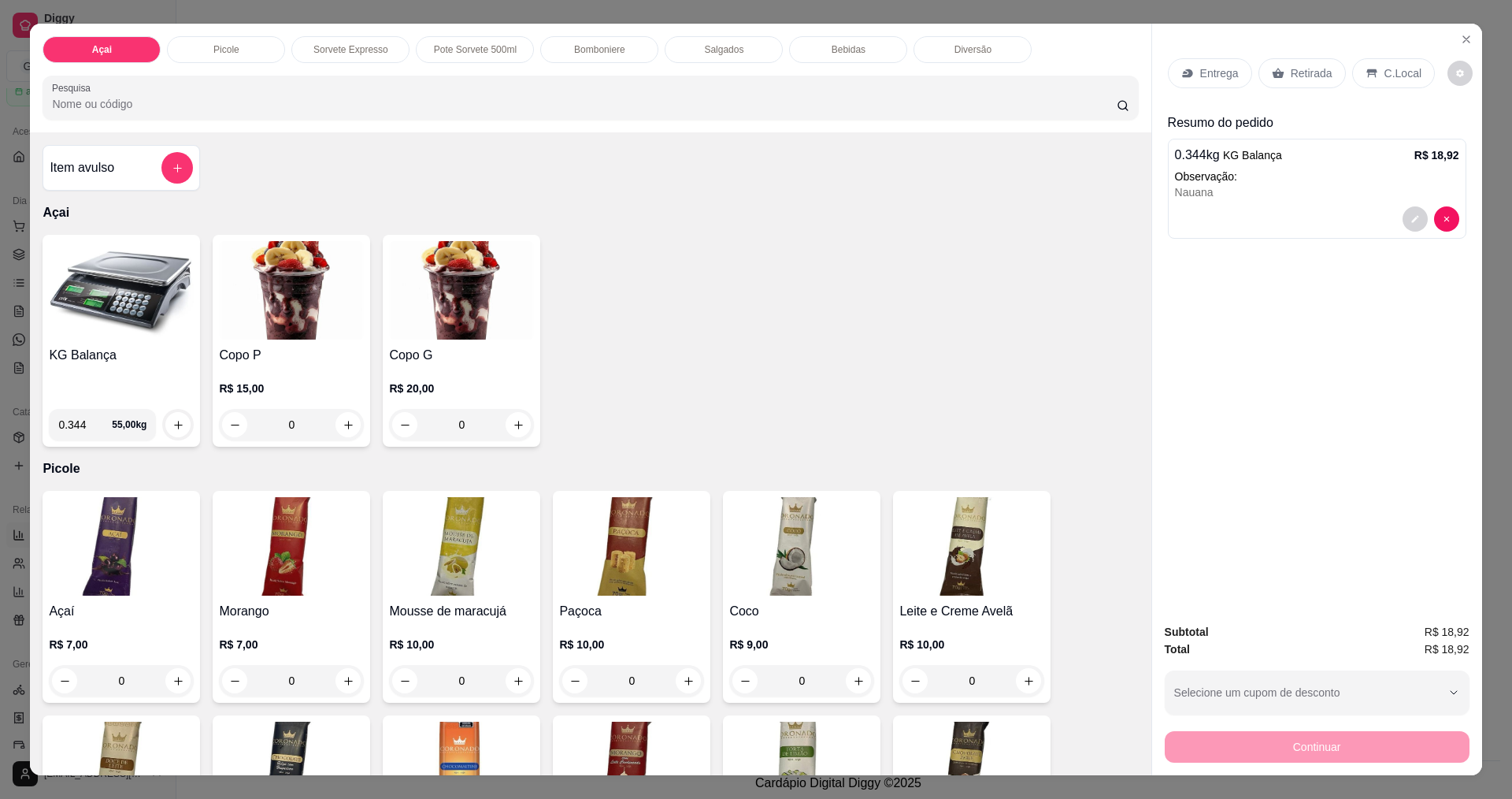
click at [1393, 81] on p "C.Local" at bounding box center [1403, 72] width 37 height 16
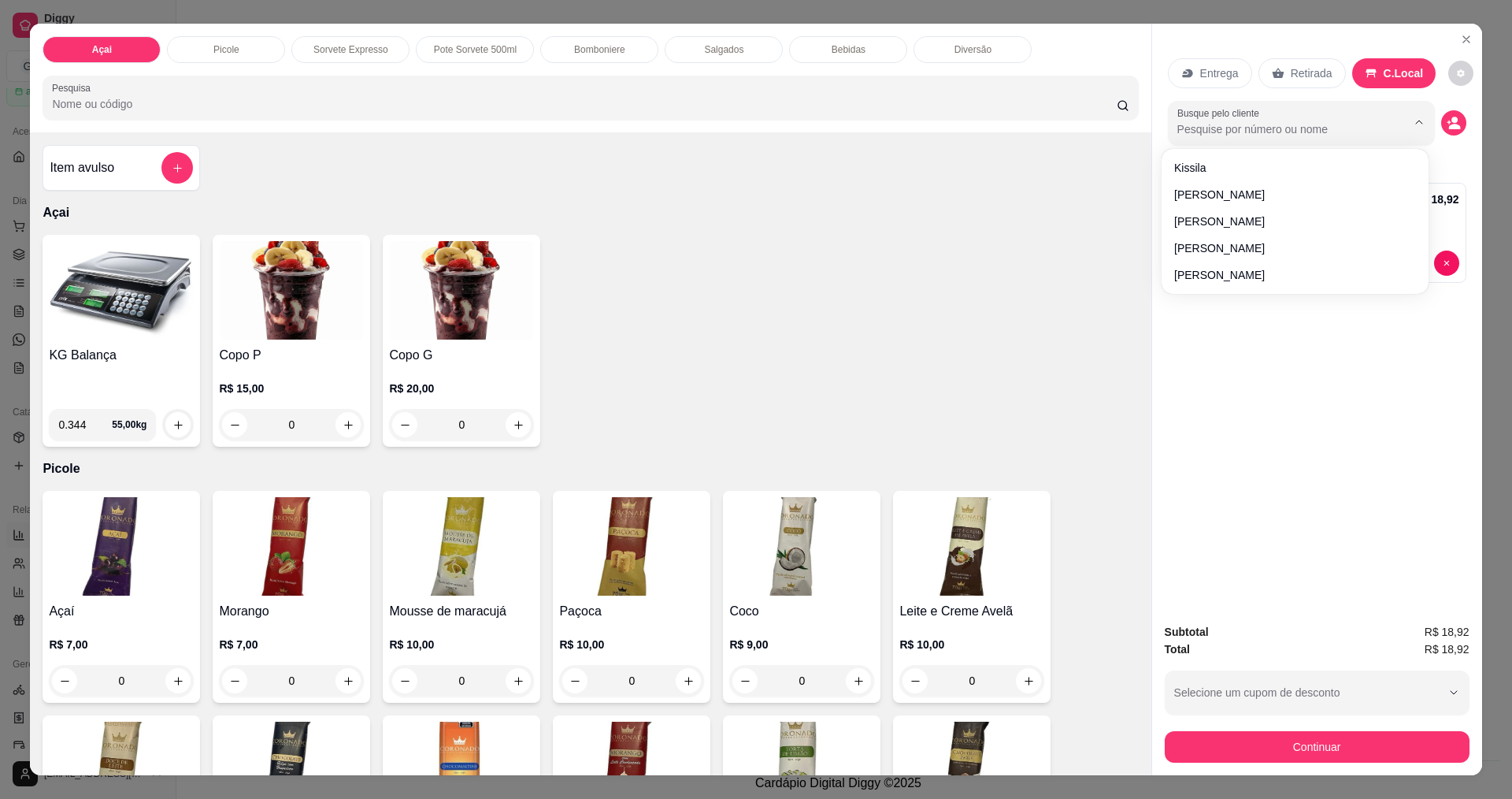
click at [1361, 122] on input "Busque pelo cliente" at bounding box center [1279, 128] width 204 height 16
type input "gust"
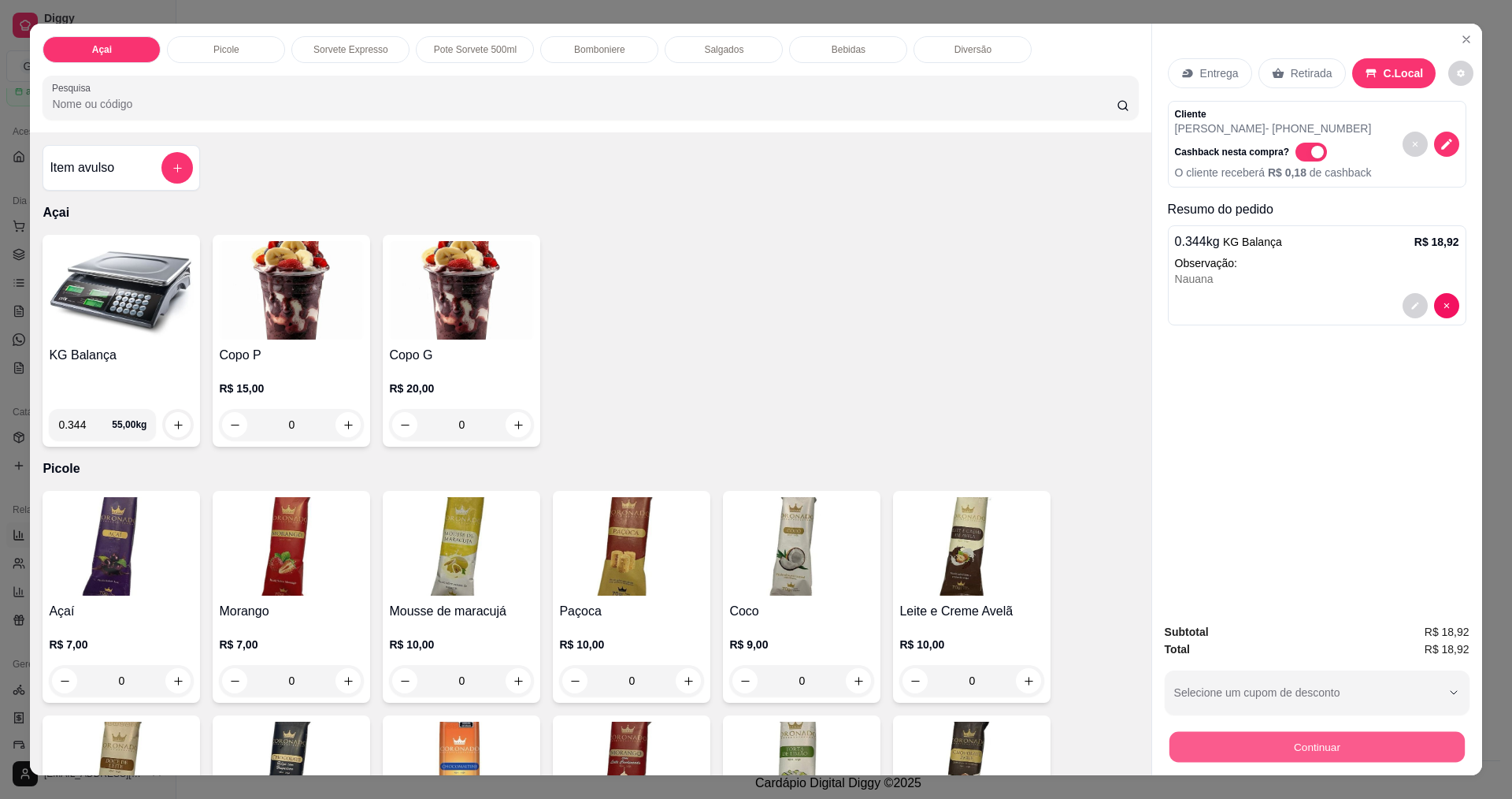
click at [1322, 746] on button "Continuar" at bounding box center [1315, 746] width 295 height 30
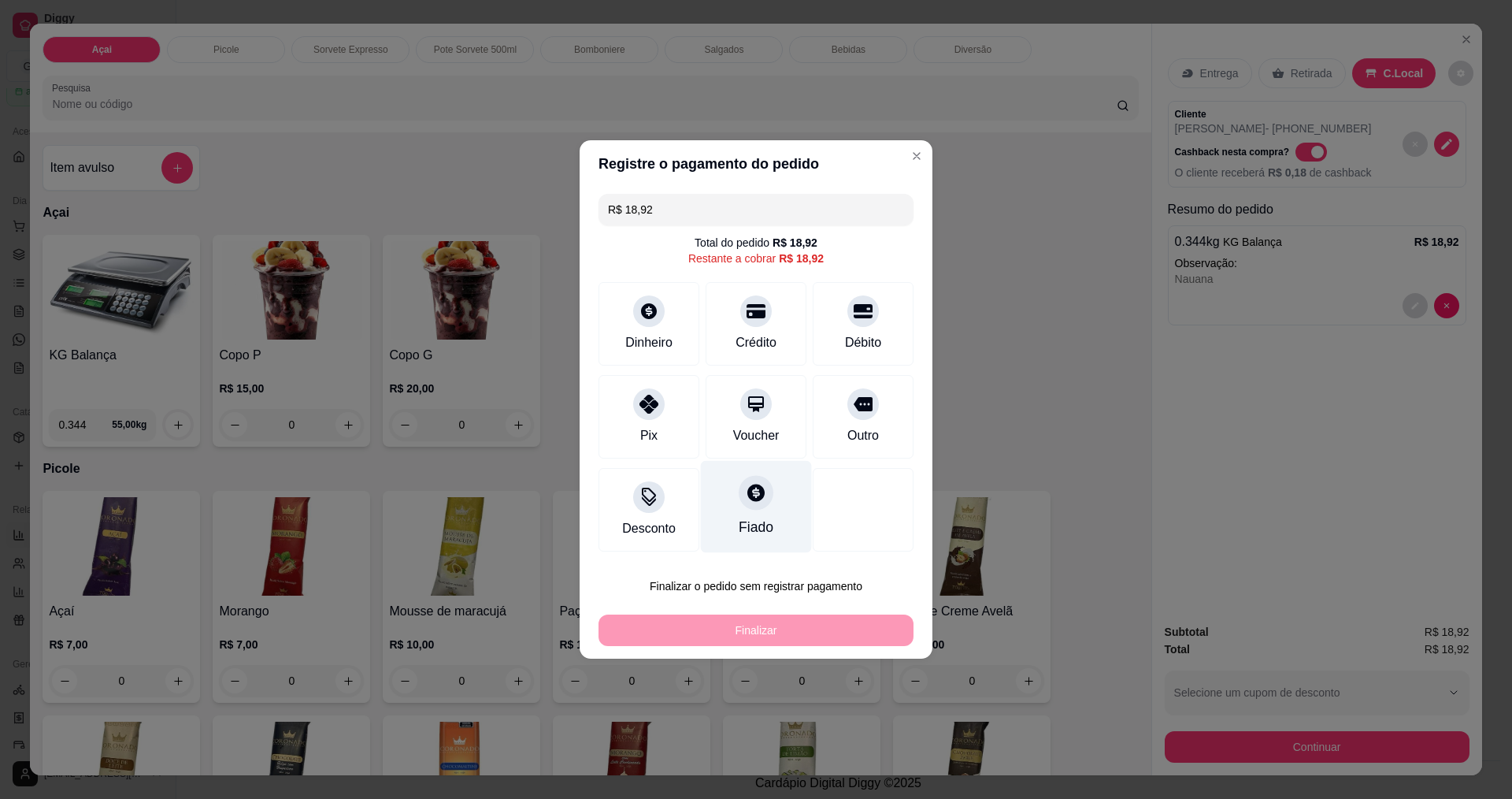
click at [760, 507] on div "Fiado" at bounding box center [756, 507] width 111 height 92
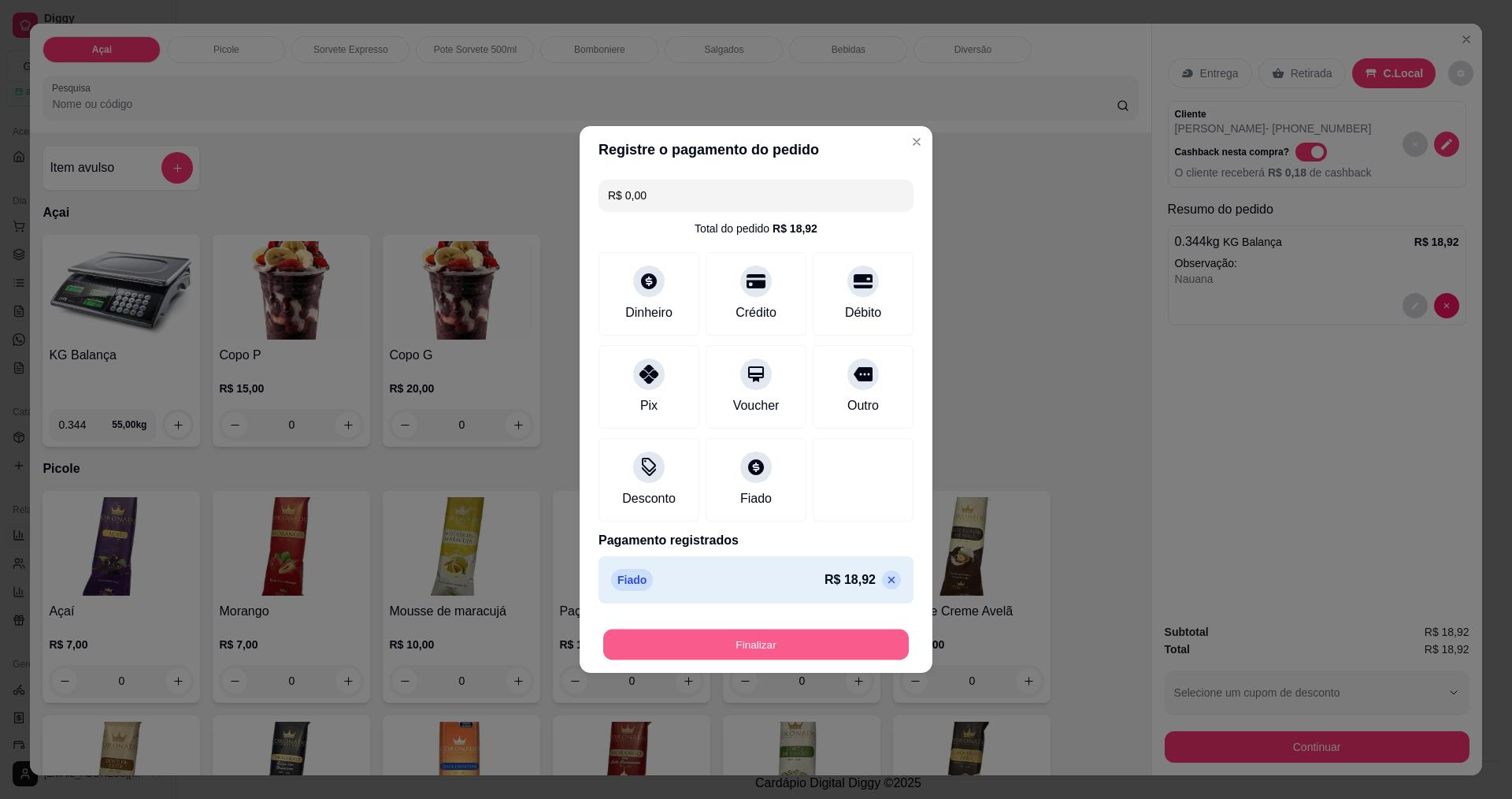
click at [777, 637] on button "Finalizar" at bounding box center [755, 644] width 305 height 30
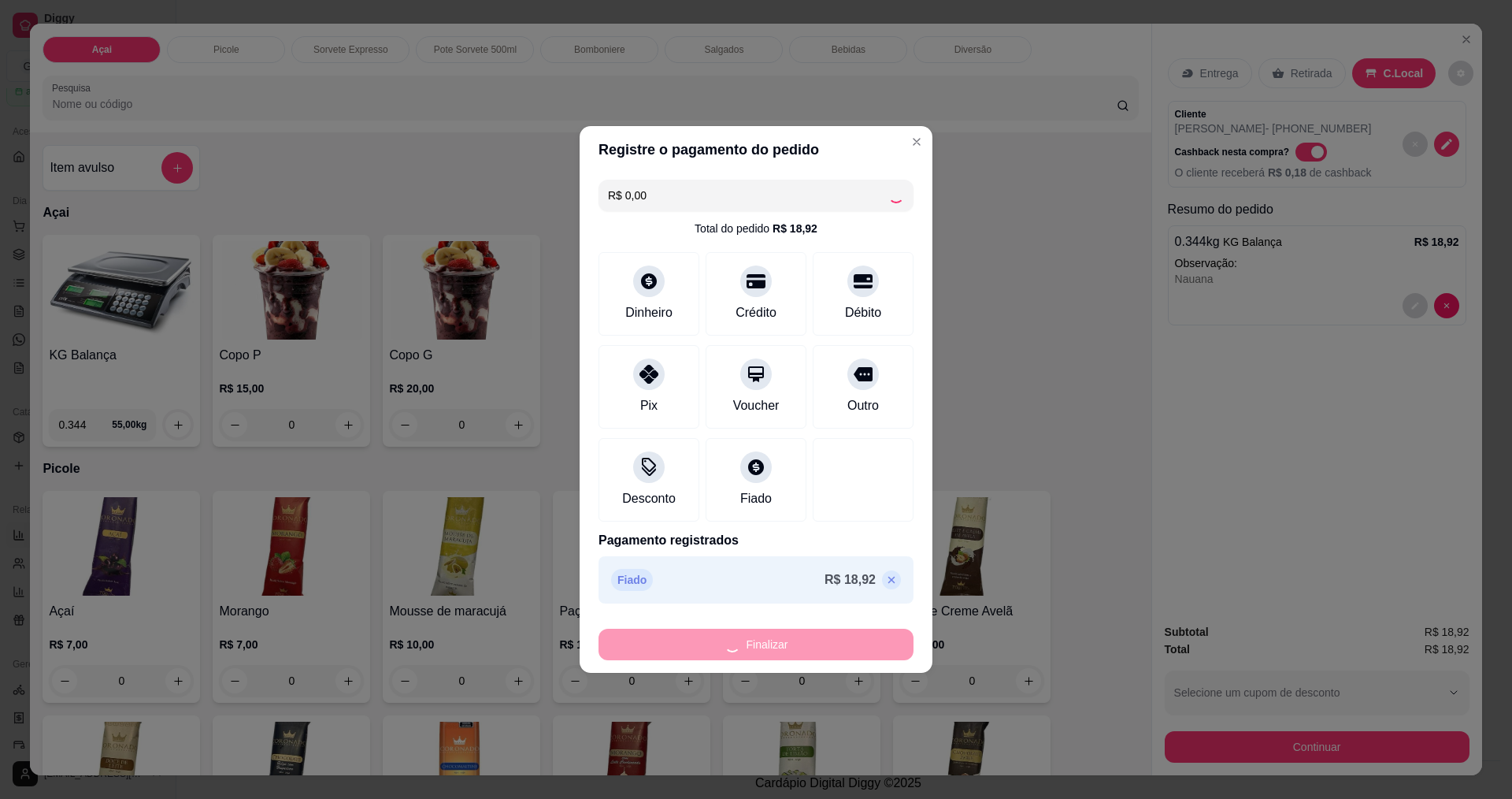
type input "-R$ 18,92"
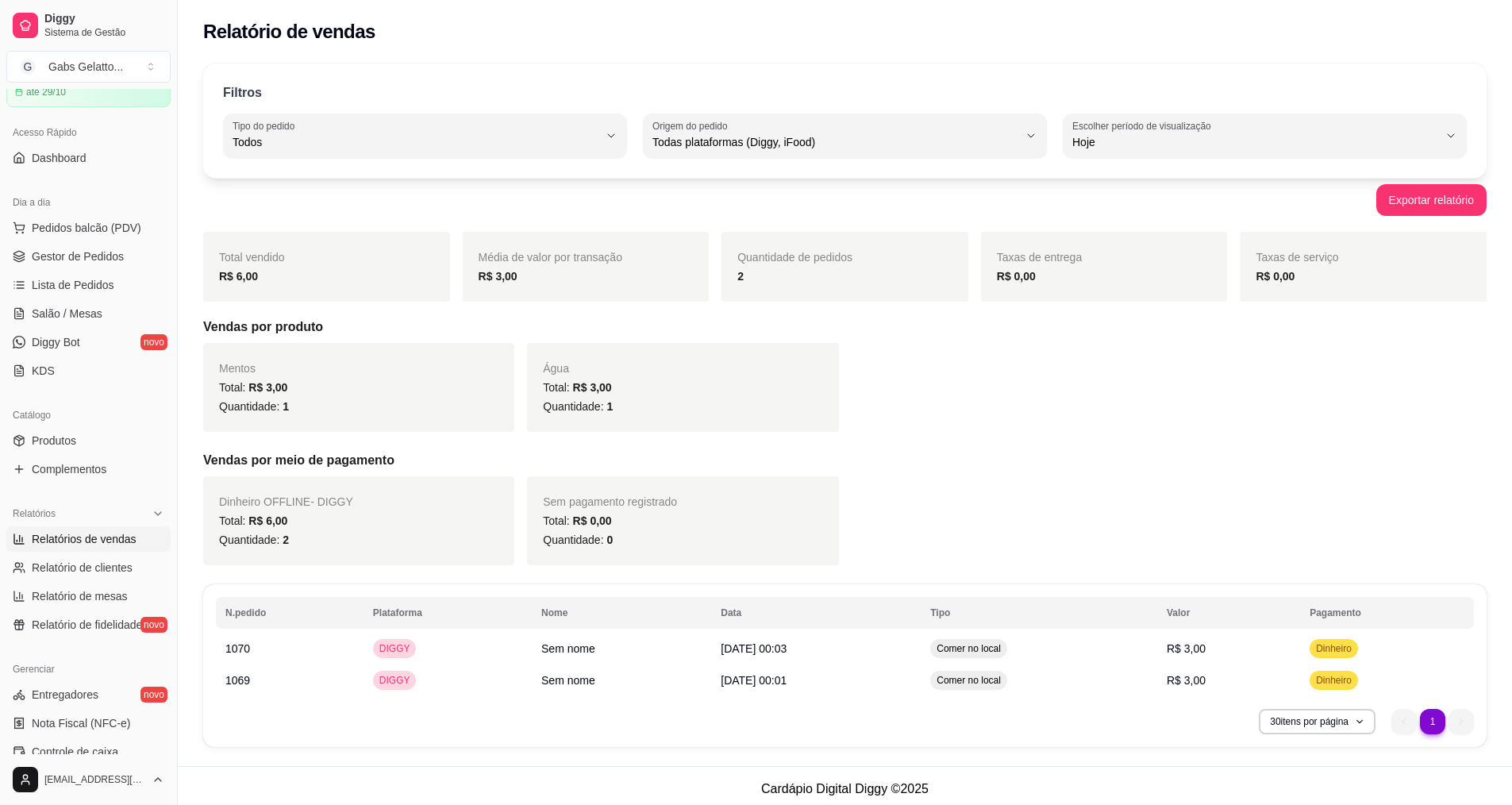
click at [66, 204] on div "Dia a dia" at bounding box center [89, 202] width 164 height 26
click at [66, 231] on span "Pedidos balcão (PDV)" at bounding box center [86, 227] width 109 height 16
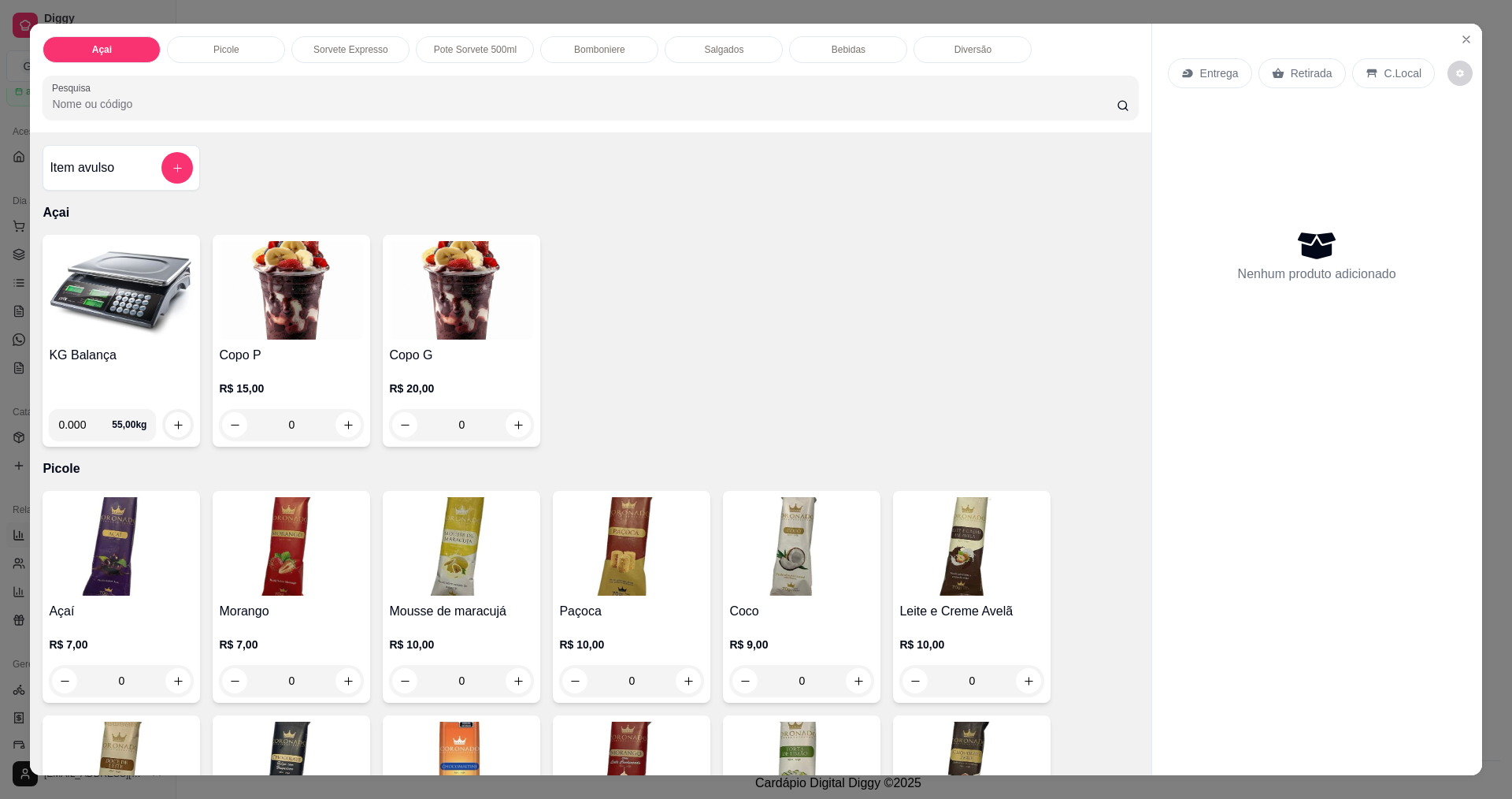
click at [81, 425] on input "0.000" at bounding box center [85, 425] width 53 height 31
type input "0.234"
click at [173, 427] on icon "increase-product-quantity" at bounding box center [179, 425] width 12 height 12
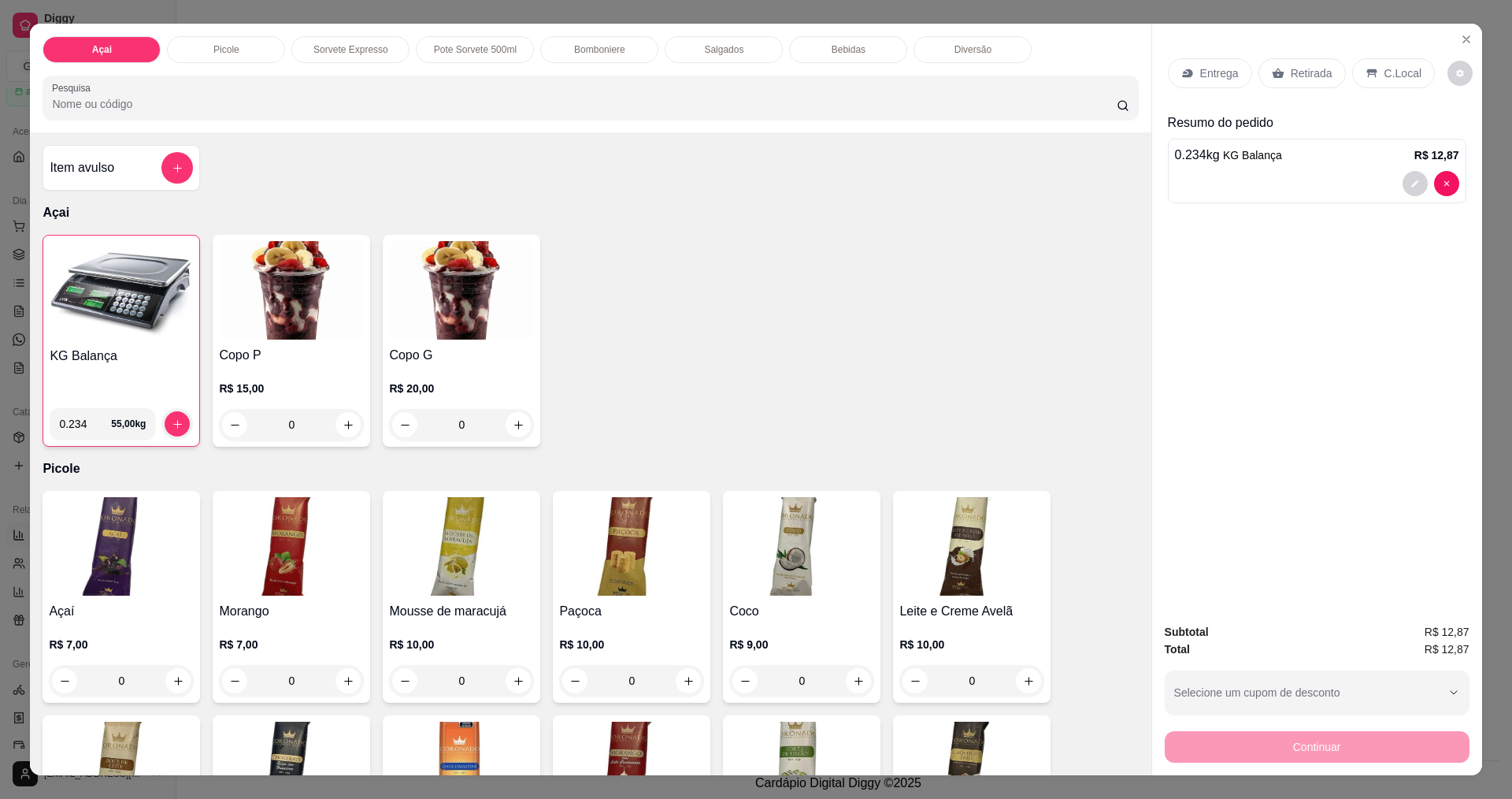
click at [1398, 77] on p "C.Local" at bounding box center [1403, 72] width 37 height 16
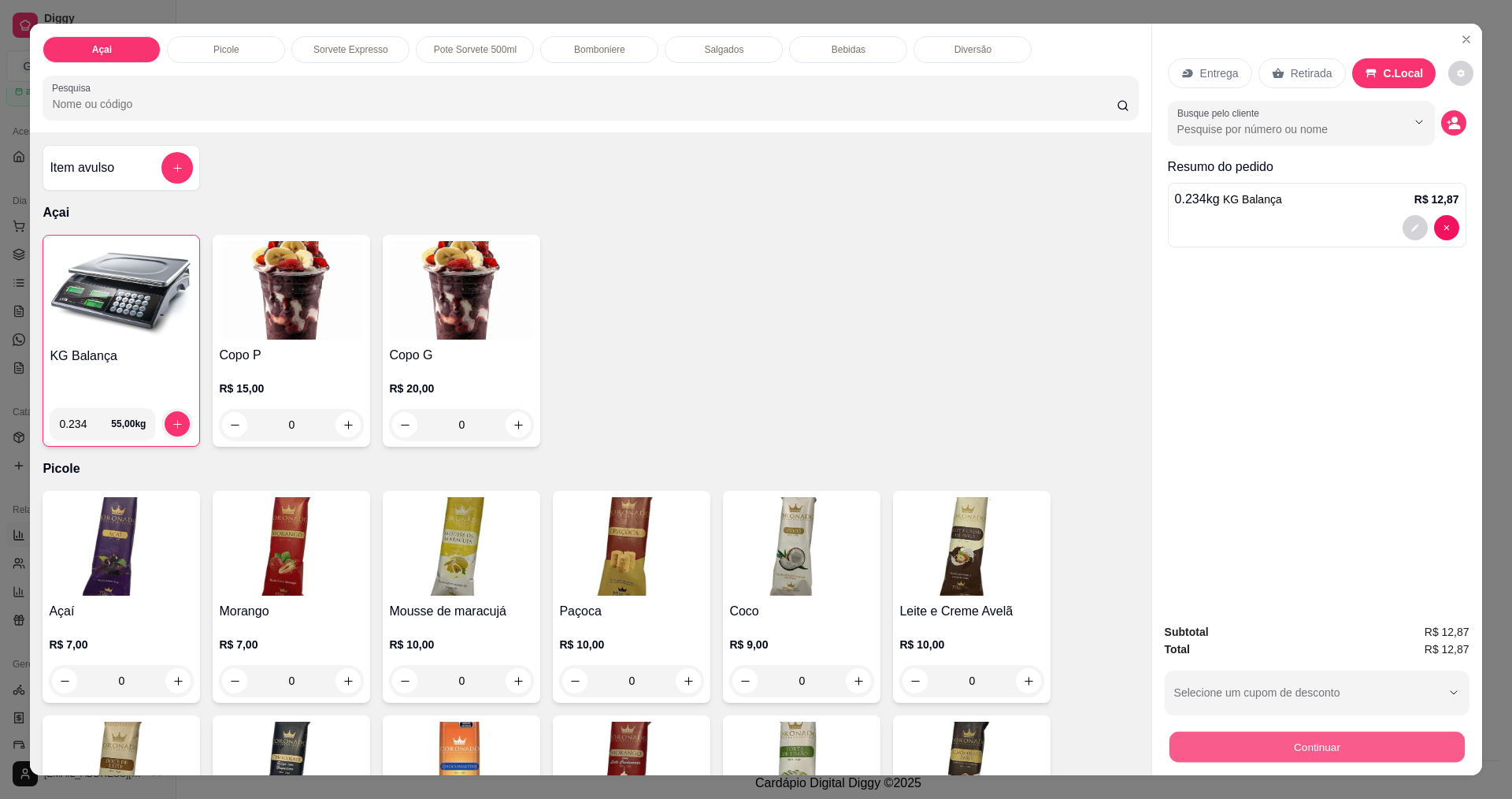
click at [1275, 753] on button "Continuar" at bounding box center [1315, 746] width 295 height 30
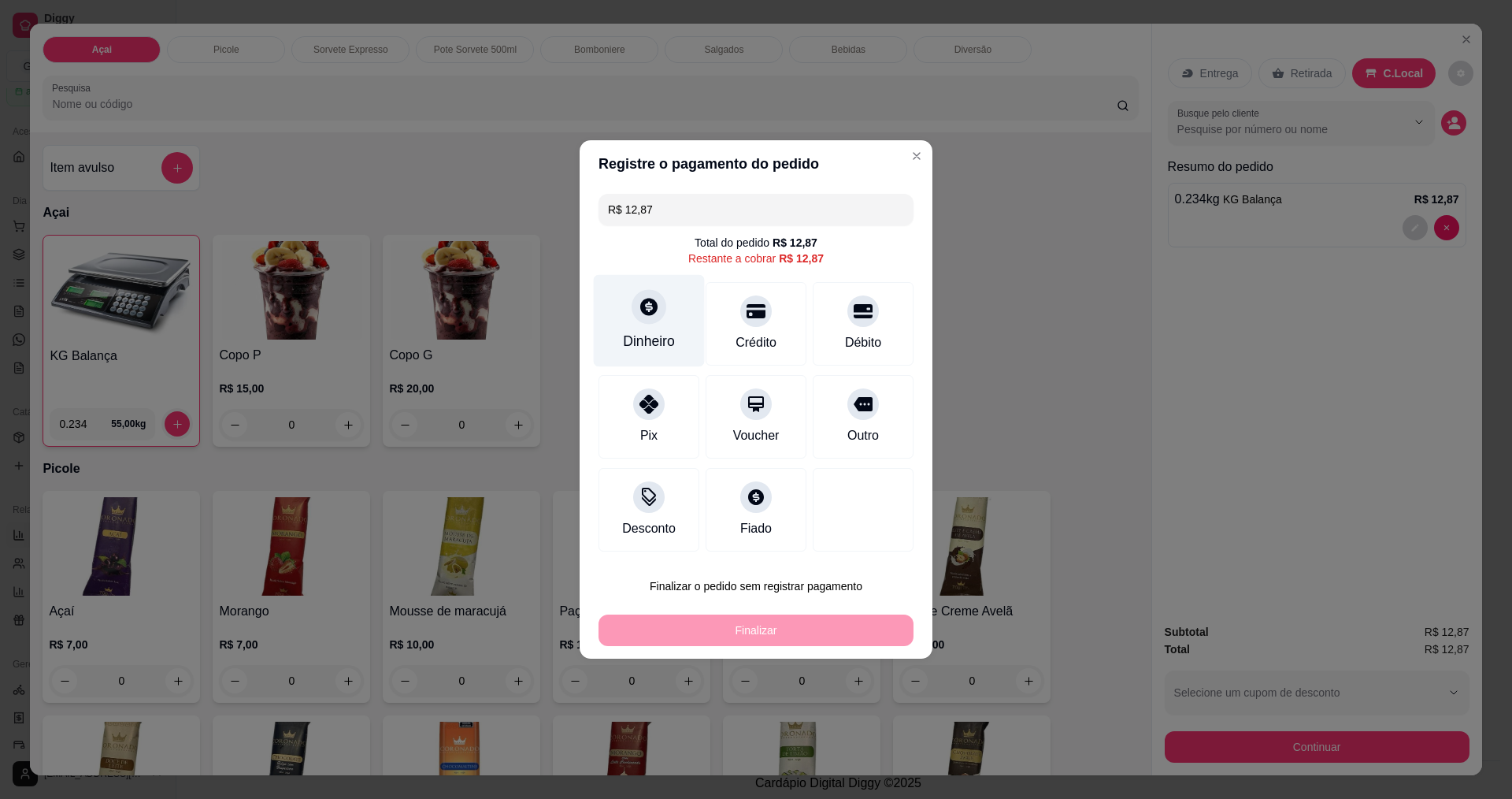
click at [654, 316] on icon at bounding box center [648, 306] width 21 height 21
click at [712, 369] on div "Quantia recebida 0,00 Quantia à ser cobrada R$ 12,87" at bounding box center [755, 386] width 353 height 90
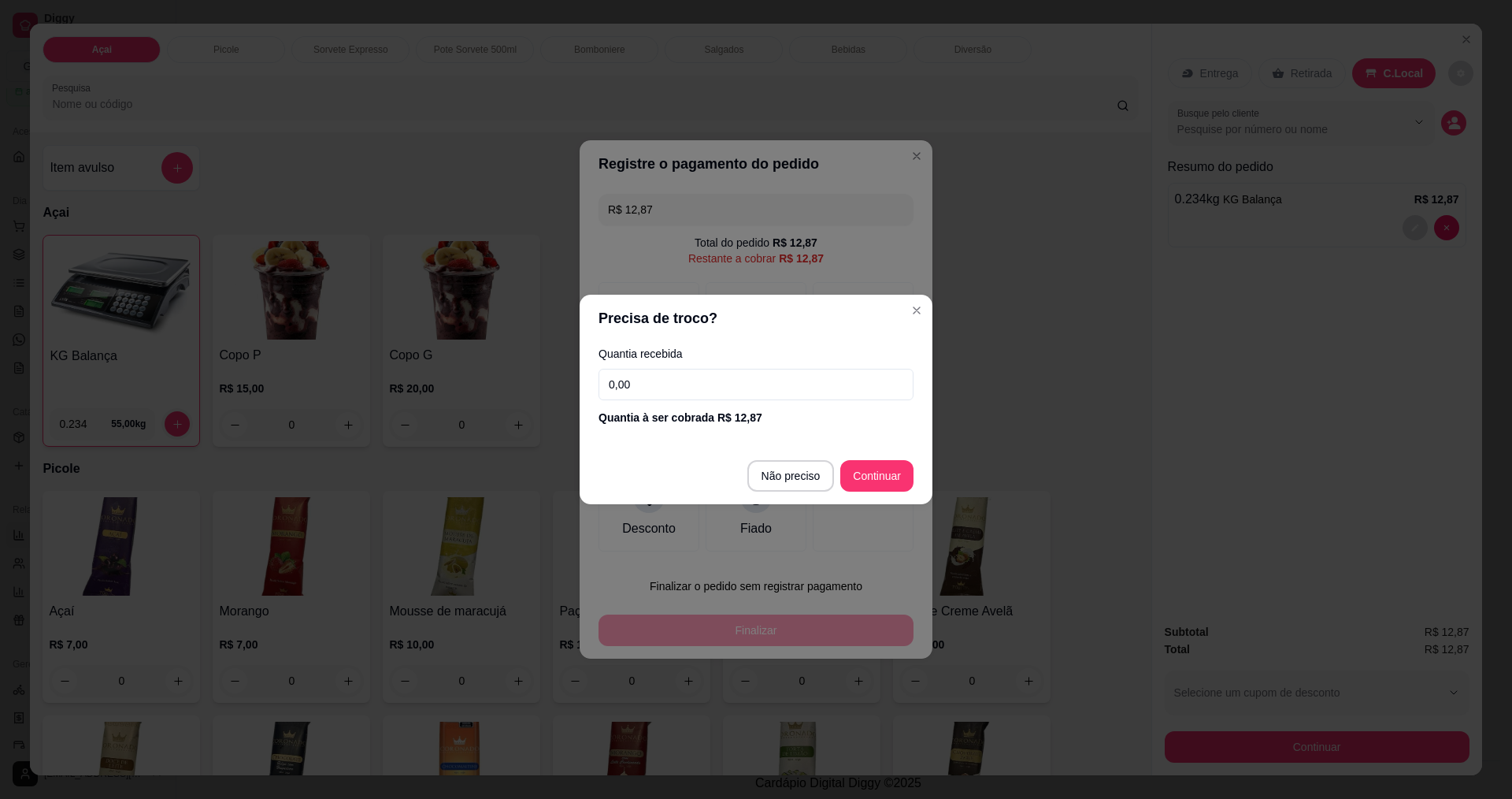
click at [711, 383] on input "0,00" at bounding box center [755, 384] width 315 height 31
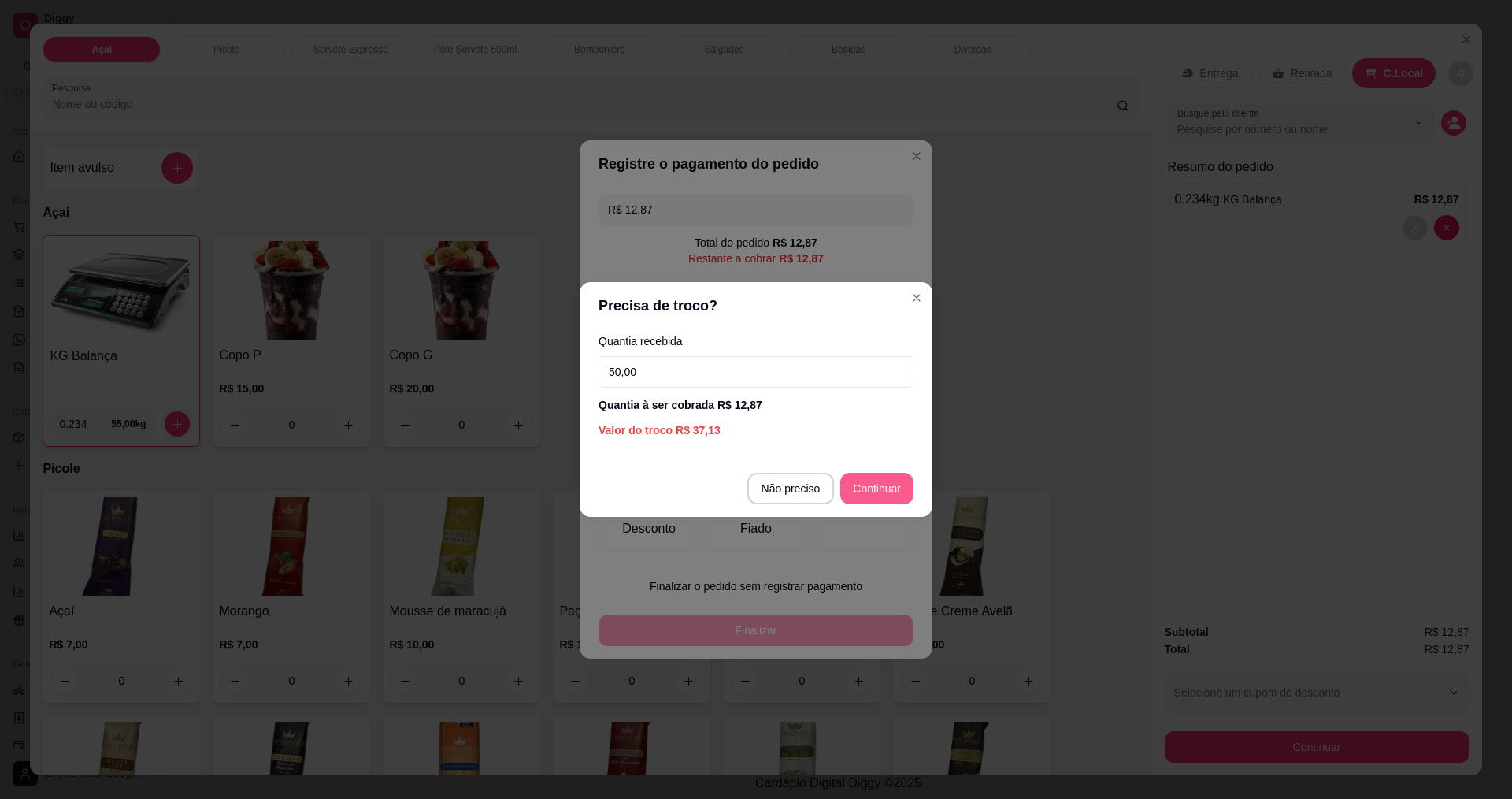
type input "50,00"
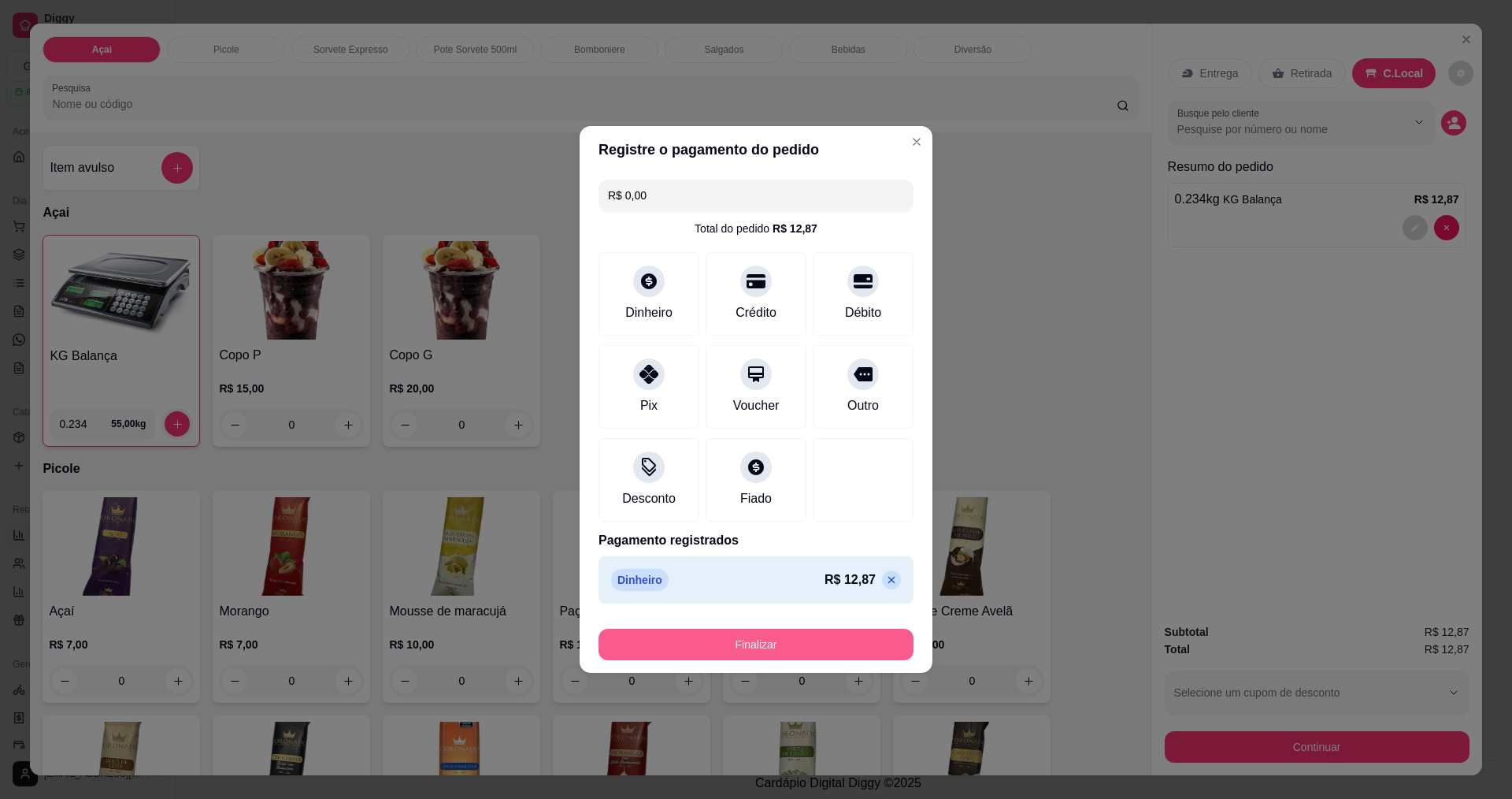
click at [794, 650] on button "Finalizar" at bounding box center [755, 644] width 315 height 31
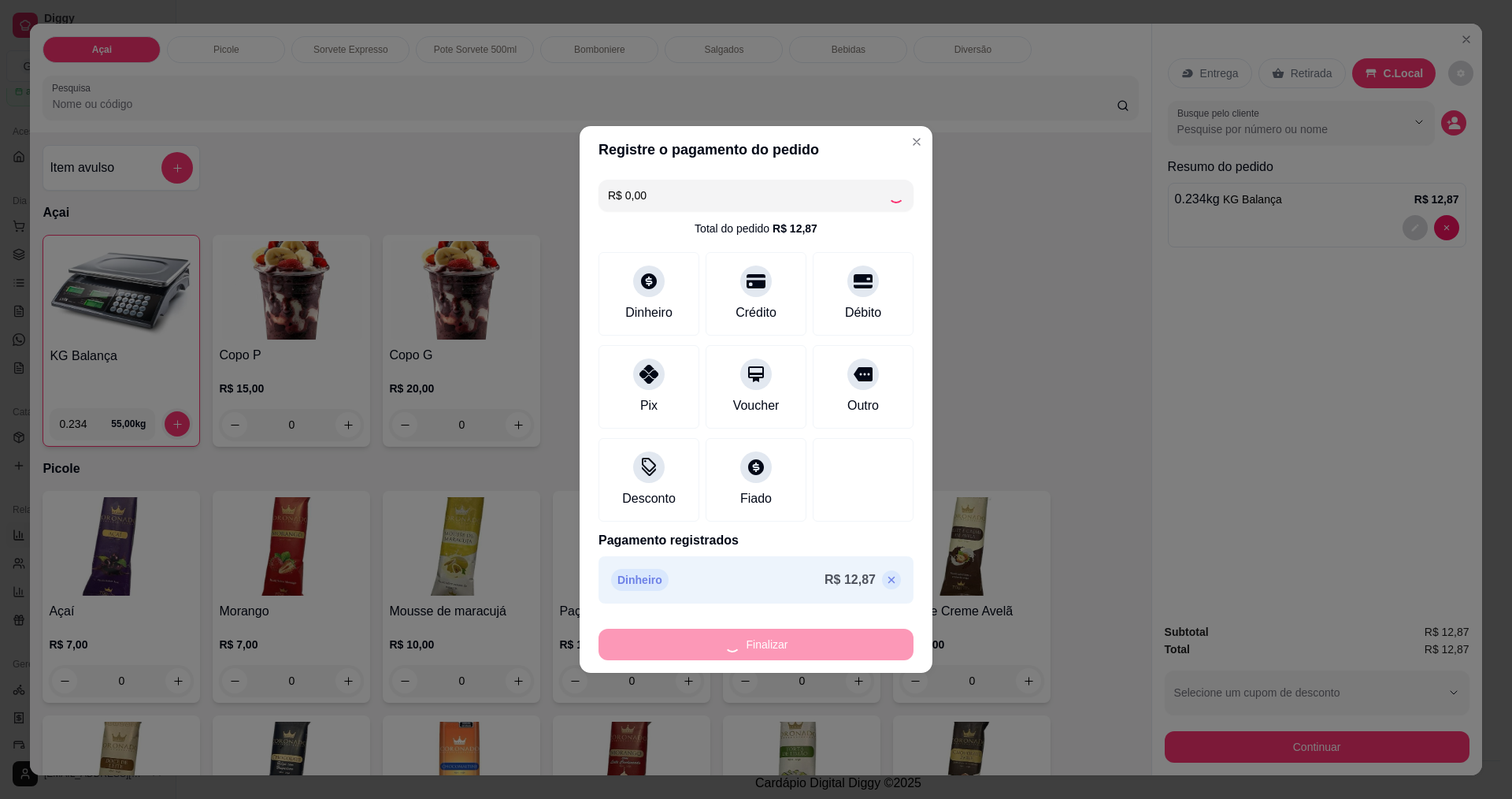
type input "-R$ 12,87"
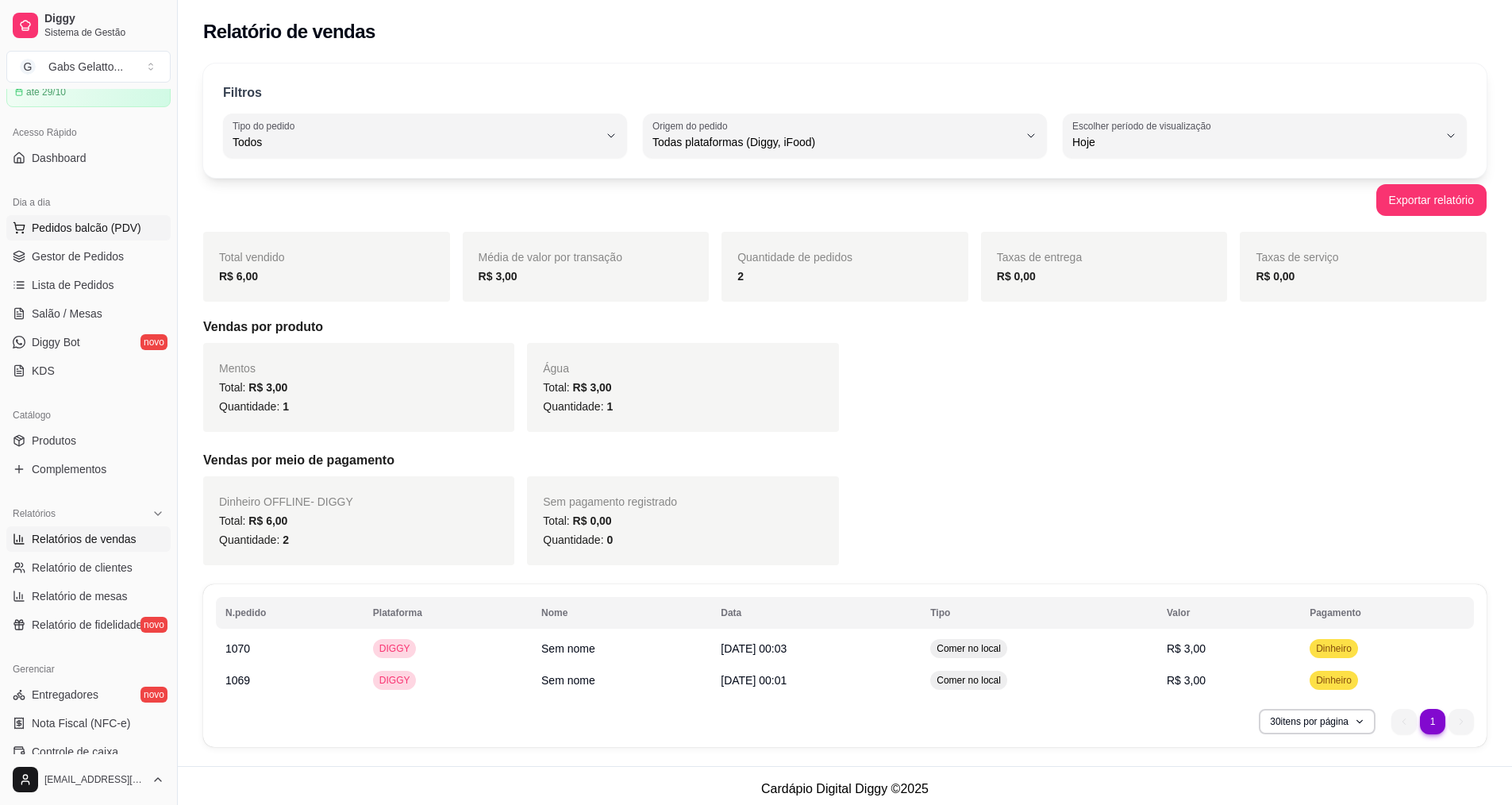
click at [46, 224] on button "Pedidos balcão (PDV)" at bounding box center [89, 227] width 164 height 26
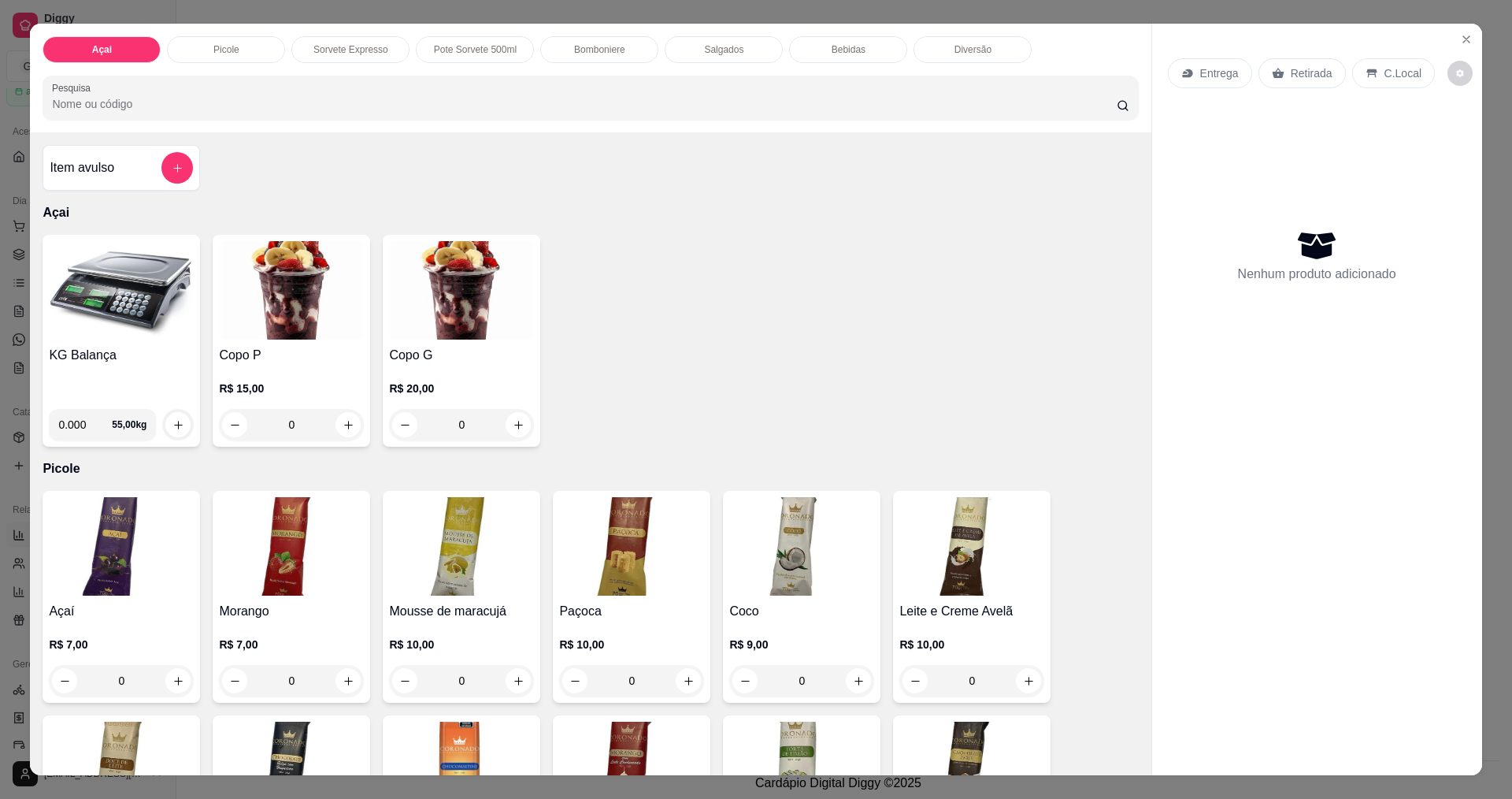
click at [730, 61] on div "Salgados" at bounding box center [724, 49] width 118 height 27
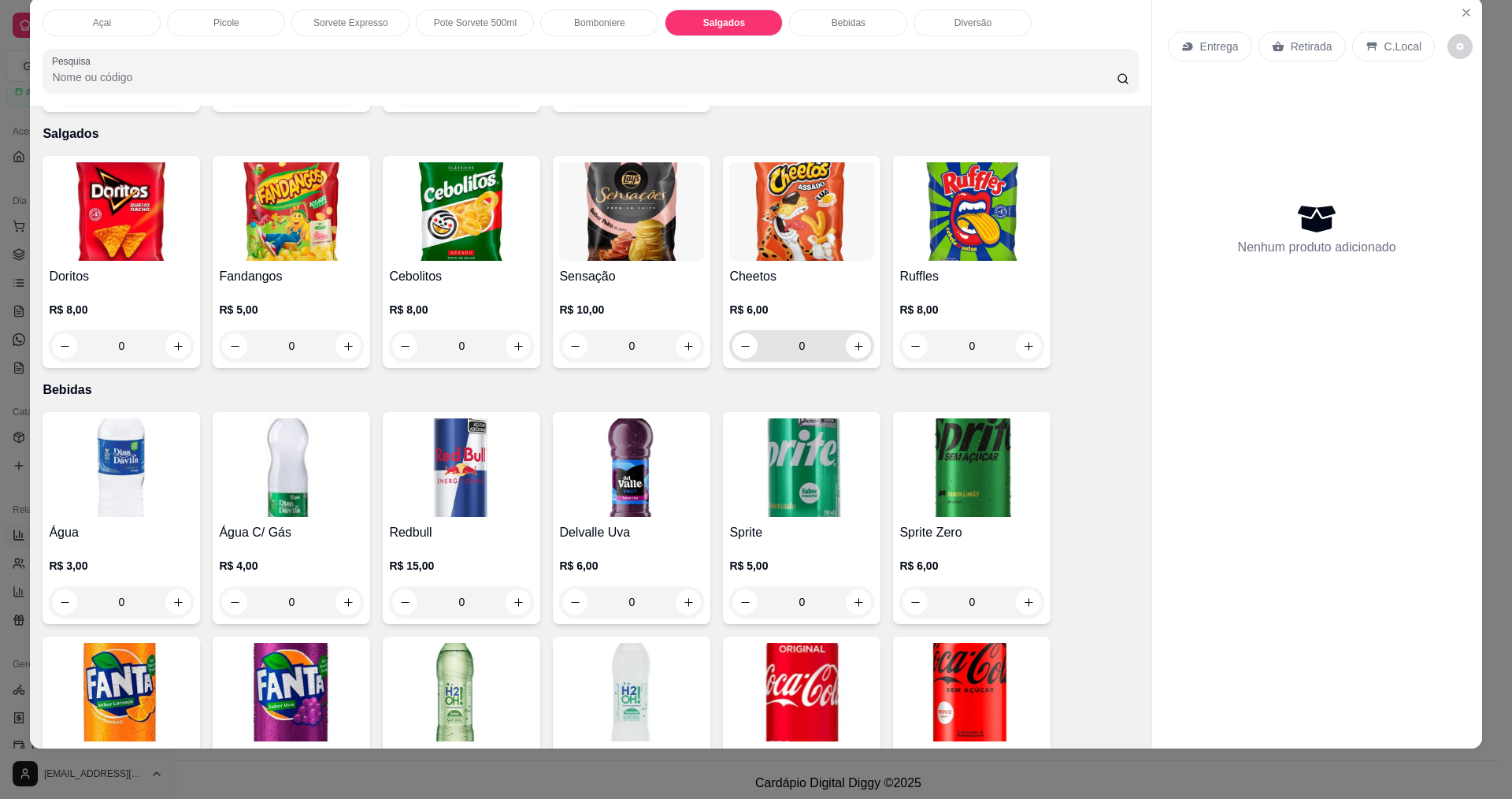
drag, startPoint x: 864, startPoint y: 336, endPoint x: 856, endPoint y: 331, distance: 9.4
click at [860, 334] on div "0" at bounding box center [801, 346] width 138 height 31
click at [854, 340] on icon "increase-product-quantity" at bounding box center [859, 346] width 12 height 12
type input "1"
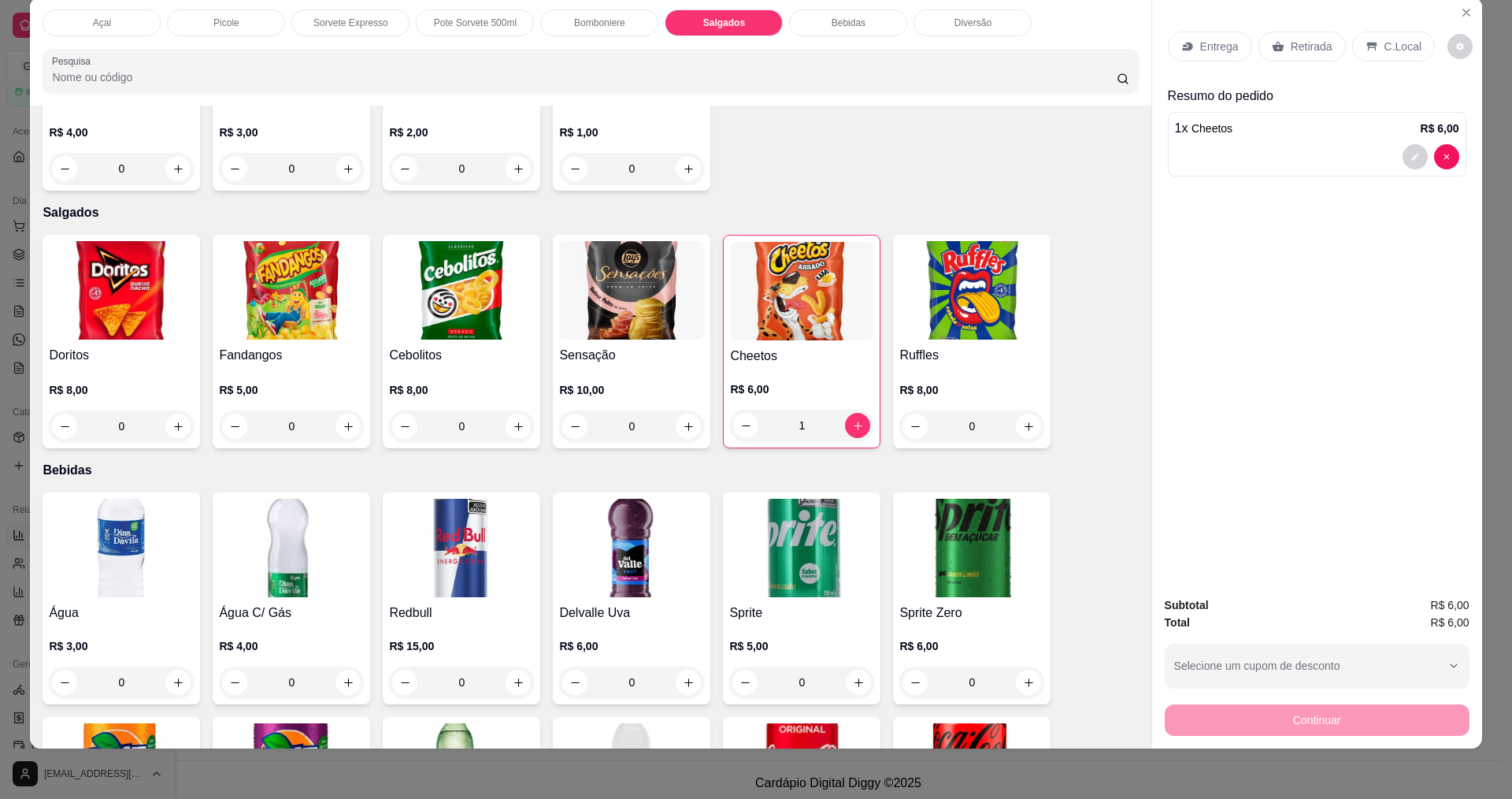
scroll to position [2334, 0]
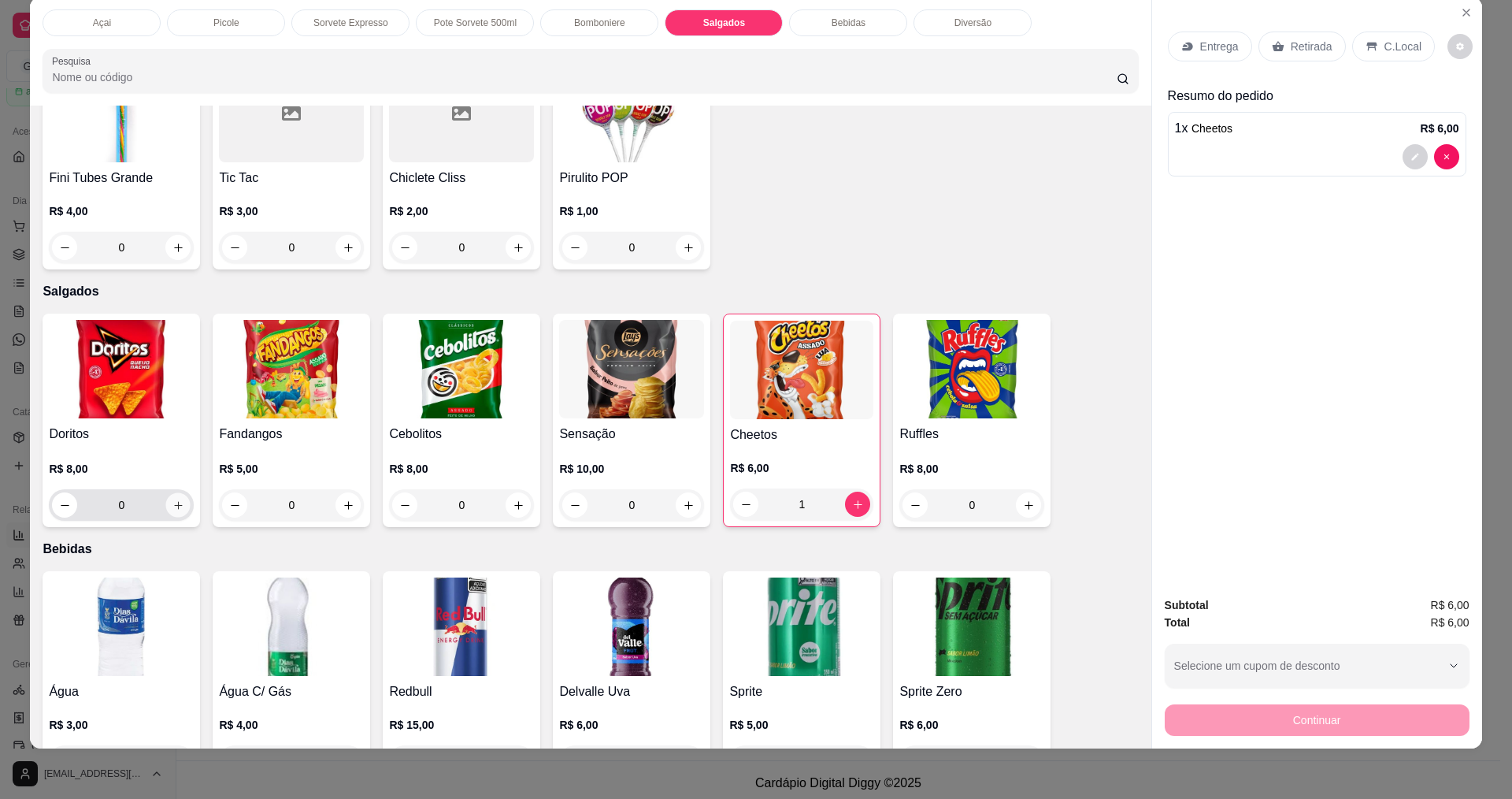
click at [177, 499] on icon "increase-product-quantity" at bounding box center [179, 505] width 12 height 12
type input "1"
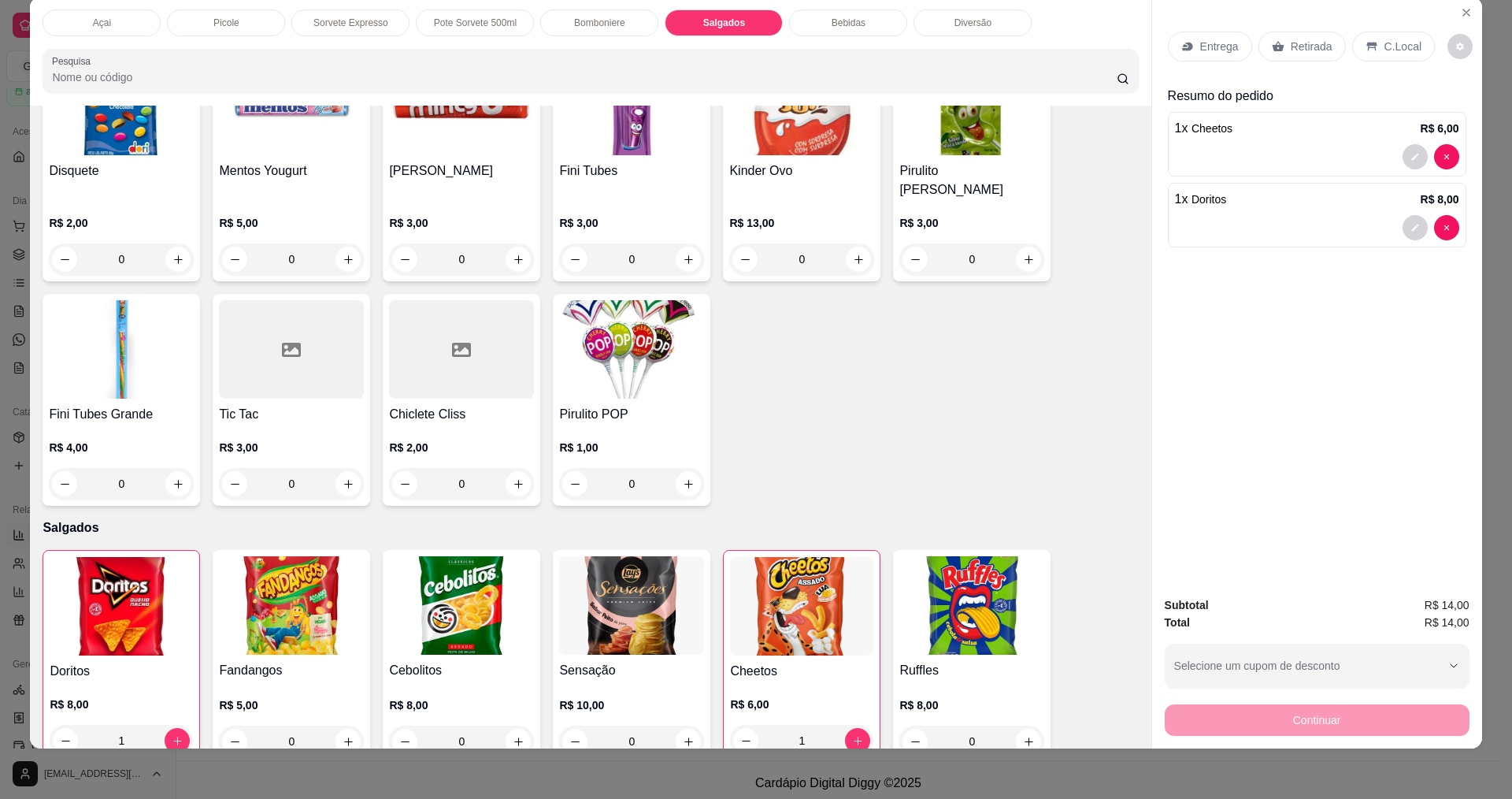
click at [594, 38] on div "Açai Picole Sorvete Expresso Pote Sorvete 500ml Bomboniere Salgados Bebidas Div…" at bounding box center [590, 51] width 1120 height 109
click at [594, 35] on div "Bomboniere" at bounding box center [600, 22] width 118 height 27
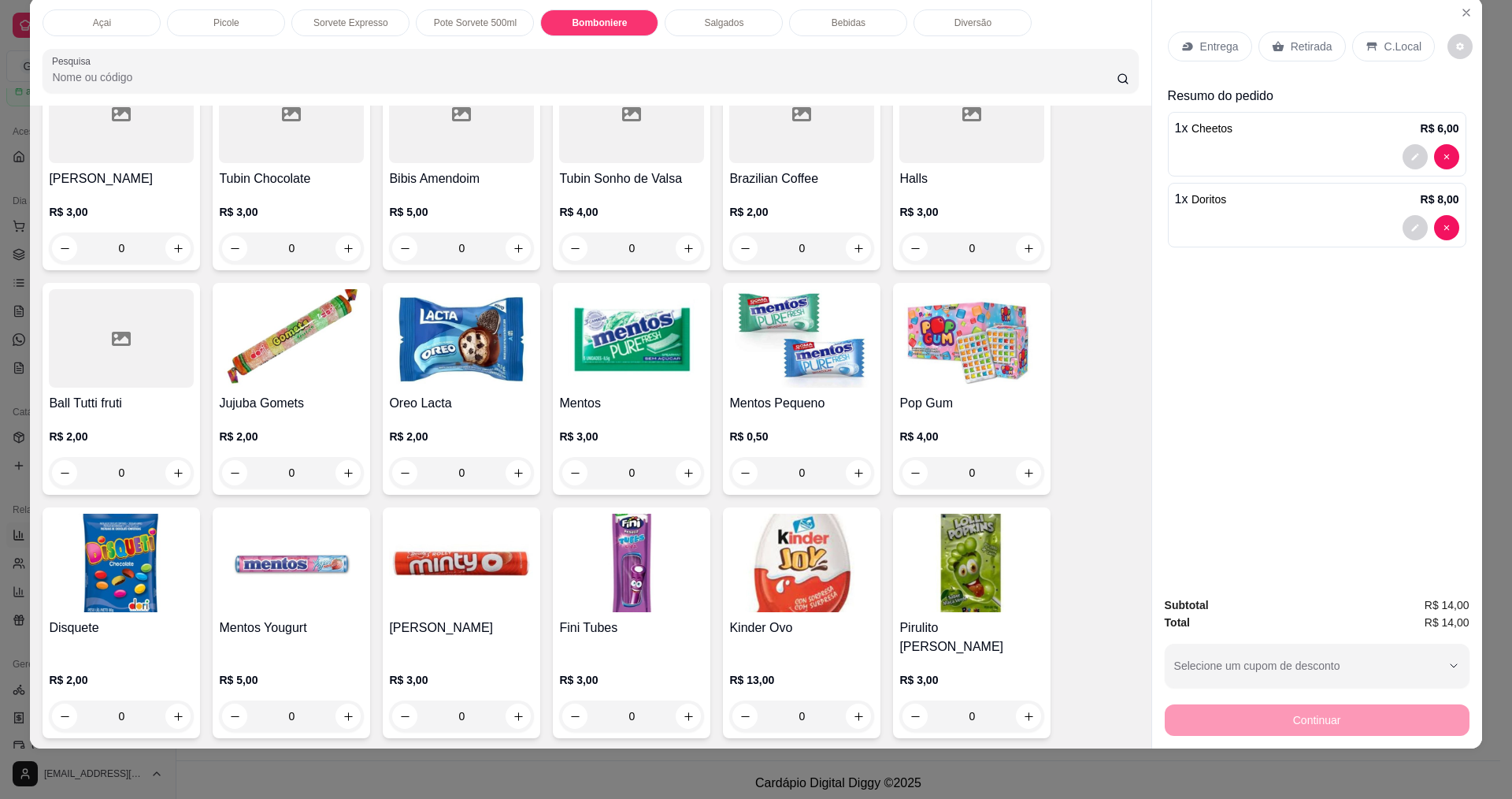
scroll to position [1720, 0]
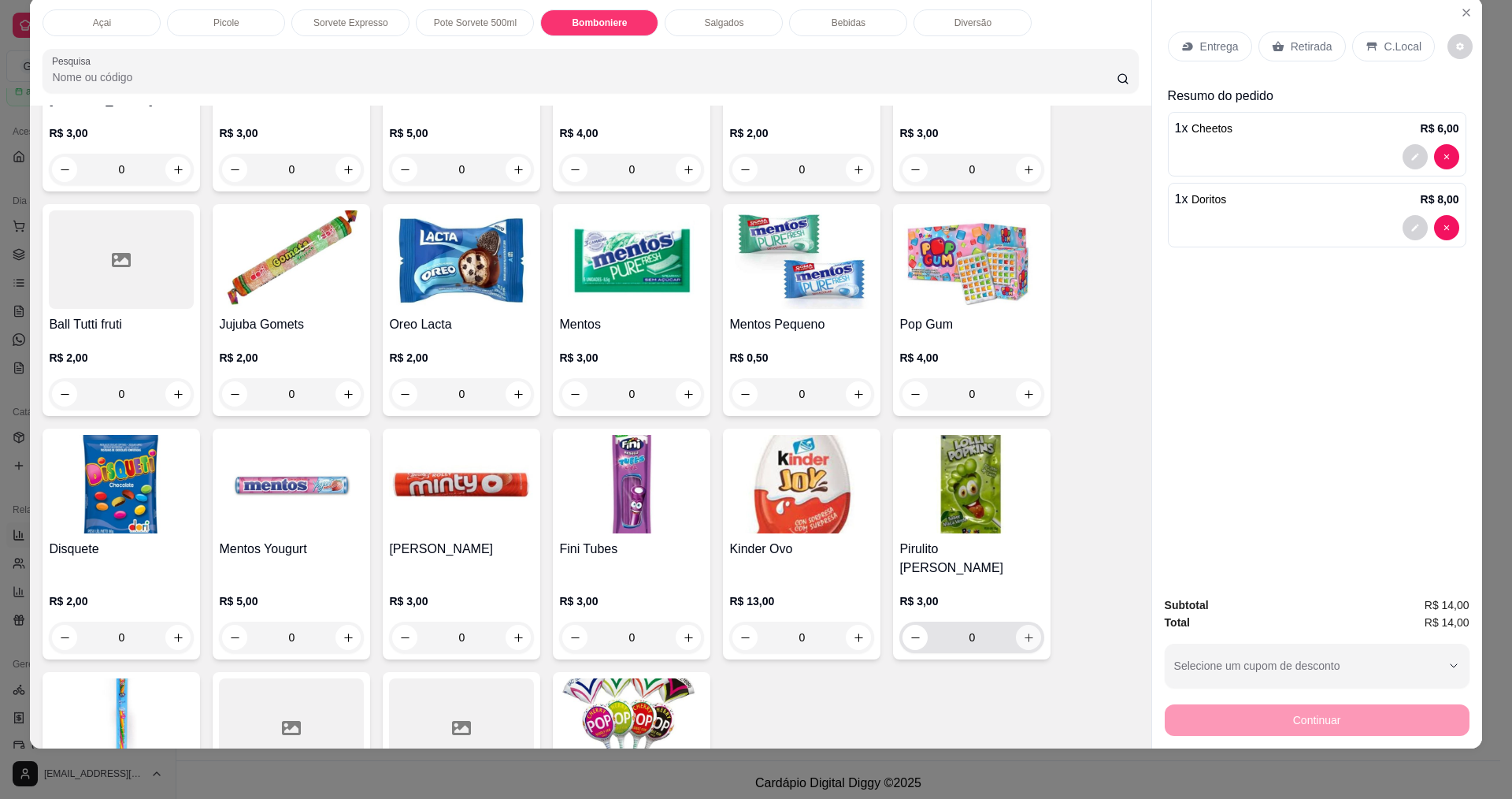
click at [1023, 632] on icon "increase-product-quantity" at bounding box center [1028, 638] width 12 height 12
click at [1025, 633] on icon "increase-product-quantity" at bounding box center [1027, 639] width 12 height 12
type input "2"
click at [851, 30] on div "Bebidas" at bounding box center [848, 22] width 118 height 27
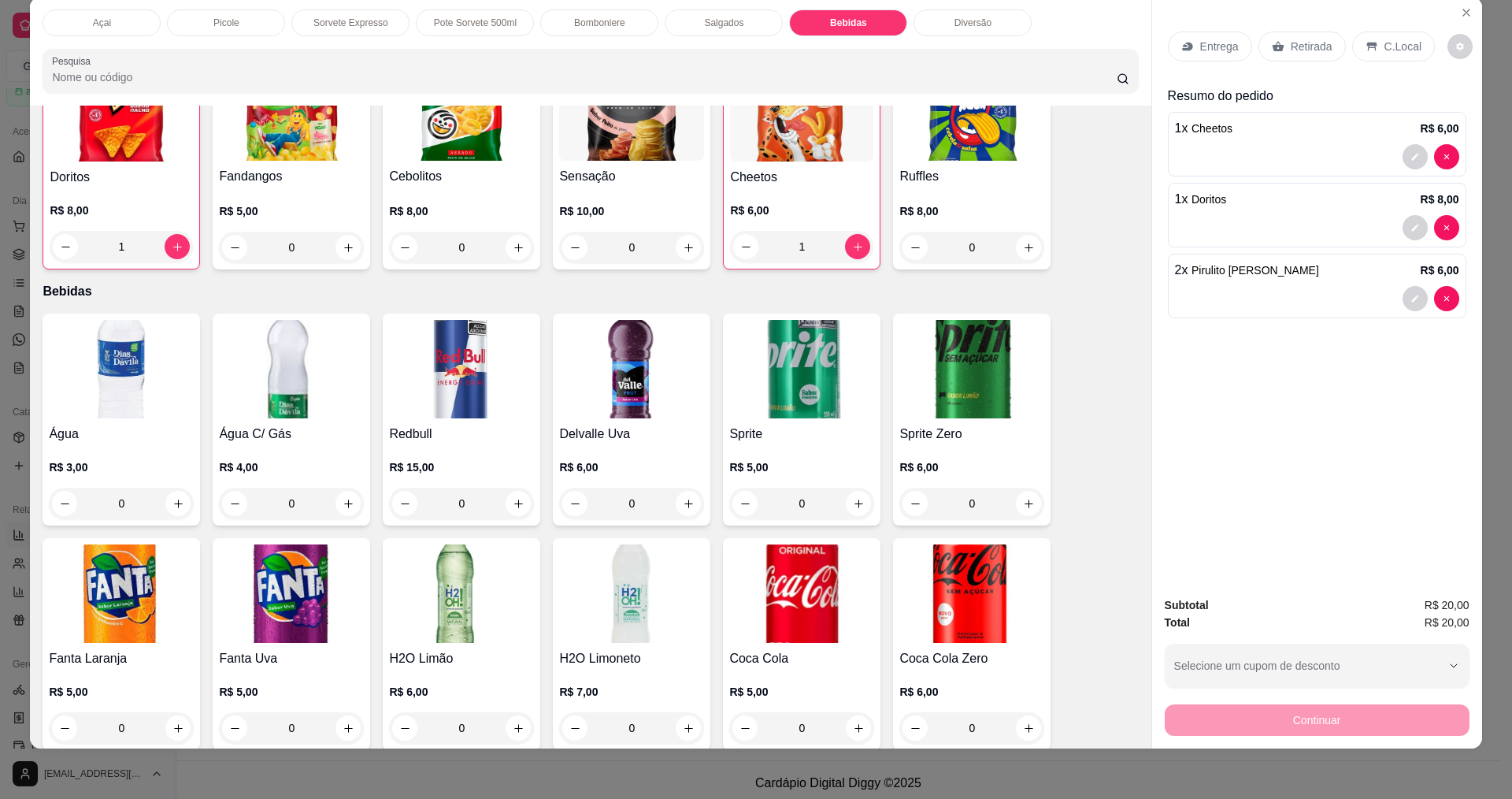
scroll to position [2515, 0]
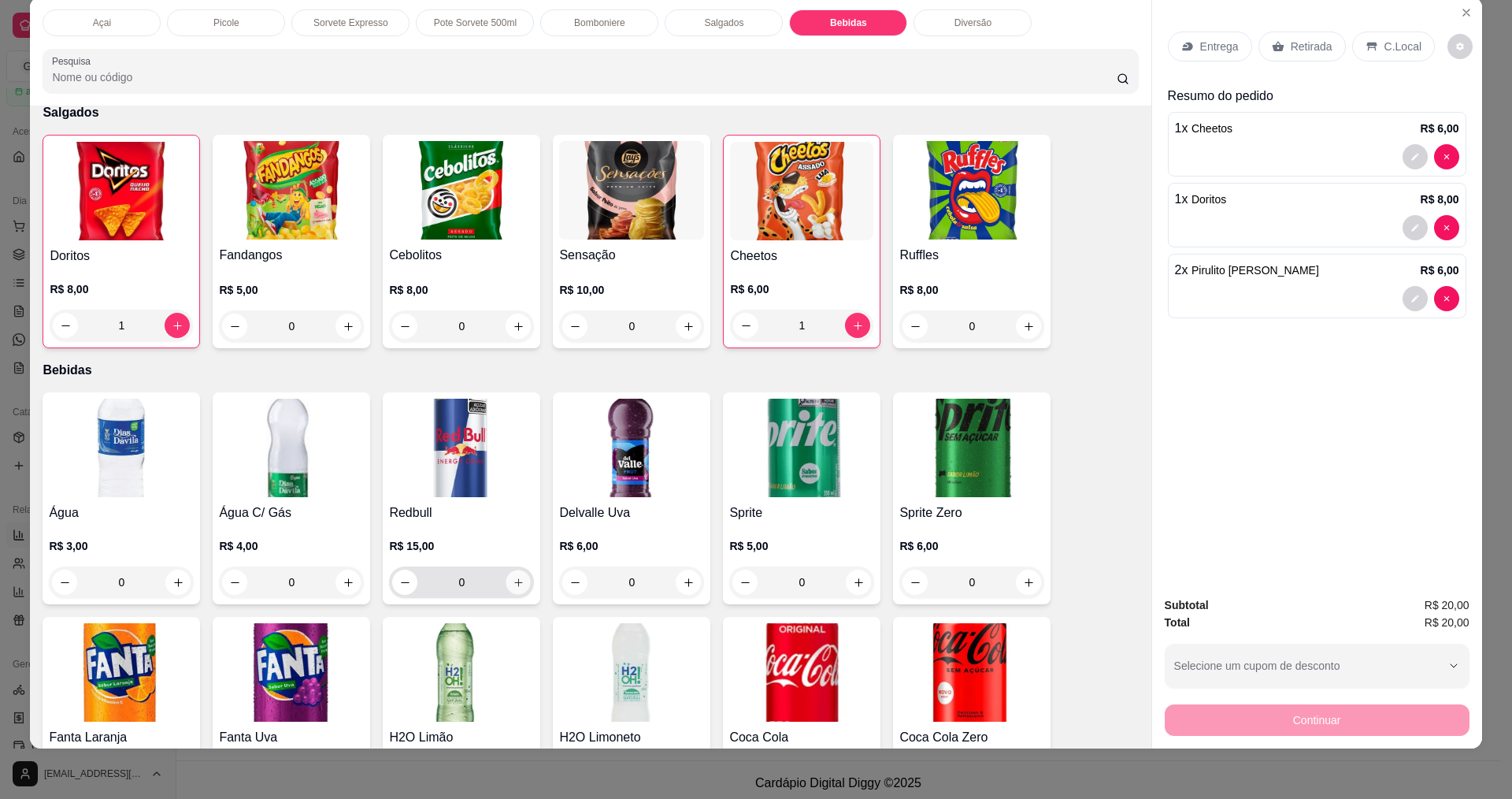
click at [511, 570] on button "increase-product-quantity" at bounding box center [518, 583] width 25 height 25
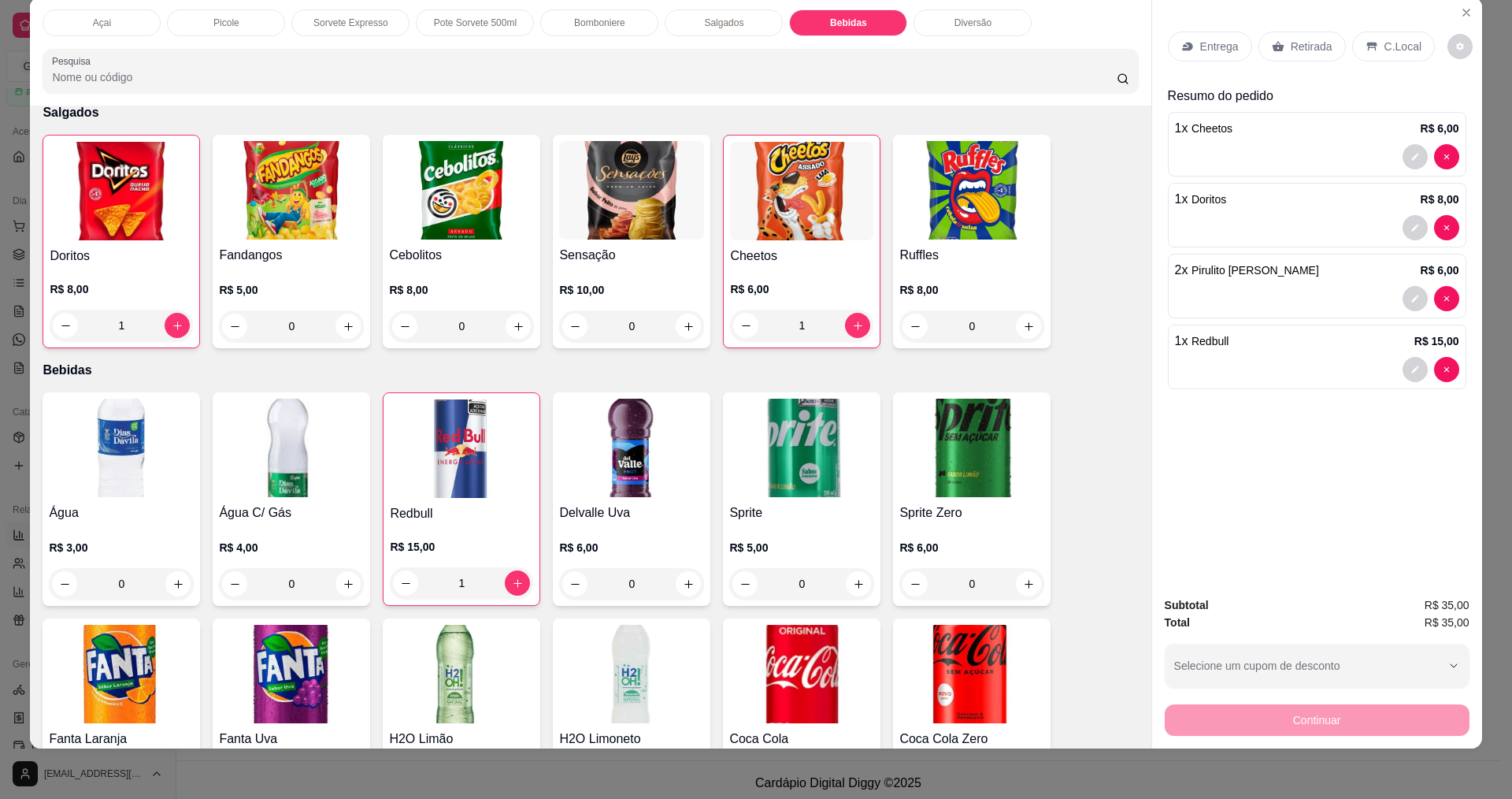
scroll to position [2594, 0]
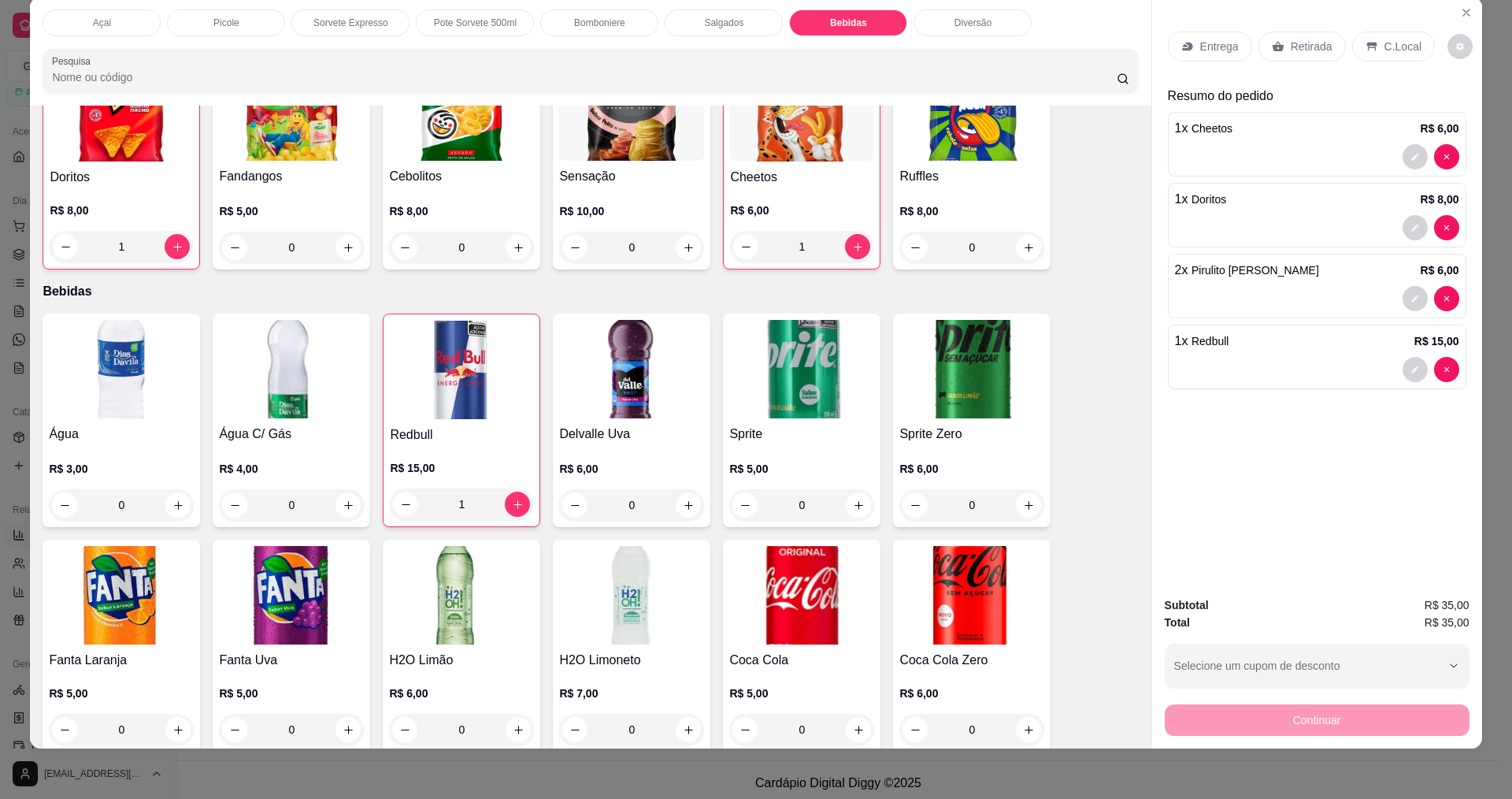
click at [1385, 39] on p "C.Local" at bounding box center [1403, 46] width 37 height 16
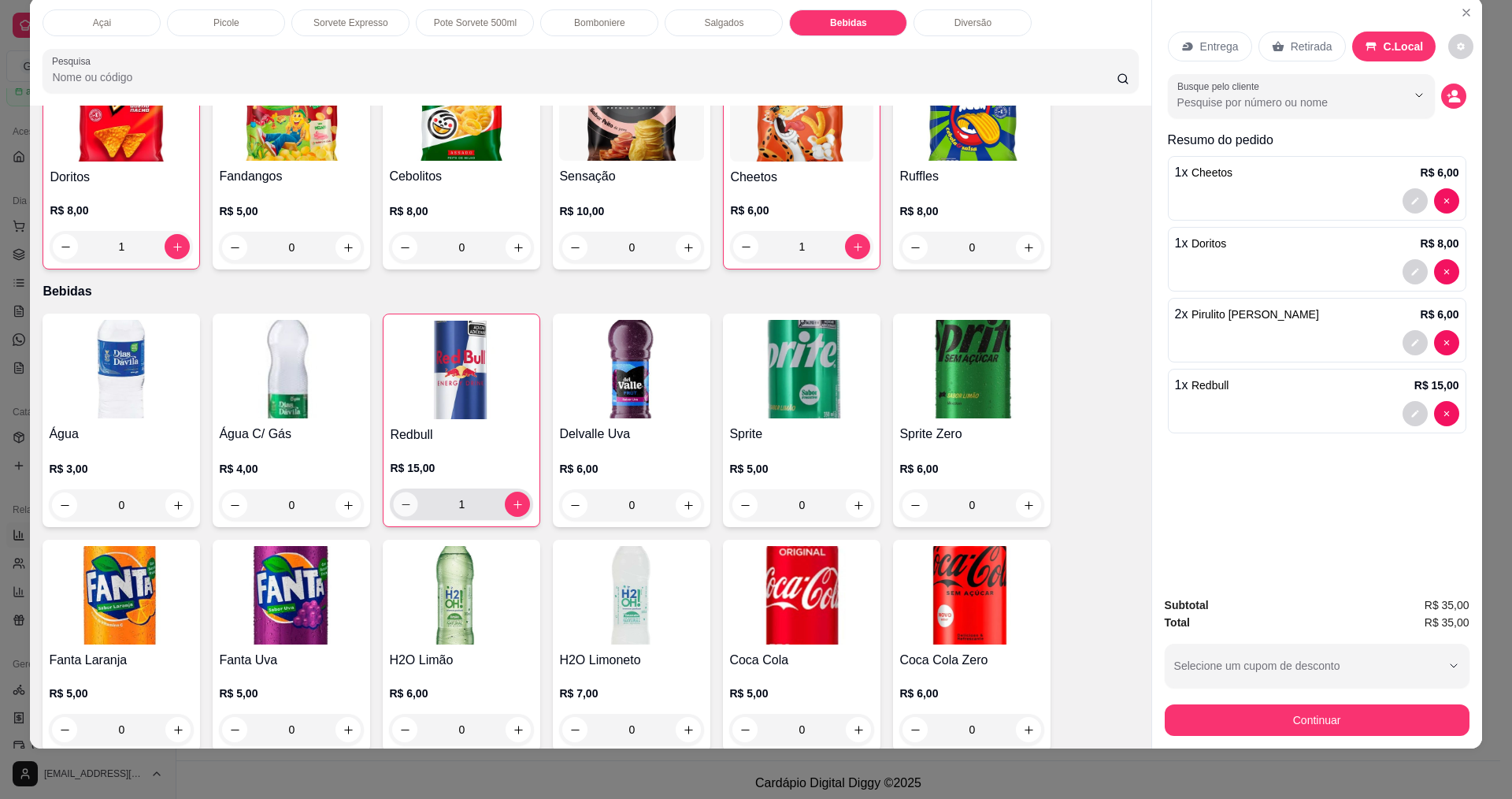
click at [400, 499] on icon "decrease-product-quantity" at bounding box center [406, 504] width 12 height 12
type input "0"
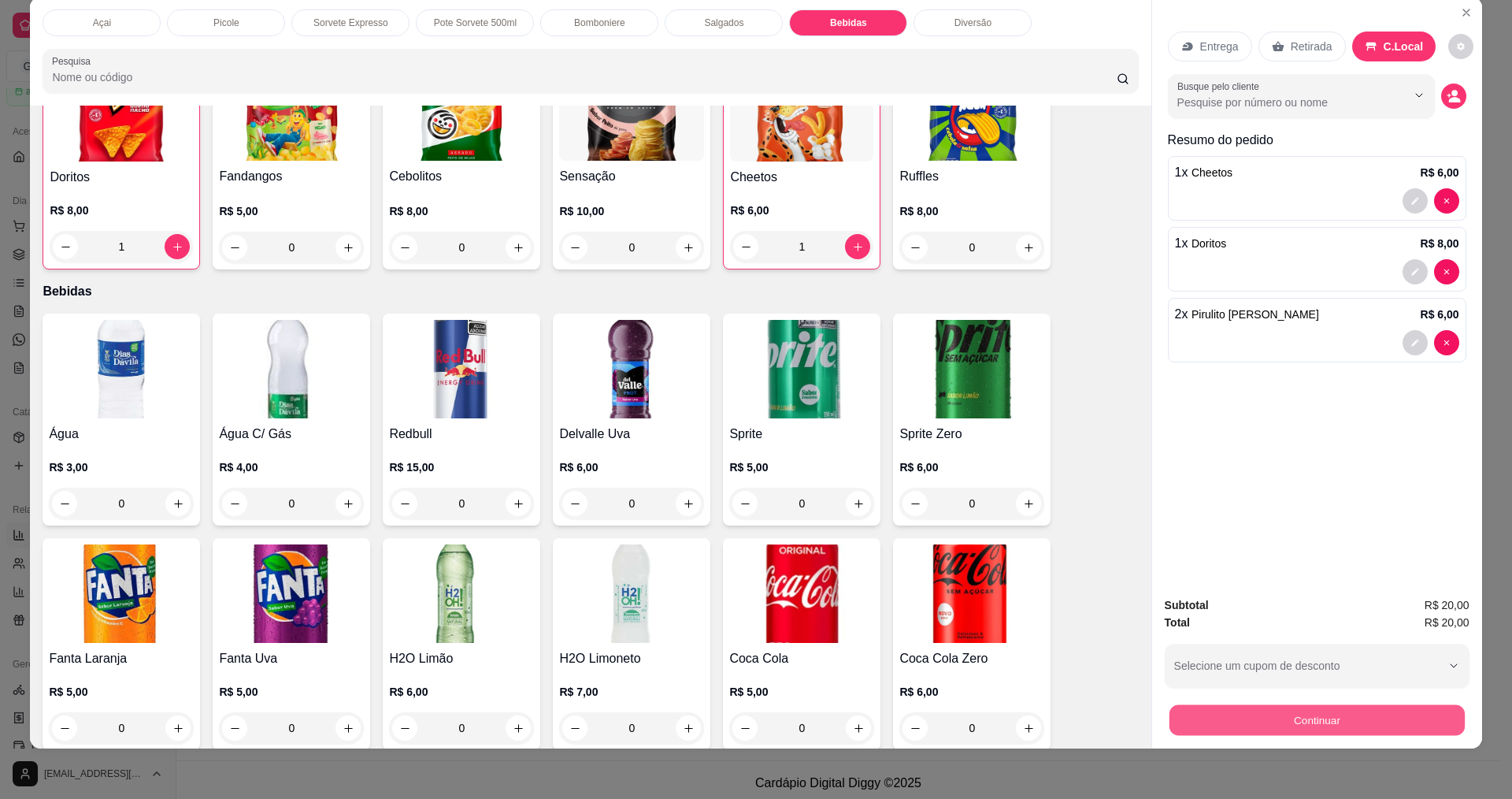
click at [1327, 708] on button "Continuar" at bounding box center [1315, 719] width 295 height 30
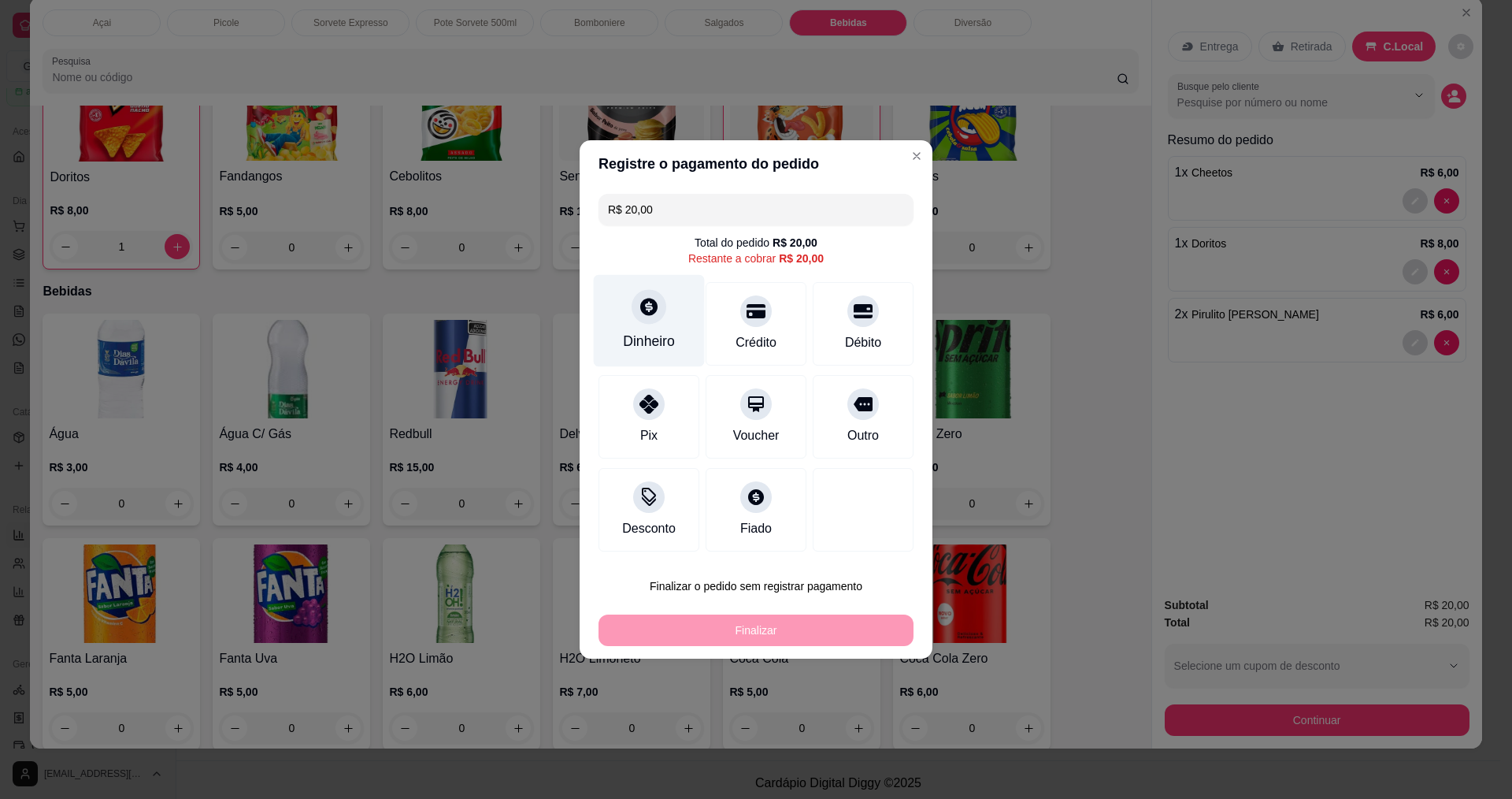
click at [653, 327] on div "Dinheiro" at bounding box center [649, 321] width 111 height 92
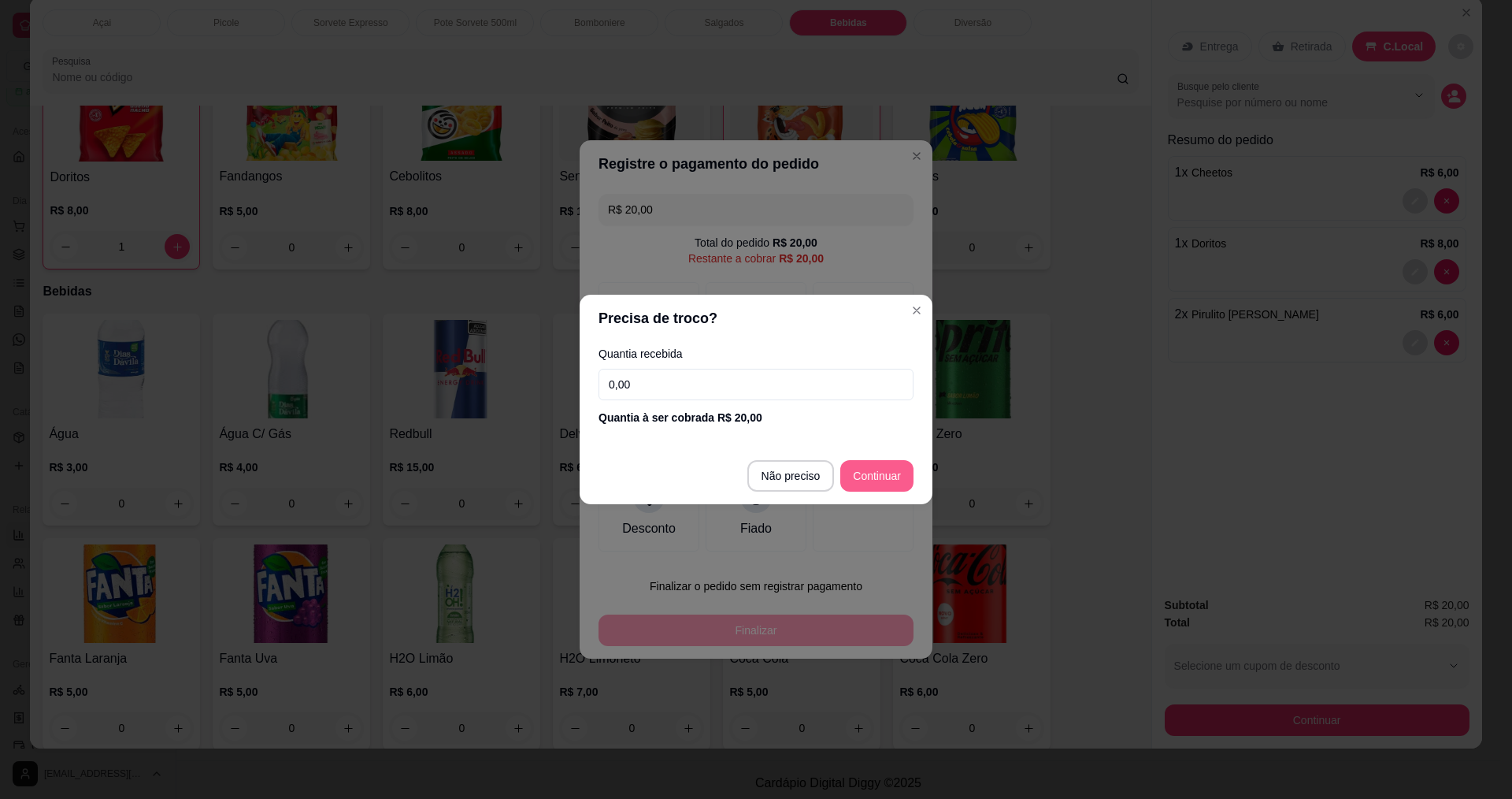
type input "R$ 0,00"
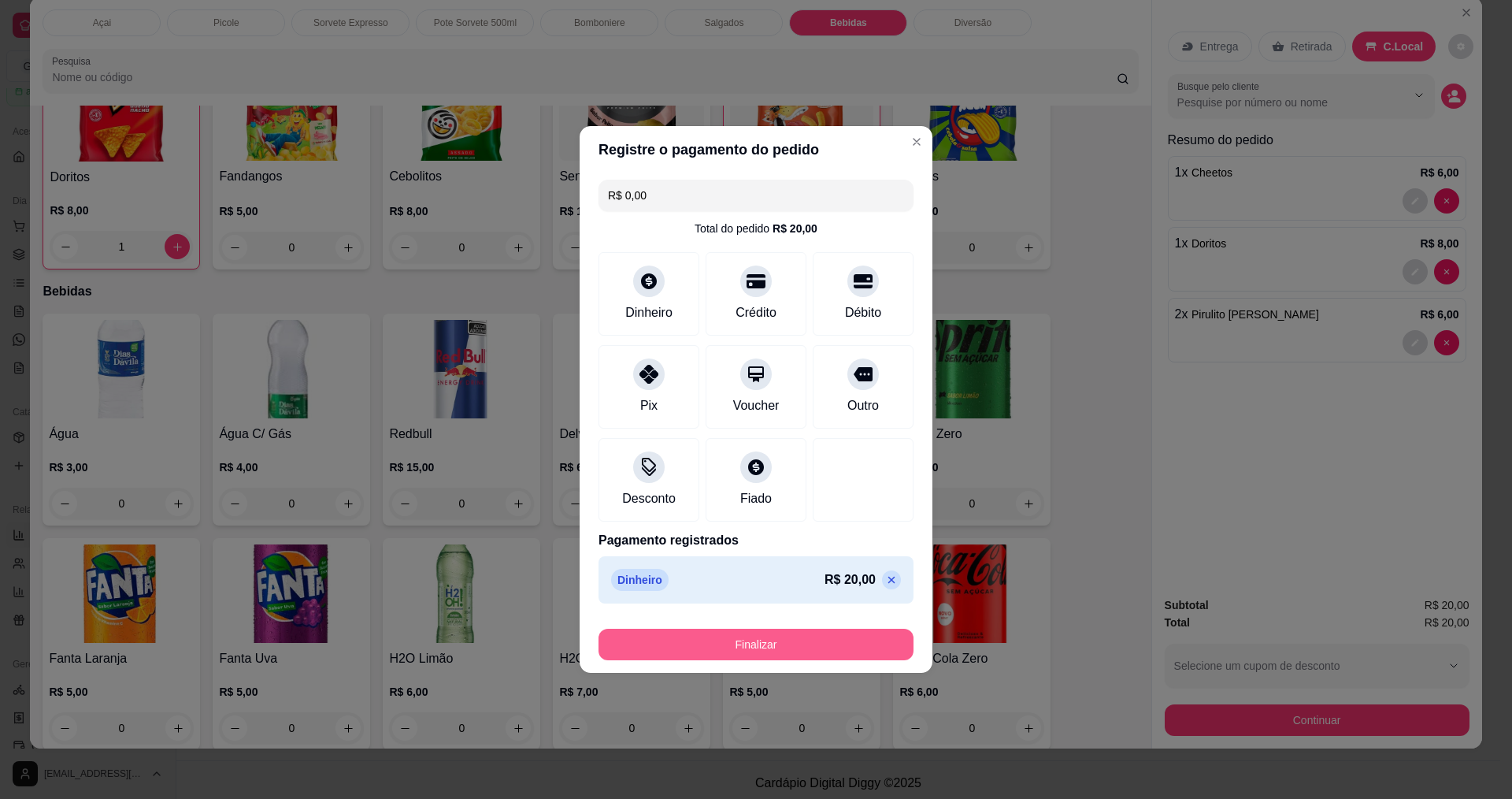
click at [805, 644] on button "Finalizar" at bounding box center [755, 644] width 315 height 31
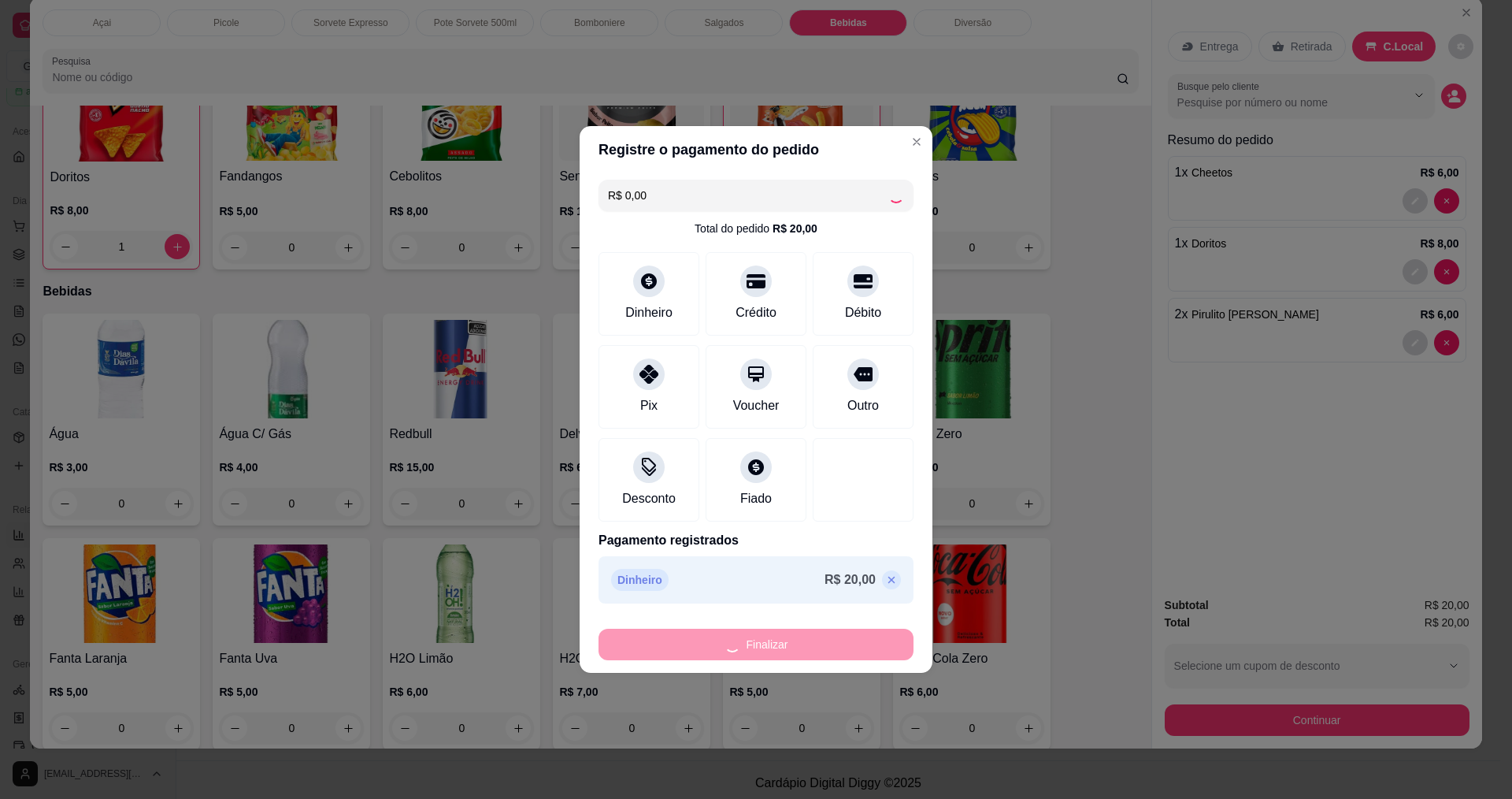
type input "0"
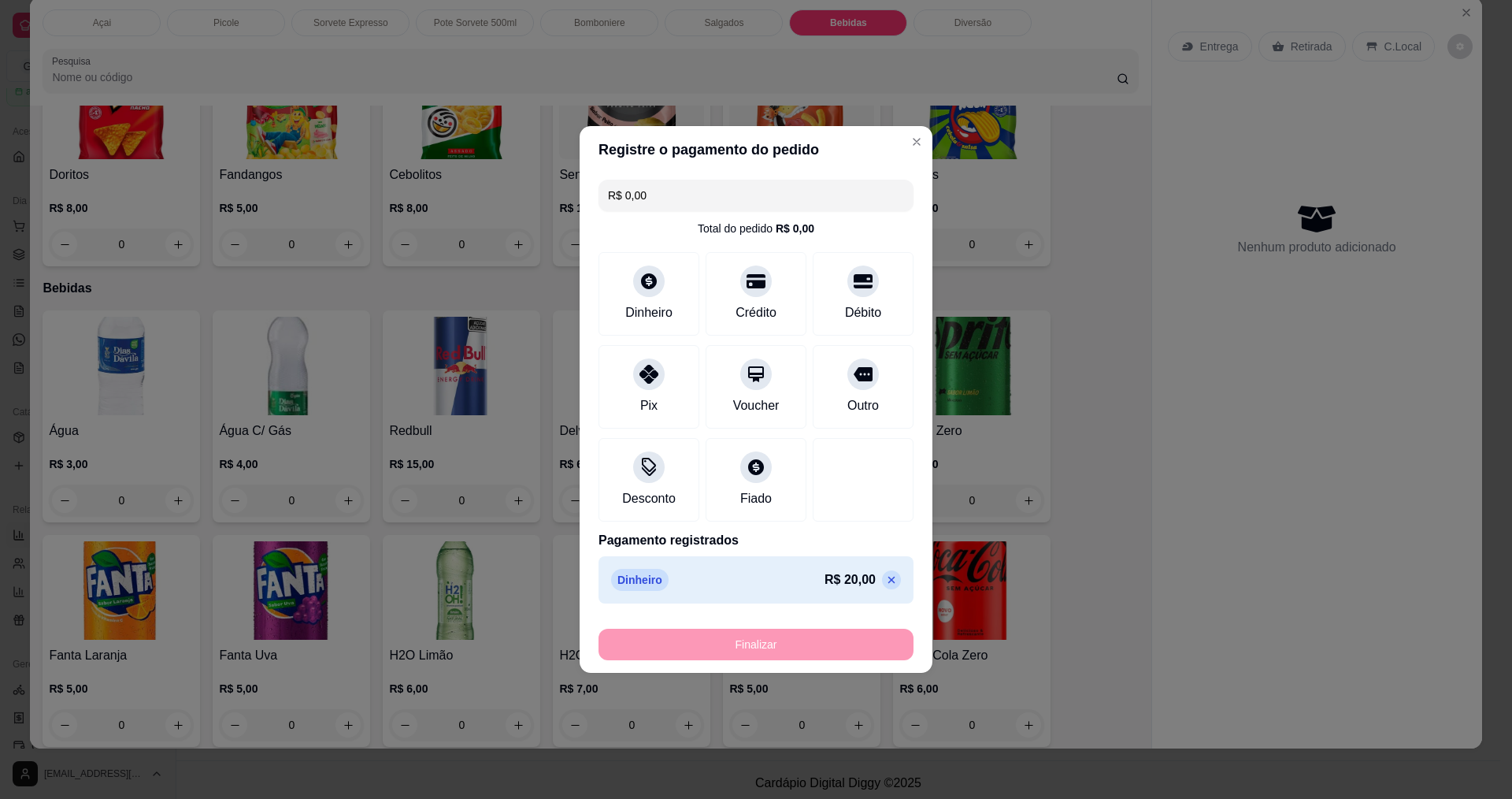
type input "-R$ 20,00"
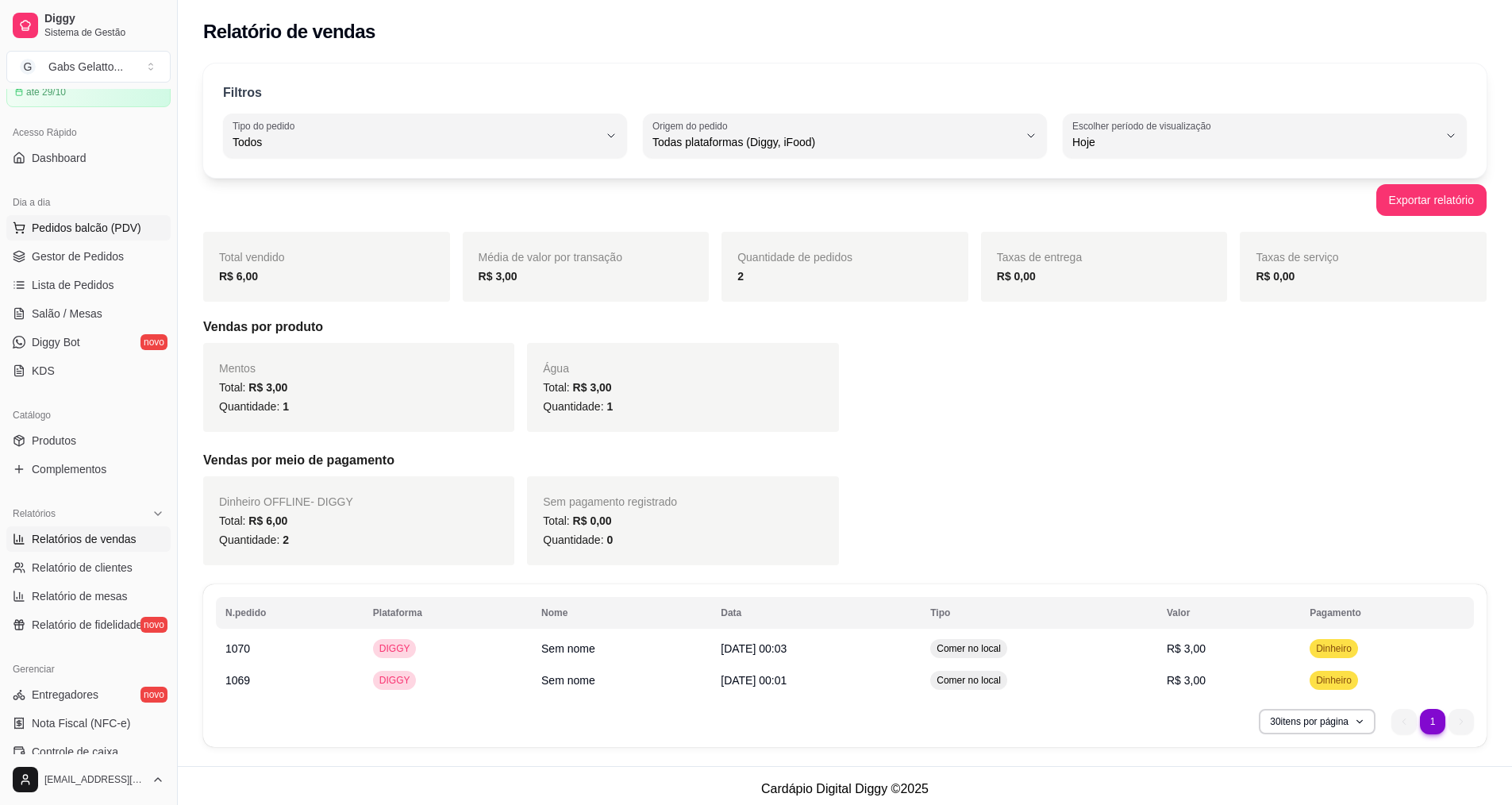
click at [118, 239] on button "Pedidos balcão (PDV)" at bounding box center [89, 227] width 164 height 26
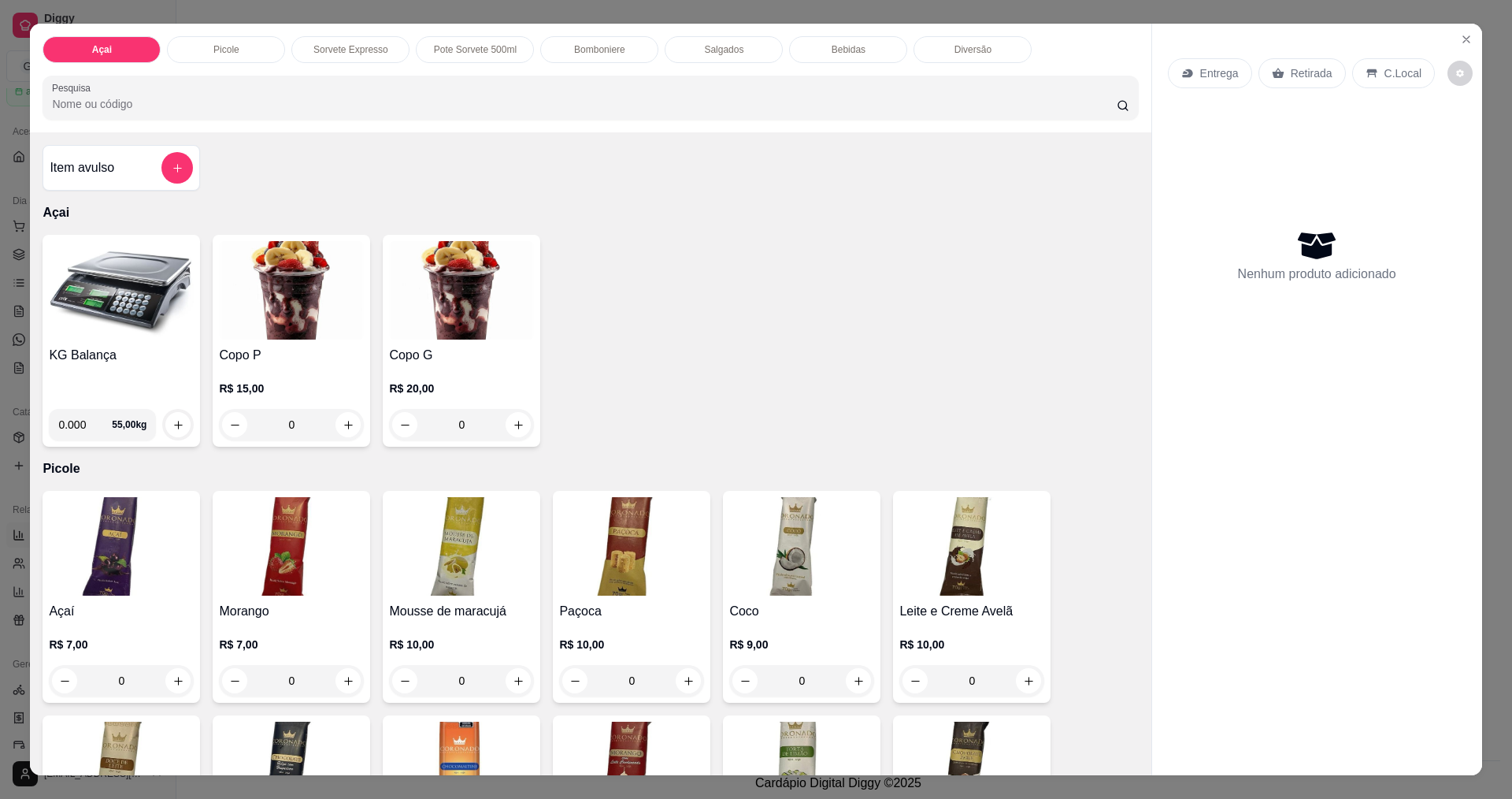
drag, startPoint x: 733, startPoint y: 51, endPoint x: 814, endPoint y: 54, distance: 81.1
click at [734, 51] on p "Salgados" at bounding box center [724, 49] width 39 height 12
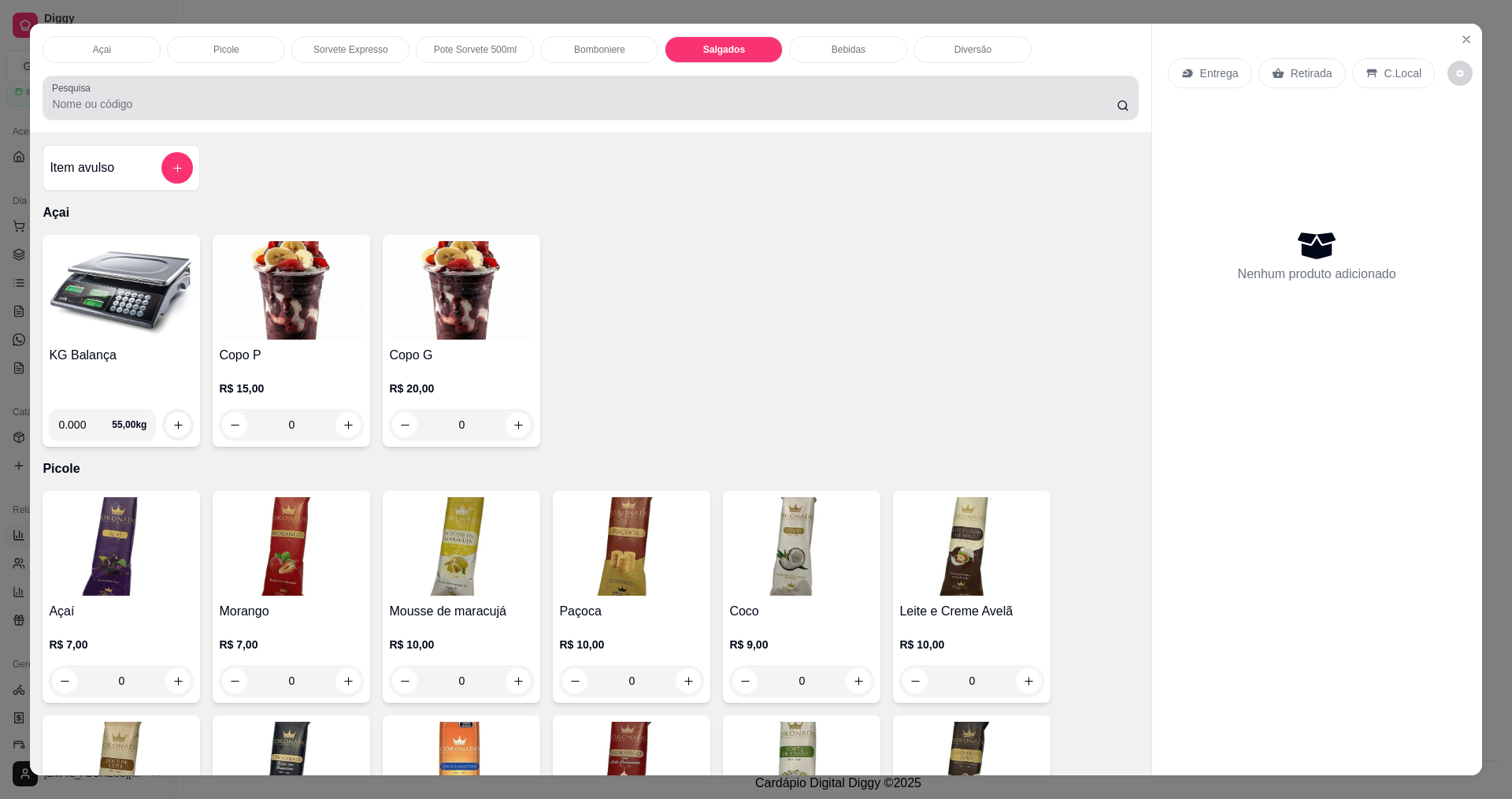
scroll to position [27, 0]
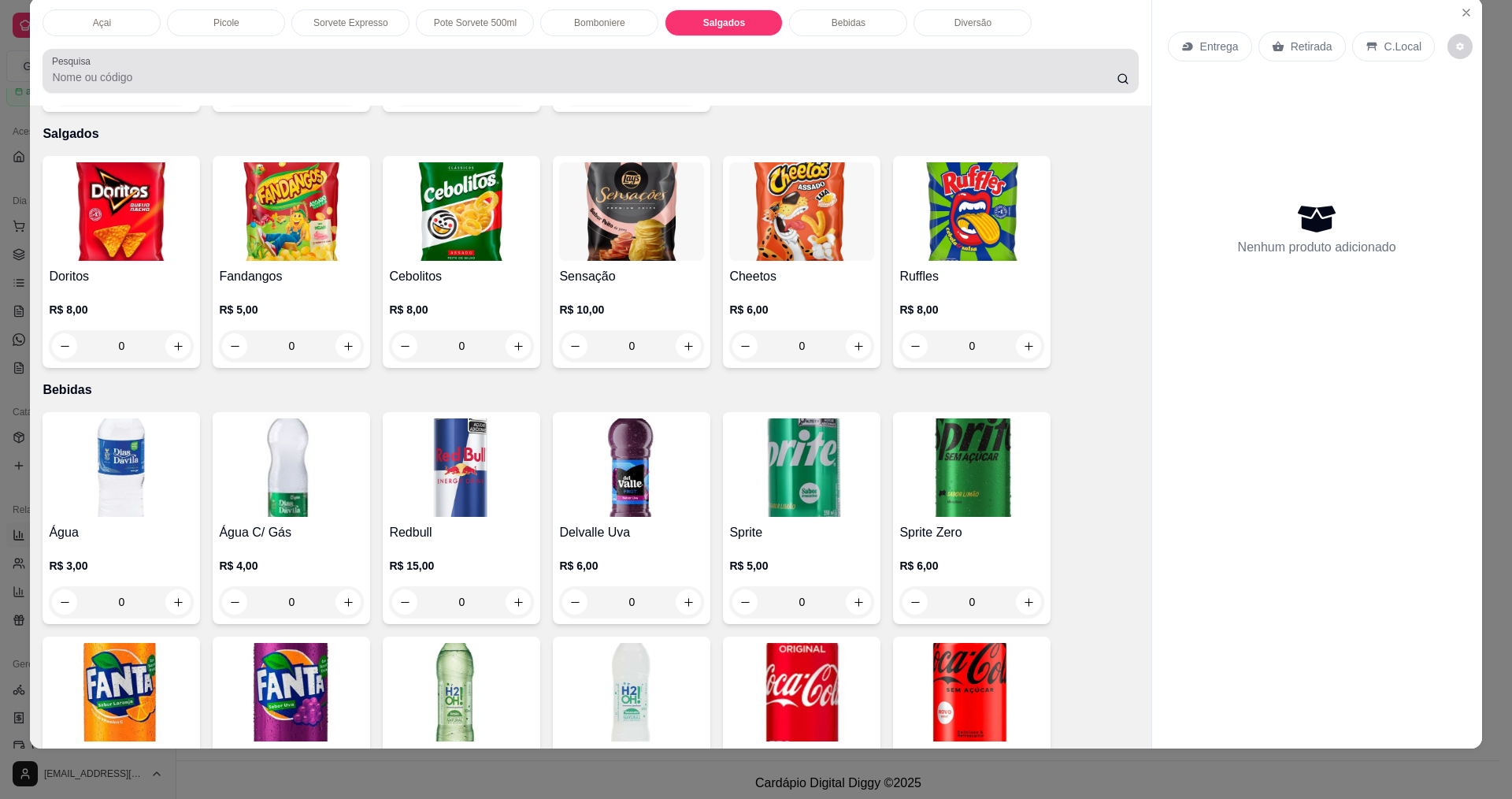
click at [838, 53] on div "Pesquisa" at bounding box center [590, 71] width 1095 height 44
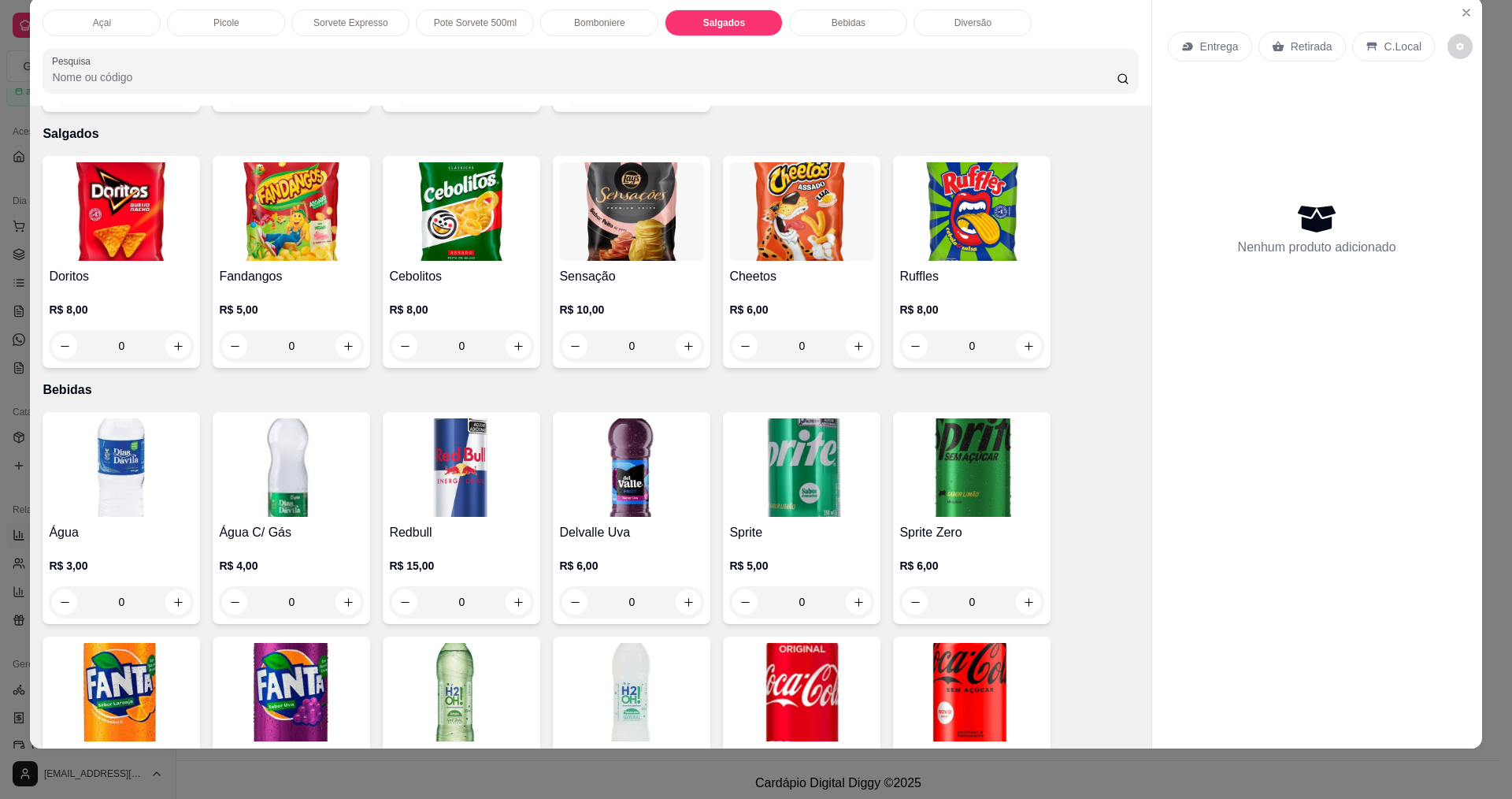
click at [846, 22] on p "Bebidas" at bounding box center [848, 22] width 34 height 12
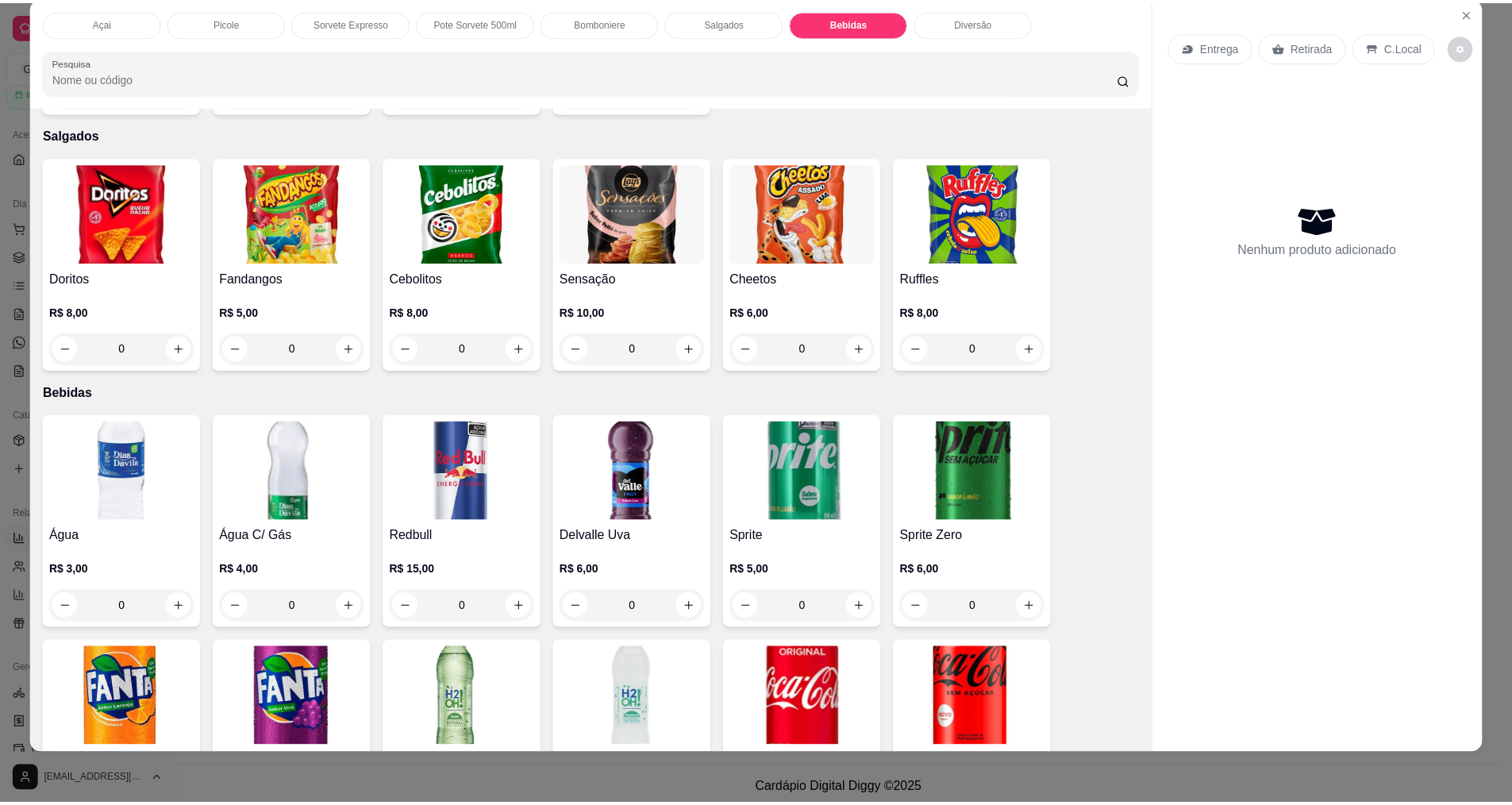
scroll to position [2769, 0]
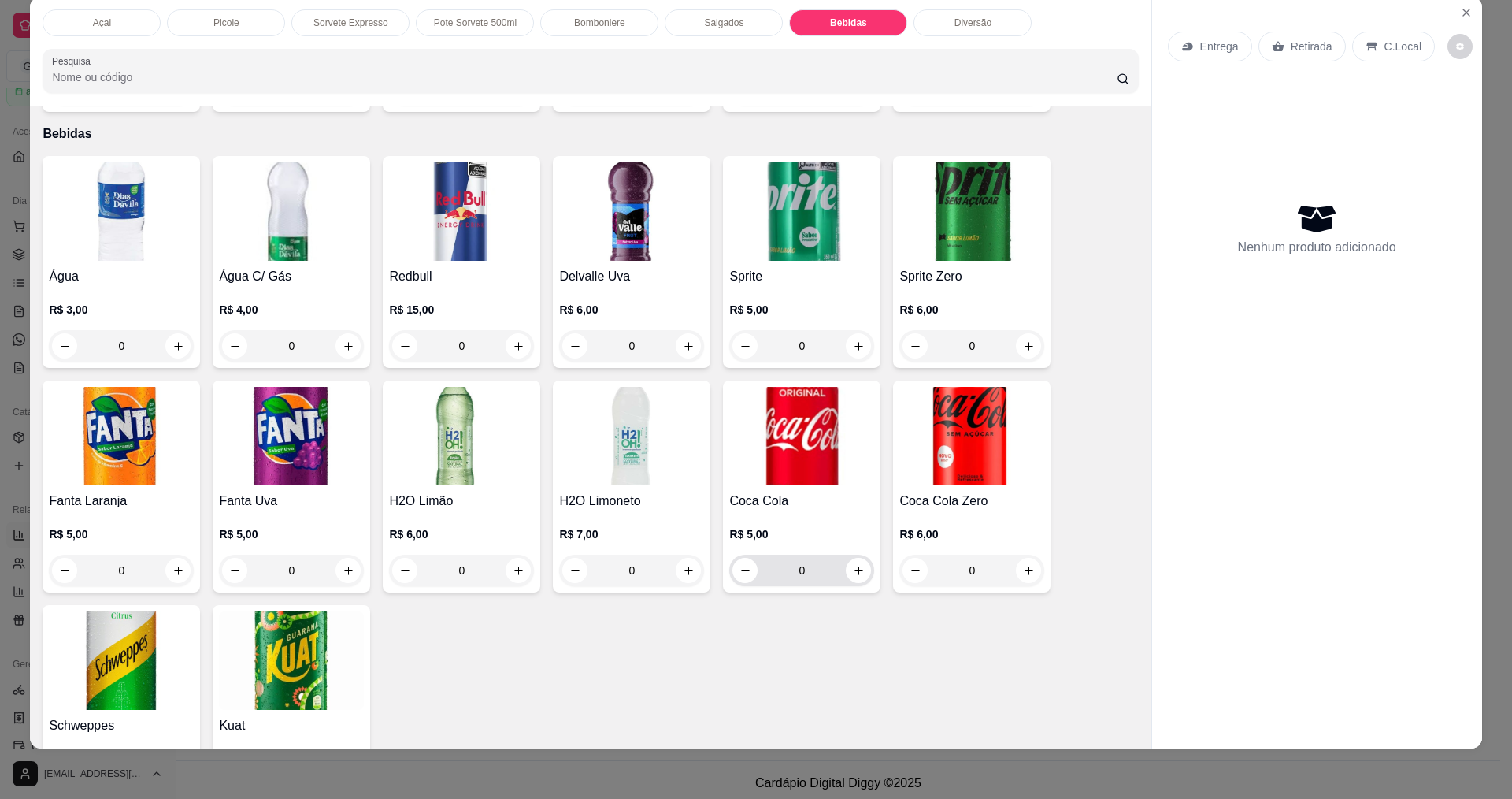
click at [837, 559] on input "0" at bounding box center [801, 570] width 88 height 31
click at [853, 564] on icon "increase-product-quantity" at bounding box center [859, 570] width 12 height 12
type input "1"
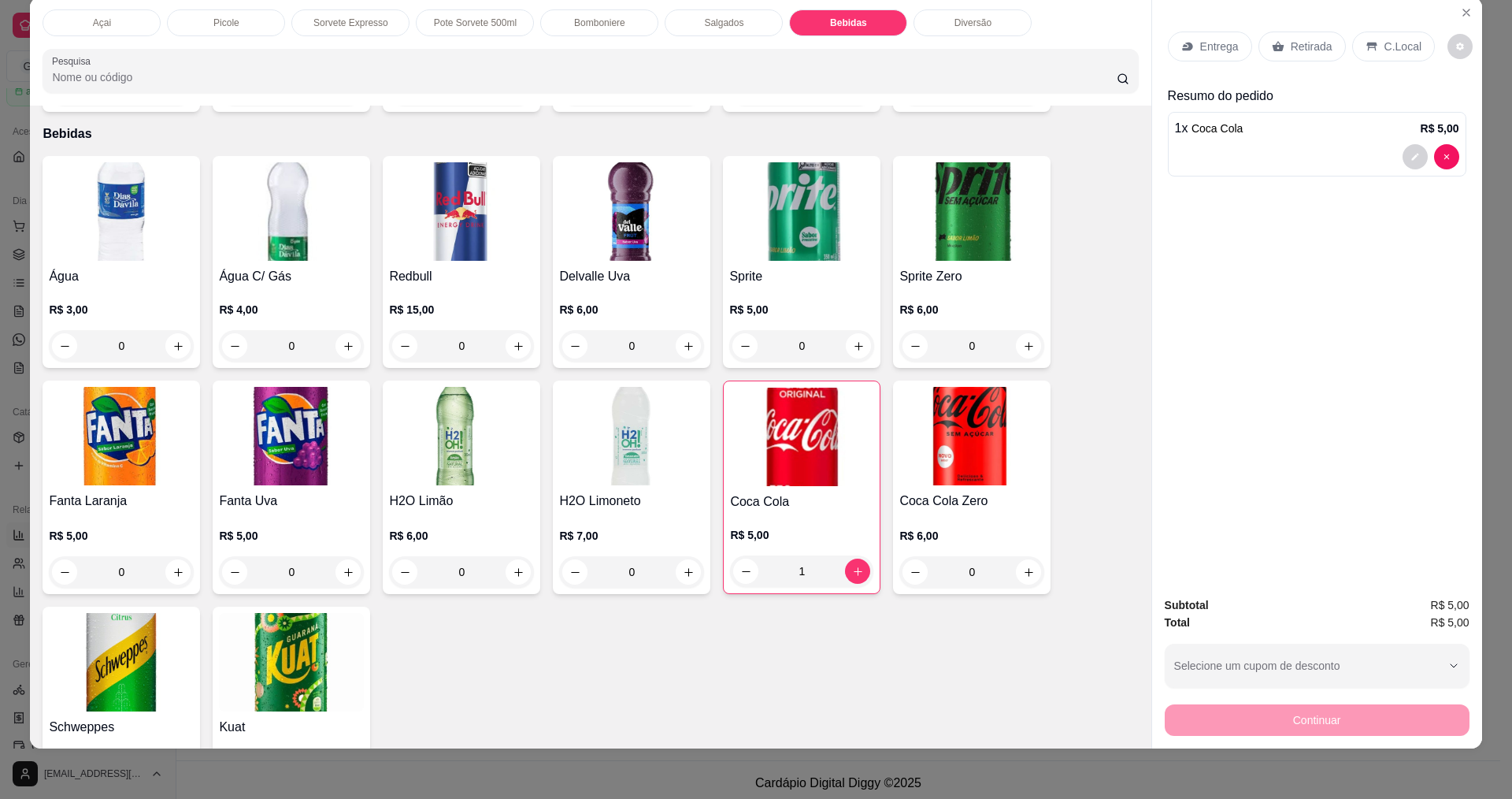
click at [1375, 33] on div "C.Local" at bounding box center [1393, 46] width 83 height 30
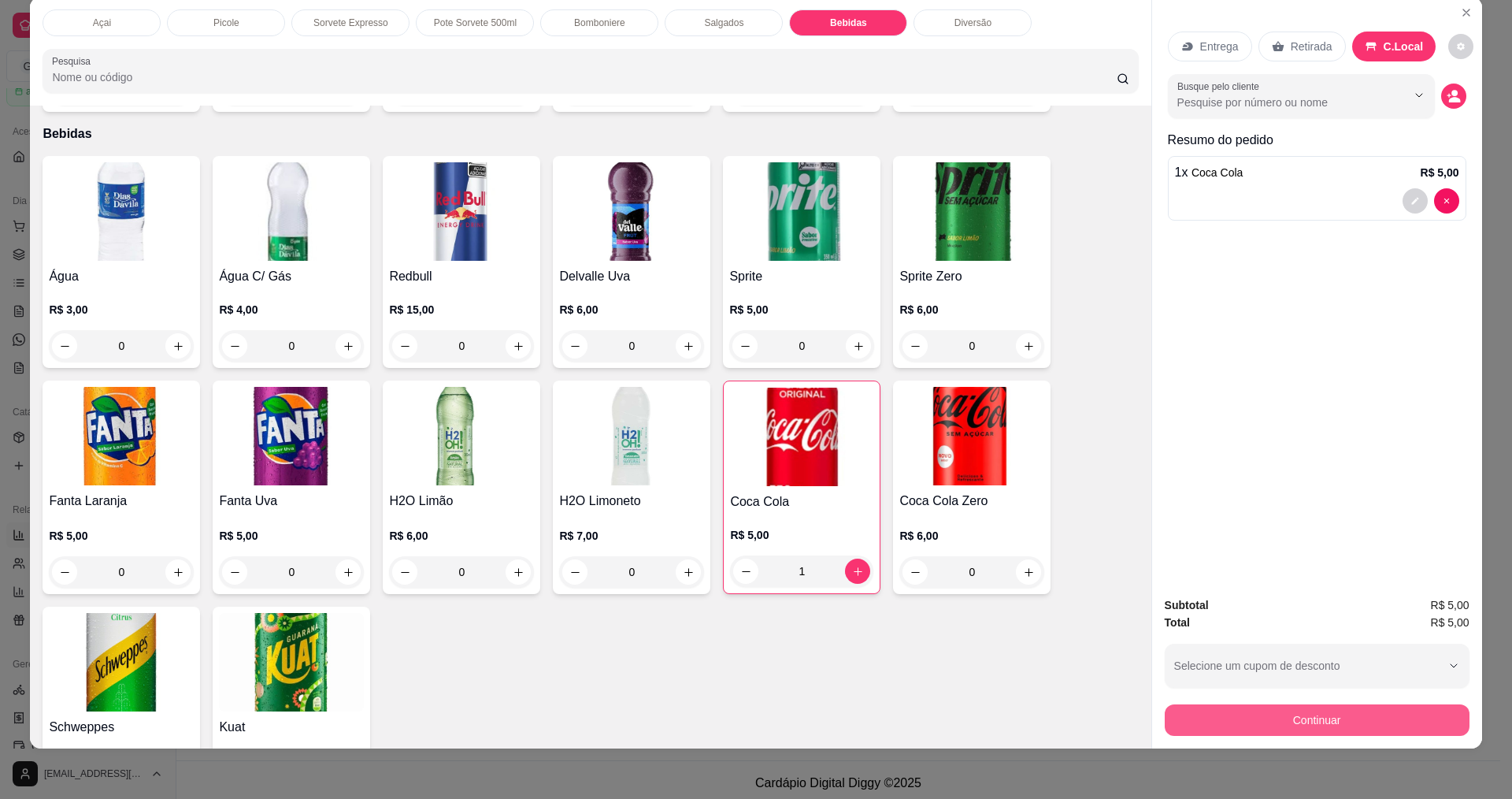
click at [1264, 733] on button "Continuar" at bounding box center [1317, 720] width 304 height 31
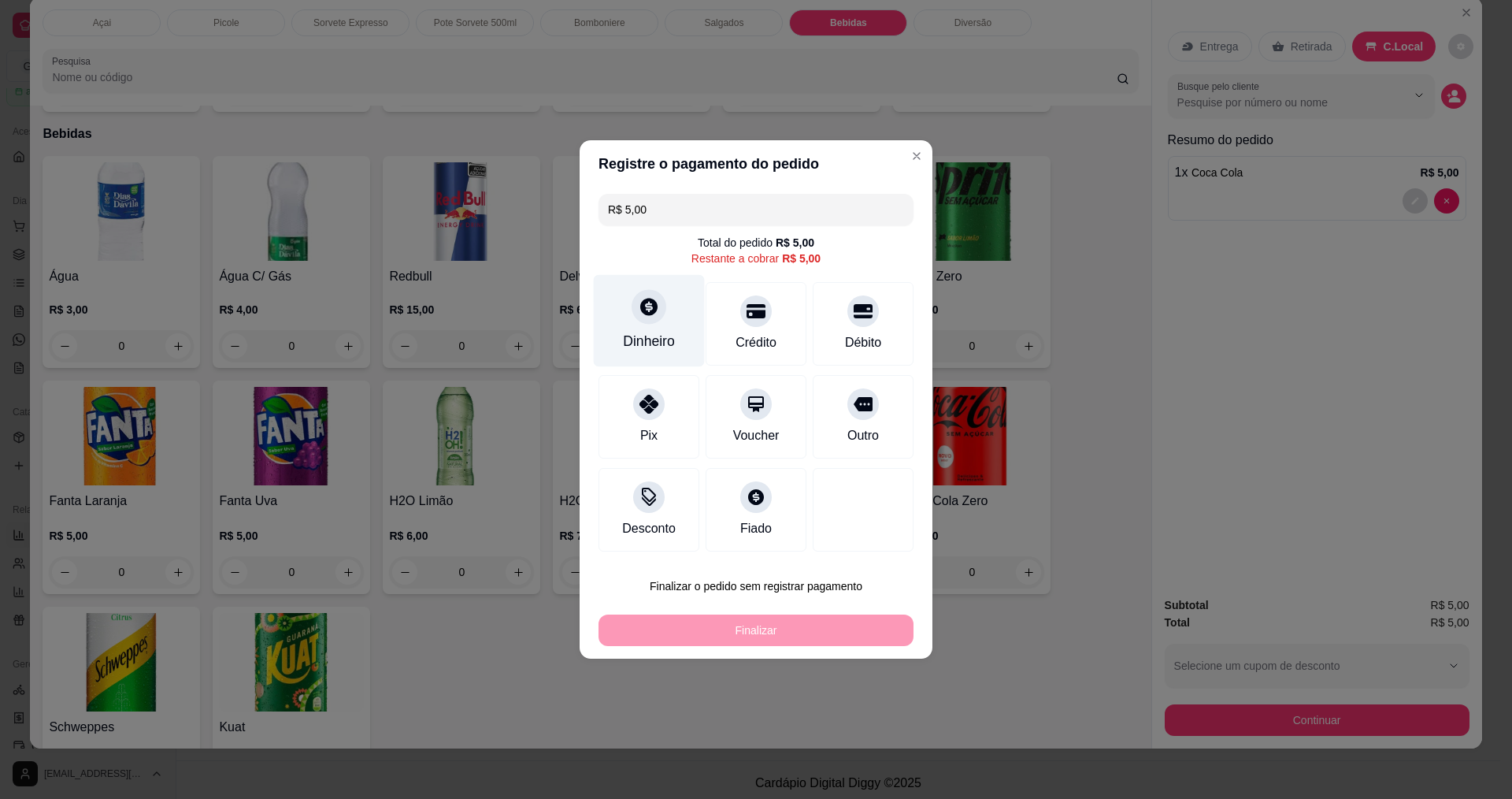
click at [634, 327] on div "Dinheiro" at bounding box center [649, 321] width 111 height 92
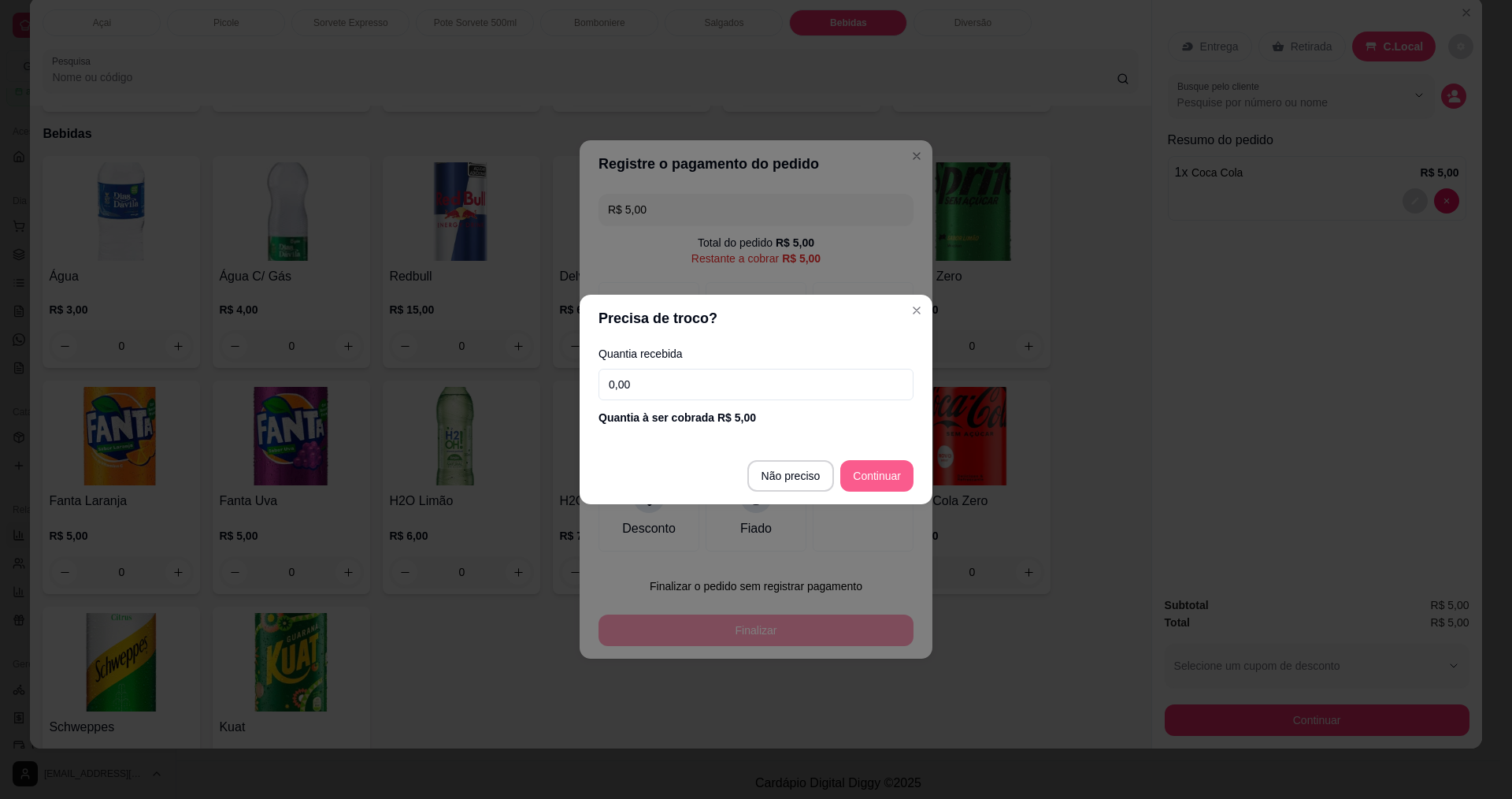
type input "R$ 0,00"
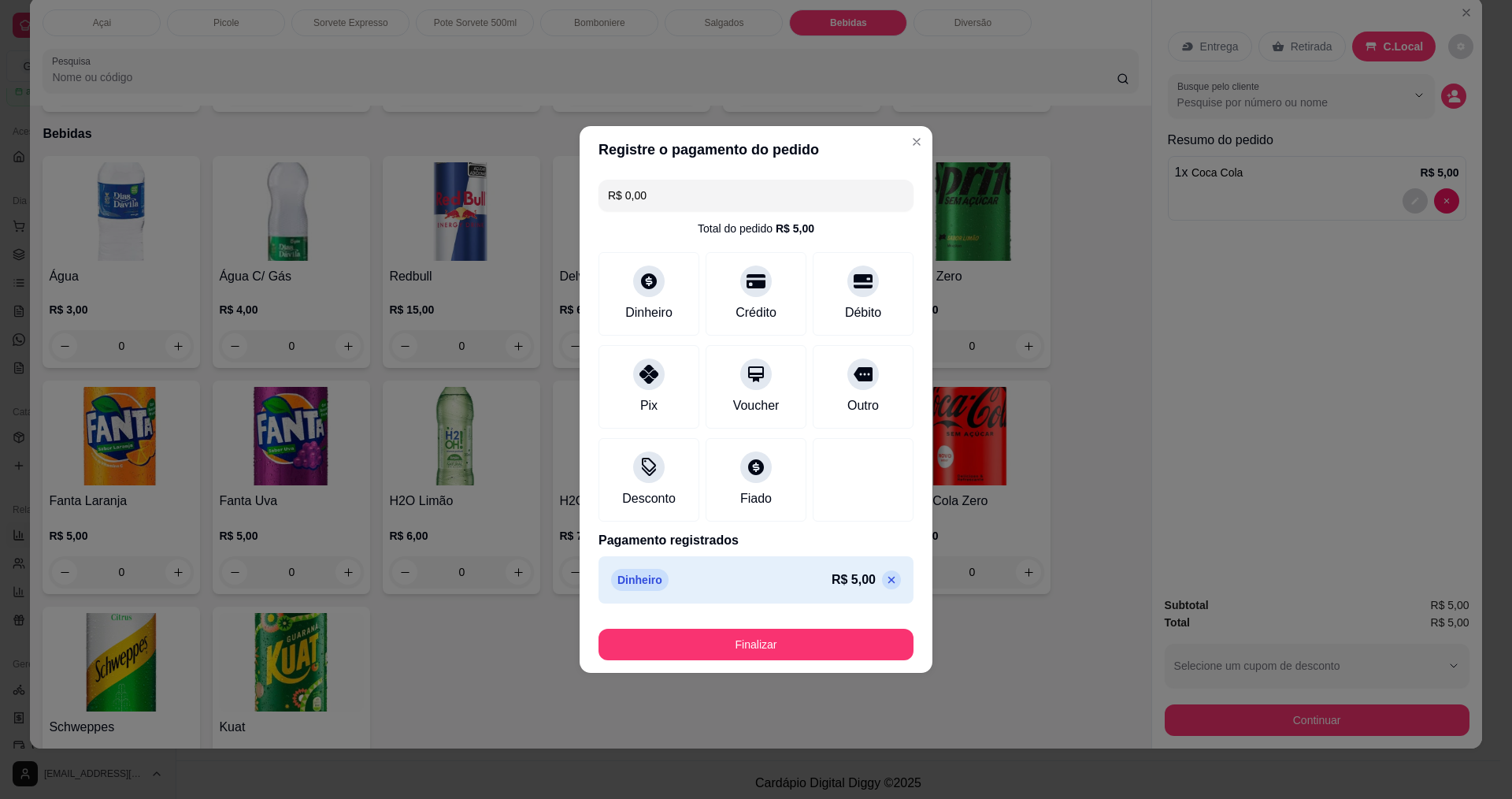
click at [798, 637] on button "Finalizar" at bounding box center [755, 644] width 315 height 31
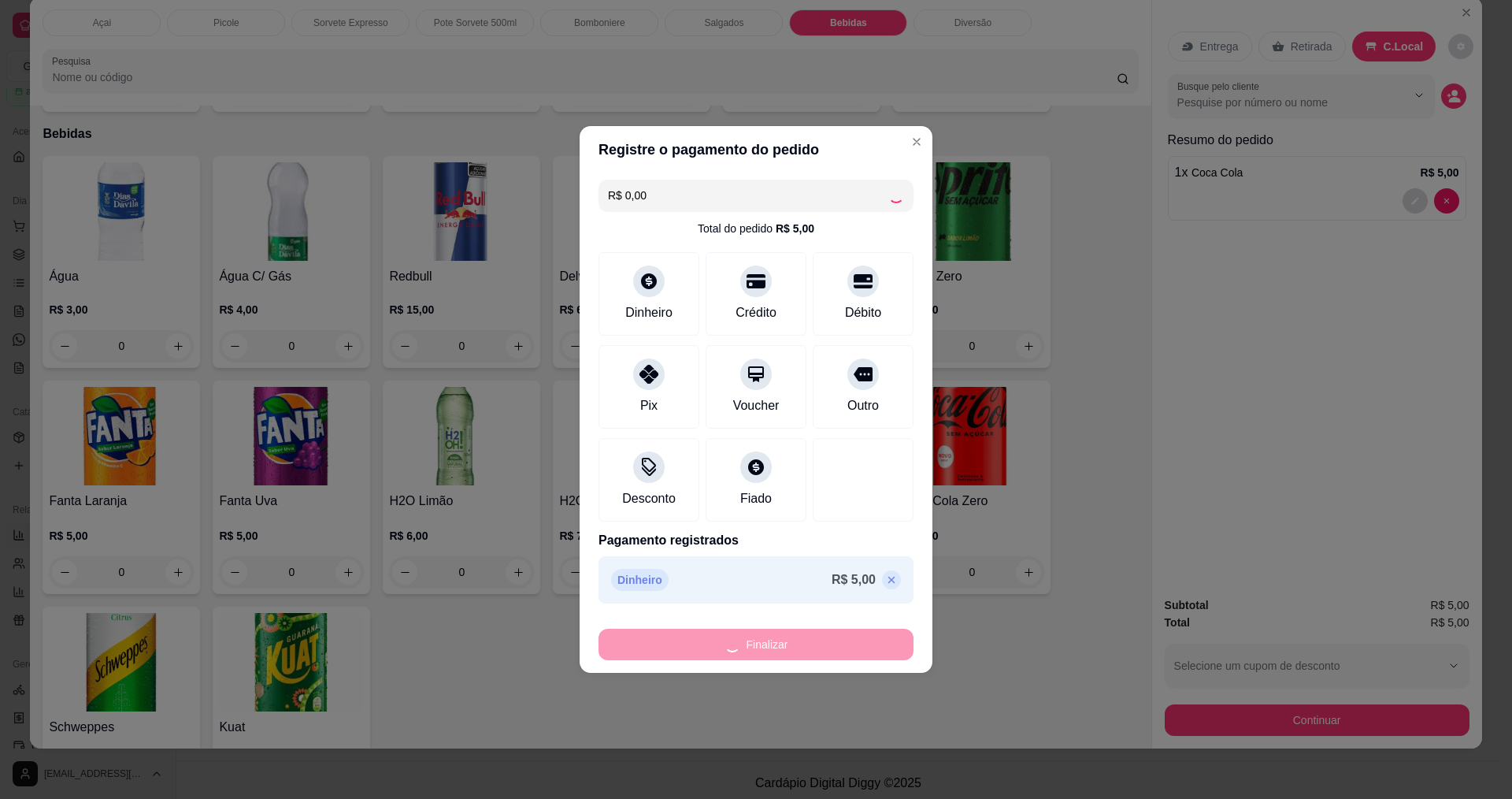
type input "0"
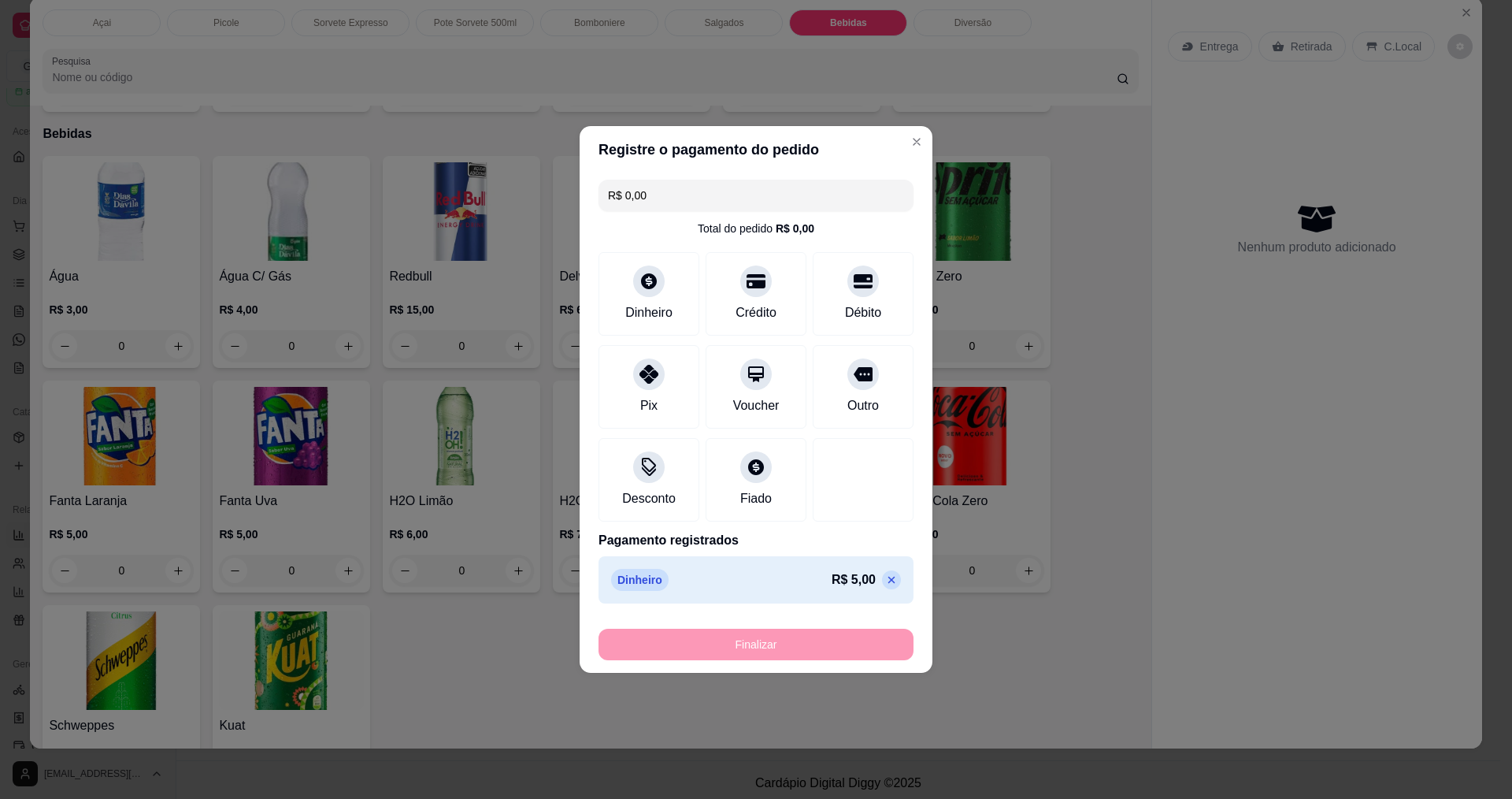
type input "-R$ 5,00"
